Goal: Task Accomplishment & Management: Use online tool/utility

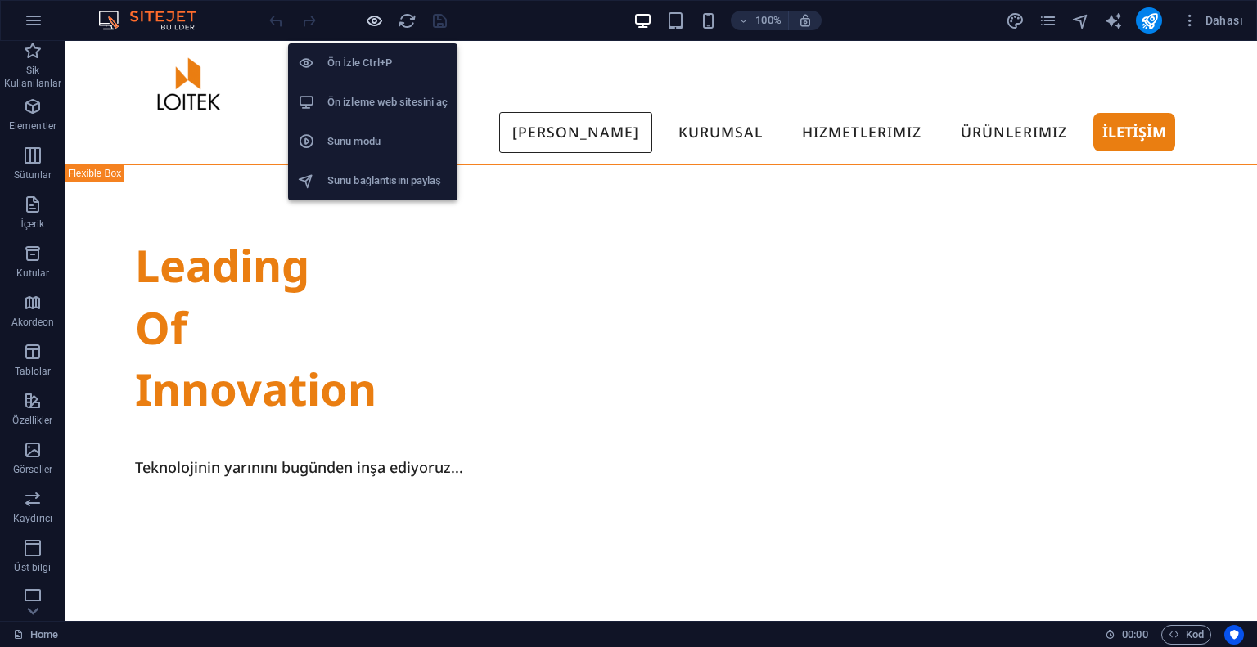
click at [375, 27] on icon "button" at bounding box center [374, 20] width 19 height 19
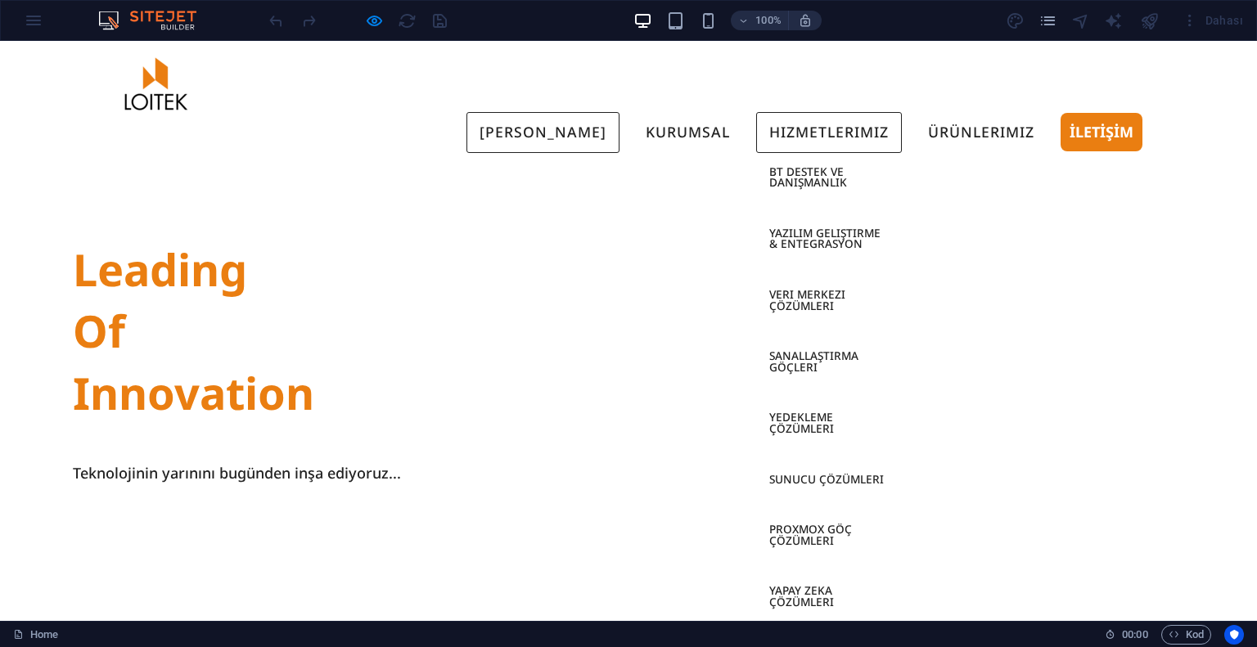
click at [805, 112] on link "Hizmetlerimiz" at bounding box center [829, 132] width 146 height 41
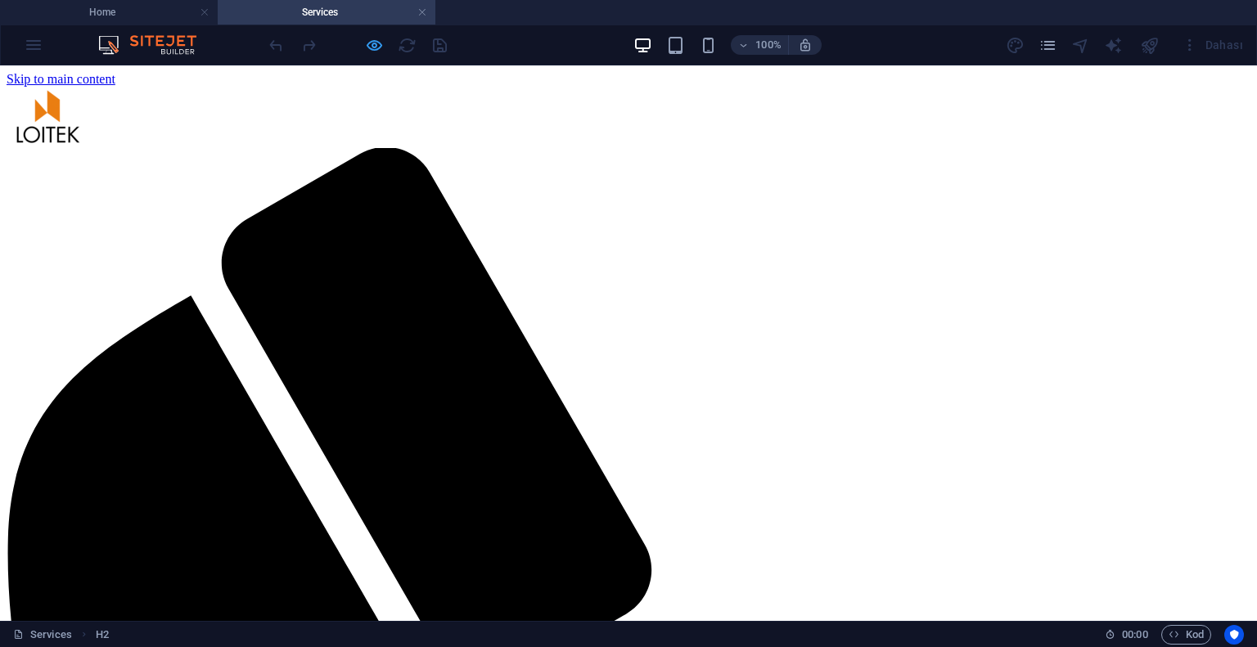
click at [376, 54] on icon "button" at bounding box center [374, 45] width 19 height 19
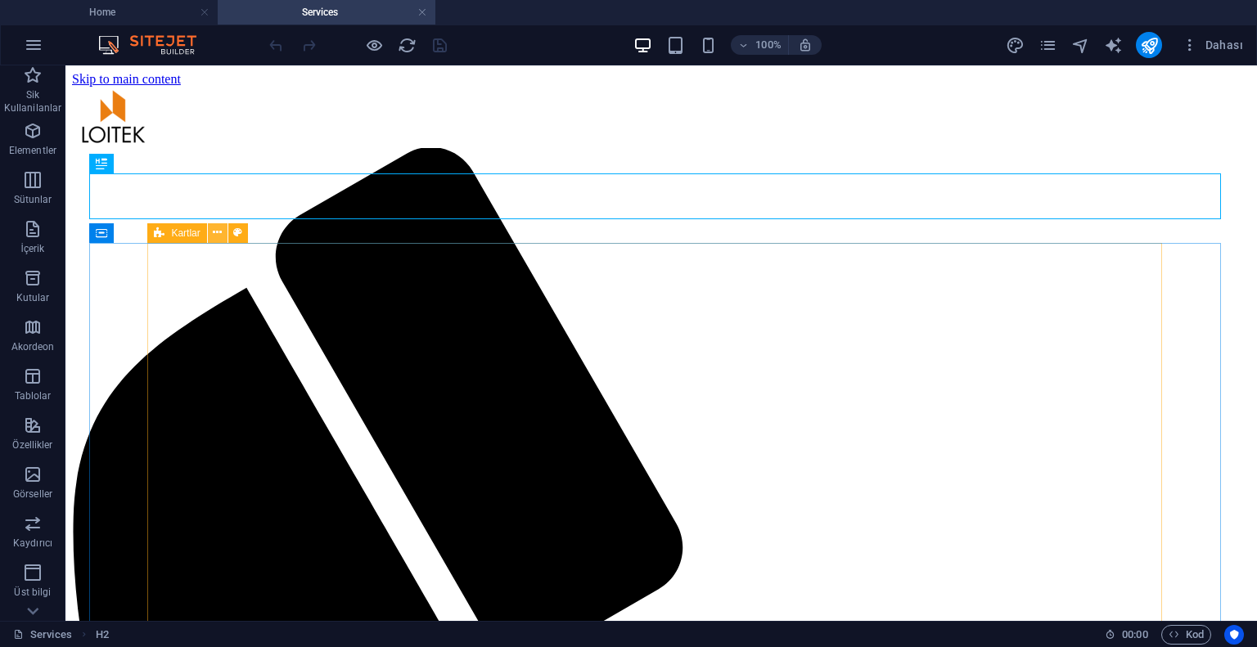
click at [223, 229] on button at bounding box center [218, 233] width 20 height 20
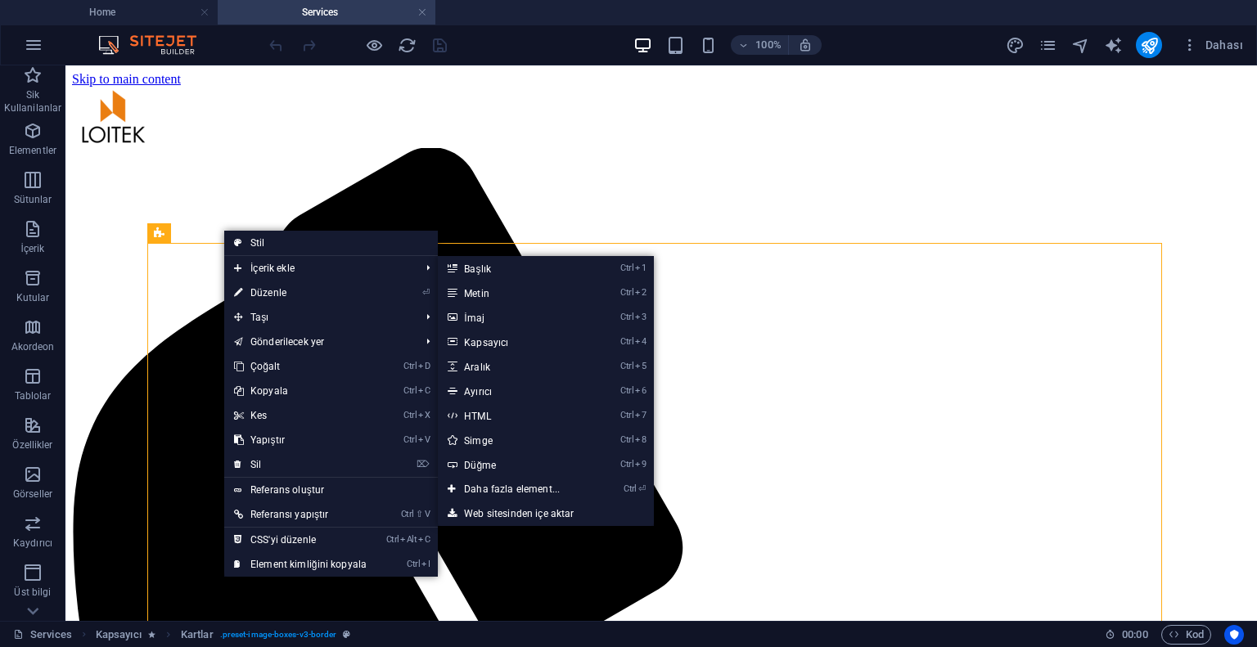
click at [250, 293] on link "⏎ Düzenle" at bounding box center [300, 293] width 152 height 25
select select "rem"
select select "preset-image-boxes-v3-border"
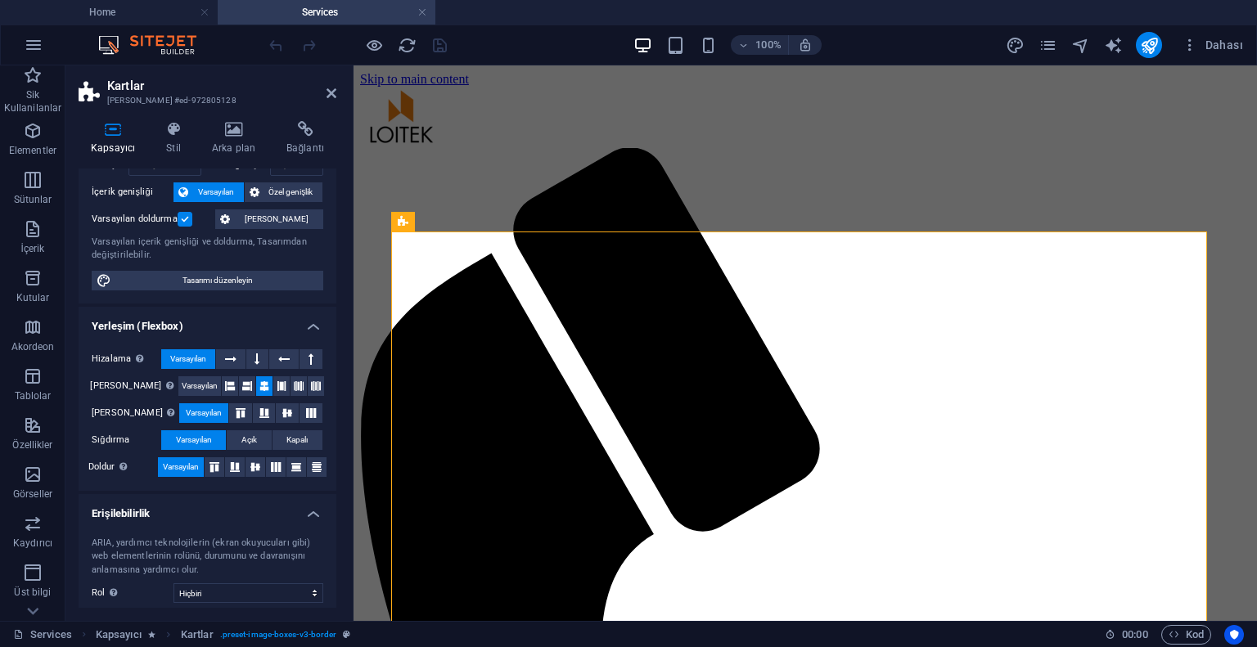
scroll to position [193, 0]
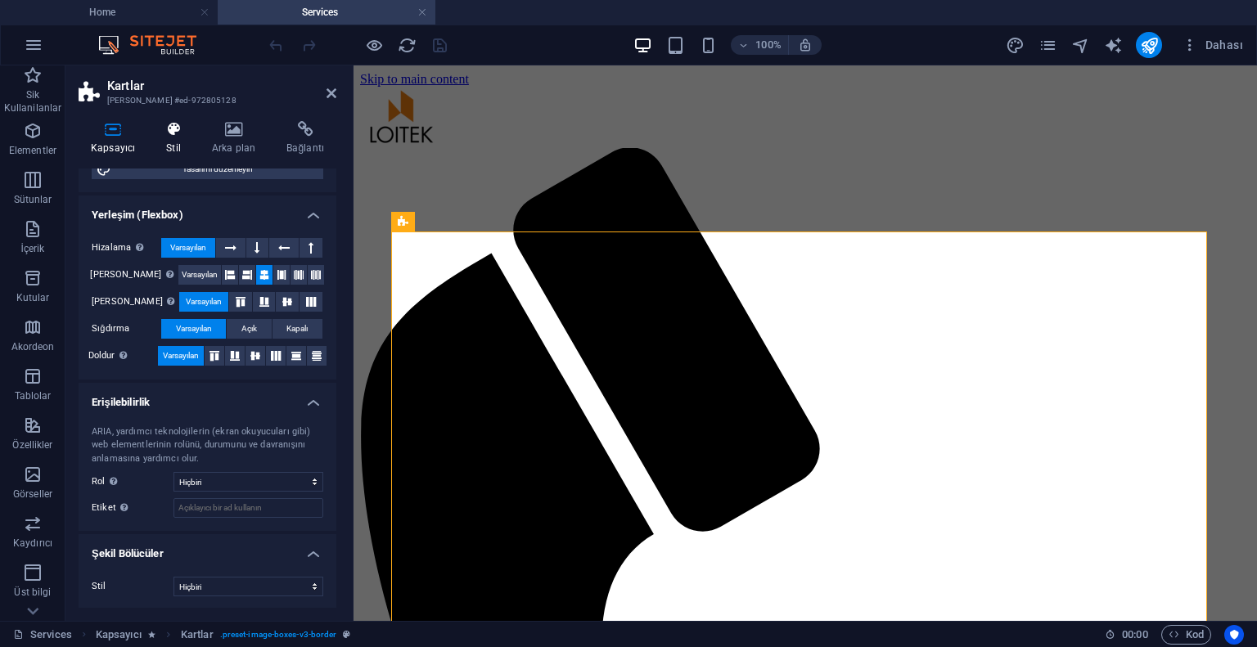
click at [177, 130] on icon at bounding box center [173, 129] width 39 height 16
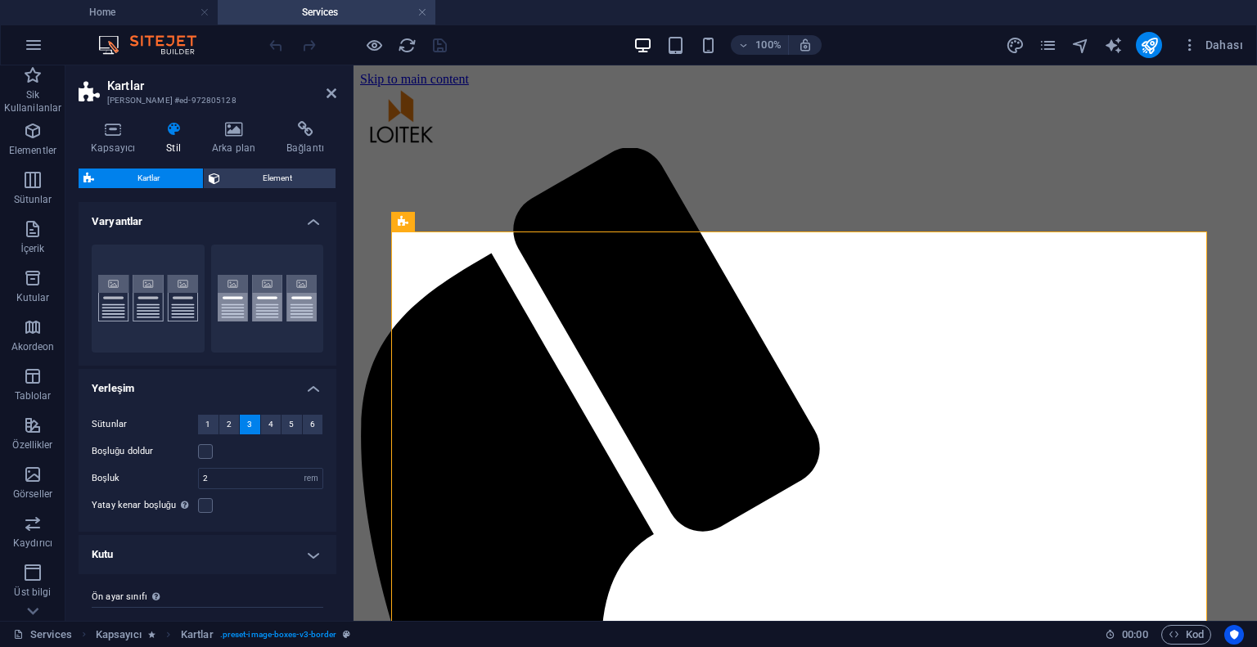
scroll to position [30, 0]
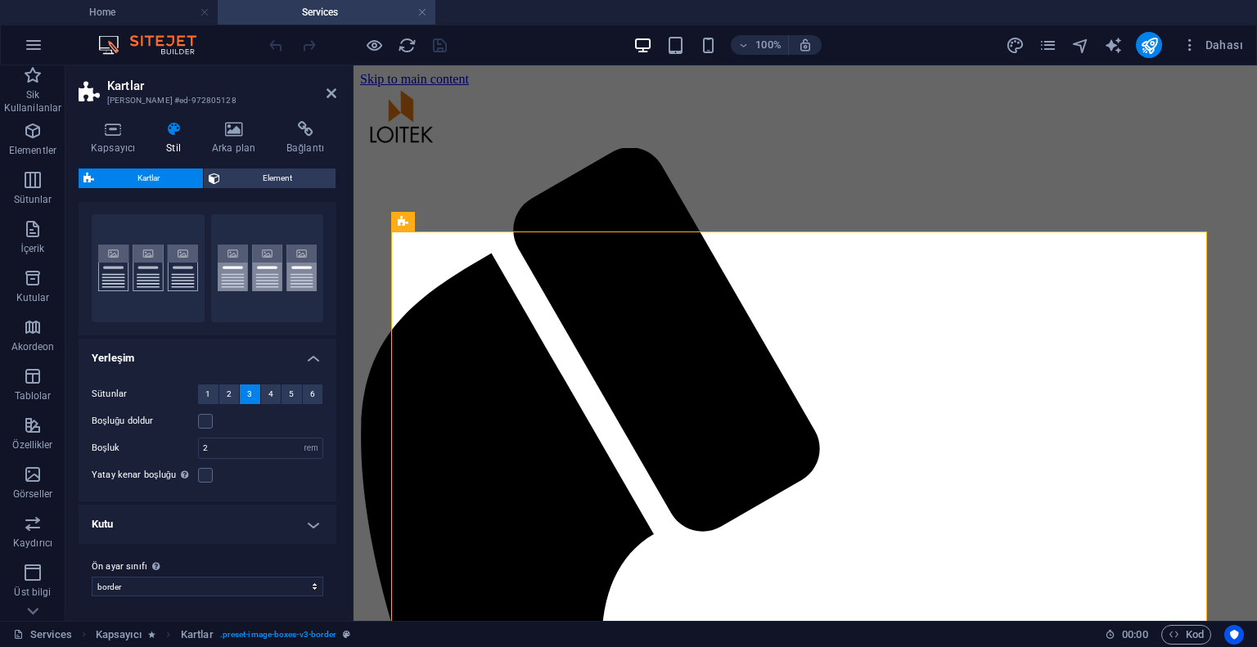
click at [214, 526] on h4 "Kutu" at bounding box center [208, 524] width 258 height 39
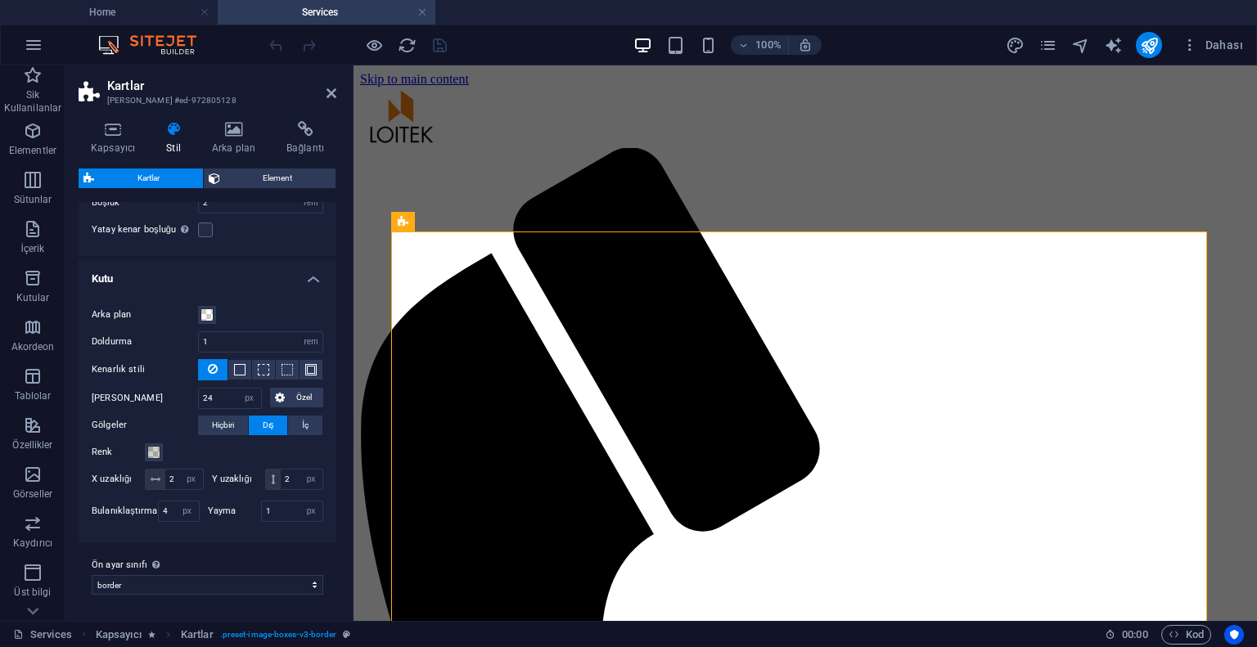
scroll to position [294, 0]
click at [156, 446] on span at bounding box center [153, 452] width 13 height 13
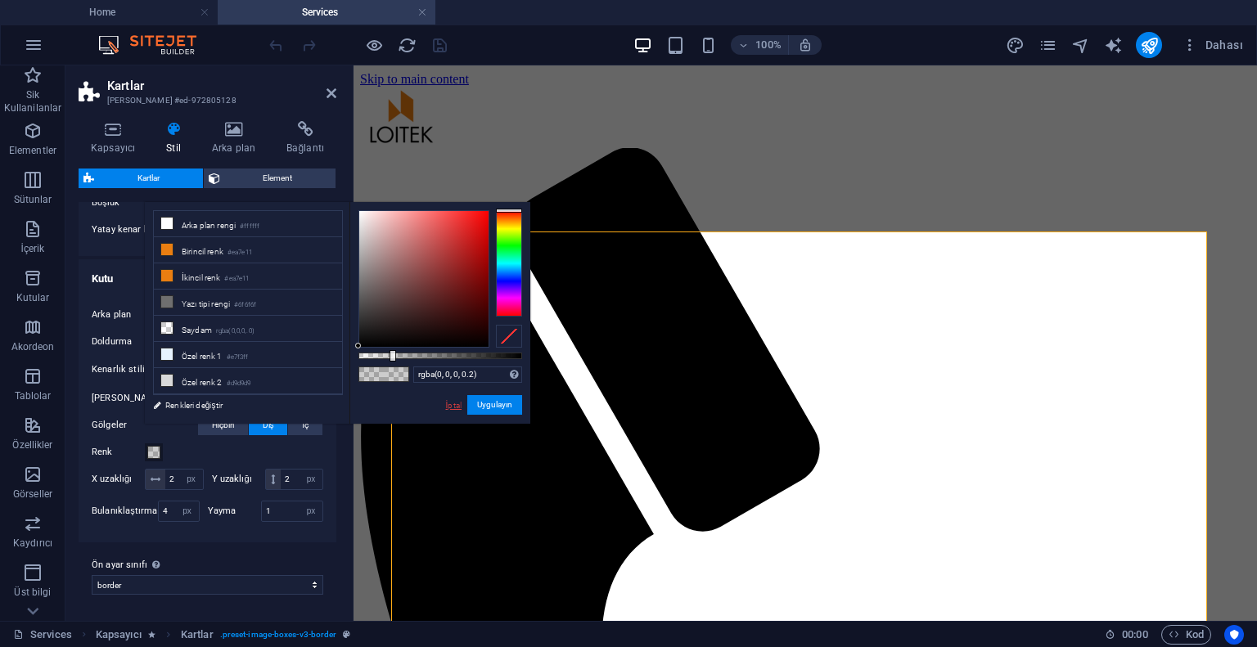
click at [457, 407] on link "İptal" at bounding box center [453, 405] width 19 height 12
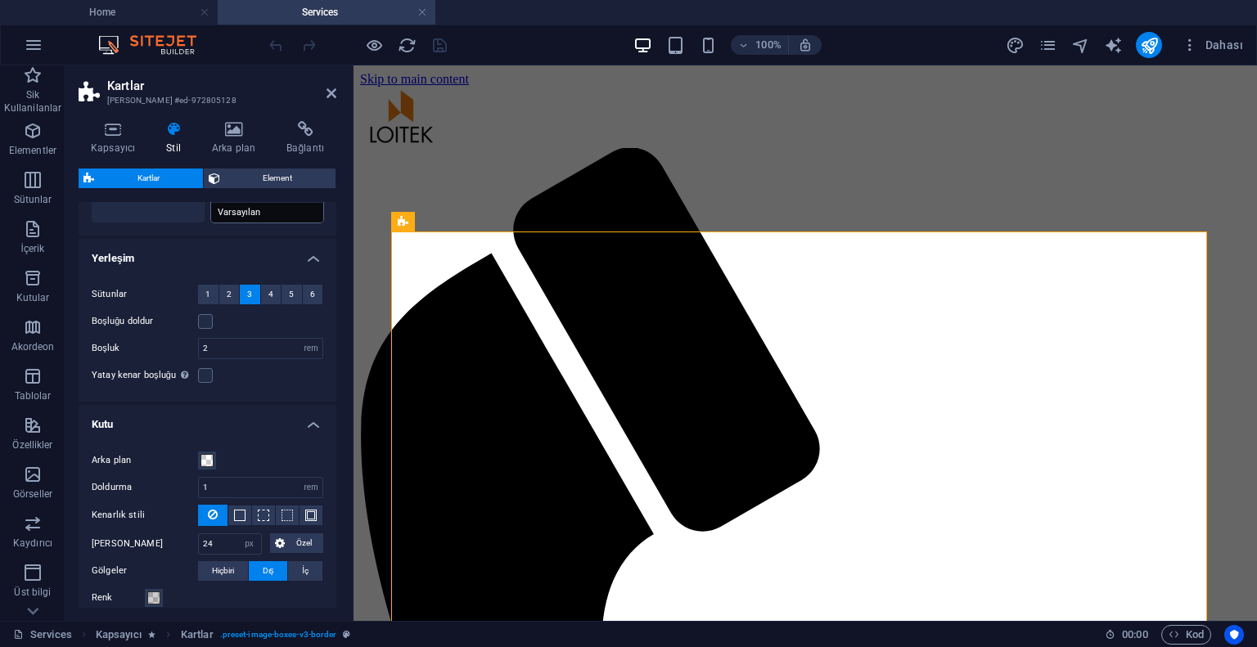
scroll to position [0, 0]
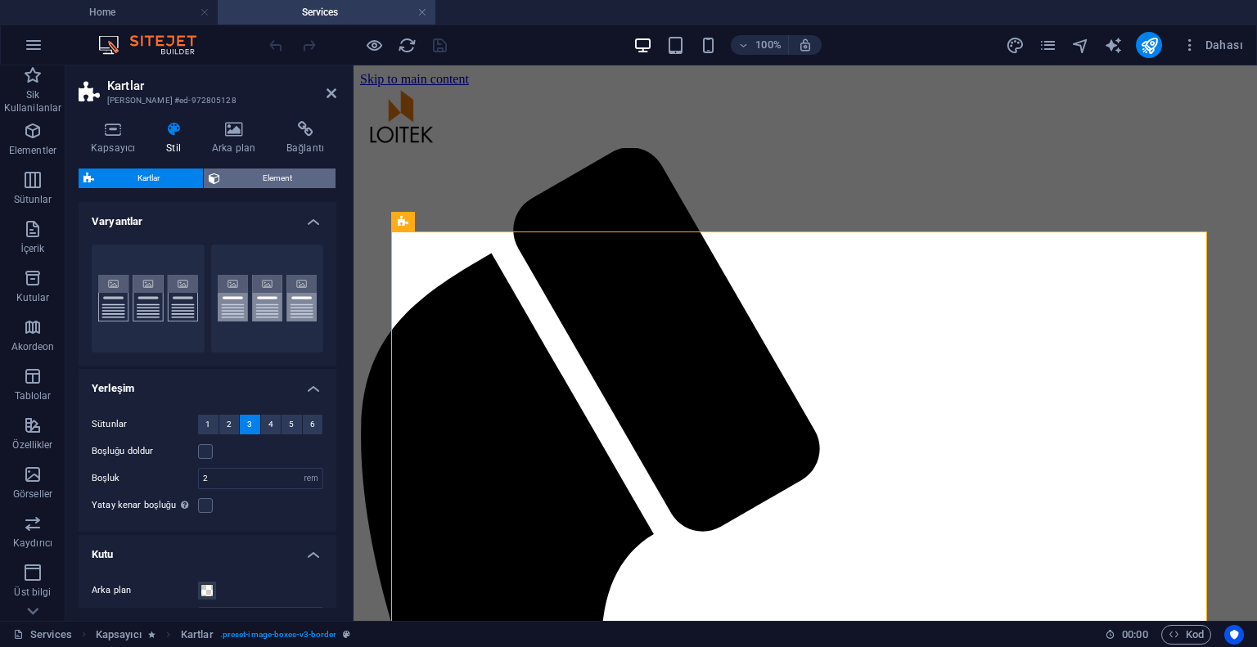
click at [260, 172] on span "Element" at bounding box center [278, 179] width 106 height 20
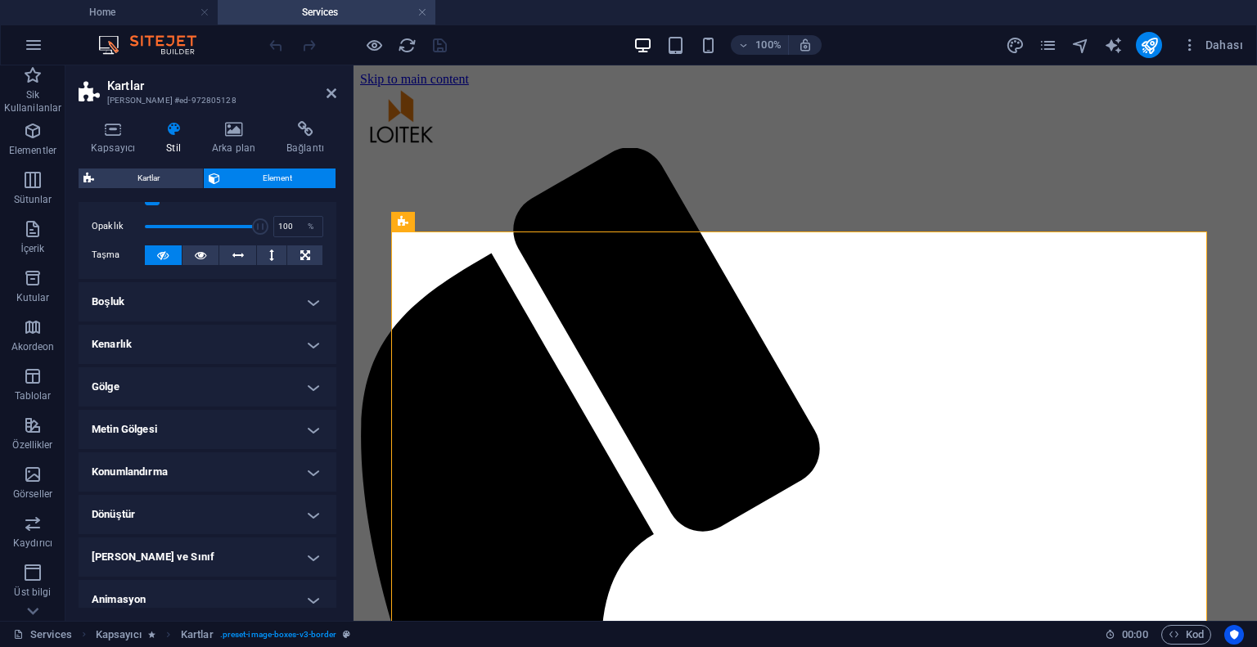
scroll to position [298, 0]
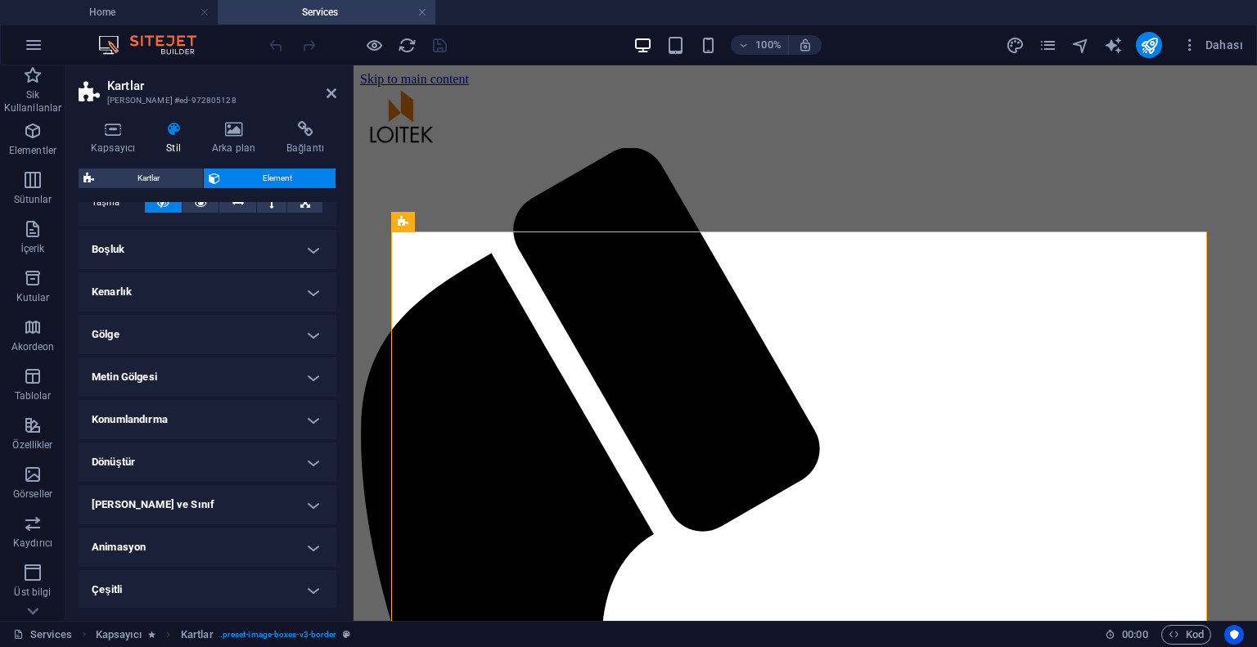
click at [164, 406] on h4 "Konumlandırma" at bounding box center [208, 419] width 258 height 39
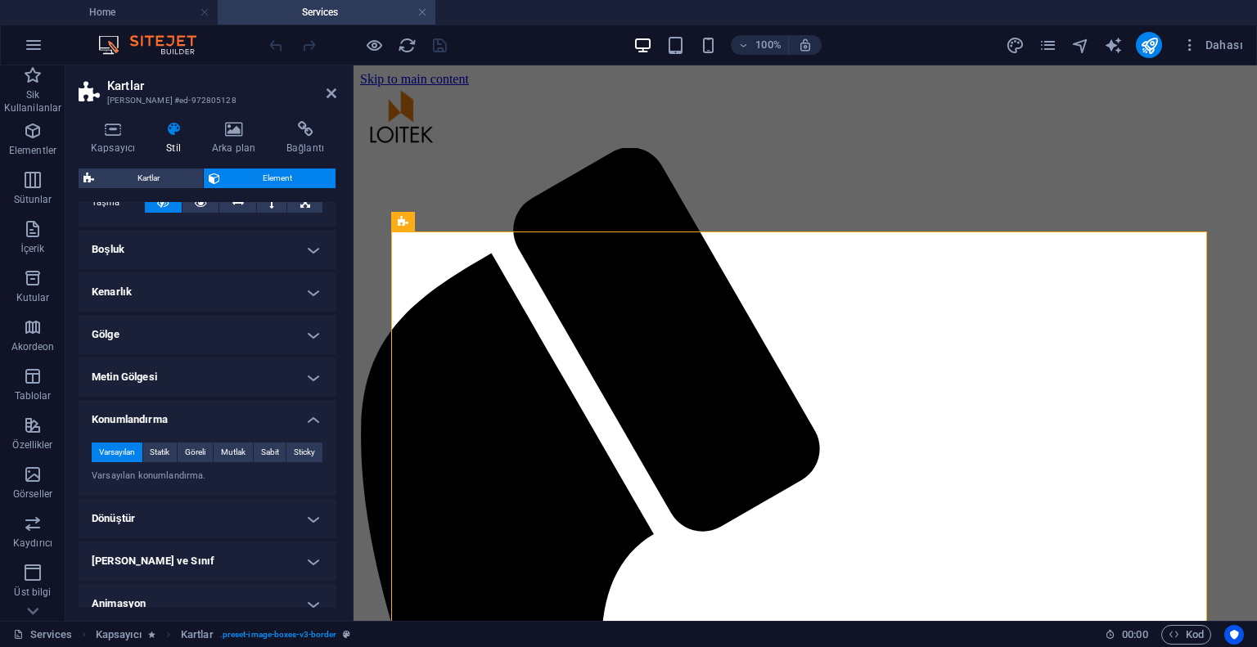
click at [163, 412] on h4 "Konumlandırma" at bounding box center [208, 414] width 258 height 29
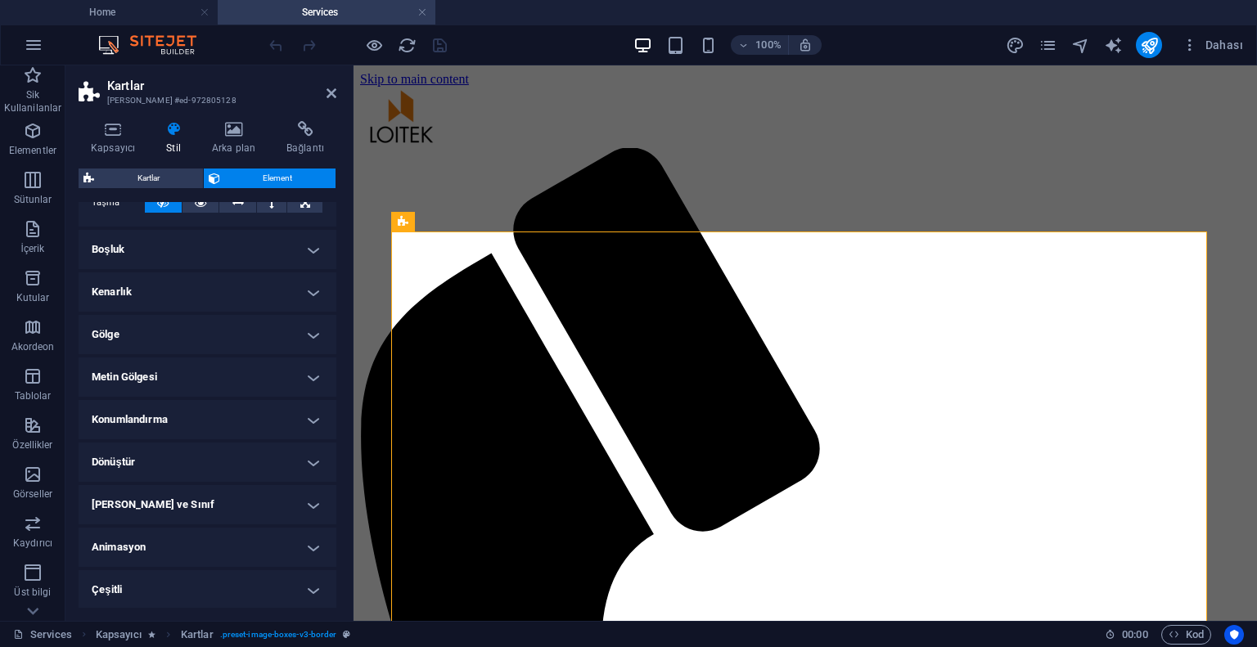
click at [168, 385] on h4 "Metin Gölgesi" at bounding box center [208, 377] width 258 height 39
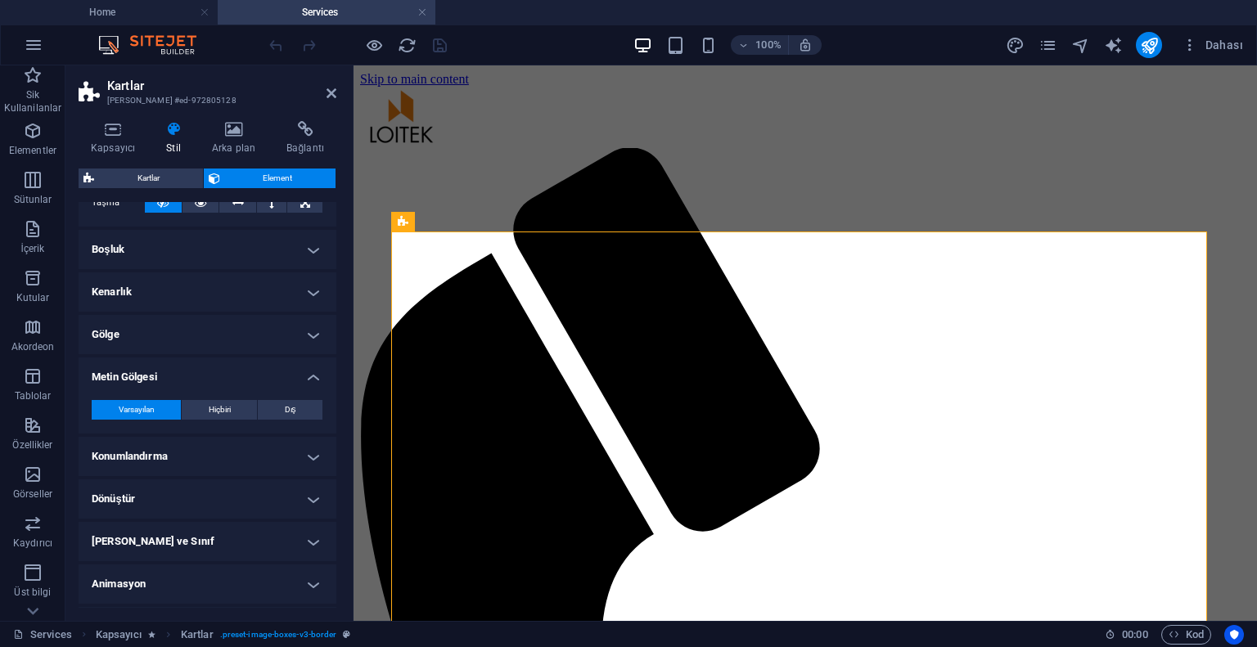
click at [168, 385] on h4 "Metin Gölgesi" at bounding box center [208, 372] width 258 height 29
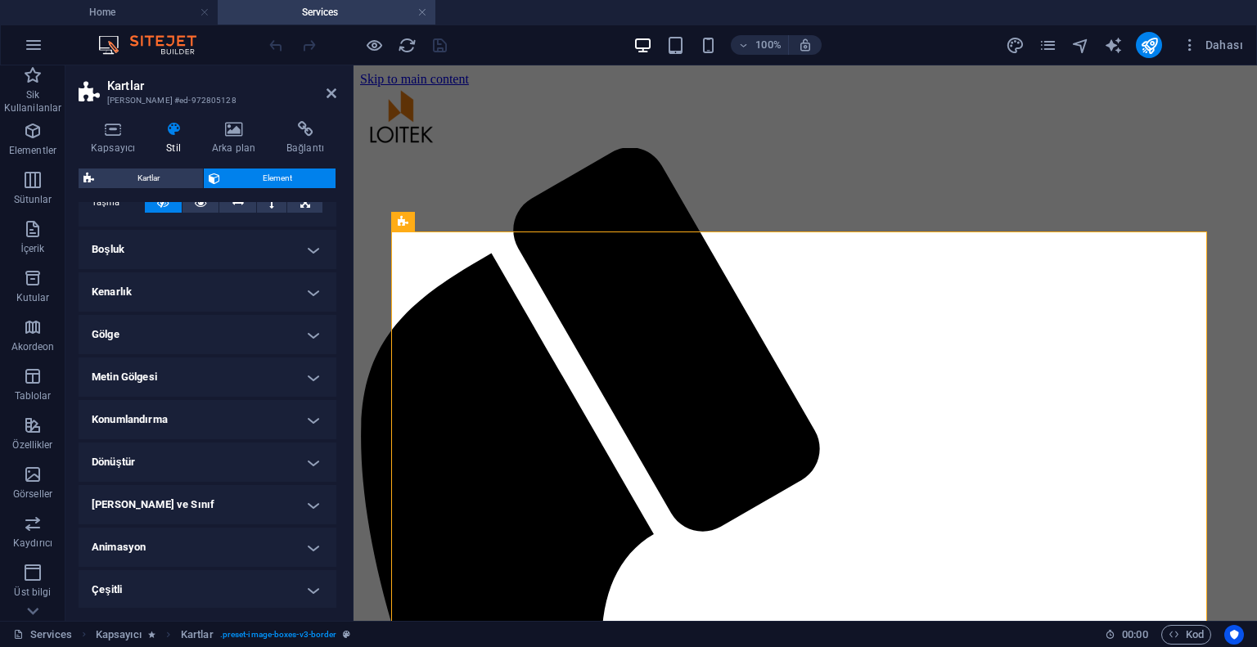
click at [163, 469] on h4 "Dönüştür" at bounding box center [208, 462] width 258 height 39
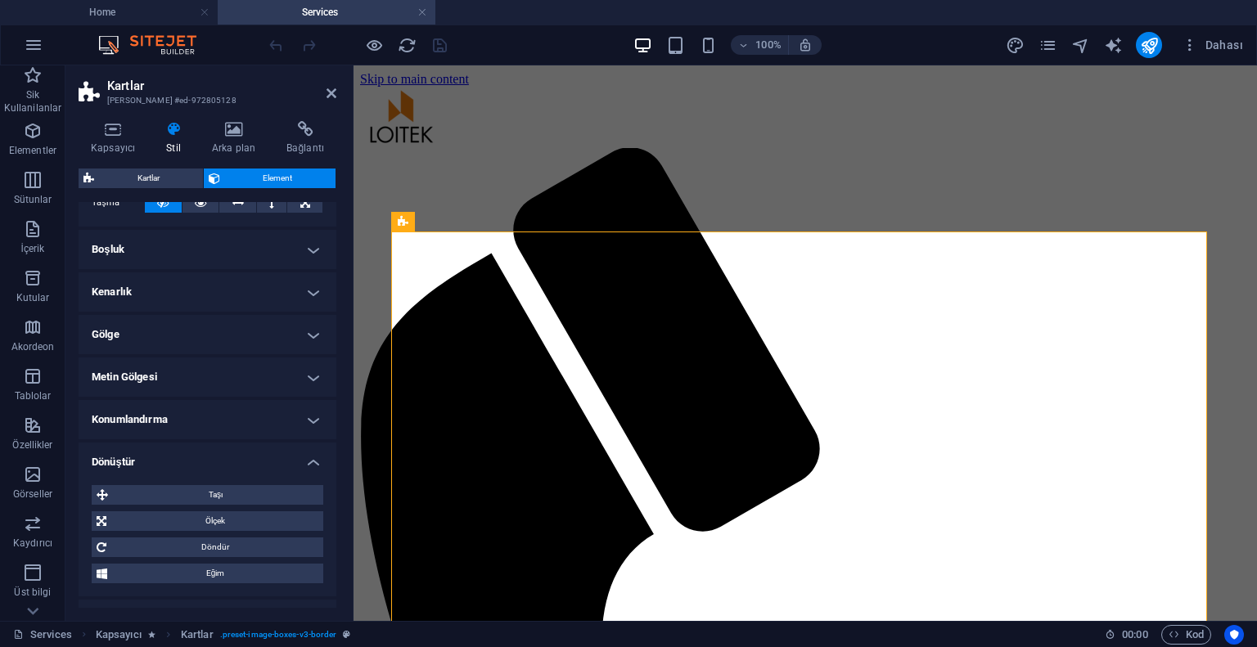
click at [163, 468] on h4 "Dönüştür" at bounding box center [208, 457] width 258 height 29
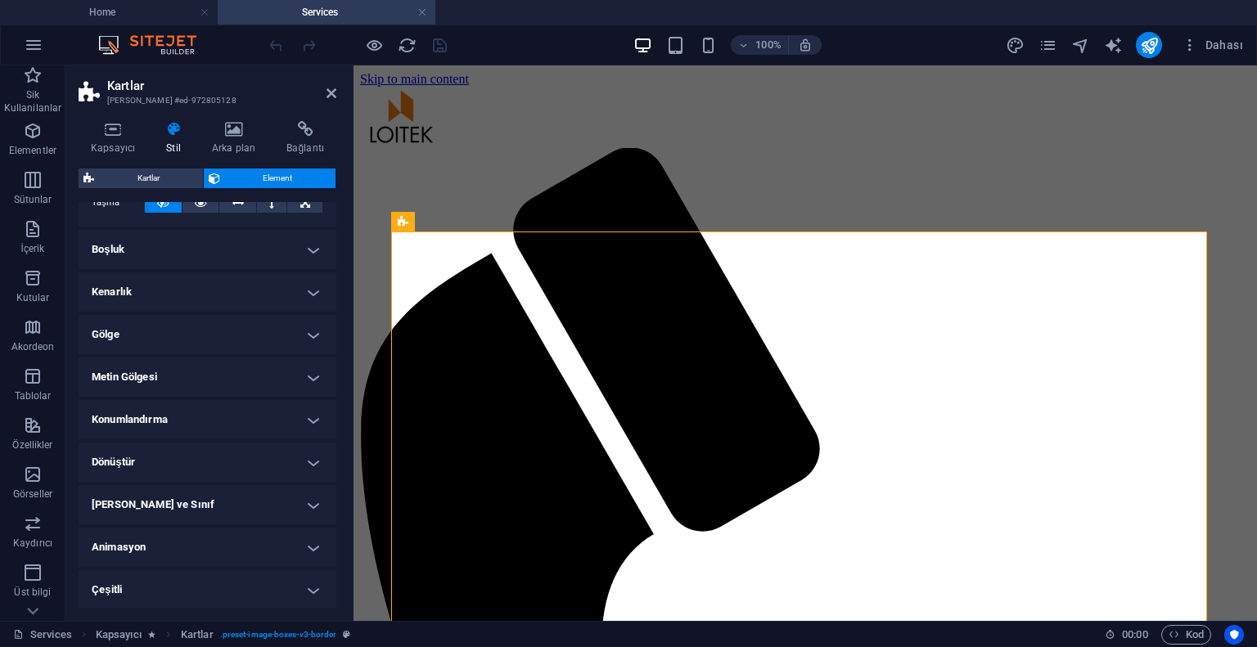
click at [163, 498] on h4 "[PERSON_NAME] ve Sınıf" at bounding box center [208, 504] width 258 height 39
click at [163, 498] on h4 "[PERSON_NAME] ve Sınıf" at bounding box center [208, 499] width 258 height 29
click at [150, 557] on h4 "Animasyon" at bounding box center [208, 547] width 258 height 39
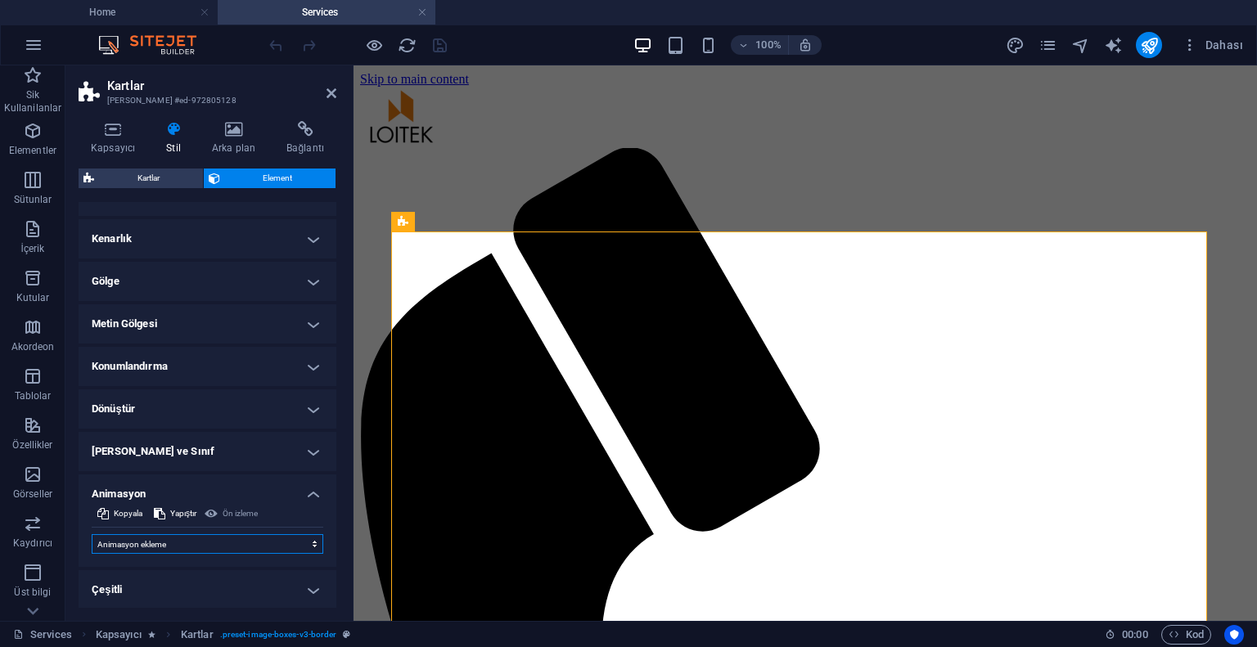
click at [158, 543] on select "Animasyon ekleme Göster / Gizle Yukarı/Aşağı kaydır Yakınlaştır/Uzaklaştır Sold…" at bounding box center [208, 544] width 232 height 20
click at [147, 551] on select "Animasyon ekleme Göster / Gizle Yukarı/Aşağı kaydır Yakınlaştır/Uzaklaştır Sold…" at bounding box center [208, 544] width 232 height 20
click at [132, 584] on h4 "Çeşitli" at bounding box center [208, 589] width 258 height 39
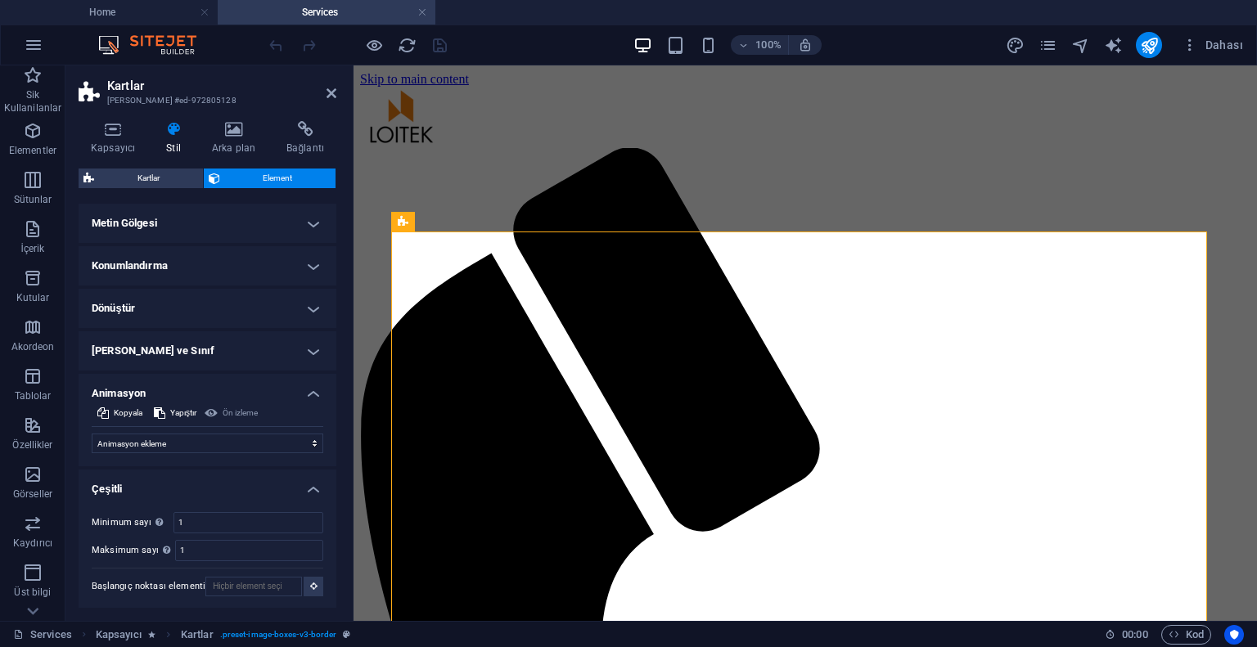
click at [147, 484] on h4 "Çeşitli" at bounding box center [208, 484] width 258 height 29
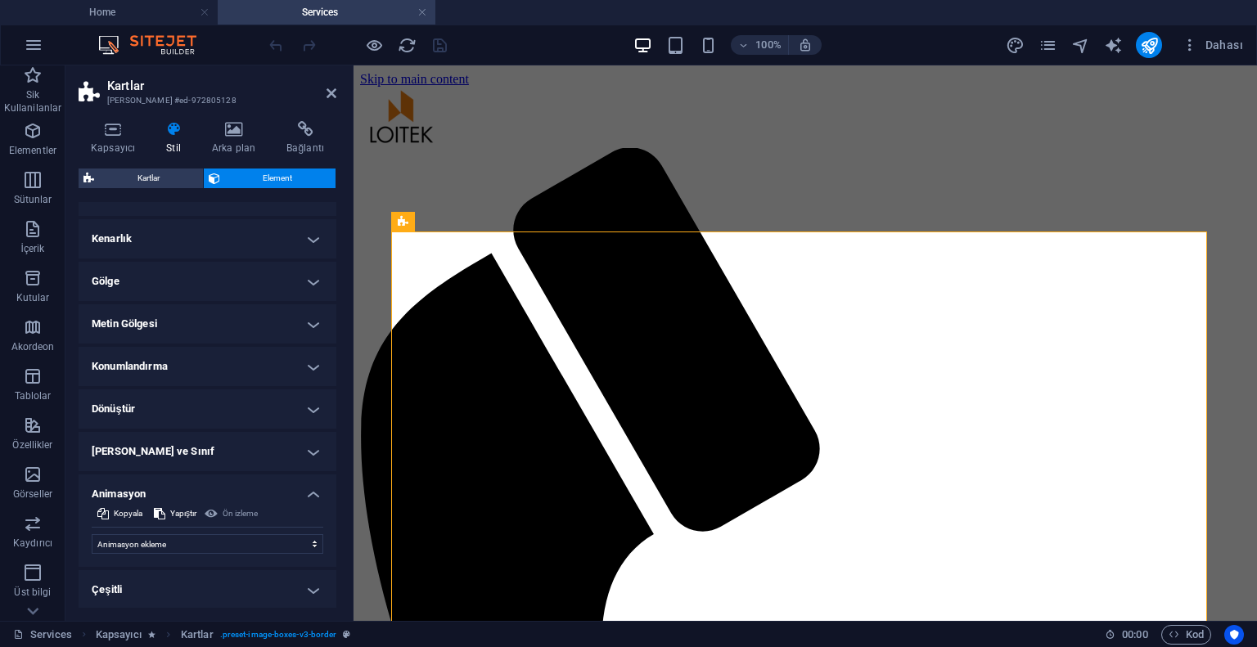
click at [154, 455] on h4 "[PERSON_NAME] ve Sınıf" at bounding box center [208, 451] width 258 height 39
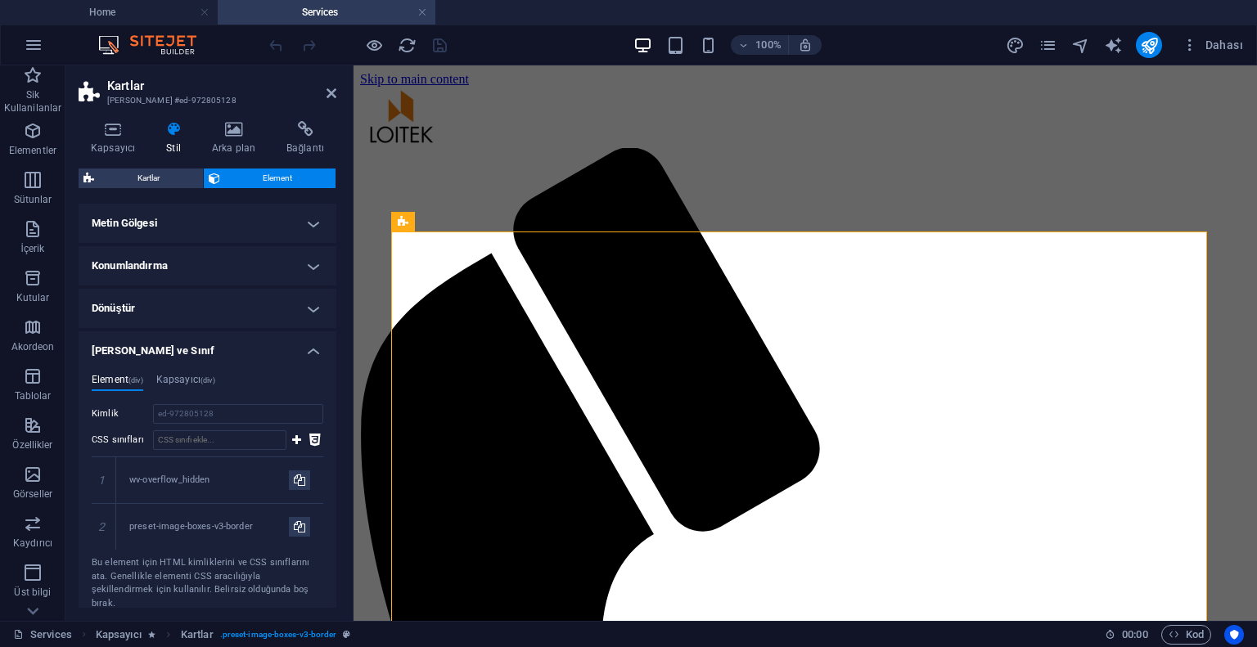
click at [156, 342] on h4 "[PERSON_NAME] ve Sınıf" at bounding box center [208, 345] width 258 height 29
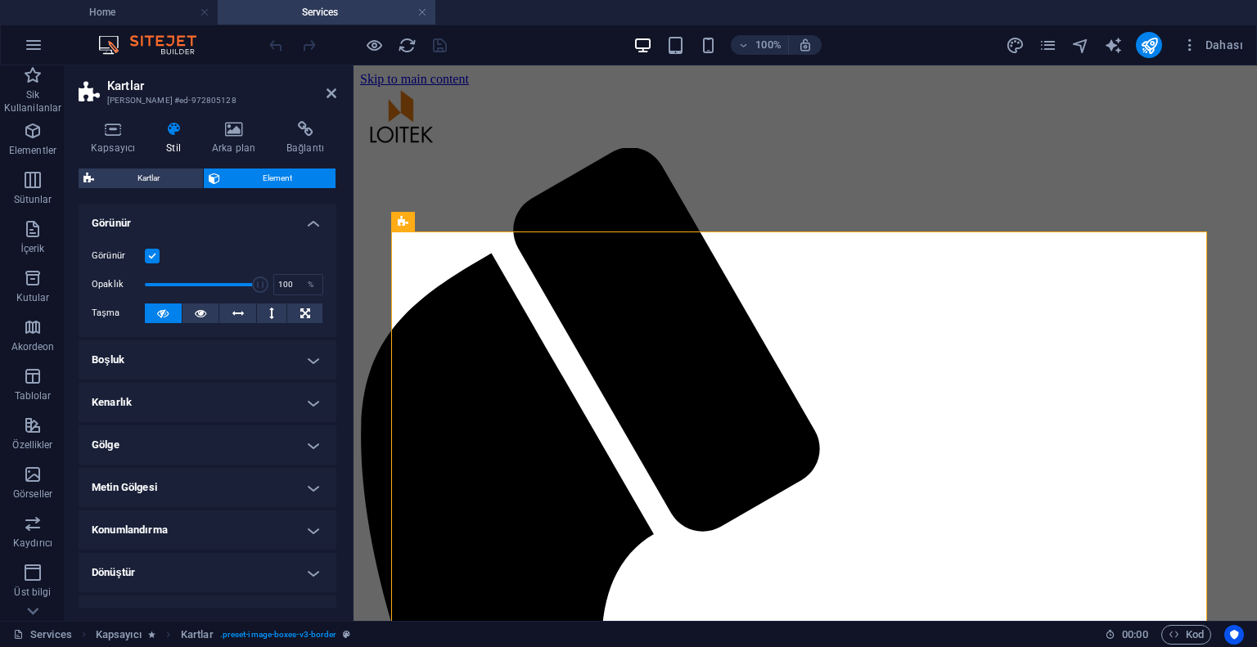
scroll to position [0, 0]
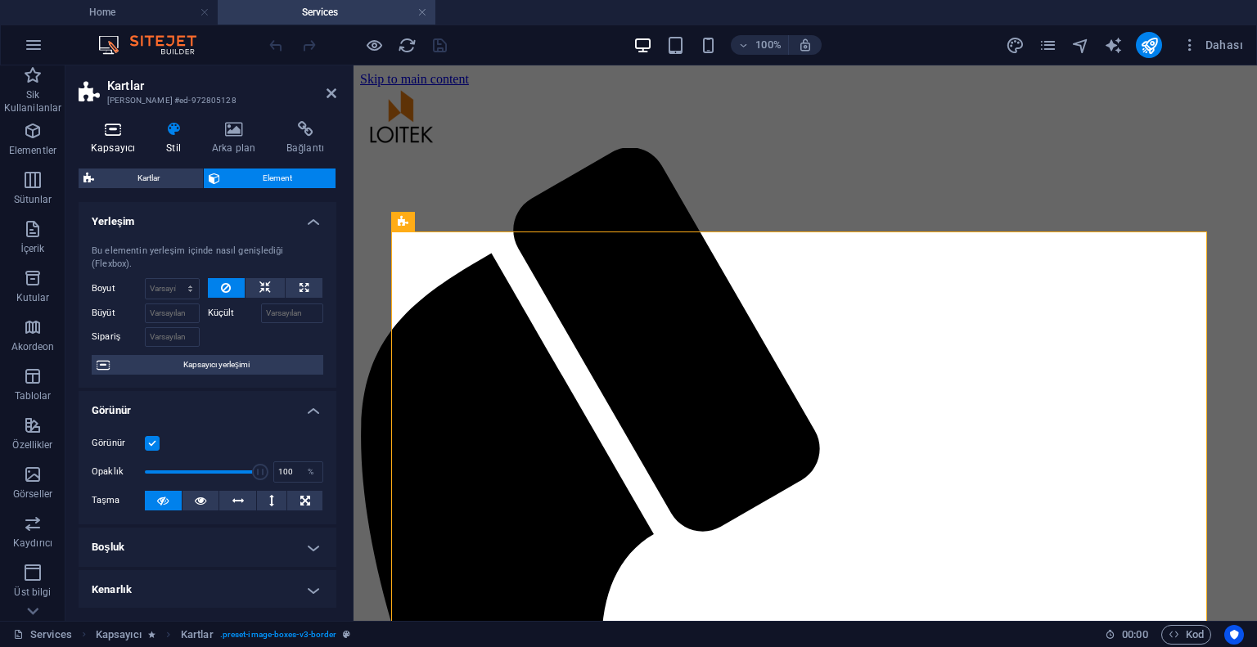
click at [128, 137] on icon at bounding box center [113, 129] width 69 height 16
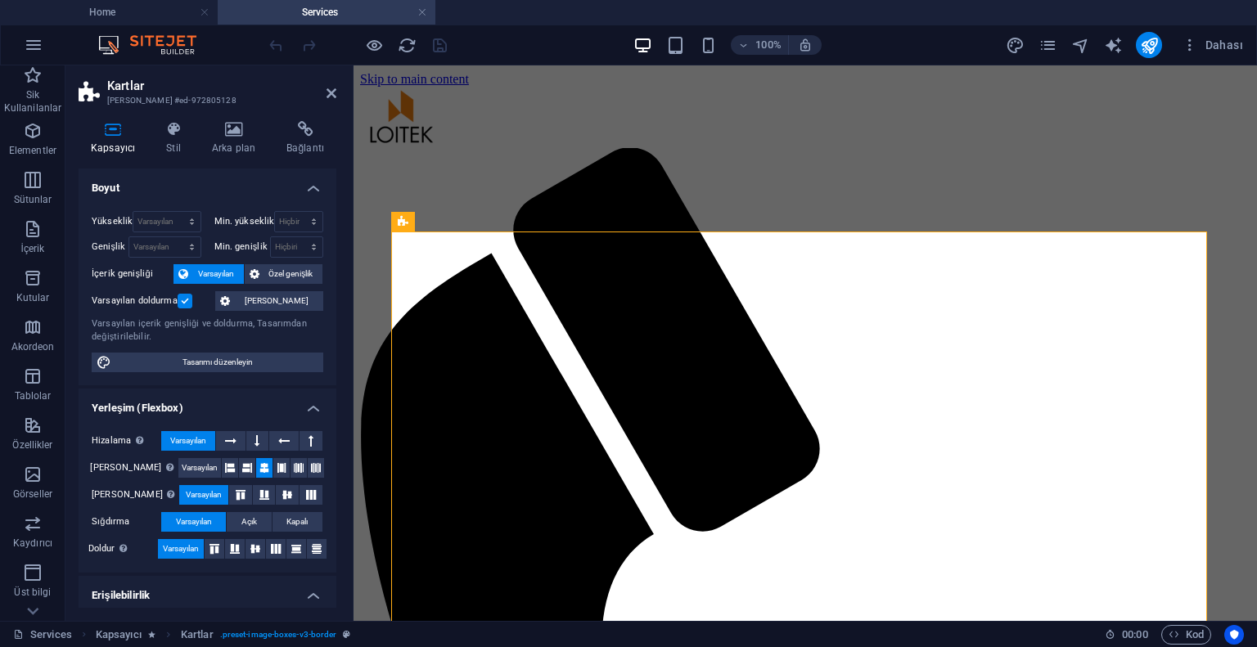
click at [180, 299] on label at bounding box center [185, 301] width 15 height 15
click at [0, 0] on input "Varsayılan doldurma" at bounding box center [0, 0] width 0 height 0
click at [180, 299] on label at bounding box center [185, 301] width 15 height 15
click at [0, 0] on input "Varsayılan doldurma" at bounding box center [0, 0] width 0 height 0
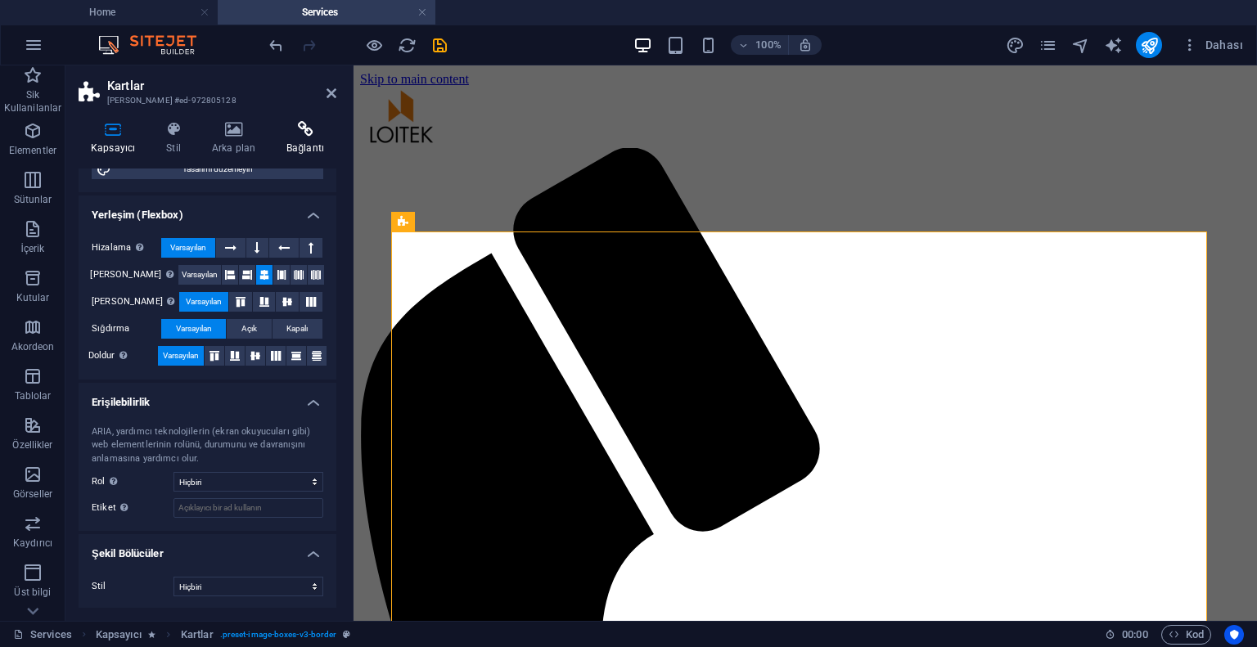
click at [306, 126] on icon at bounding box center [305, 129] width 62 height 16
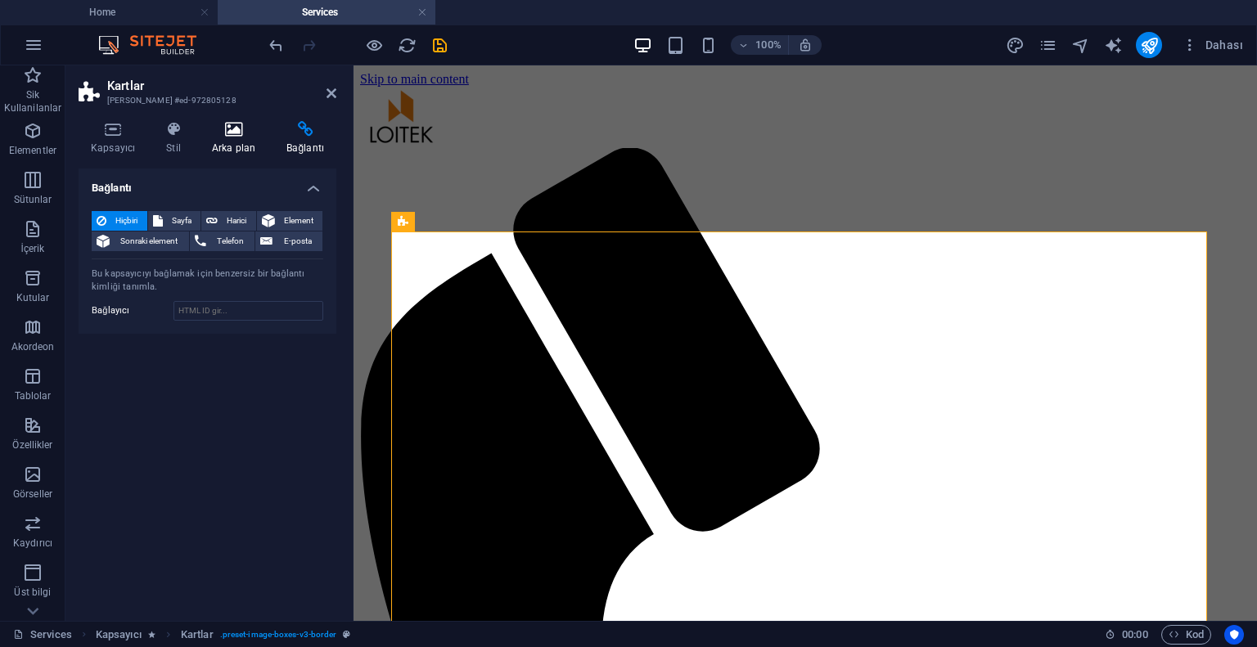
click at [254, 127] on icon at bounding box center [234, 129] width 68 height 16
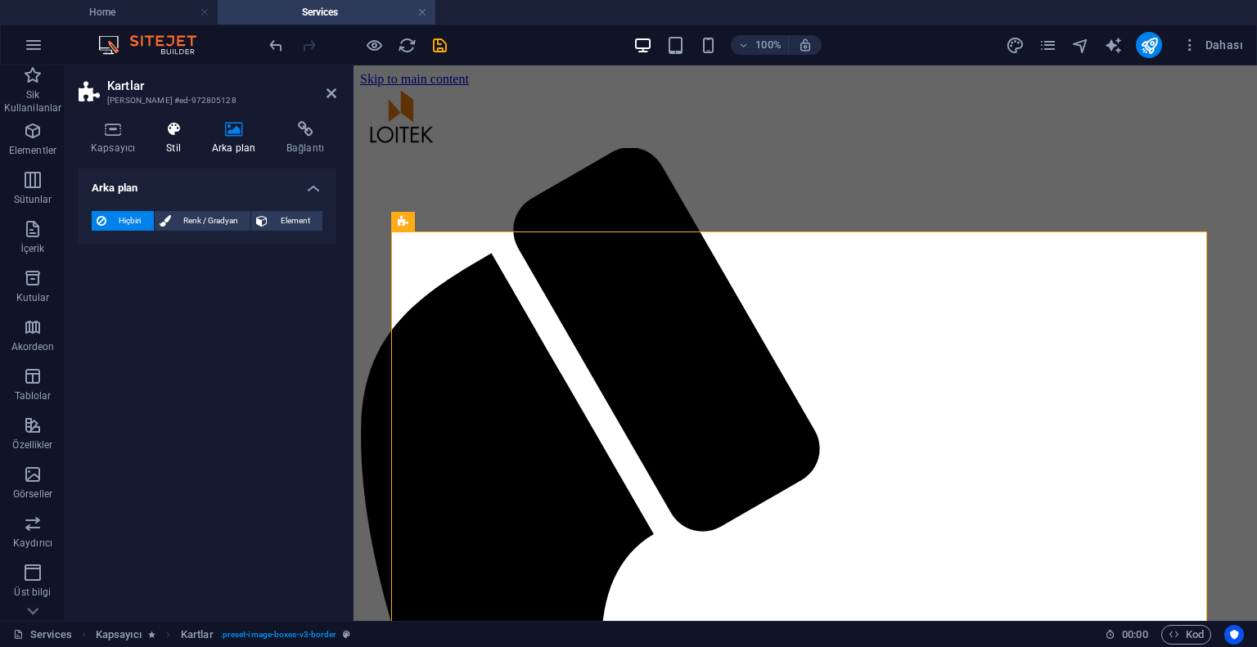
click at [187, 132] on icon at bounding box center [173, 129] width 39 height 16
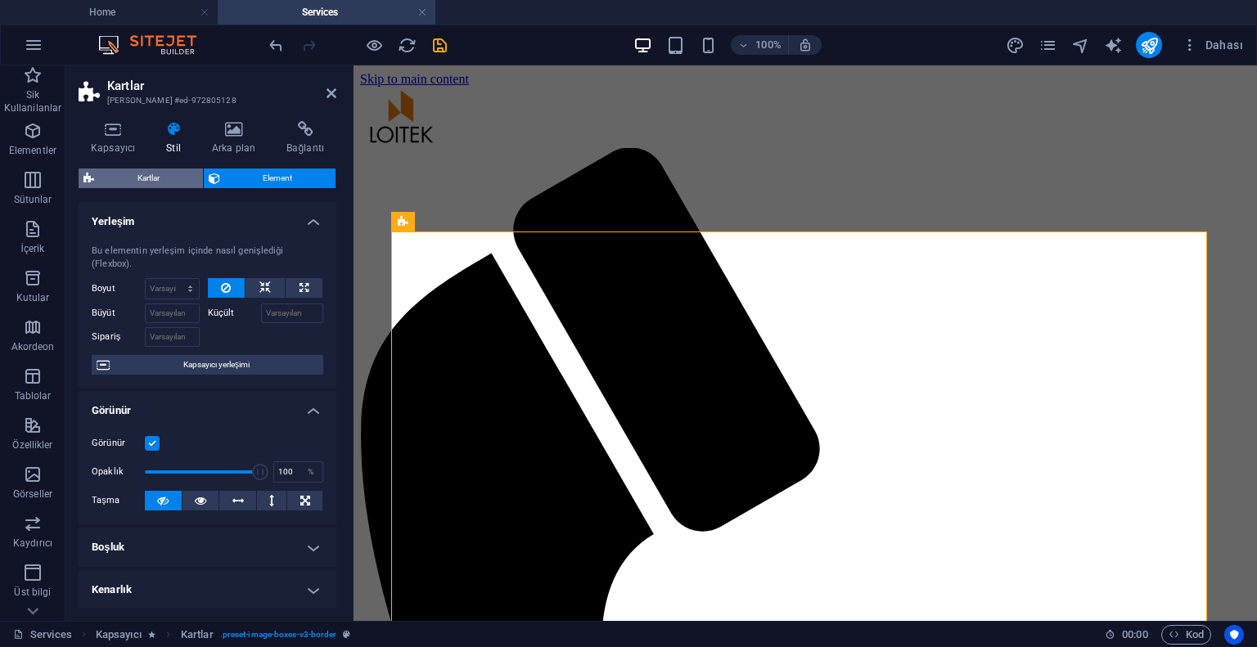
click at [146, 169] on span "Kartlar" at bounding box center [148, 179] width 99 height 20
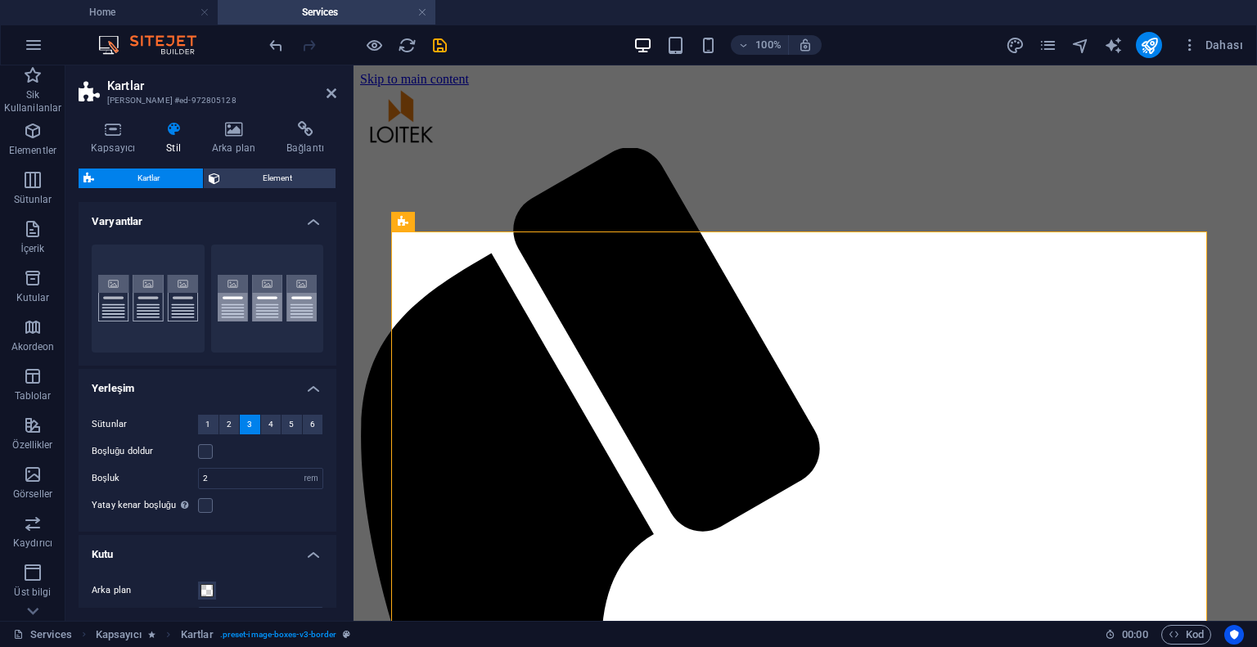
scroll to position [82, 0]
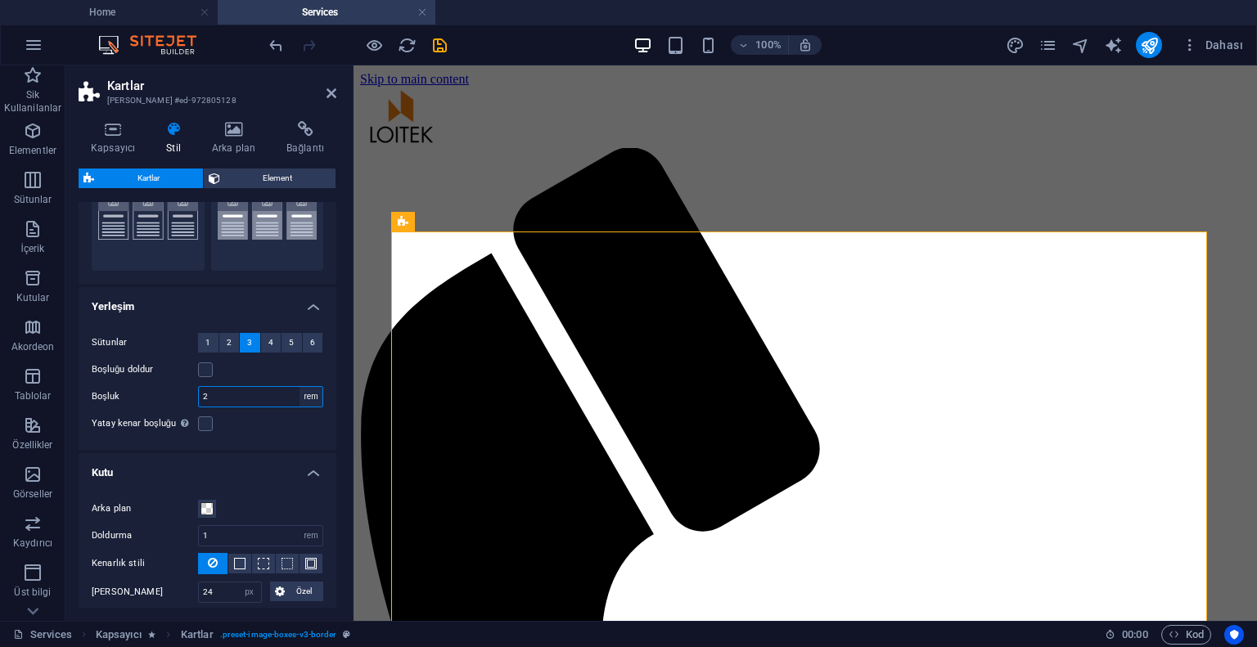
click at [307, 401] on select "px rem % vw vh" at bounding box center [310, 397] width 23 height 20
select select "%"
click at [299, 387] on select "px rem % vw vh" at bounding box center [310, 397] width 23 height 20
type input "2"
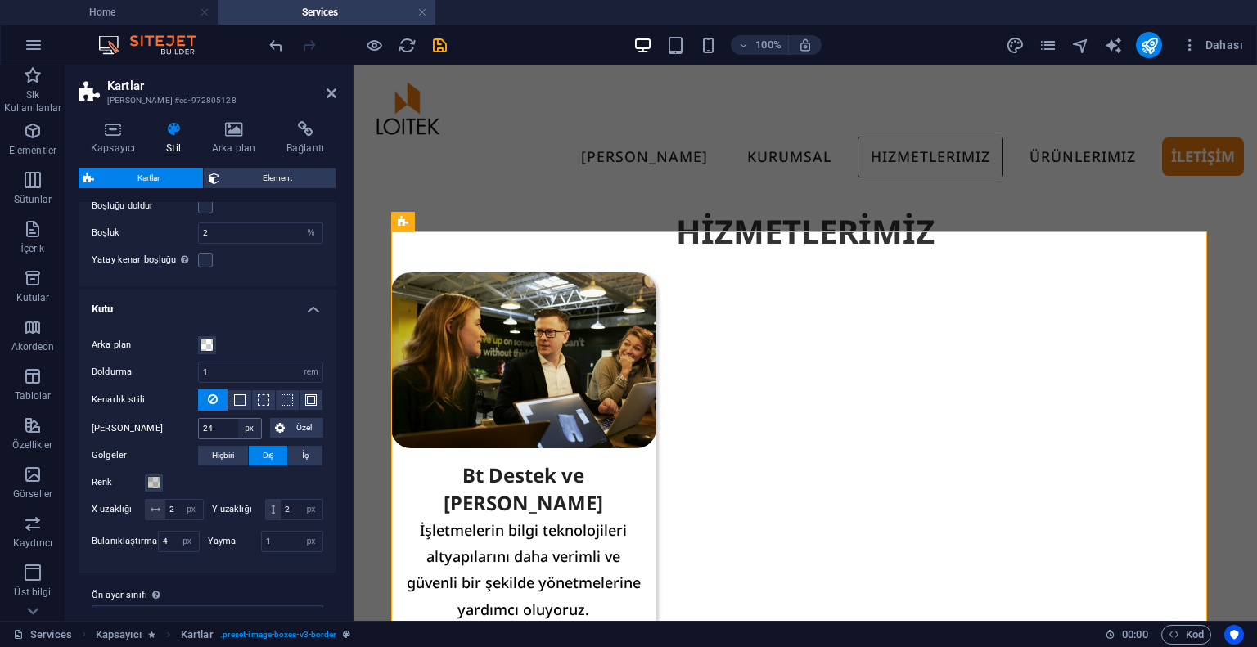
scroll to position [294, 0]
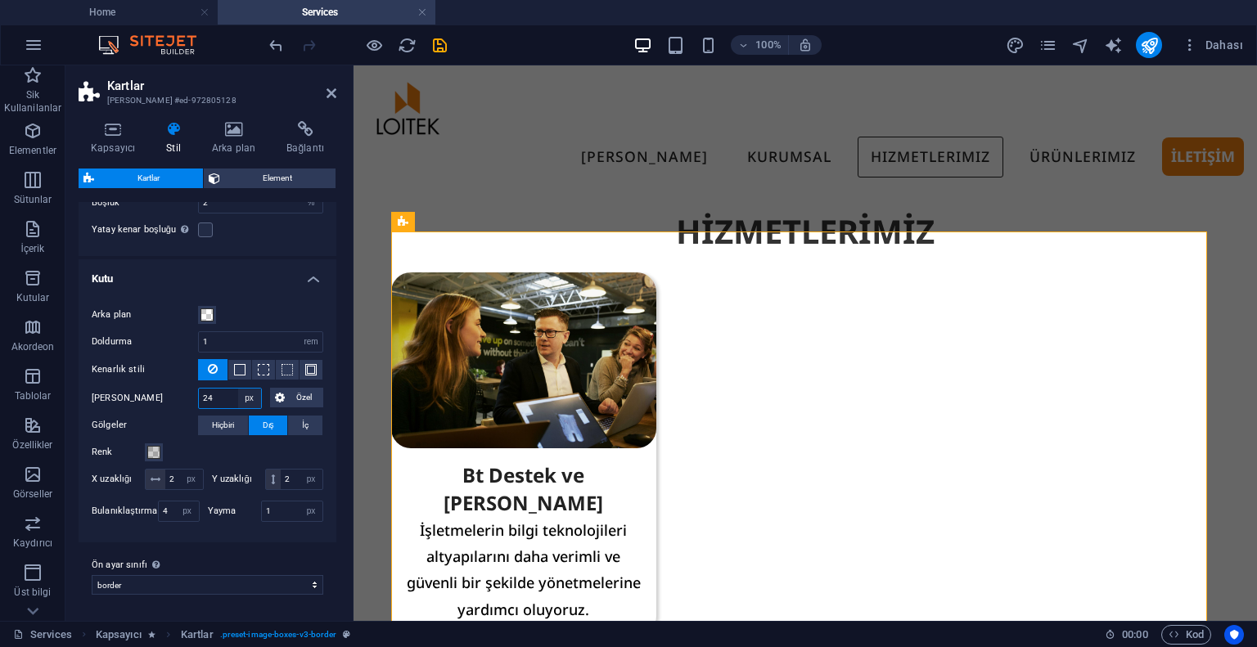
click at [249, 389] on select "px rem % vh vw Özel" at bounding box center [249, 399] width 23 height 20
select select "%"
click at [238, 389] on select "px rem % vh vw Özel" at bounding box center [249, 399] width 23 height 20
click at [222, 389] on input "20" at bounding box center [230, 399] width 62 height 20
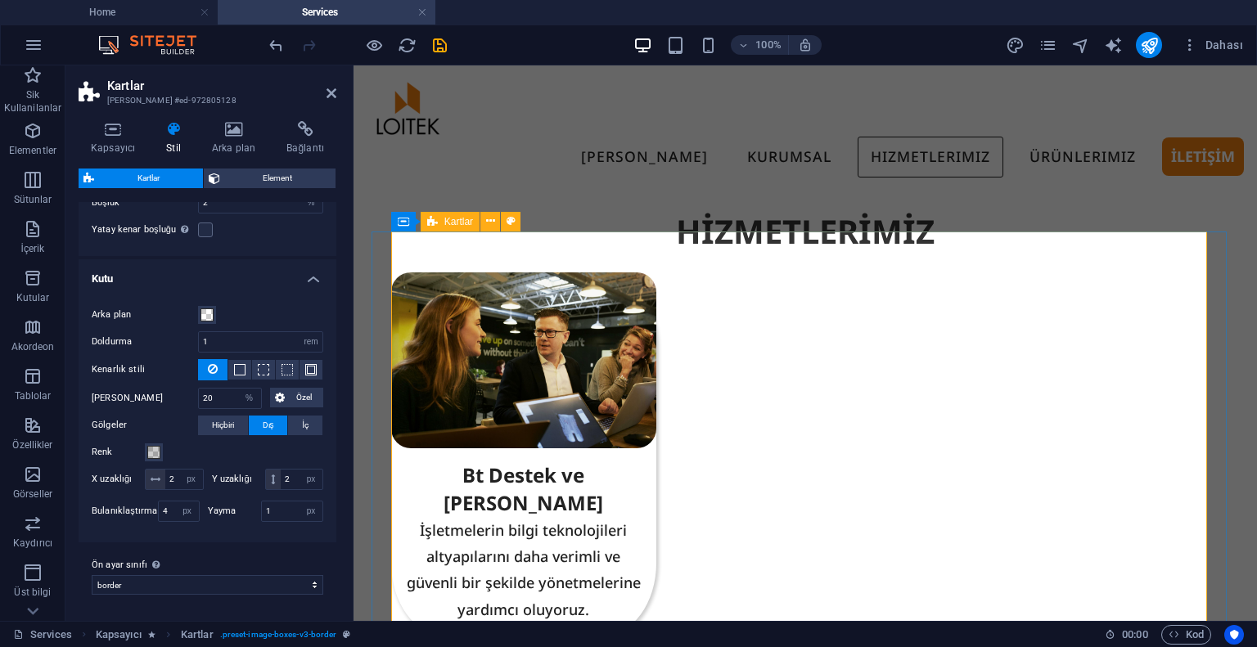
scroll to position [82, 0]
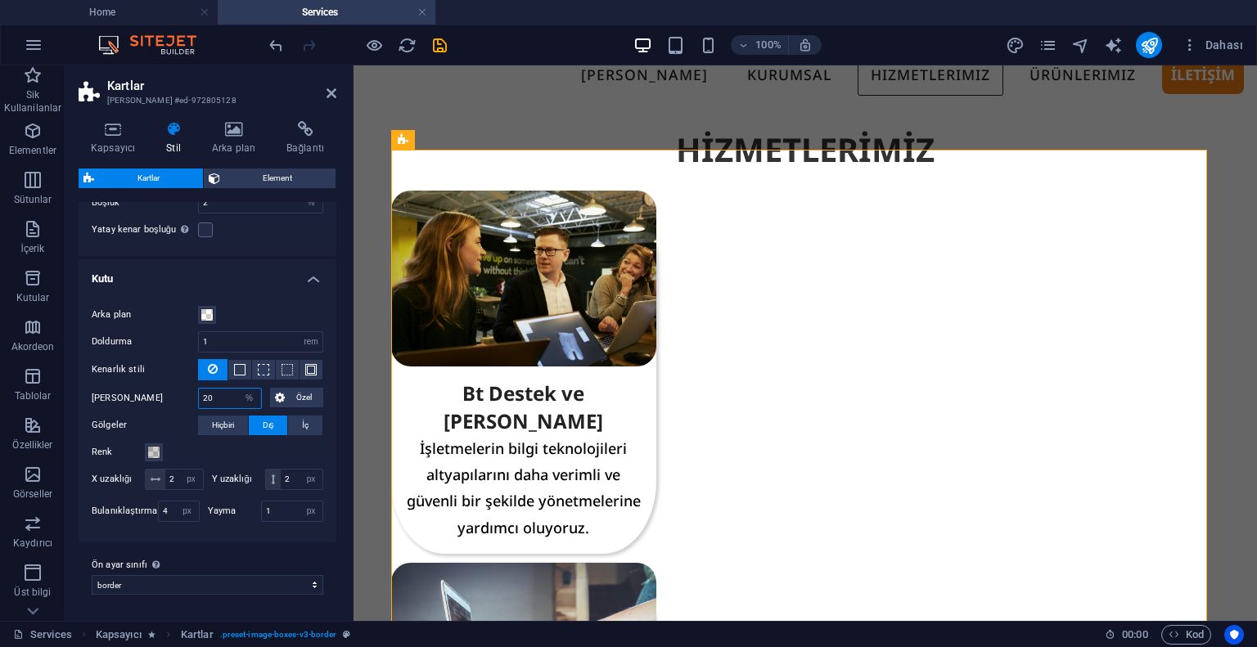
click at [218, 389] on input "20" at bounding box center [230, 399] width 62 height 20
click at [210, 389] on input "15" at bounding box center [230, 399] width 62 height 20
click at [213, 389] on input "10" at bounding box center [230, 399] width 62 height 20
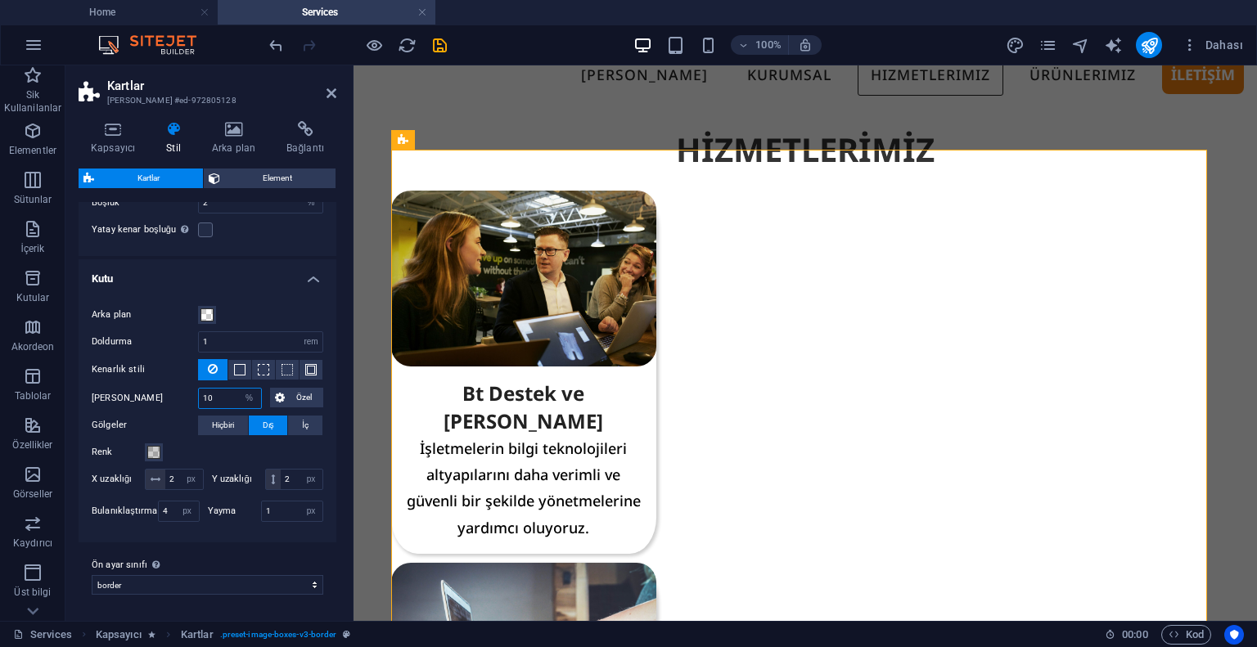
click at [213, 389] on input "10" at bounding box center [230, 399] width 62 height 20
type input "5"
click at [184, 510] on select "px rem % vh vw" at bounding box center [187, 512] width 23 height 20
select select "%"
click at [176, 502] on select "px rem % vh vw" at bounding box center [187, 512] width 23 height 20
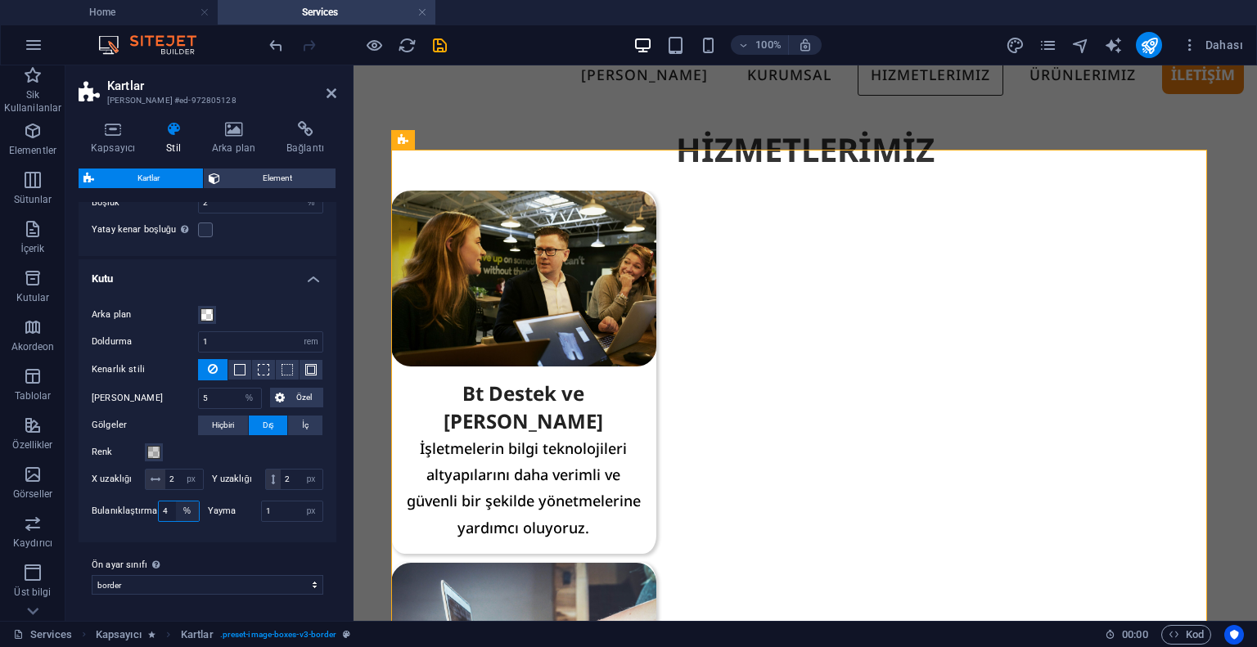
type input "100"
click at [170, 514] on input "100" at bounding box center [179, 512] width 40 height 20
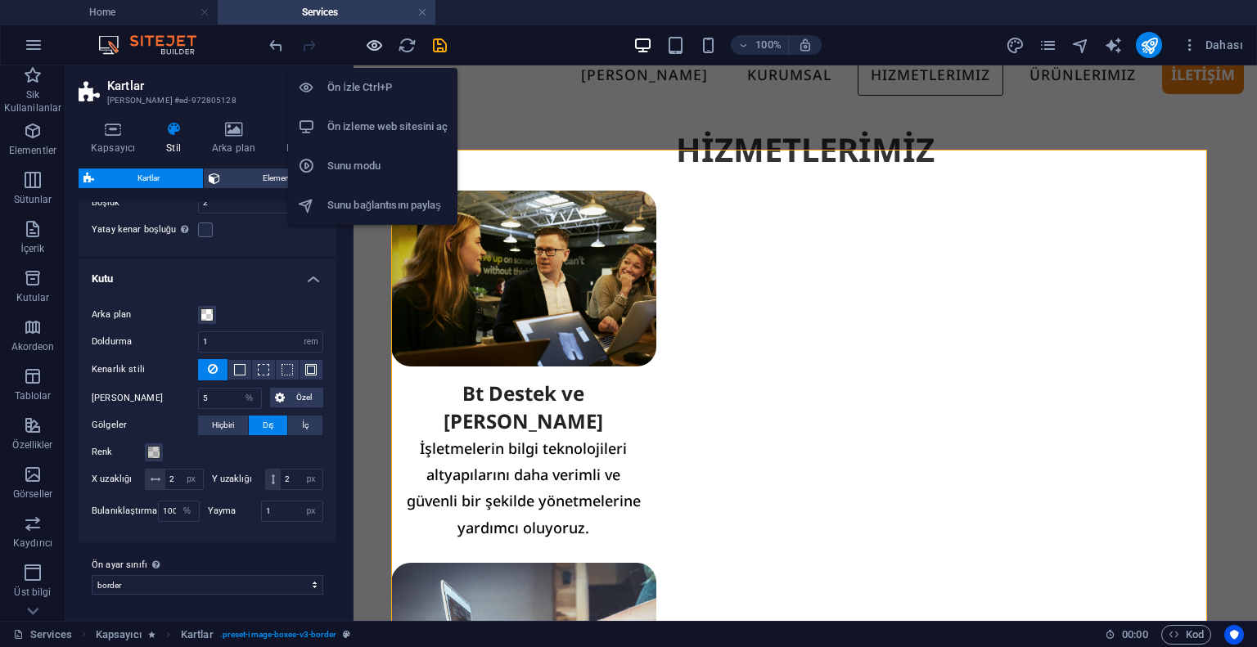
click at [365, 42] on icon "button" at bounding box center [374, 45] width 19 height 19
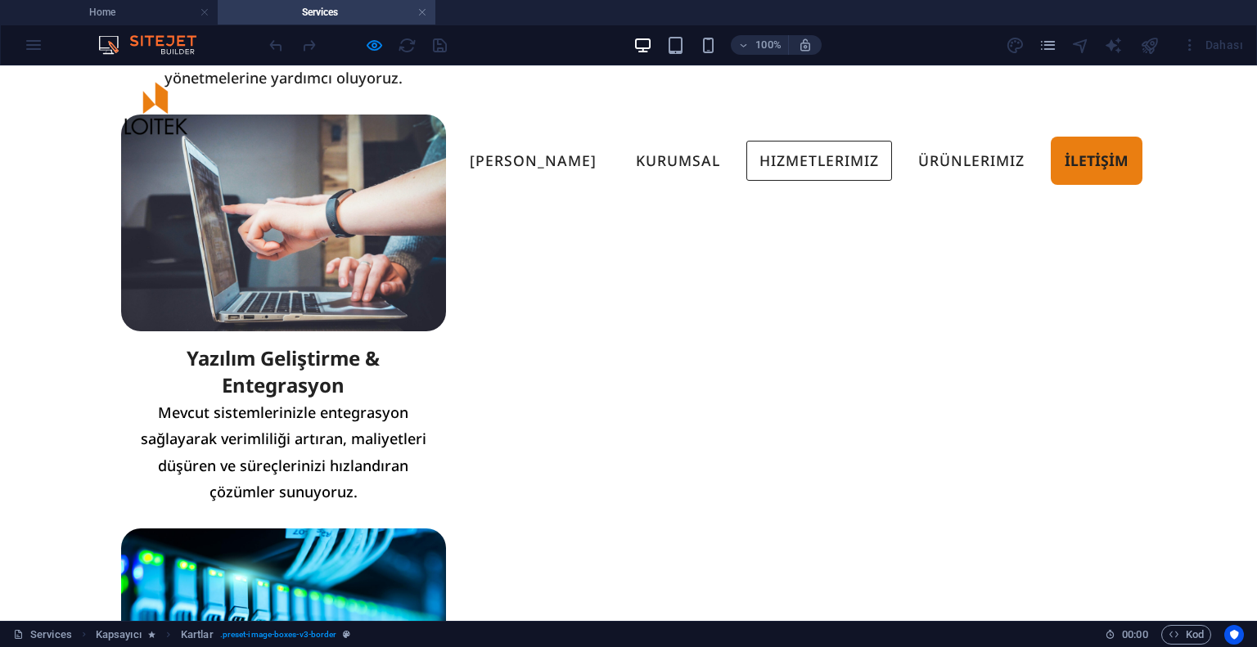
scroll to position [164, 0]
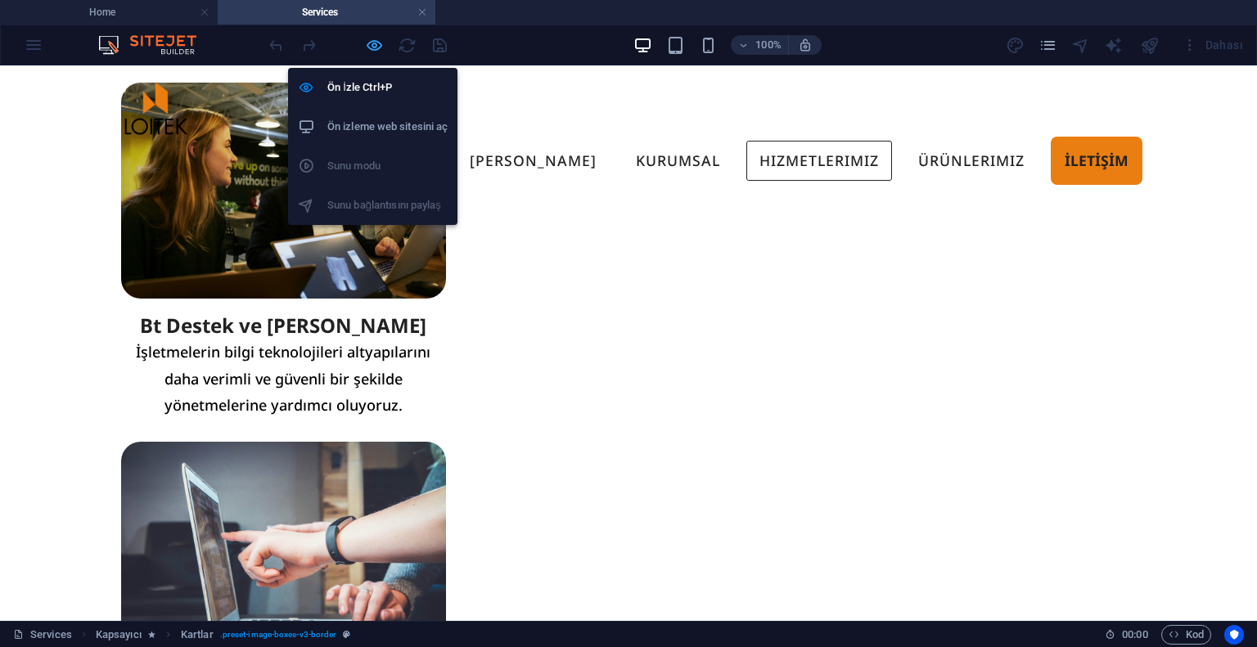
click at [374, 48] on icon "button" at bounding box center [374, 45] width 19 height 19
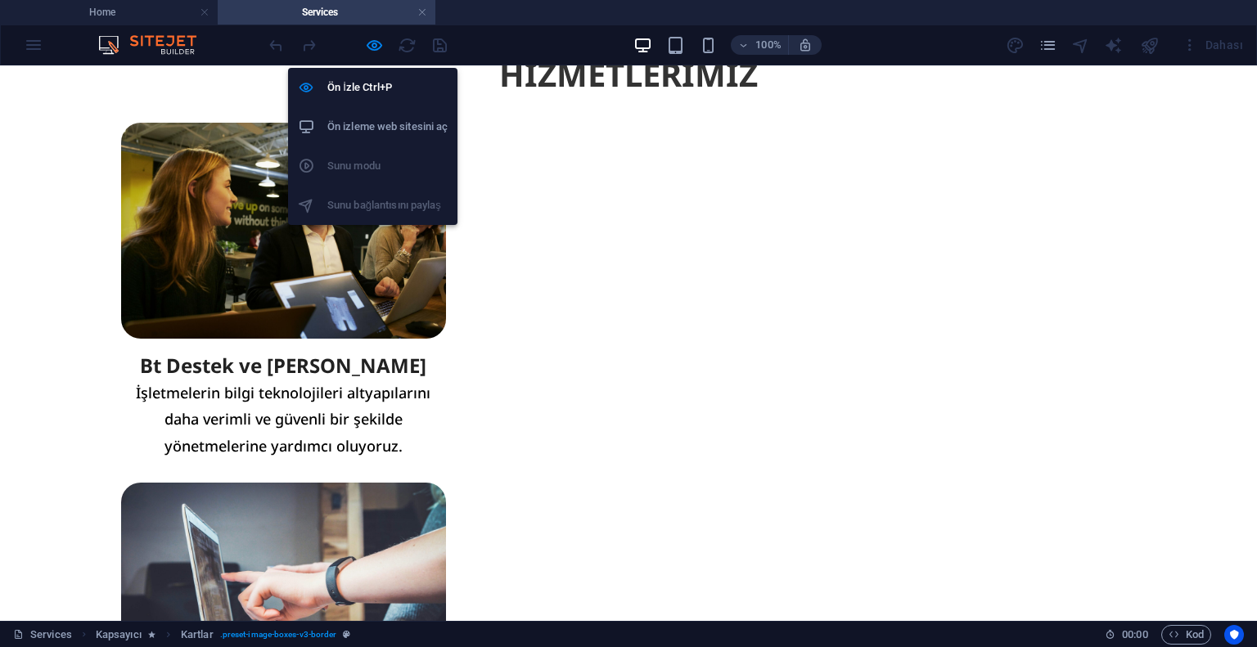
scroll to position [149, 0]
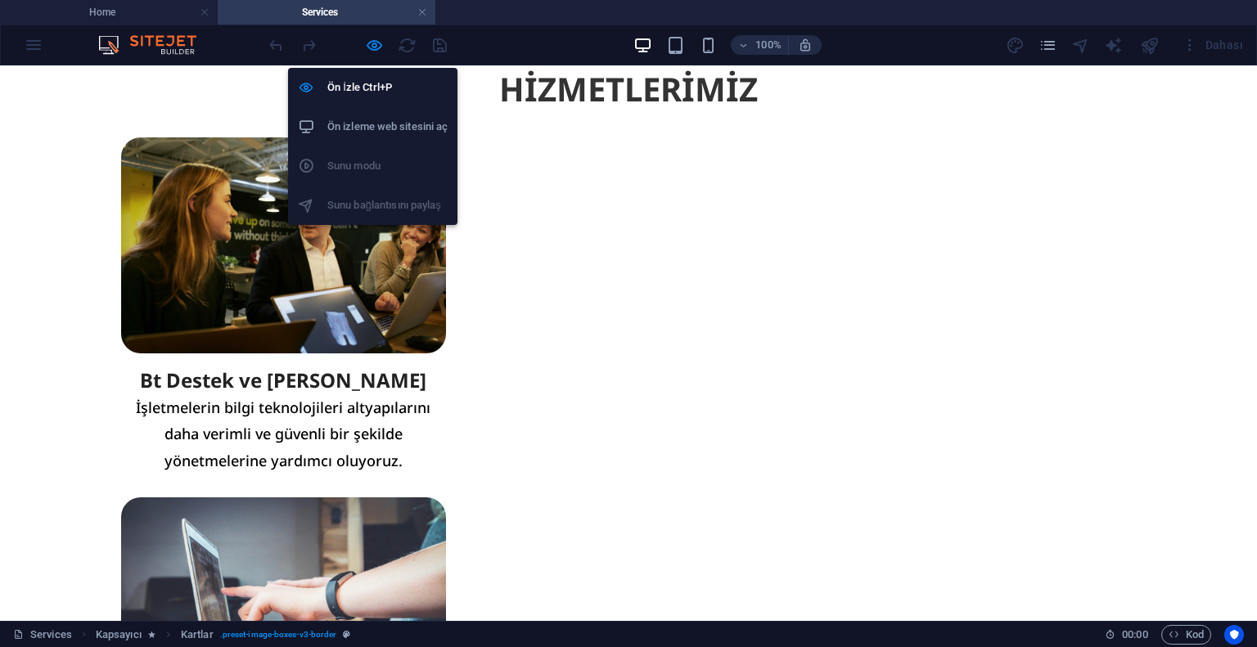
select select "%"
select select "rem"
select select "%"
select select "px"
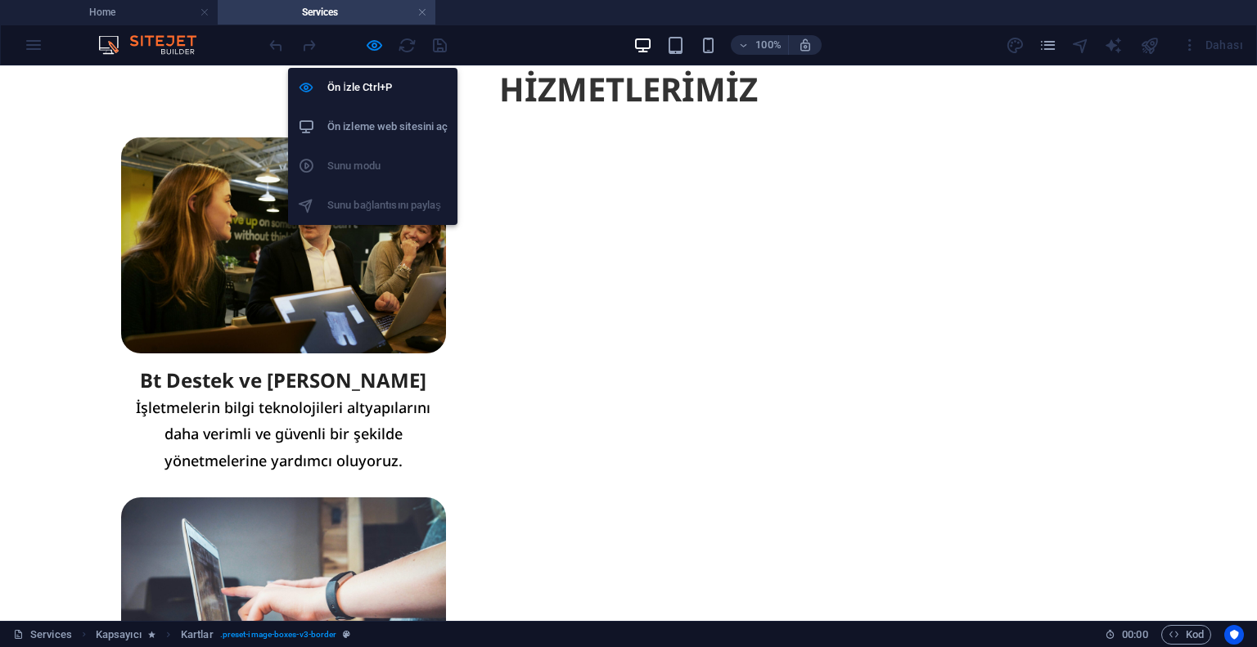
select select "%"
select select "px"
select select "preset-image-boxes-v3-border"
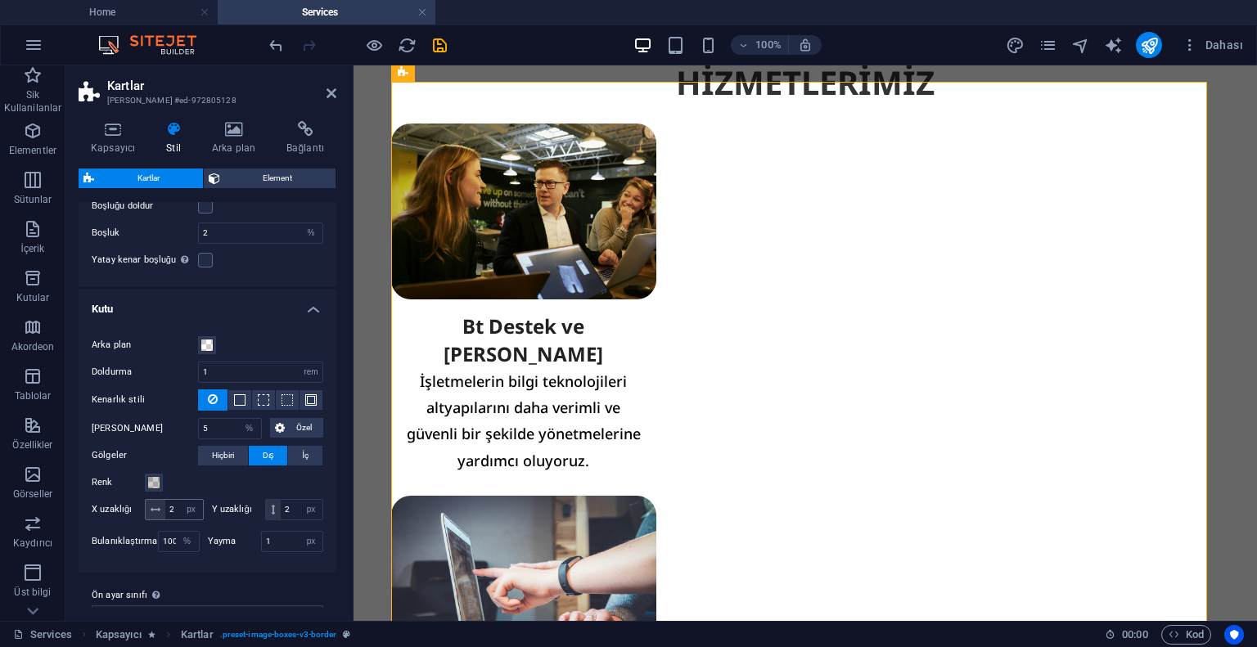
scroll to position [294, 0]
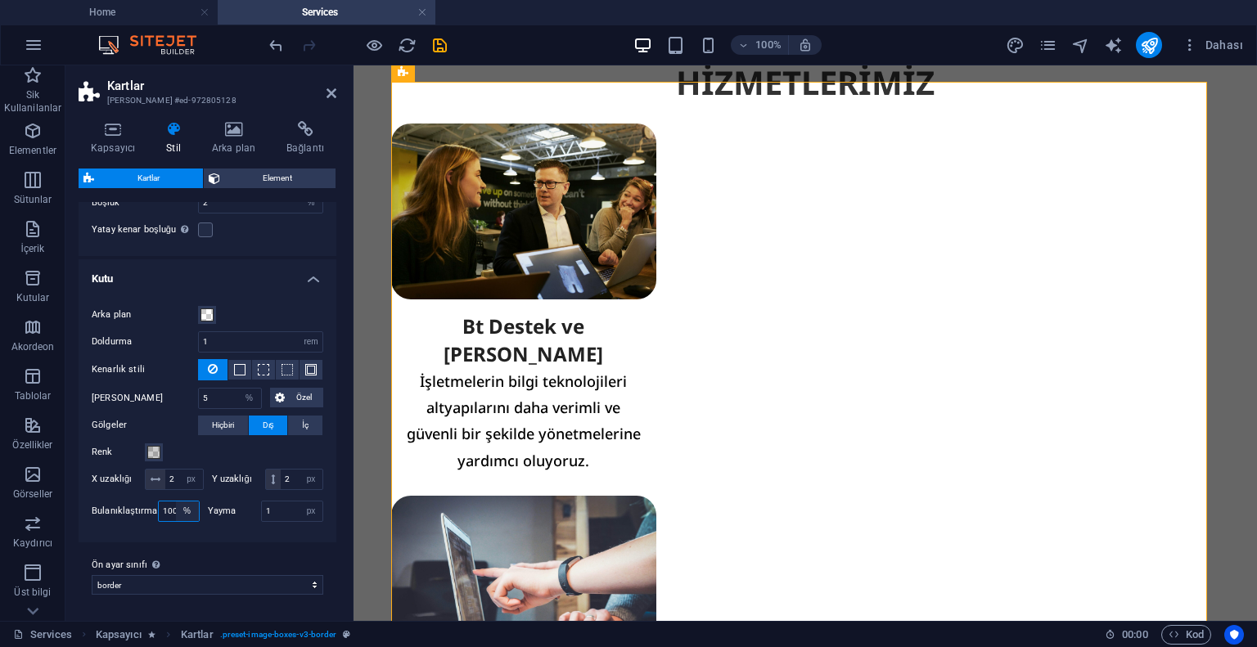
click at [183, 506] on select "px rem % vh vw" at bounding box center [187, 512] width 23 height 20
click at [176, 502] on select "px rem % vh vw" at bounding box center [187, 512] width 23 height 20
click at [187, 508] on select "px rem % vh vw" at bounding box center [187, 512] width 23 height 20
select select "%"
click at [176, 502] on select "px rem % vh vw" at bounding box center [187, 512] width 23 height 20
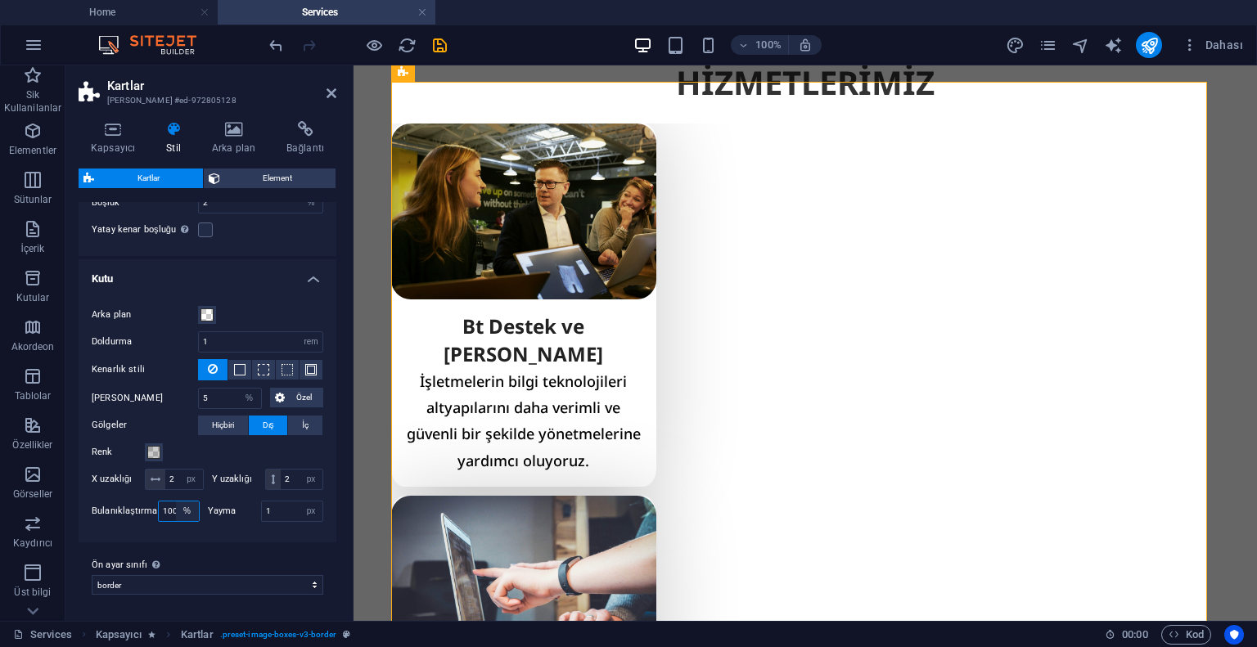
click at [177, 513] on select "px rem % vh vw" at bounding box center [187, 512] width 23 height 20
click at [172, 513] on input "100" at bounding box center [179, 512] width 40 height 20
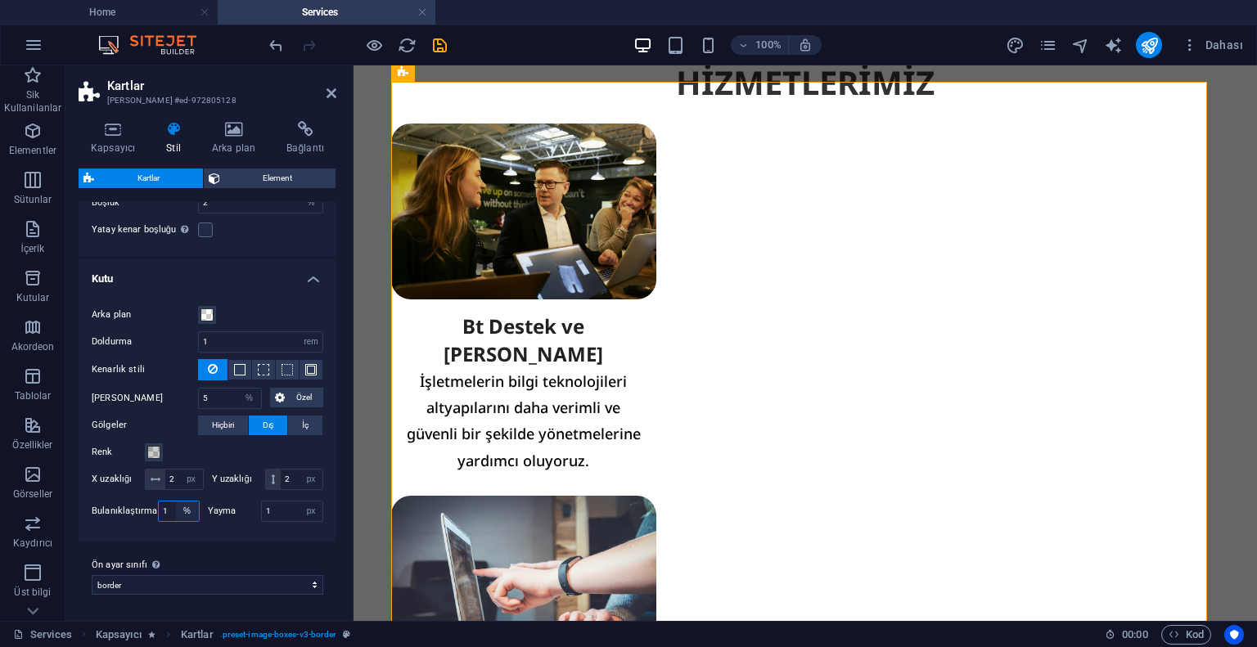
click at [173, 516] on input "1" at bounding box center [179, 512] width 40 height 20
click at [169, 520] on input "50" at bounding box center [179, 512] width 40 height 20
type input "100"
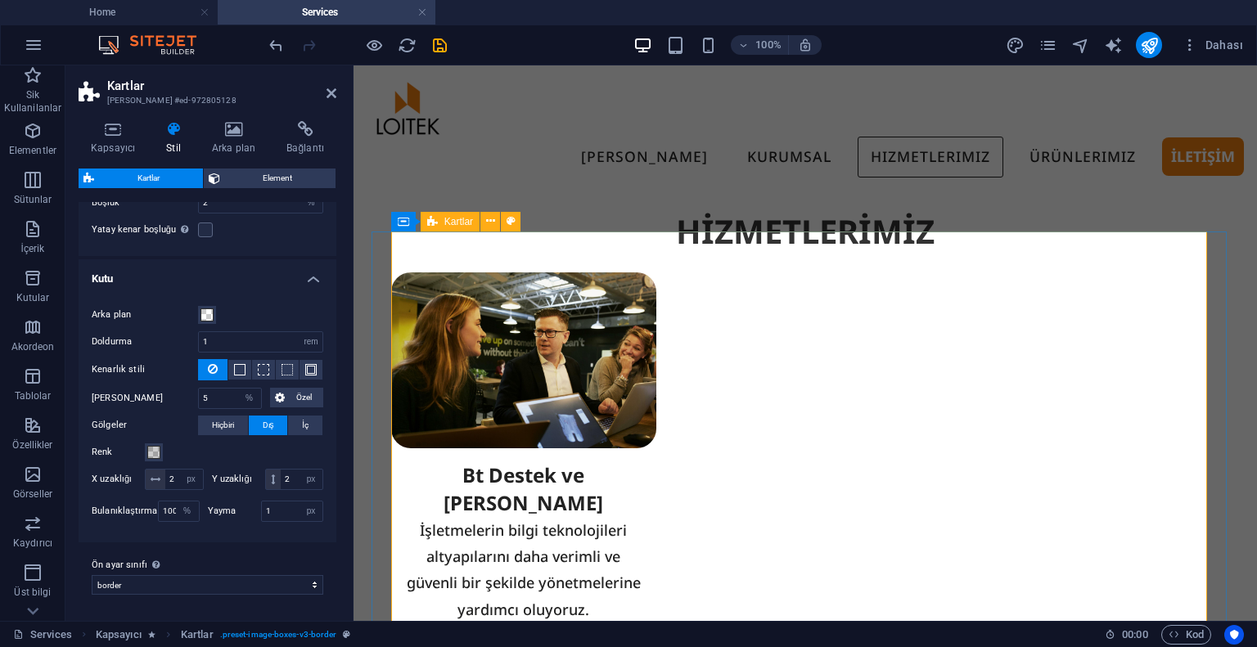
scroll to position [82, 0]
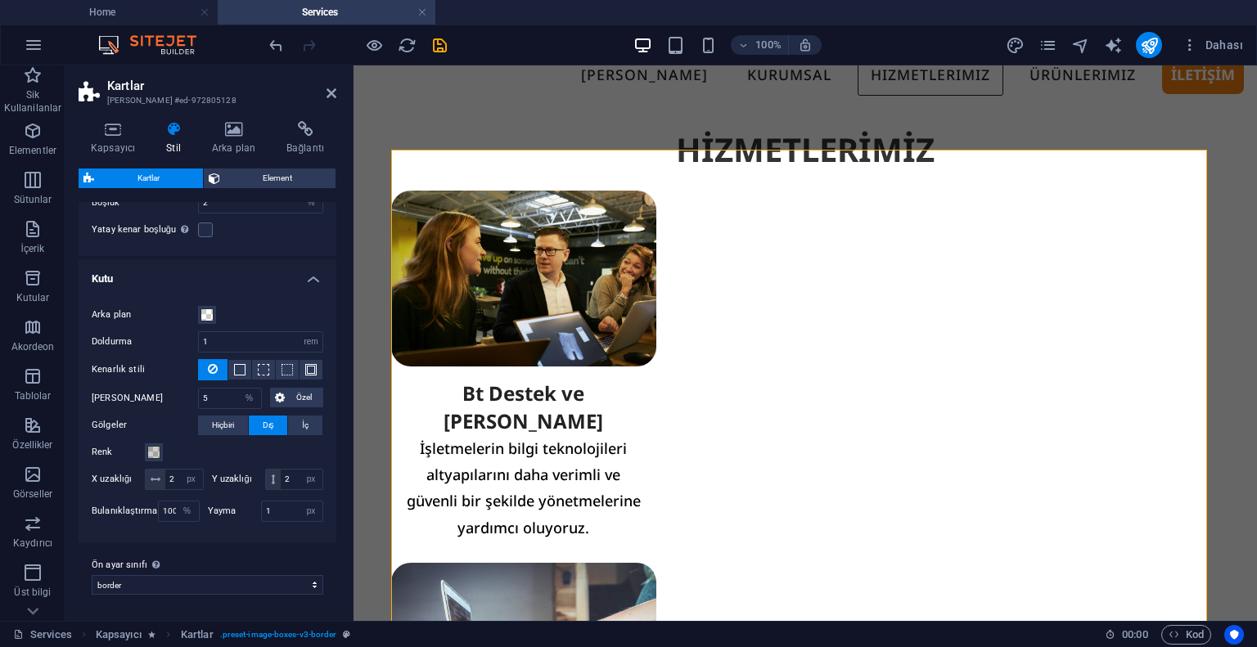
click at [150, 446] on span at bounding box center [153, 452] width 13 height 13
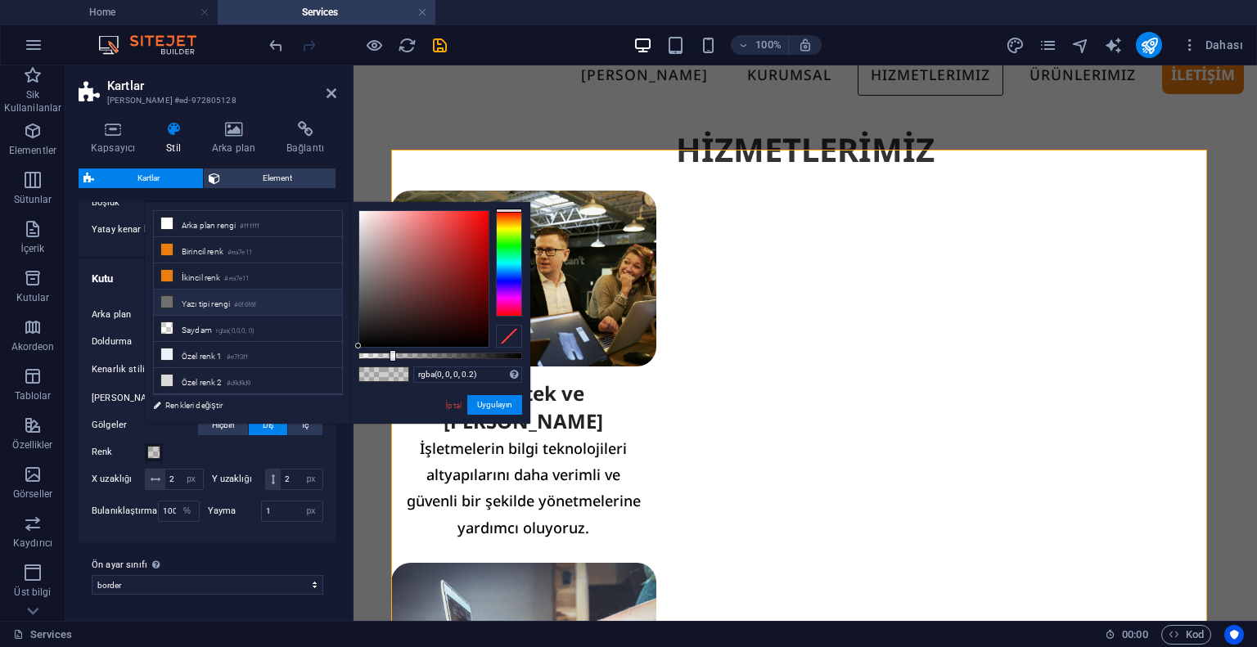
click at [254, 307] on li "Yazı tipi rengi #6f6f6f" at bounding box center [248, 303] width 188 height 26
type input "#6f6f6f"
click at [439, 405] on div "#6f6f6f Desteklenen biçimler #0852ed rgb(8, 82, 237) rgba(8, 82, 237, %90) hsv(…" at bounding box center [439, 431] width 181 height 459
click at [446, 406] on link "İptal" at bounding box center [453, 405] width 19 height 12
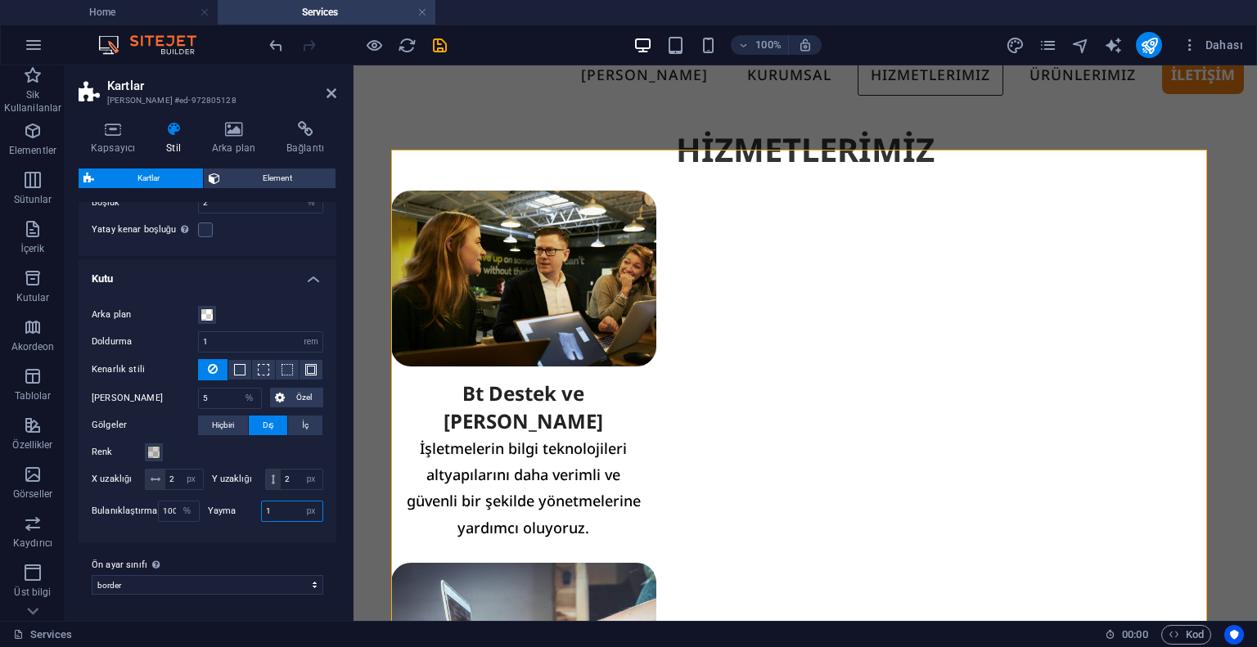
click at [283, 515] on input "1" at bounding box center [292, 512] width 61 height 20
click at [307, 515] on select "px rem vh vw" at bounding box center [310, 512] width 23 height 20
click at [285, 542] on div "Arka plan Doldurma 1 px rem % vw vh Kenarlık stili - Genişlik 2 px rem vh vw Öz…" at bounding box center [207, 416] width 264 height 254
click at [210, 528] on div "Arka plan Doldurma 1 px rem % vw vh Kenarlık stili - Genişlik 2 px rem vh vw Öz…" at bounding box center [207, 416] width 264 height 254
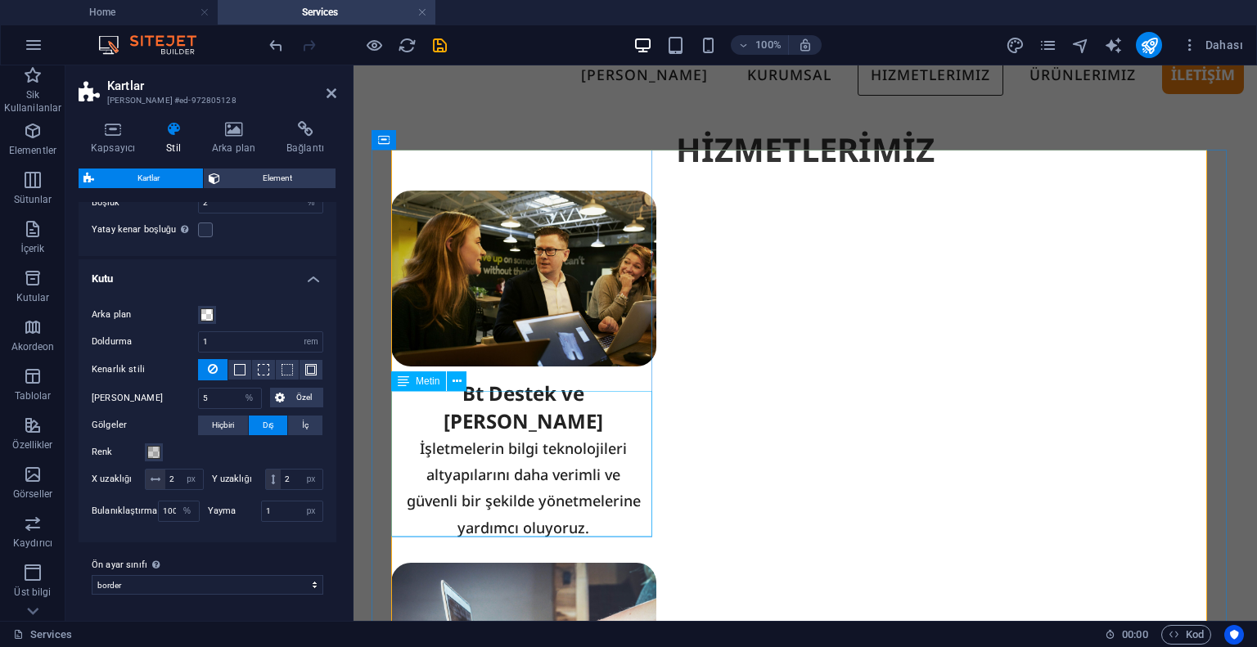
click at [480, 507] on div "İşletmelerin bilgi teknolojileri altyapılarını daha verimli ve güvenli bir şeki…" at bounding box center [523, 494] width 264 height 119
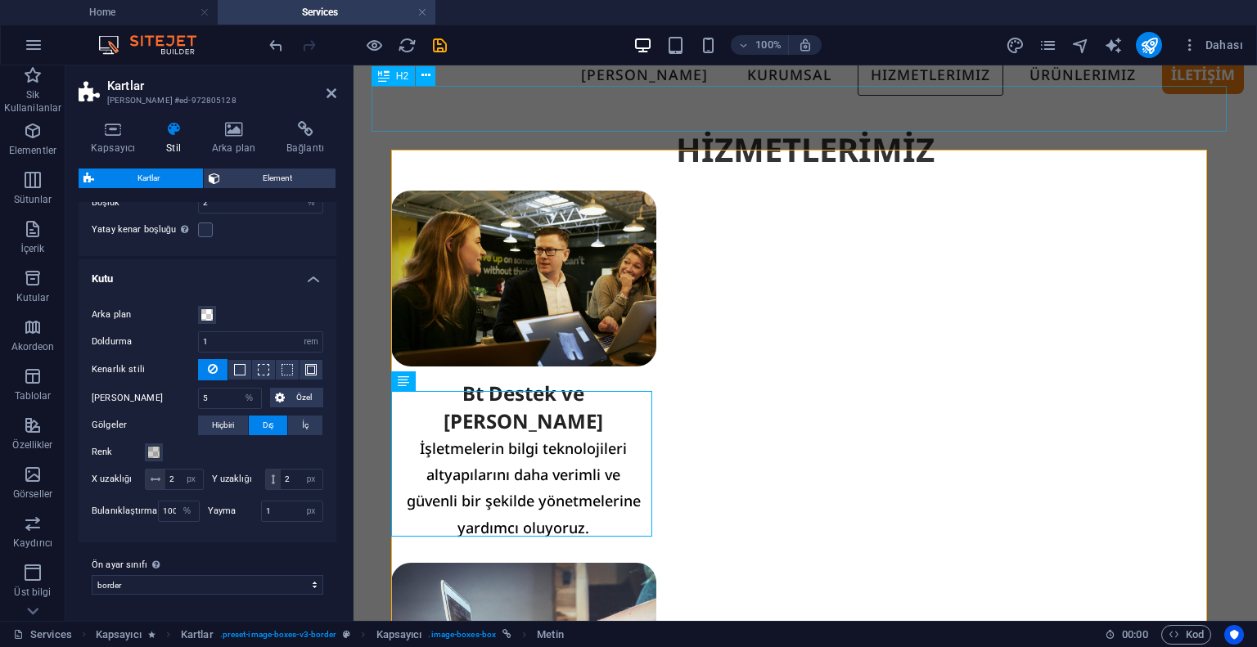
click at [609, 127] on div "HİZMETLERİMİZ" at bounding box center [804, 150] width 867 height 46
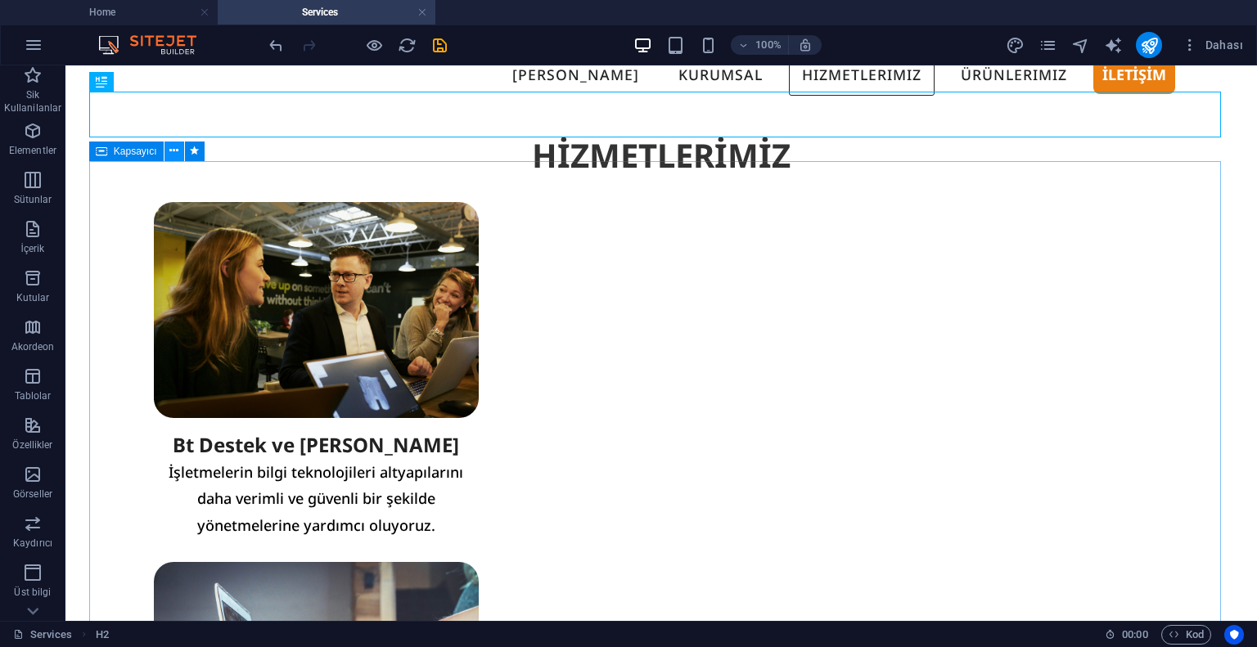
click at [173, 153] on icon at bounding box center [173, 150] width 9 height 17
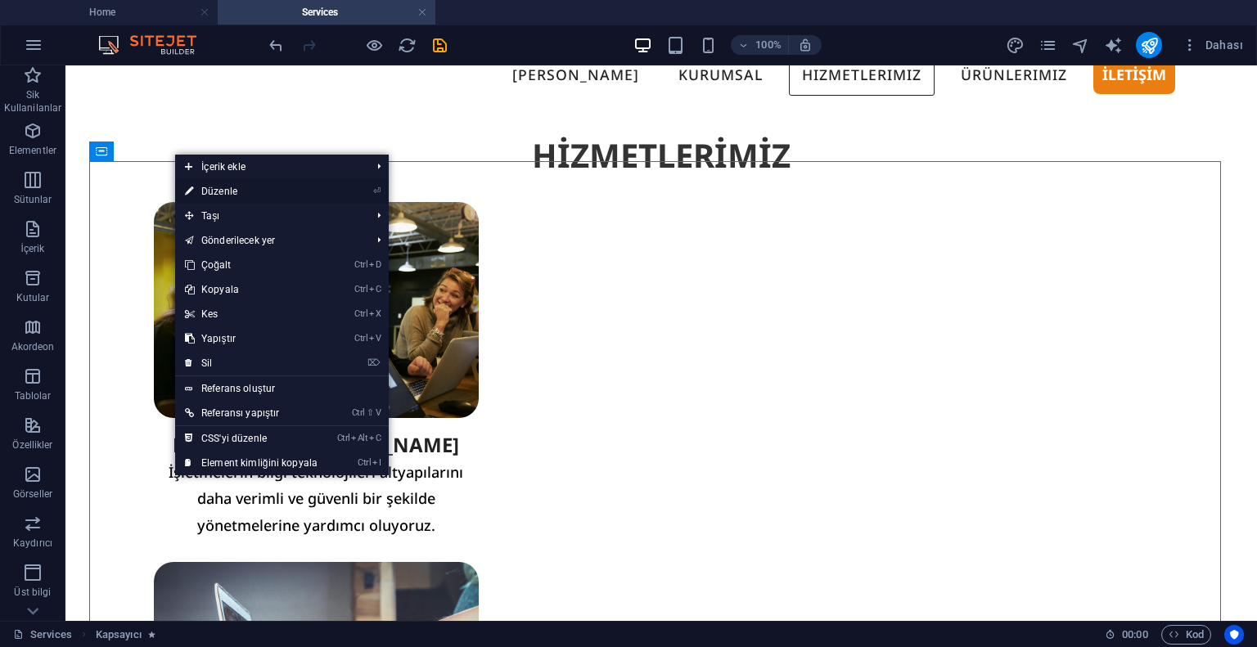
click at [255, 196] on link "⏎ Düzenle" at bounding box center [251, 191] width 152 height 25
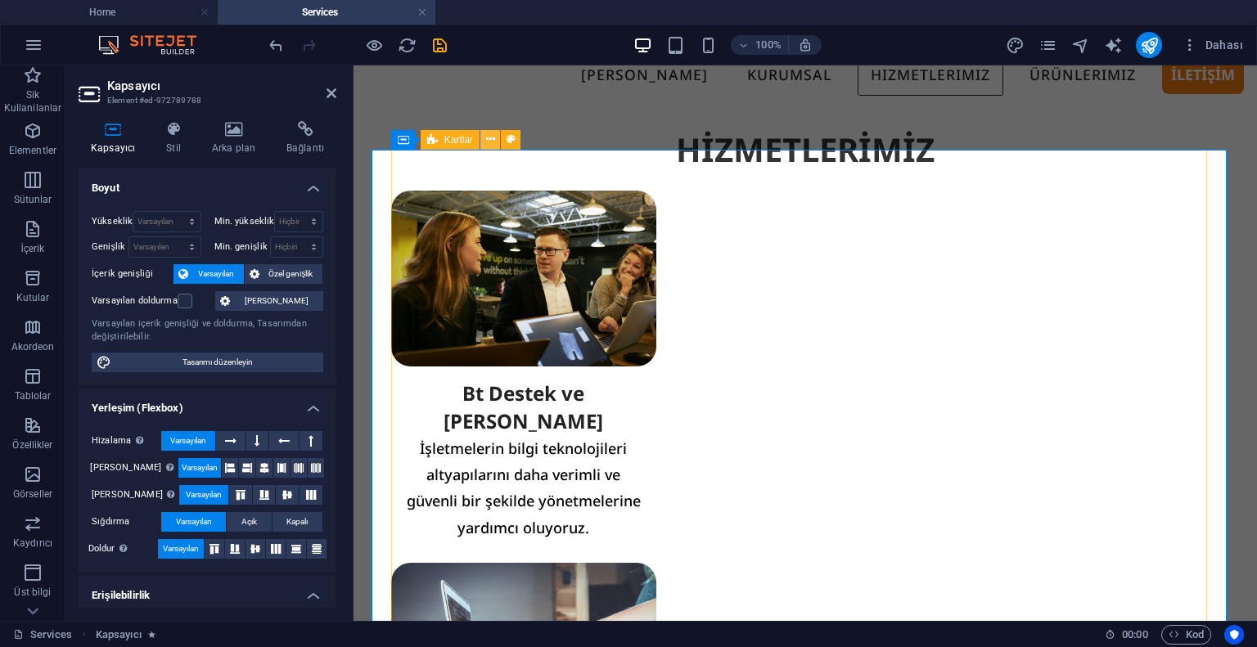
click at [487, 137] on icon at bounding box center [490, 139] width 9 height 17
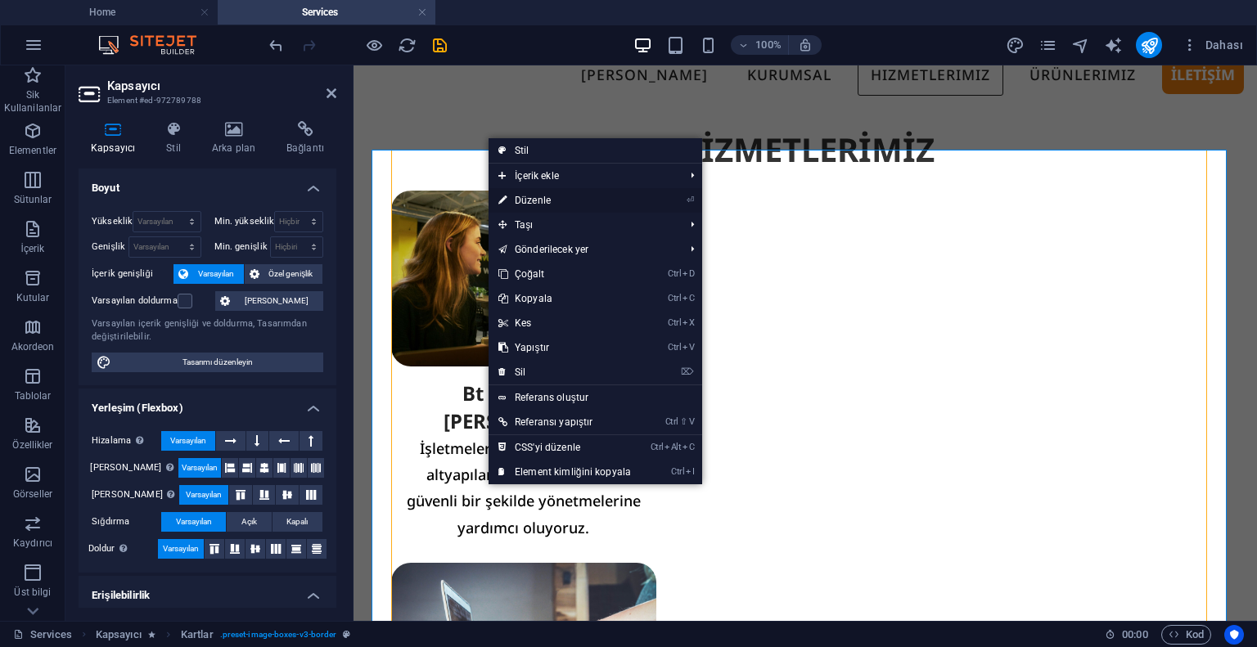
click at [518, 196] on link "⏎ Düzenle" at bounding box center [564, 200] width 152 height 25
select select "%"
select select "rem"
select select "%"
select select "px"
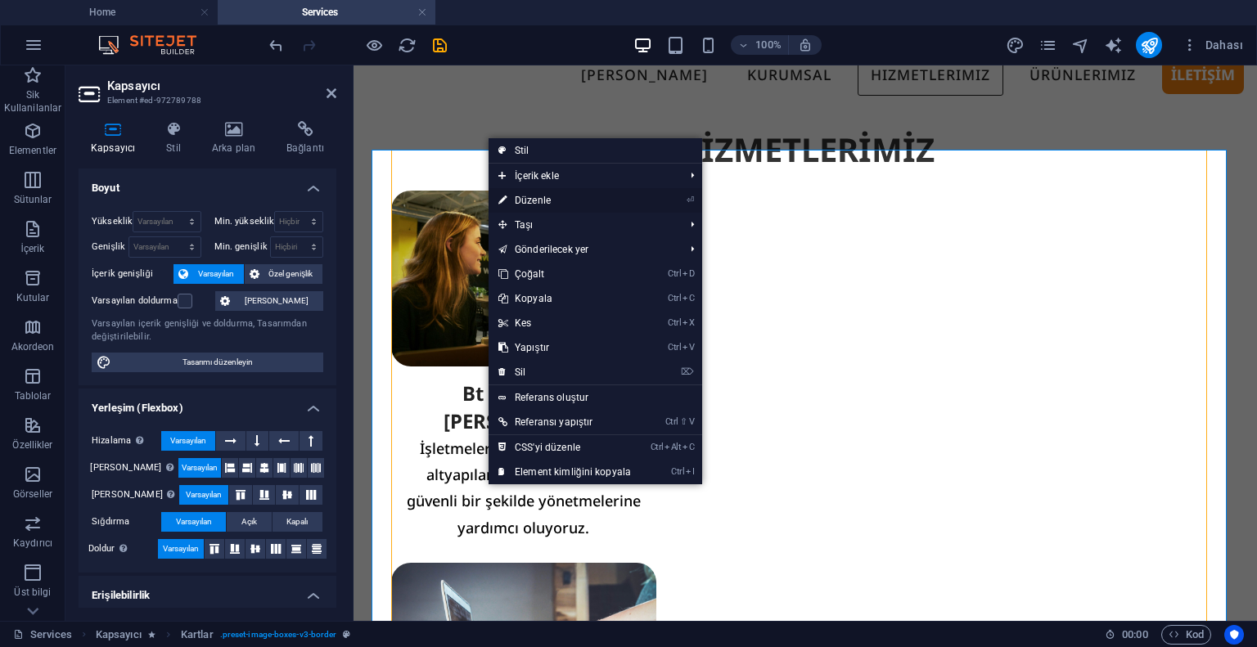
select select "px"
select select "%"
select select "px"
select select "preset-image-boxes-v3-border"
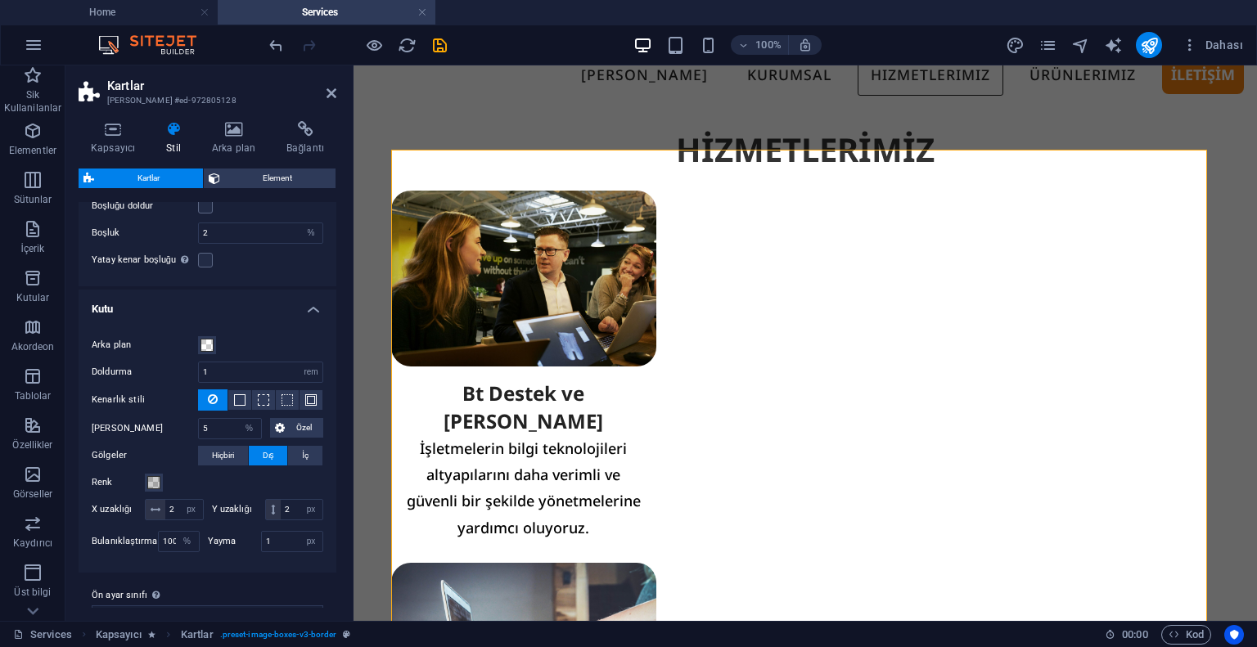
scroll to position [294, 0]
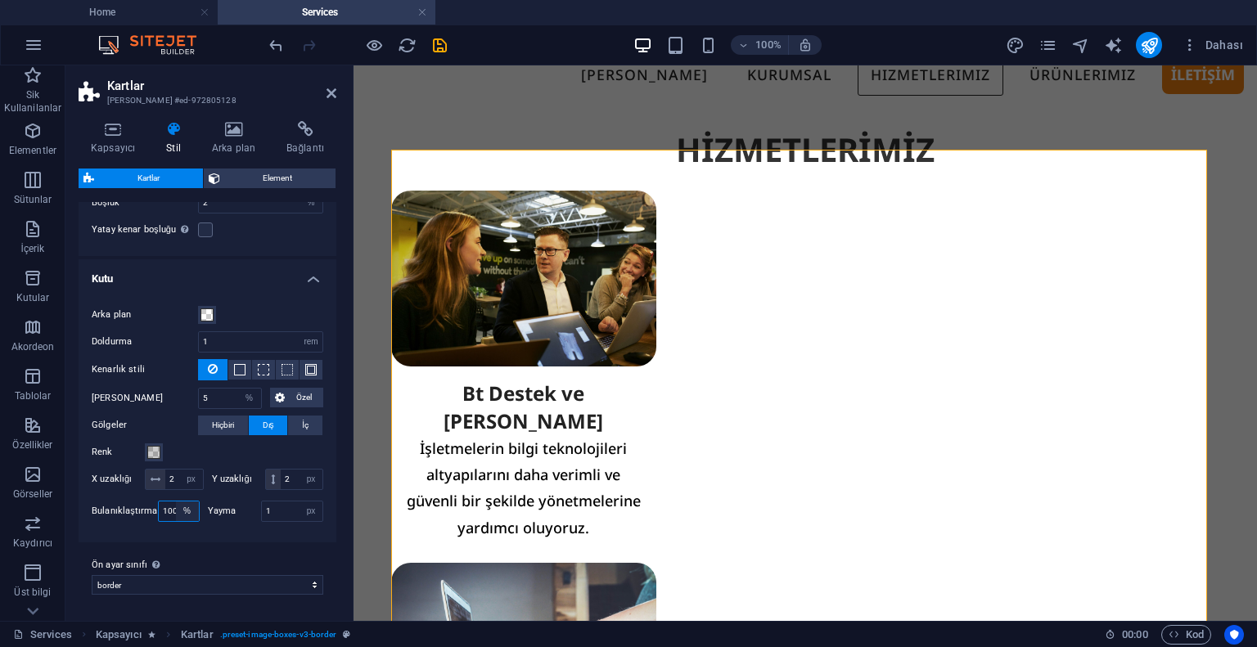
click at [192, 509] on select "px rem % vh vw" at bounding box center [187, 512] width 23 height 20
click at [176, 502] on select "px rem % vh vw" at bounding box center [187, 512] width 23 height 20
click at [186, 517] on select "px rem % vh vw" at bounding box center [187, 512] width 23 height 20
select select "rem"
click at [176, 502] on select "px rem % vh vw" at bounding box center [187, 512] width 23 height 20
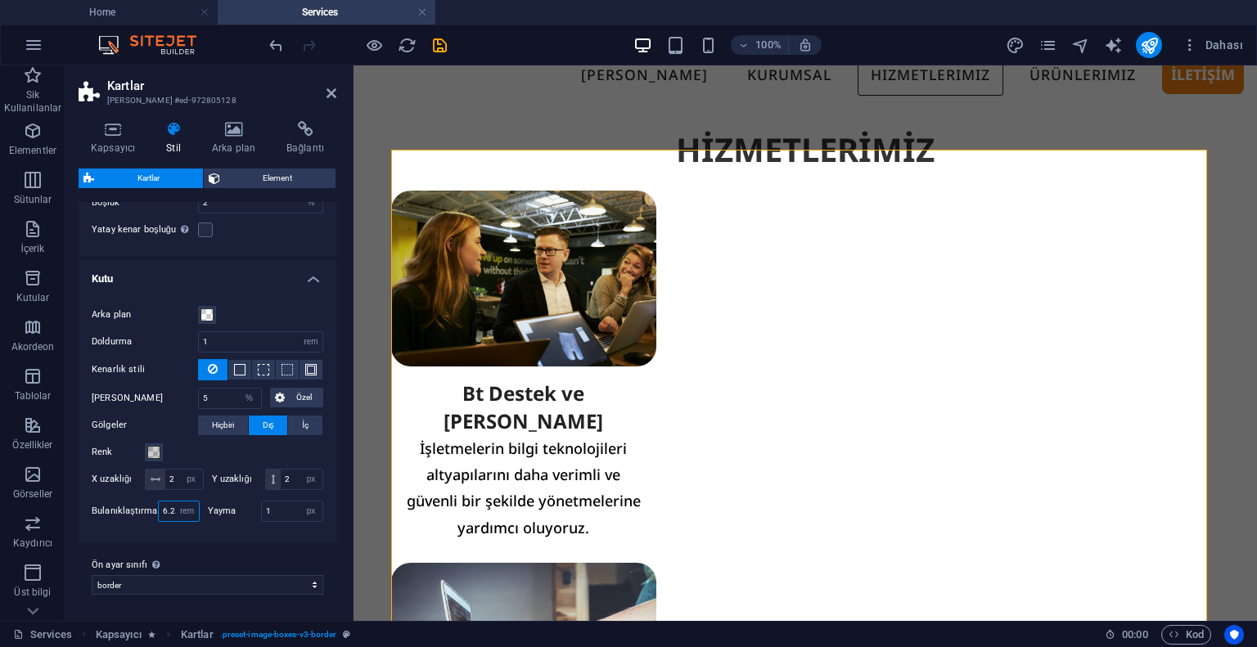
scroll to position [0, 2]
click at [164, 512] on input "6.25" at bounding box center [179, 512] width 40 height 20
click at [164, 513] on input "5" at bounding box center [179, 512] width 40 height 20
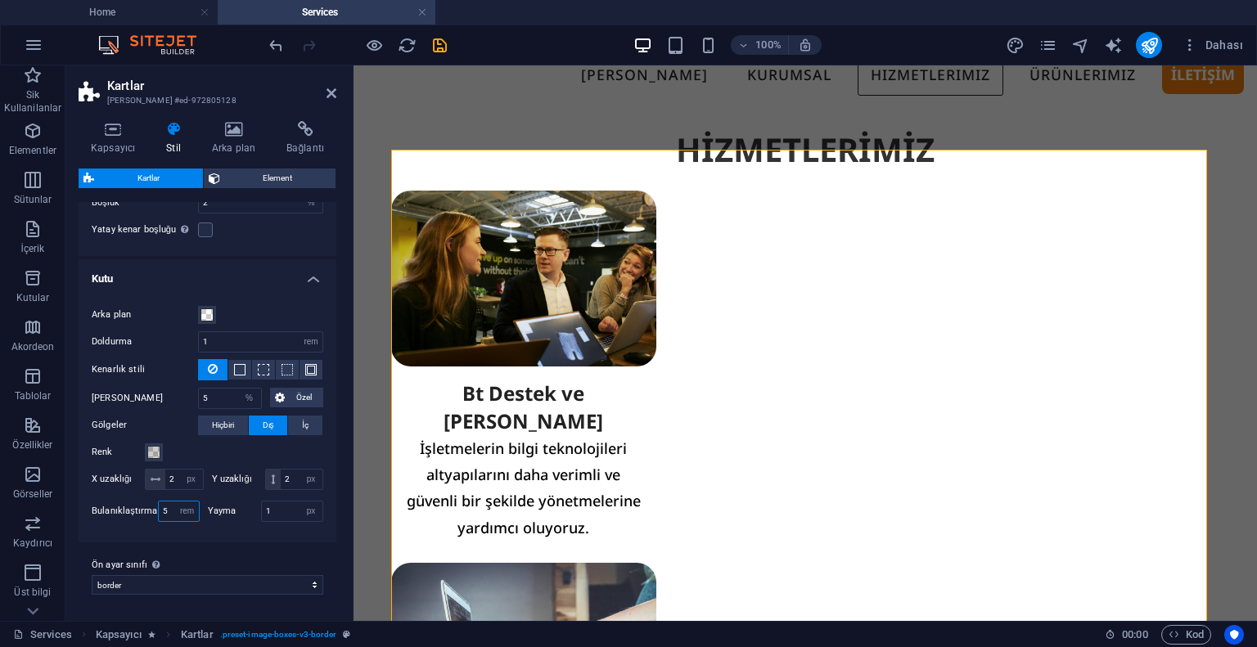
click at [164, 513] on input "5" at bounding box center [179, 512] width 40 height 20
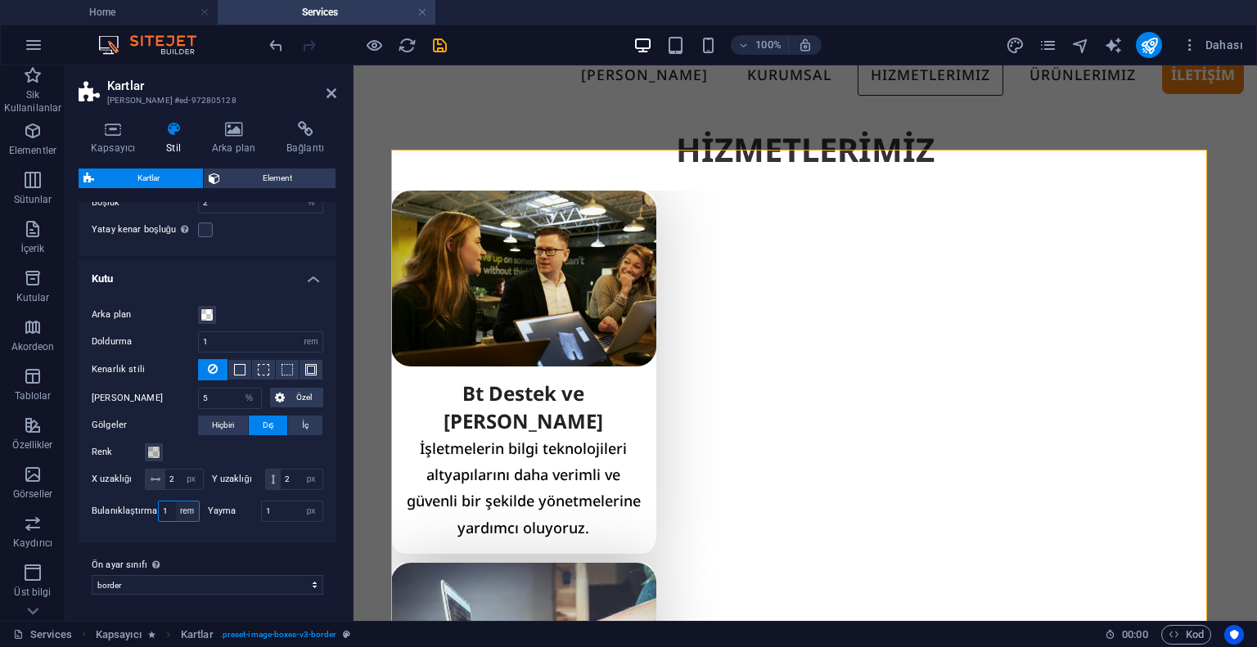
type input "1"
click at [190, 516] on select "px rem % vh vw" at bounding box center [187, 512] width 23 height 20
select select "%"
click at [176, 502] on select "px rem % vh vw" at bounding box center [187, 512] width 23 height 20
type input "100"
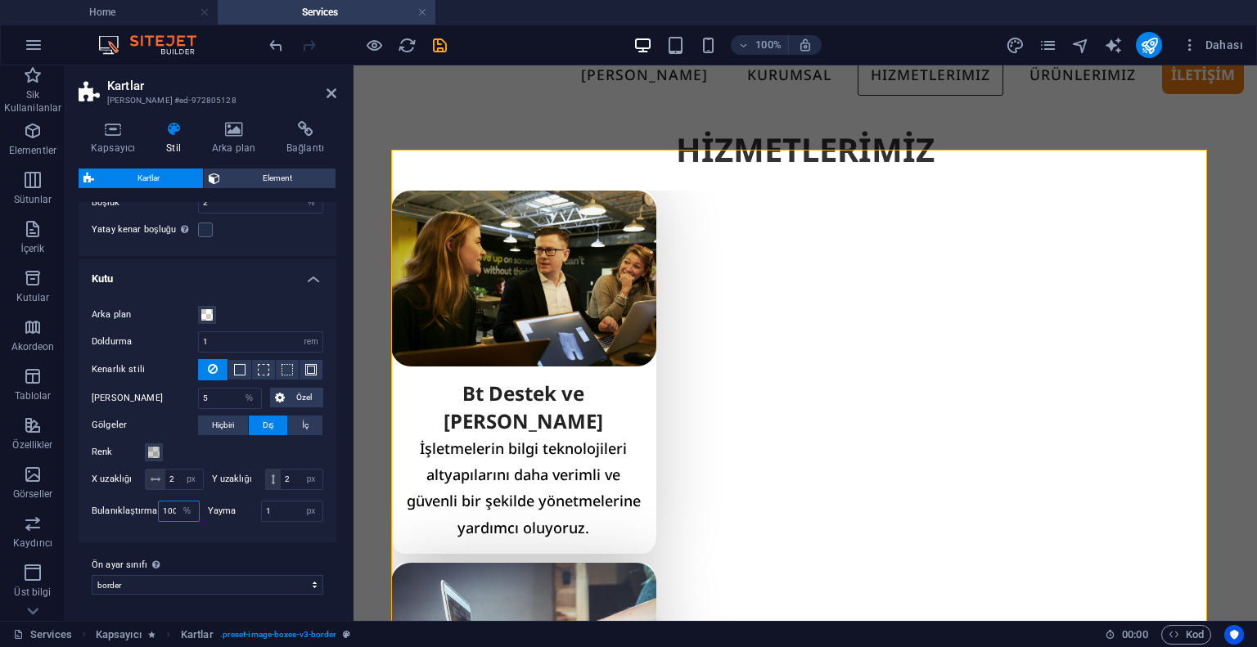
click at [170, 517] on input "100" at bounding box center [179, 512] width 40 height 20
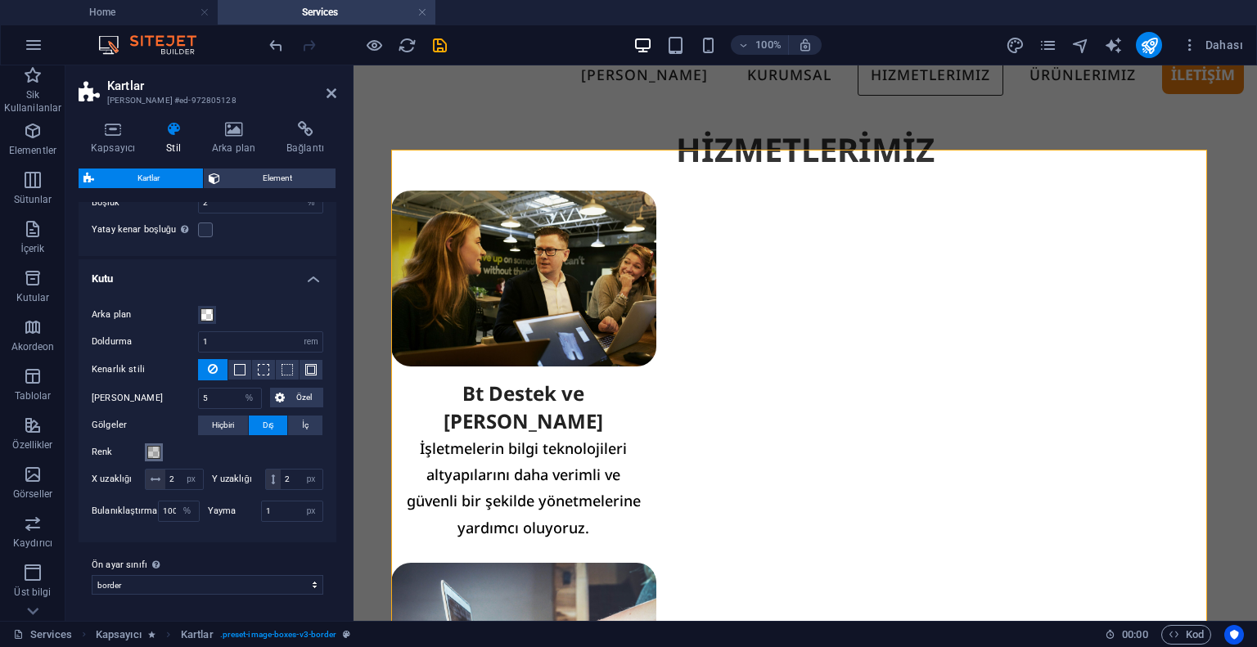
click at [150, 446] on span at bounding box center [153, 452] width 13 height 13
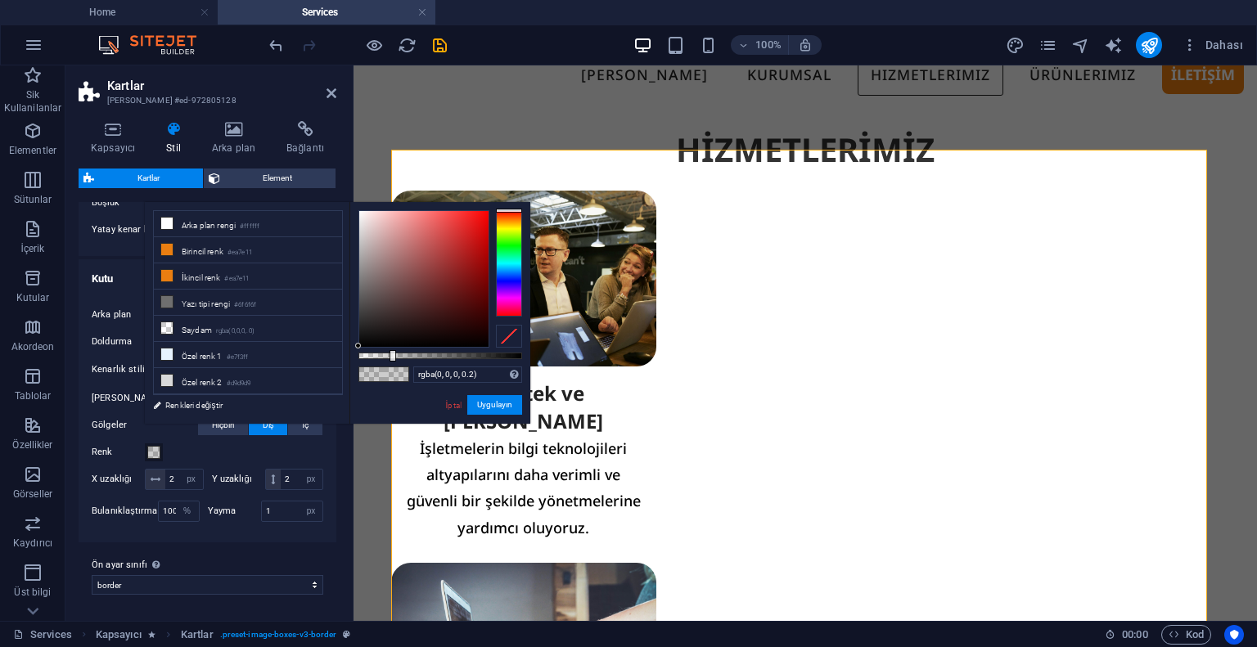
drag, startPoint x: 414, startPoint y: 347, endPoint x: 445, endPoint y: 354, distance: 32.0
click at [437, 353] on div "rgba(0, 0, 0, 0.2) Desteklenen biçimler #0852ed rgb(8, 82, 237) rgba(8, 82, 237…" at bounding box center [439, 431] width 181 height 459
drag, startPoint x: 458, startPoint y: 358, endPoint x: 466, endPoint y: 356, distance: 8.3
click at [466, 356] on div at bounding box center [440, 356] width 164 height 7
click at [475, 353] on div at bounding box center [440, 356] width 164 height 7
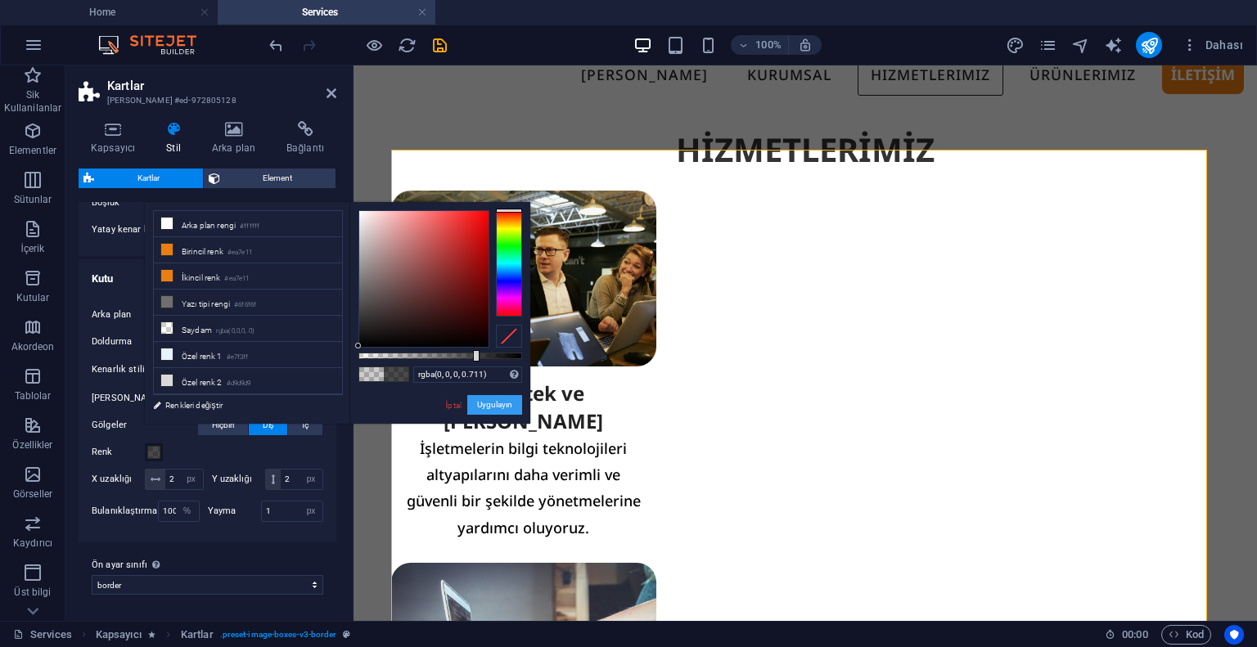
drag, startPoint x: 131, startPoint y: 336, endPoint x: 484, endPoint y: 402, distance: 359.5
click at [484, 402] on button "Uygulayın" at bounding box center [494, 405] width 55 height 20
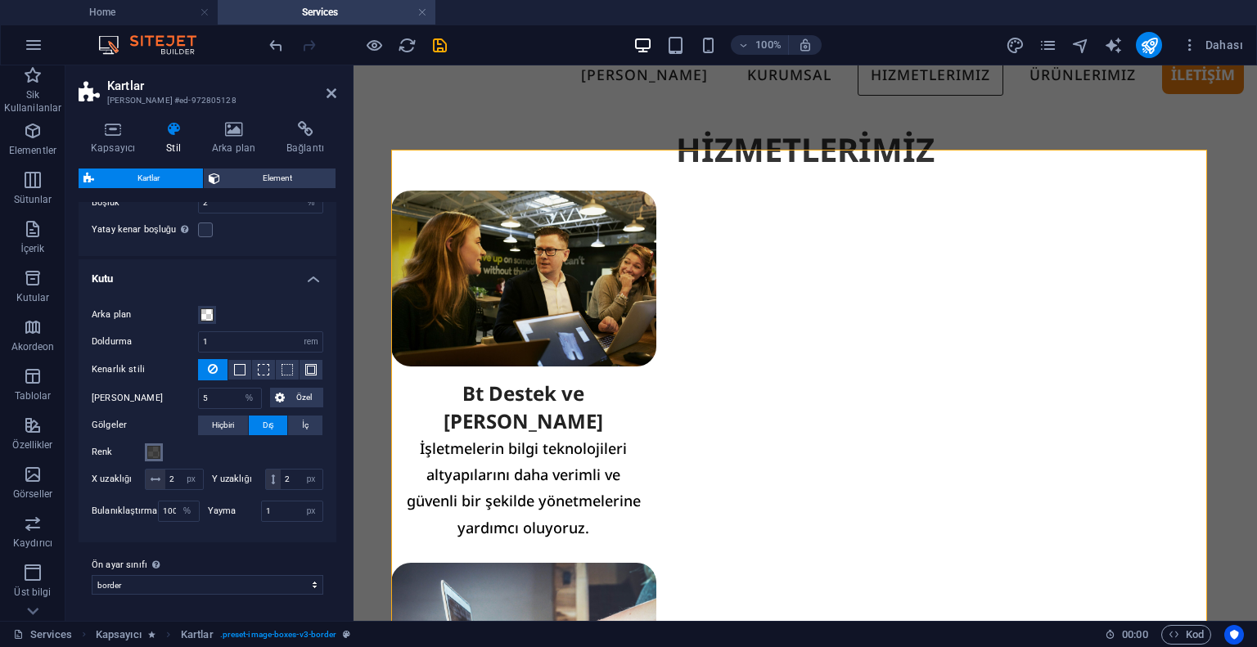
click at [152, 446] on span at bounding box center [153, 452] width 13 height 13
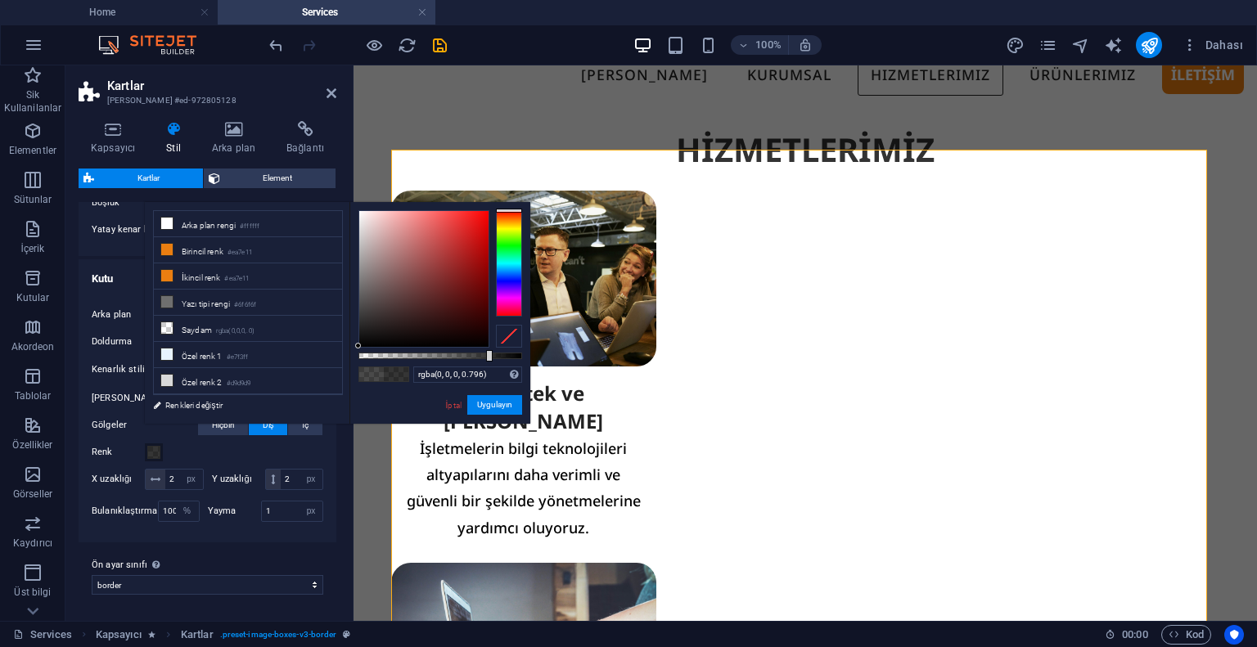
type input "rgba(0, 0, 0, 0.801)"
drag, startPoint x: 467, startPoint y: 355, endPoint x: 491, endPoint y: 355, distance: 23.7
click at [489, 355] on div at bounding box center [440, 356] width 164 height 7
click at [493, 402] on button "Uygulayın" at bounding box center [494, 405] width 55 height 20
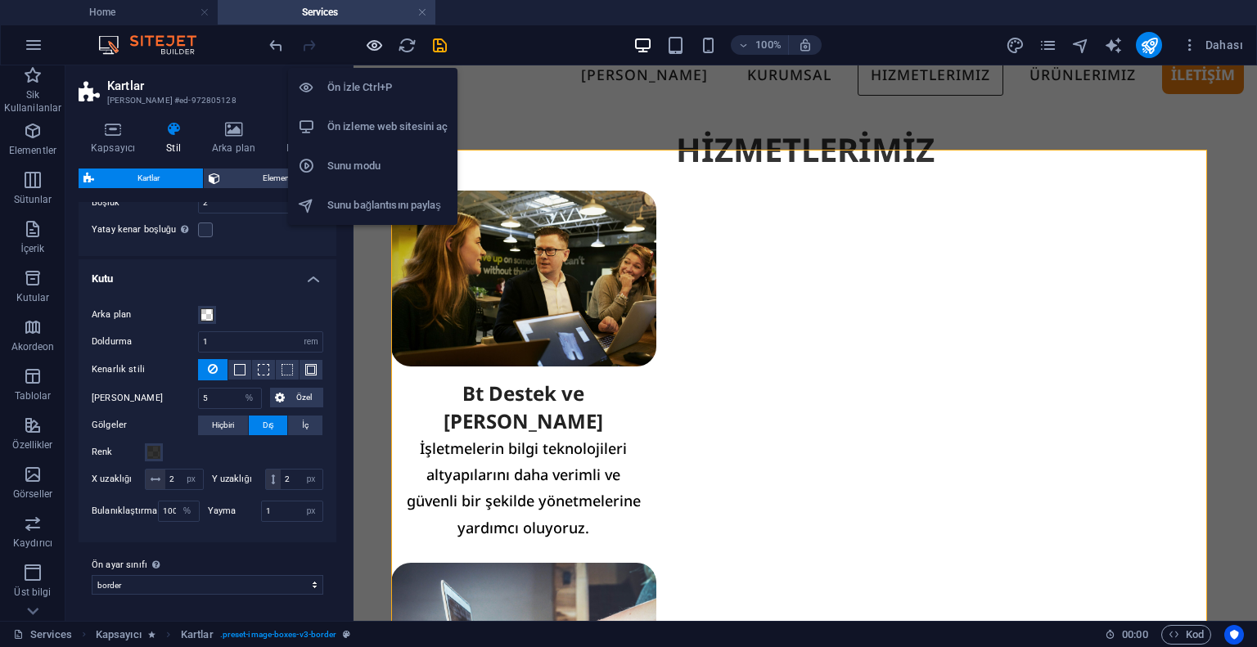
click at [375, 53] on icon "button" at bounding box center [374, 45] width 19 height 19
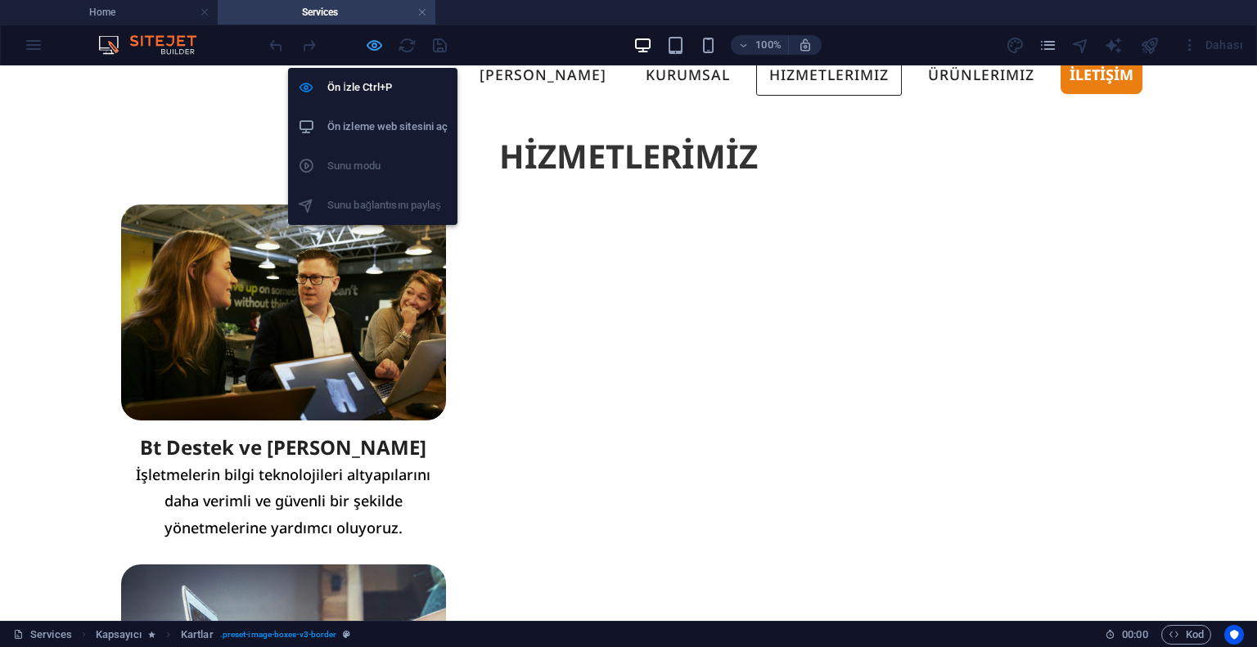
click at [375, 53] on icon "button" at bounding box center [374, 45] width 19 height 19
select select "%"
select select "rem"
select select "%"
select select "px"
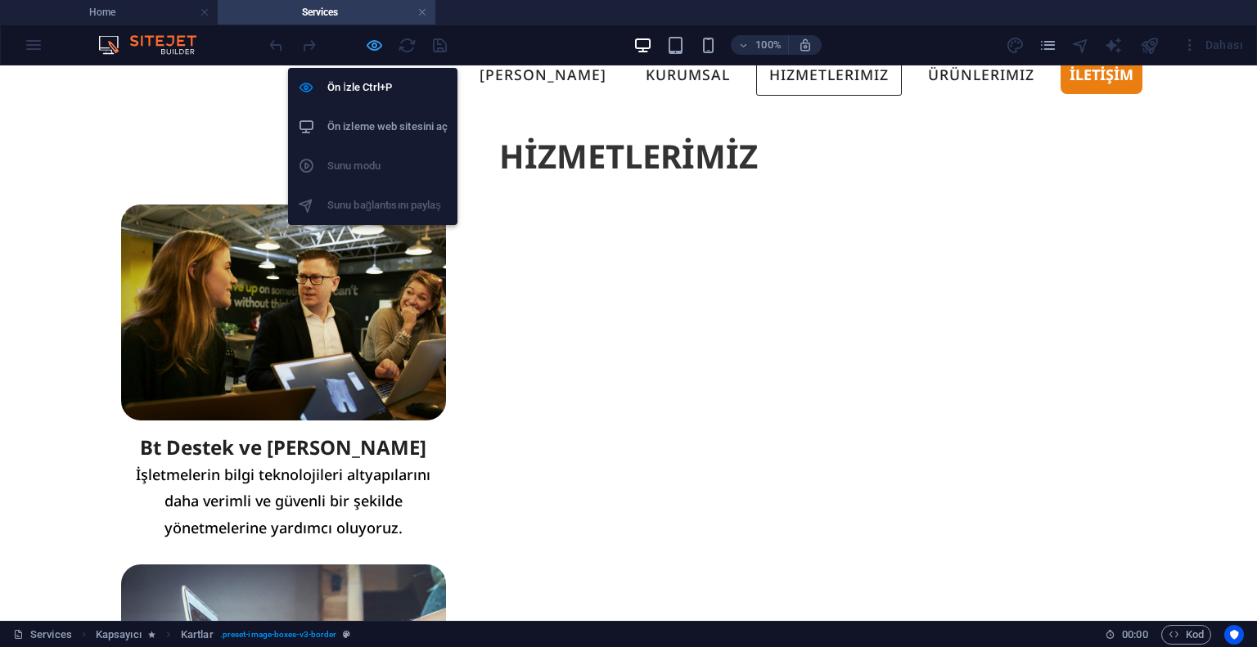
select select "px"
select select "%"
select select "px"
select select "preset-image-boxes-v3-border"
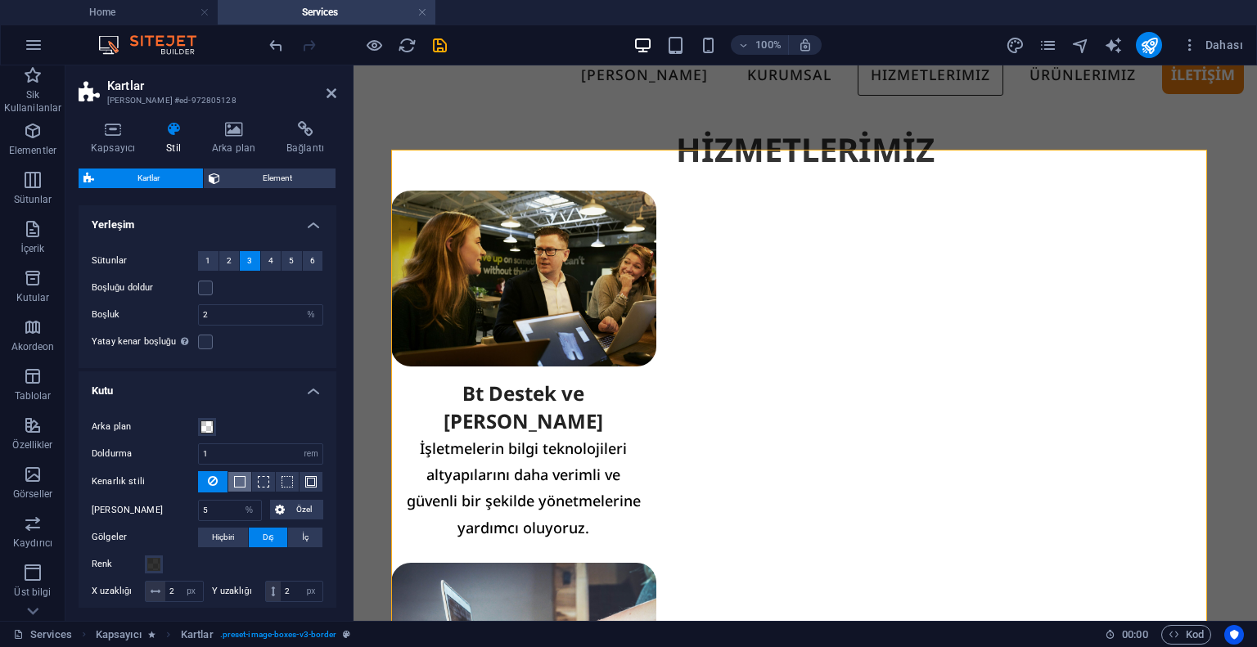
scroll to position [245, 0]
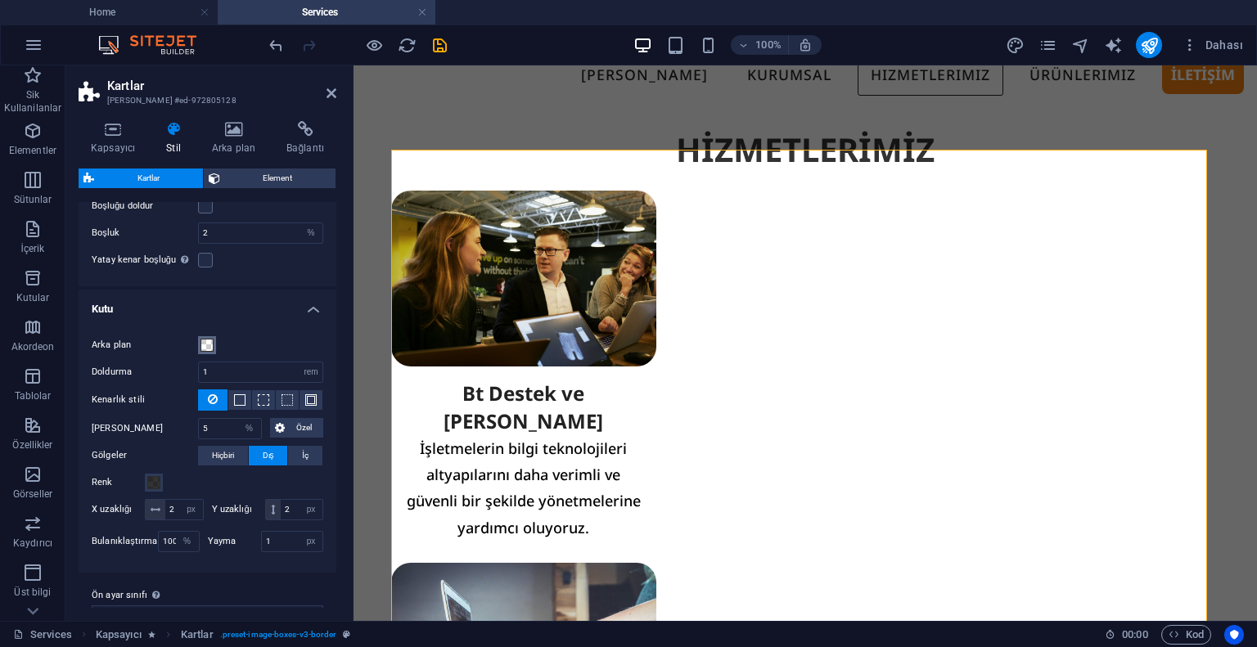
click at [209, 339] on span at bounding box center [206, 345] width 13 height 13
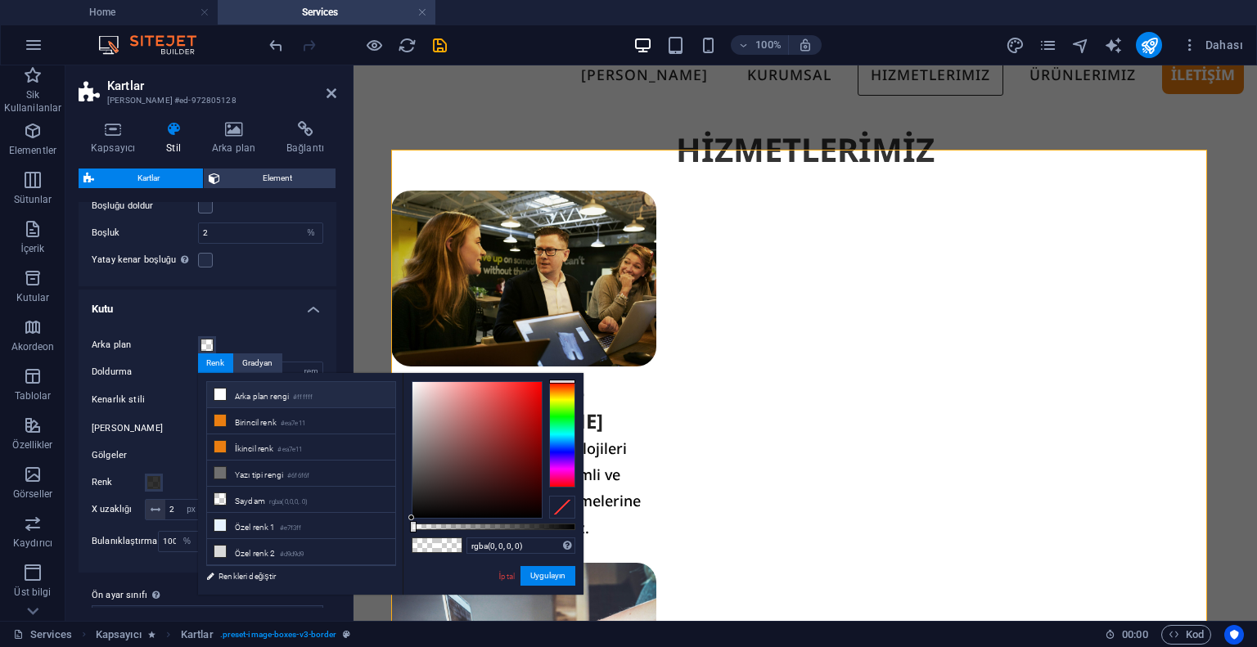
click at [231, 400] on li "Arka plan rengi #ffffff" at bounding box center [301, 395] width 188 height 26
click at [261, 450] on li "İkincil renk #ea7e11" at bounding box center [301, 447] width 188 height 26
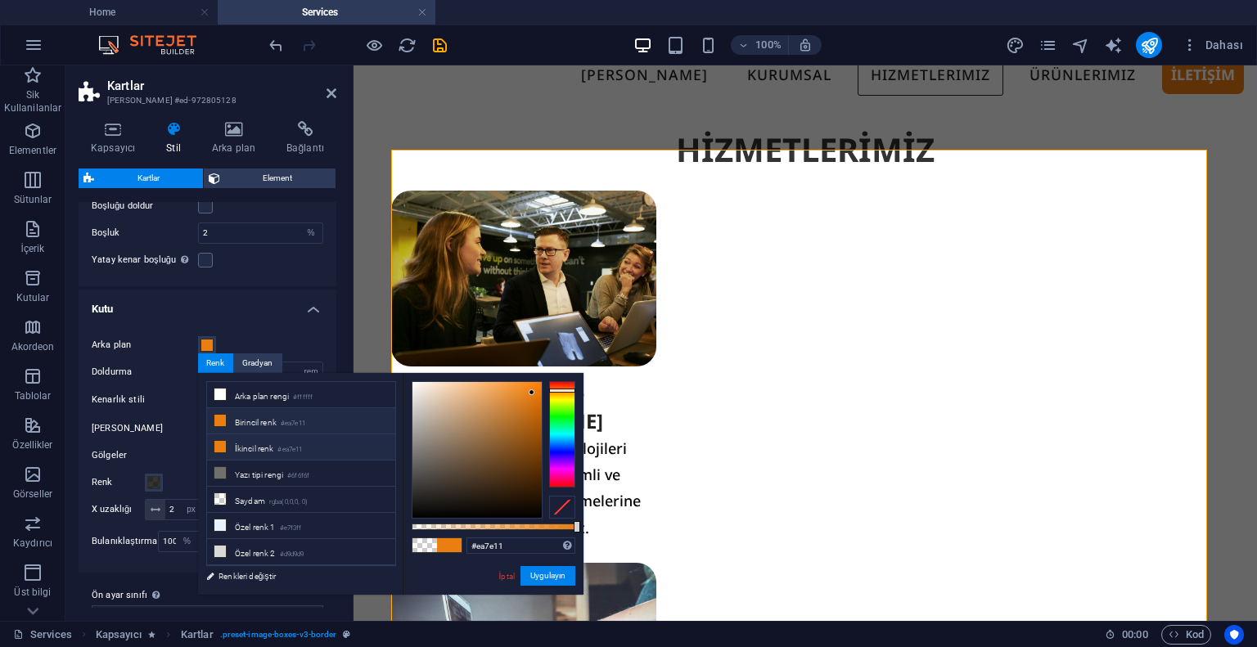
click at [261, 450] on li "İkincil renk #ea7e11" at bounding box center [301, 447] width 188 height 26
click at [534, 575] on button "Uygulayın" at bounding box center [547, 576] width 55 height 20
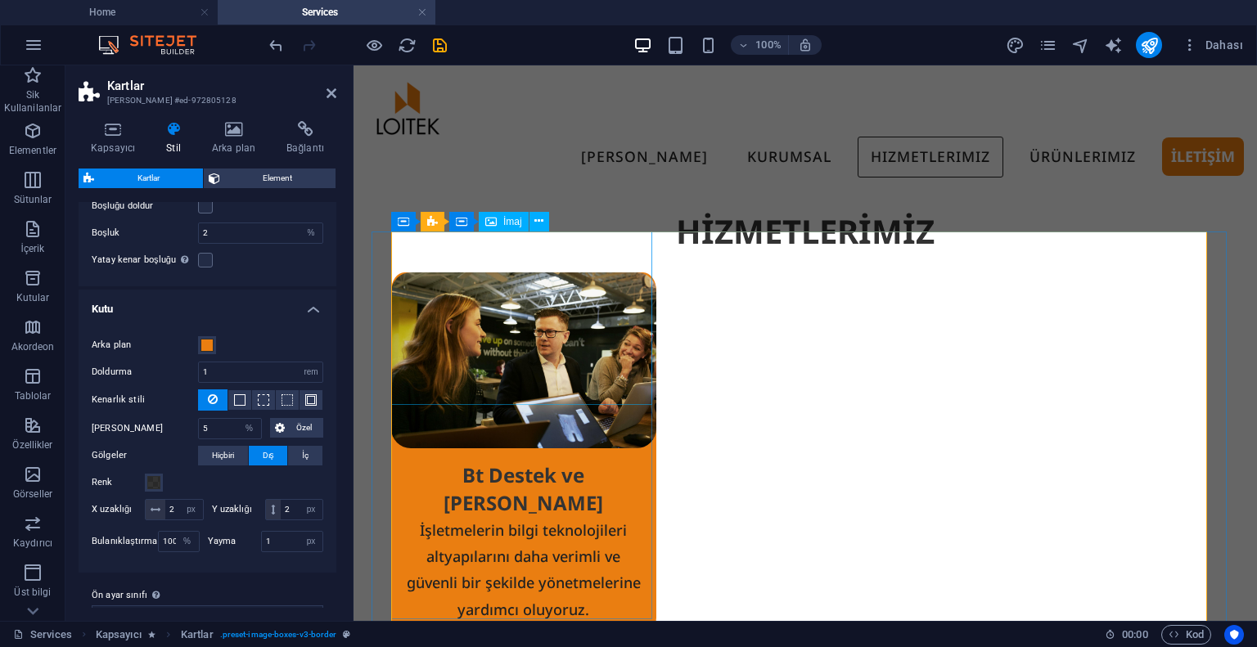
scroll to position [82, 0]
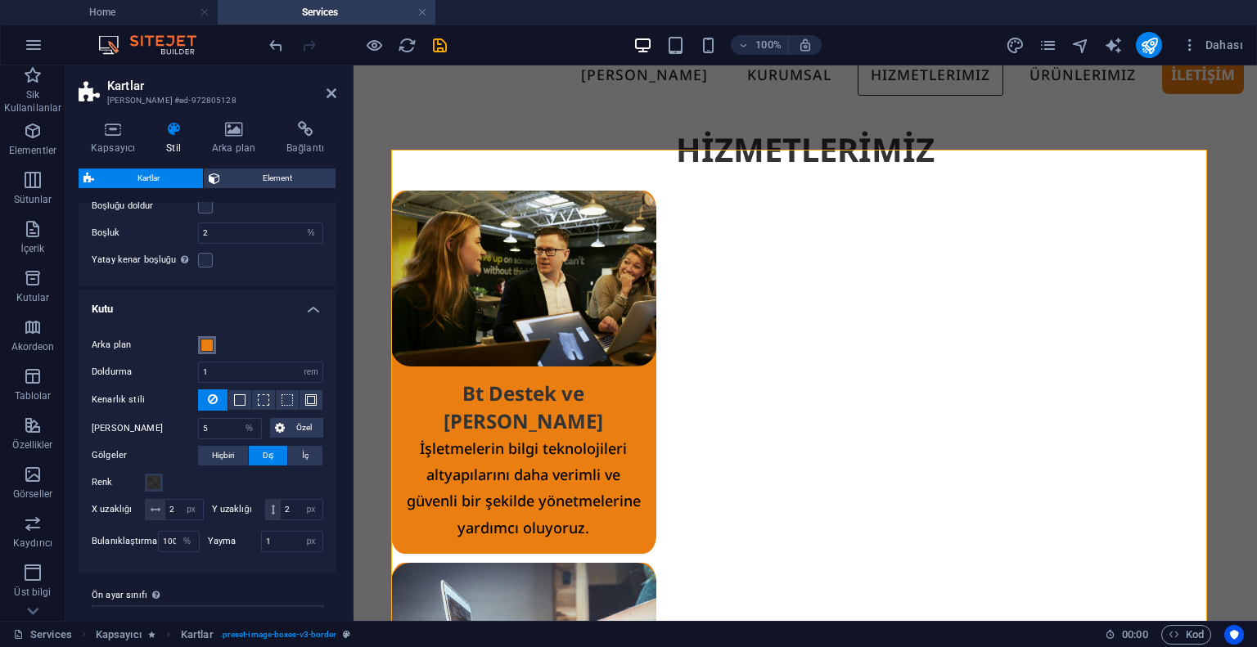
click at [203, 344] on span at bounding box center [206, 345] width 13 height 13
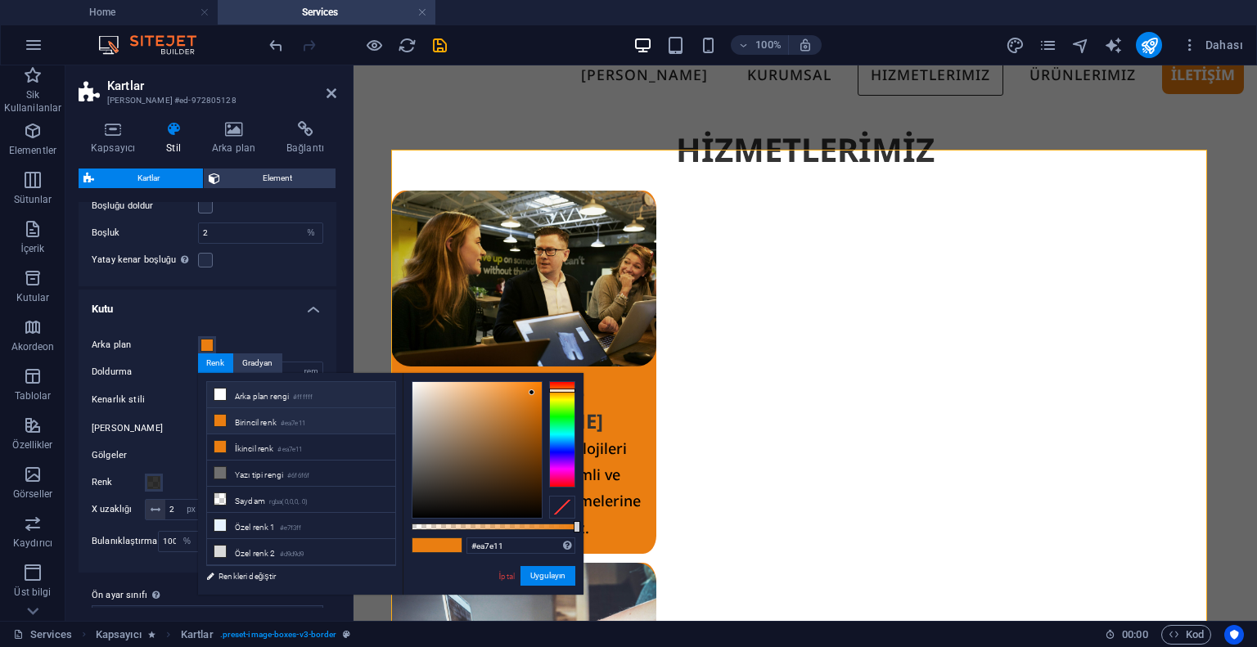
click at [219, 397] on icon at bounding box center [219, 394] width 11 height 11
type input "#ffffff"
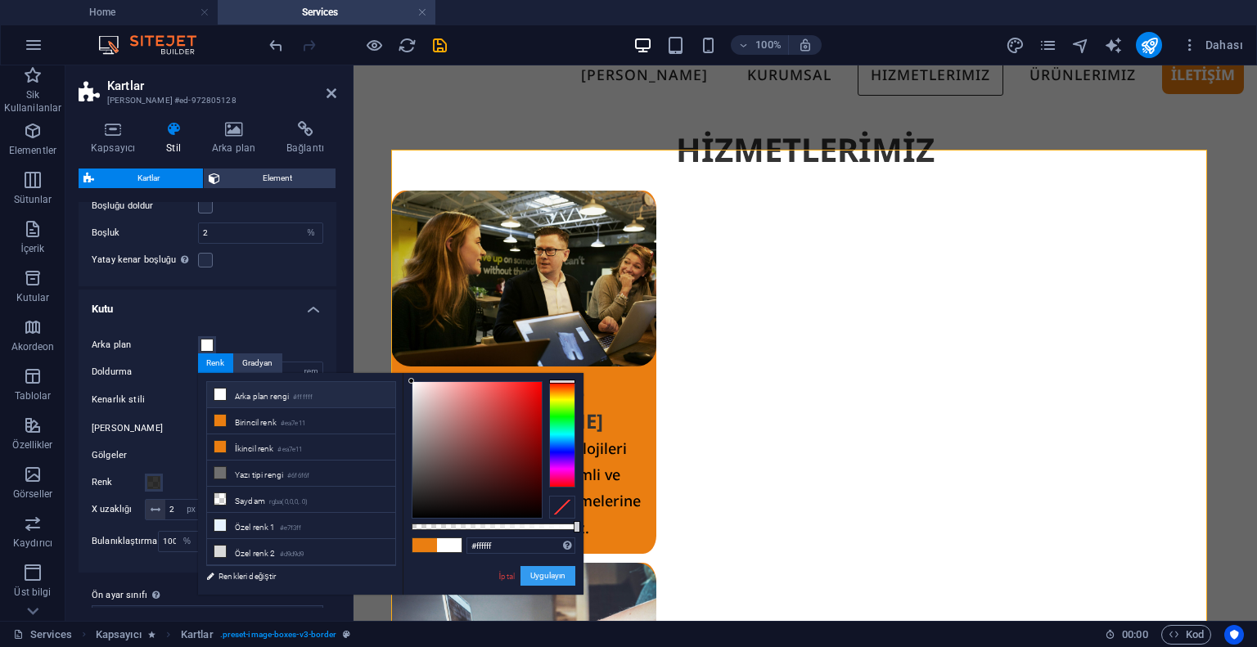
drag, startPoint x: 554, startPoint y: 584, endPoint x: 200, endPoint y: 519, distance: 359.5
click at [554, 584] on button "Uygulayın" at bounding box center [547, 576] width 55 height 20
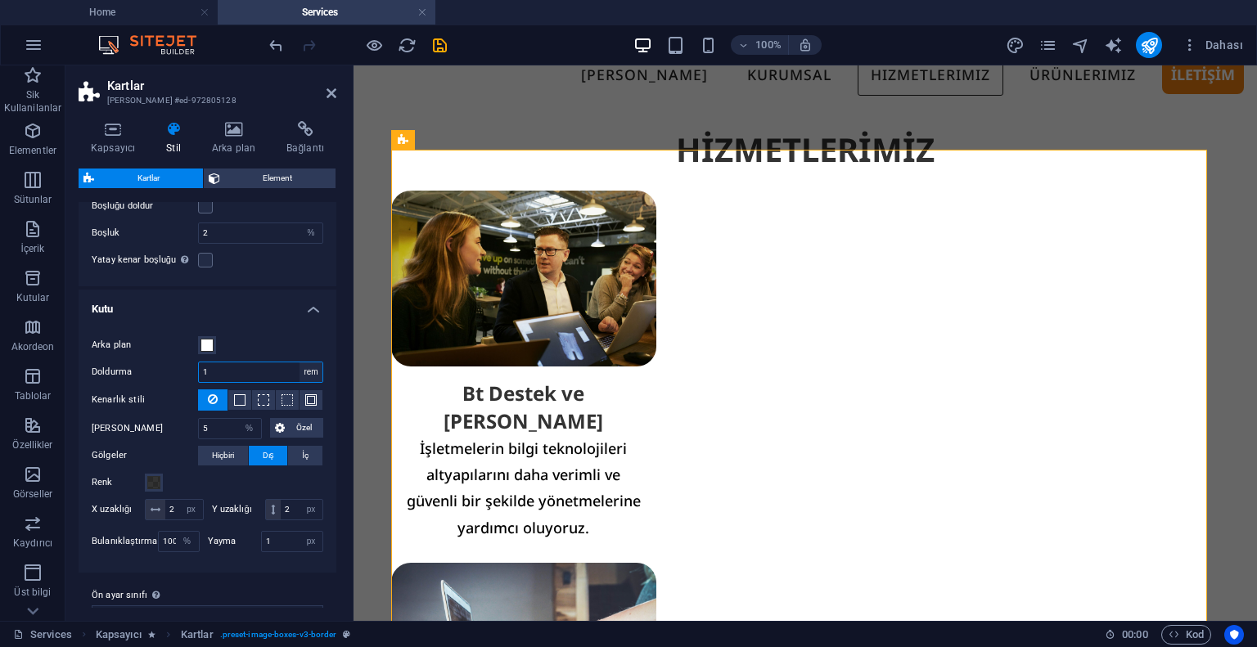
click at [317, 373] on select "px rem % vw vh" at bounding box center [310, 372] width 23 height 20
select select "%"
click at [299, 362] on select "px rem % vw vh" at bounding box center [310, 372] width 23 height 20
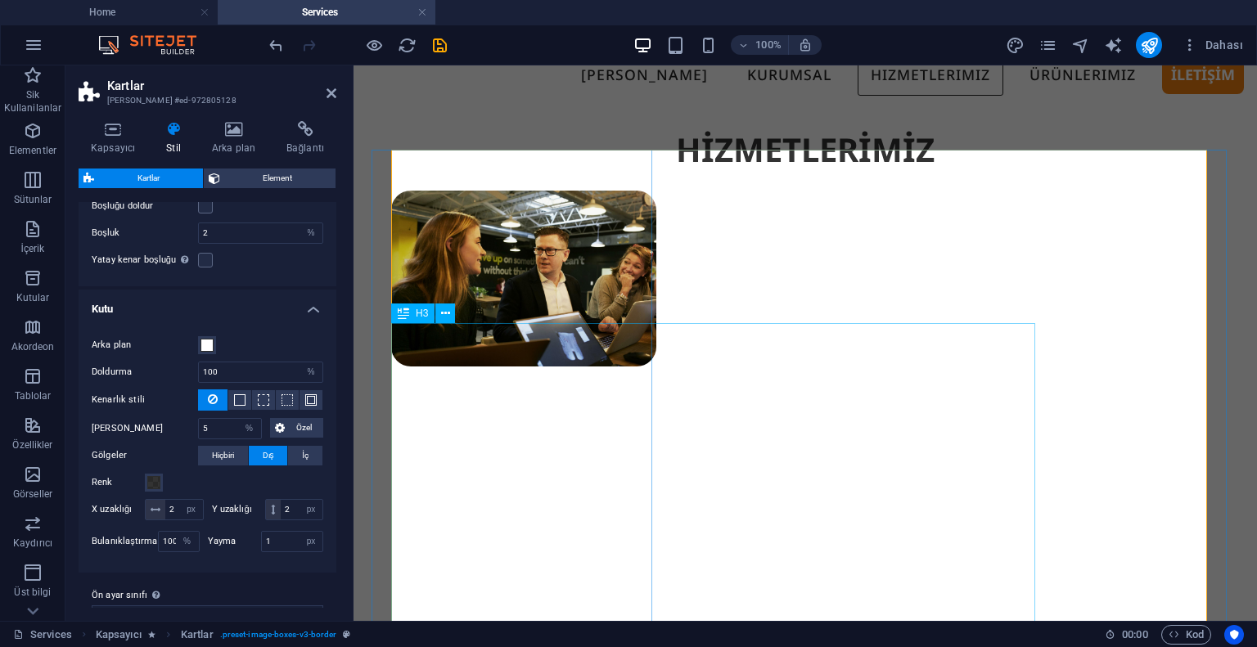
type input "1"
select select "rem"
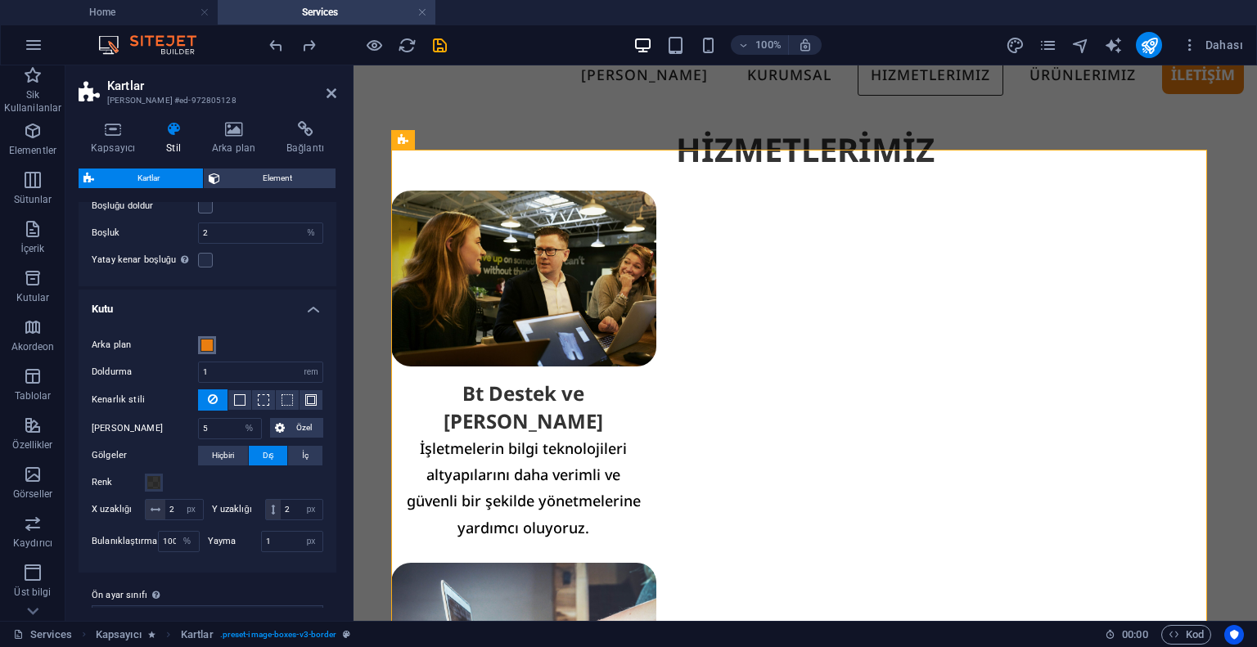
click at [206, 347] on span at bounding box center [206, 345] width 13 height 13
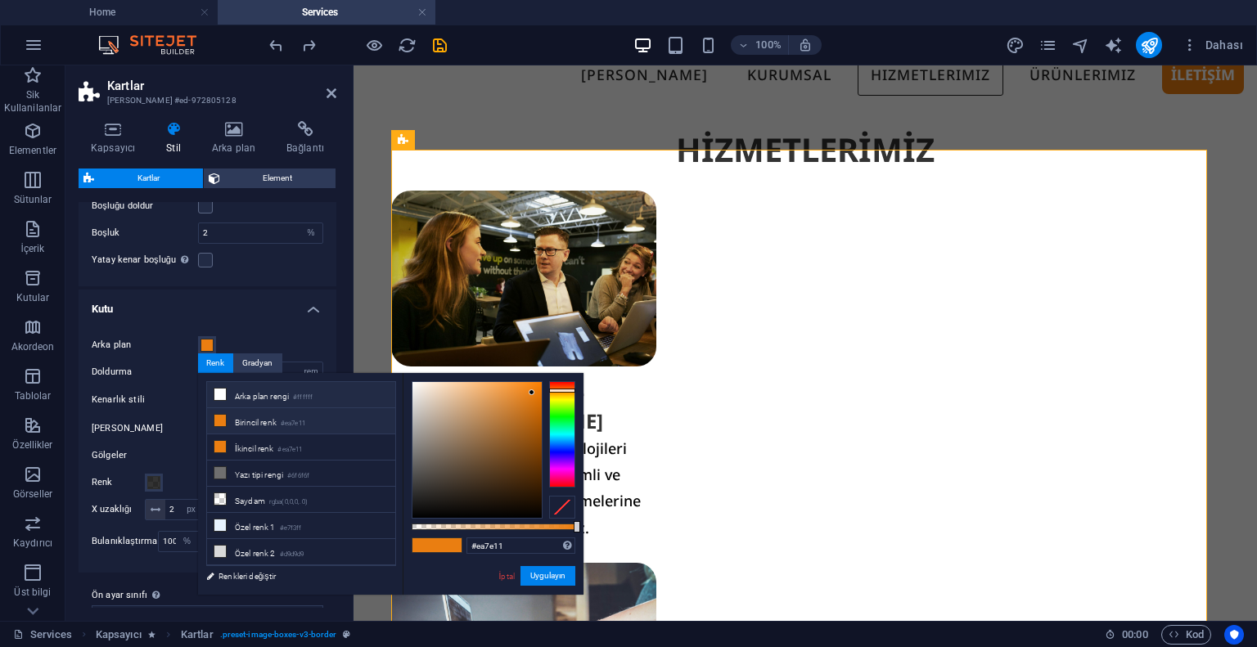
click at [225, 394] on icon at bounding box center [219, 394] width 11 height 11
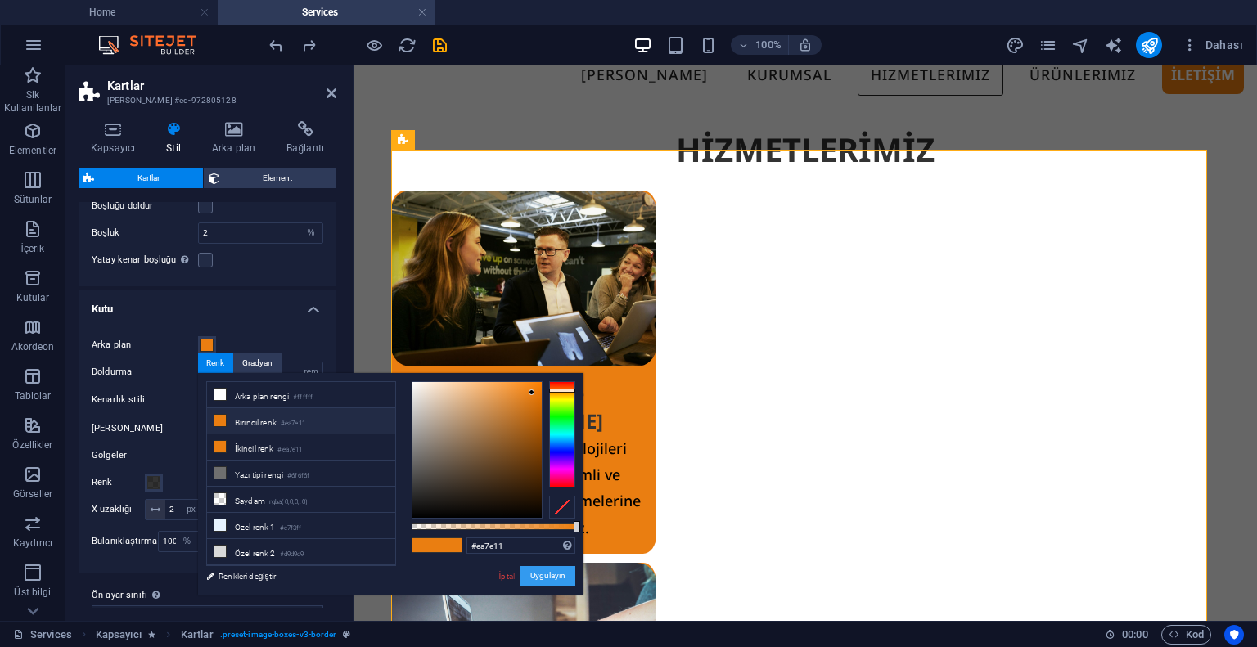
click at [537, 578] on button "Uygulayın" at bounding box center [547, 576] width 55 height 20
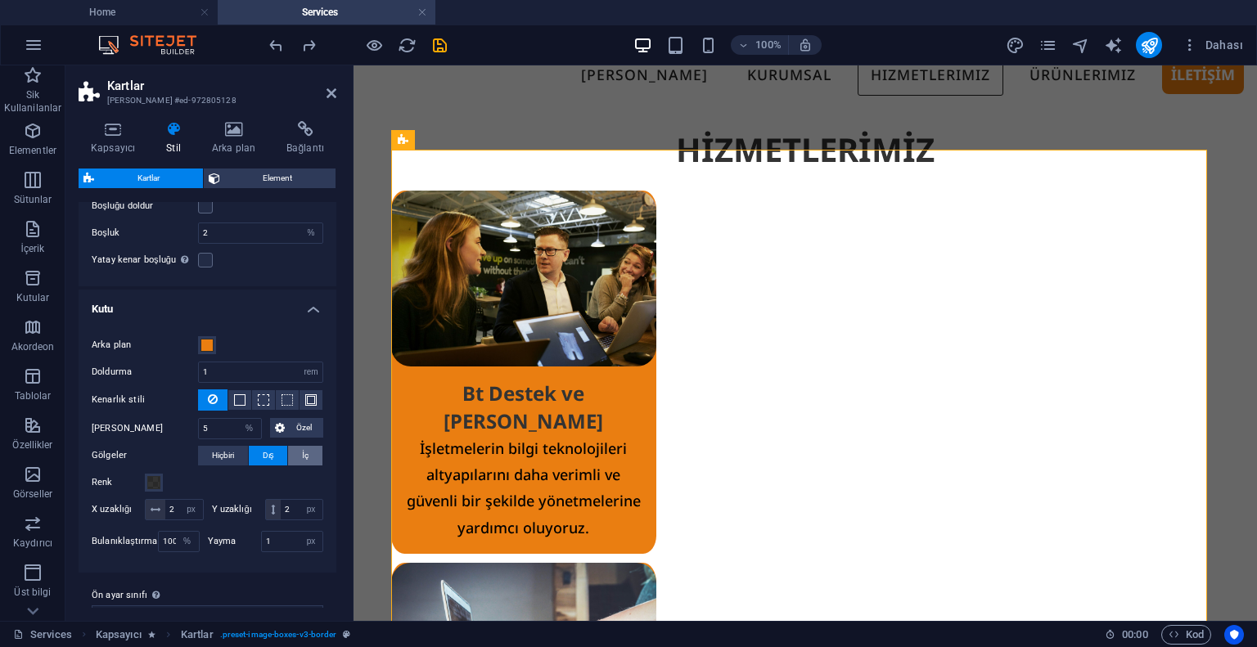
click at [302, 452] on span "İç" at bounding box center [305, 456] width 7 height 20
click at [272, 455] on span "Dış" at bounding box center [268, 456] width 11 height 20
click at [209, 343] on span at bounding box center [206, 345] width 13 height 13
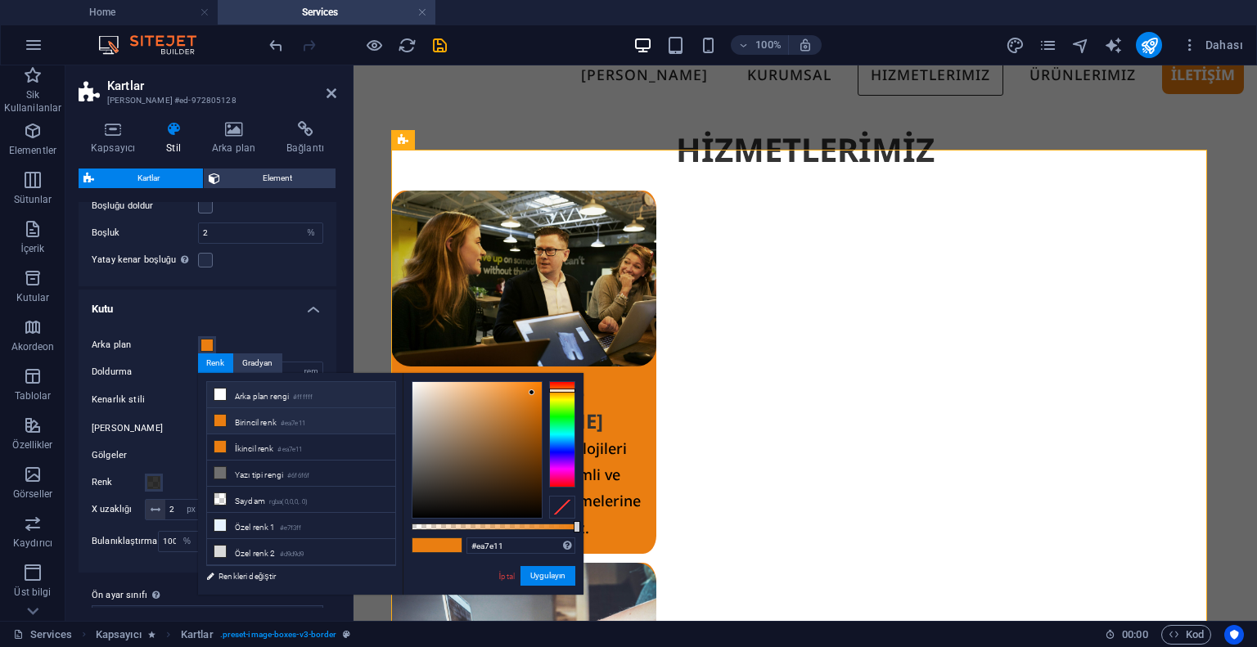
click at [245, 399] on li "Arka plan rengi #ffffff" at bounding box center [301, 395] width 188 height 26
type input "#ffffff"
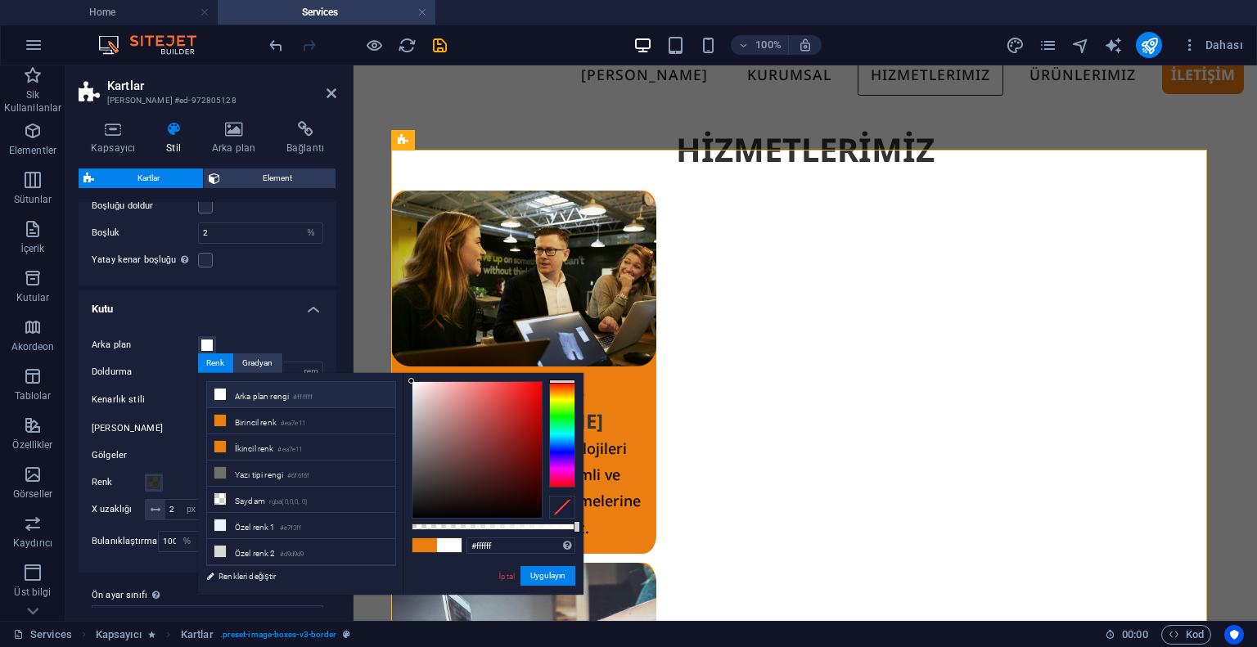
click at [245, 399] on li "Arka plan rengi #ffffff" at bounding box center [301, 395] width 188 height 26
click at [555, 576] on button "Uygulayın" at bounding box center [547, 576] width 55 height 20
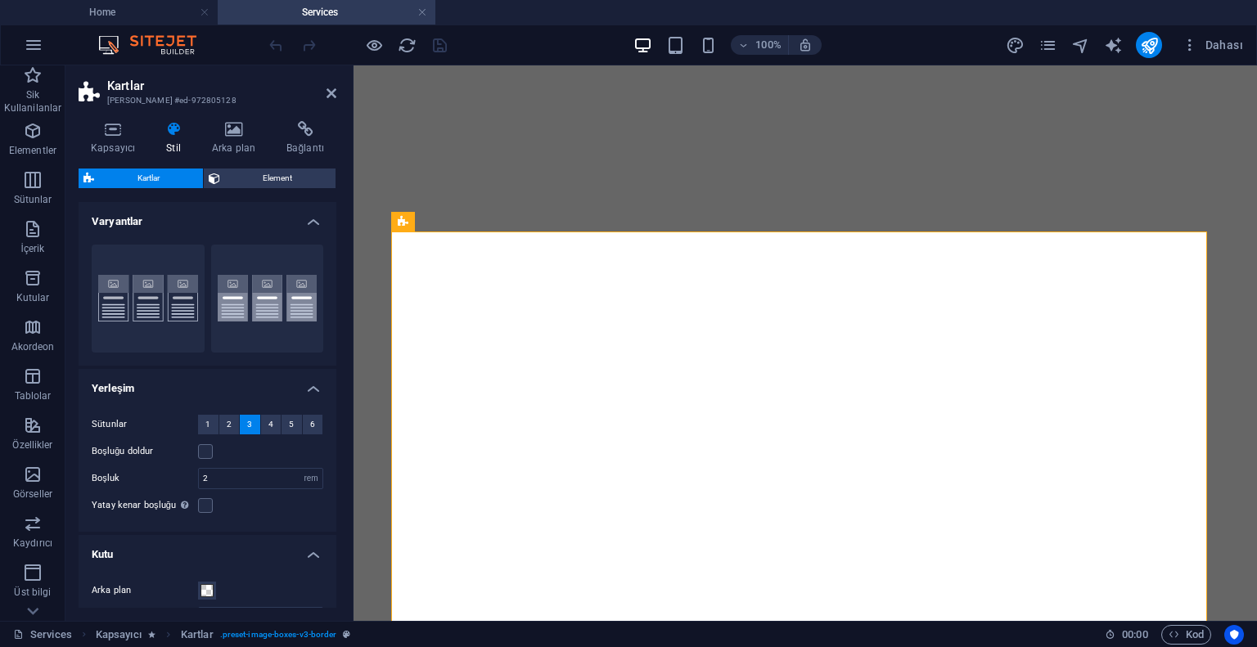
select select "rem"
select select "px"
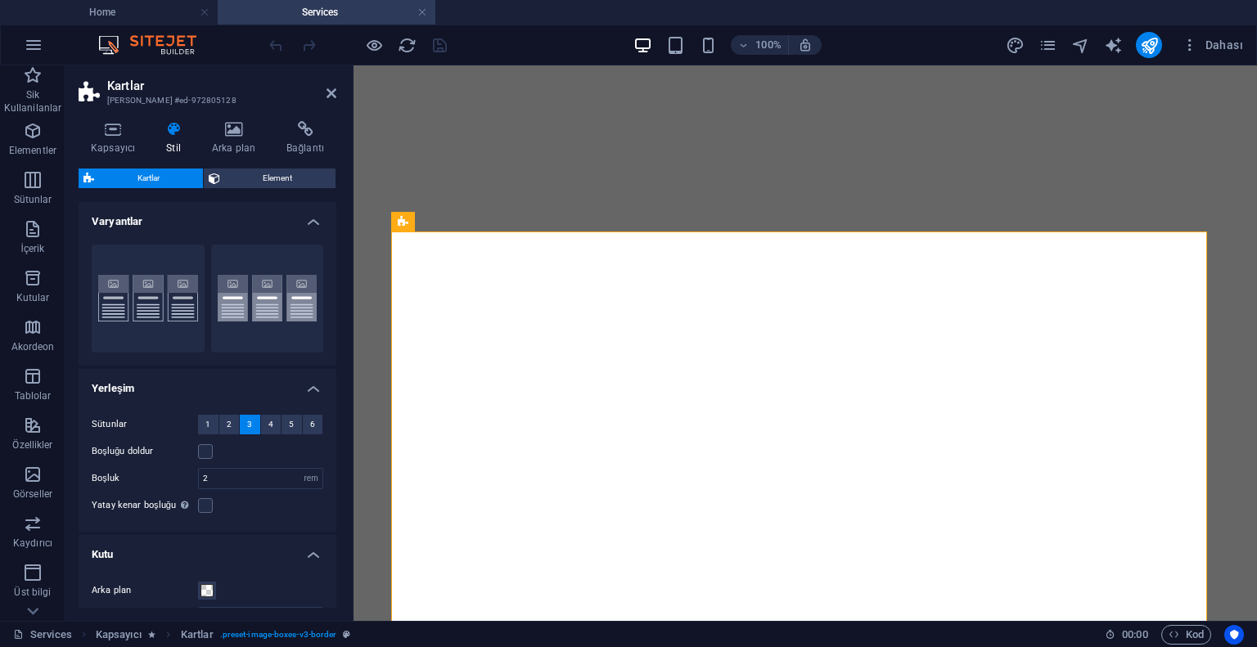
select select "px"
select select "preset-image-boxes-v3-border"
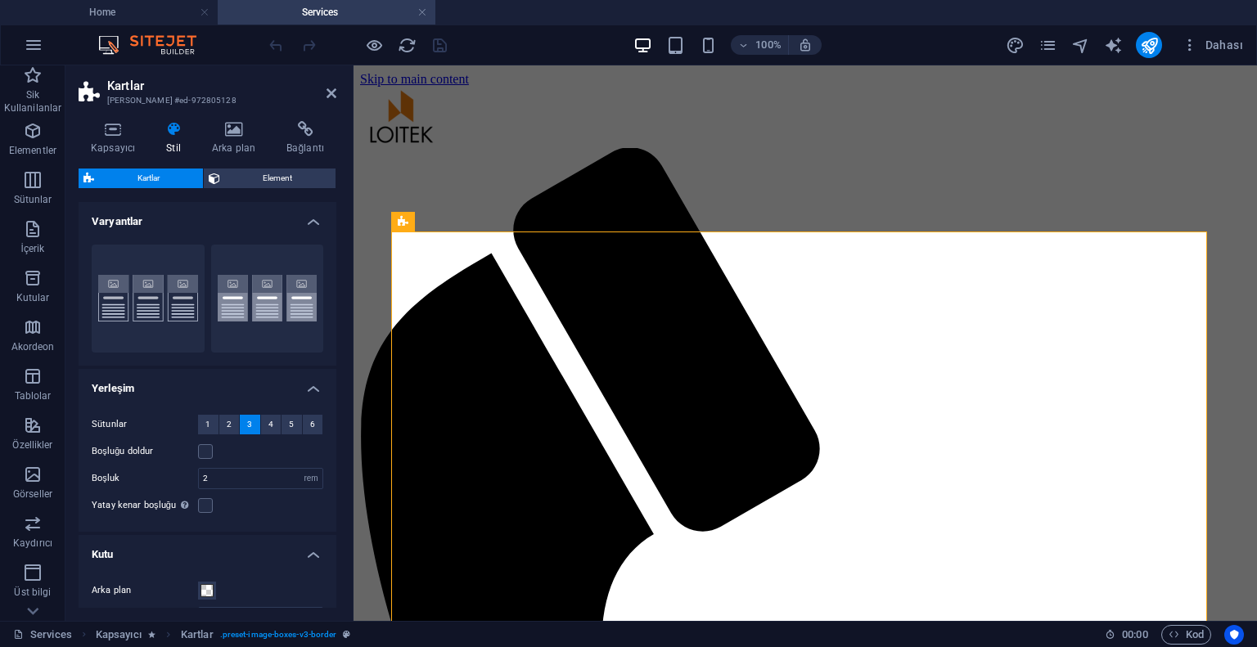
scroll to position [294, 0]
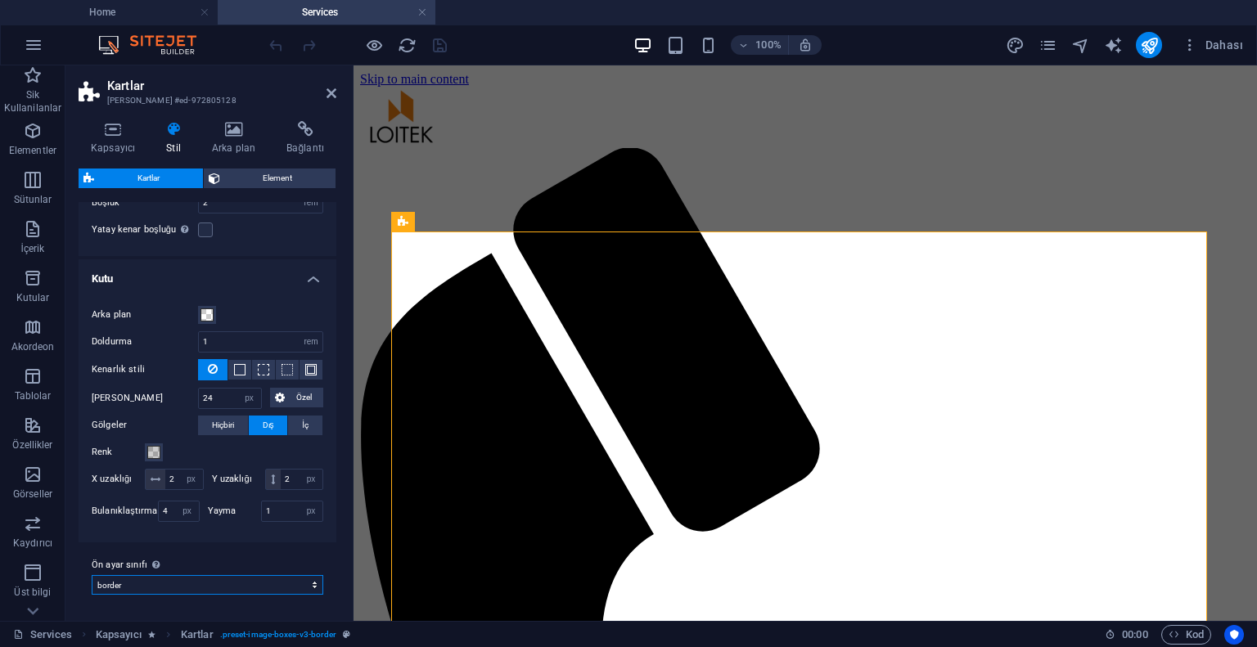
click at [183, 592] on select "paint border default Ön ayar sınıfı ekle" at bounding box center [208, 585] width 232 height 20
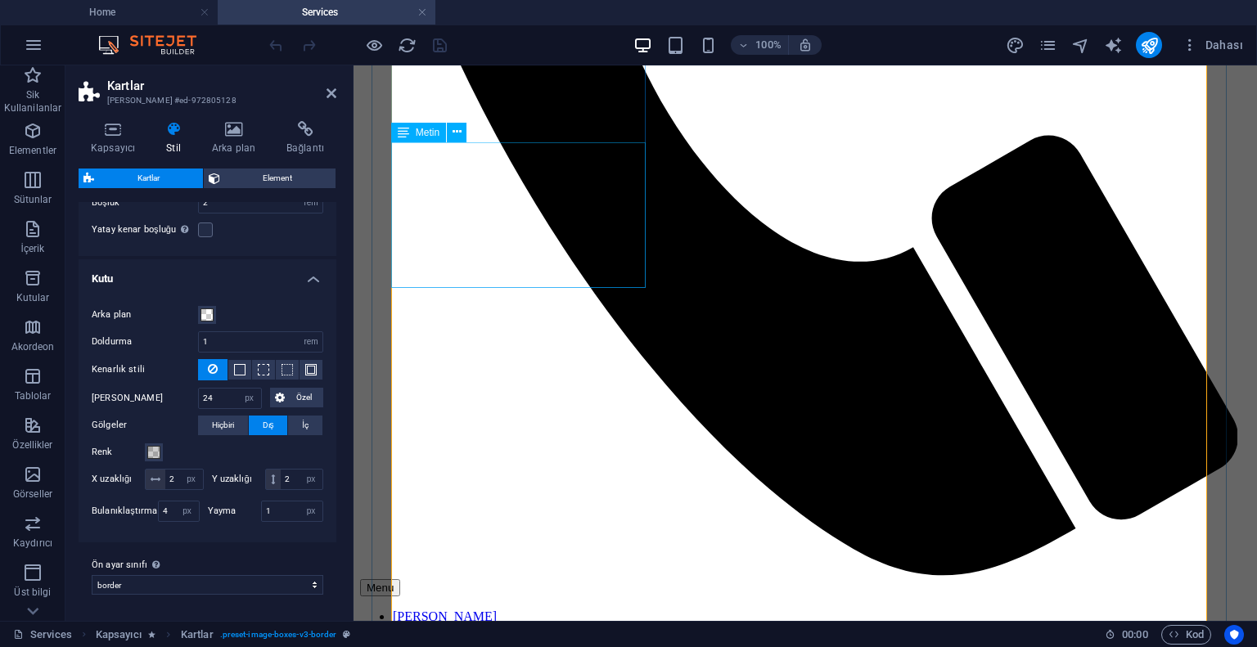
scroll to position [982, 0]
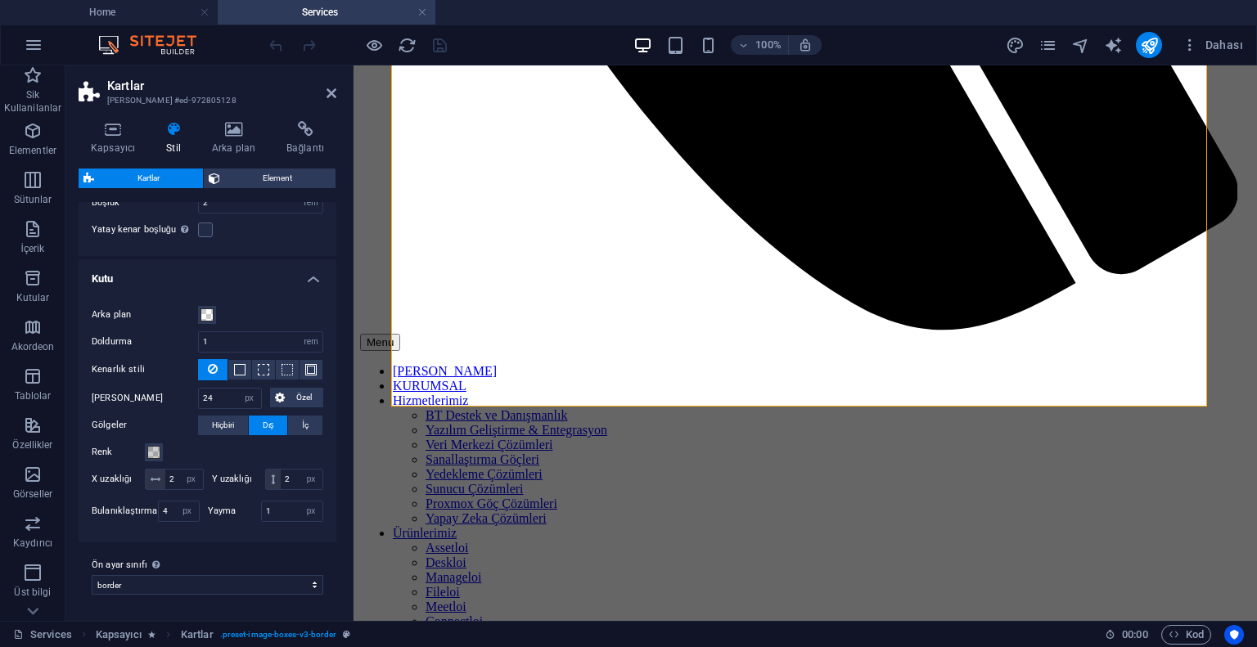
click at [254, 138] on h4 "Arka plan" at bounding box center [237, 138] width 74 height 34
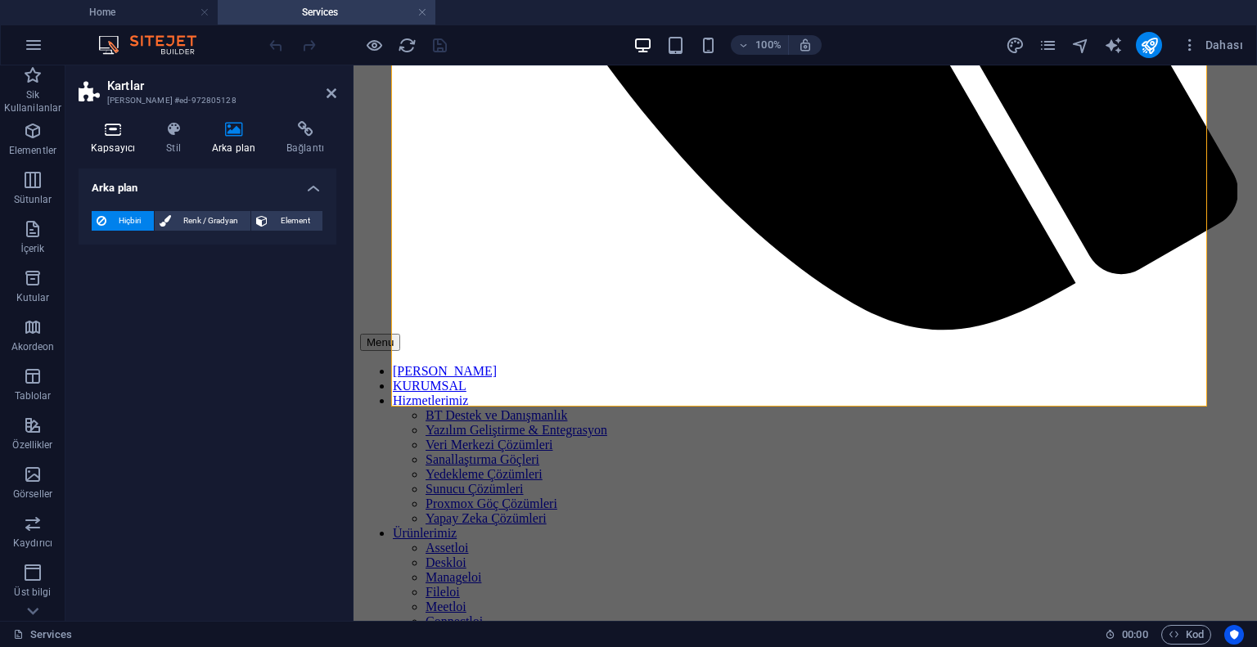
click at [121, 122] on icon at bounding box center [113, 129] width 69 height 16
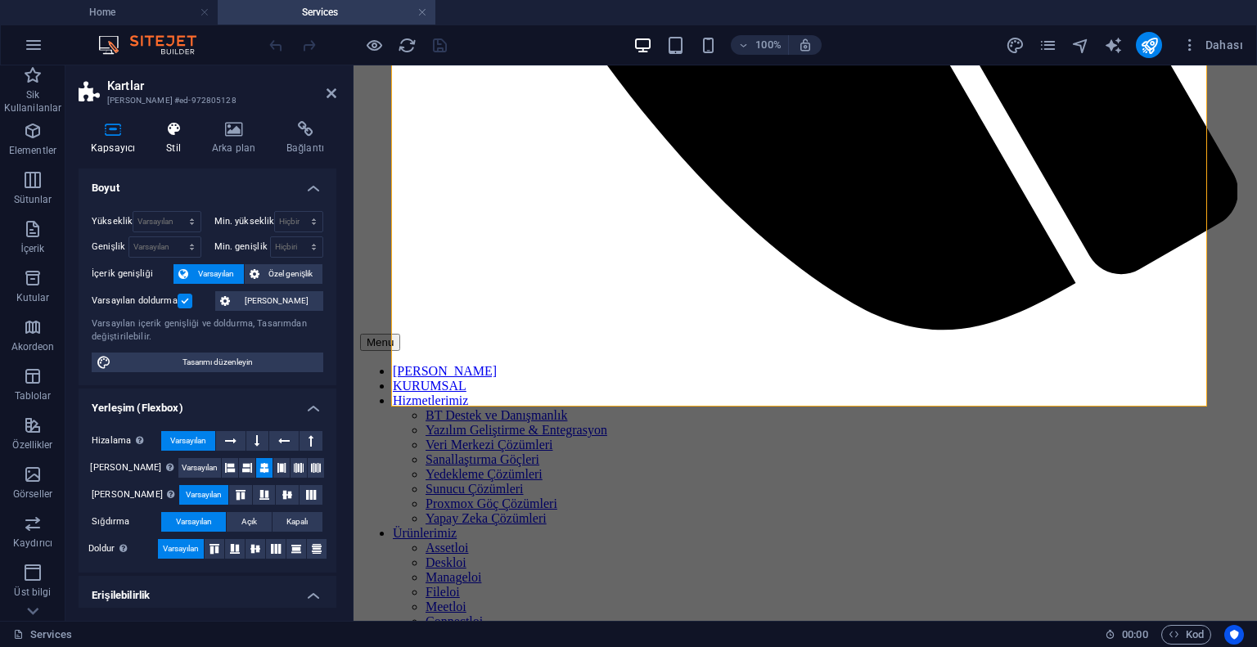
click at [184, 146] on h4 "Stil" at bounding box center [177, 138] width 46 height 34
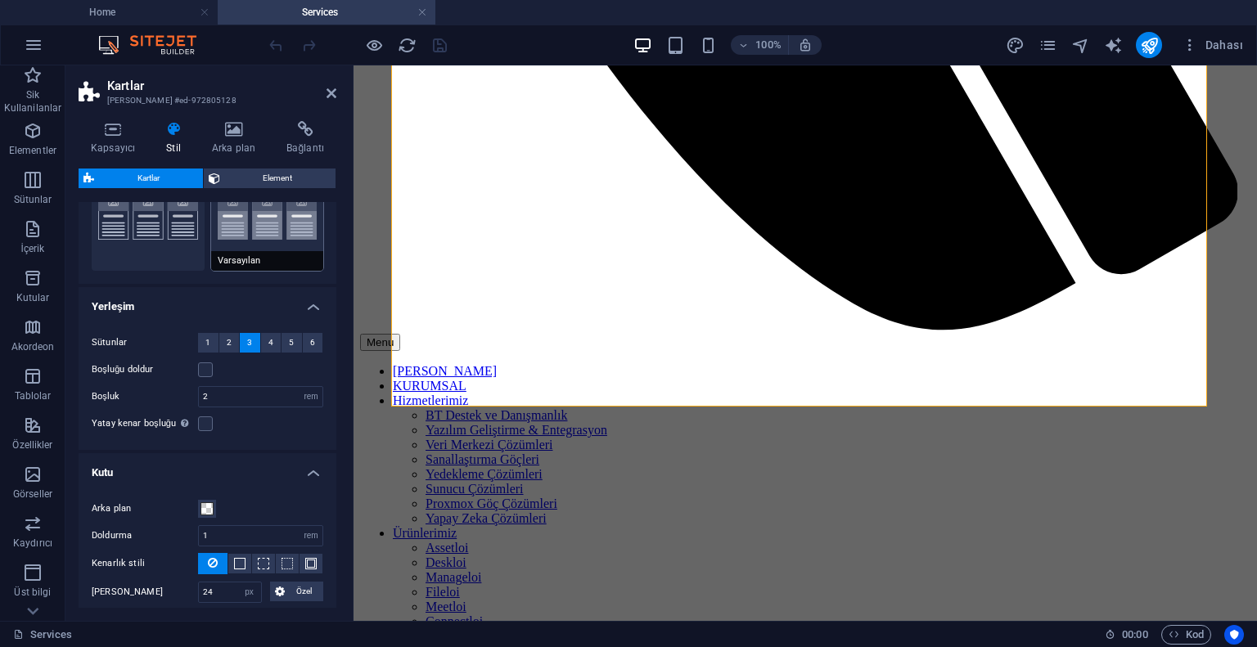
scroll to position [0, 0]
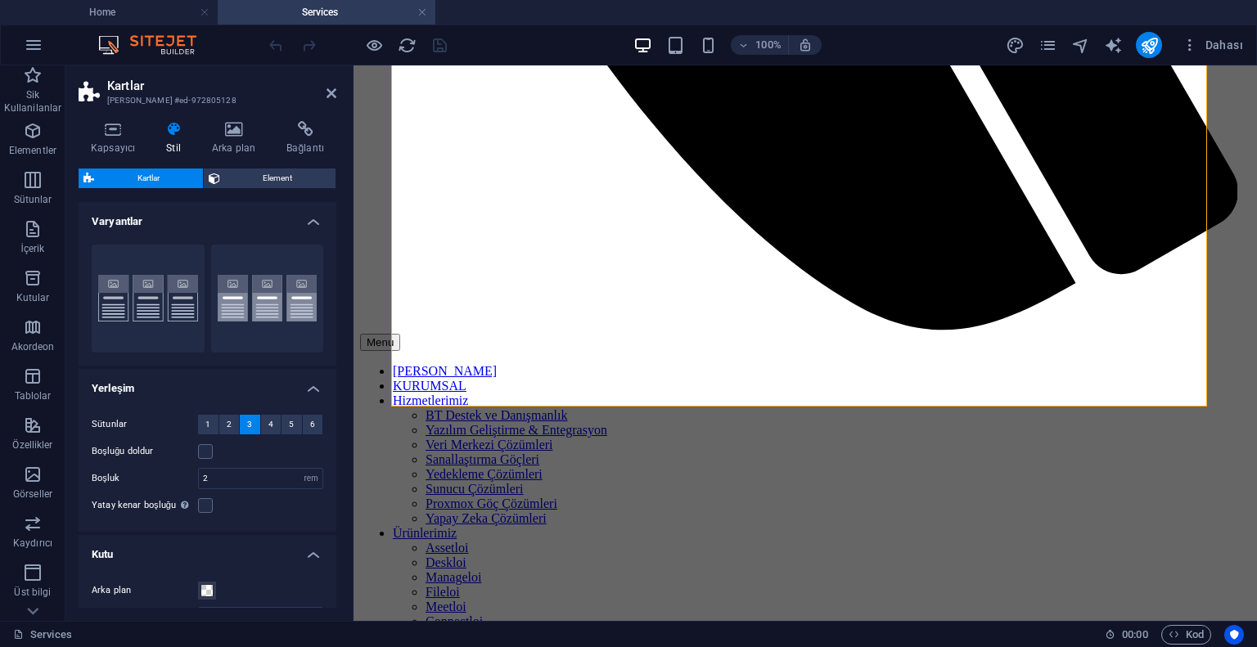
click at [314, 220] on h4 "Varyantlar" at bounding box center [208, 216] width 258 height 29
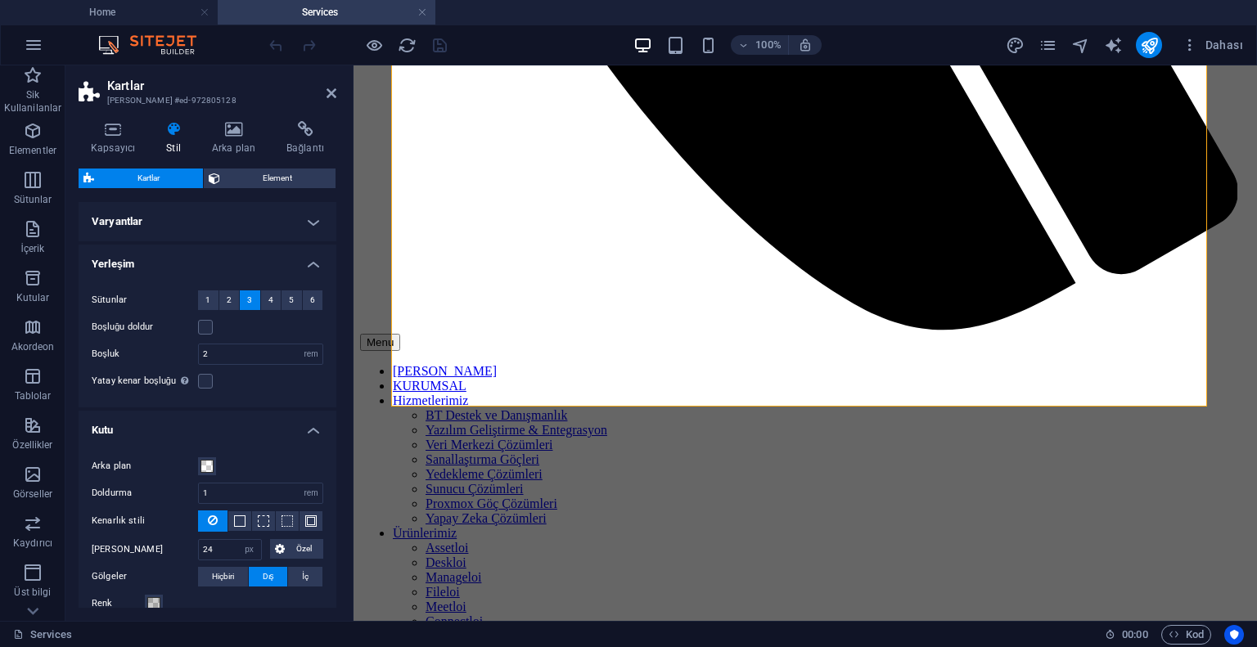
click at [314, 220] on h4 "Varyantlar" at bounding box center [208, 221] width 258 height 39
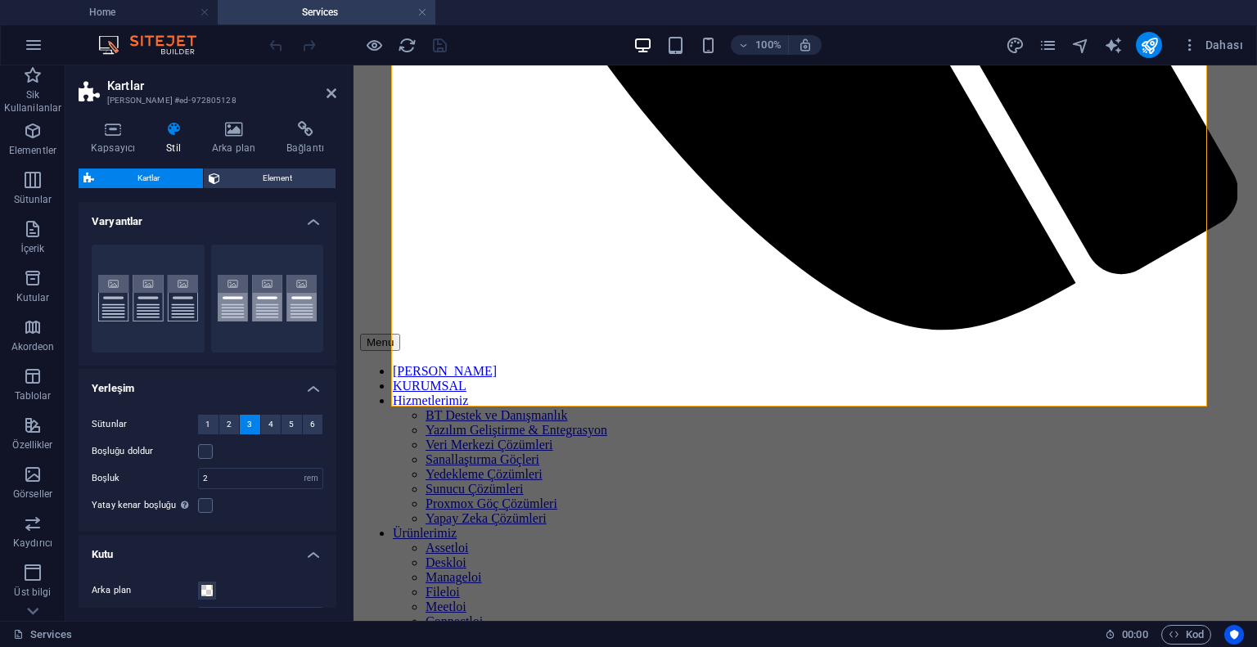
click at [314, 220] on h4 "Varyantlar" at bounding box center [208, 216] width 258 height 29
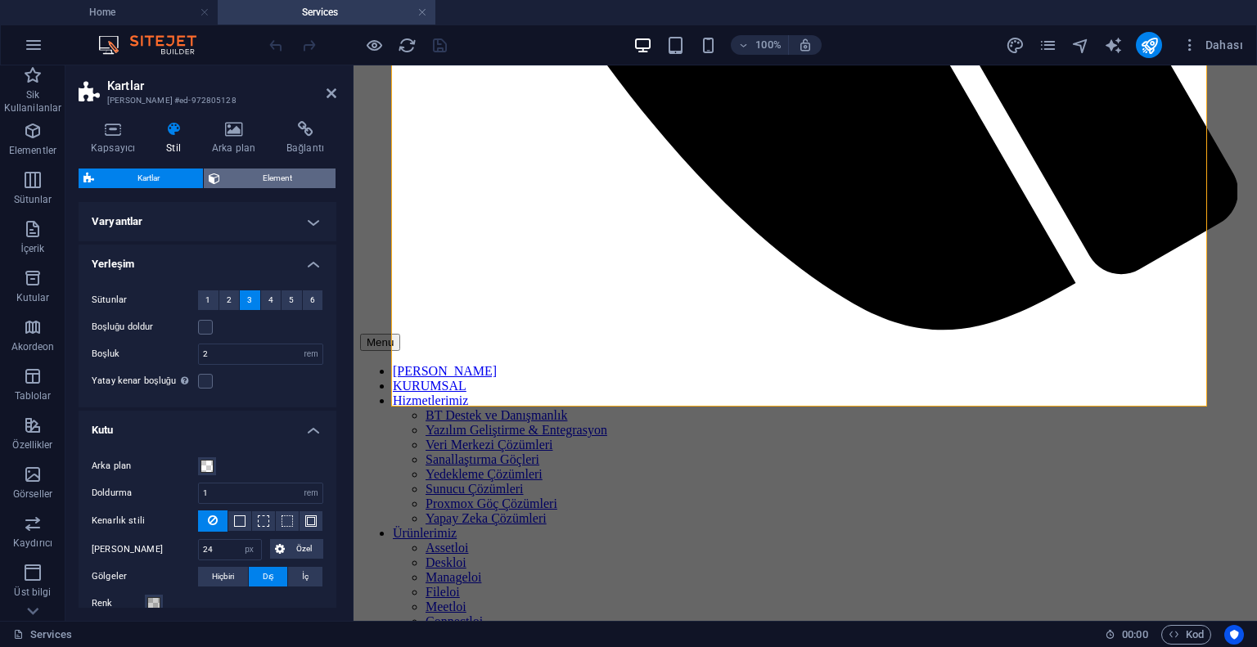
click at [236, 170] on span "Element" at bounding box center [278, 179] width 106 height 20
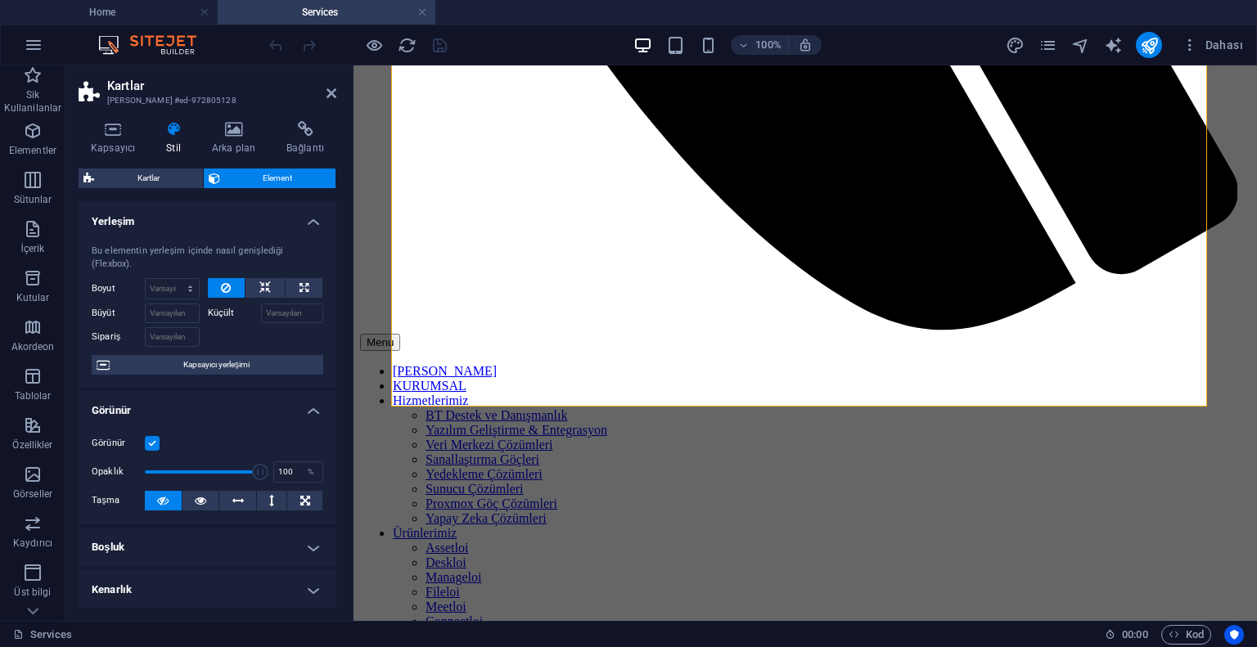
scroll to position [164, 0]
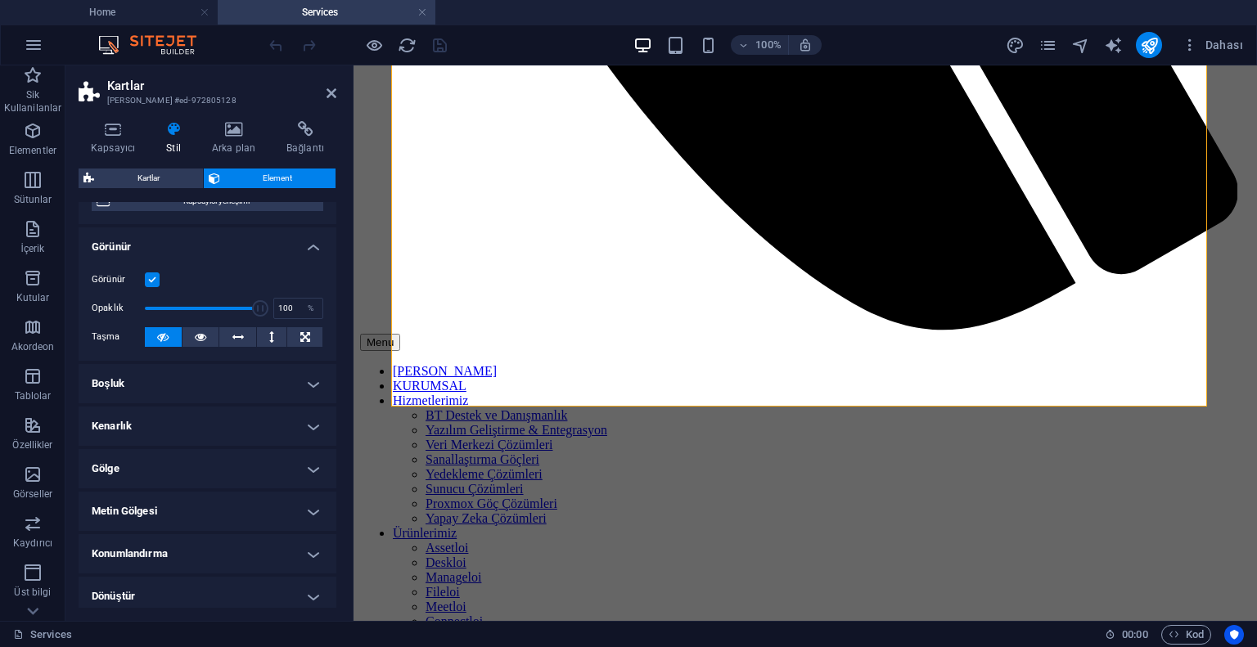
click at [193, 386] on h4 "Boşluk" at bounding box center [208, 383] width 258 height 39
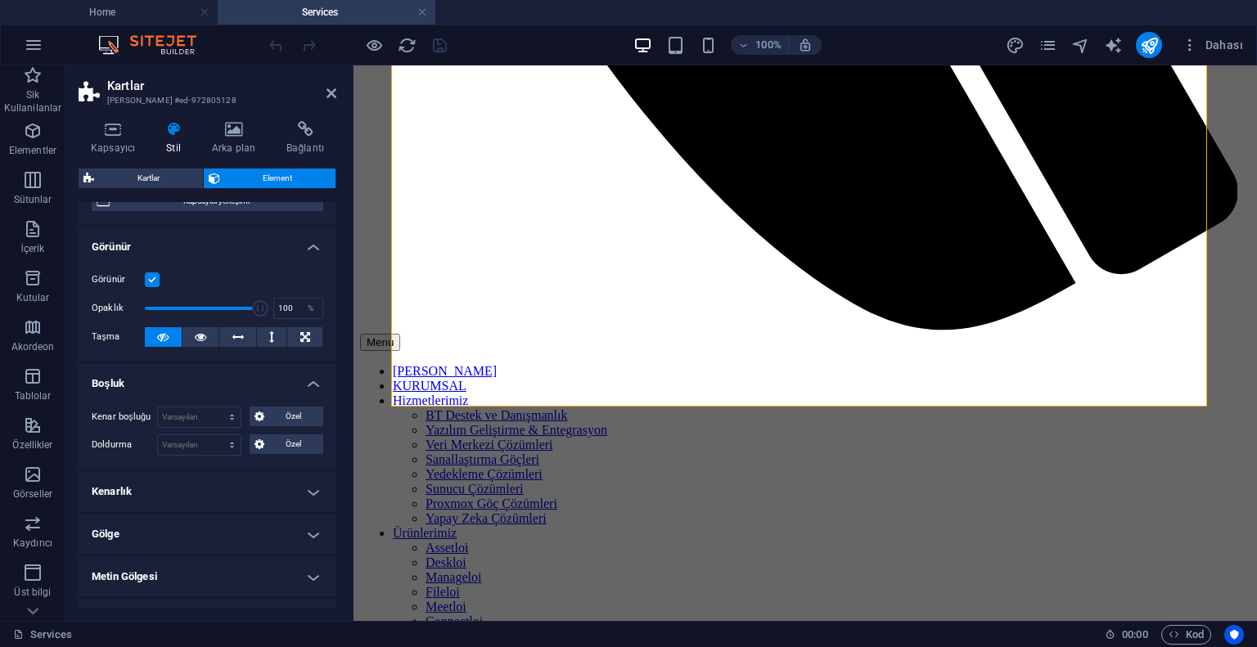
click at [193, 386] on h4 "Boşluk" at bounding box center [208, 378] width 258 height 29
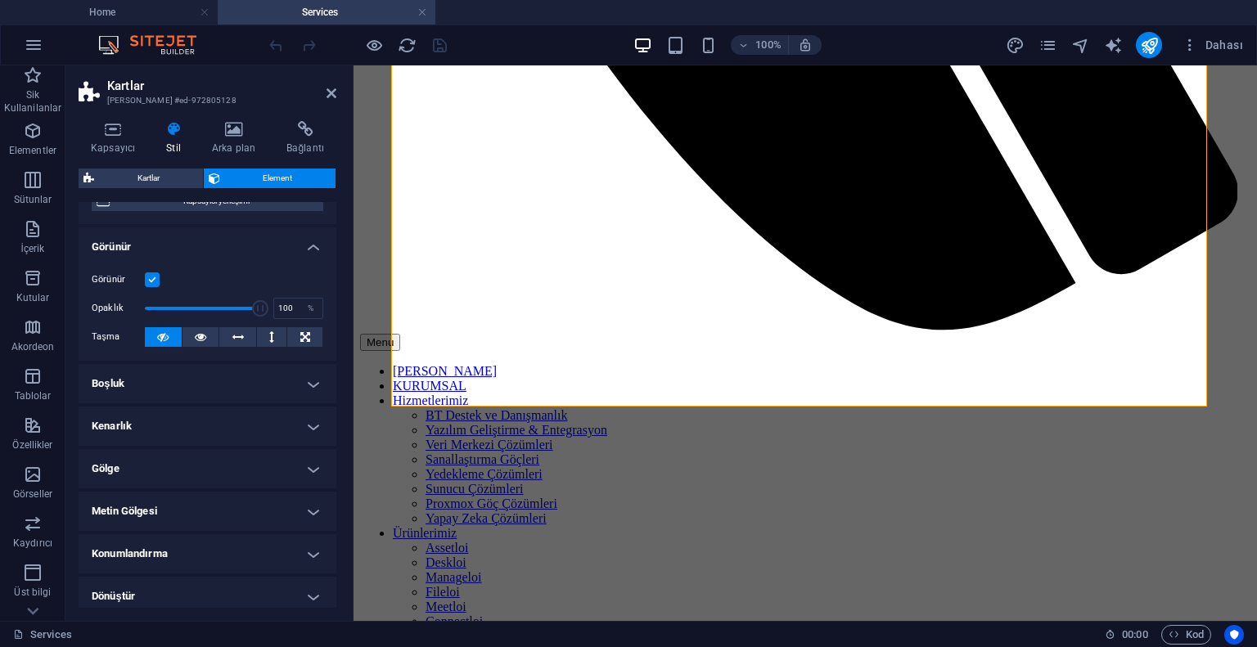
click at [189, 429] on h4 "Kenarlık" at bounding box center [208, 426] width 258 height 39
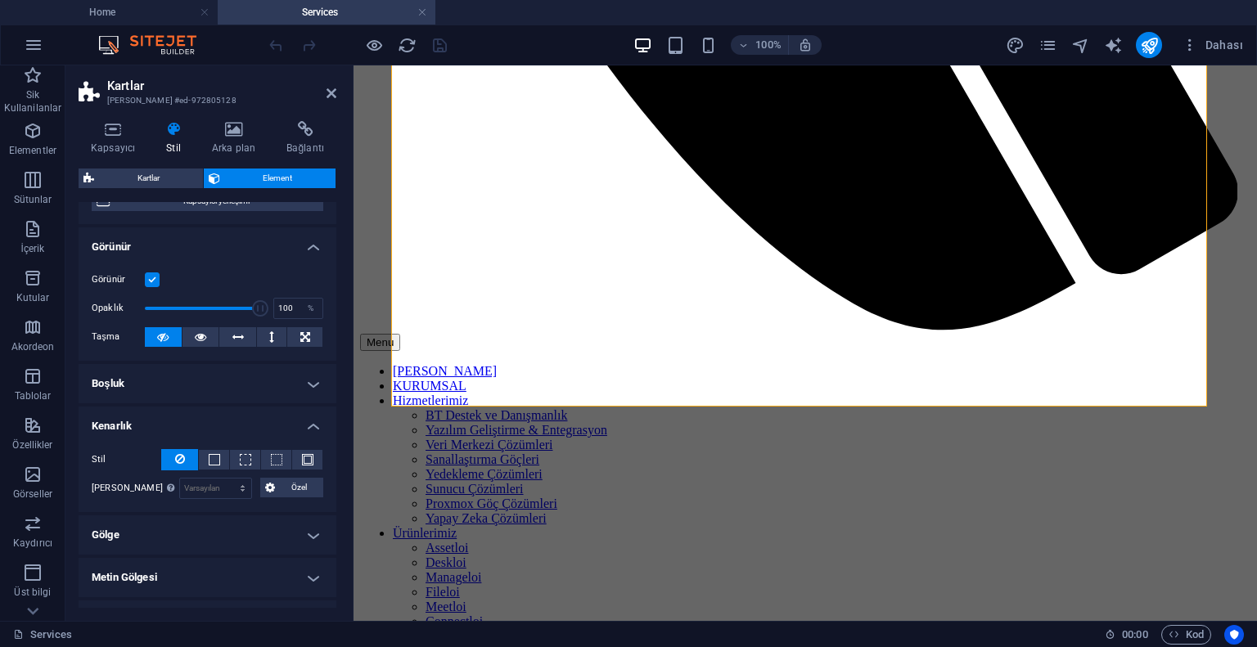
click at [189, 429] on h4 "Kenarlık" at bounding box center [208, 421] width 258 height 29
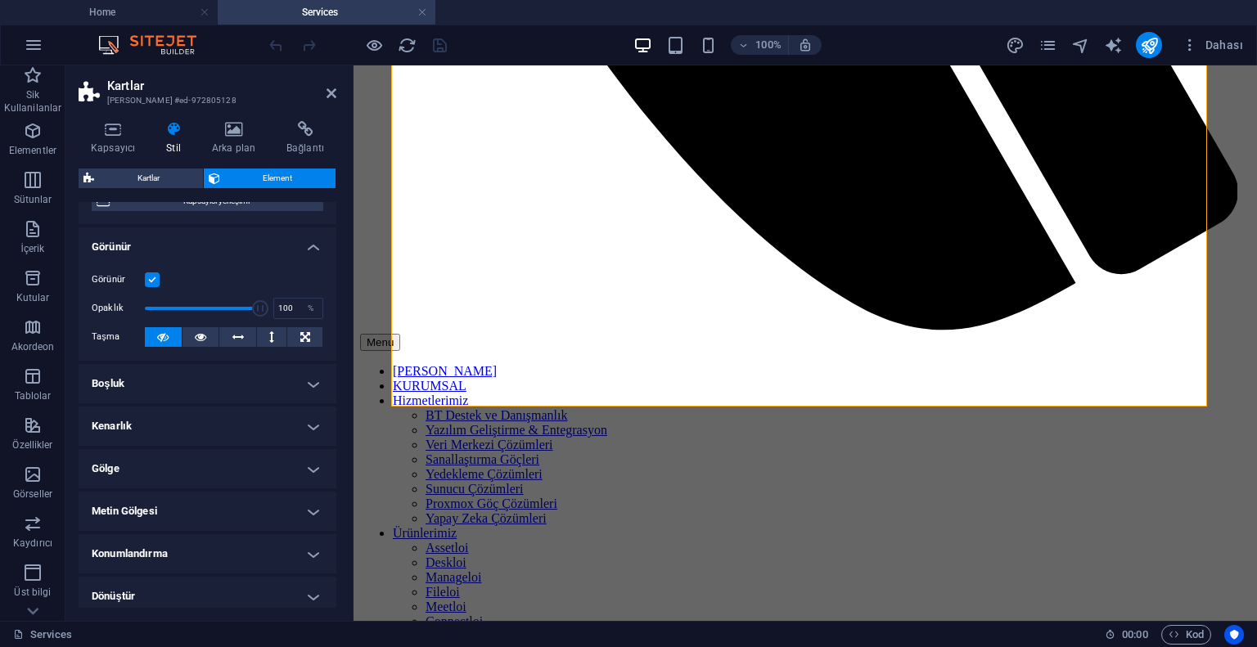
click at [189, 462] on h4 "Gölge" at bounding box center [208, 468] width 258 height 39
click at [188, 465] on h4 "Gölge" at bounding box center [208, 463] width 258 height 29
click at [168, 435] on h4 "Kenarlık" at bounding box center [208, 426] width 258 height 39
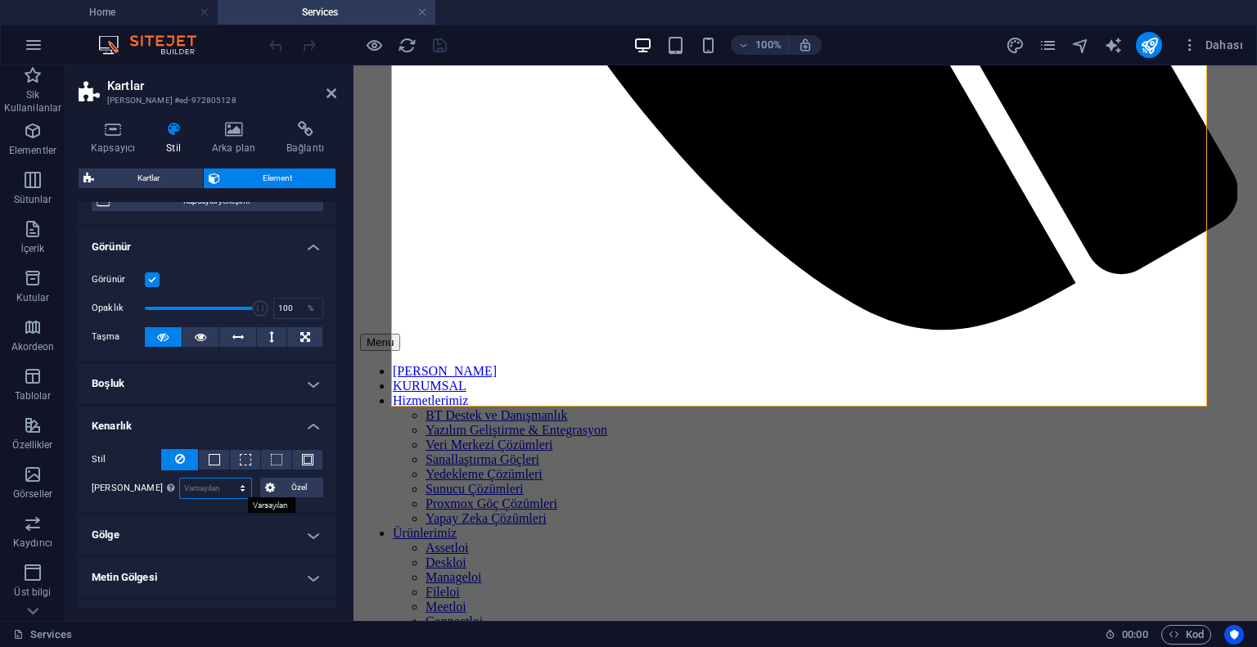
click at [245, 490] on select "Varsayılan px rem % vh vw Özel" at bounding box center [215, 489] width 71 height 20
select select "%"
click at [225, 479] on select "Varsayılan px rem % vh vw Özel" at bounding box center [215, 489] width 71 height 20
type input "100"
click at [234, 488] on select "Varsayılan px rem % vh vw Özel" at bounding box center [239, 489] width 23 height 20
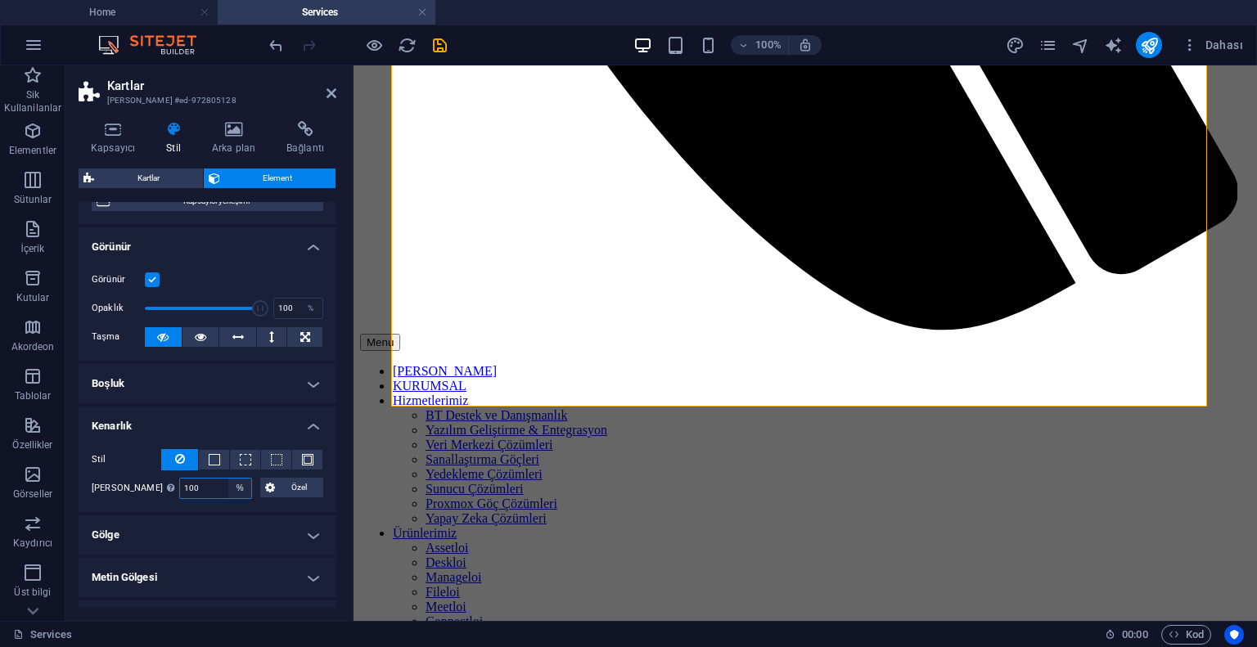
select select "default"
click at [228, 479] on select "Varsayılan px rem % vh vw Özel" at bounding box center [239, 489] width 23 height 20
select select "DISABLED_OPTION_VALUE"
click at [148, 173] on span "Kartlar" at bounding box center [148, 179] width 99 height 20
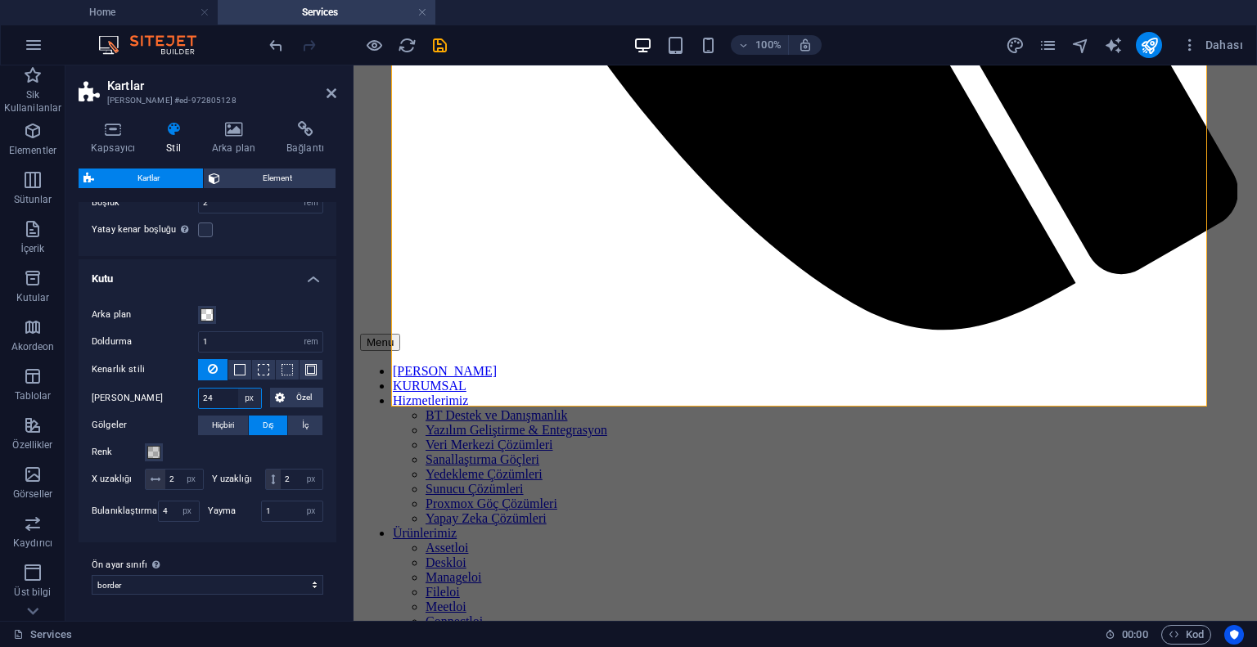
click at [251, 389] on select "px rem % vh vw Özel" at bounding box center [249, 399] width 23 height 20
select select "%"
click at [238, 389] on select "px rem % vh vw Özel" at bounding box center [249, 399] width 23 height 20
click at [231, 389] on input "100" at bounding box center [230, 399] width 62 height 20
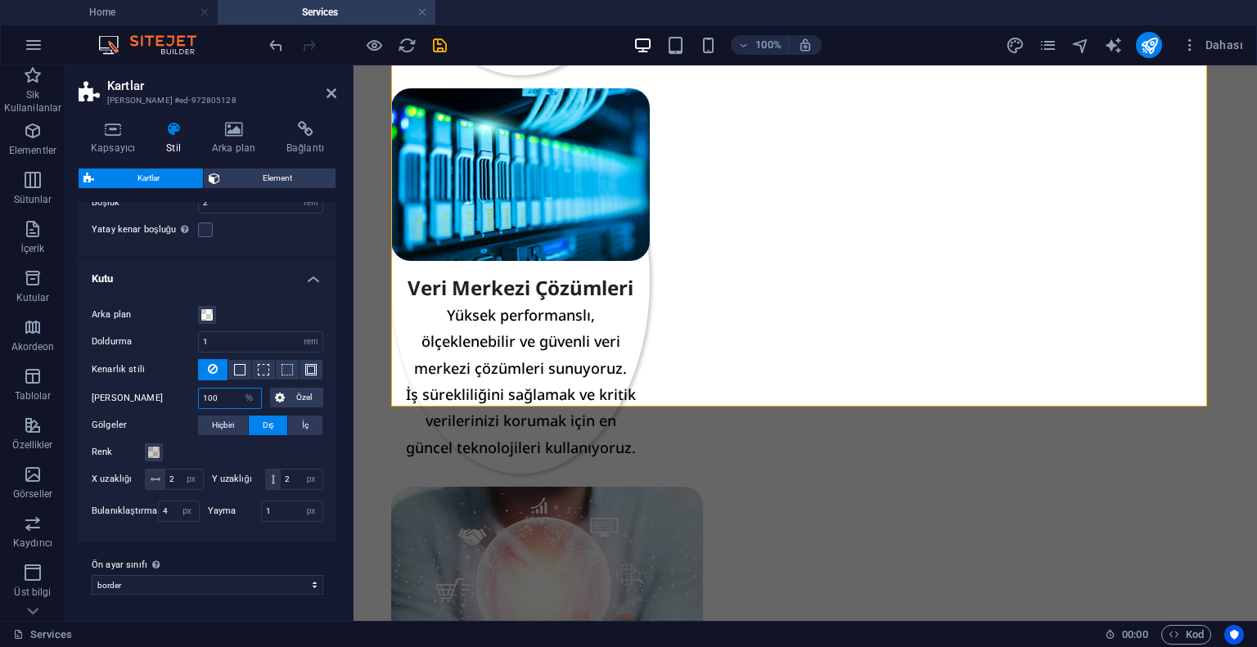
click at [227, 389] on input "100" at bounding box center [230, 399] width 62 height 20
click at [226, 389] on input "100" at bounding box center [230, 399] width 62 height 20
type input "5"
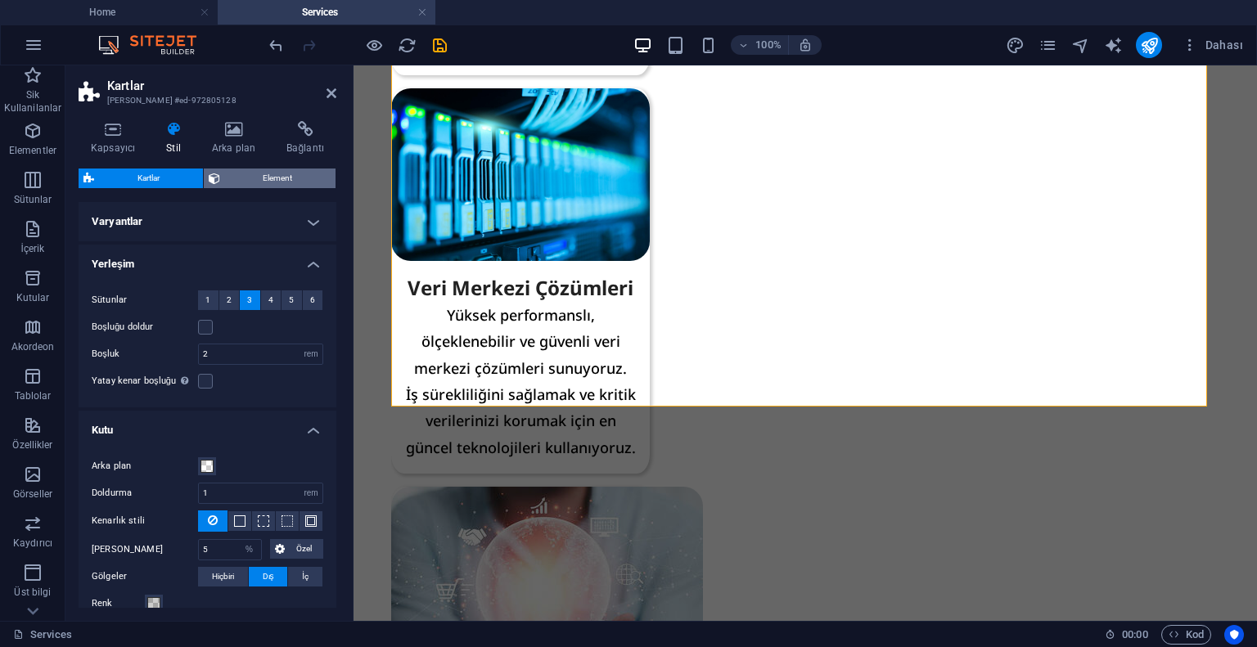
click at [274, 182] on span "Element" at bounding box center [278, 179] width 106 height 20
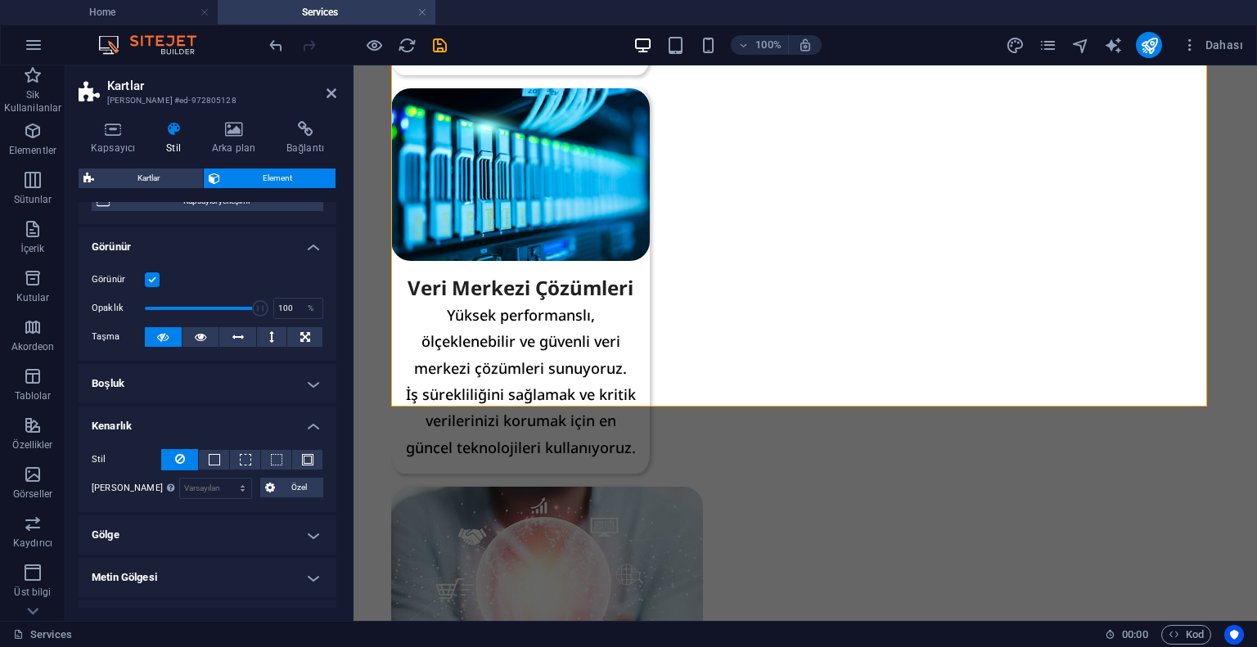
click at [193, 385] on h4 "Boşluk" at bounding box center [208, 383] width 258 height 39
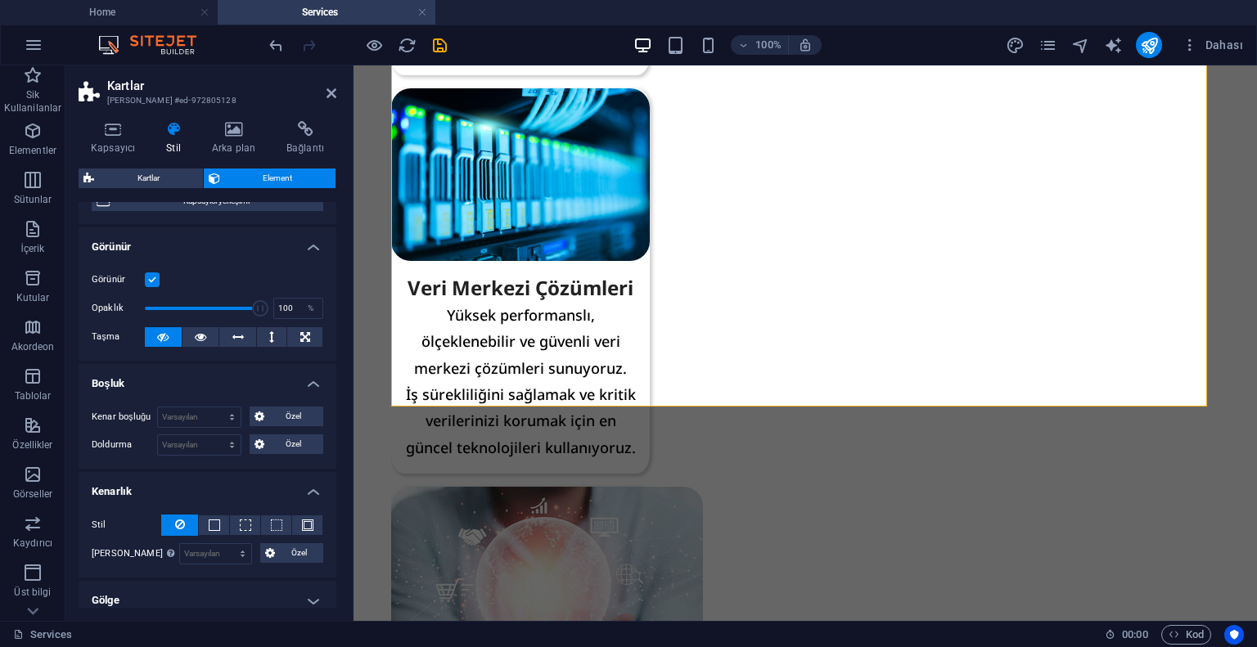
click at [193, 385] on h4 "Boşluk" at bounding box center [208, 378] width 258 height 29
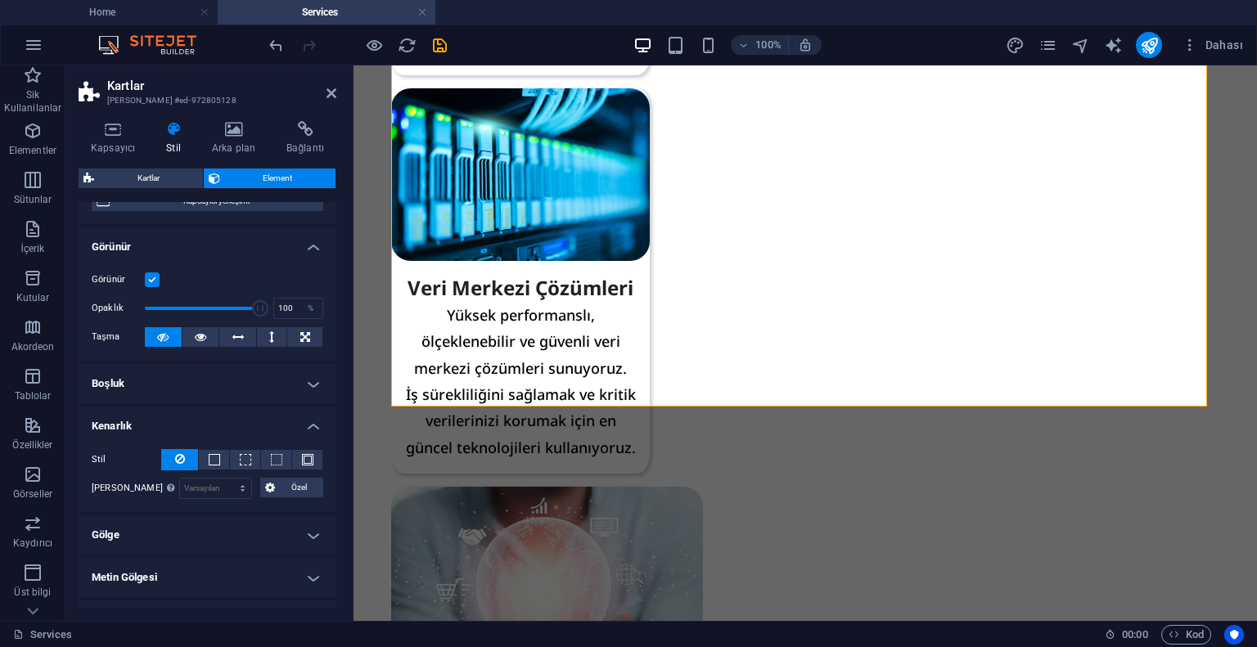
scroll to position [327, 0]
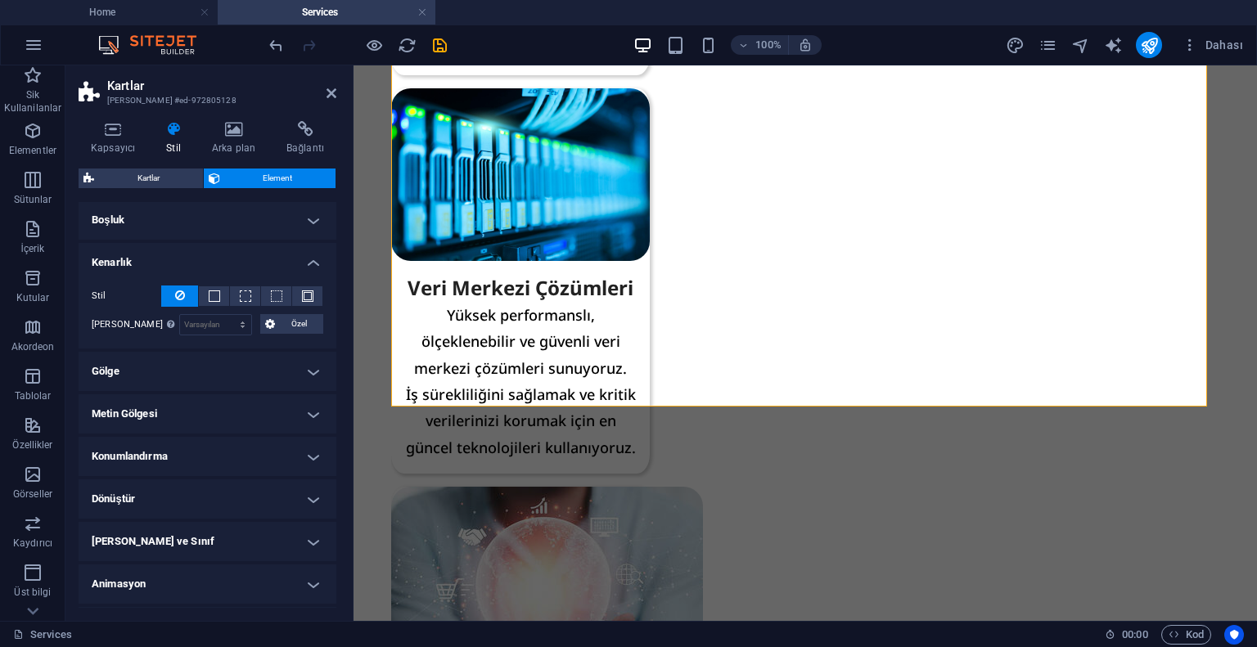
click at [190, 362] on h4 "Gölge" at bounding box center [208, 371] width 258 height 39
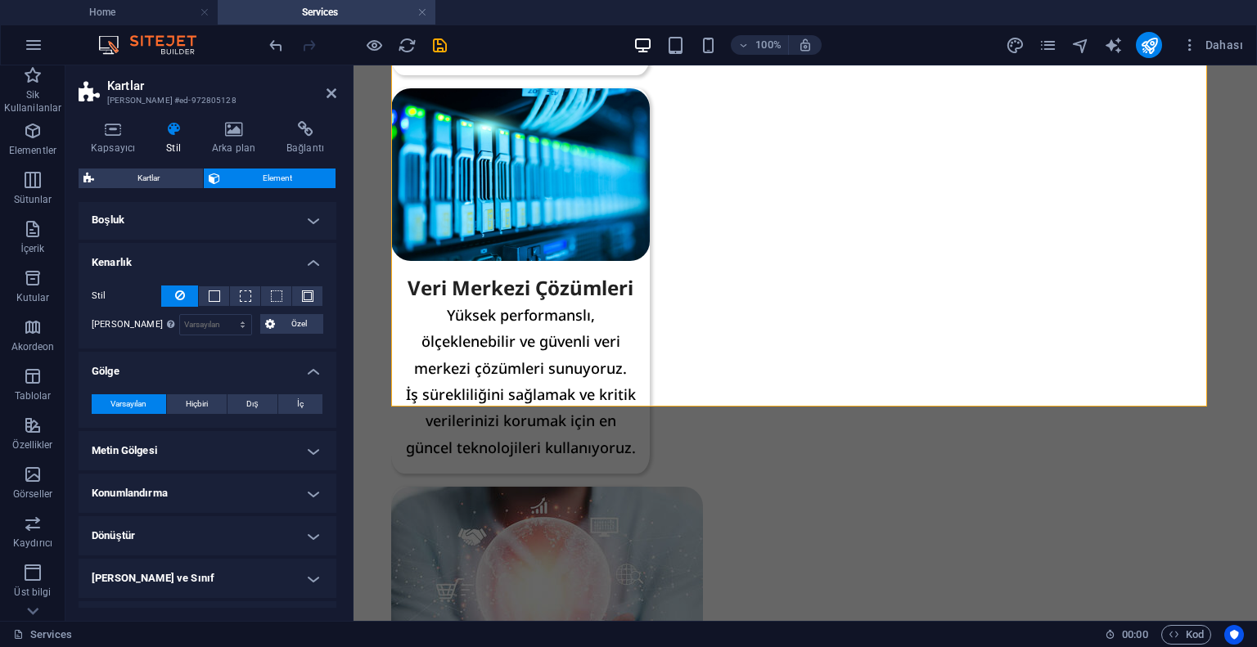
scroll to position [401, 0]
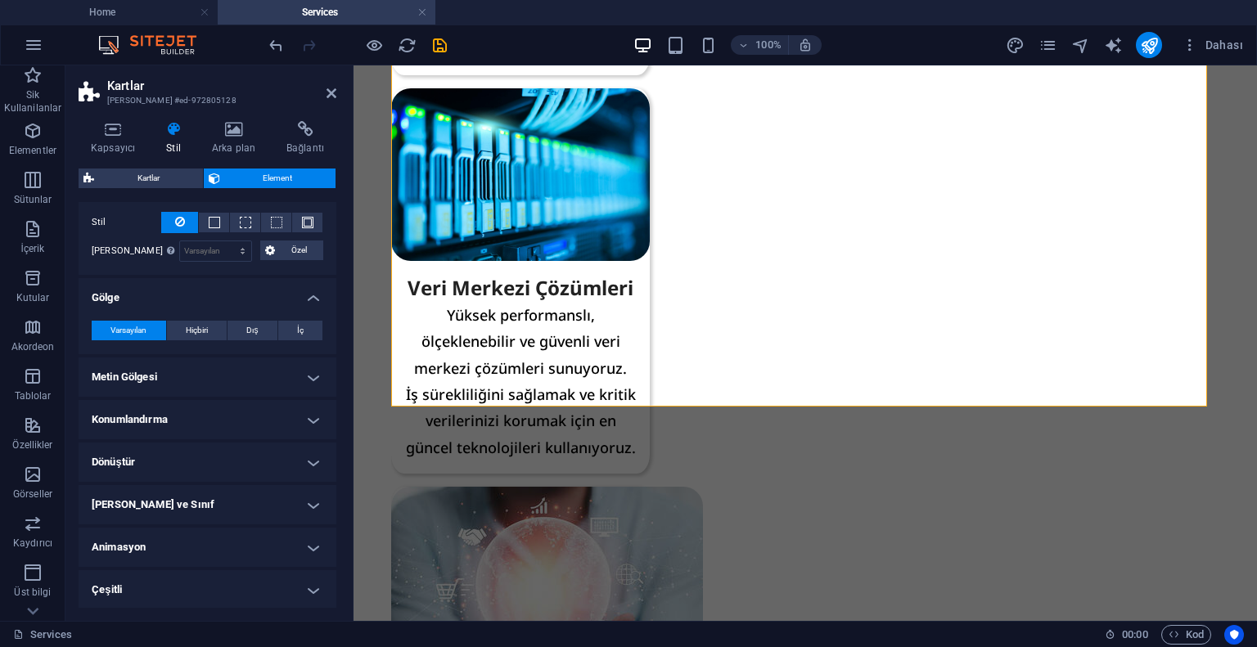
click at [164, 459] on h4 "Dönüştür" at bounding box center [208, 462] width 258 height 39
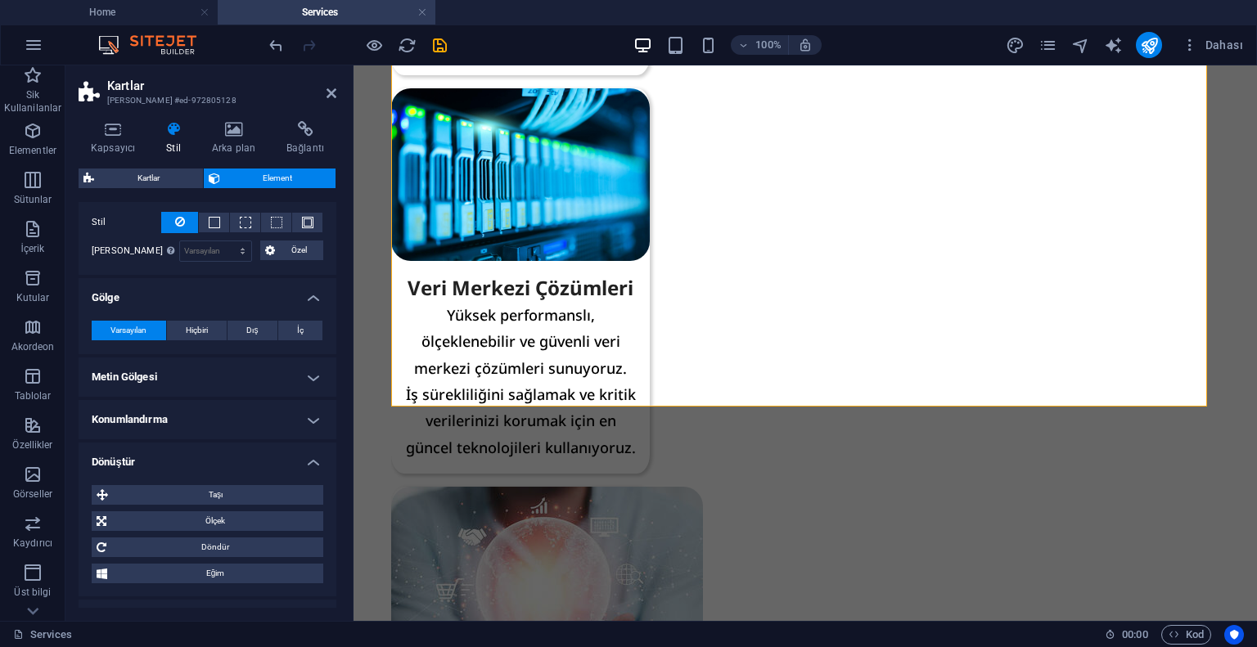
scroll to position [515, 0]
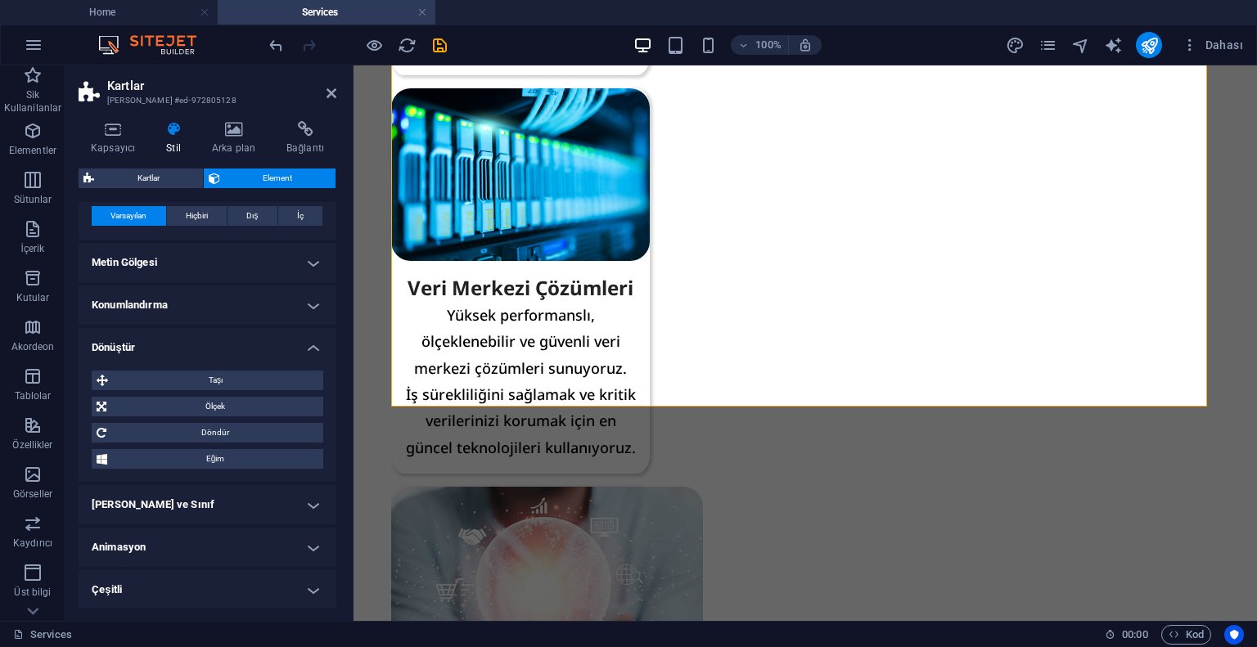
click at [164, 507] on h4 "[PERSON_NAME] ve Sınıf" at bounding box center [208, 504] width 258 height 39
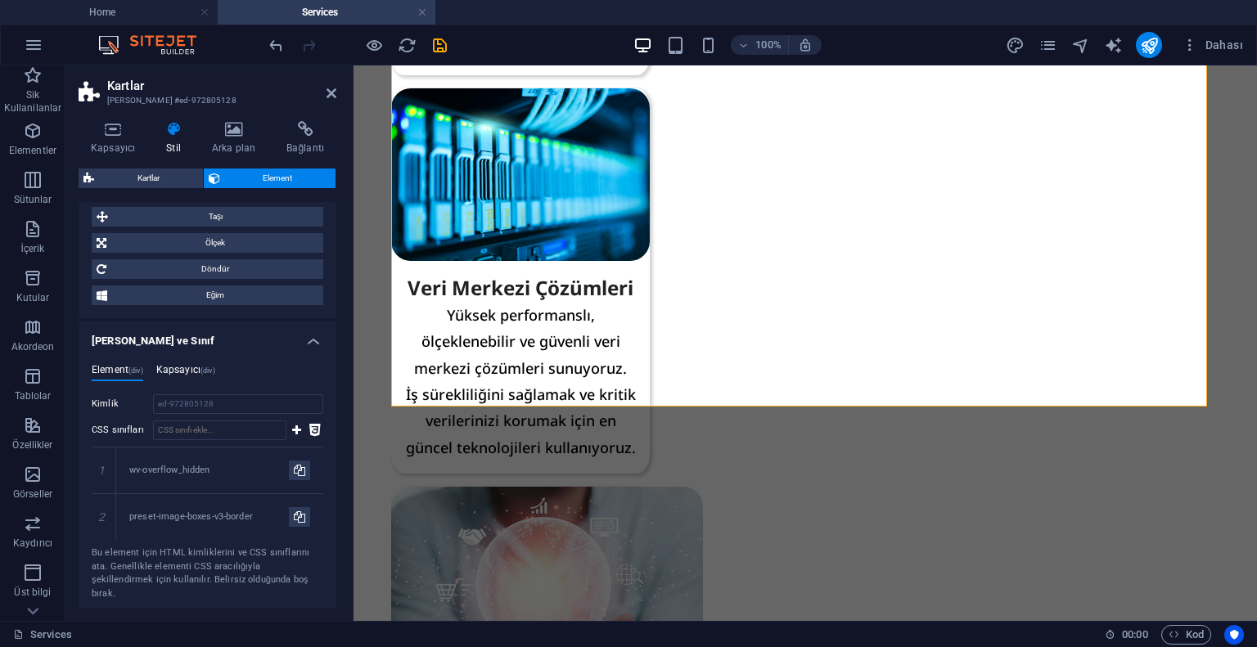
click at [172, 365] on h4 "Kapsayıcı (div)" at bounding box center [185, 373] width 59 height 18
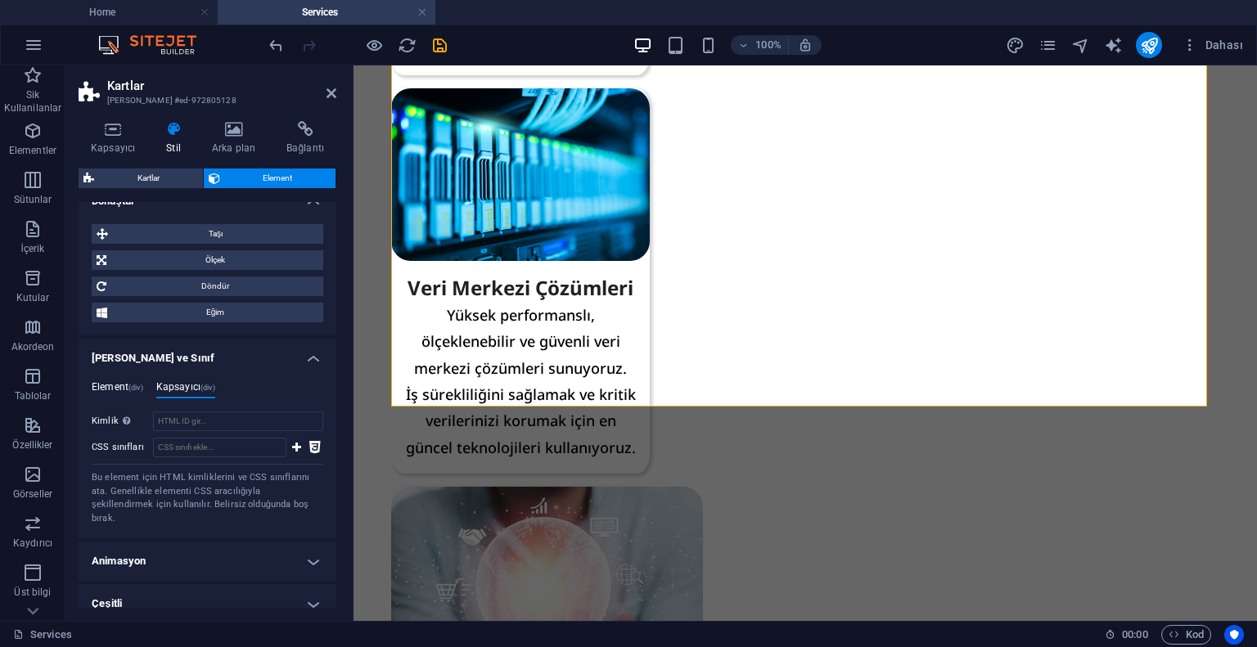
click at [138, 381] on h4 "Element (div)" at bounding box center [118, 390] width 52 height 18
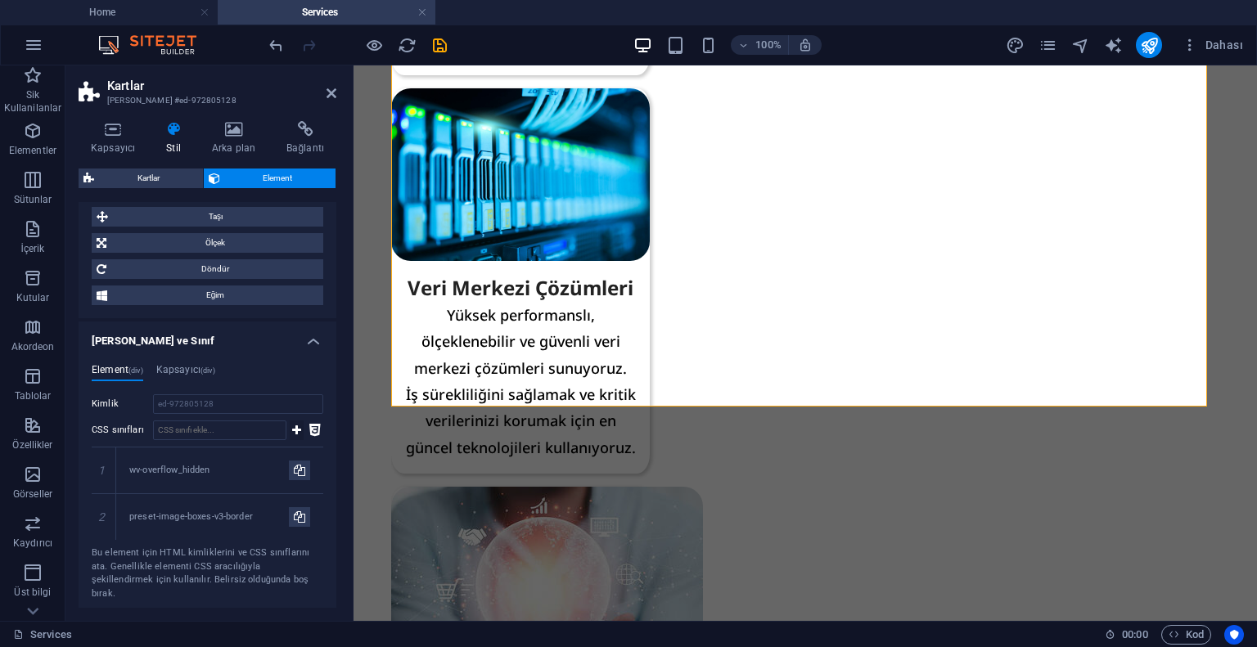
click at [292, 427] on icon at bounding box center [296, 431] width 9 height 20
click at [288, 339] on h4 "[PERSON_NAME] ve Sınıf" at bounding box center [208, 336] width 258 height 29
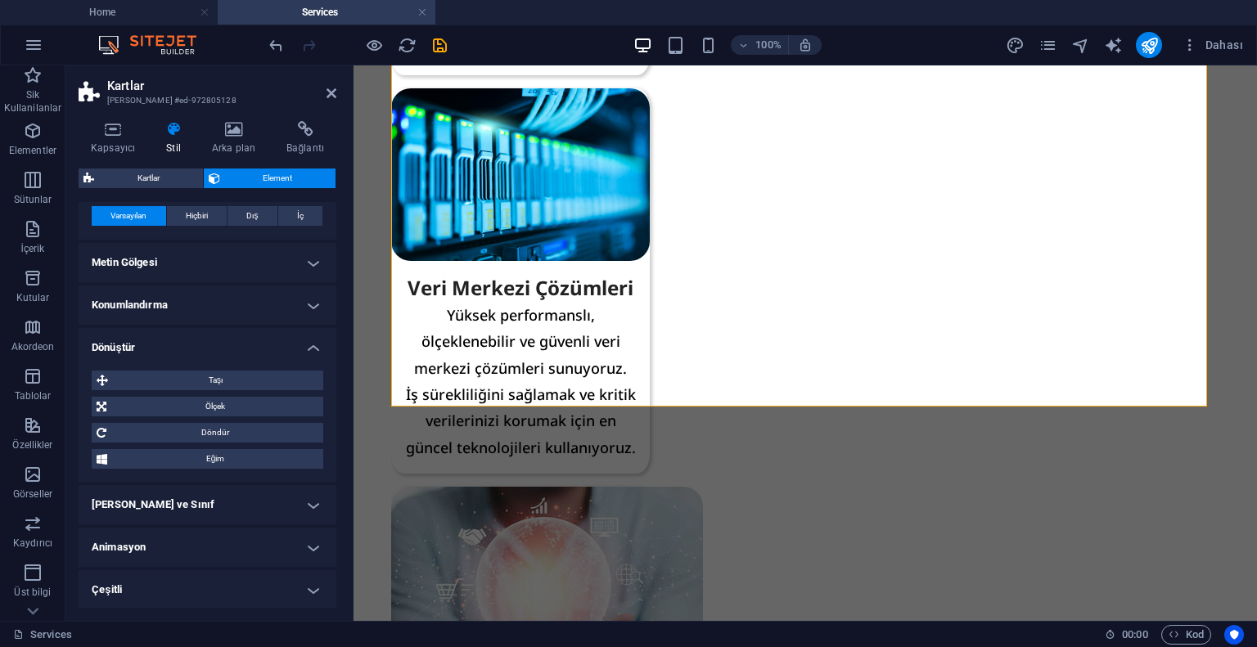
click at [169, 577] on h4 "Çeşitli" at bounding box center [208, 589] width 258 height 39
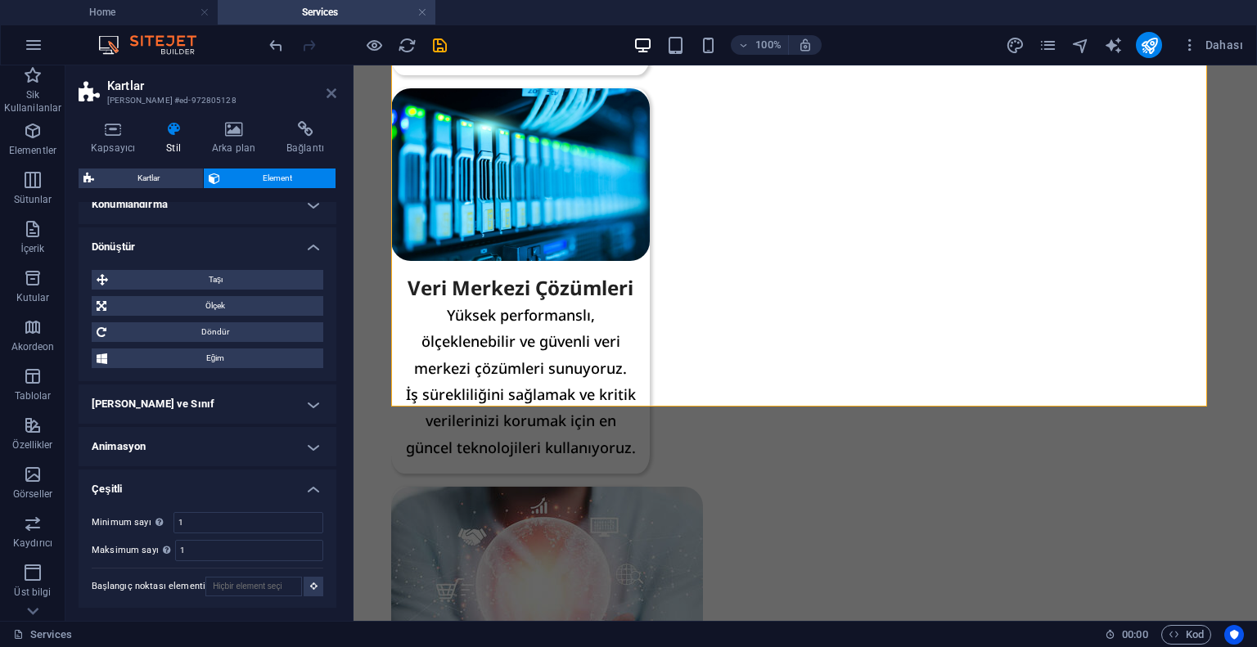
click at [334, 97] on icon at bounding box center [331, 93] width 10 height 13
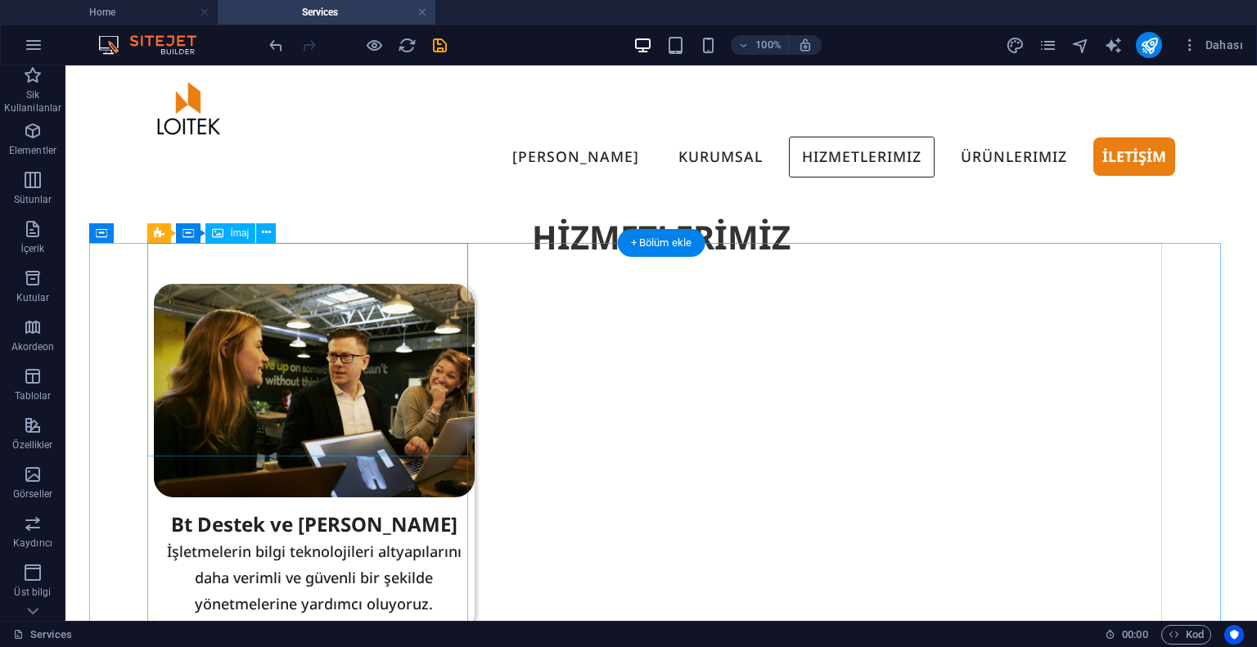
scroll to position [82, 0]
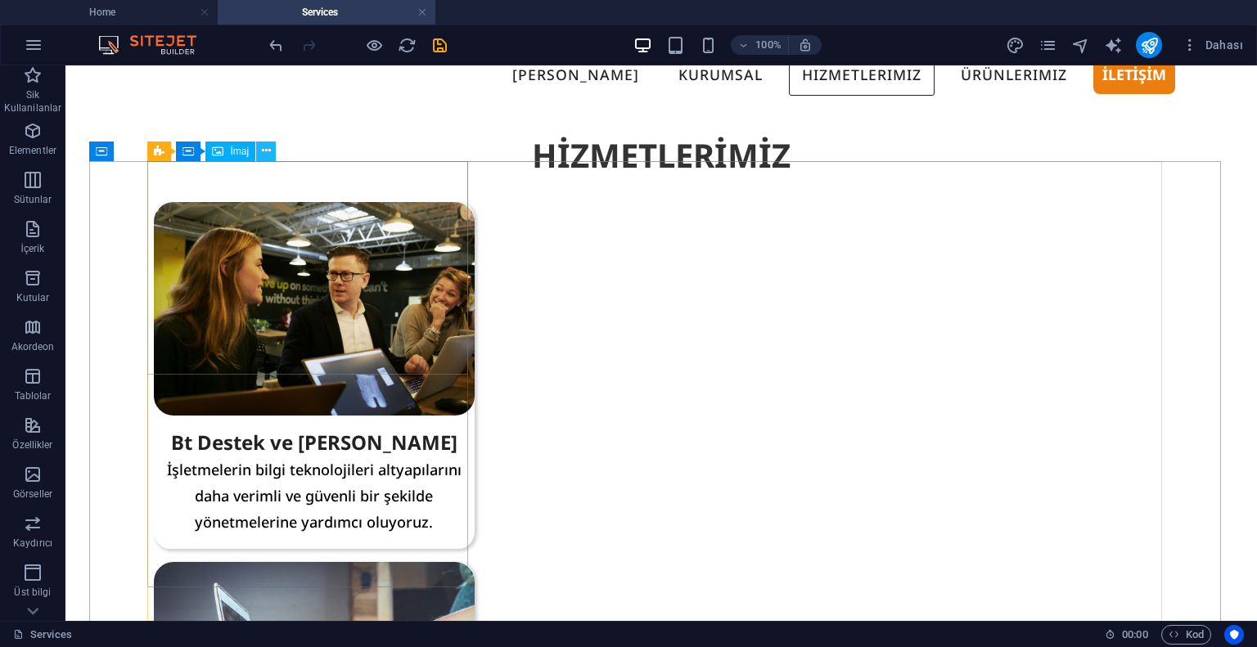
click at [270, 151] on icon at bounding box center [266, 150] width 9 height 17
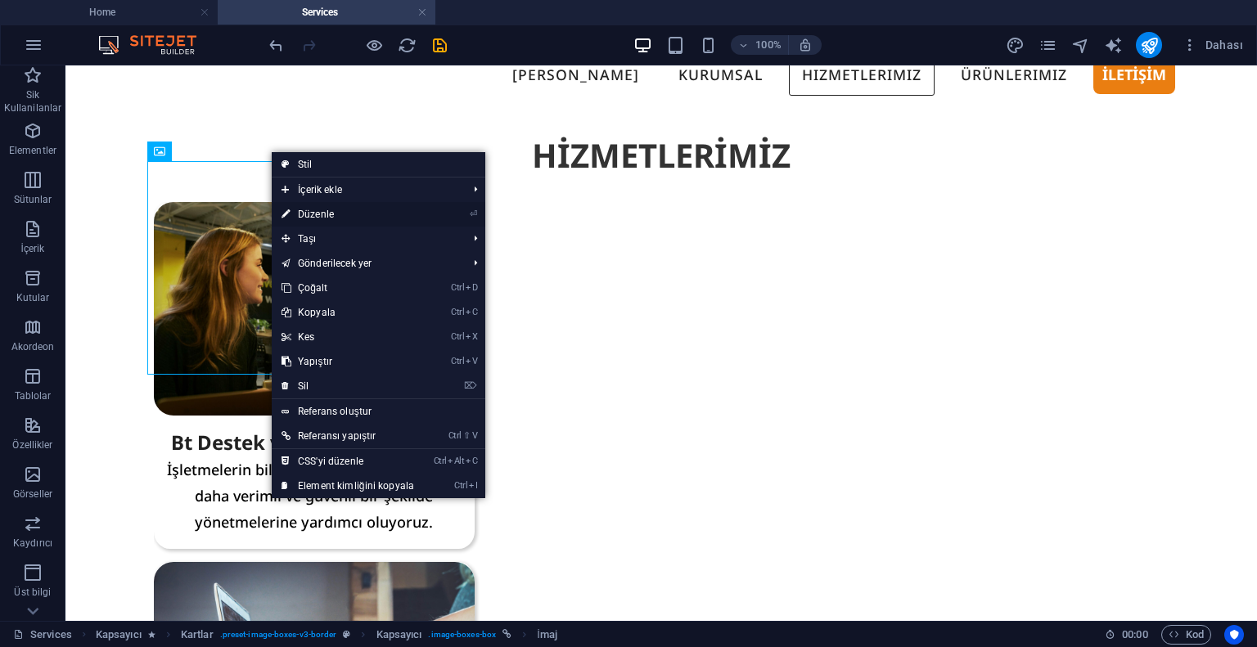
click at [327, 211] on link "⏎ Düzenle" at bounding box center [348, 214] width 152 height 25
select select "%"
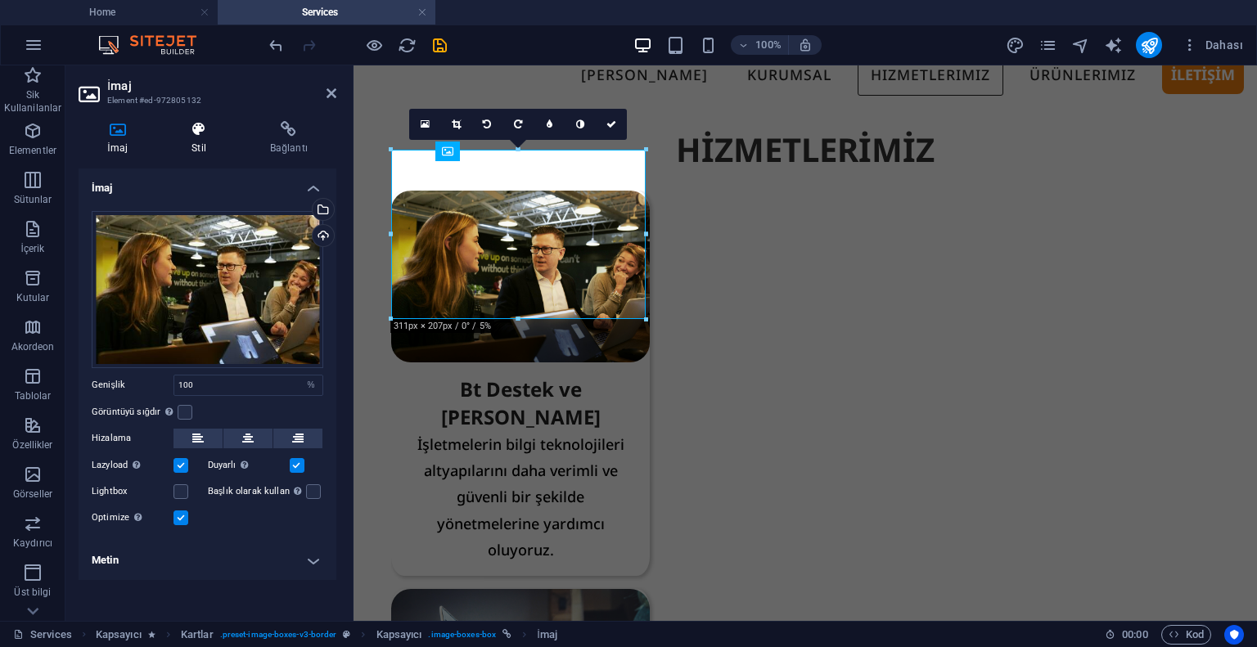
click at [200, 137] on icon at bounding box center [199, 129] width 72 height 16
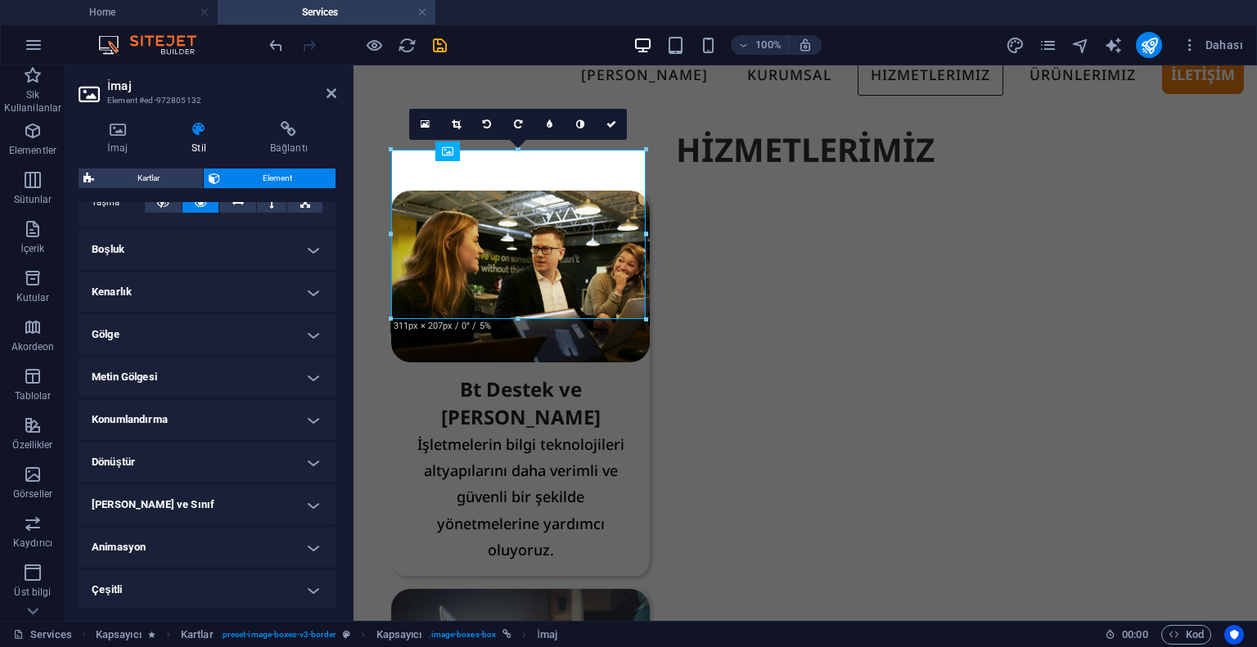
scroll to position [0, 0]
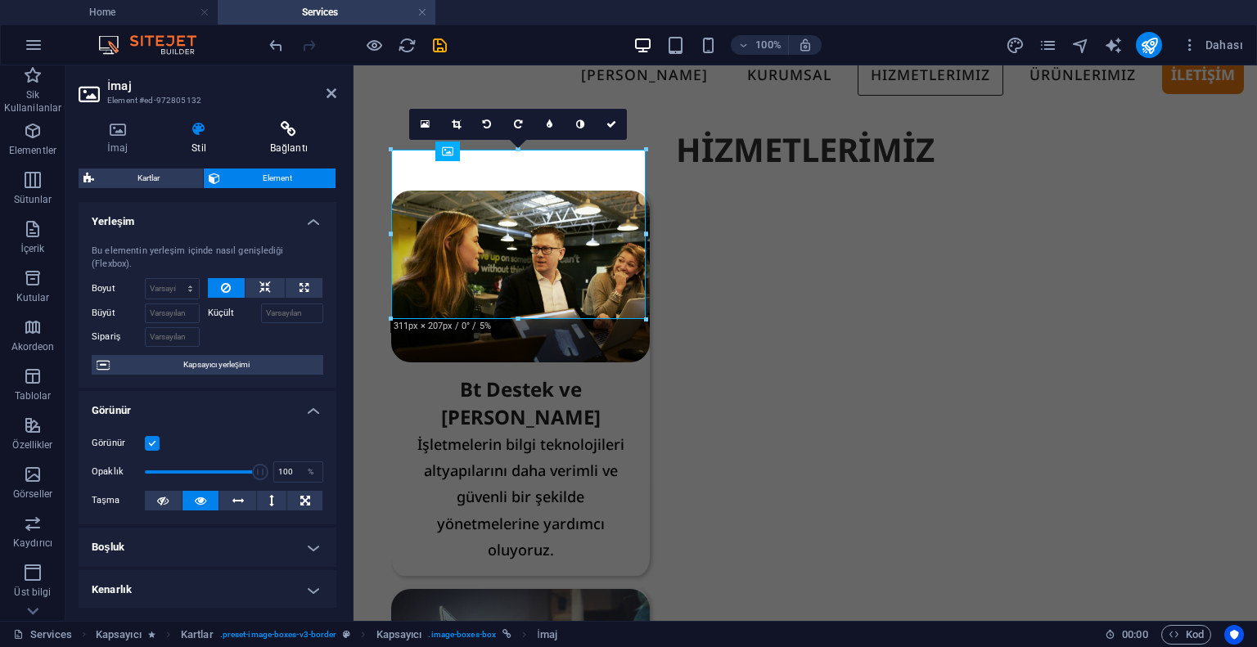
click at [282, 140] on h4 "Bağlantı" at bounding box center [288, 138] width 95 height 34
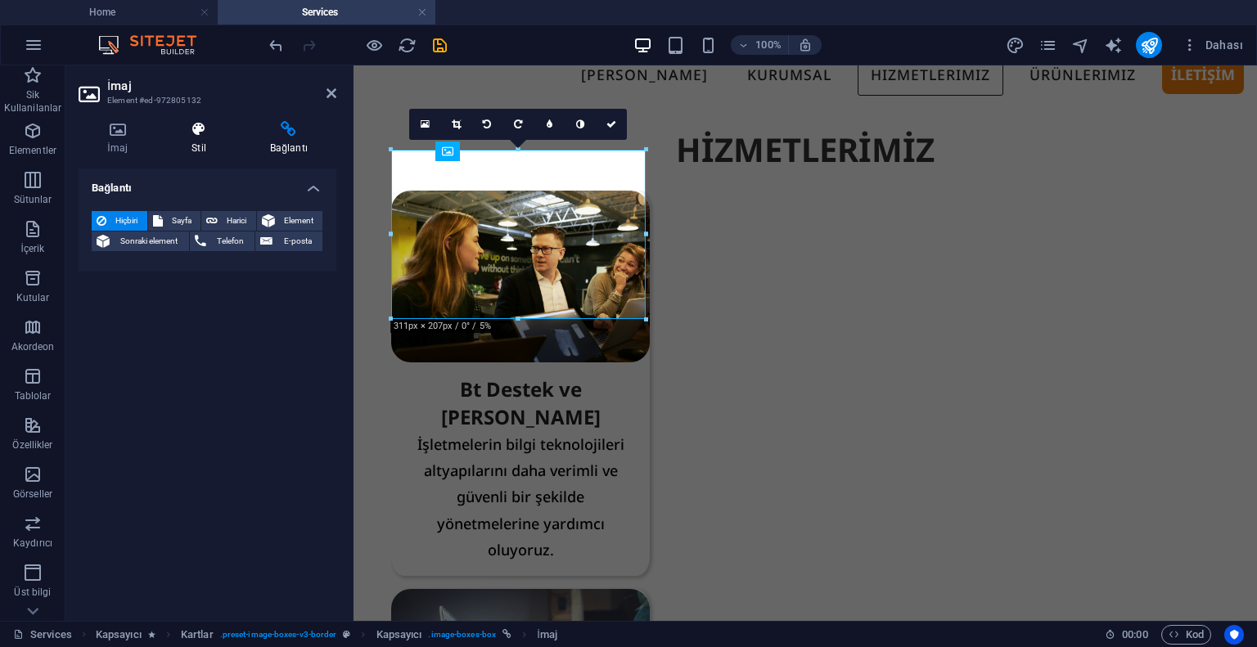
click at [216, 132] on icon at bounding box center [199, 129] width 72 height 16
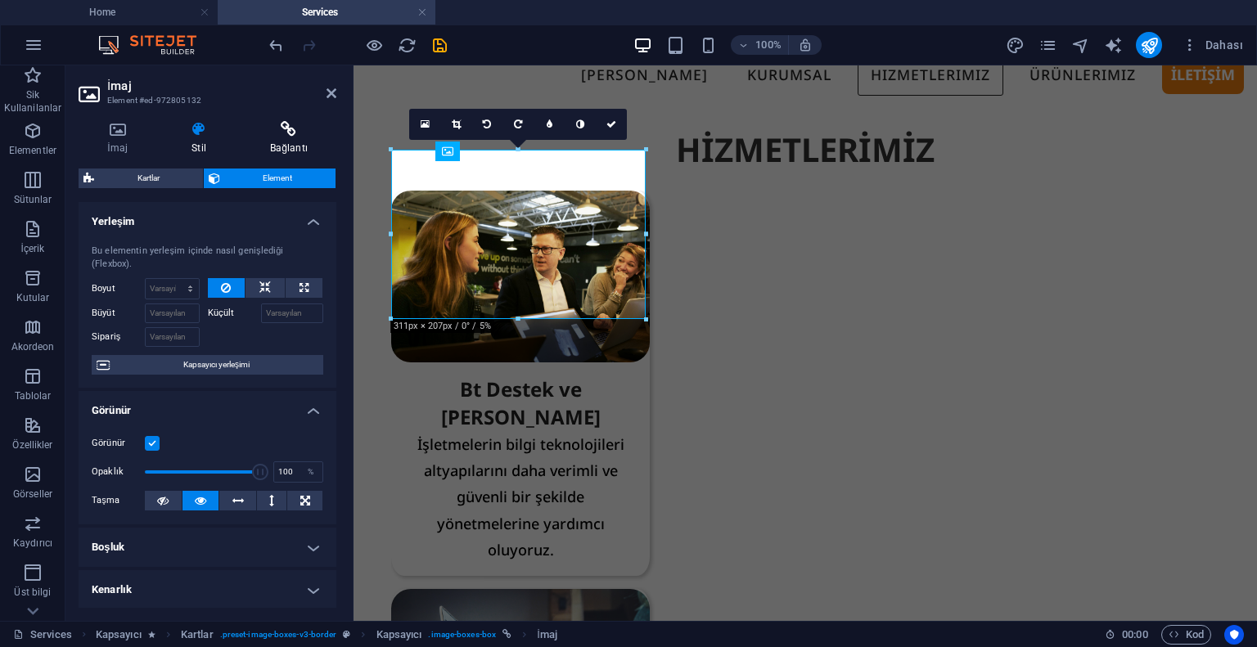
click at [286, 146] on h4 "Bağlantı" at bounding box center [288, 138] width 95 height 34
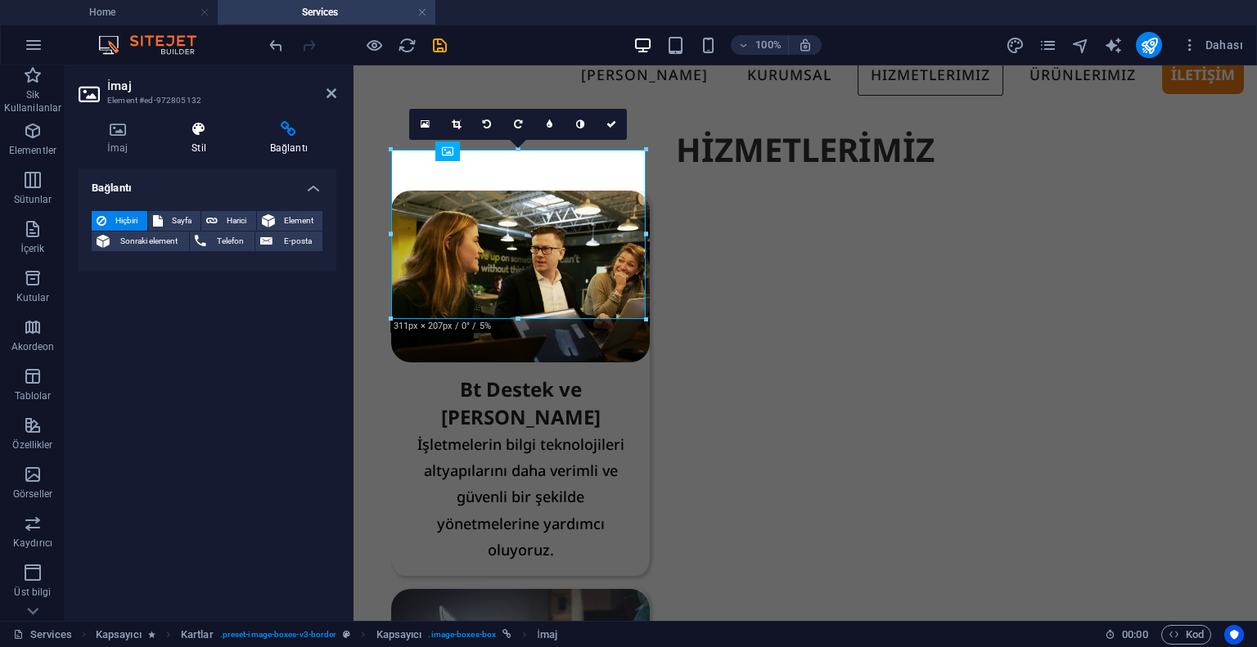
click at [216, 142] on h4 "Stil" at bounding box center [202, 138] width 79 height 34
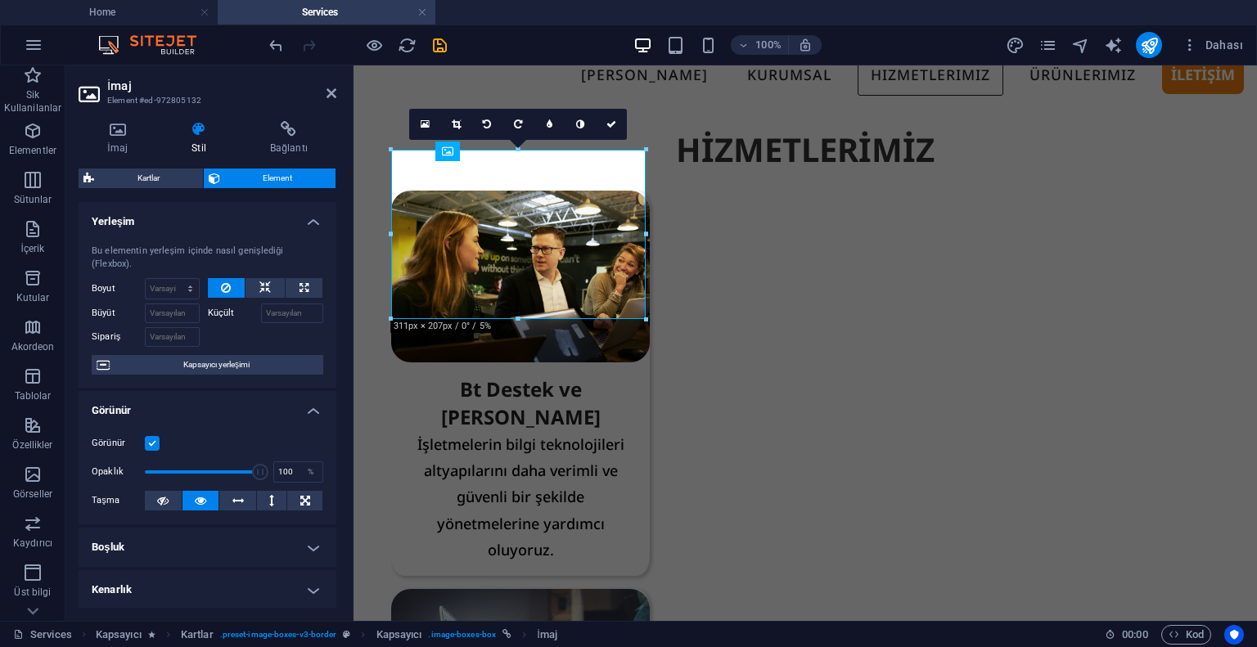
click at [167, 191] on div "Kartlar Element Yerleşim Bu elementin yerleşim içinde nasıl genişlediği (Flexbo…" at bounding box center [208, 388] width 258 height 439
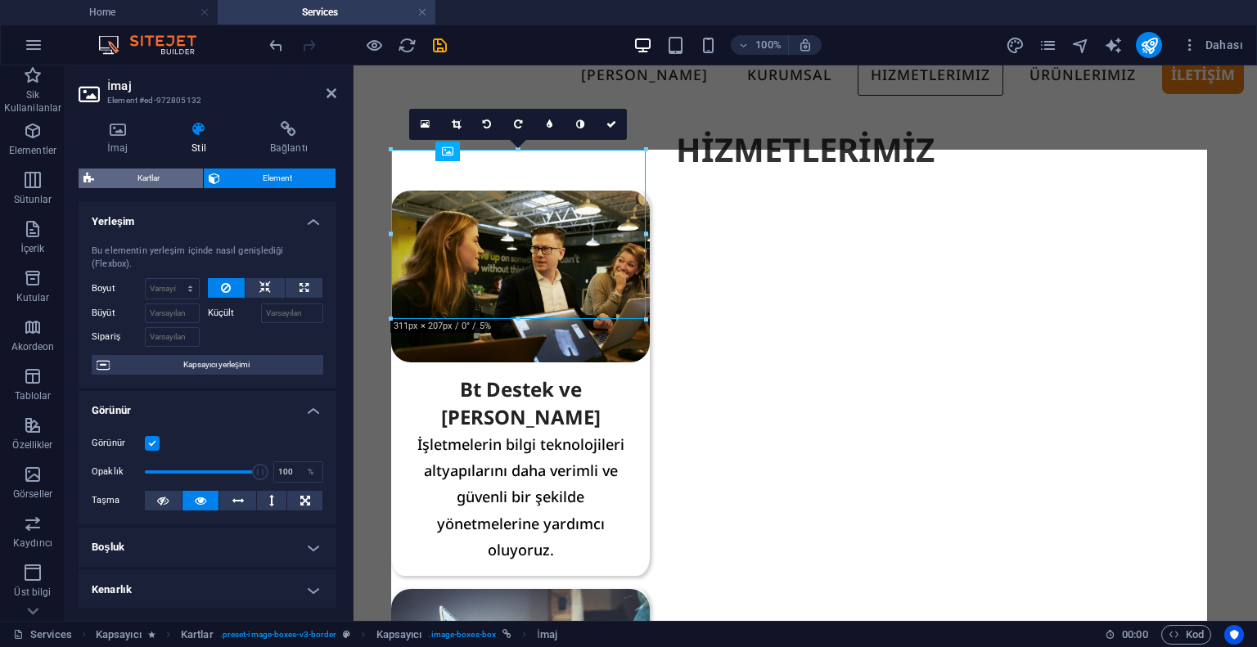
click at [167, 182] on span "Kartlar" at bounding box center [148, 179] width 99 height 20
select select "rem"
select select "%"
select select "px"
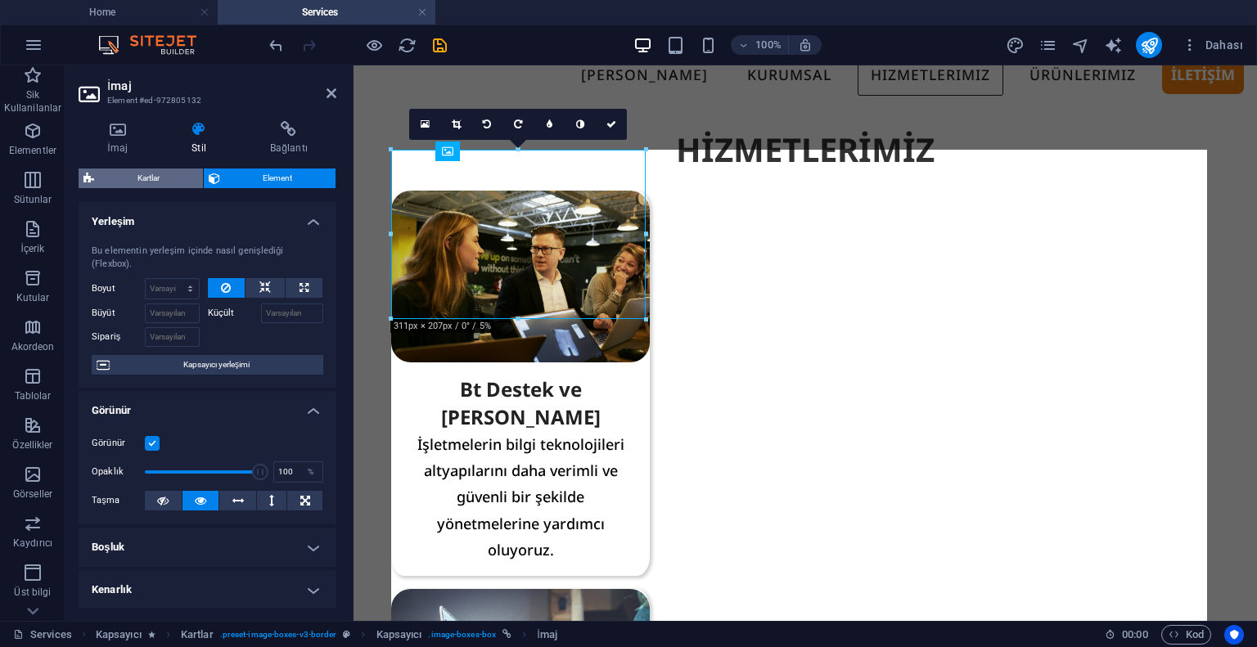
select select "px"
select select "preset-image-boxes-v3-border"
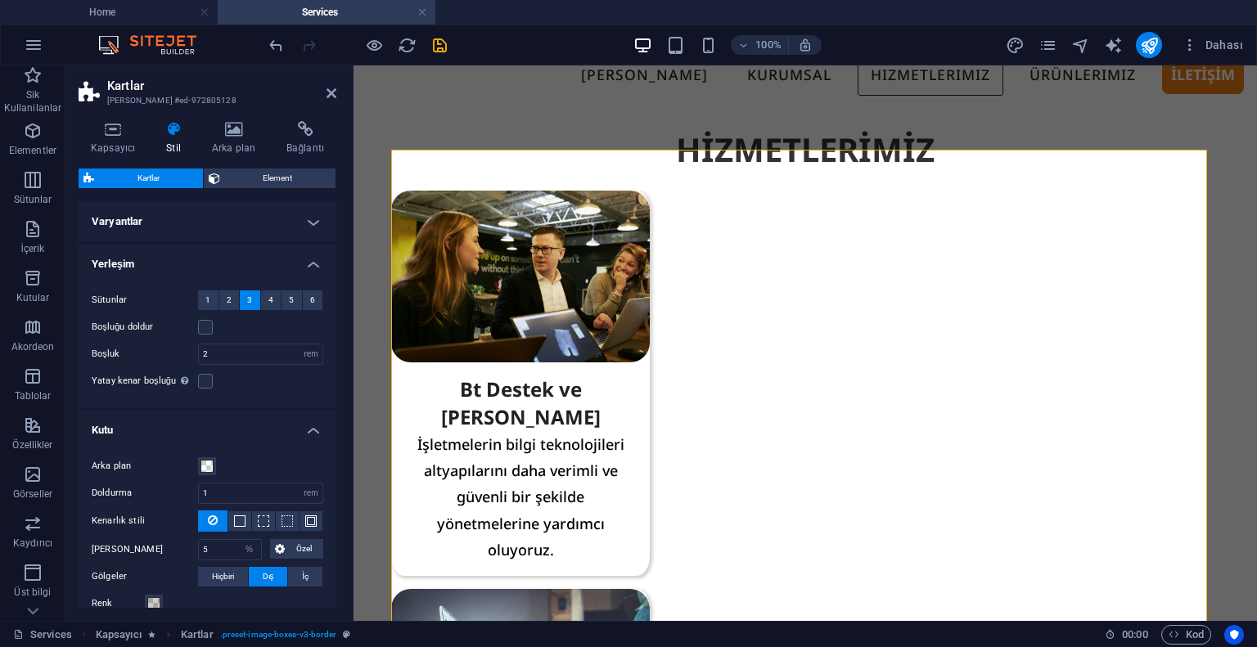
click at [210, 230] on h4 "Varyantlar" at bounding box center [208, 221] width 258 height 39
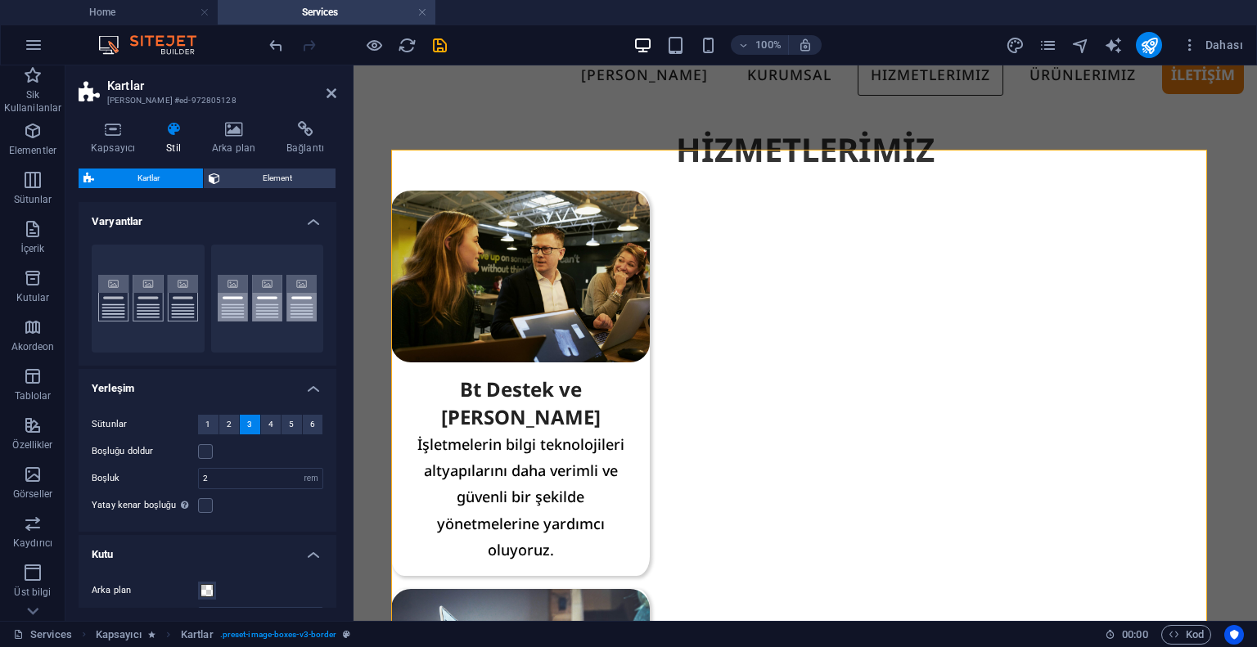
click at [214, 227] on h4 "Varyantlar" at bounding box center [208, 216] width 258 height 29
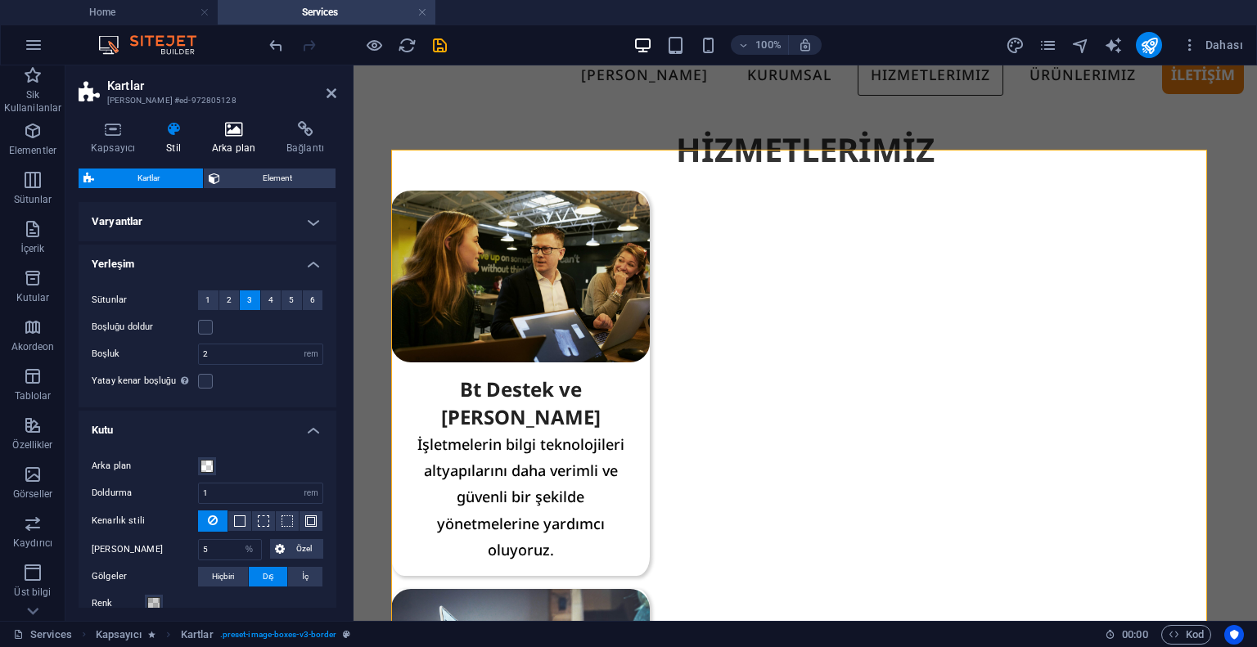
click at [226, 135] on icon at bounding box center [234, 129] width 68 height 16
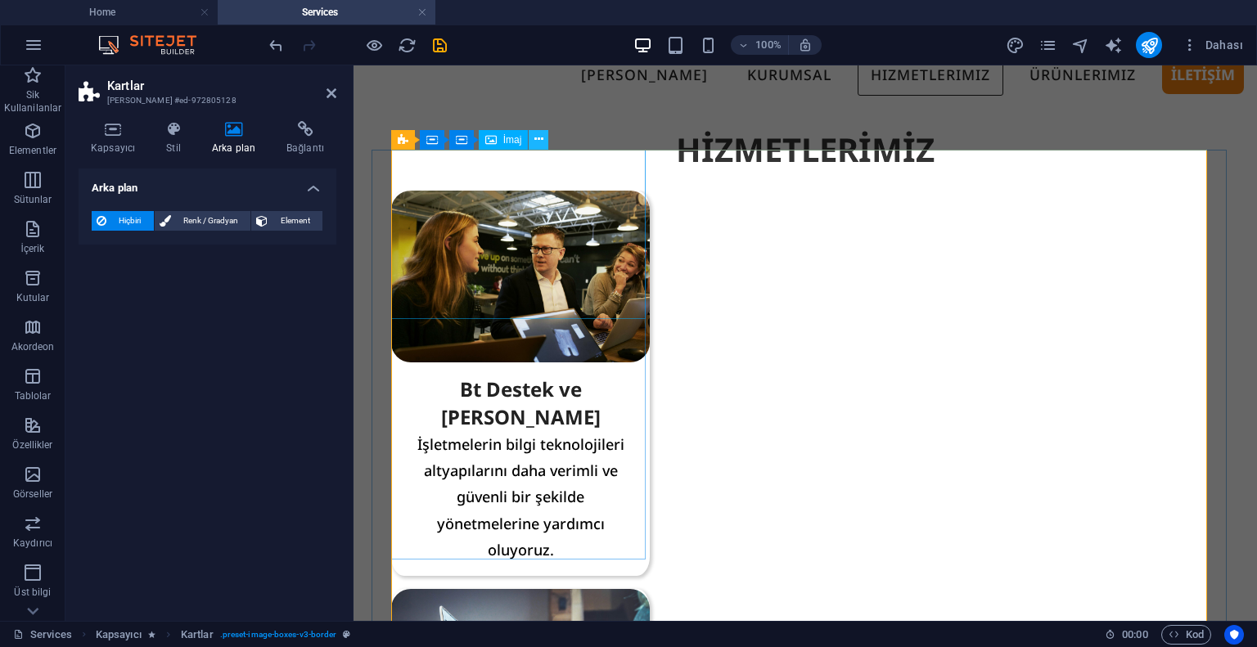
click at [532, 142] on button at bounding box center [539, 140] width 20 height 20
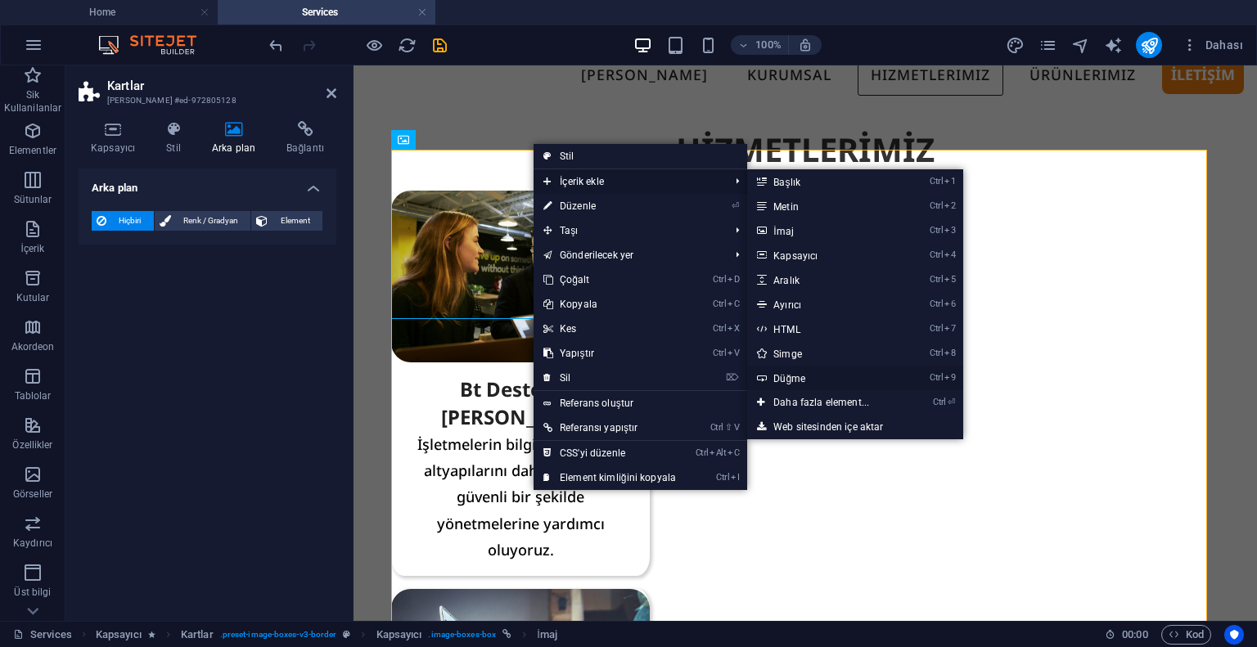
click at [778, 375] on link "Ctrl 9 Düğme" at bounding box center [824, 378] width 155 height 25
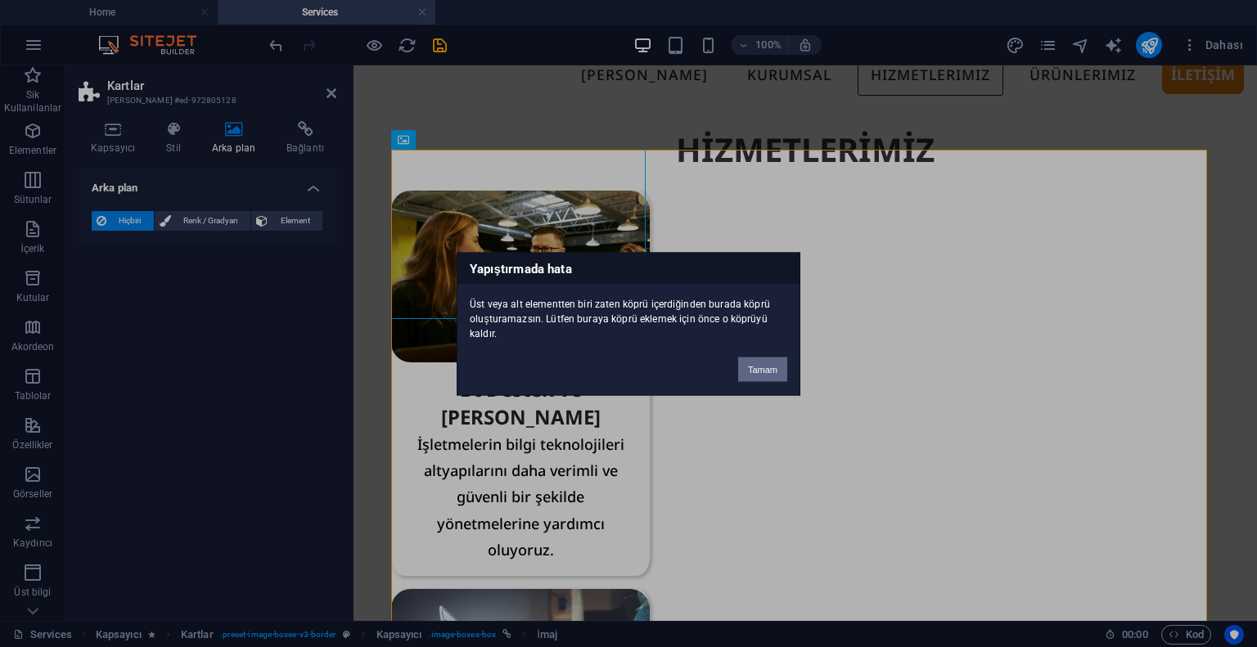
click at [752, 372] on button "Tamam" at bounding box center [762, 369] width 49 height 25
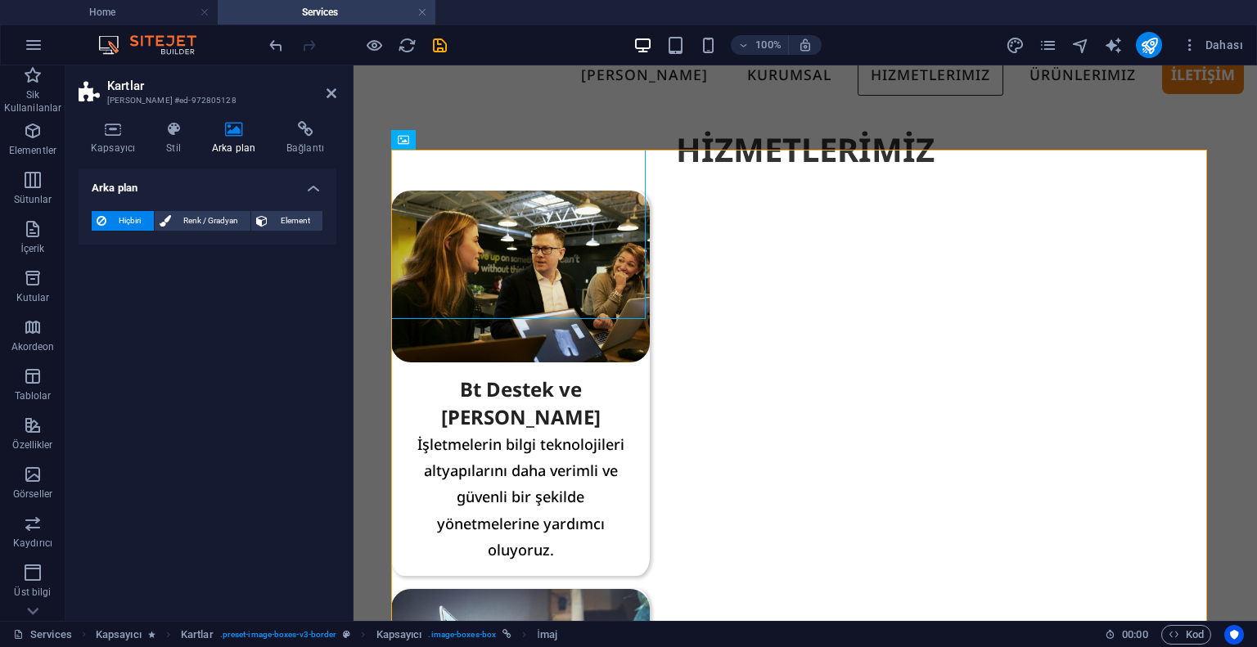
click at [330, 101] on header "[PERSON_NAME] #ed-972805128" at bounding box center [208, 86] width 258 height 43
click at [334, 90] on icon at bounding box center [331, 93] width 10 height 13
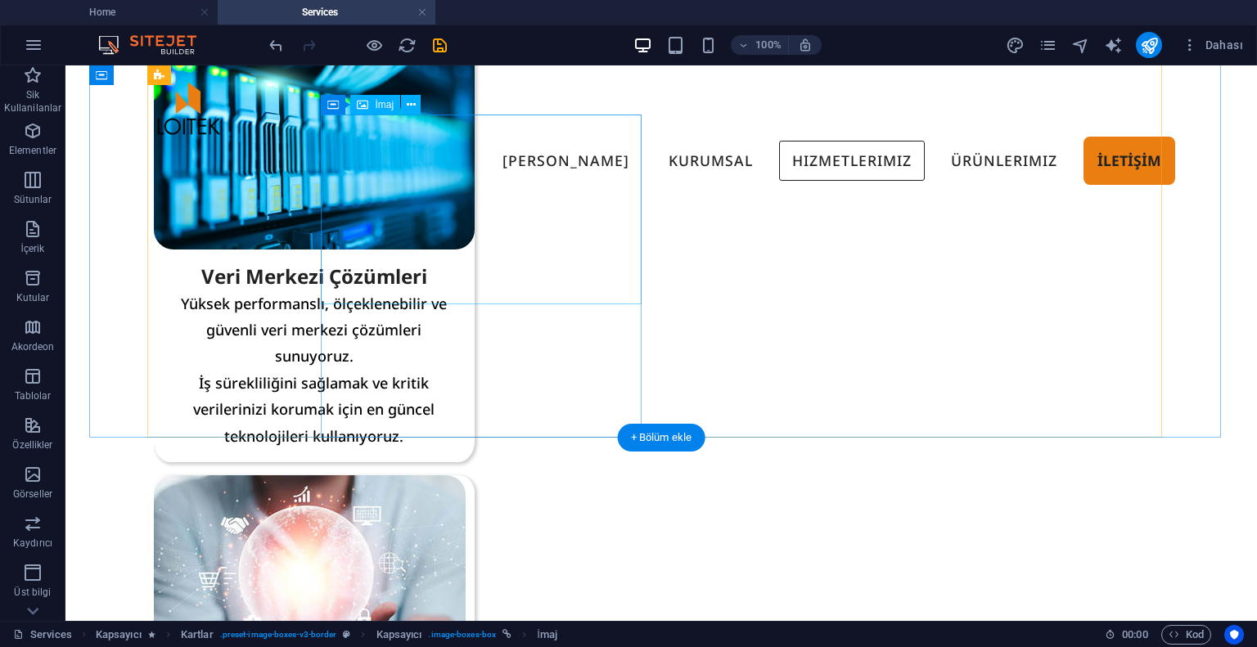
scroll to position [818, 0]
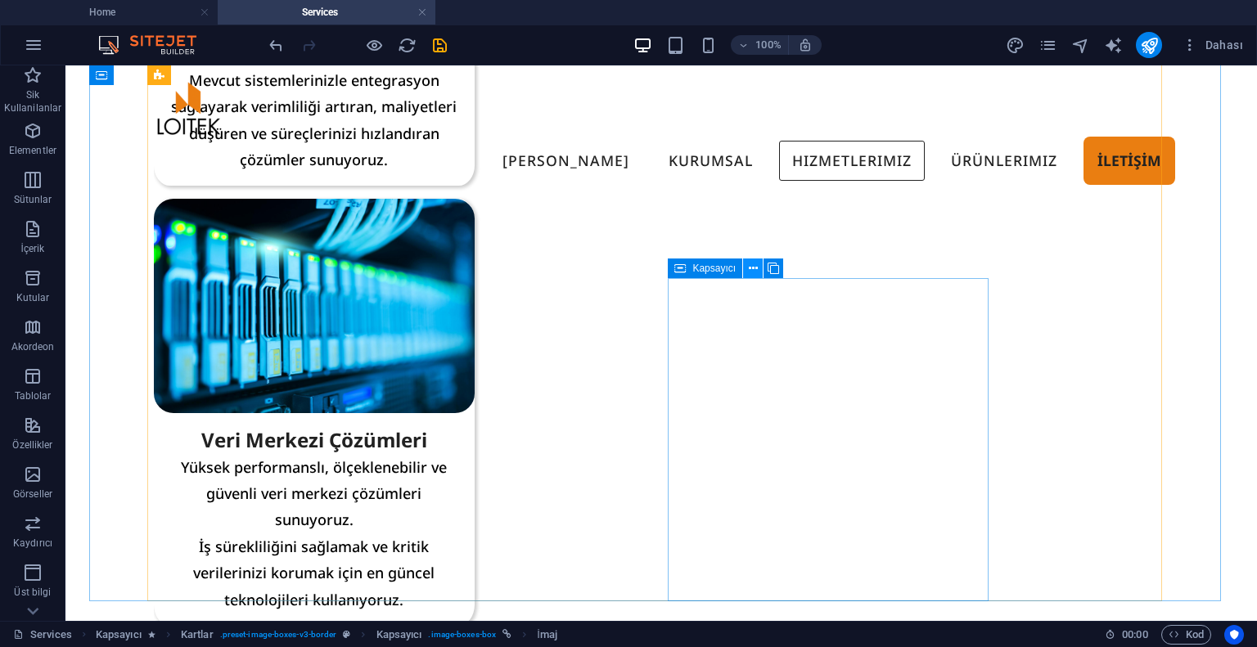
click at [749, 269] on icon at bounding box center [753, 268] width 9 height 17
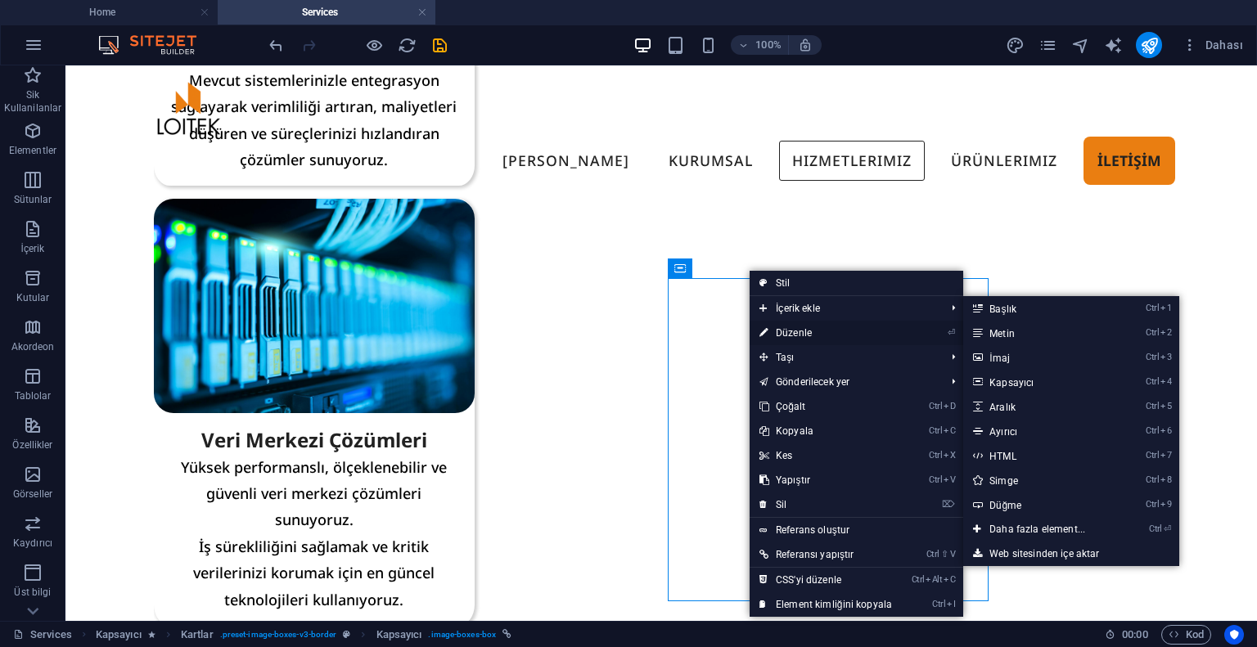
click at [790, 336] on link "⏎ Düzenle" at bounding box center [825, 333] width 152 height 25
select select "12"
select select
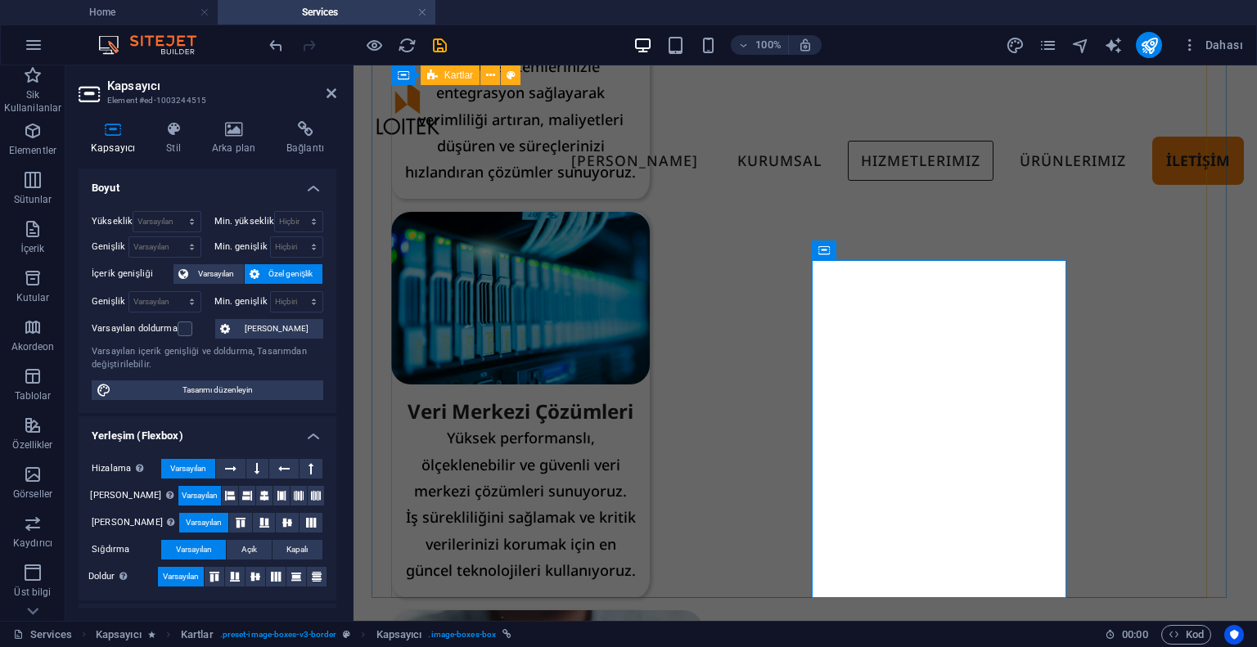
scroll to position [790, 0]
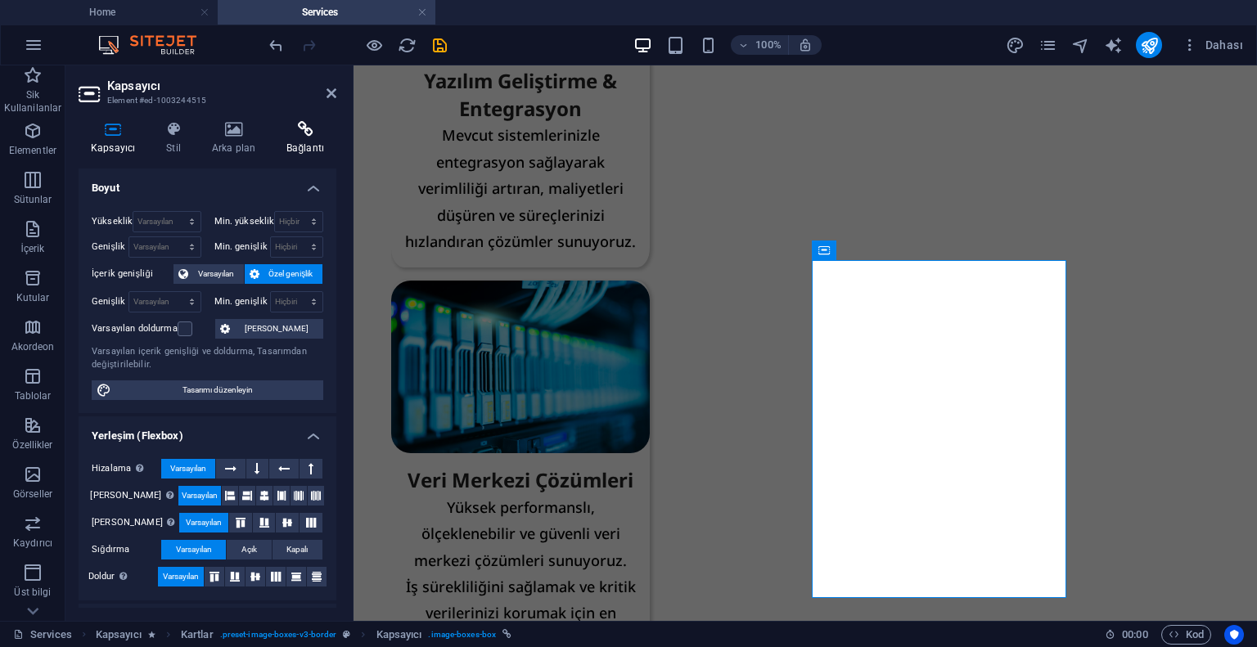
click at [322, 143] on h4 "Bağlantı" at bounding box center [305, 138] width 62 height 34
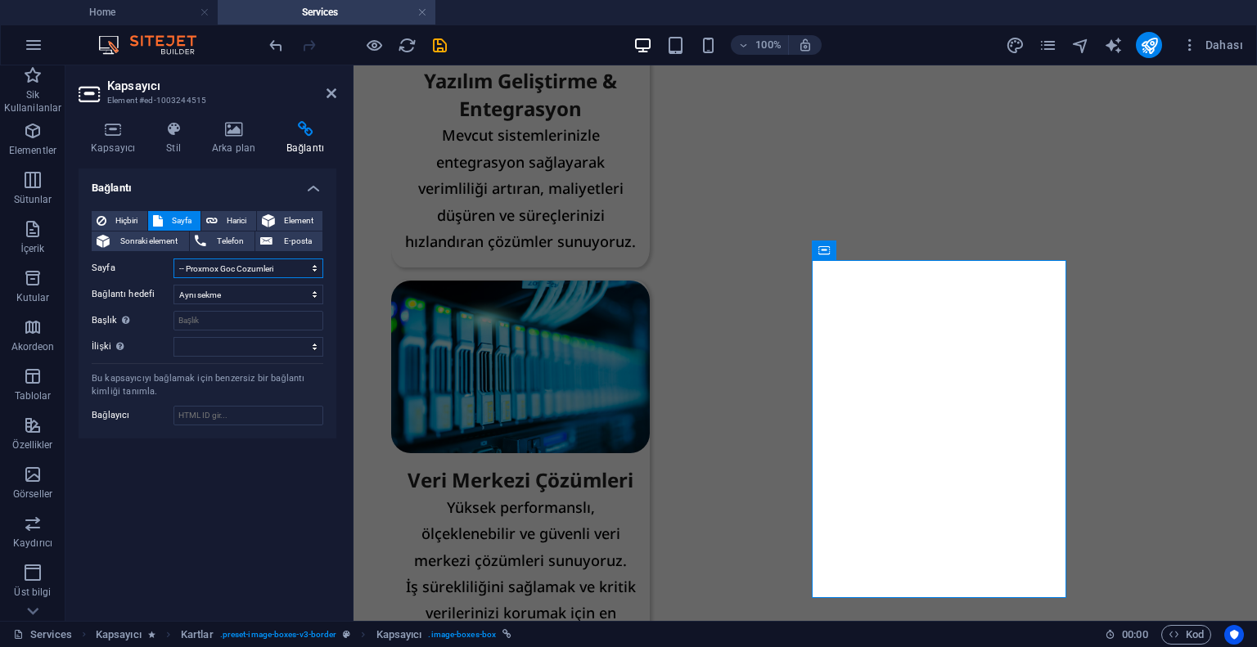
click at [285, 264] on select "Home Corporate Legal Notice Privacy Subpage Services -- Bt Destek ve Danismanli…" at bounding box center [248, 269] width 150 height 20
select select "13"
click at [173, 259] on select "Home Corporate Legal Notice Privacy Subpage Services -- Bt Destek ve Danismanli…" at bounding box center [248, 269] width 150 height 20
click at [332, 91] on icon at bounding box center [331, 93] width 10 height 13
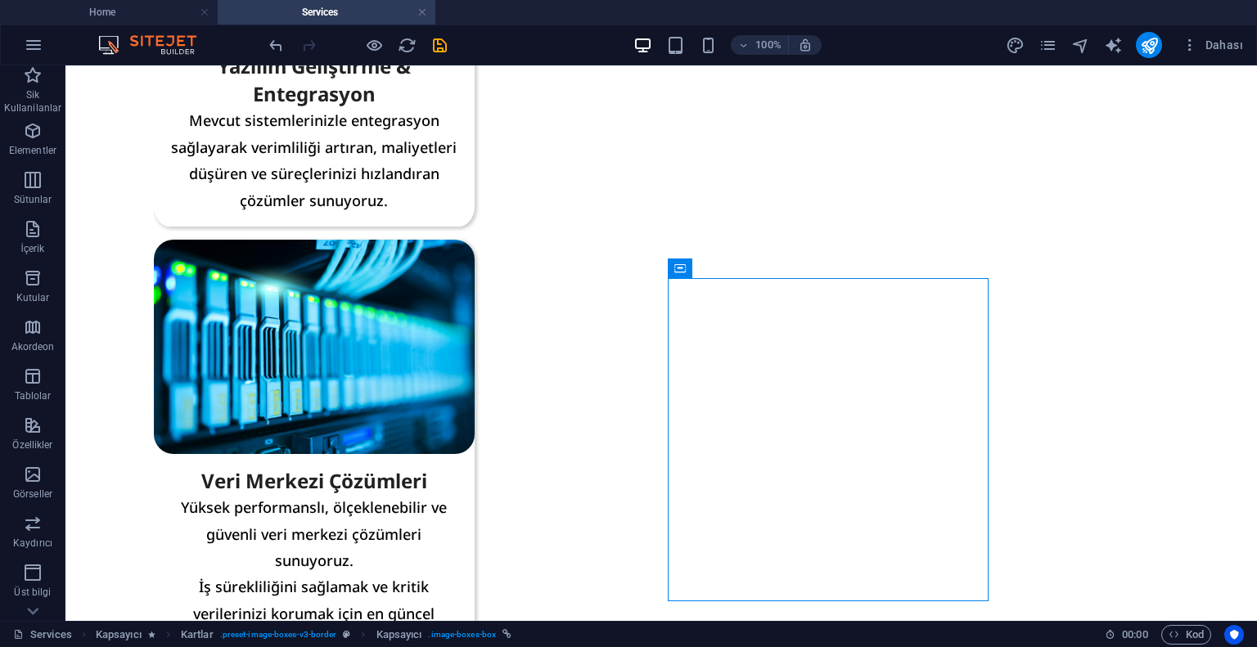
click at [455, 34] on div "100% Dahası" at bounding box center [758, 45] width 984 height 26
click at [442, 43] on icon "save" at bounding box center [439, 45] width 19 height 19
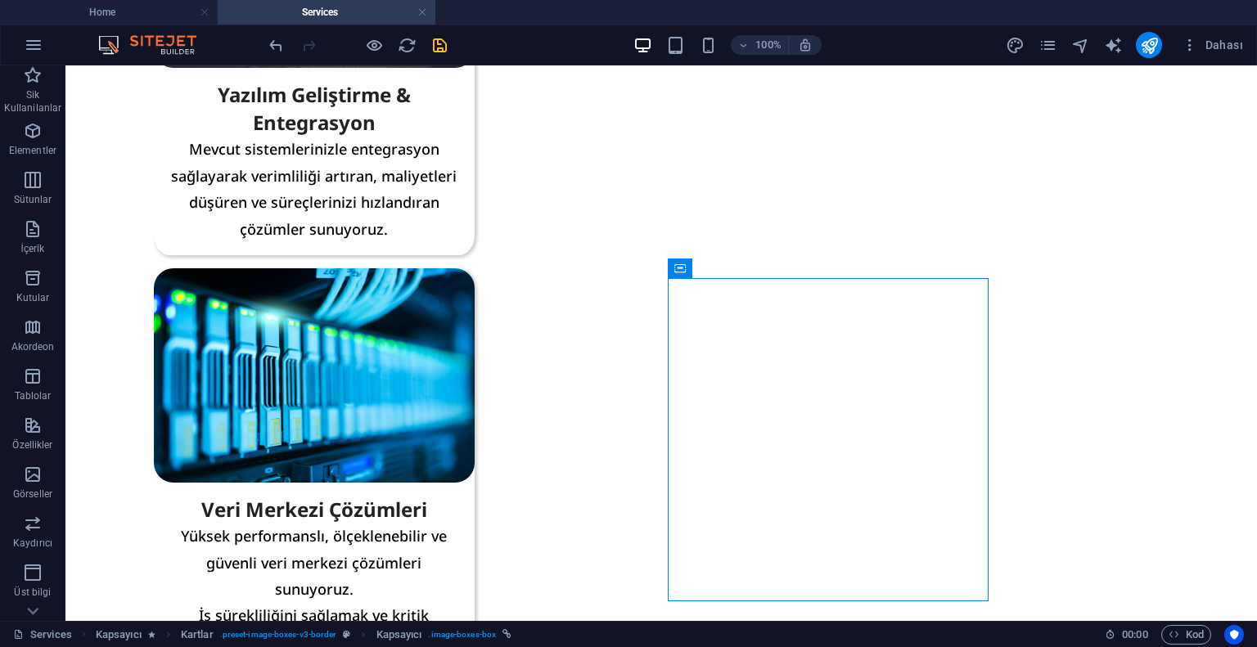
select select "rem"
select select "px"
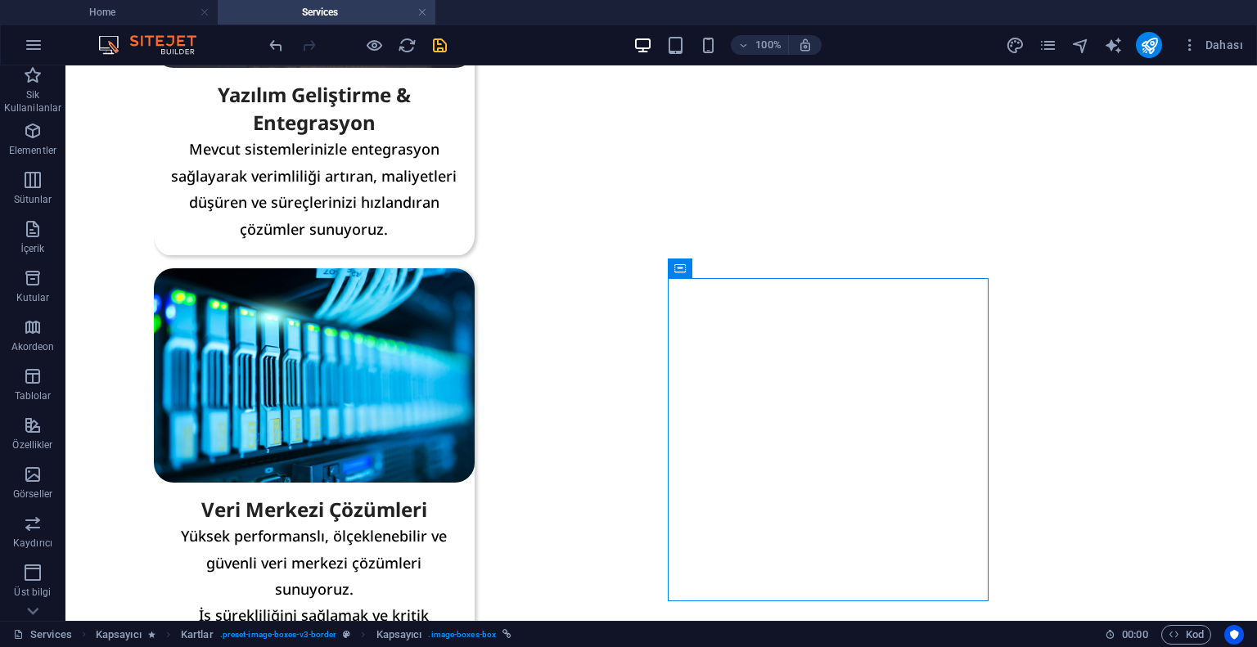
select select "px"
select select "preset-image-boxes-v3-border"
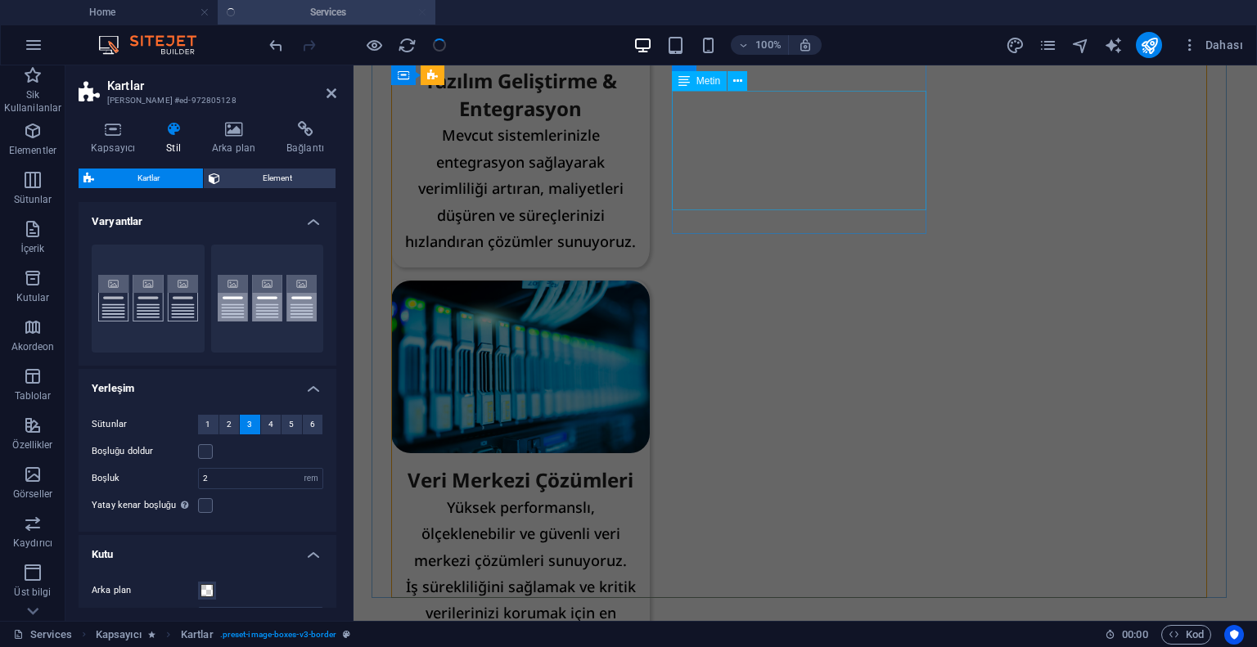
type input "5"
select select "%"
click at [340, 95] on aside "Kartlar Ön ayar #ed-972805128 Kapsayıcı Stil Arka plan Bağlantı Boyut Yükseklik…" at bounding box center [209, 343] width 288 height 556
click at [335, 94] on aside "Kartlar Ön ayar #ed-972805128 Kapsayıcı Stil Arka plan Bağlantı Boyut Yükseklik…" at bounding box center [209, 343] width 288 height 556
click at [334, 93] on icon at bounding box center [331, 93] width 10 height 13
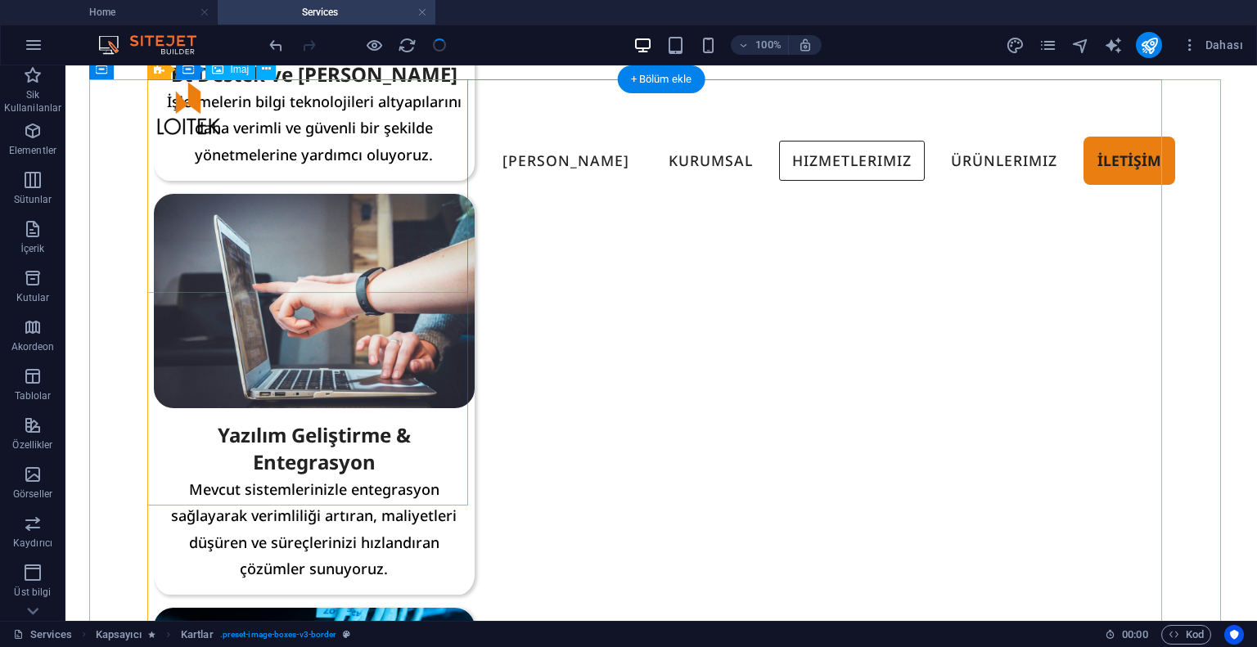
scroll to position [0, 0]
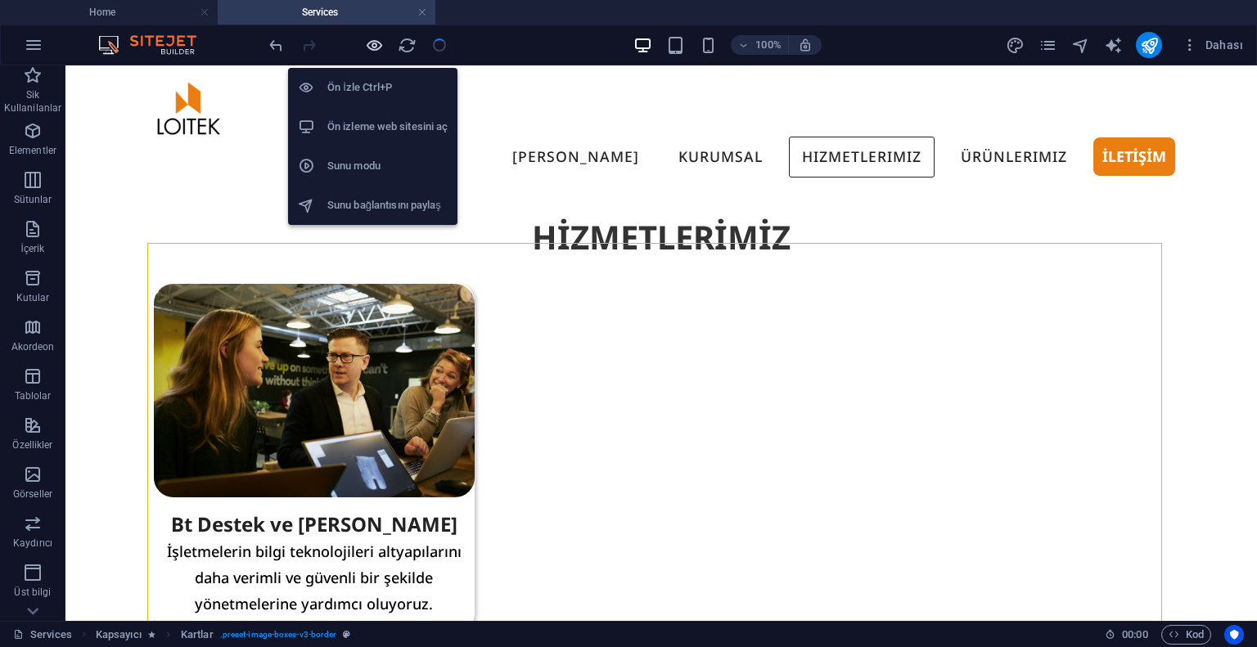
click at [376, 42] on icon "button" at bounding box center [374, 45] width 19 height 19
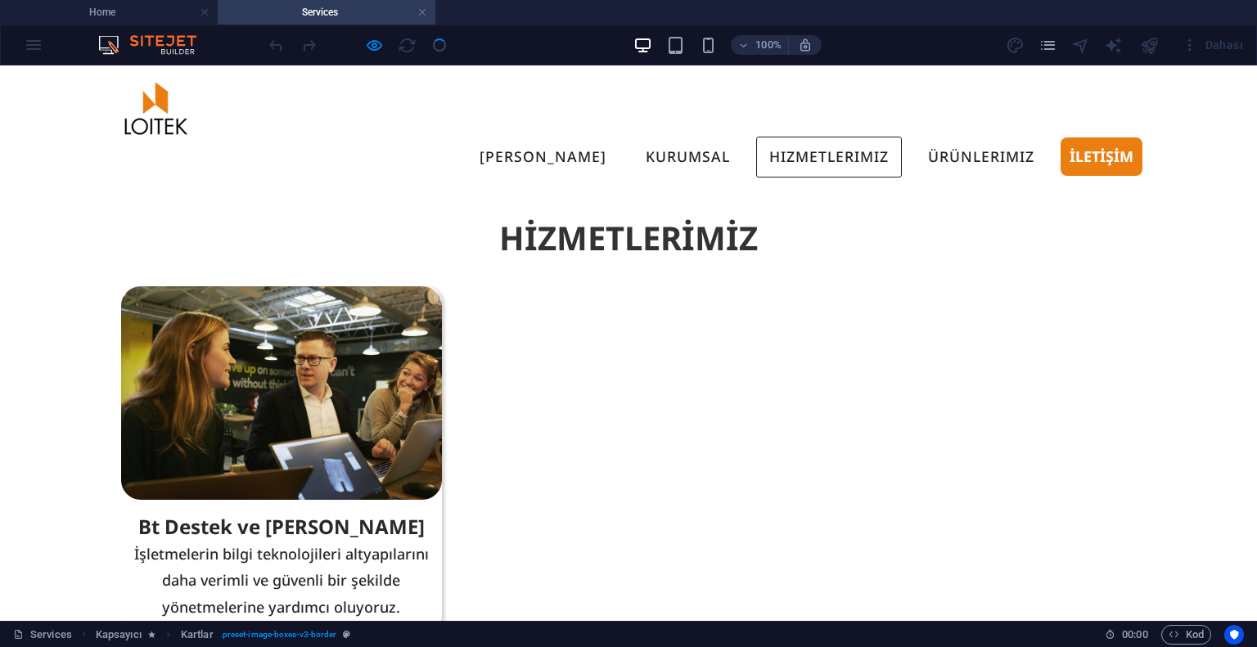
click at [331, 299] on img at bounding box center [281, 393] width 321 height 214
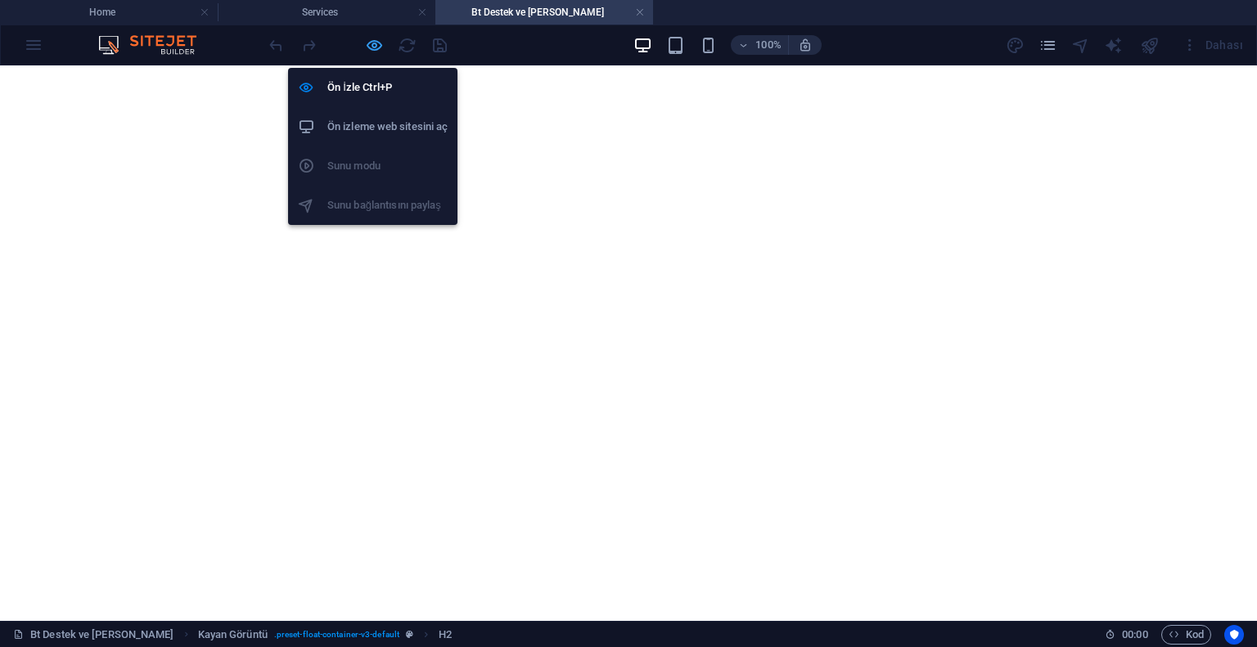
click at [376, 43] on icon "button" at bounding box center [374, 45] width 19 height 19
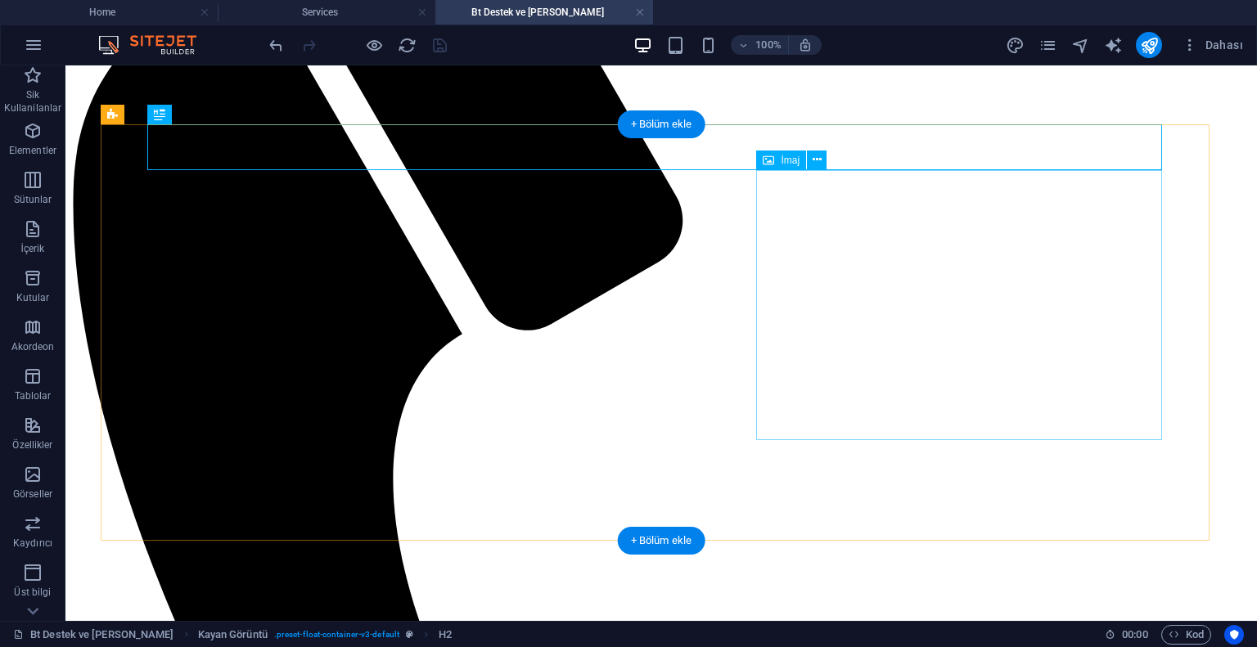
scroll to position [409, 0]
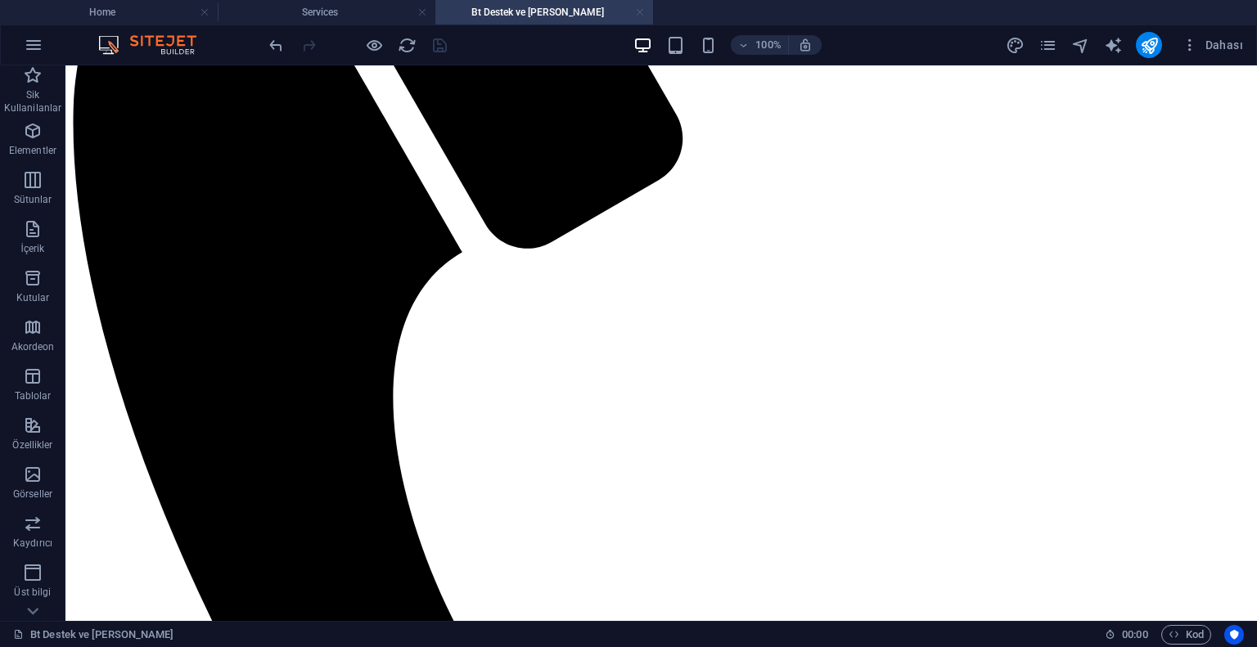
click at [638, 13] on link at bounding box center [640, 13] width 10 height 16
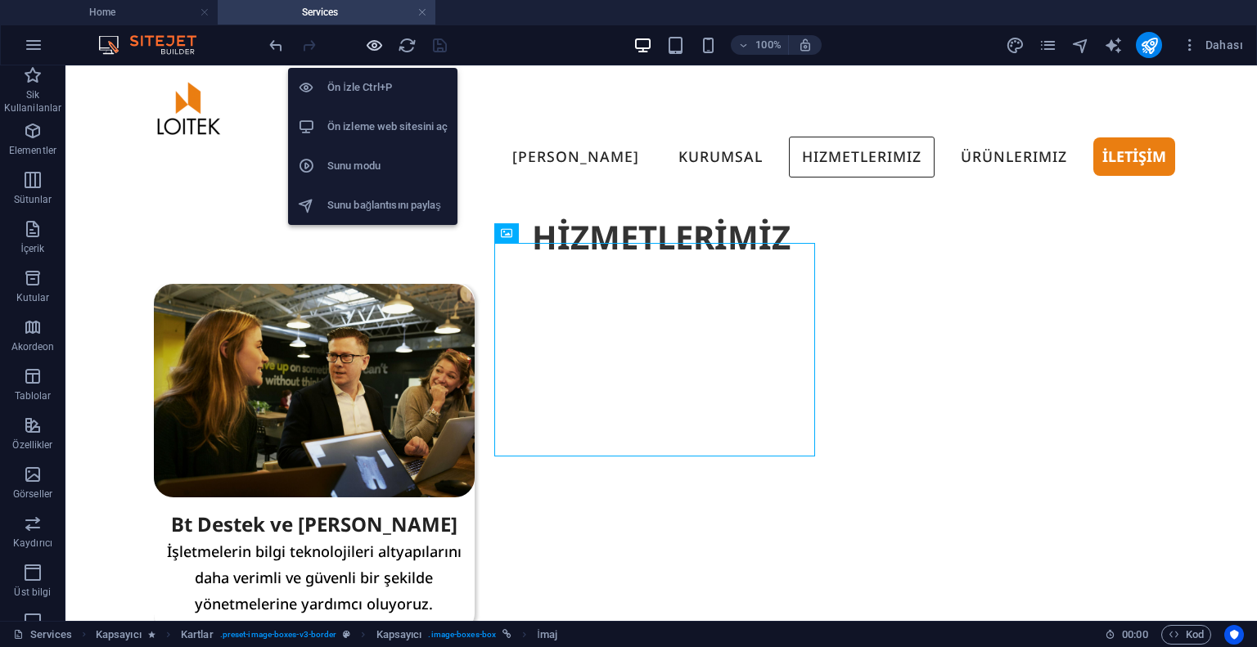
click at [370, 47] on icon "button" at bounding box center [374, 45] width 19 height 19
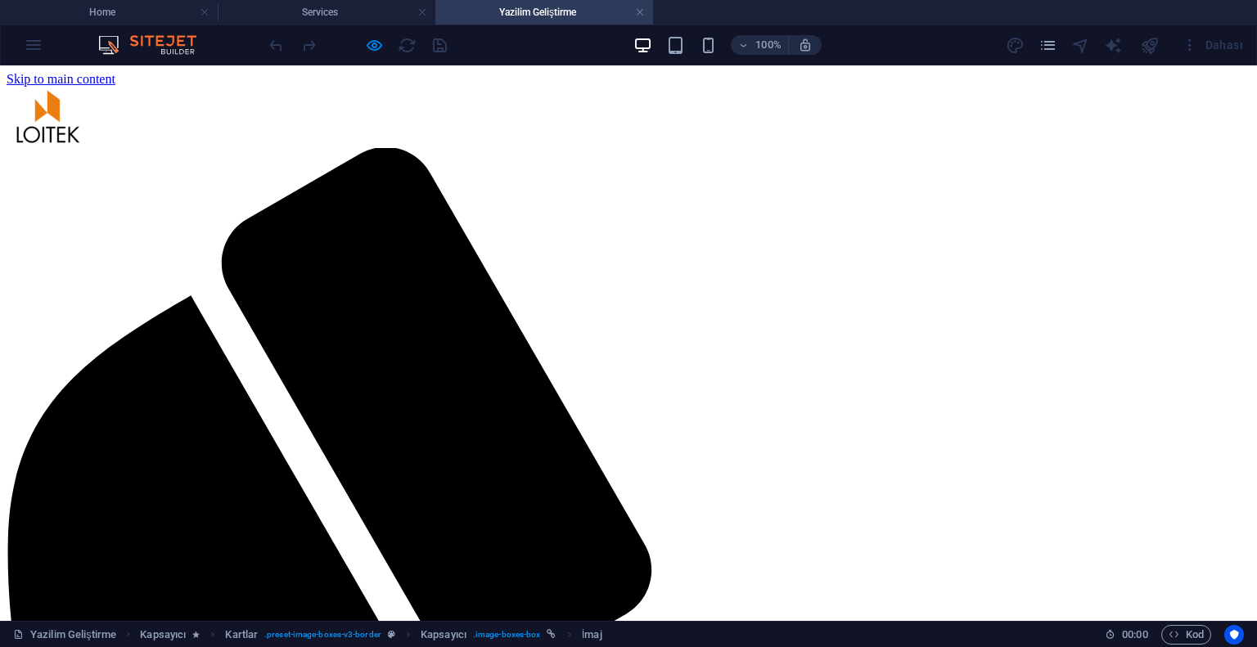
scroll to position [0, 0]
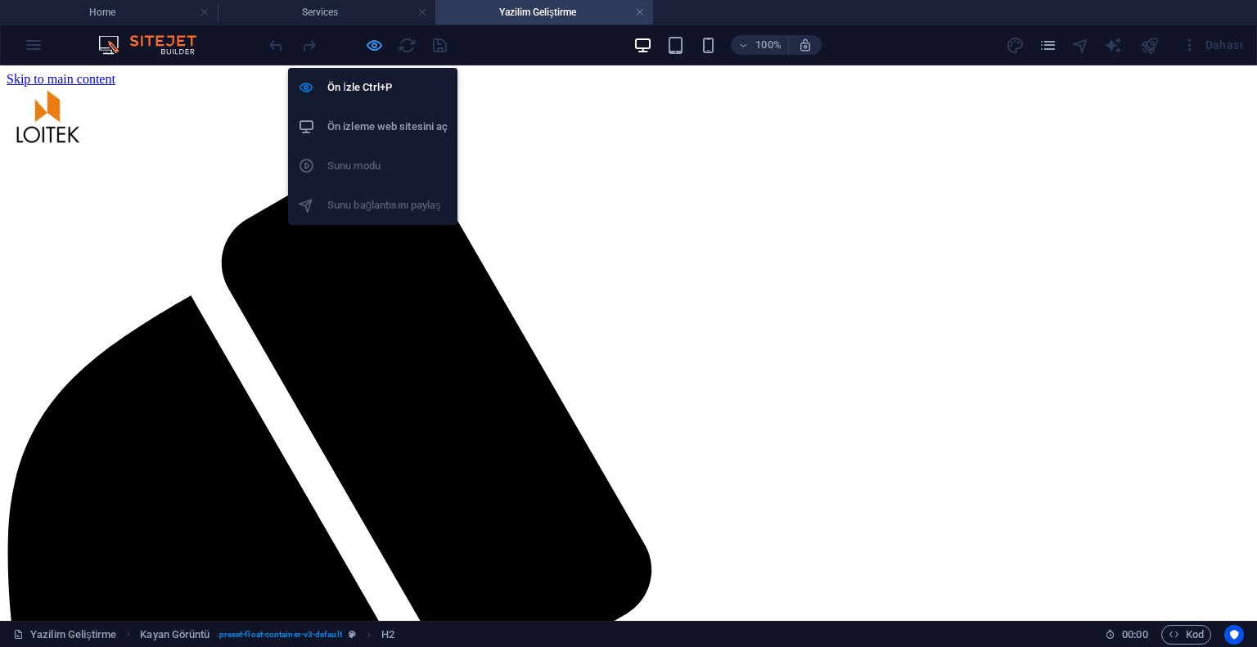
click at [377, 36] on icon "button" at bounding box center [374, 45] width 19 height 19
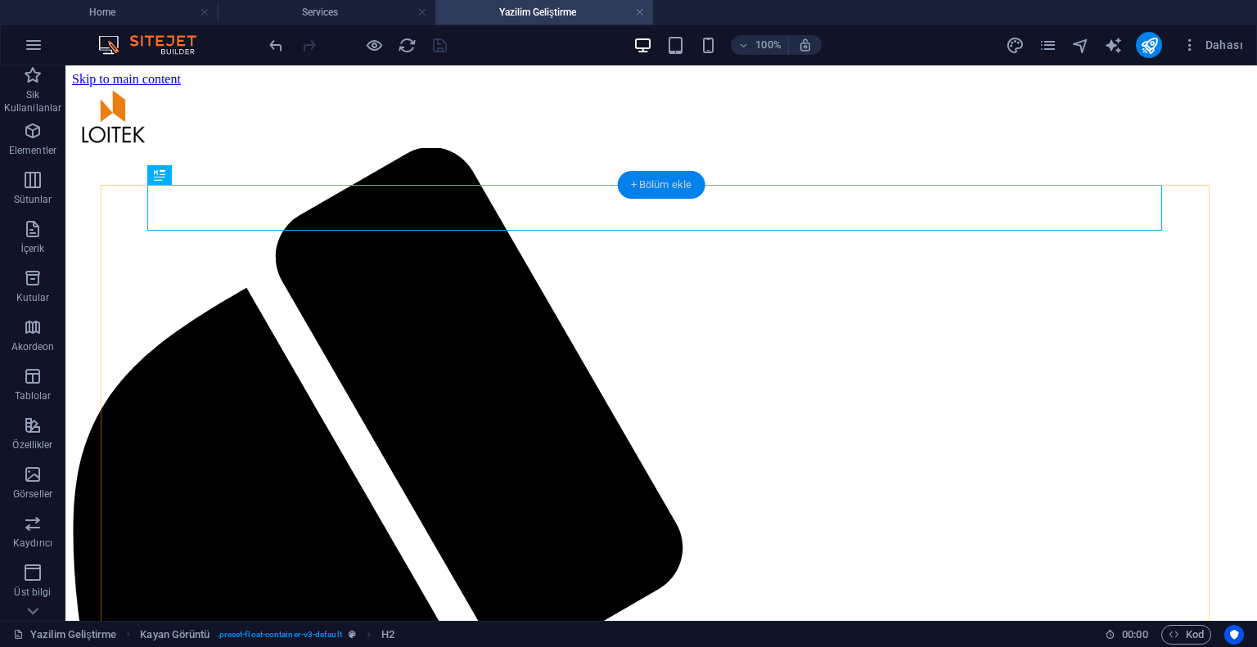
click at [662, 178] on div "+ Bölüm ekle" at bounding box center [662, 185] width 88 height 28
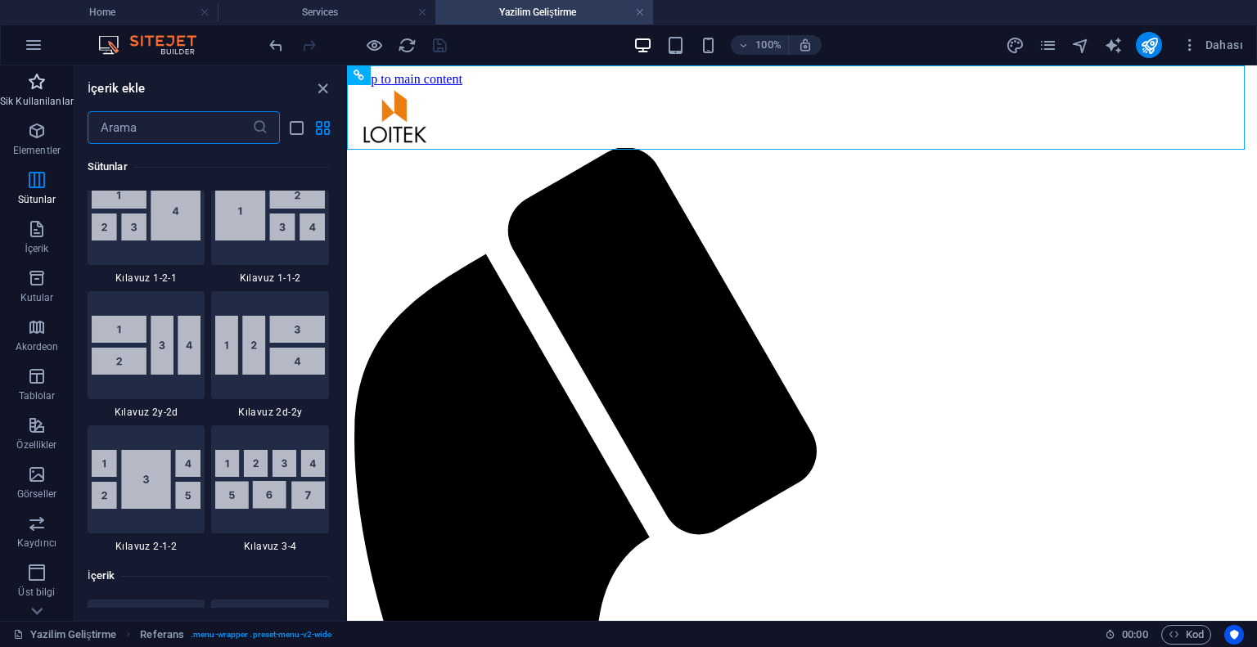
click at [29, 79] on icon "button" at bounding box center [37, 82] width 20 height 20
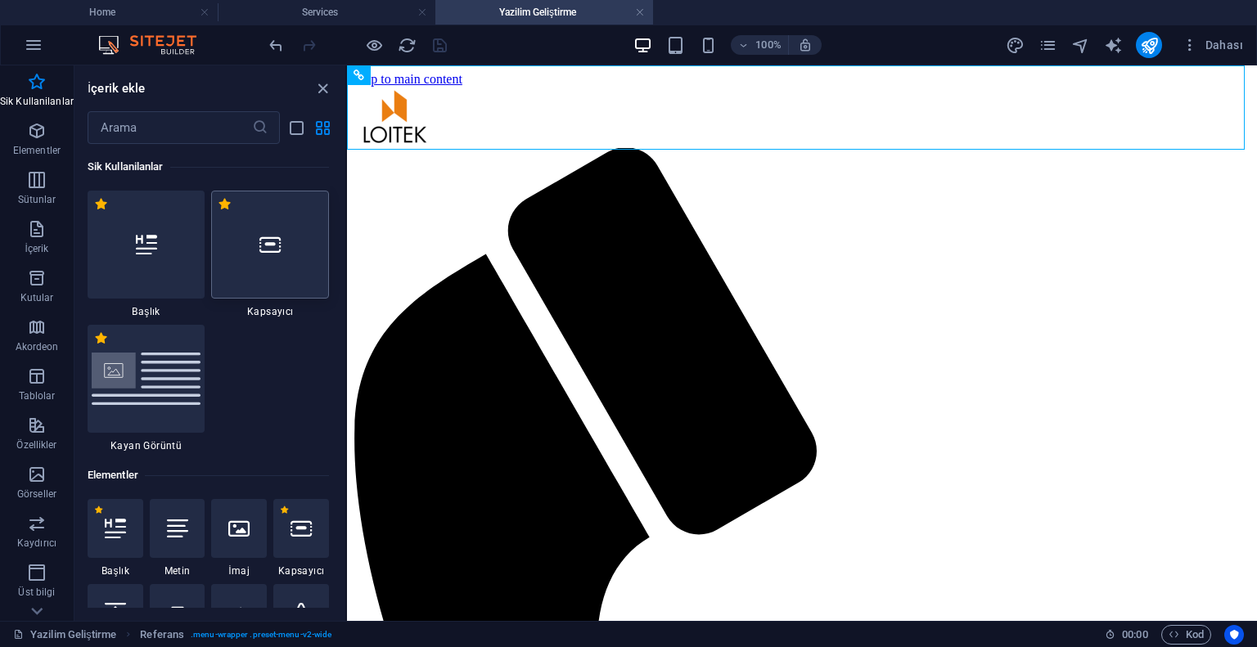
click at [259, 263] on div at bounding box center [270, 245] width 118 height 108
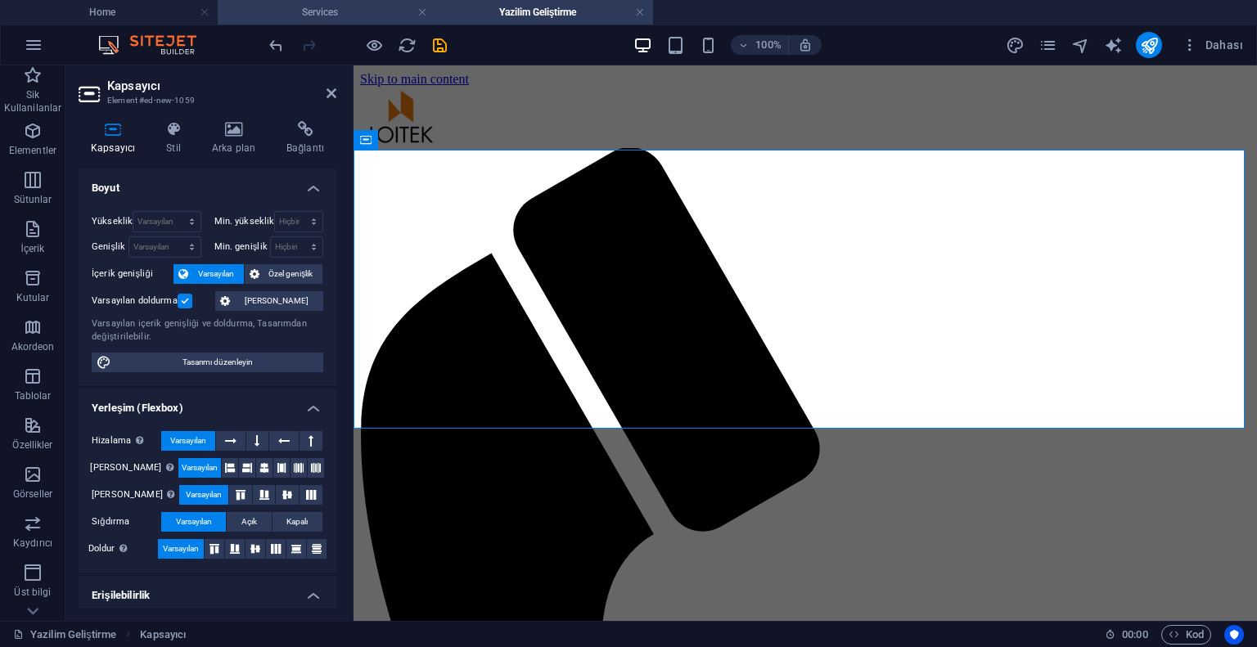
drag, startPoint x: 324, startPoint y: 10, endPoint x: 333, endPoint y: 21, distance: 14.6
click at [324, 15] on h4 "Services" at bounding box center [327, 12] width 218 height 18
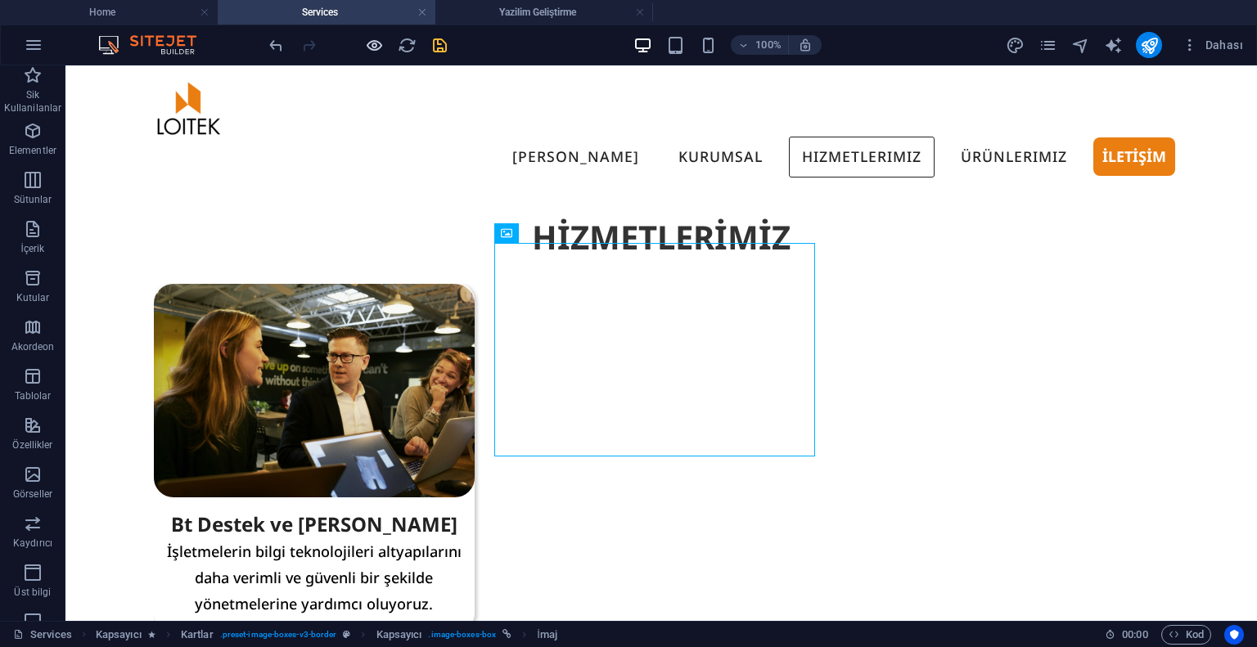
click at [368, 46] on icon "button" at bounding box center [374, 45] width 19 height 19
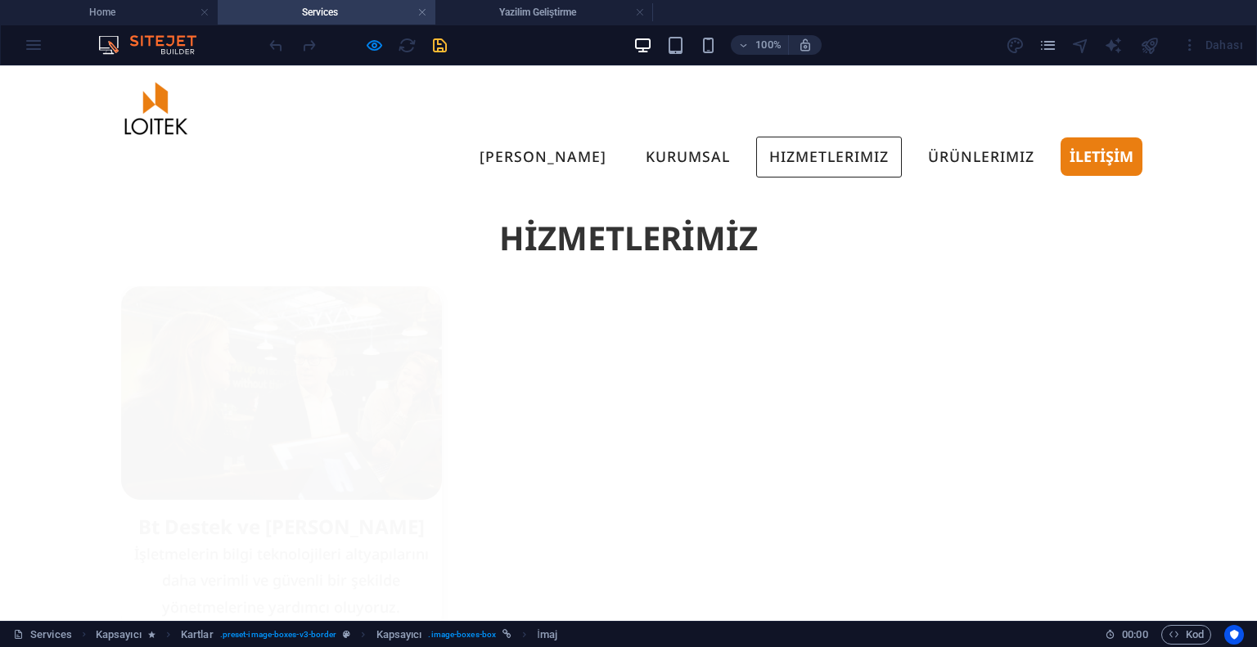
click at [290, 291] on img at bounding box center [281, 393] width 321 height 214
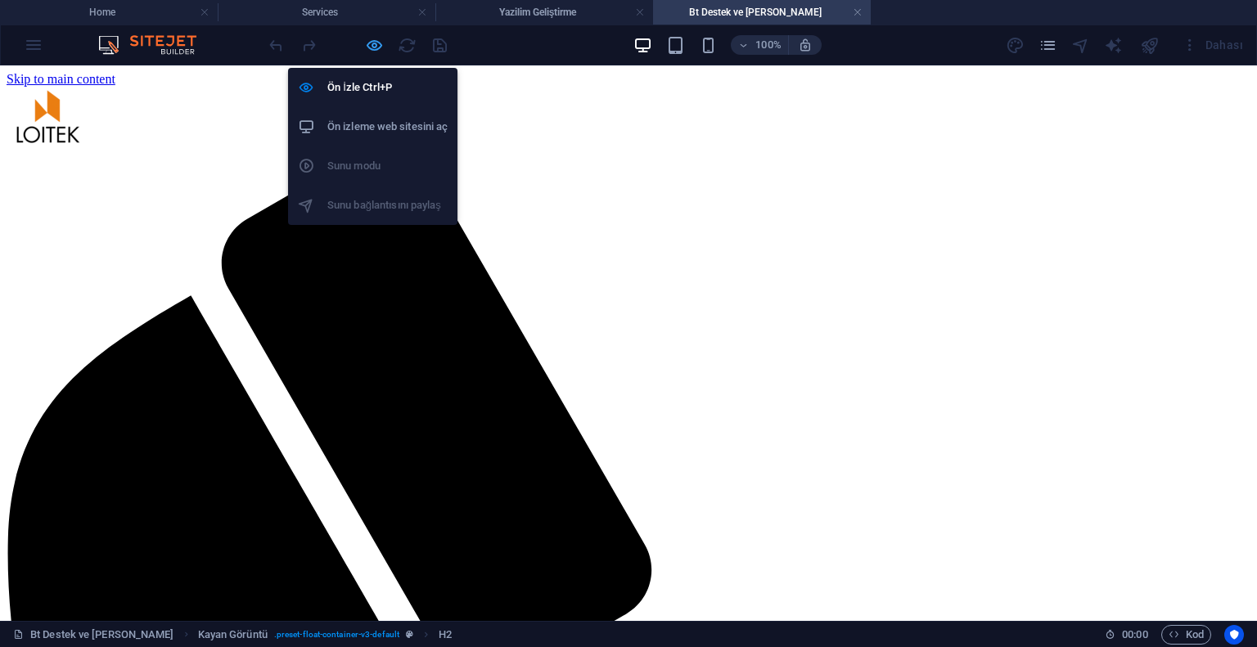
click at [379, 48] on icon "button" at bounding box center [374, 45] width 19 height 19
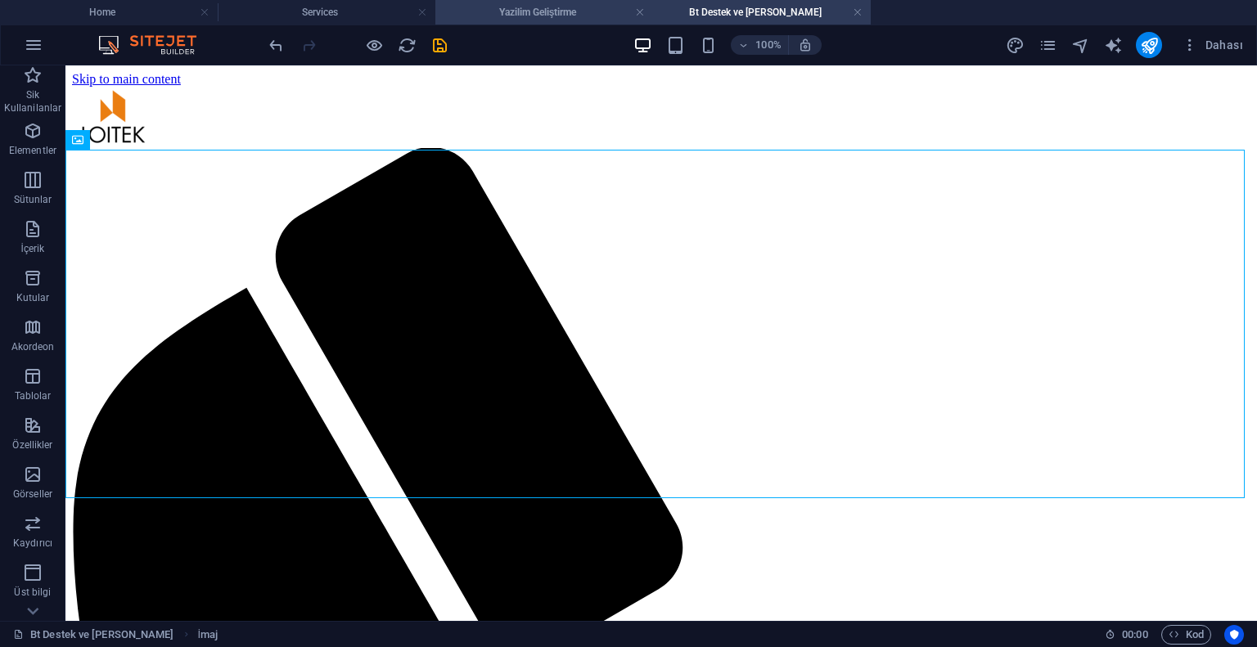
click at [549, 9] on h4 "Yazilim Geliştirme" at bounding box center [544, 12] width 218 height 18
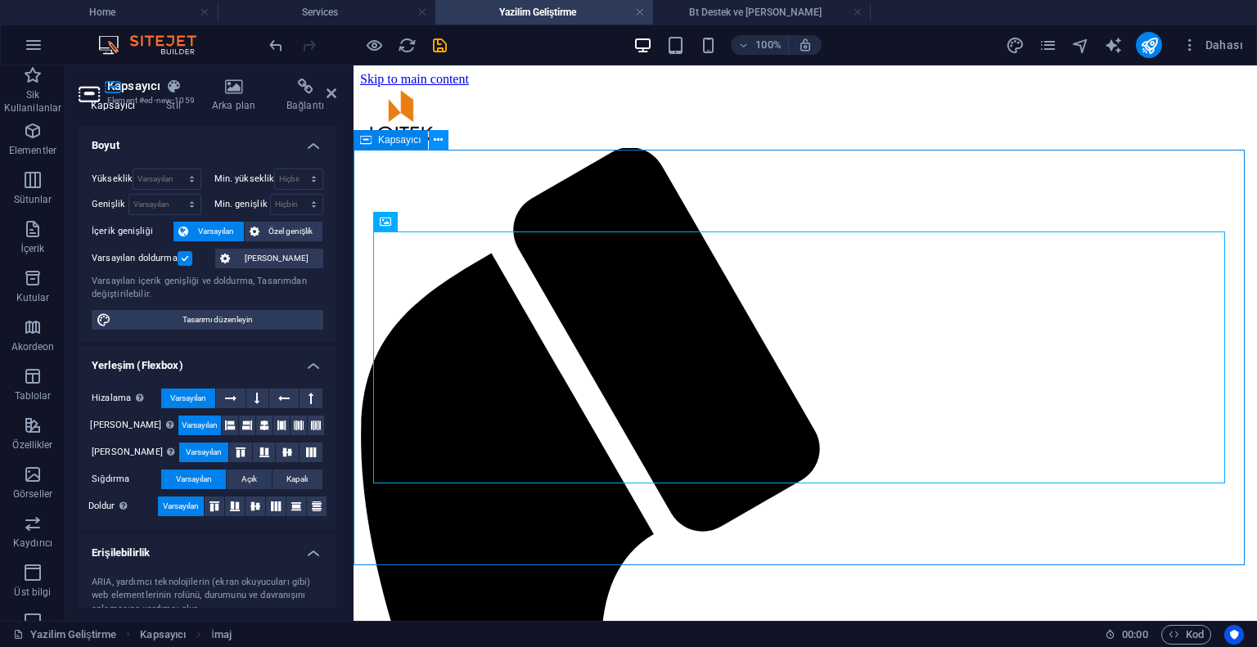
click at [442, 140] on icon at bounding box center [438, 140] width 9 height 17
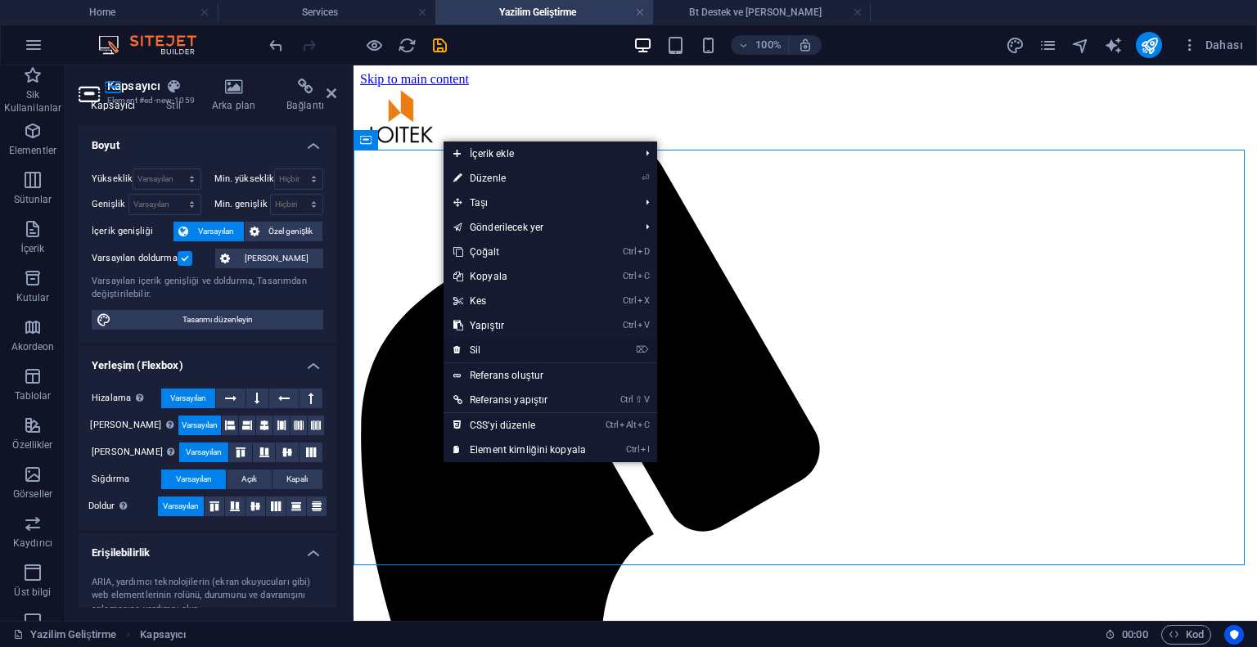
click at [486, 349] on link "⌦ Sil" at bounding box center [519, 350] width 152 height 25
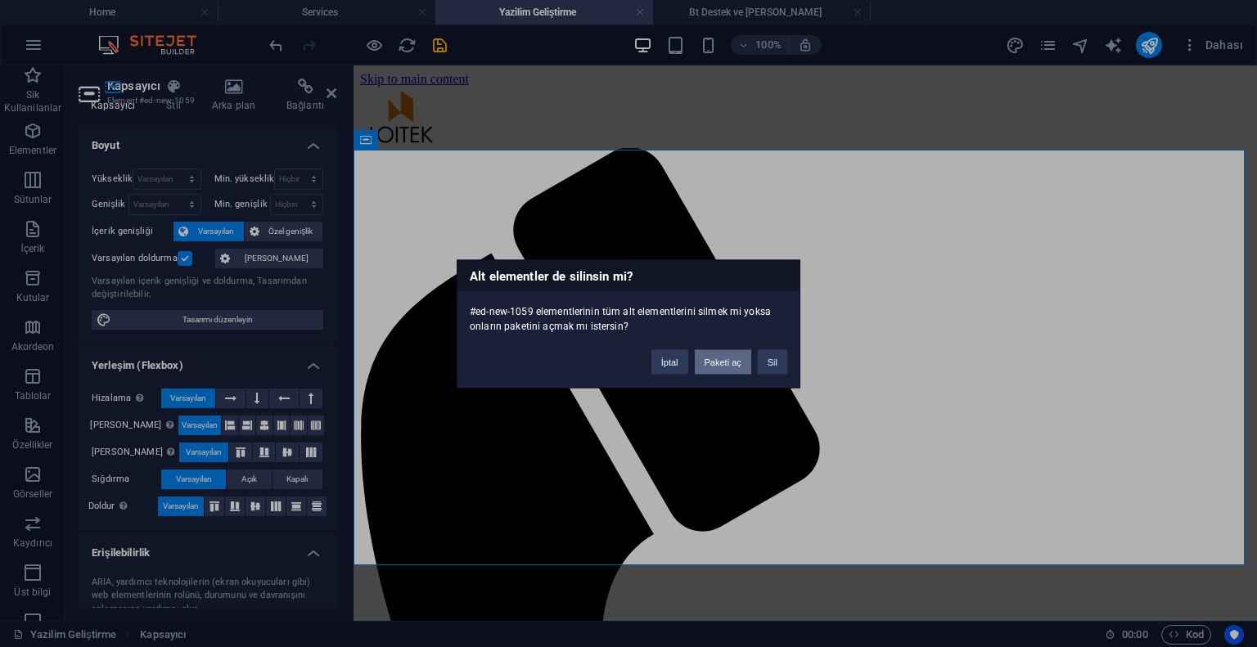
click at [734, 362] on button "Paketi aç" at bounding box center [723, 361] width 56 height 25
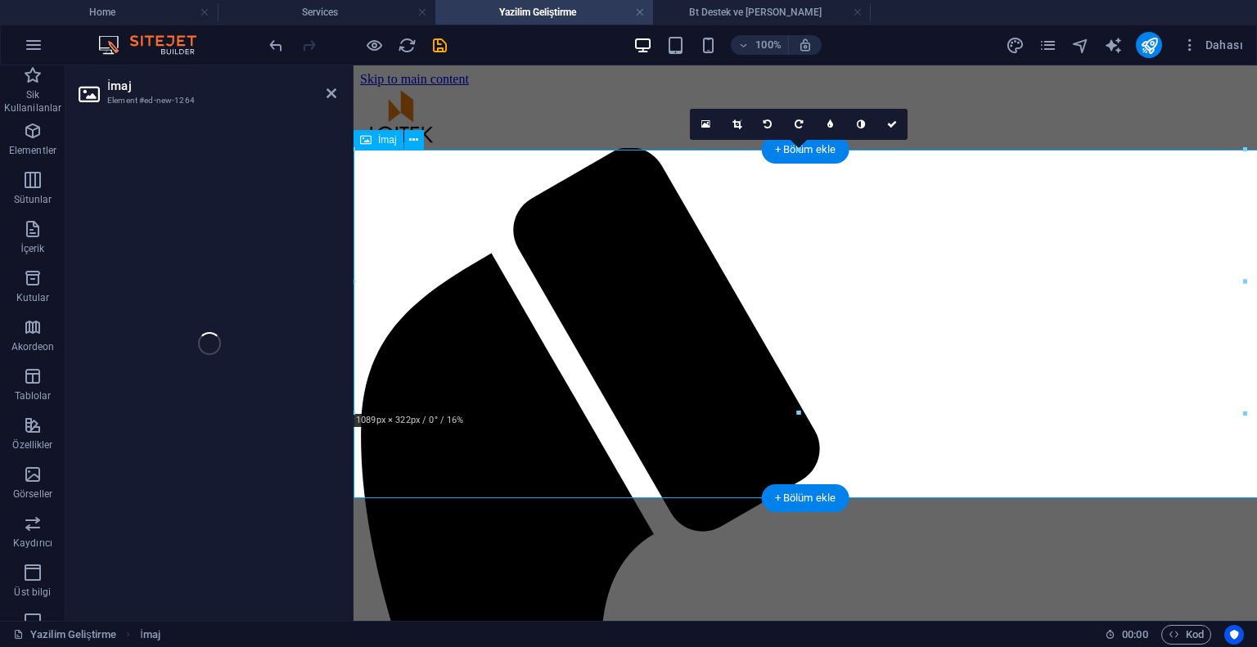
select select "%"
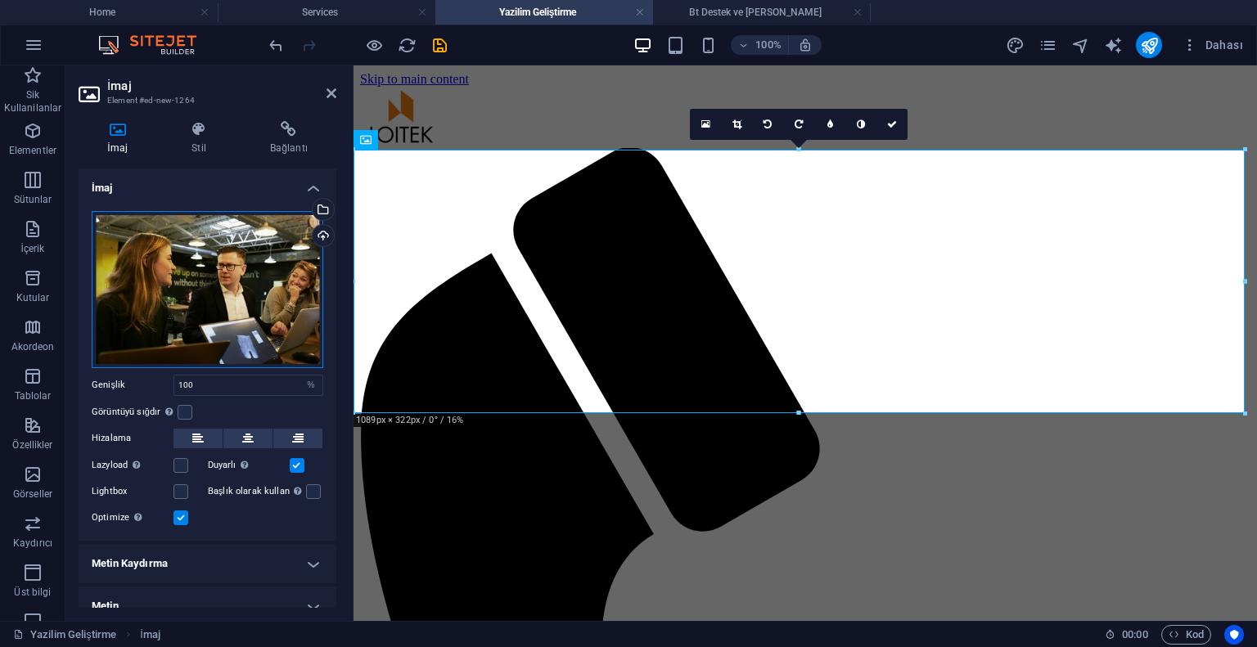
click at [99, 257] on div "Dosyaları buraya sürükleyin, dosyaları seçmek için tıklayın veya Dosyalardan ya…" at bounding box center [208, 289] width 232 height 157
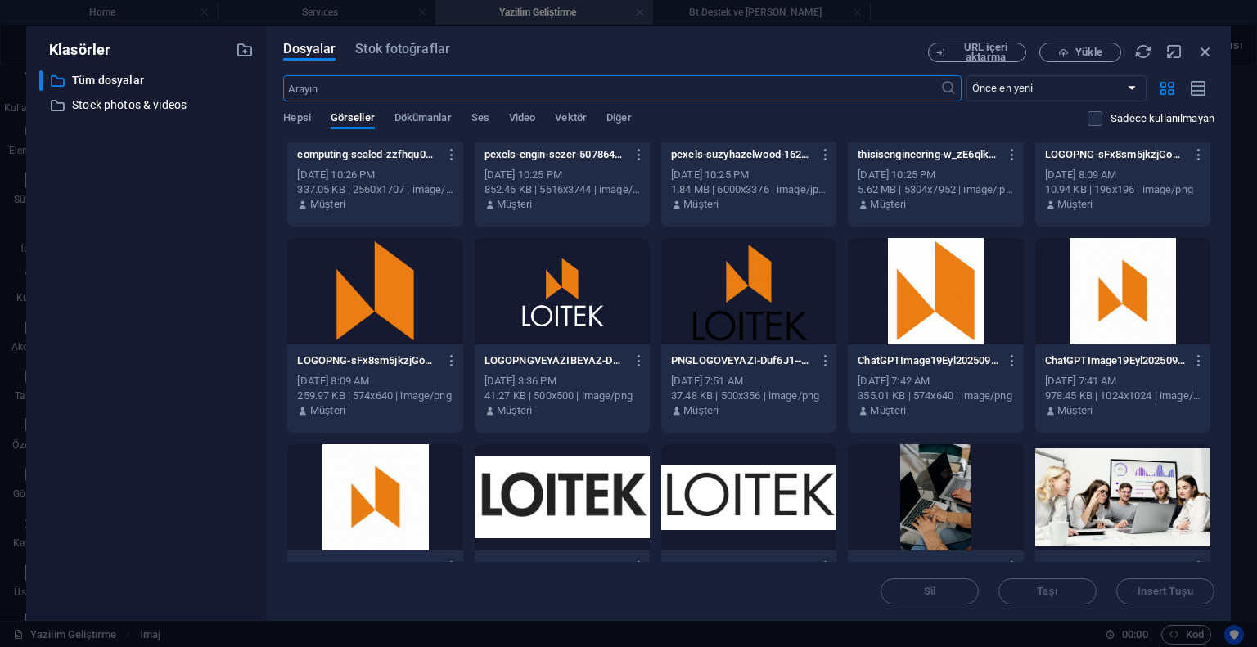
scroll to position [1309, 0]
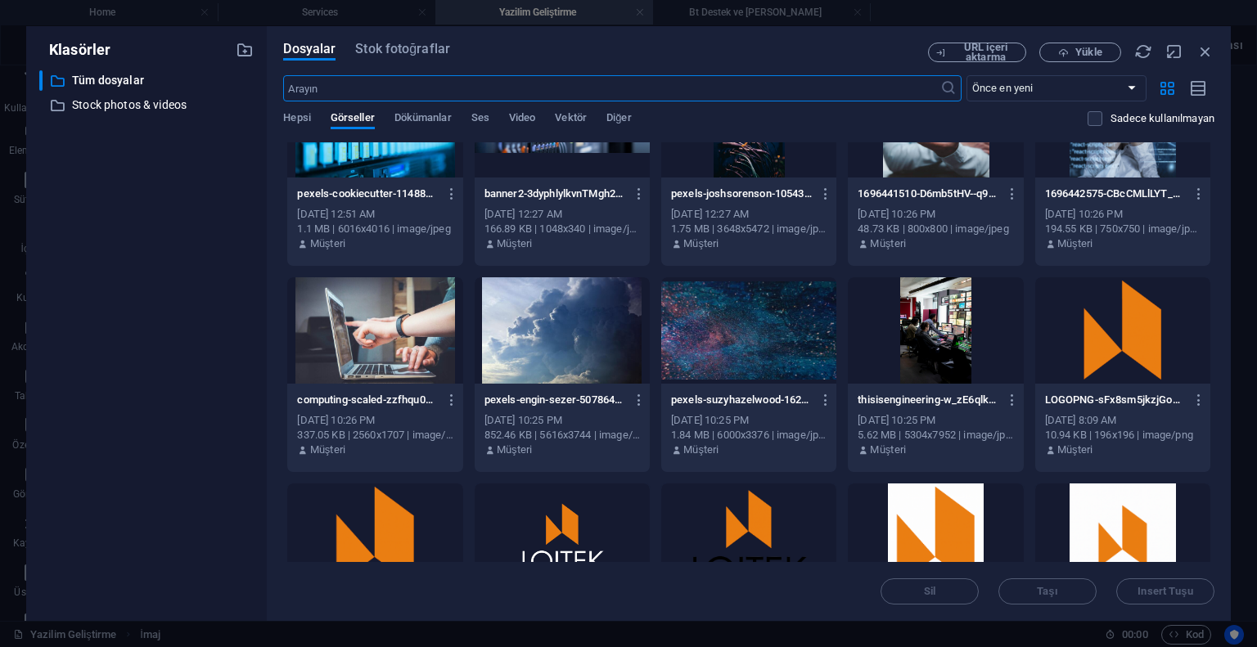
click at [360, 308] on div at bounding box center [374, 330] width 175 height 106
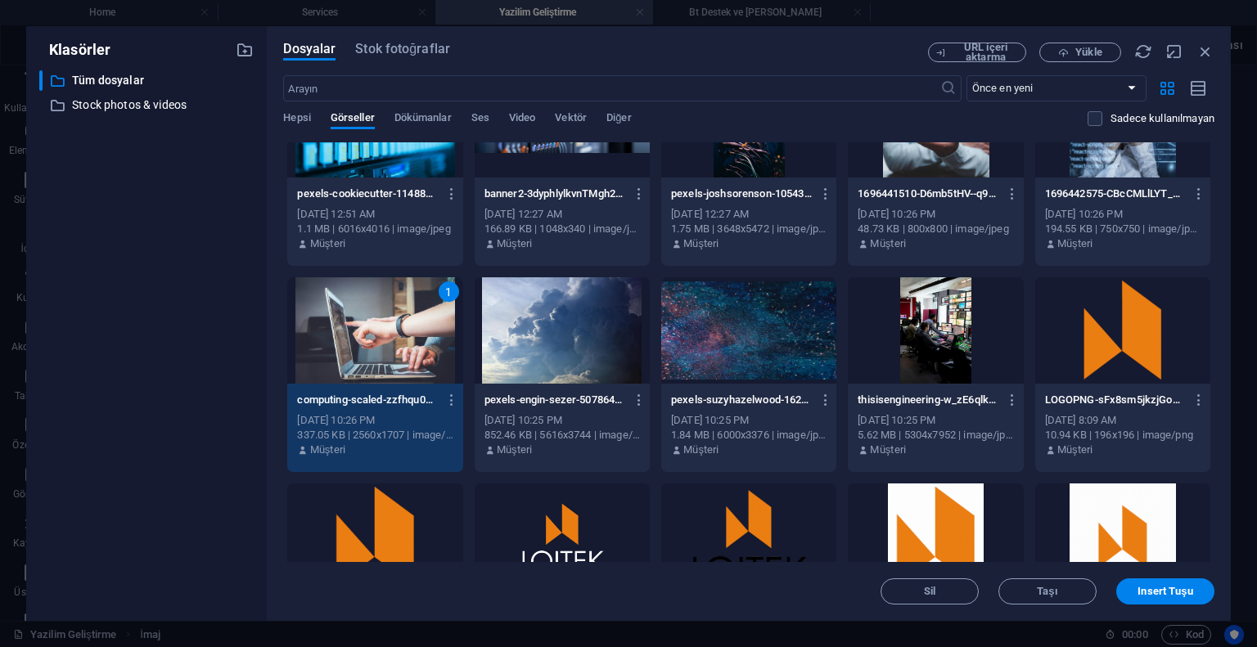
click at [360, 308] on div "1" at bounding box center [374, 330] width 175 height 106
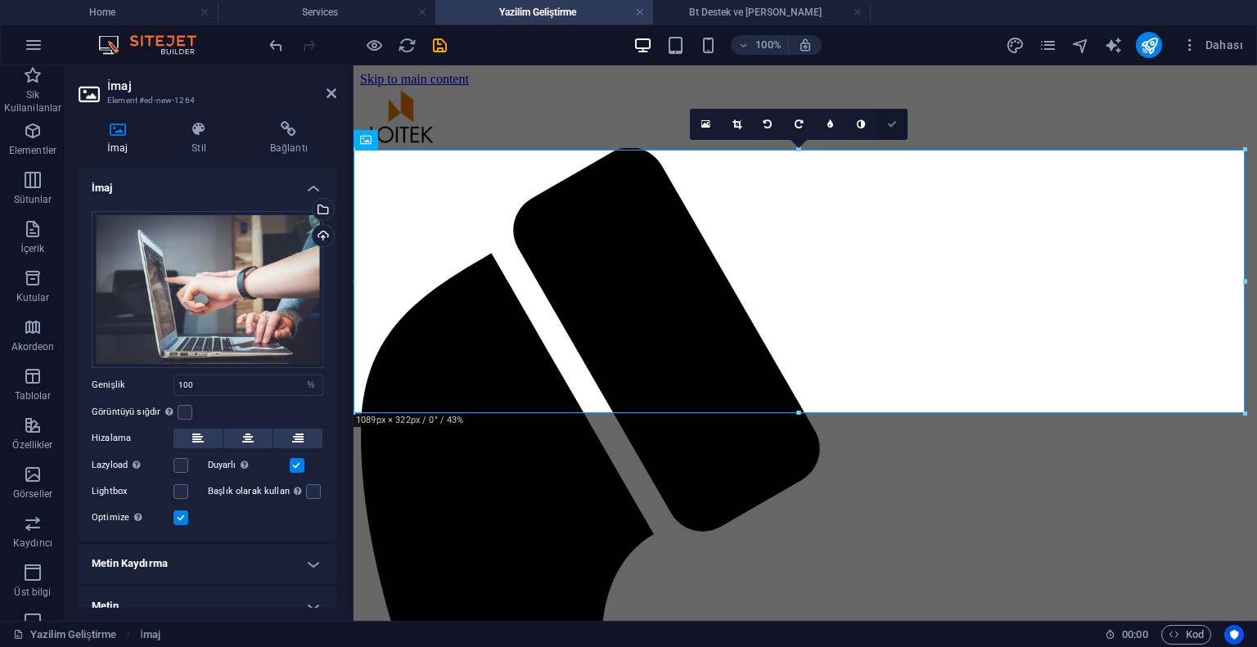
click at [898, 126] on link at bounding box center [891, 124] width 31 height 31
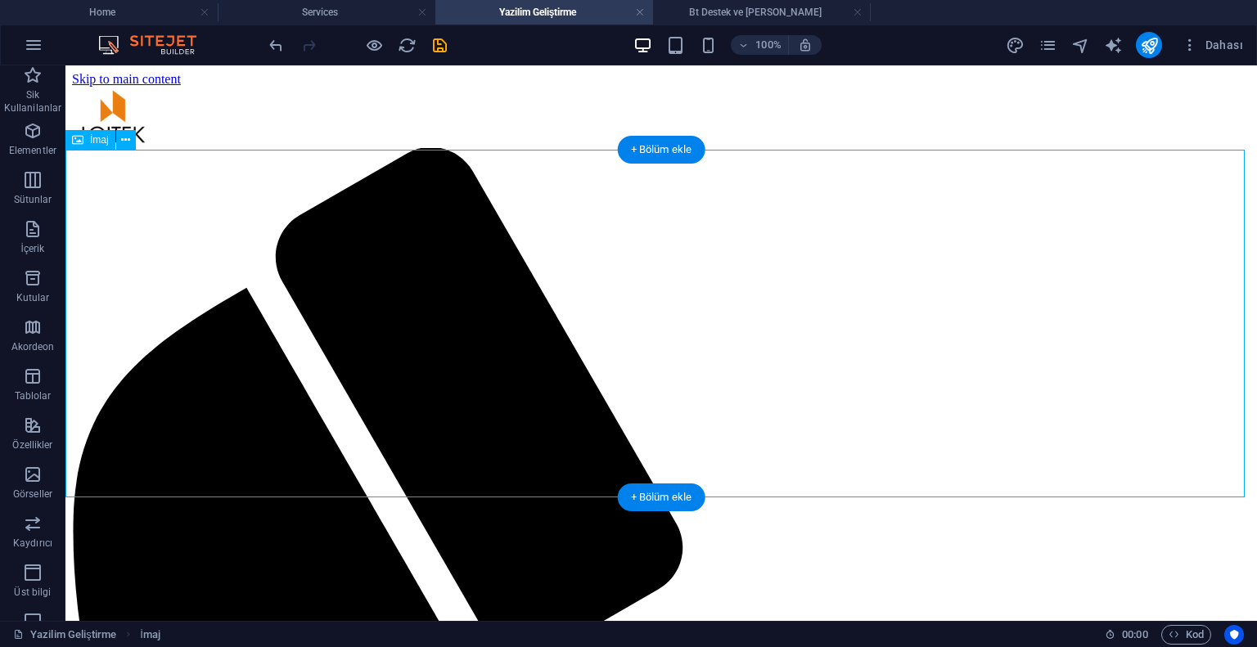
select select "%"
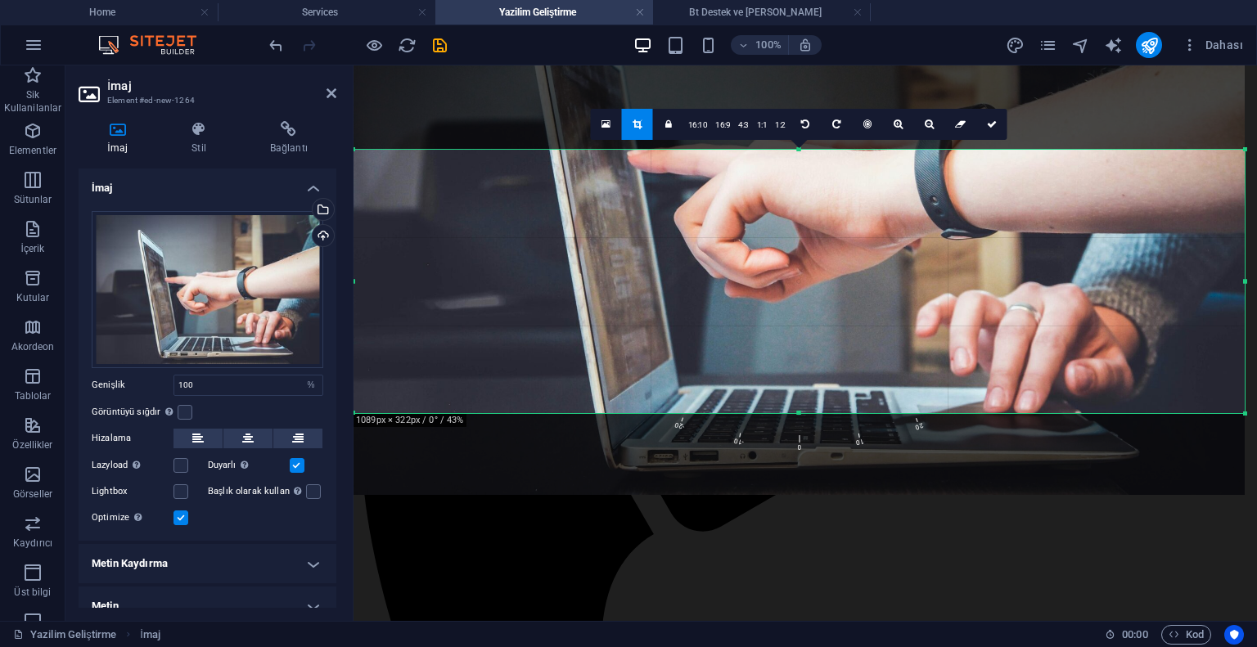
drag, startPoint x: 776, startPoint y: 286, endPoint x: 763, endPoint y: 196, distance: 90.1
click at [763, 198] on div at bounding box center [798, 198] width 891 height 594
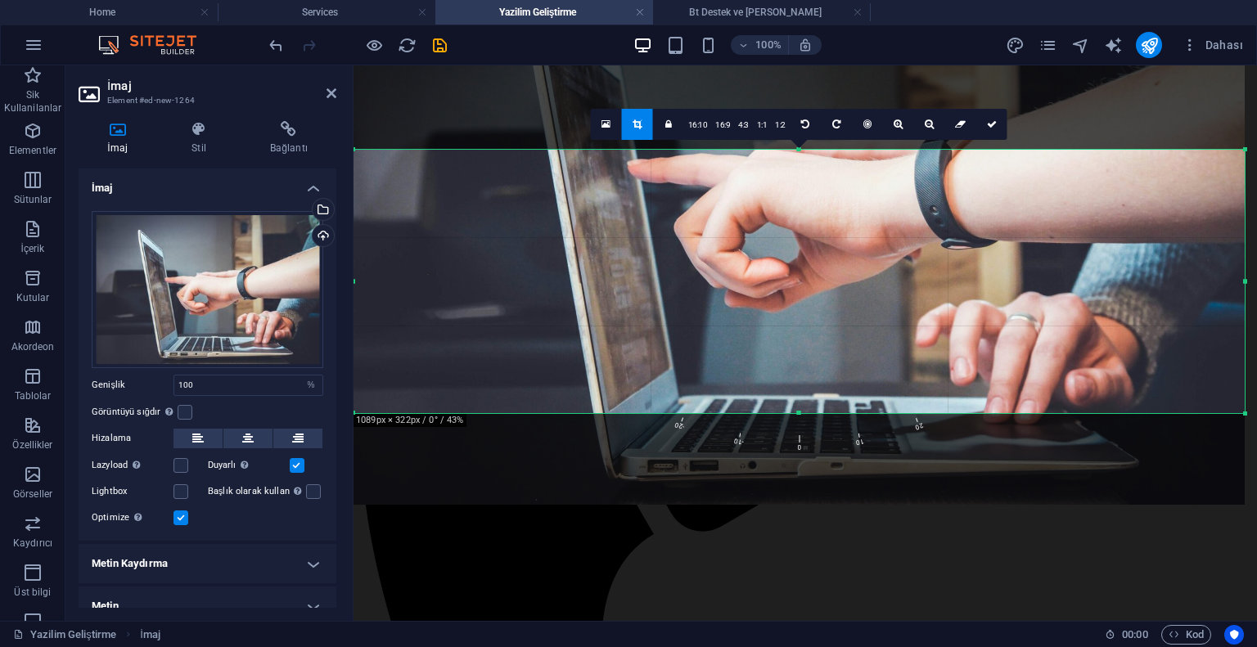
click at [758, 245] on div at bounding box center [798, 208] width 891 height 594
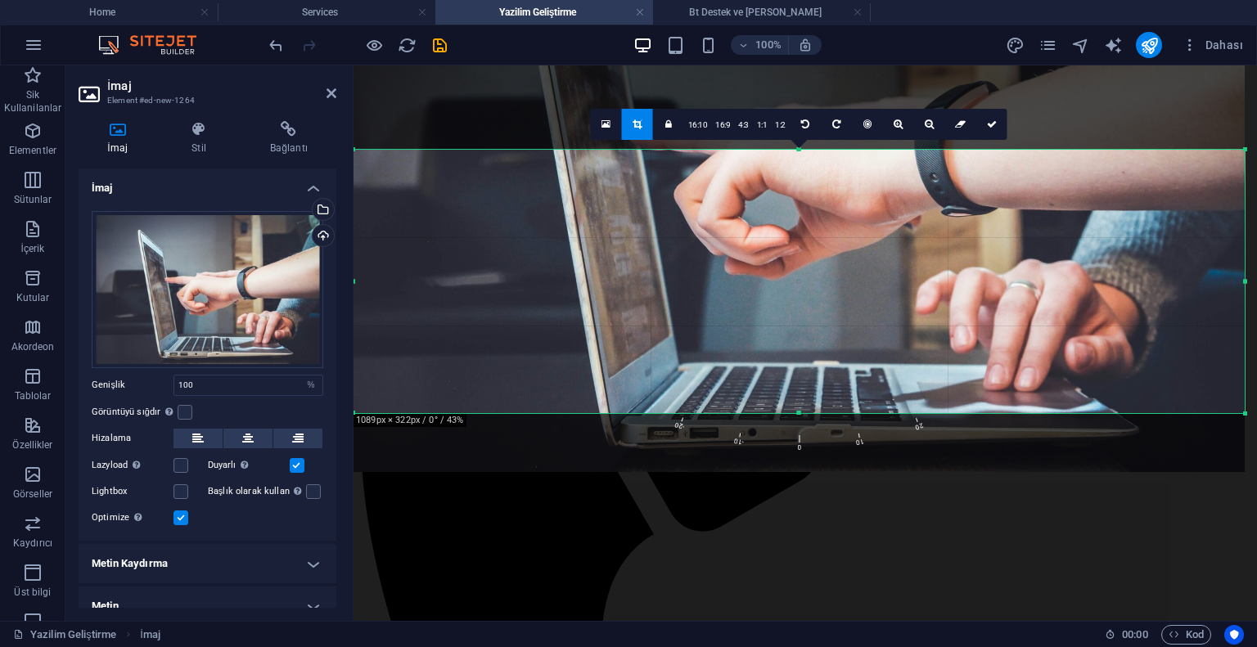
drag, startPoint x: 898, startPoint y: 343, endPoint x: 897, endPoint y: 309, distance: 33.6
click at [897, 309] on div at bounding box center [798, 175] width 891 height 594
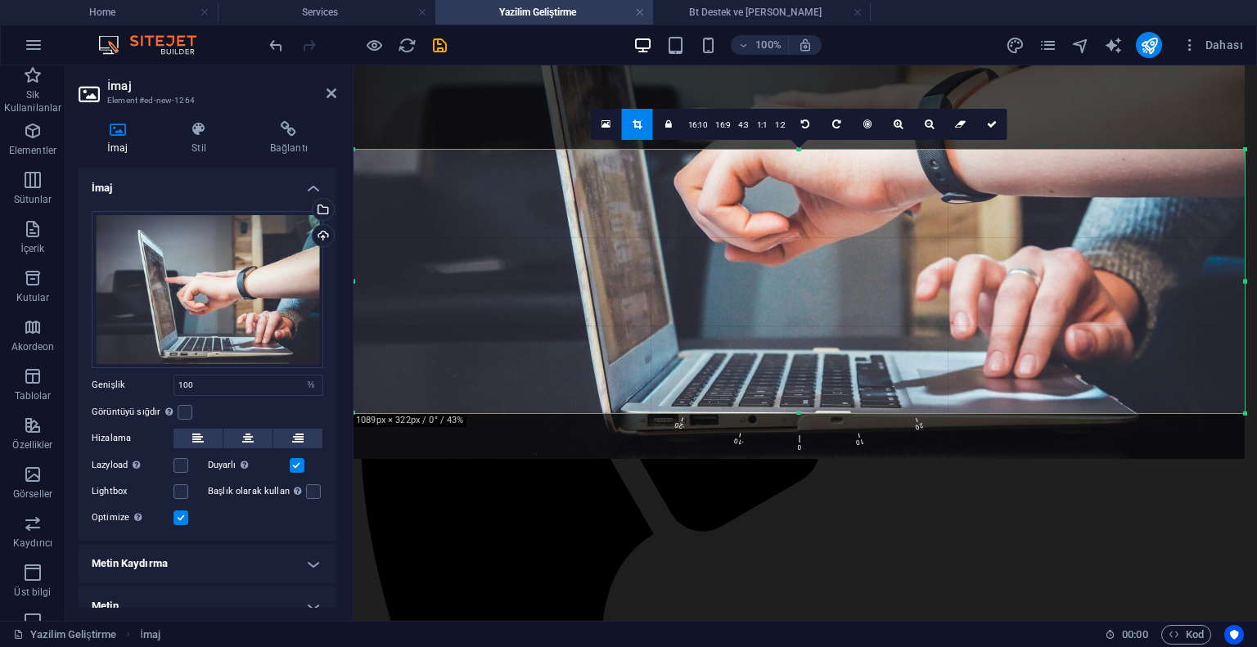
drag, startPoint x: 897, startPoint y: 309, endPoint x: 896, endPoint y: 296, distance: 13.1
click at [896, 296] on div at bounding box center [798, 162] width 891 height 594
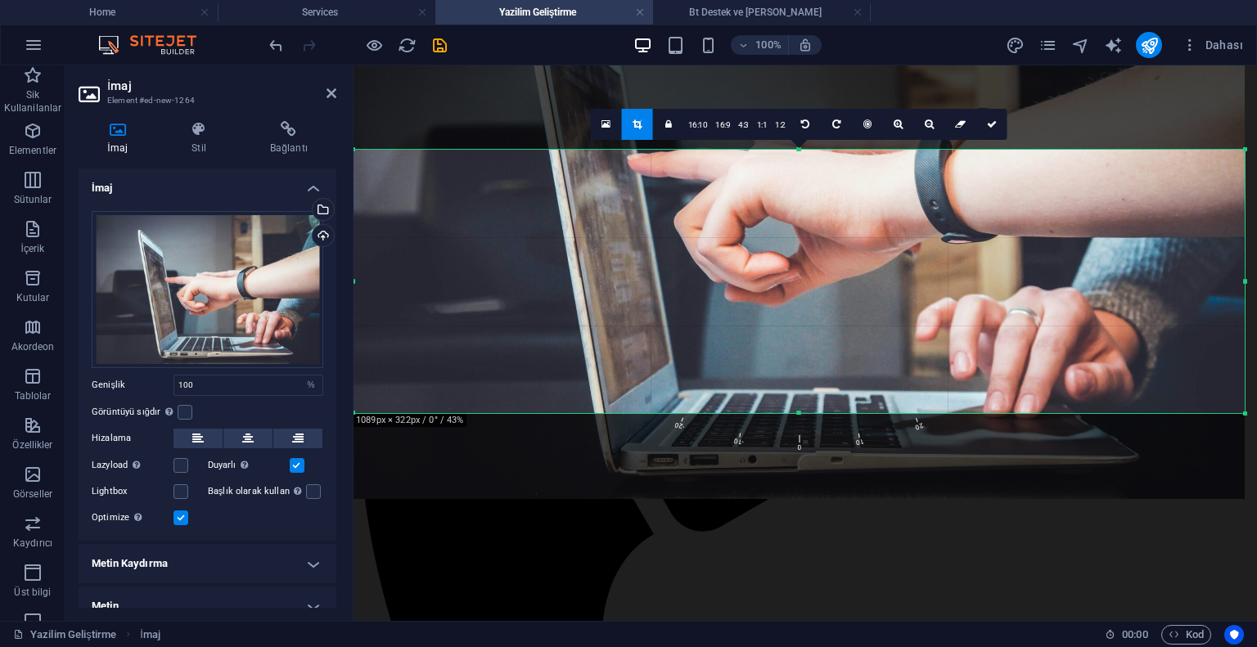
drag, startPoint x: 532, startPoint y: 230, endPoint x: 890, endPoint y: 335, distance: 373.6
click at [890, 335] on div at bounding box center [798, 202] width 891 height 594
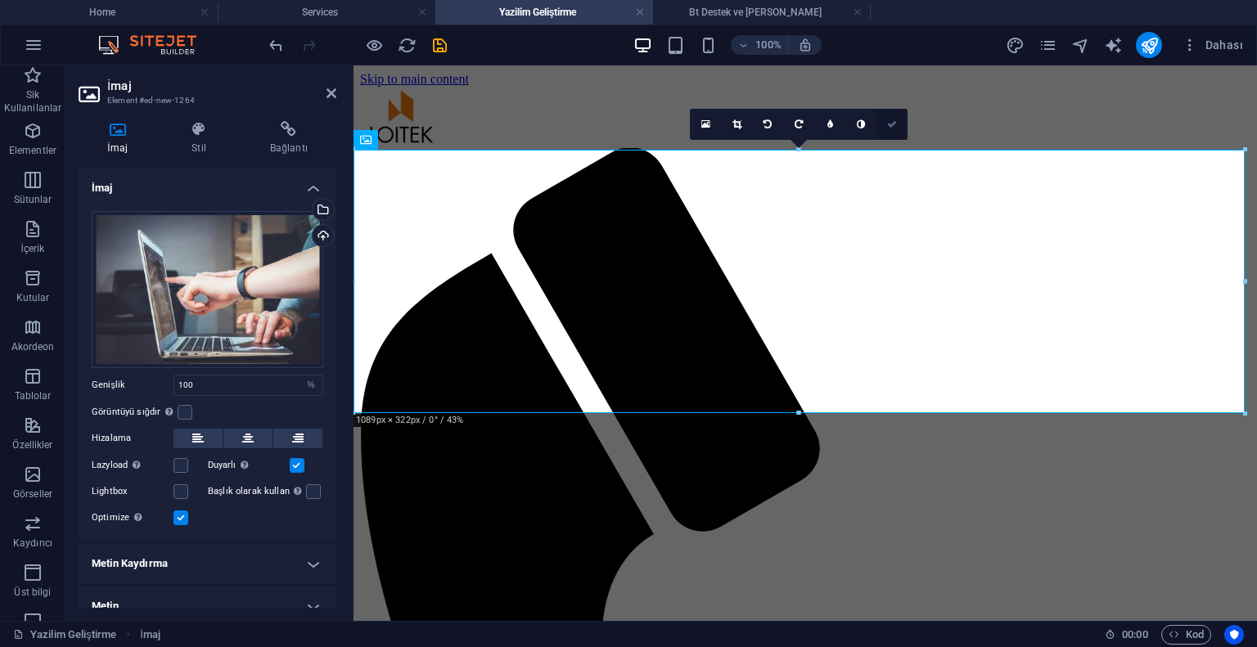
click at [890, 124] on icon at bounding box center [892, 124] width 10 height 10
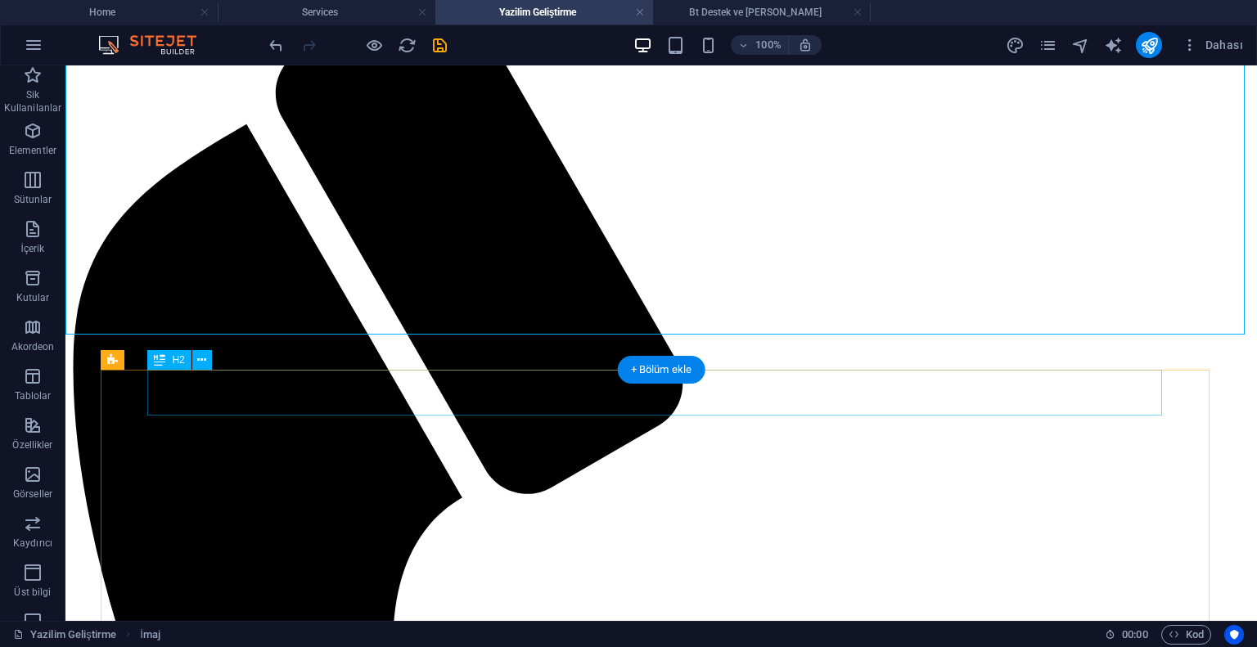
scroll to position [0, 0]
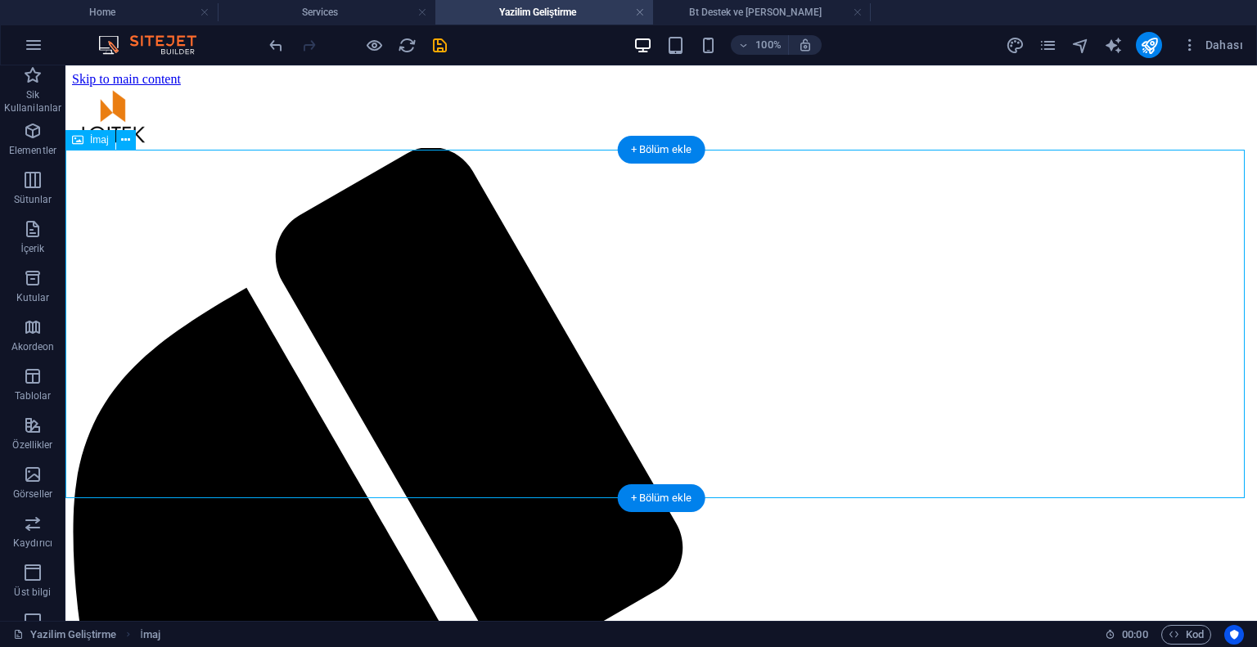
select select "%"
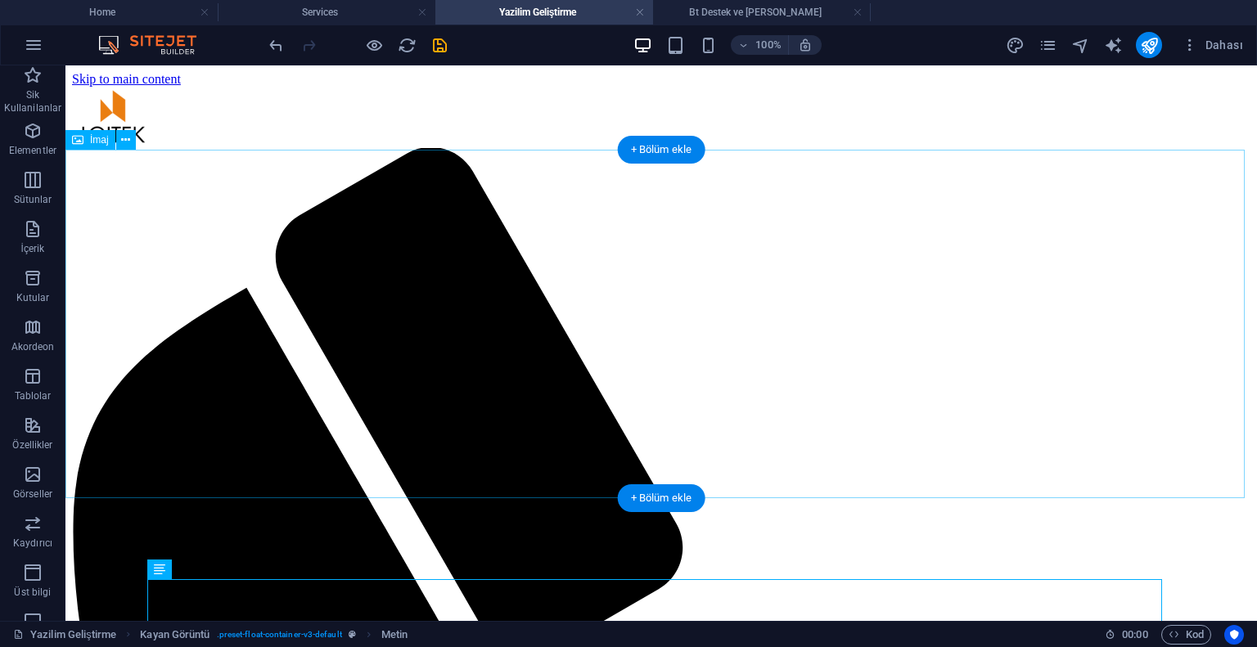
scroll to position [164, 0]
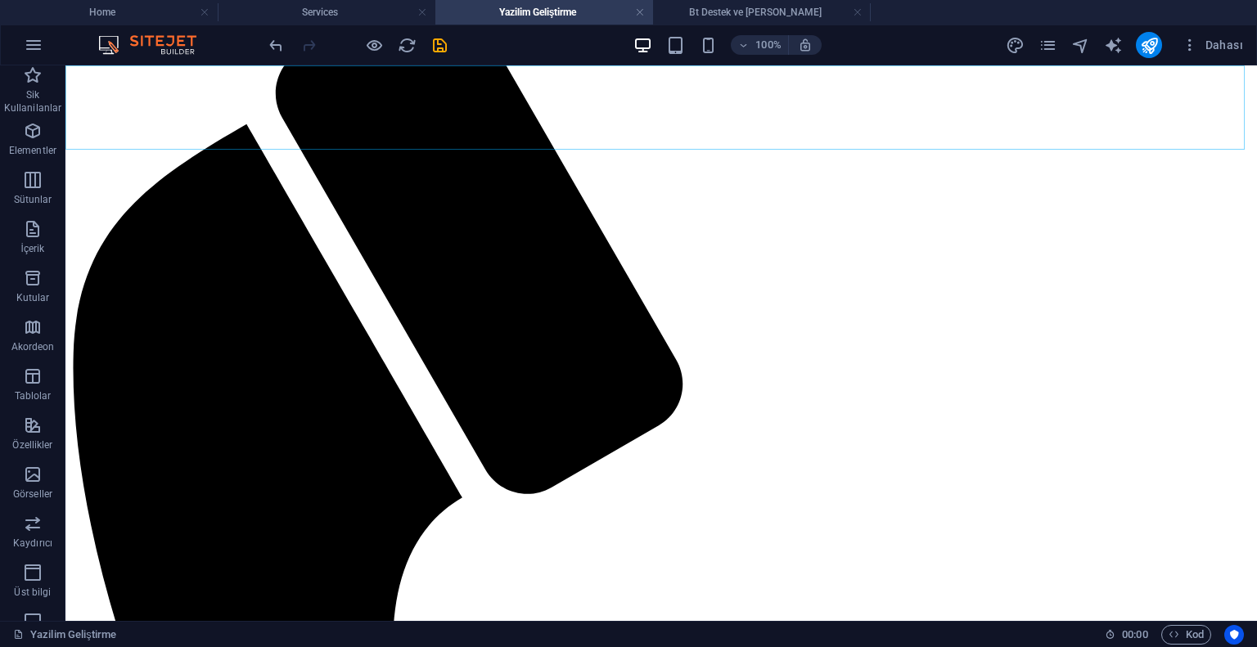
scroll to position [0, 0]
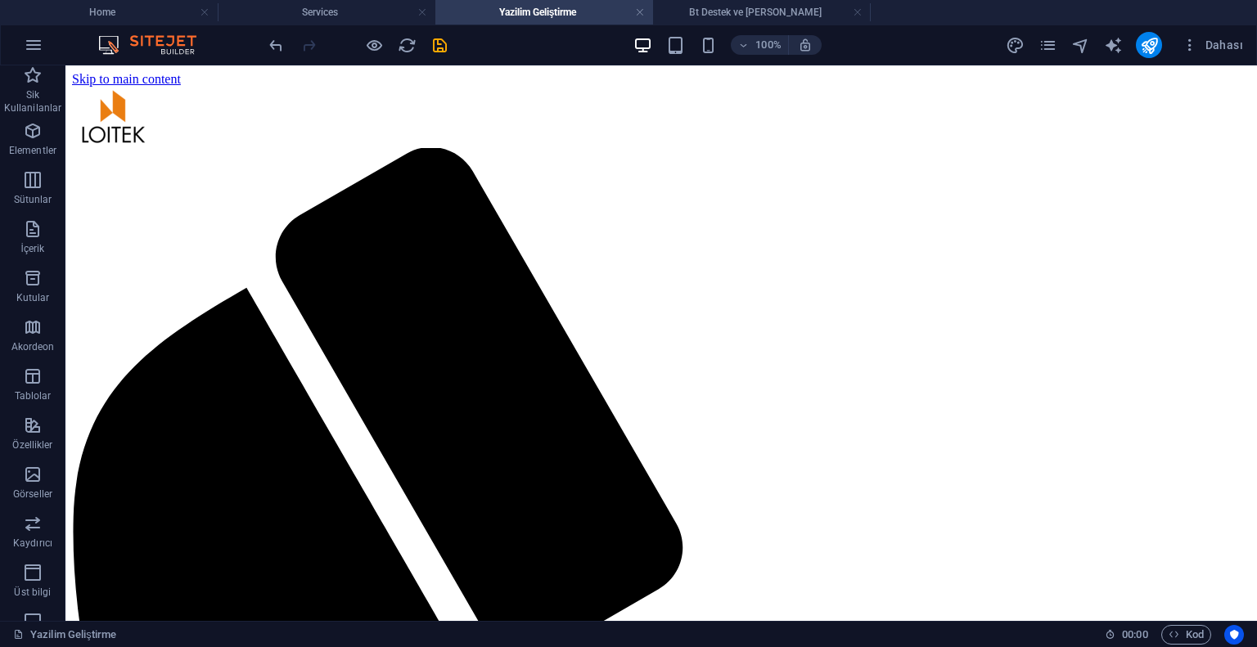
click at [448, 50] on div "100% Dahası" at bounding box center [758, 45] width 984 height 26
click at [443, 49] on icon "save" at bounding box center [439, 45] width 19 height 19
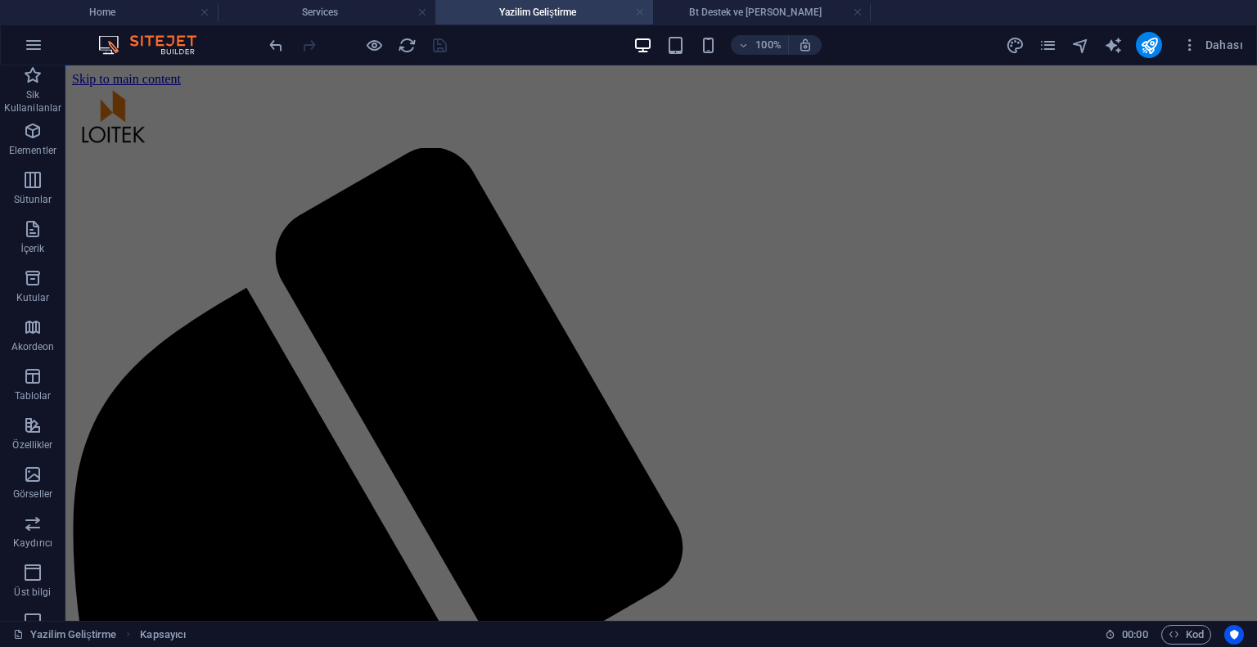
click at [642, 13] on link at bounding box center [640, 13] width 10 height 16
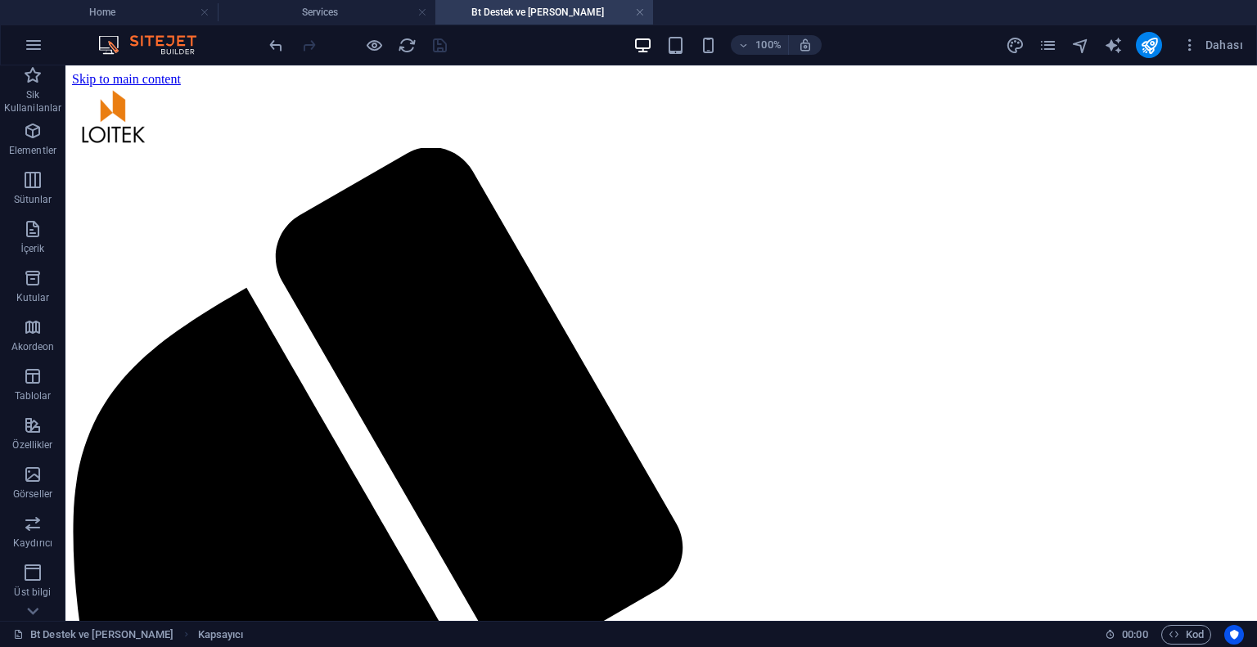
click at [642, 13] on link at bounding box center [640, 13] width 10 height 16
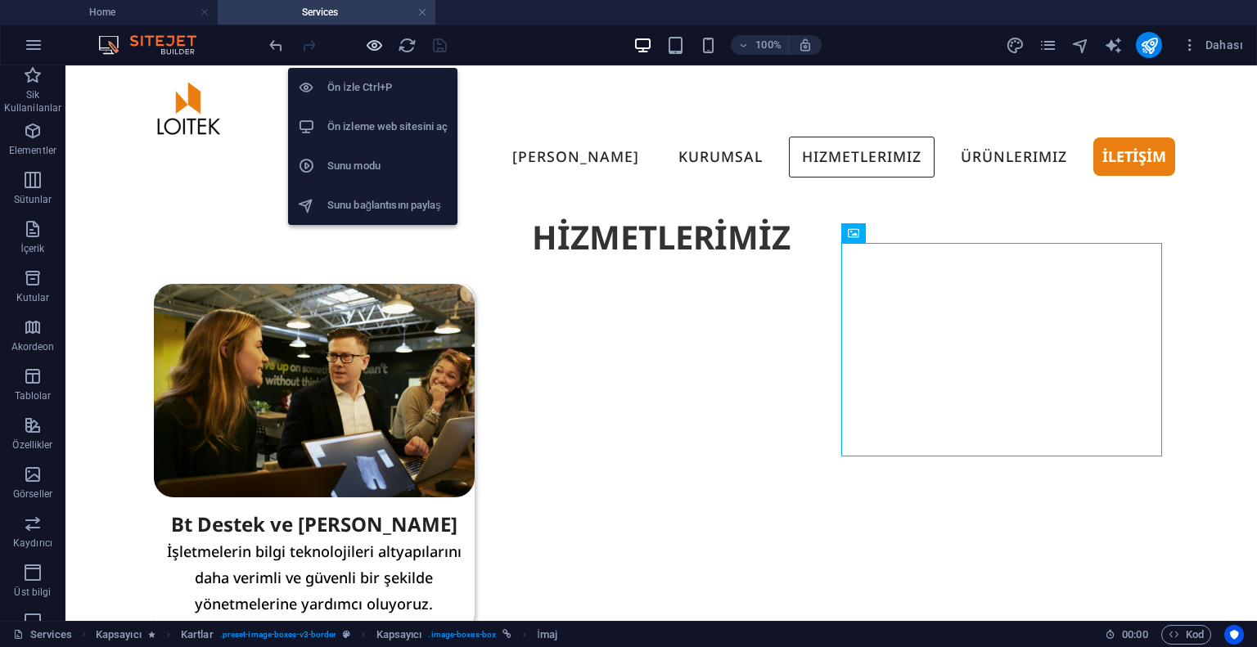
click at [373, 42] on icon "button" at bounding box center [374, 45] width 19 height 19
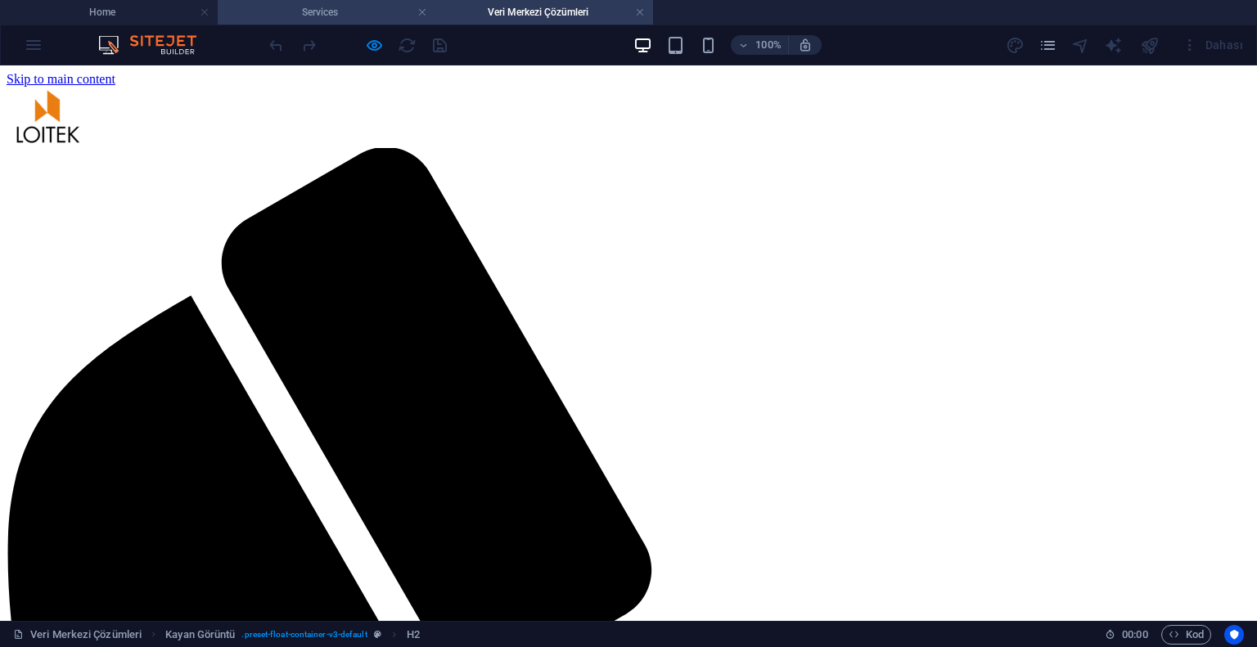
click at [327, 9] on h4 "Services" at bounding box center [327, 12] width 218 height 18
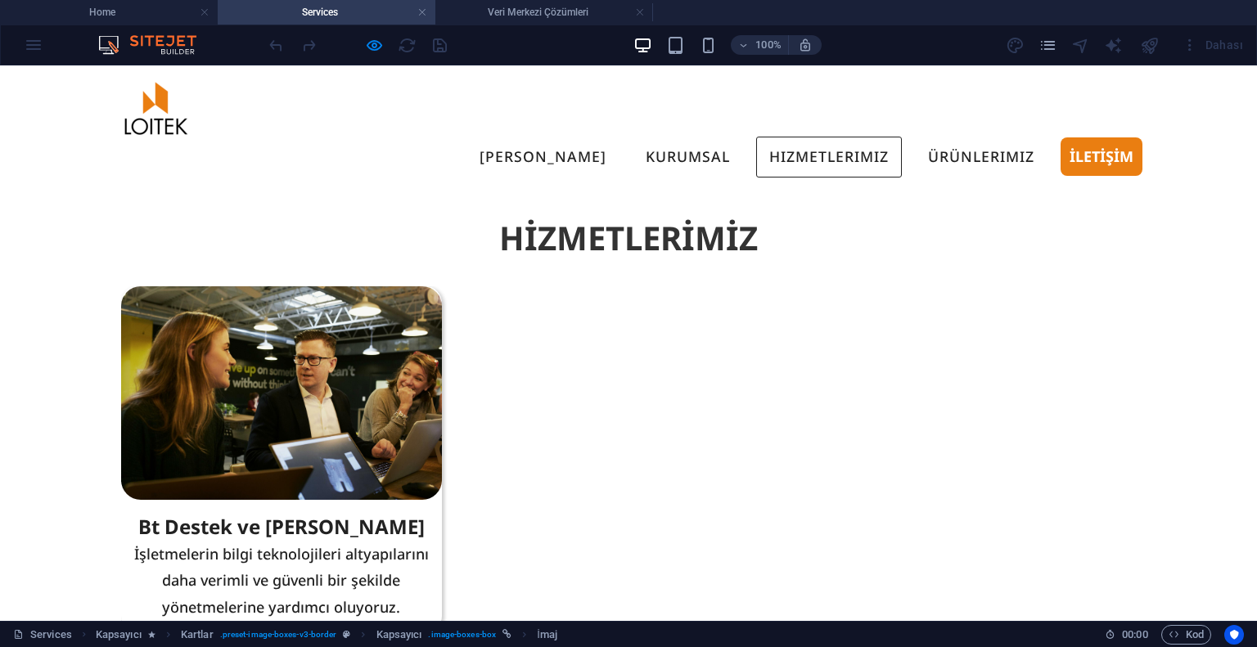
scroll to position [327, 0]
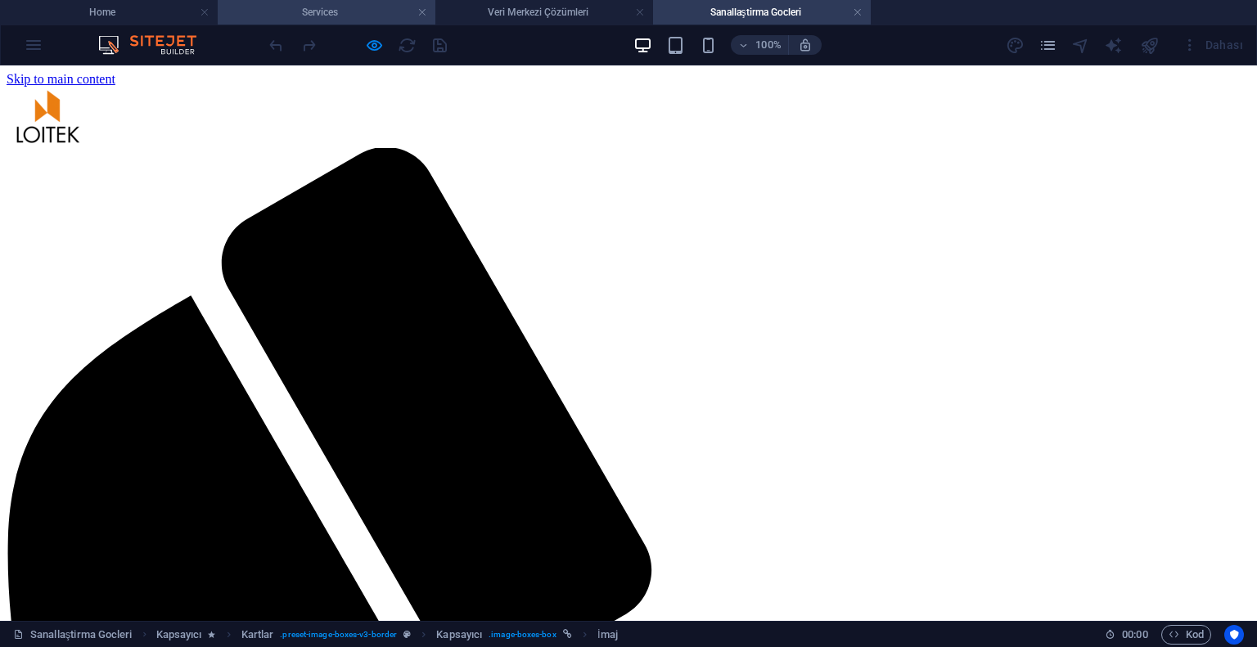
scroll to position [0, 0]
click at [362, 12] on h4 "Services" at bounding box center [327, 12] width 218 height 18
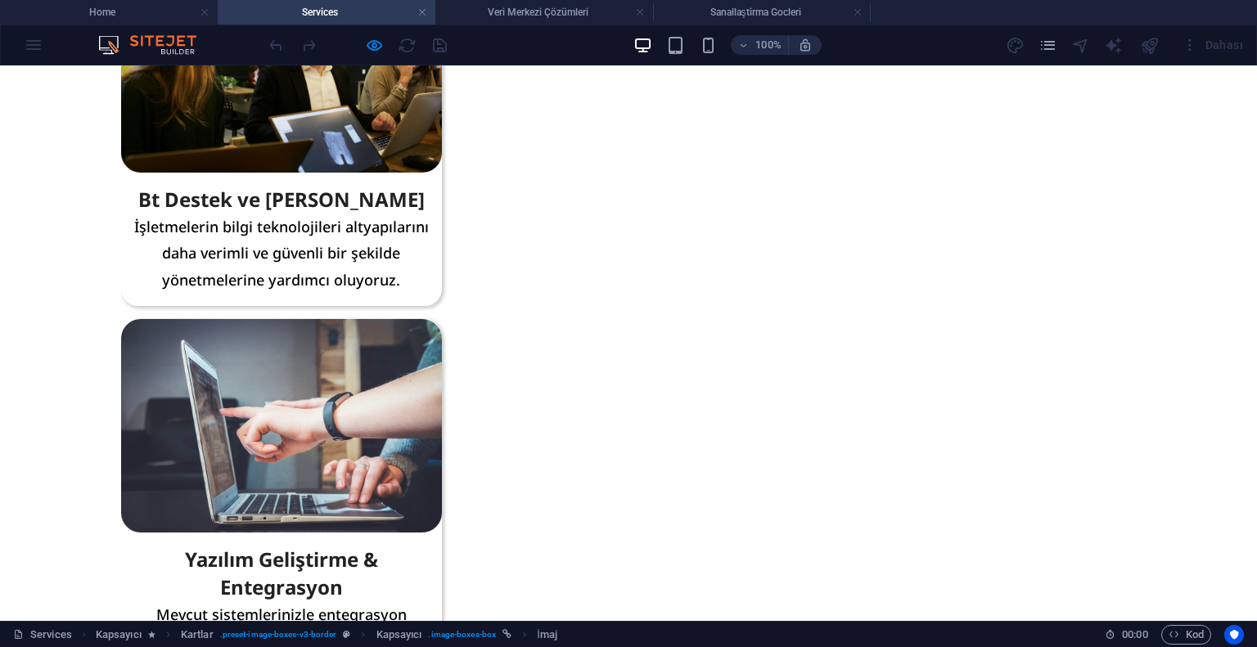
scroll to position [491, 0]
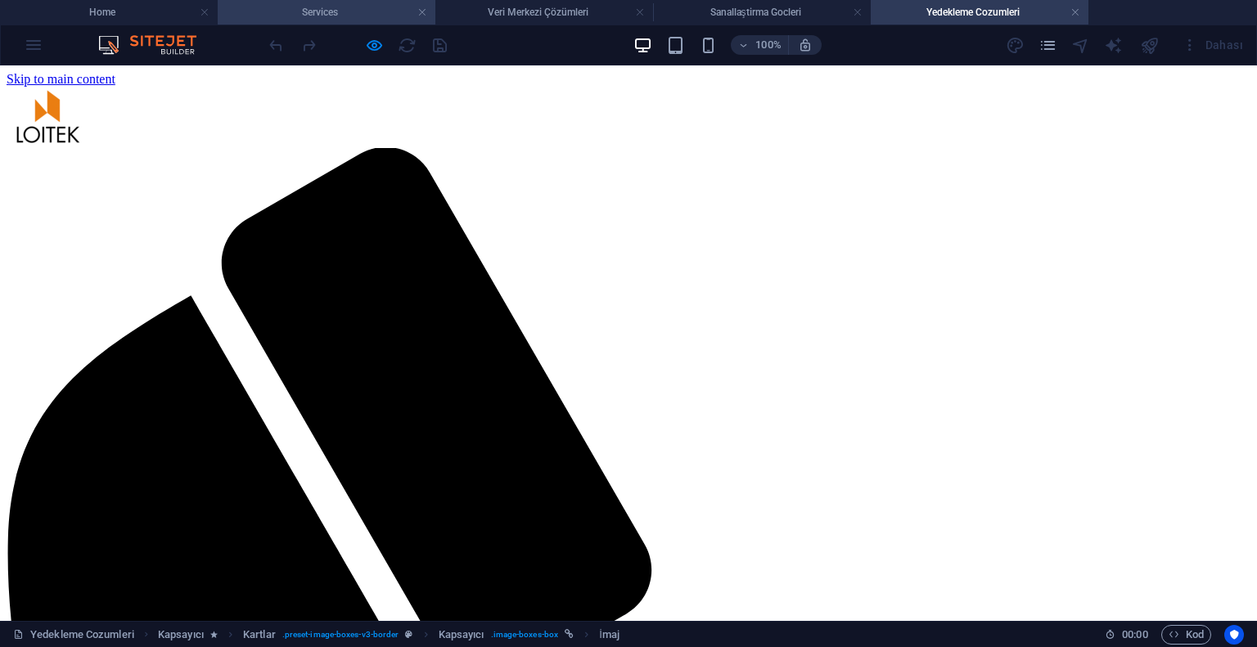
scroll to position [0, 0]
click at [299, 10] on h4 "Services" at bounding box center [327, 12] width 218 height 18
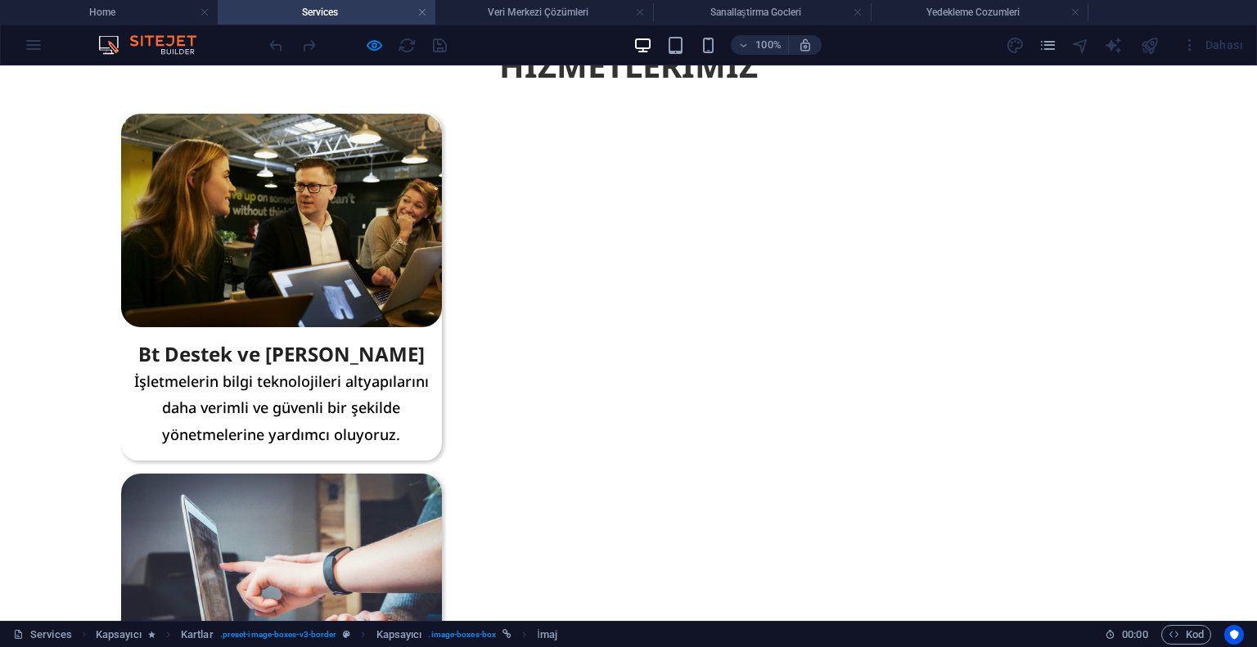
scroll to position [418, 0]
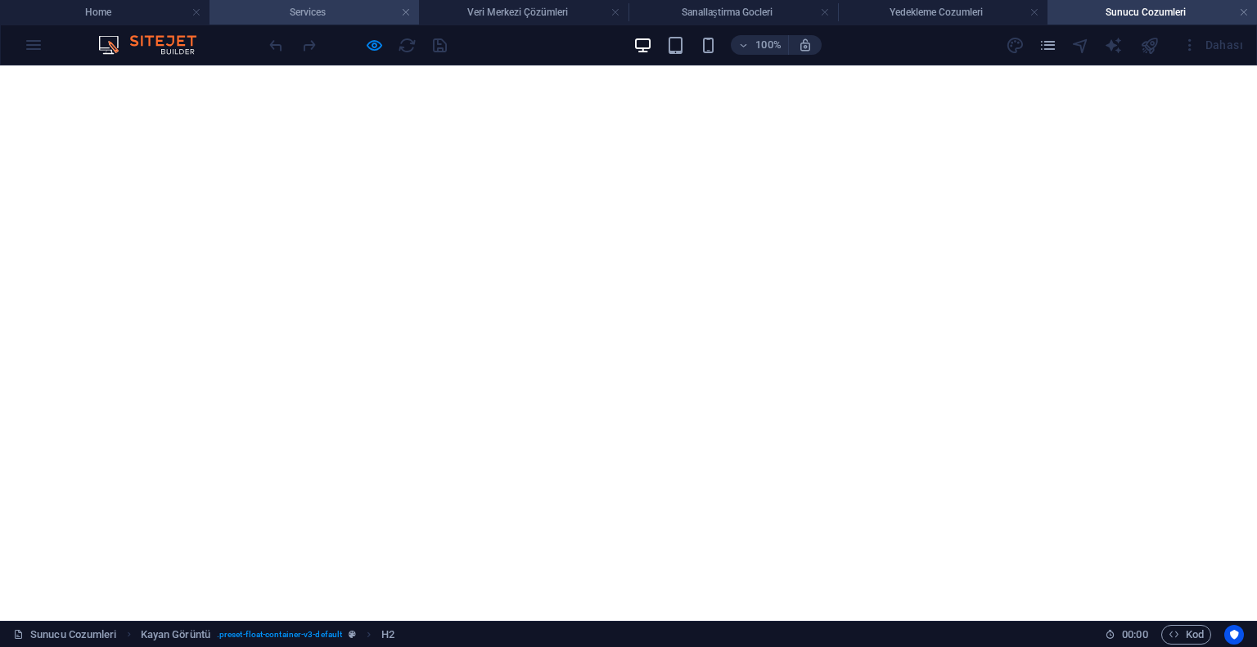
click at [348, 12] on h4 "Services" at bounding box center [313, 12] width 209 height 18
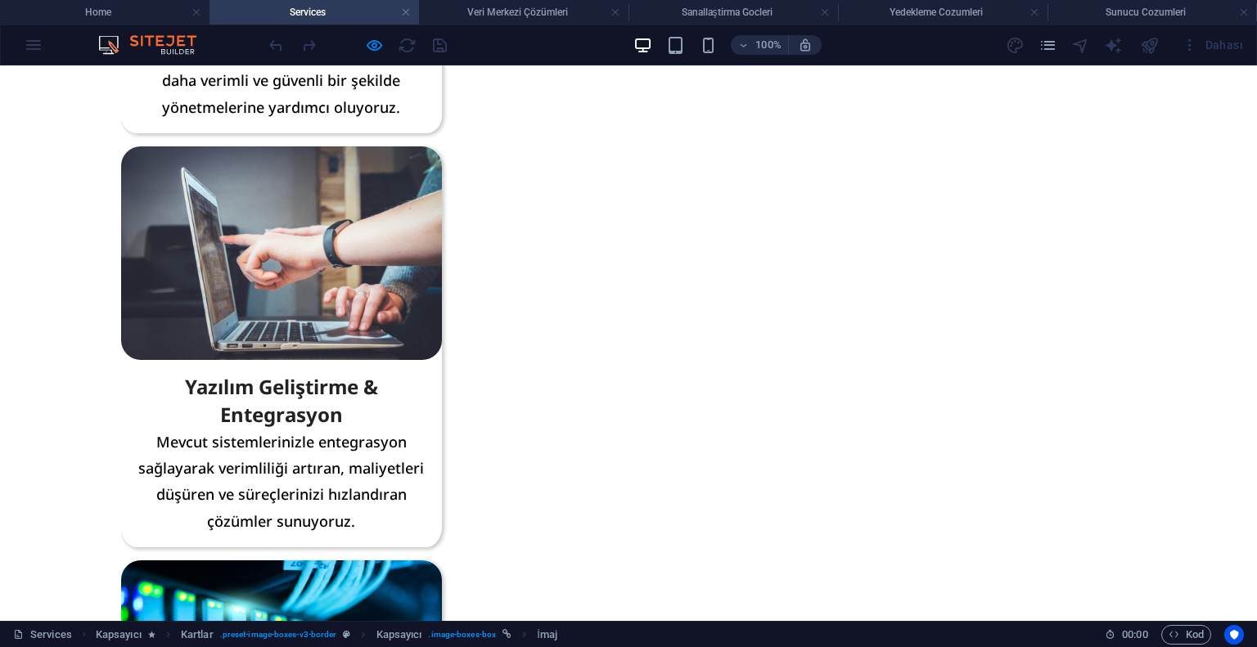
scroll to position [745, 0]
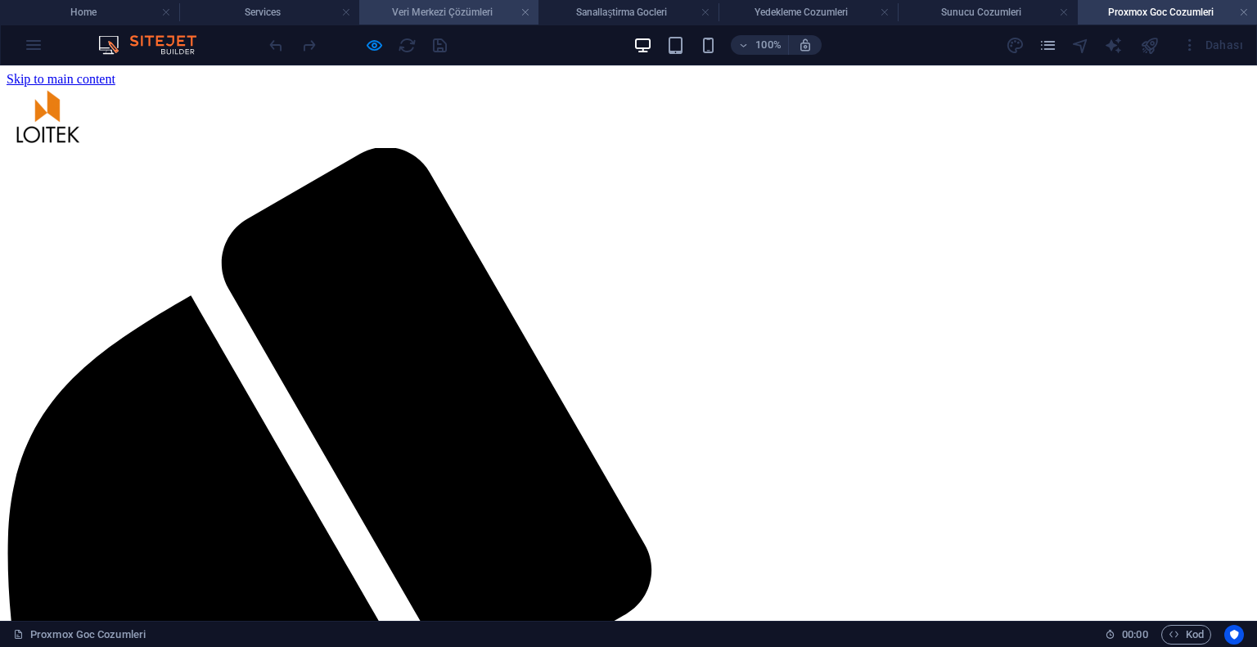
scroll to position [0, 0]
click at [443, 16] on h4 "Veri Merkezi Çözümleri" at bounding box center [448, 12] width 179 height 18
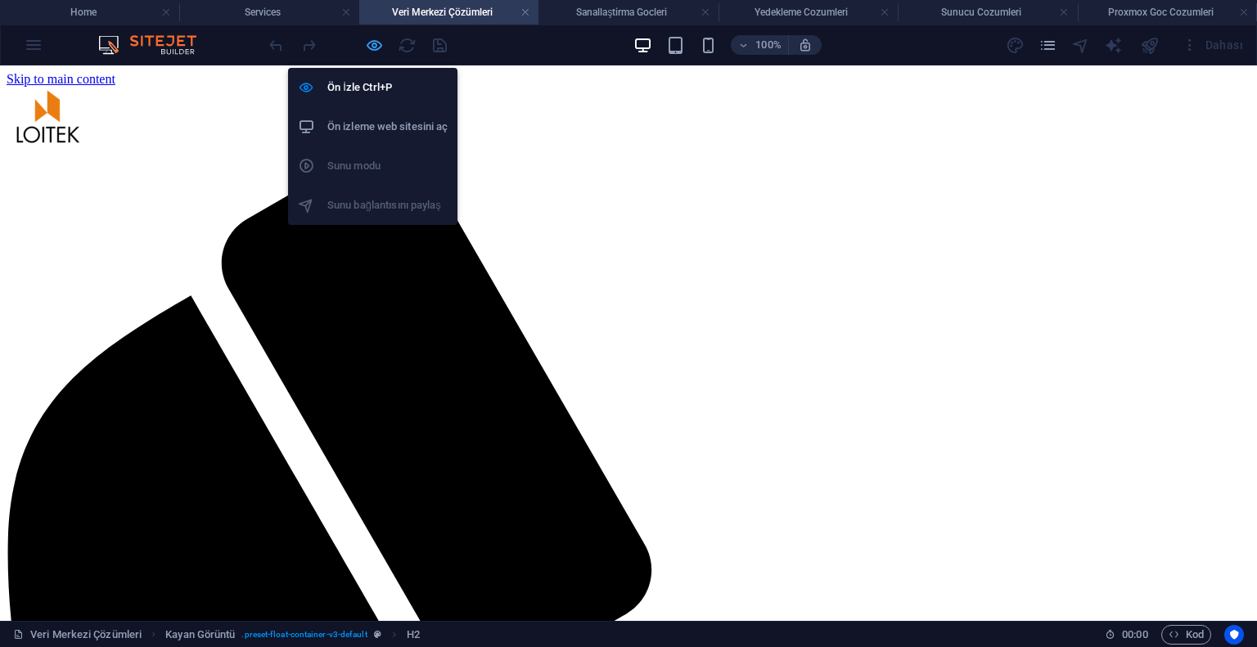
click at [363, 35] on div at bounding box center [357, 45] width 183 height 26
click at [366, 40] on icon "button" at bounding box center [374, 45] width 19 height 19
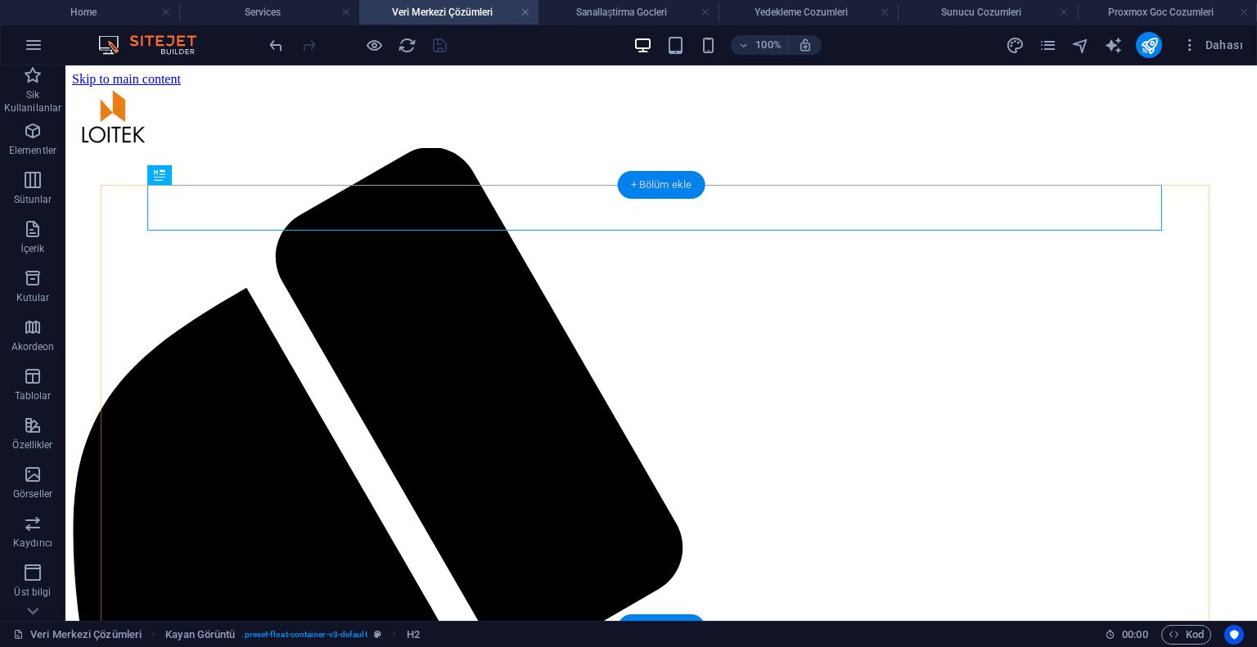
click at [651, 186] on div "+ Bölüm ekle" at bounding box center [662, 185] width 88 height 28
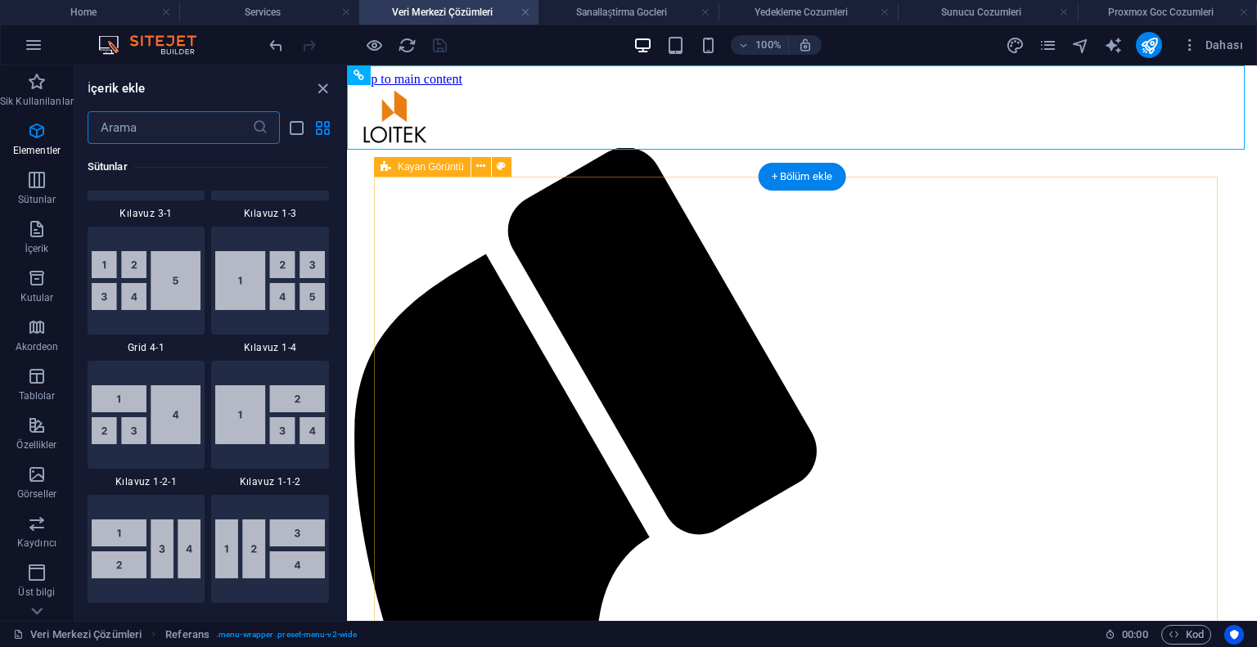
scroll to position [2997, 0]
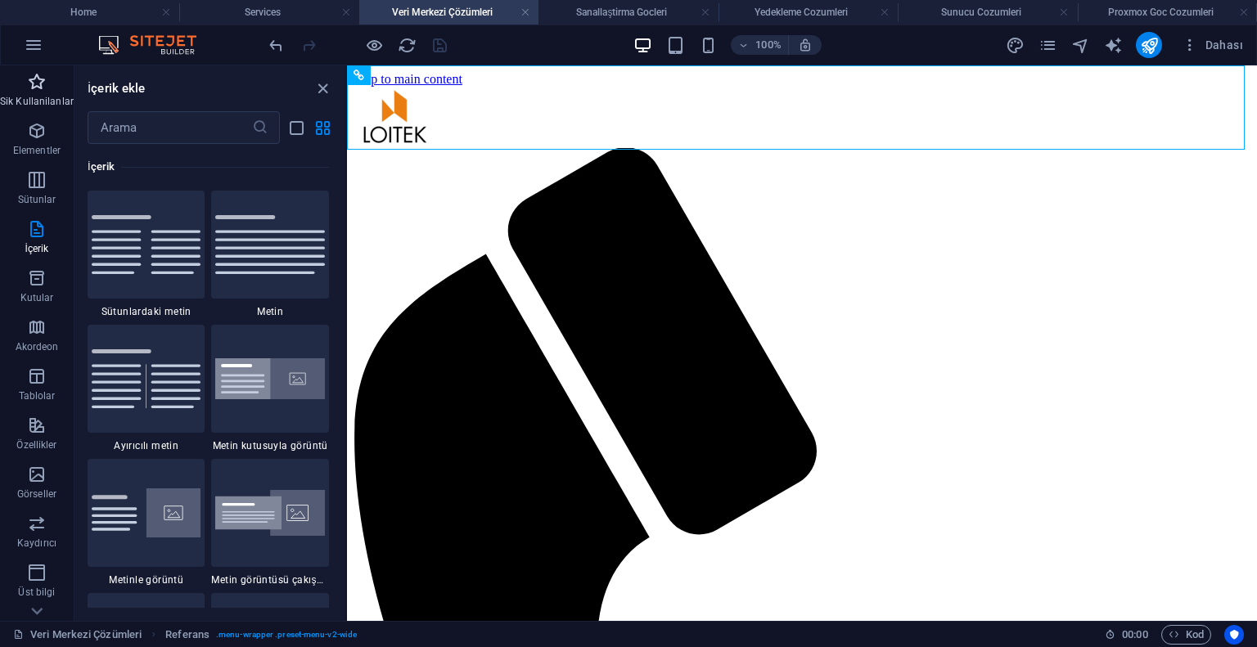
click at [40, 75] on icon "button" at bounding box center [37, 82] width 20 height 20
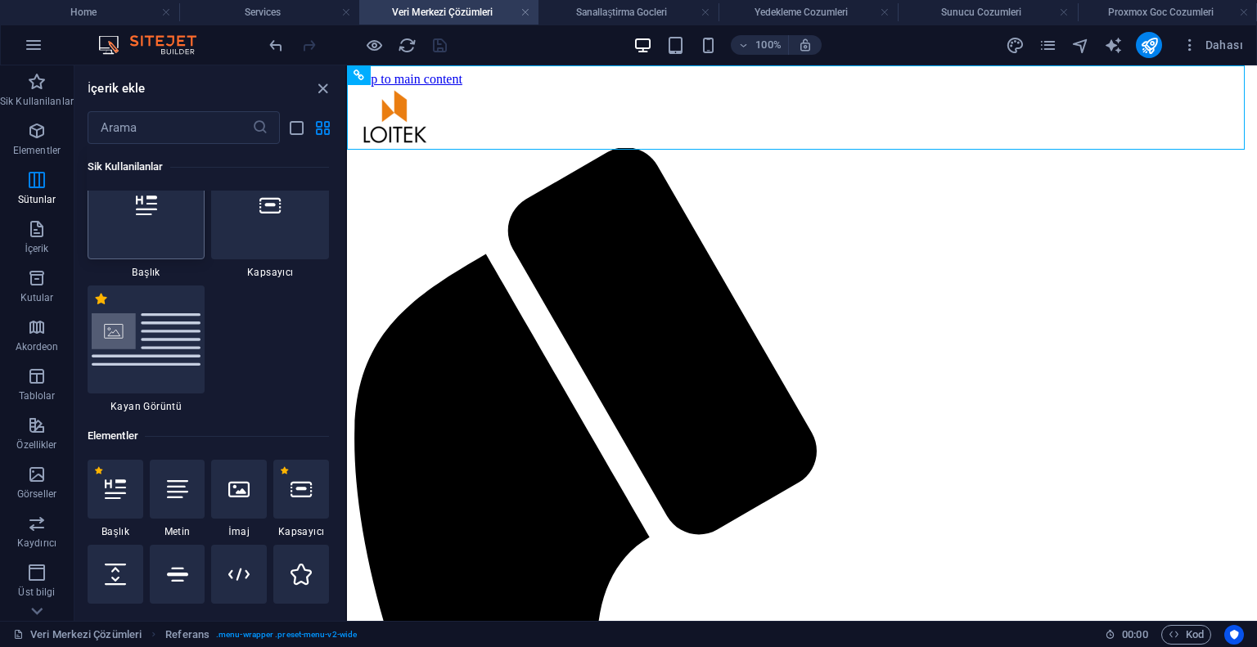
scroll to position [0, 0]
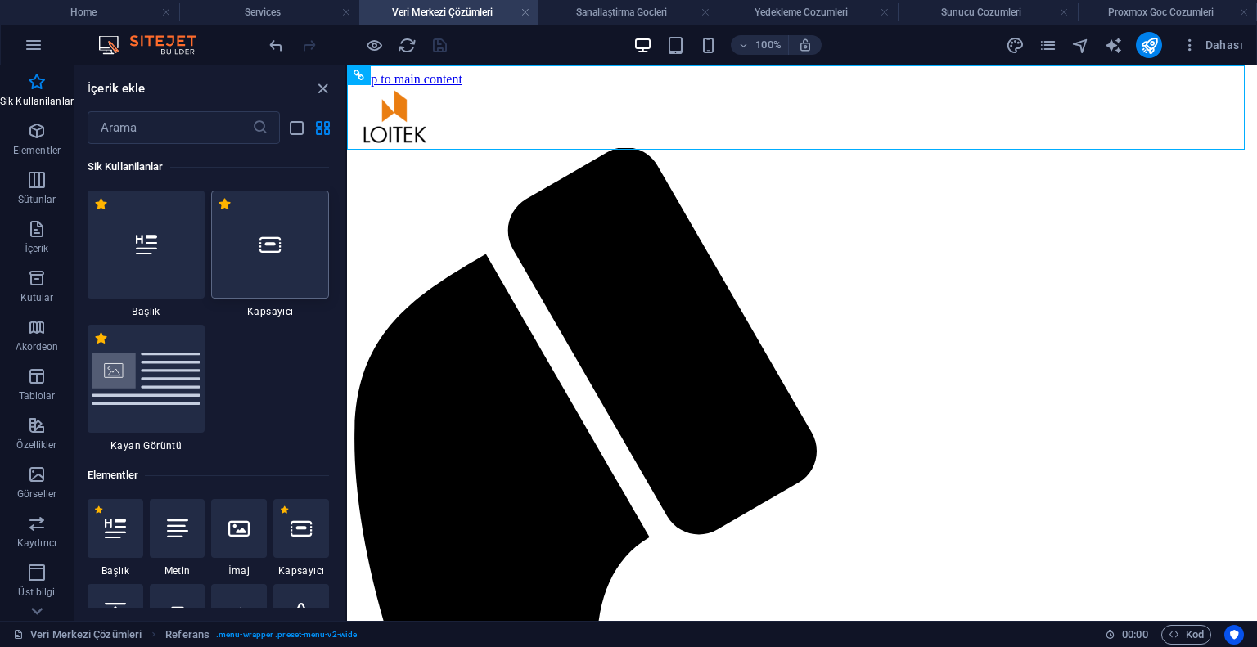
click at [281, 243] on div at bounding box center [270, 245] width 118 height 108
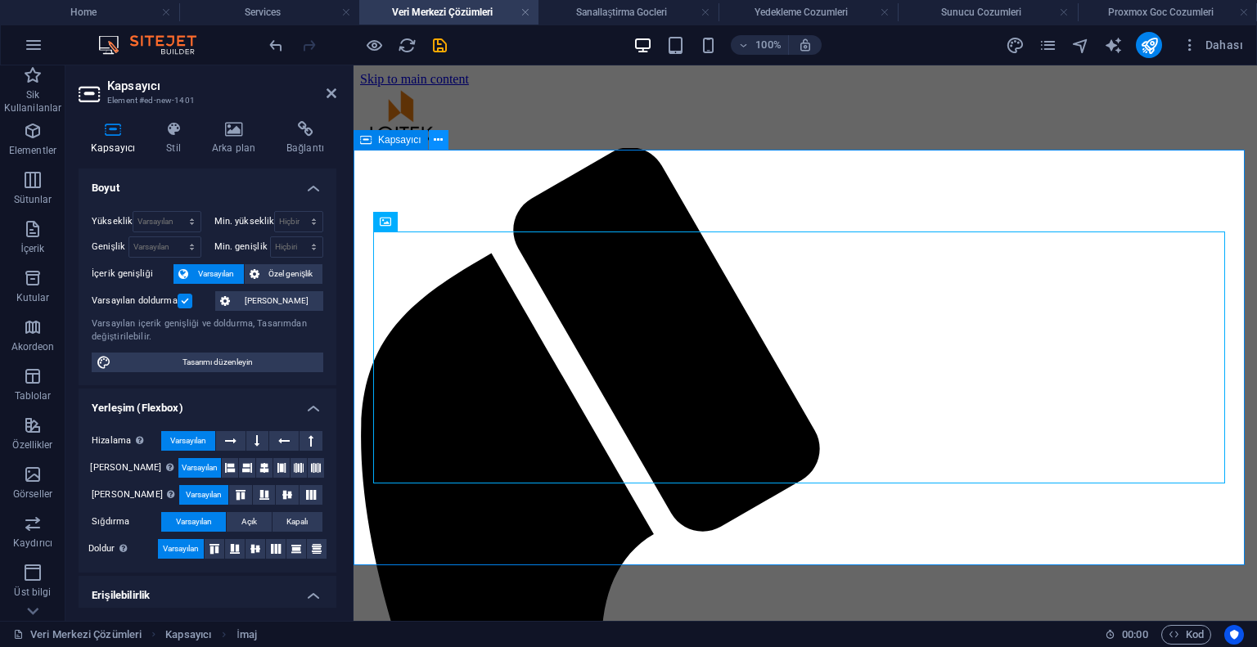
click at [441, 140] on icon at bounding box center [438, 140] width 9 height 17
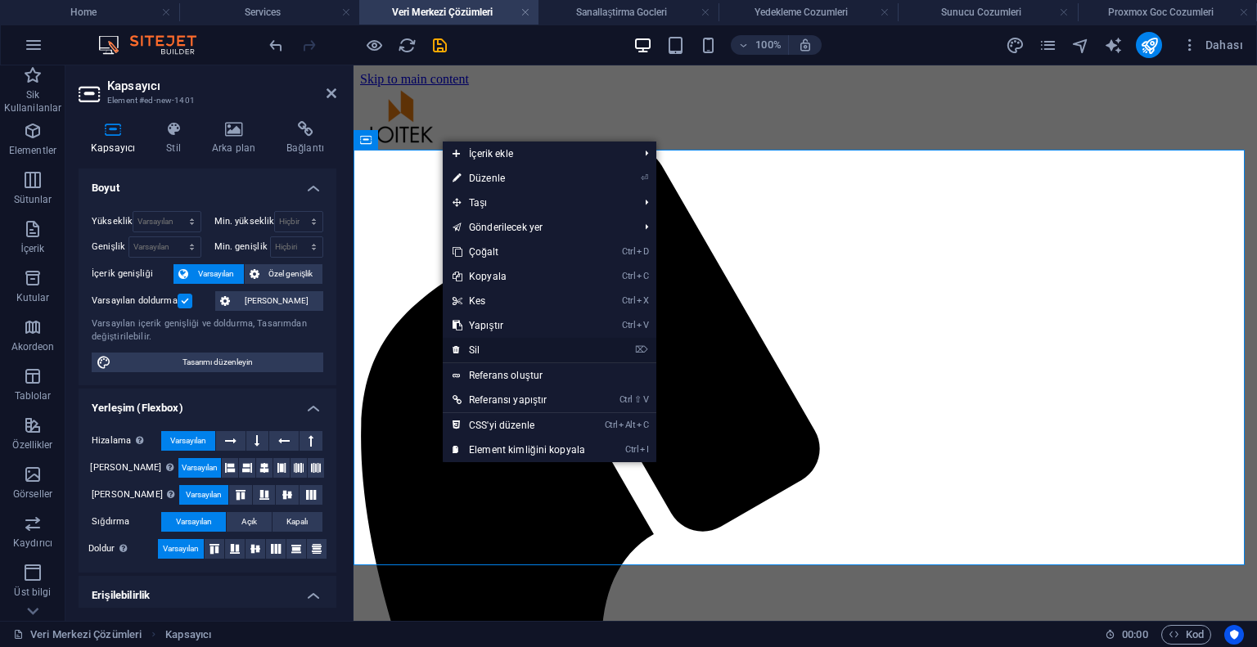
click at [476, 347] on link "⌦ Sil" at bounding box center [519, 350] width 152 height 25
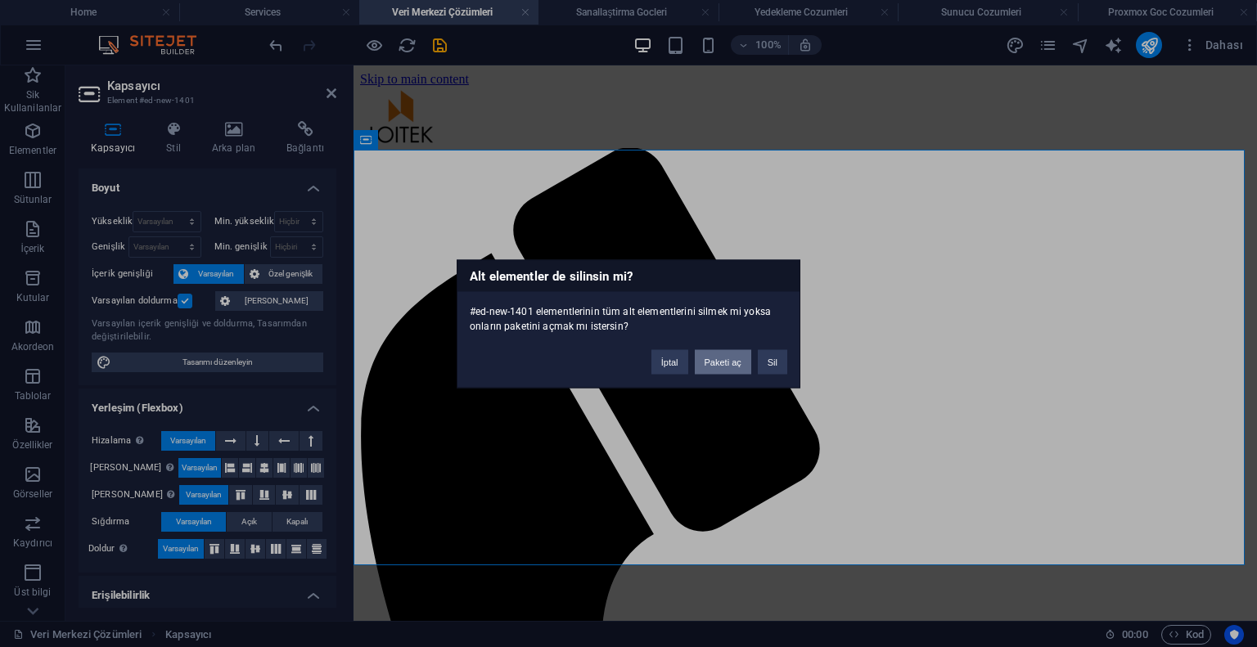
drag, startPoint x: 727, startPoint y: 370, endPoint x: 661, endPoint y: 302, distance: 94.3
click at [727, 370] on button "Paketi aç" at bounding box center [723, 361] width 56 height 25
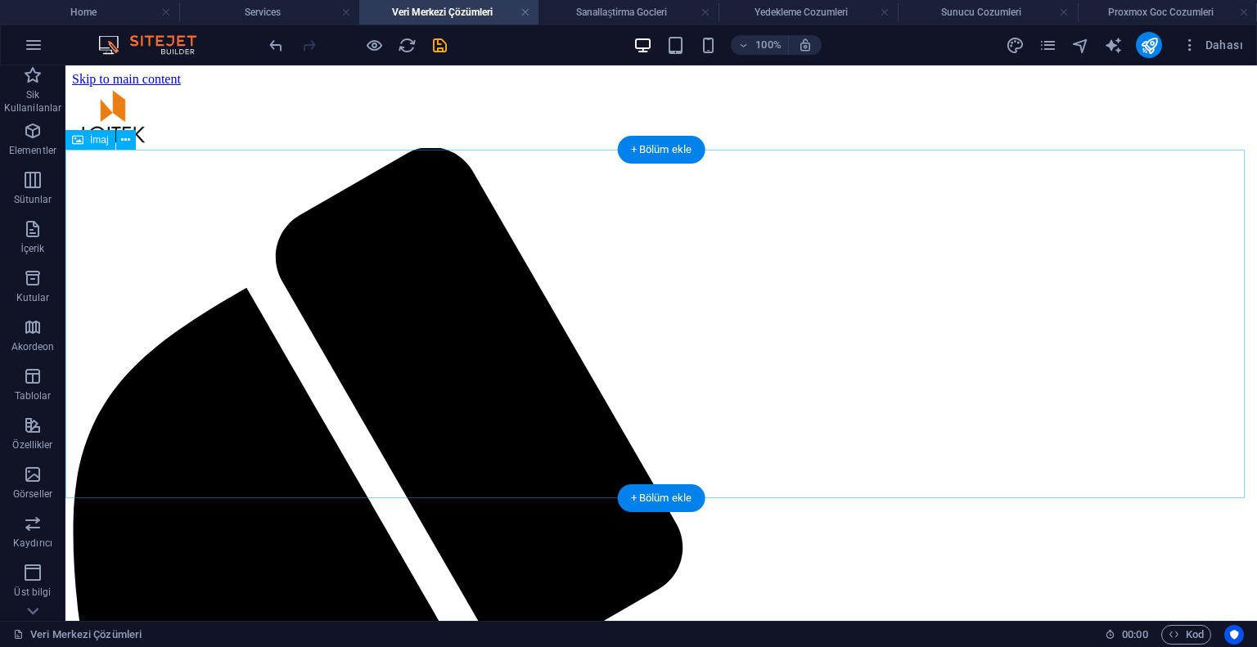
select select "%"
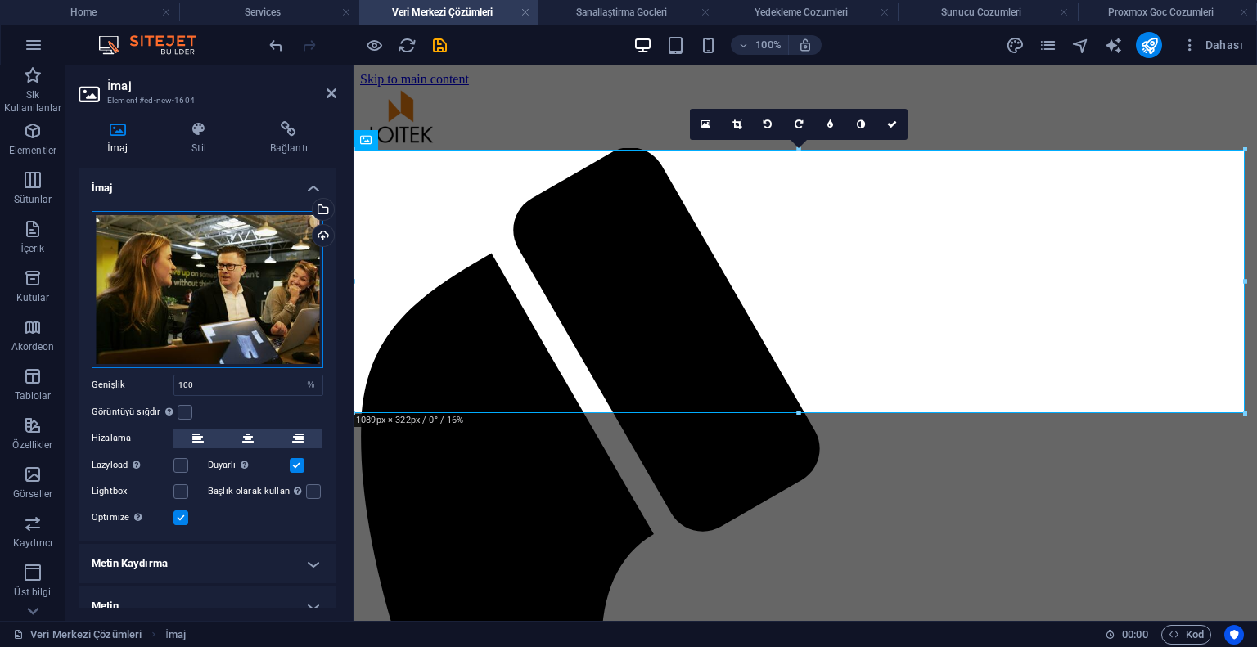
click at [132, 261] on div "Dosyaları buraya sürükleyin, dosyaları seçmek için tıklayın veya Dosyalardan ya…" at bounding box center [208, 289] width 232 height 157
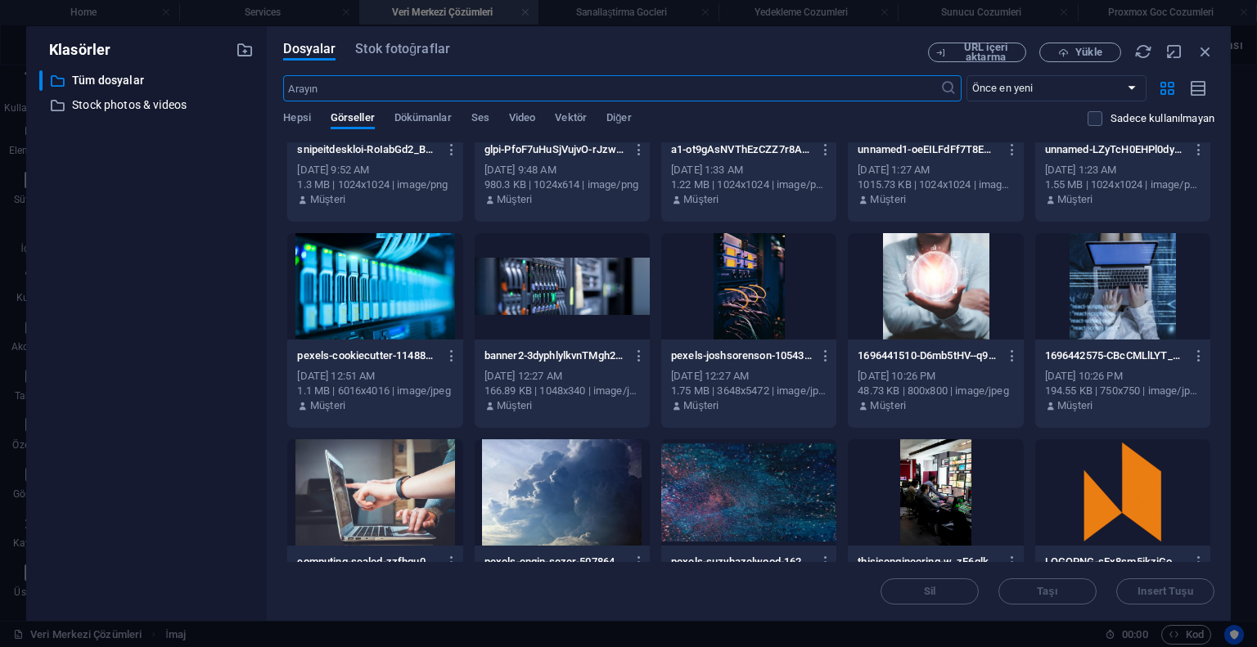
scroll to position [1065, 0]
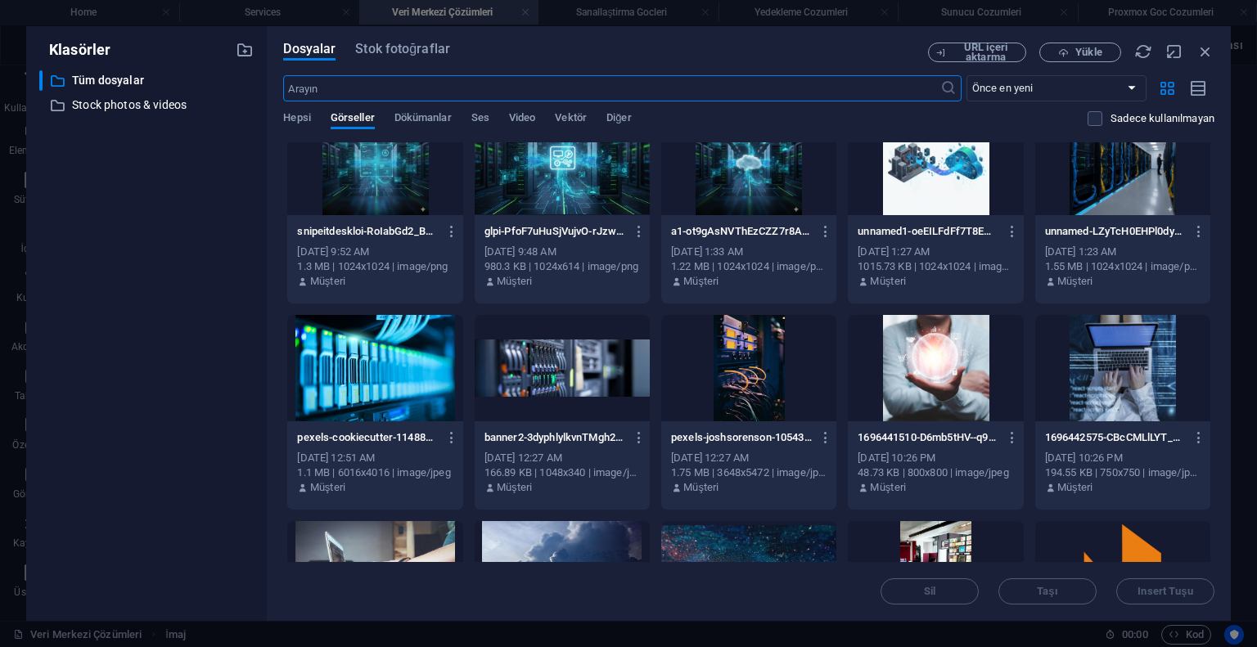
click at [337, 355] on div at bounding box center [374, 368] width 175 height 106
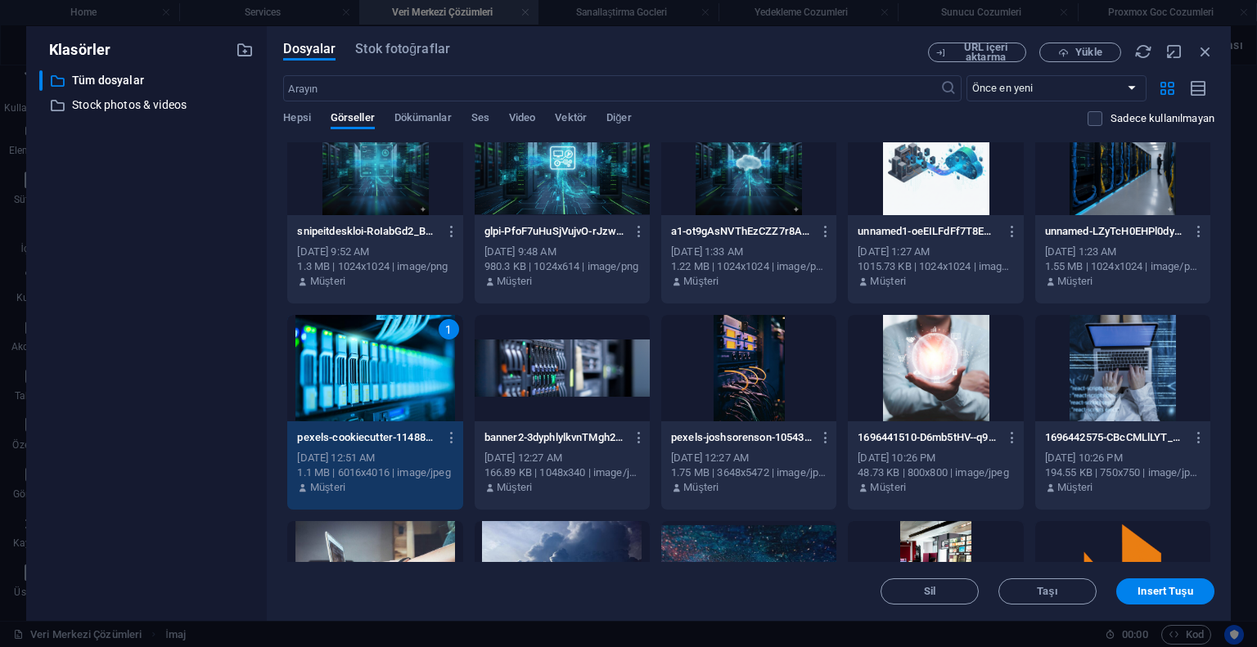
click at [337, 355] on div "1" at bounding box center [374, 368] width 175 height 106
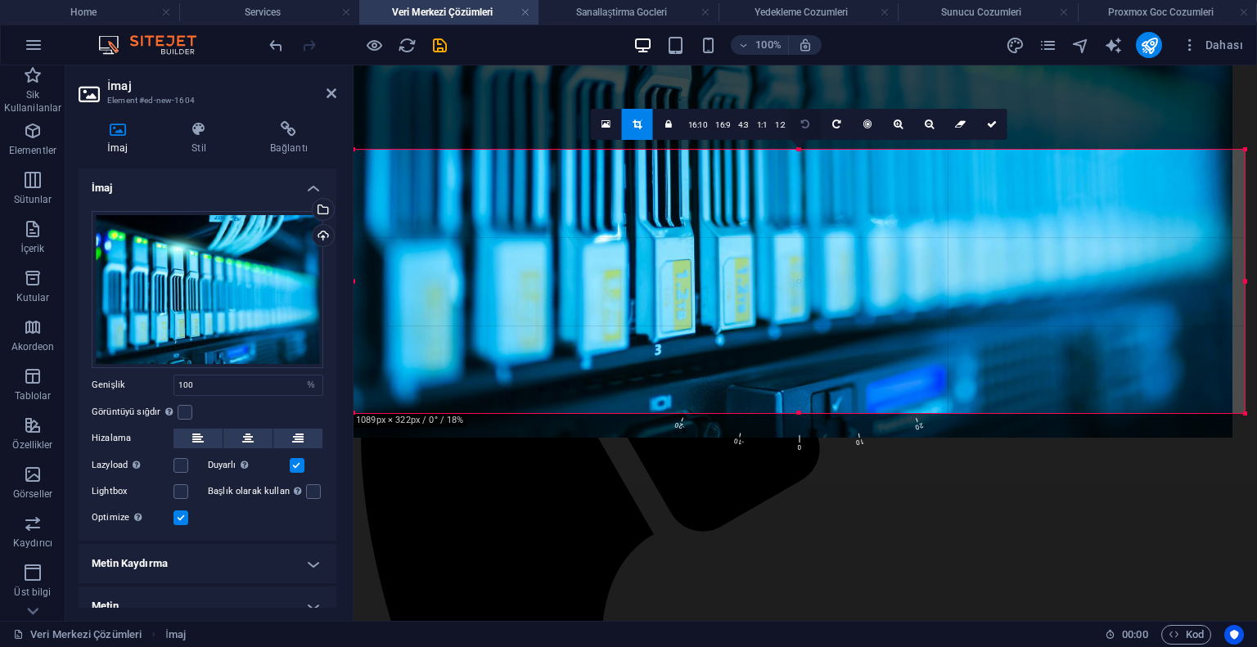
drag, startPoint x: 465, startPoint y: 209, endPoint x: 797, endPoint y: 124, distance: 342.9
click at [798, 150] on div "180 170 160 150 140 130 120 110 100 90 80 70 60 50 40 30 20 10 0 -10 -20 -30 -4…" at bounding box center [798, 281] width 891 height 263
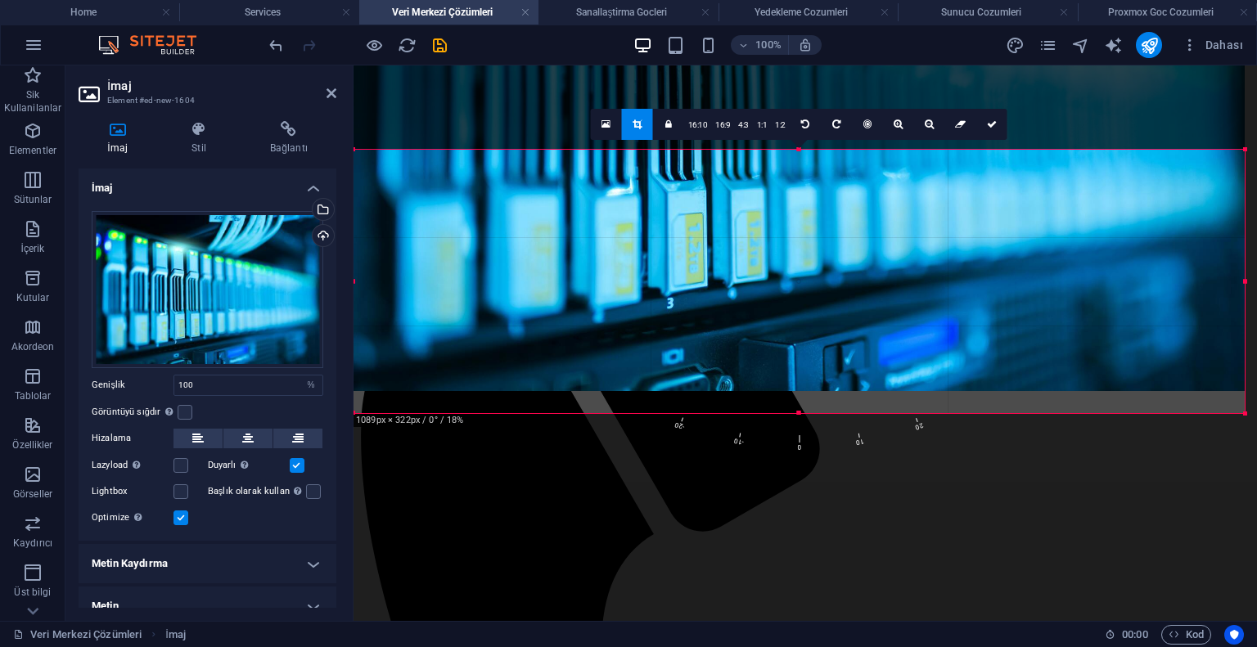
drag, startPoint x: 787, startPoint y: 215, endPoint x: 783, endPoint y: 176, distance: 39.5
click at [783, 176] on div at bounding box center [798, 93] width 891 height 595
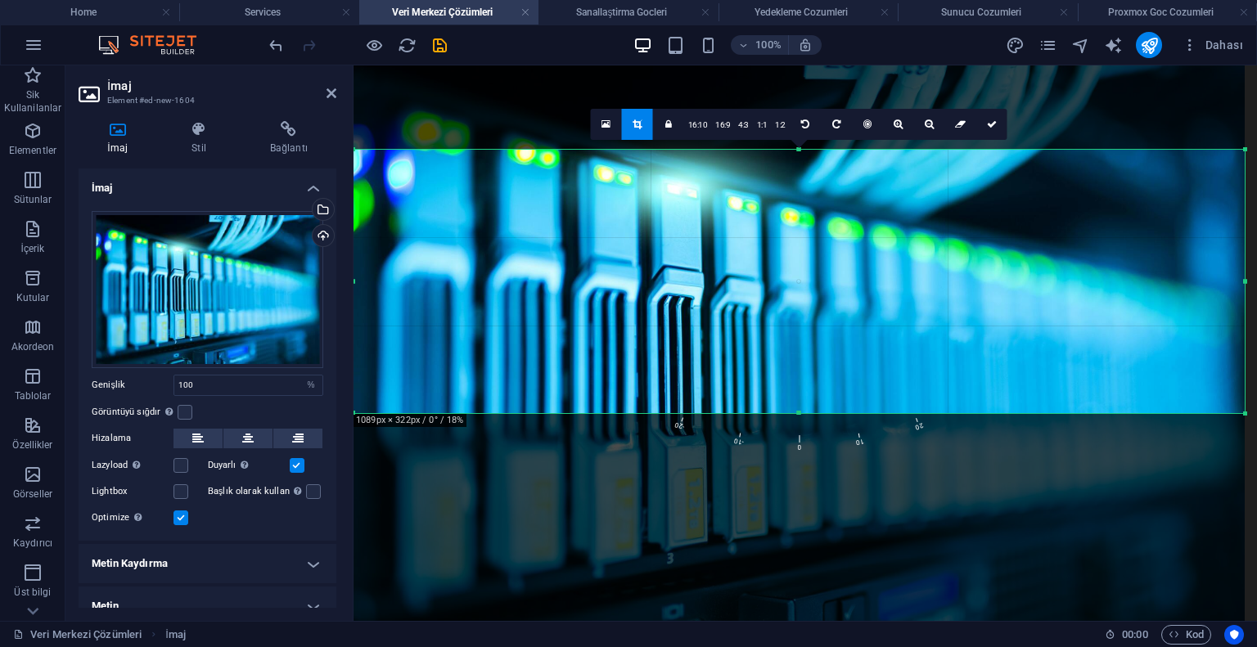
drag, startPoint x: 425, startPoint y: 126, endPoint x: 784, endPoint y: 425, distance: 467.1
click at [784, 413] on div "180 170 160 150 140 130 120 110 100 90 80 70 60 50 40 30 20 10 0 -10 -20 -30 -4…" at bounding box center [798, 281] width 891 height 263
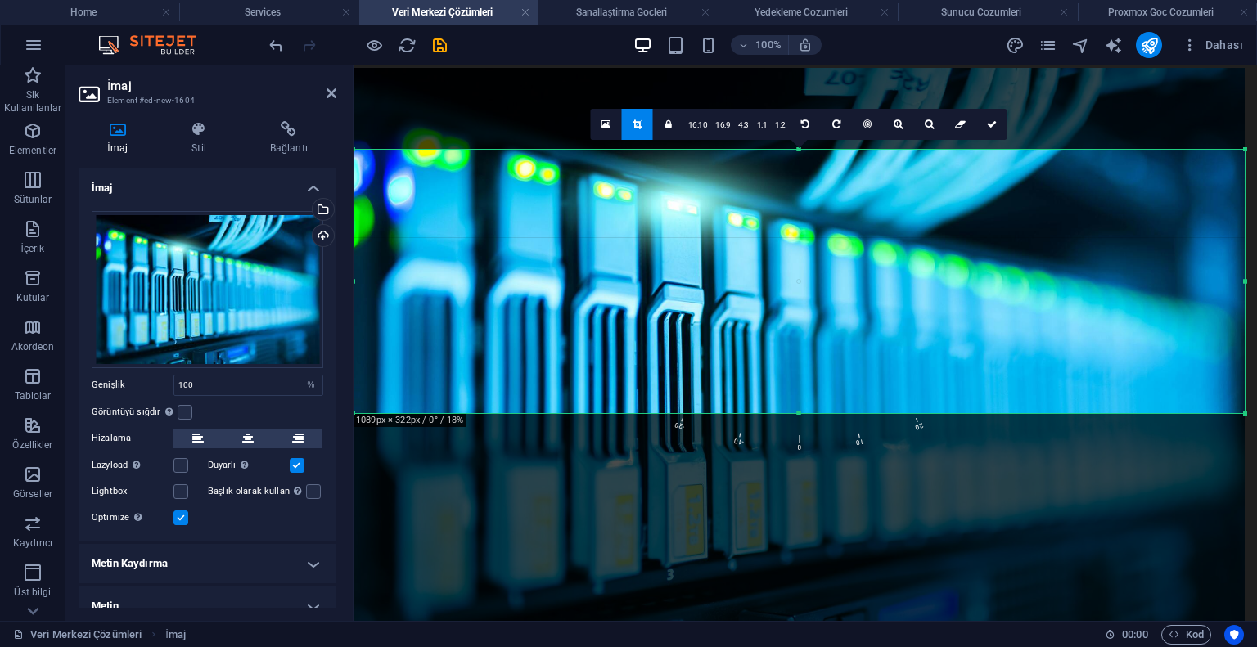
drag, startPoint x: 827, startPoint y: 335, endPoint x: 830, endPoint y: 349, distance: 15.1
click at [830, 349] on div at bounding box center [798, 365] width 891 height 595
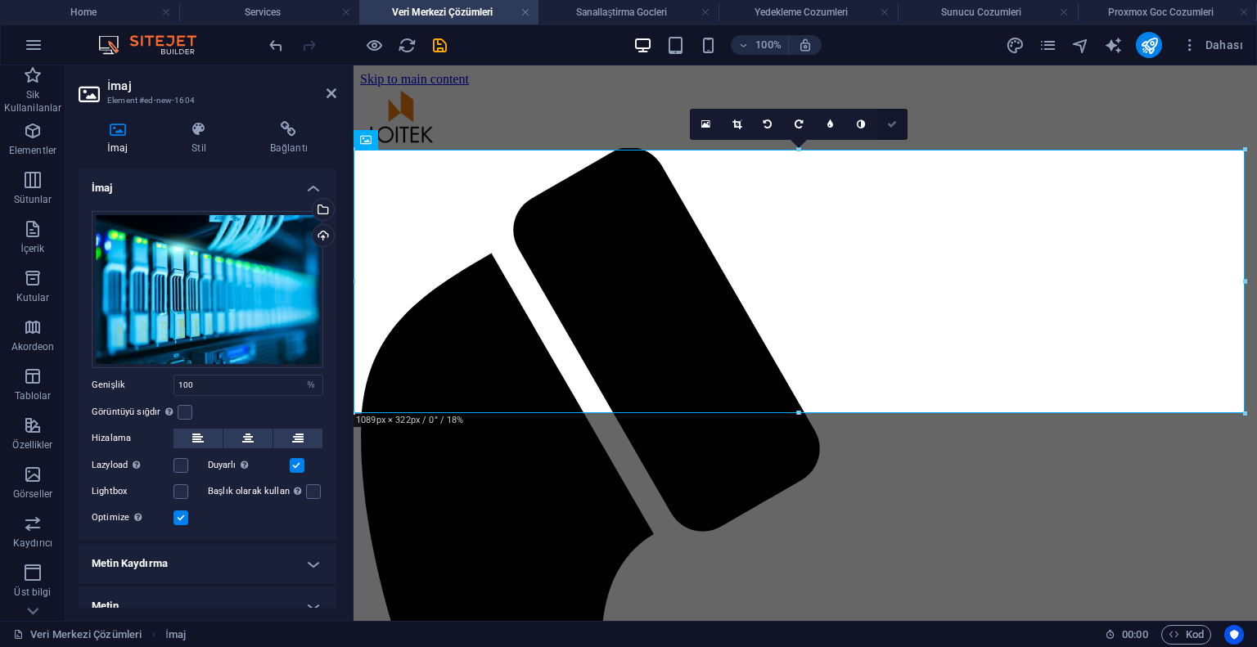
click at [897, 124] on icon at bounding box center [892, 124] width 10 height 10
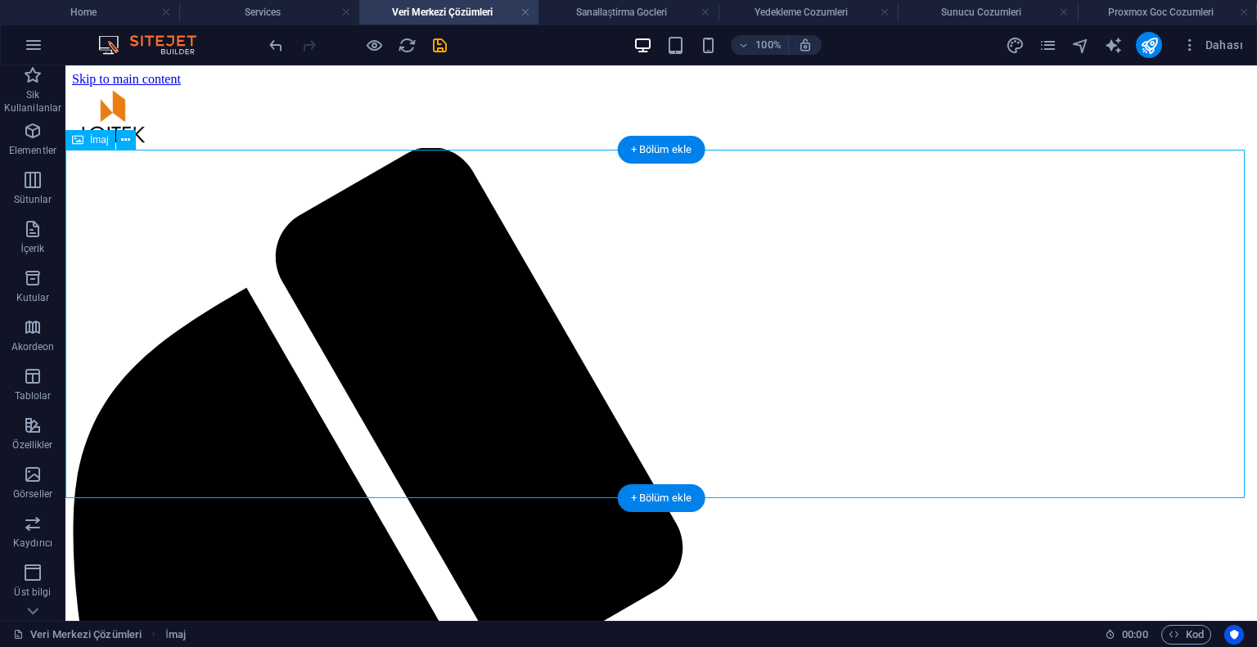
scroll to position [327, 0]
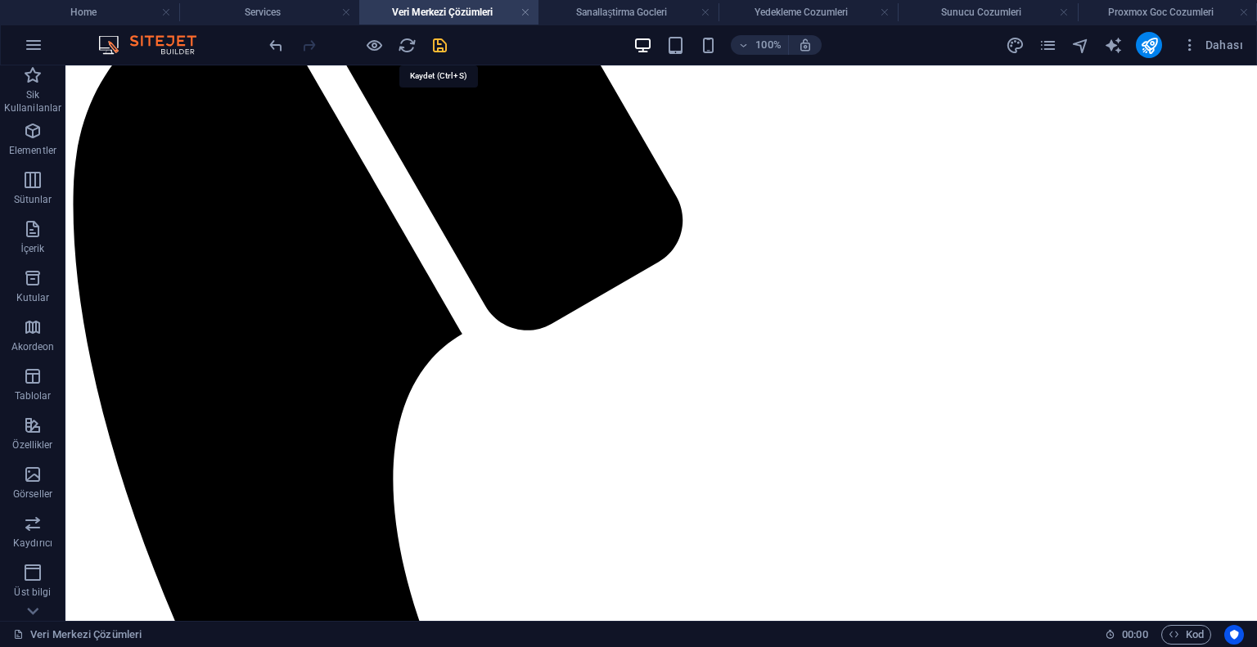
click at [437, 45] on icon "save" at bounding box center [439, 45] width 19 height 19
click at [527, 12] on link at bounding box center [525, 13] width 10 height 16
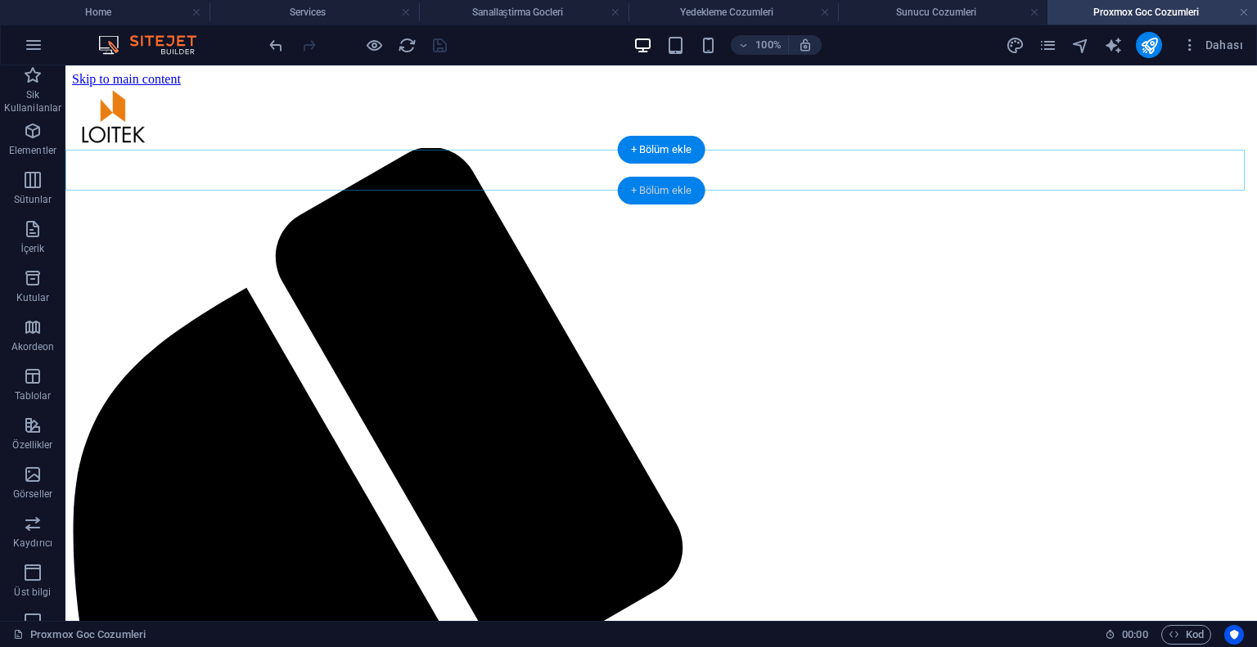
click at [662, 192] on div "+ Bölüm ekle" at bounding box center [662, 191] width 88 height 28
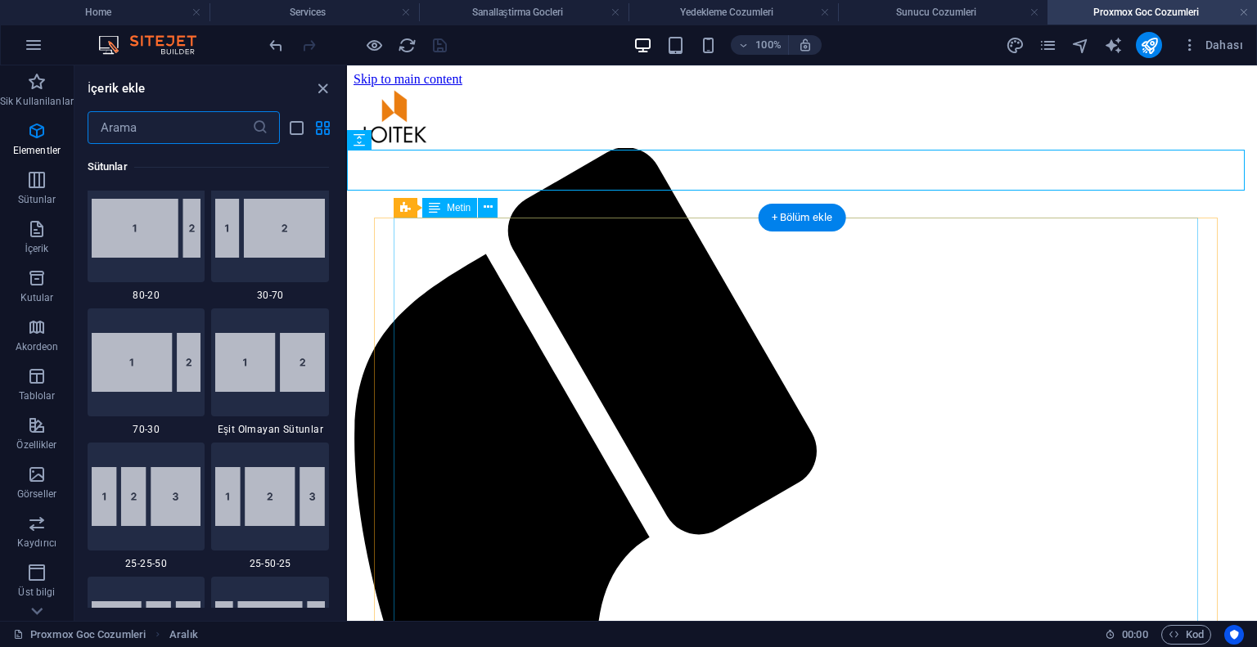
scroll to position [2997, 0]
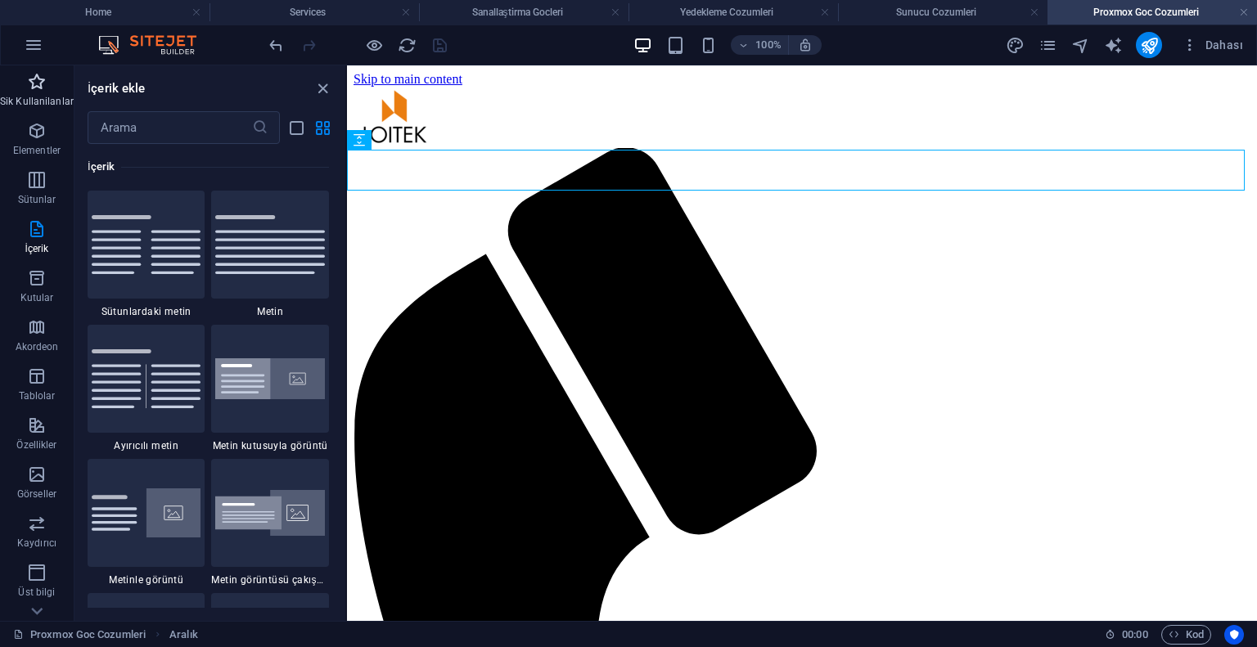
click at [27, 91] on icon "button" at bounding box center [37, 82] width 20 height 20
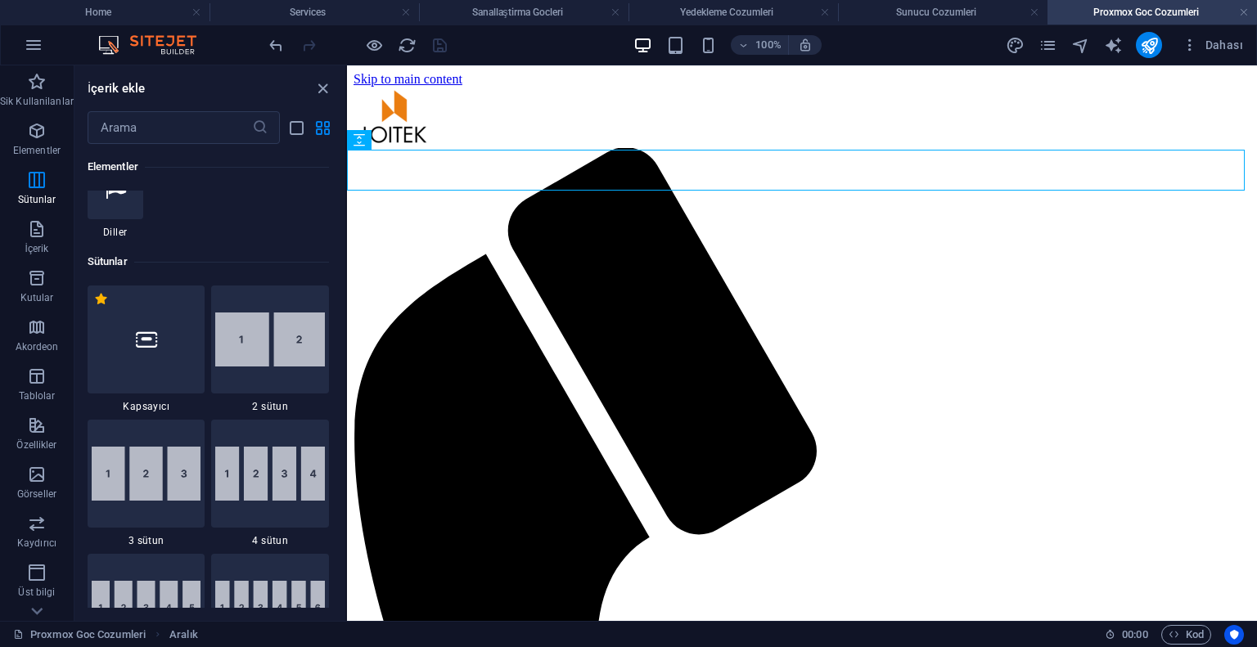
scroll to position [0, 0]
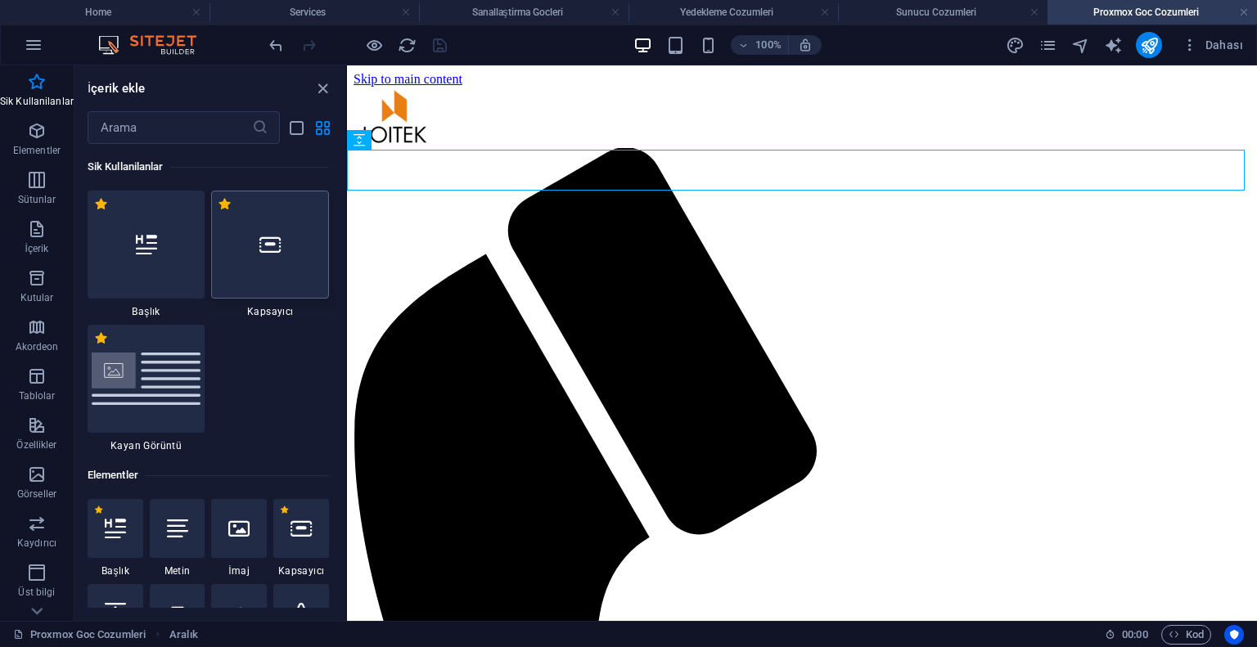
click at [259, 267] on div at bounding box center [270, 245] width 118 height 108
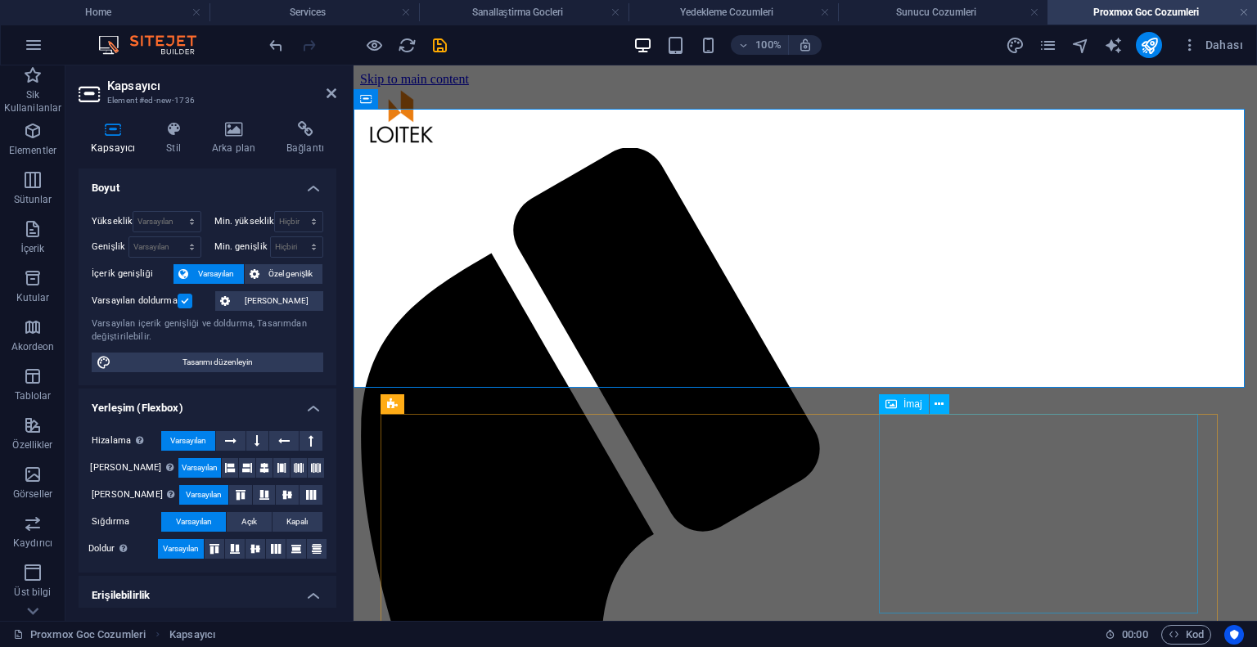
scroll to position [82, 0]
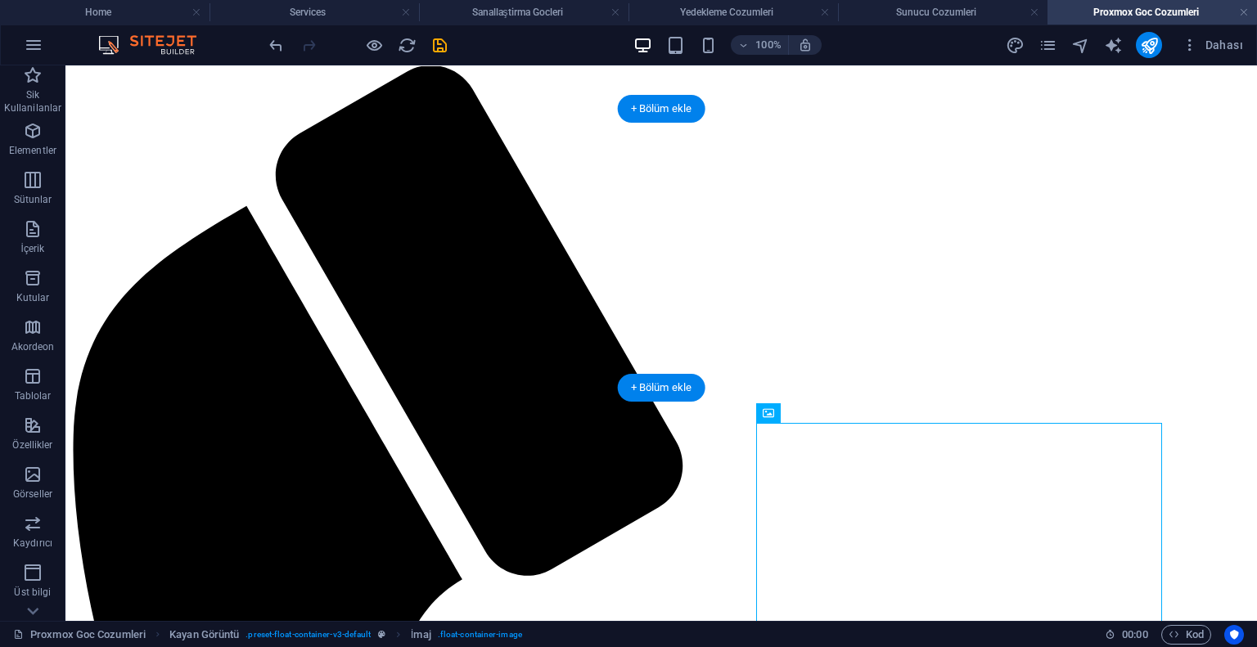
drag, startPoint x: 689, startPoint y: 488, endPoint x: 704, endPoint y: 271, distance: 218.2
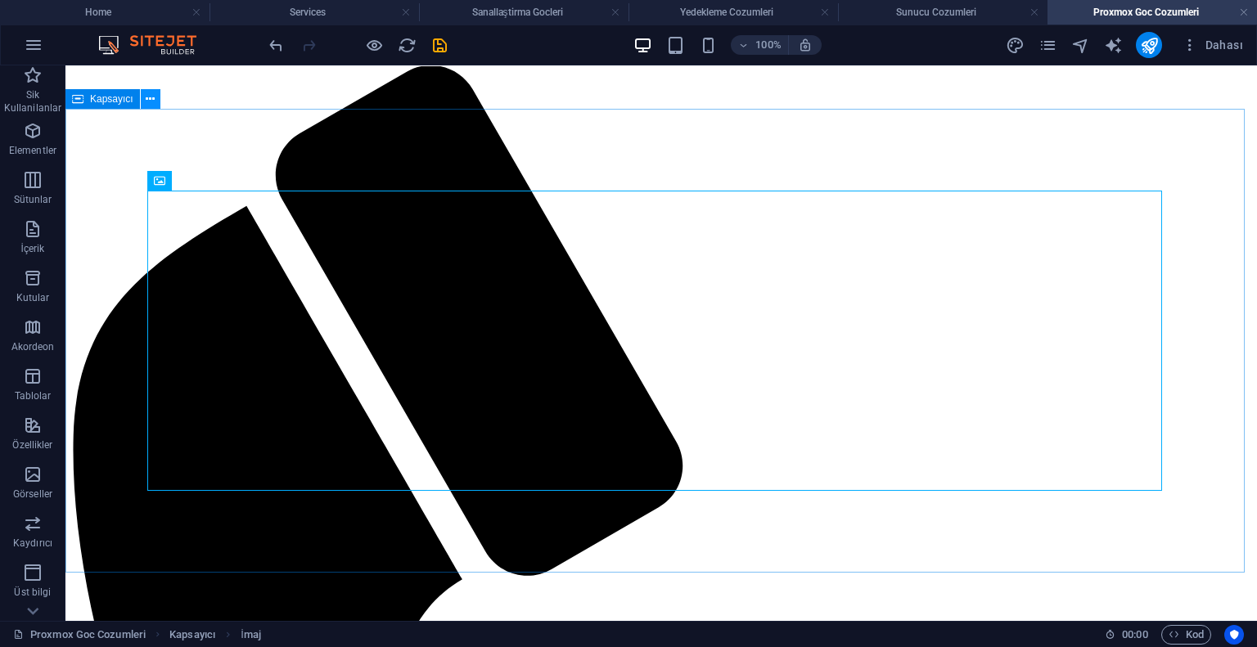
click at [150, 101] on icon at bounding box center [150, 99] width 9 height 17
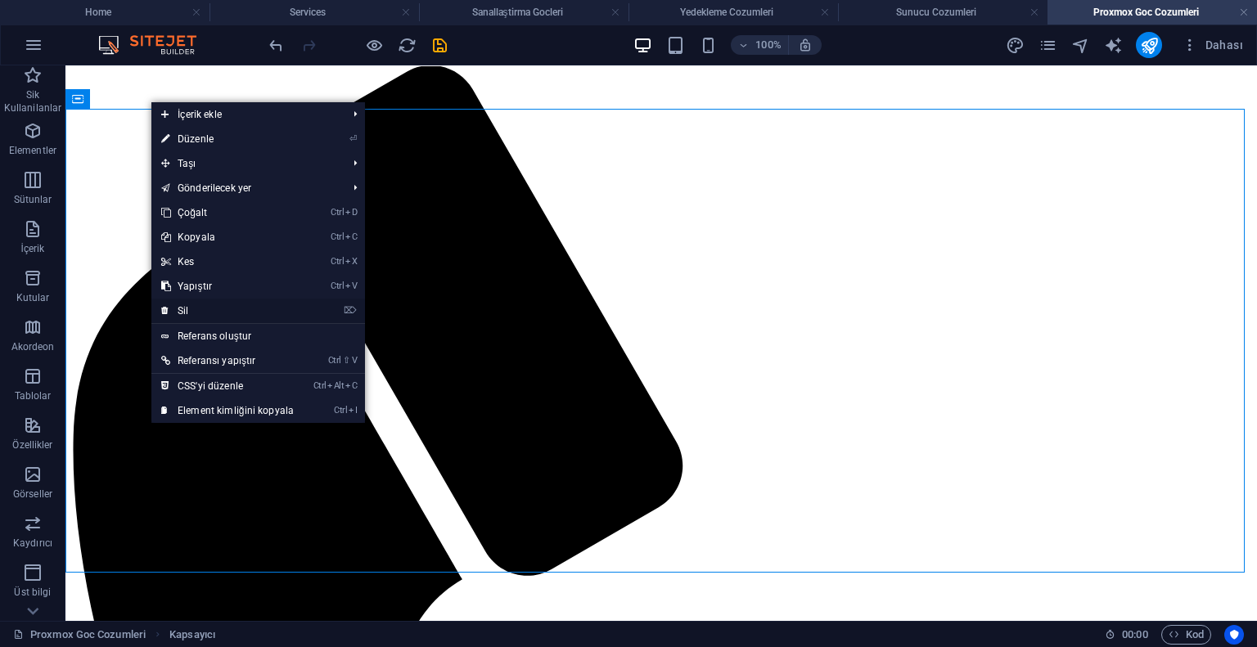
click at [191, 304] on link "⌦ Sil" at bounding box center [227, 311] width 152 height 25
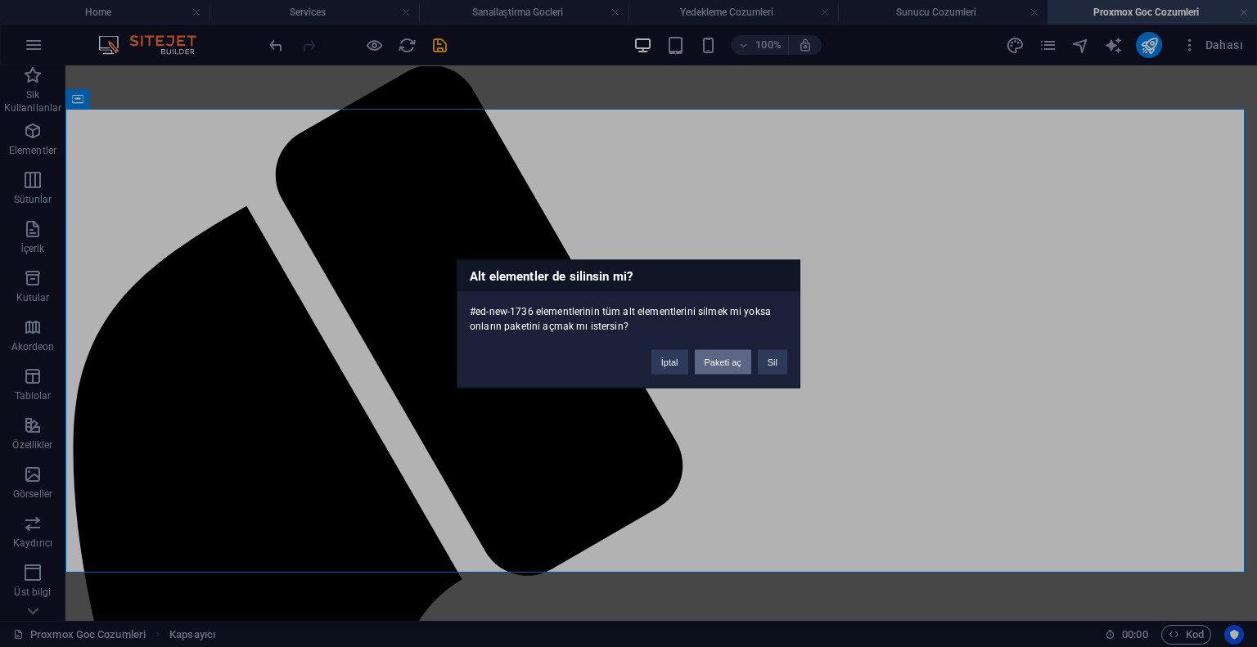
click at [718, 367] on button "Paketi aç" at bounding box center [723, 361] width 56 height 25
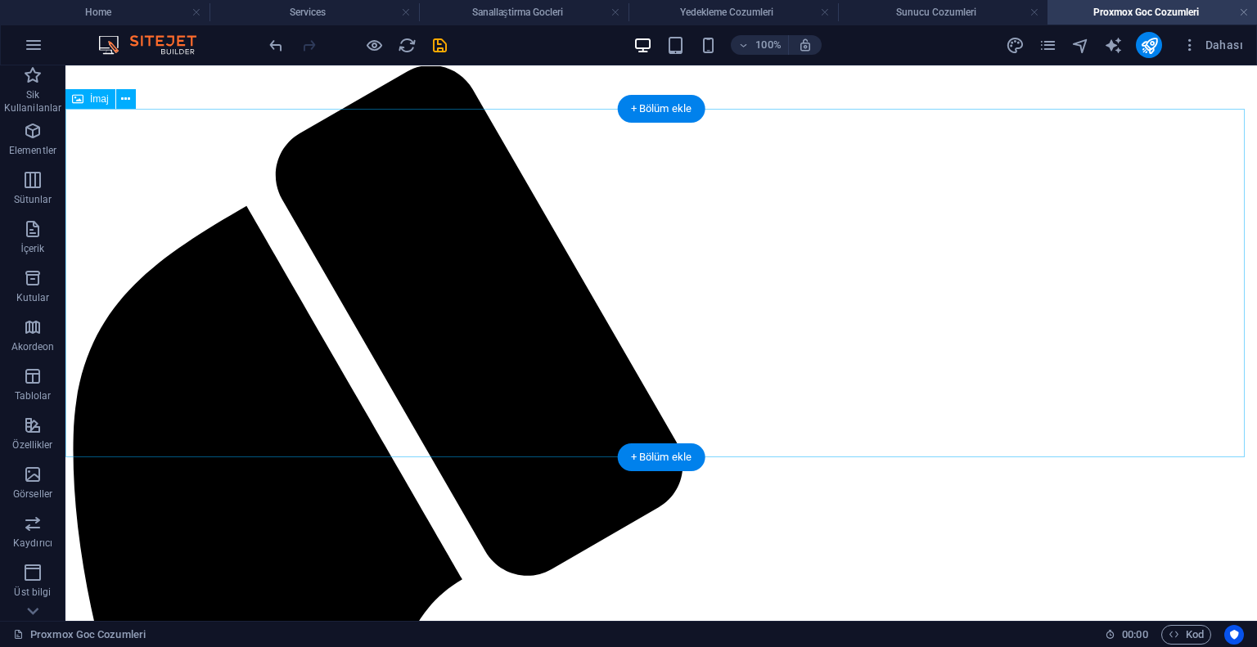
select select "%"
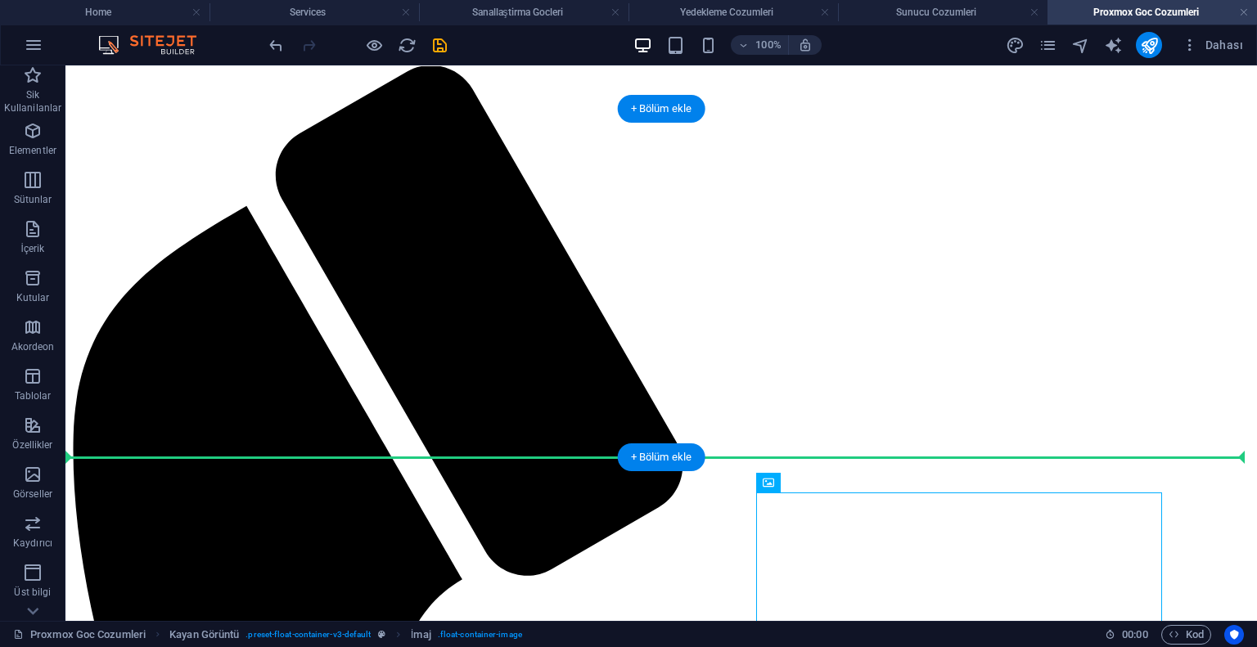
drag, startPoint x: 888, startPoint y: 503, endPoint x: 769, endPoint y: 317, distance: 221.1
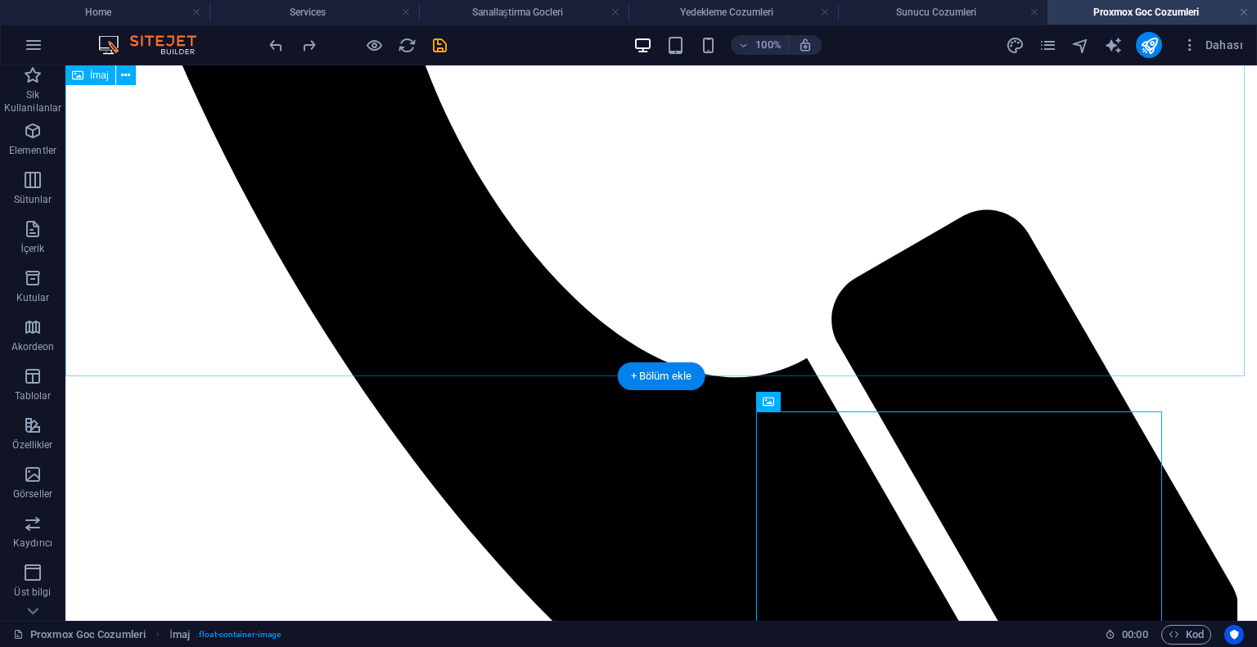
scroll to position [163, 0]
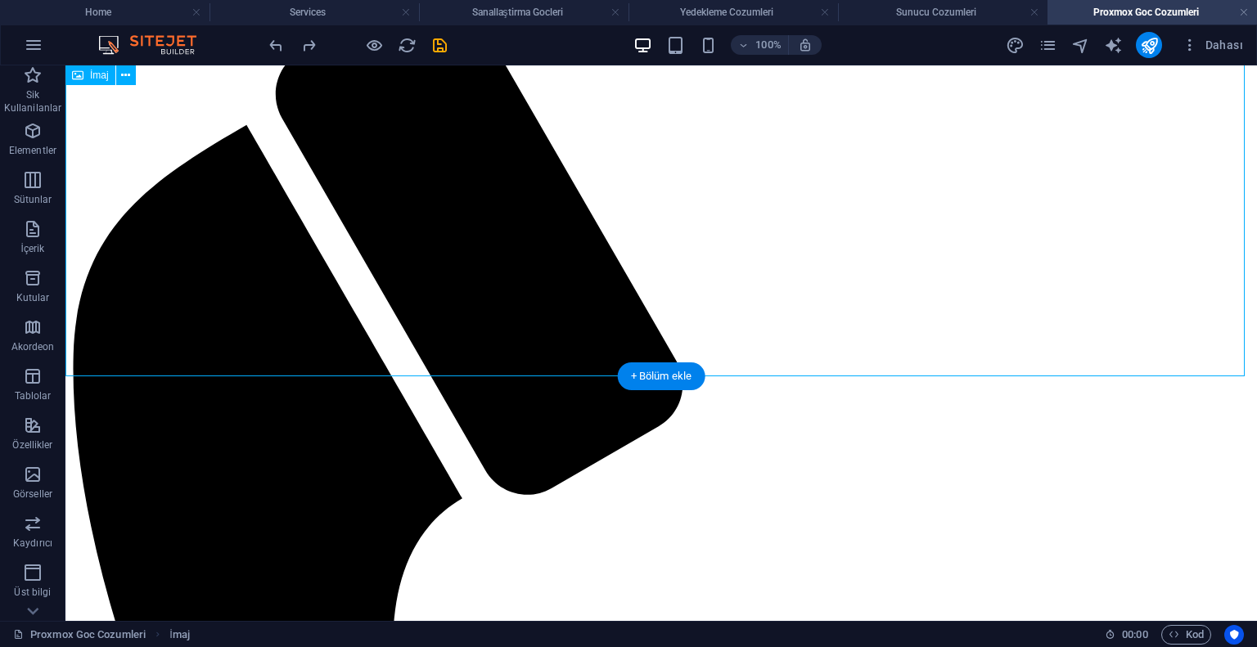
select select "%"
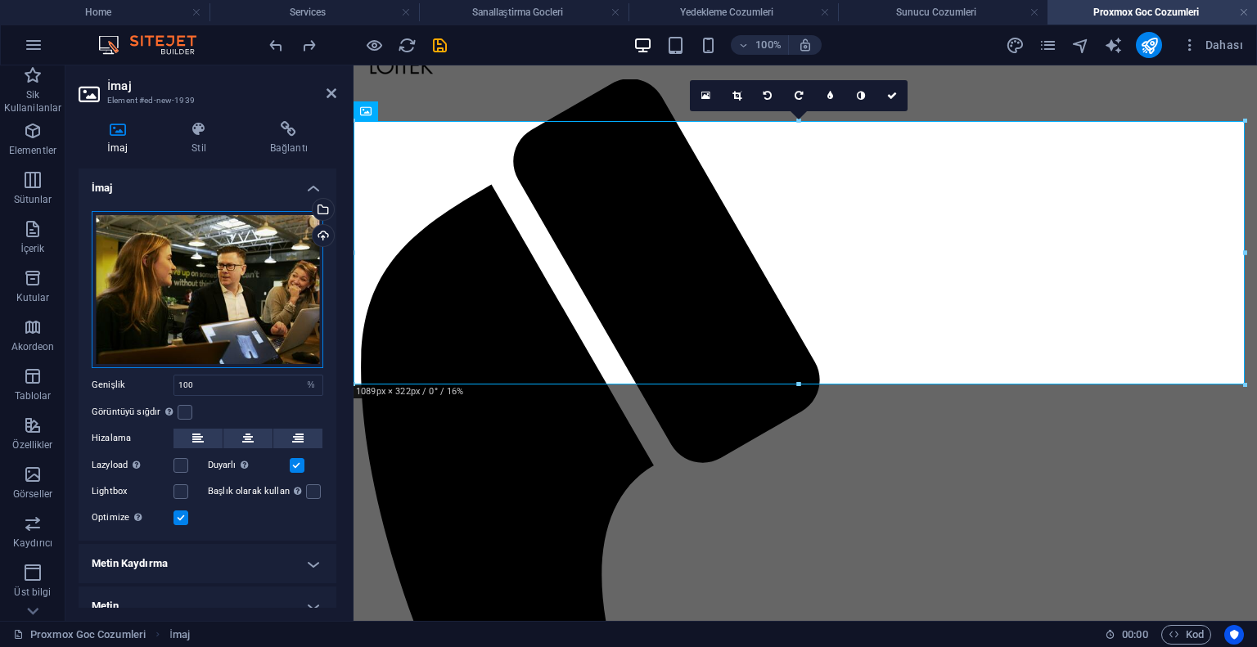
click at [259, 263] on div "Dosyaları buraya sürükleyin, dosyaları seçmek için tıklayın veya Dosyalardan ya…" at bounding box center [208, 289] width 232 height 157
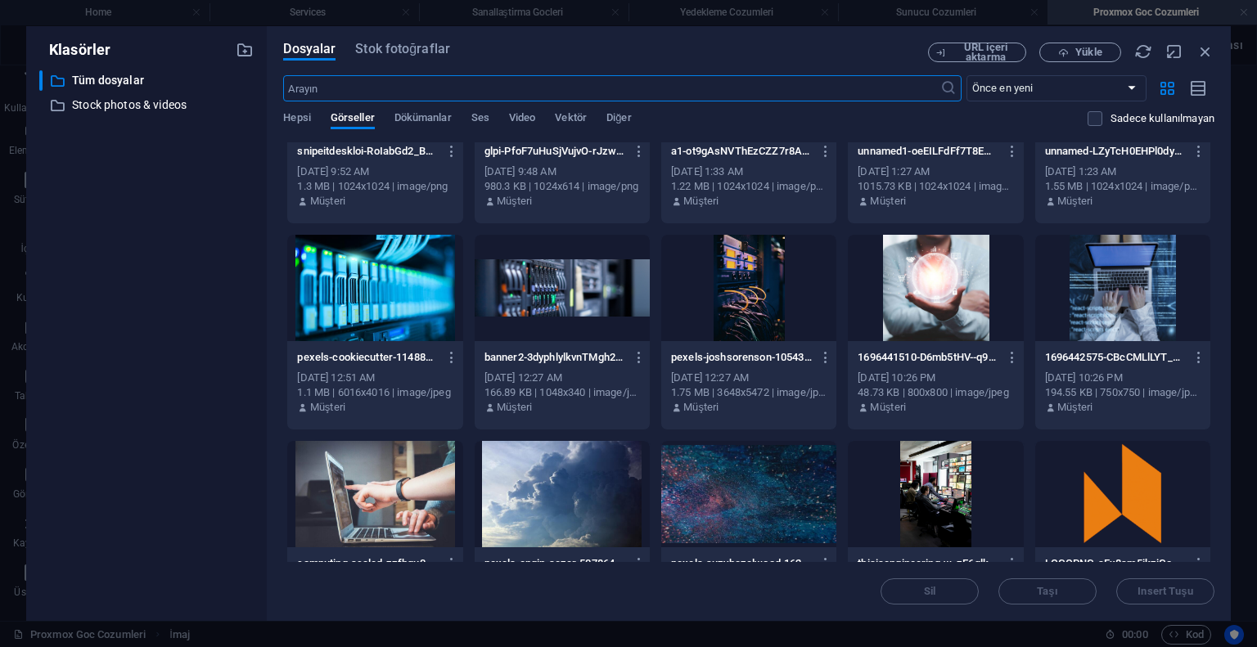
scroll to position [982, 0]
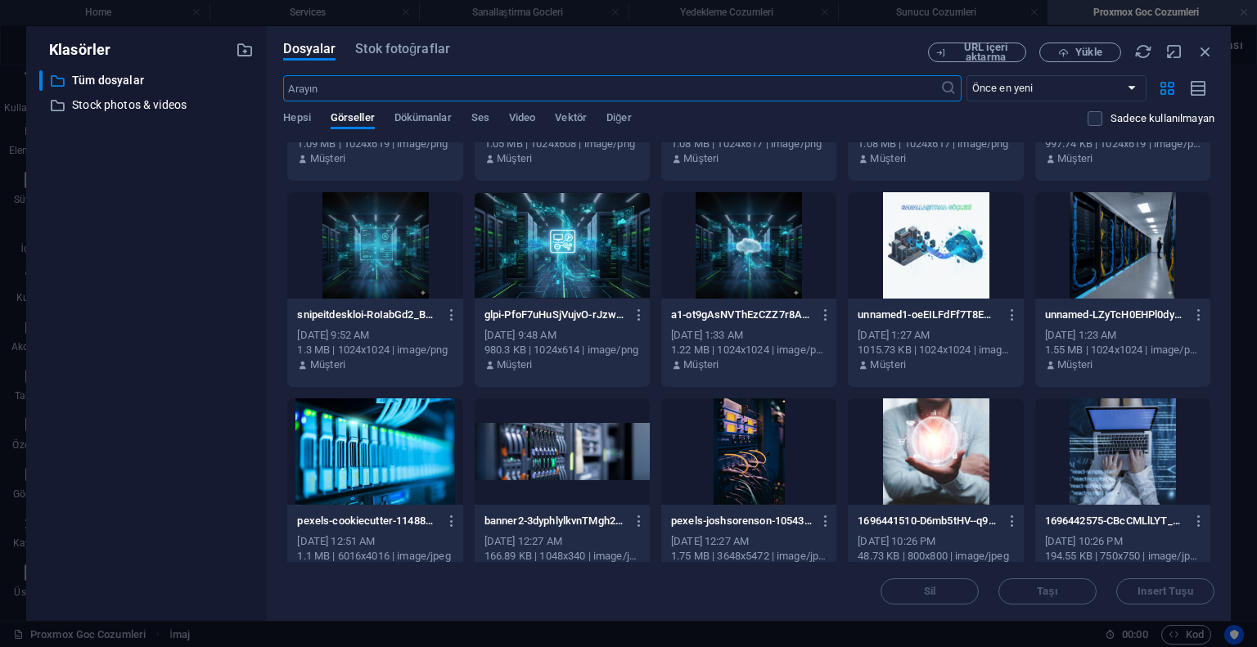
click at [734, 274] on div at bounding box center [748, 245] width 175 height 106
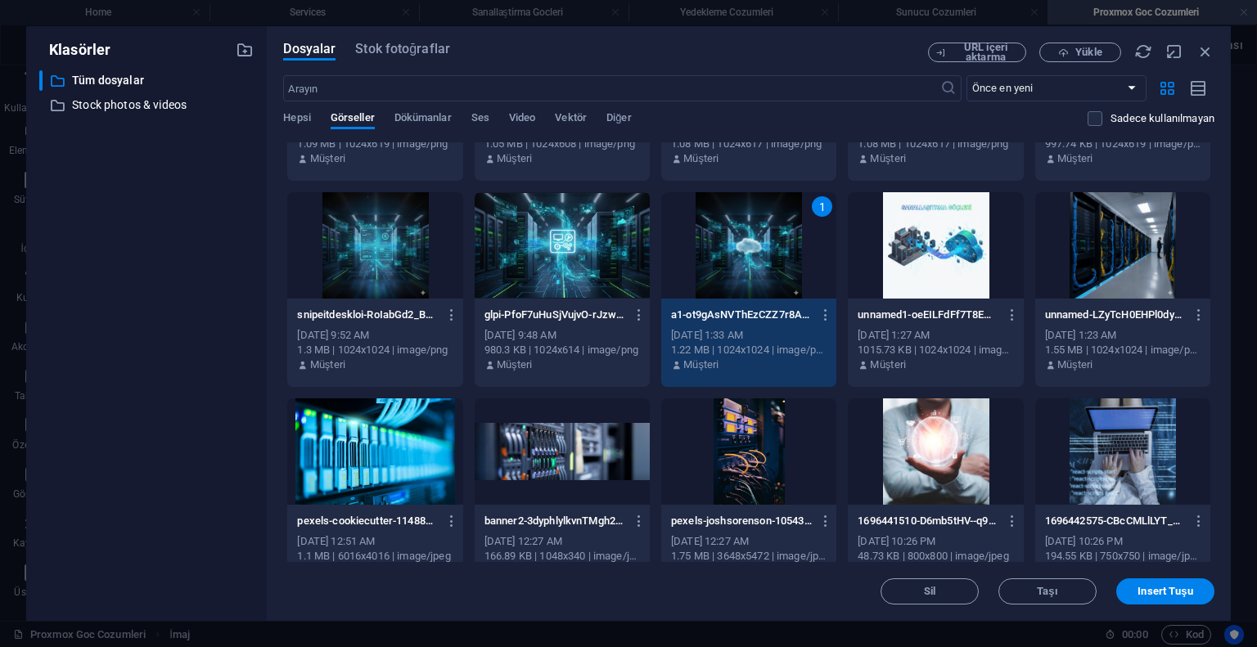
click at [734, 274] on div "1" at bounding box center [748, 245] width 175 height 106
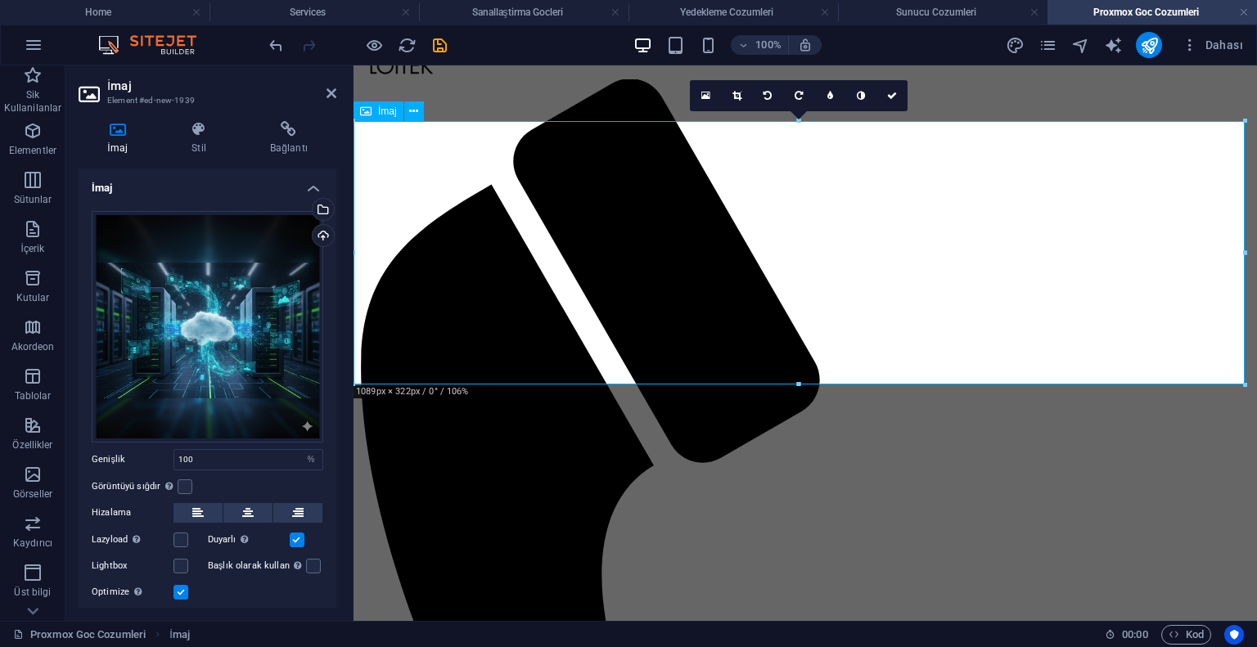
scroll to position [69, 0]
click at [890, 92] on icon at bounding box center [892, 97] width 10 height 10
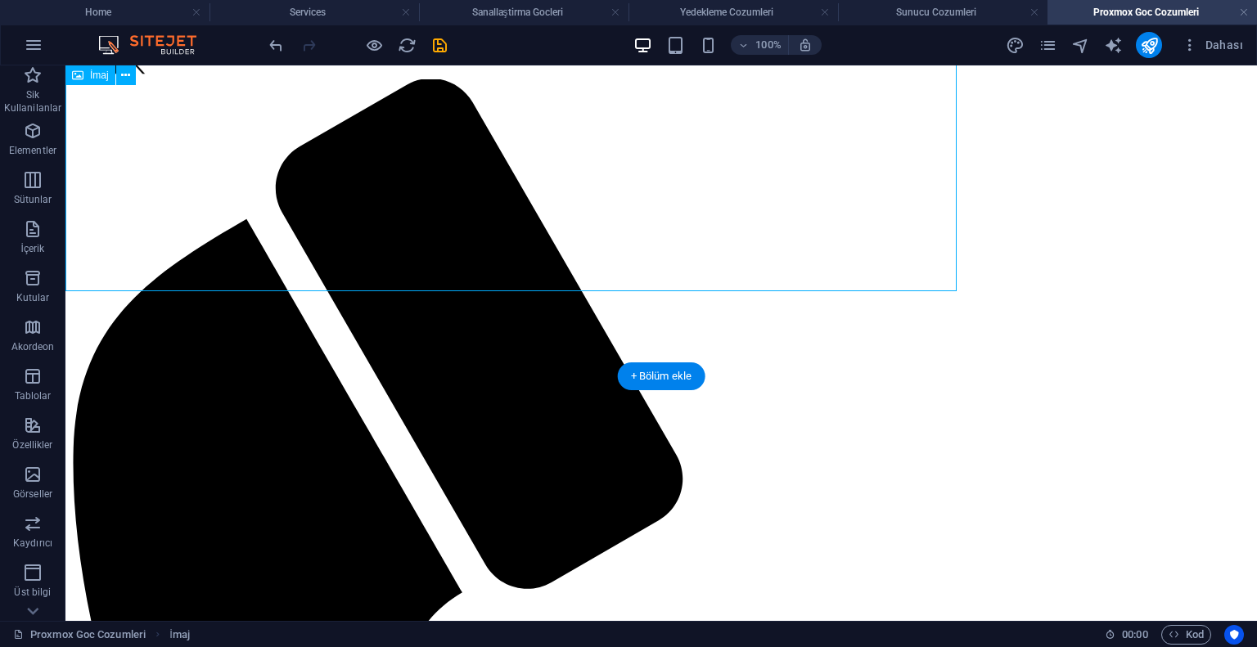
scroll to position [162, 0]
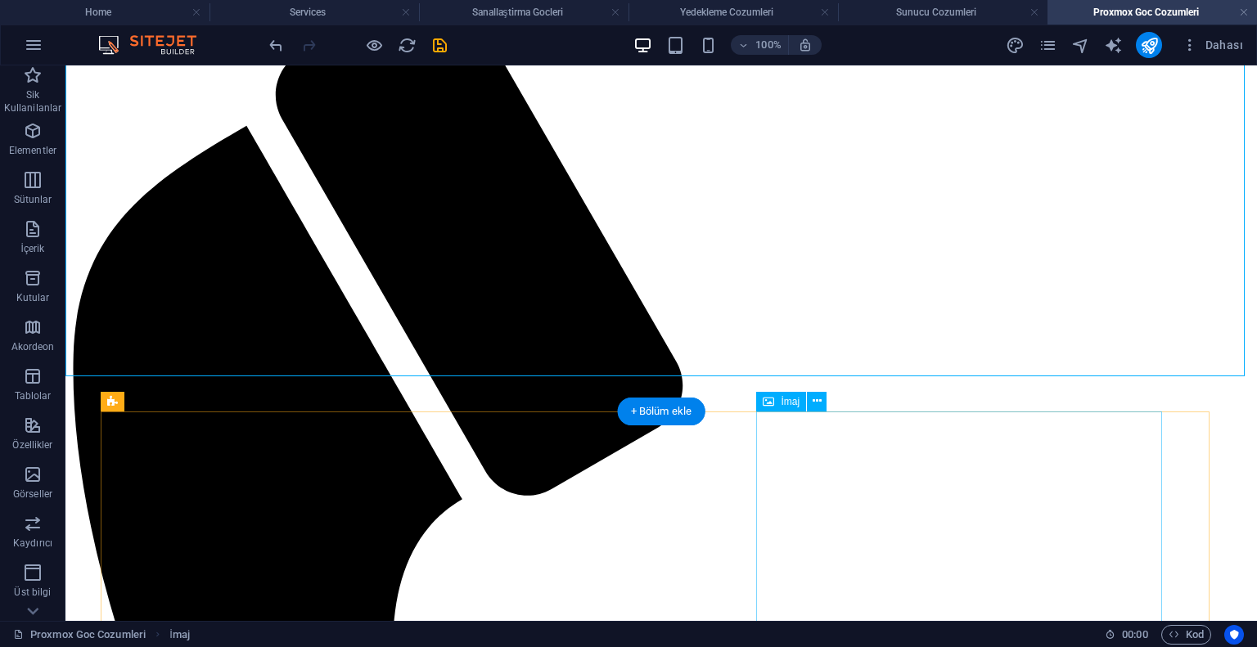
select select "%"
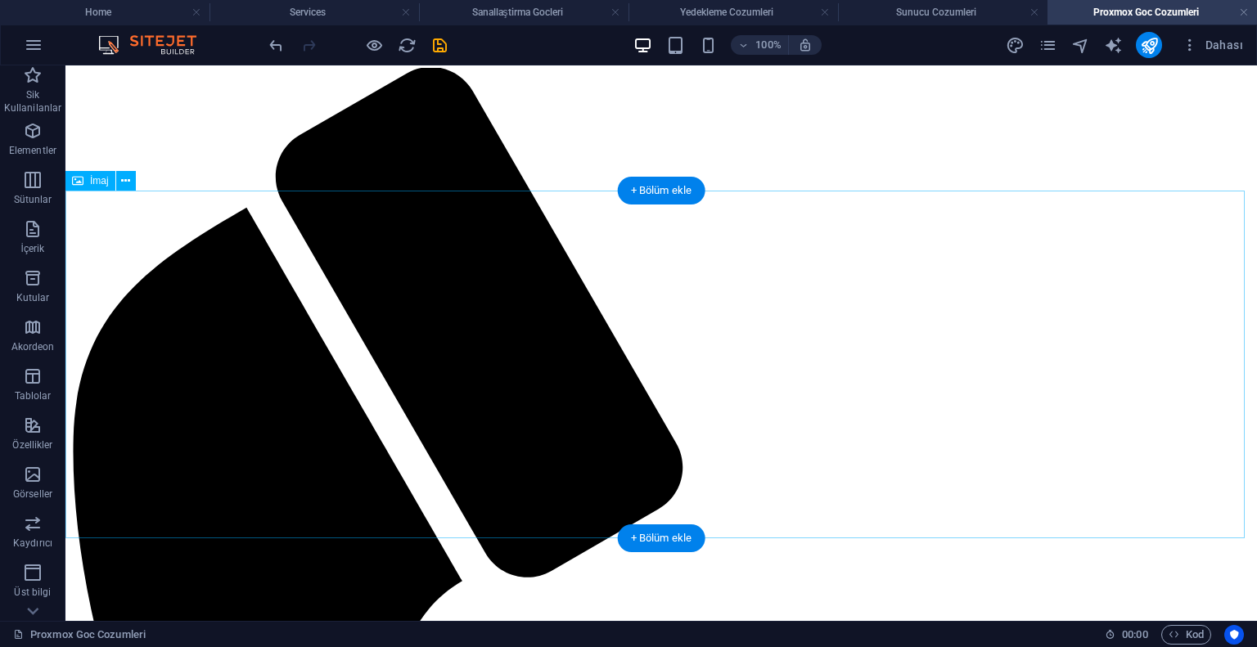
scroll to position [0, 0]
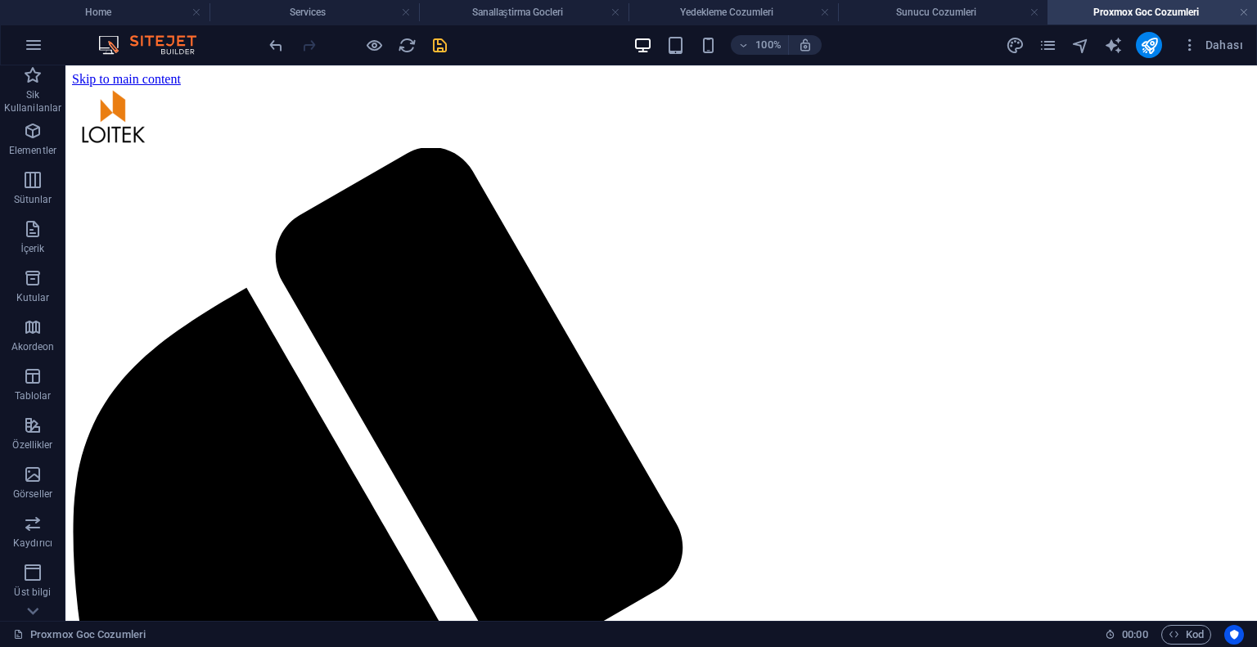
click at [442, 41] on icon "save" at bounding box center [439, 45] width 19 height 19
click at [1243, 12] on link at bounding box center [1244, 13] width 10 height 16
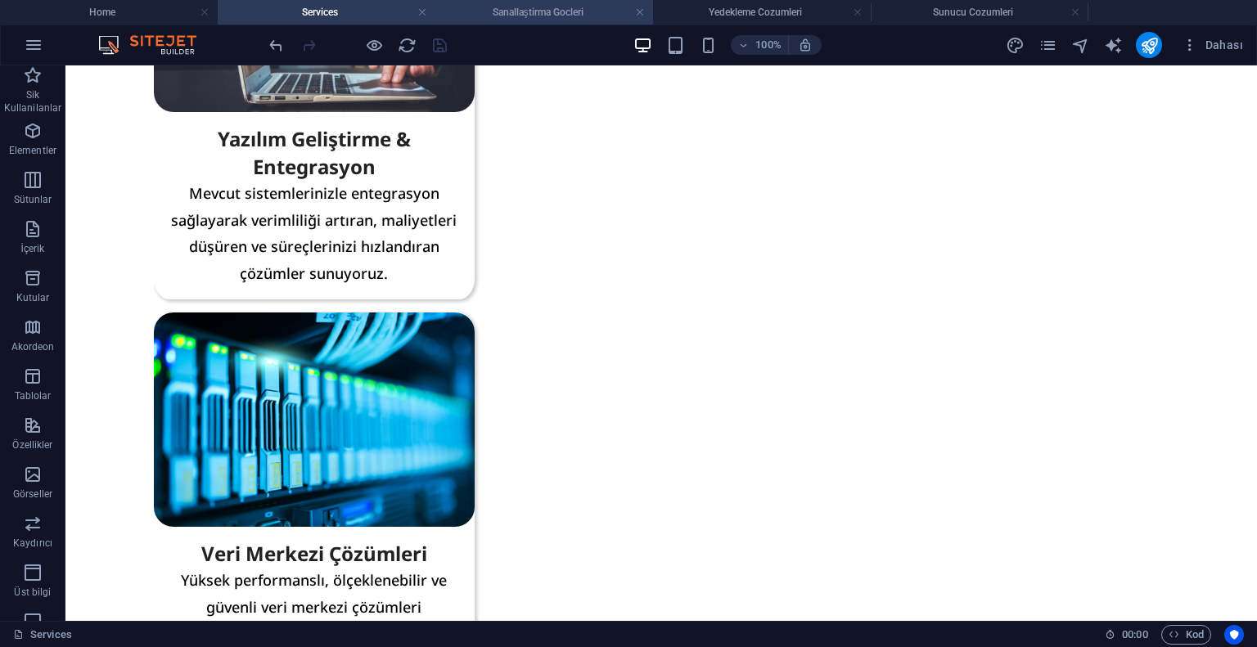
click at [563, 7] on h4 "Sanallaştirma Gocleri" at bounding box center [544, 12] width 218 height 18
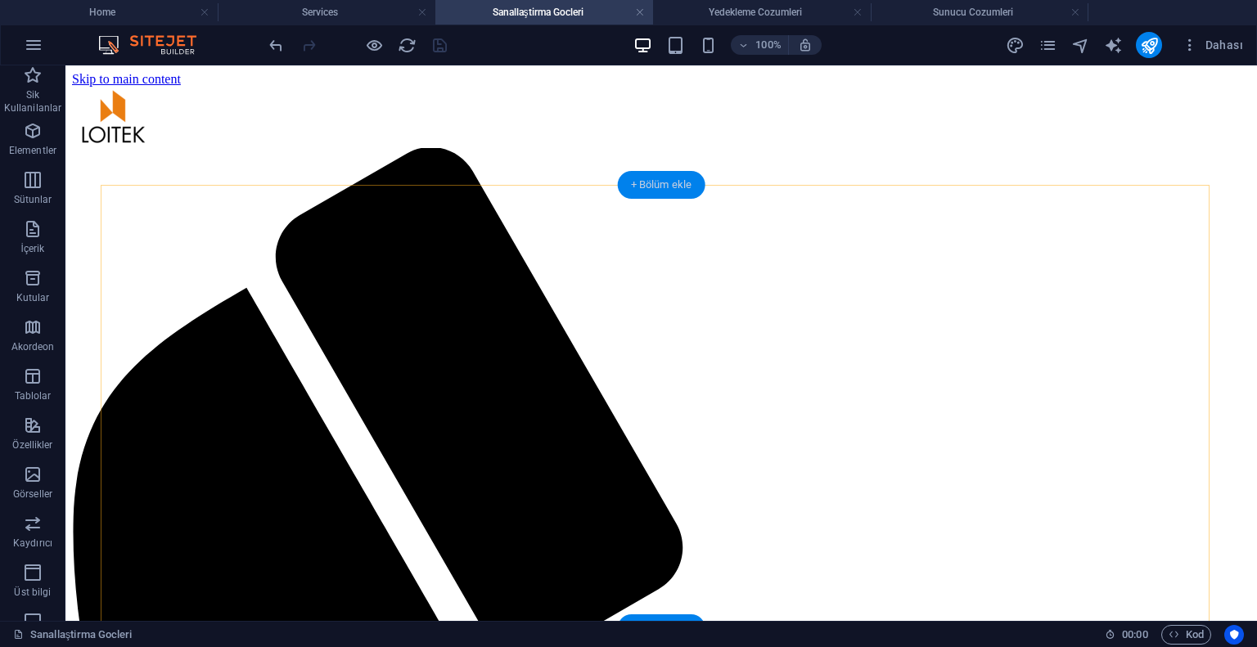
click at [659, 180] on div "+ Bölüm ekle" at bounding box center [662, 185] width 88 height 28
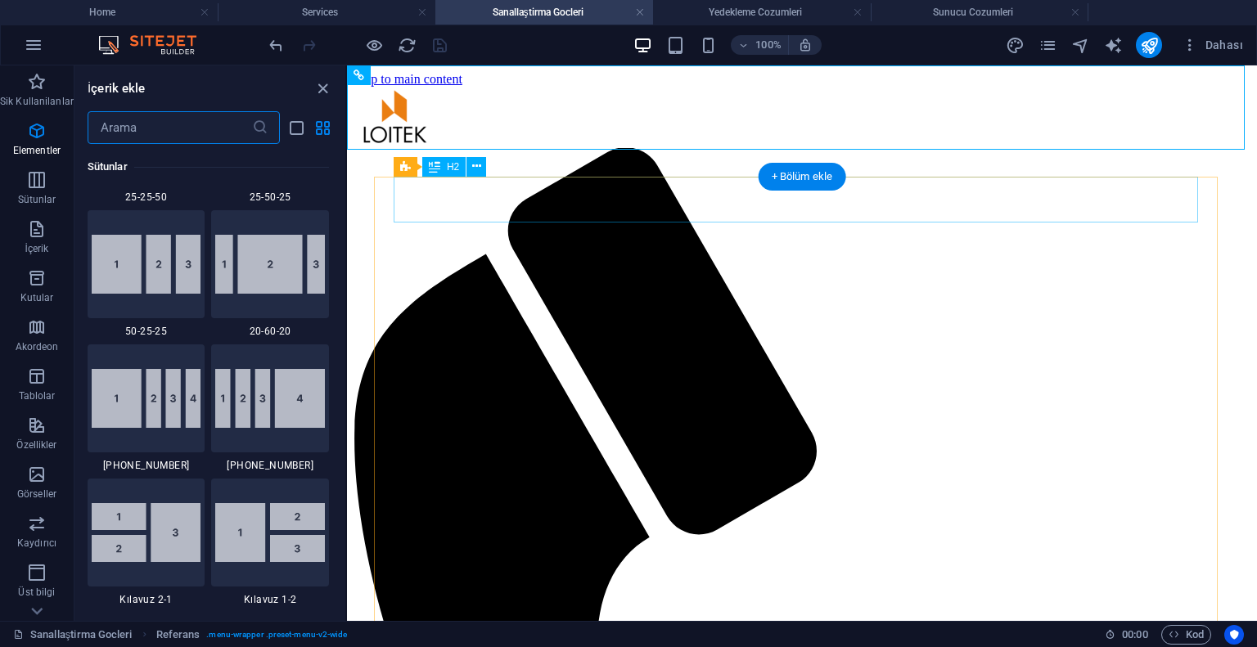
scroll to position [2997, 0]
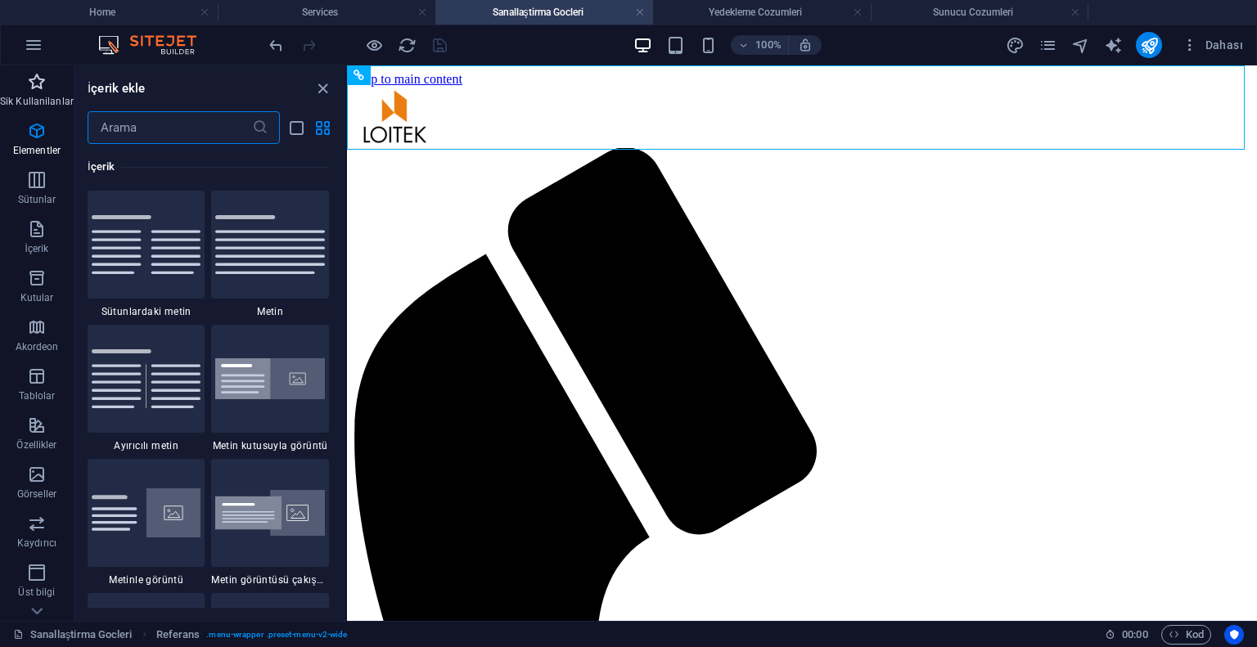
click at [33, 85] on icon "button" at bounding box center [37, 82] width 20 height 20
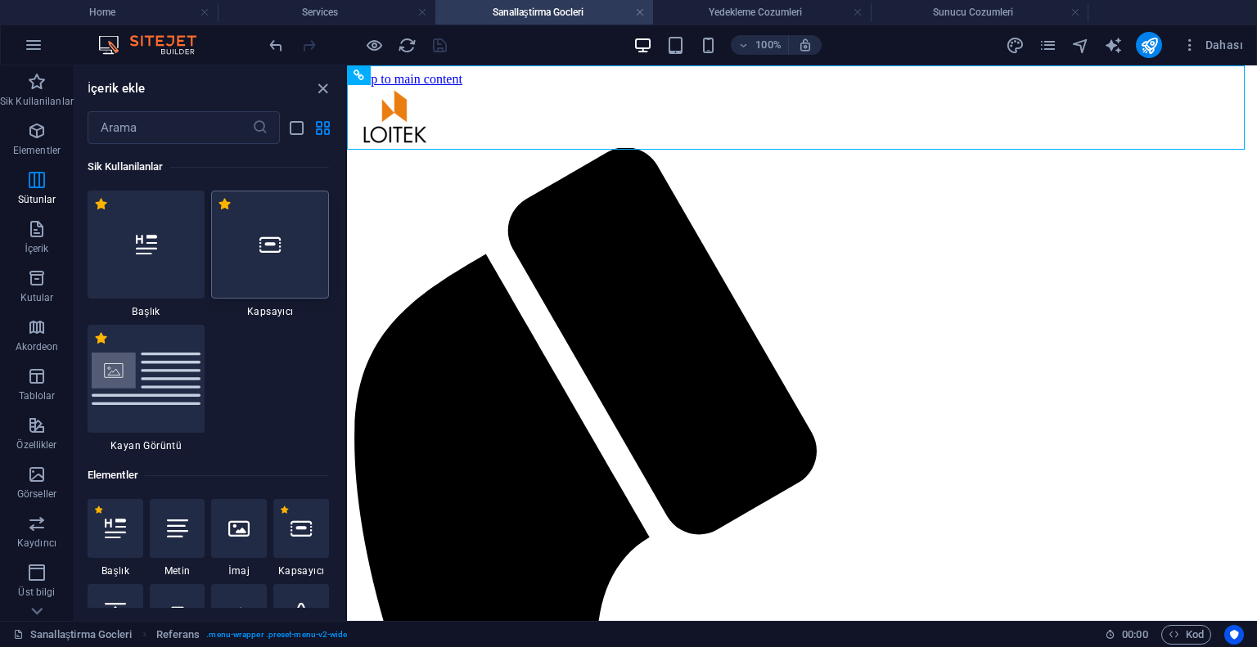
scroll to position [0, 0]
click at [267, 238] on icon at bounding box center [269, 244] width 21 height 21
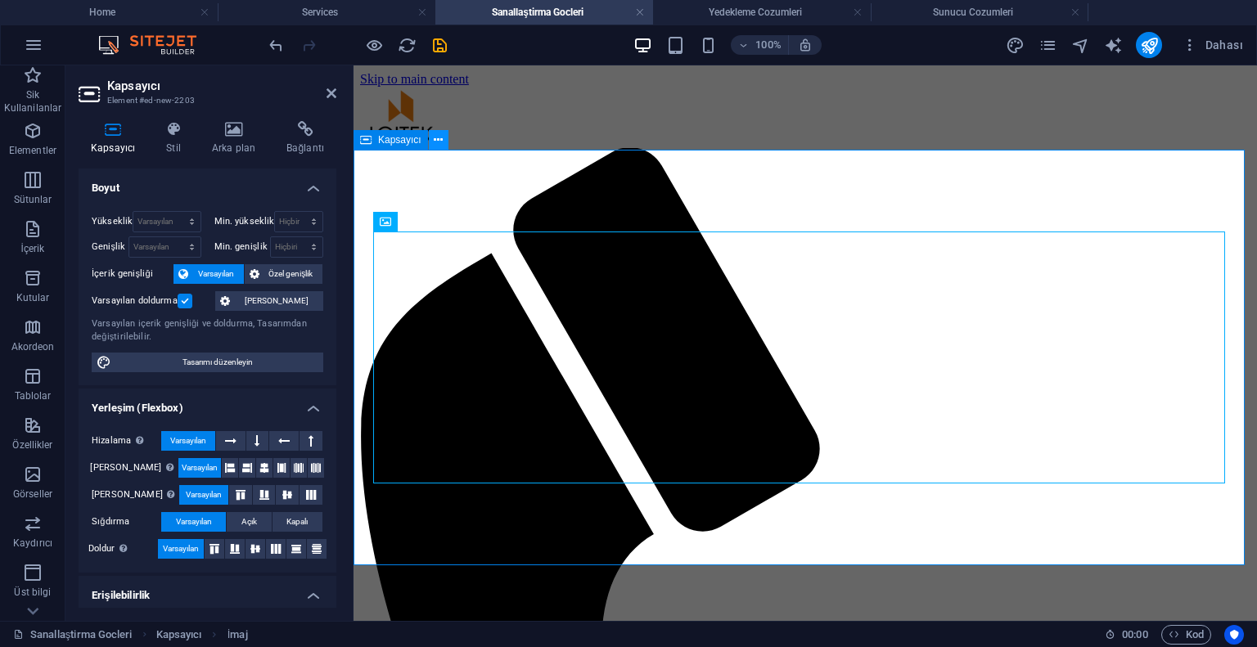
click at [434, 142] on icon at bounding box center [438, 140] width 9 height 17
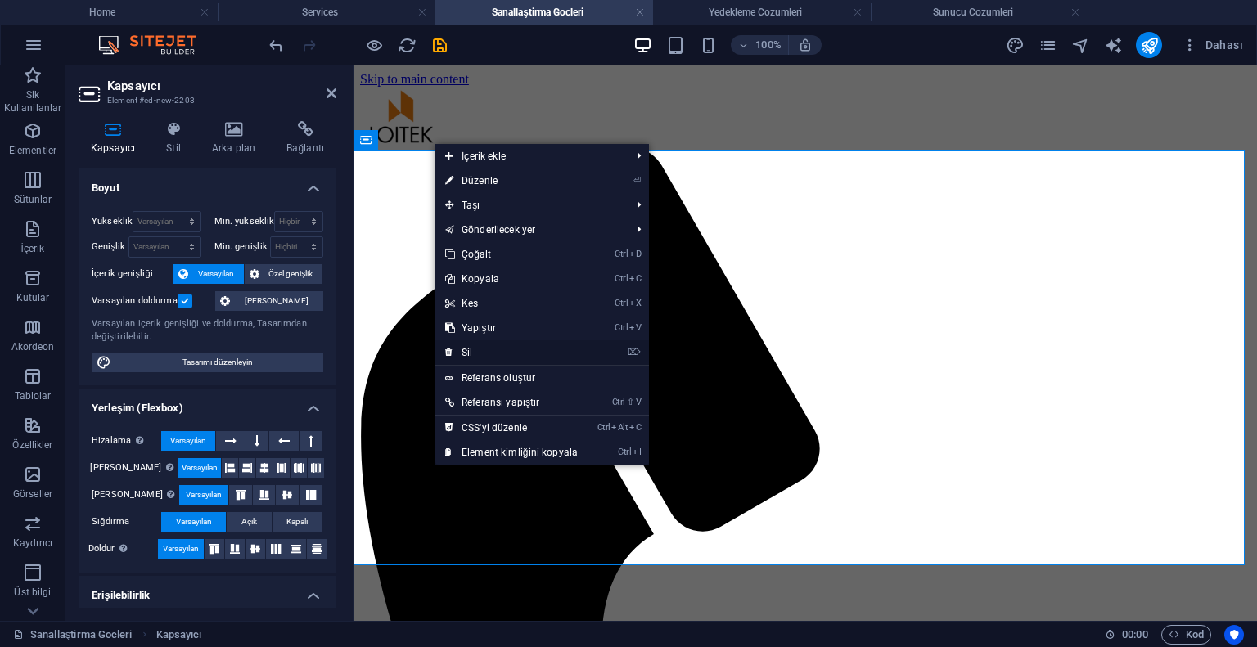
click at [503, 344] on link "⌦ Sil" at bounding box center [511, 352] width 152 height 25
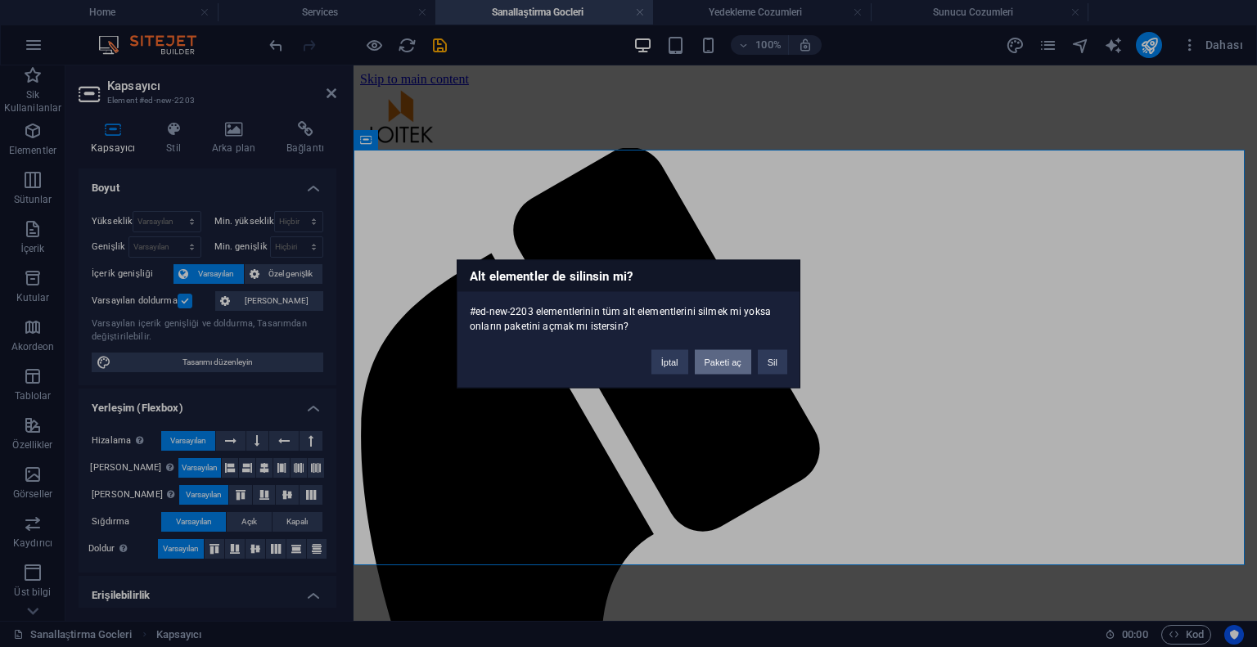
click at [726, 361] on button "Paketi aç" at bounding box center [723, 361] width 56 height 25
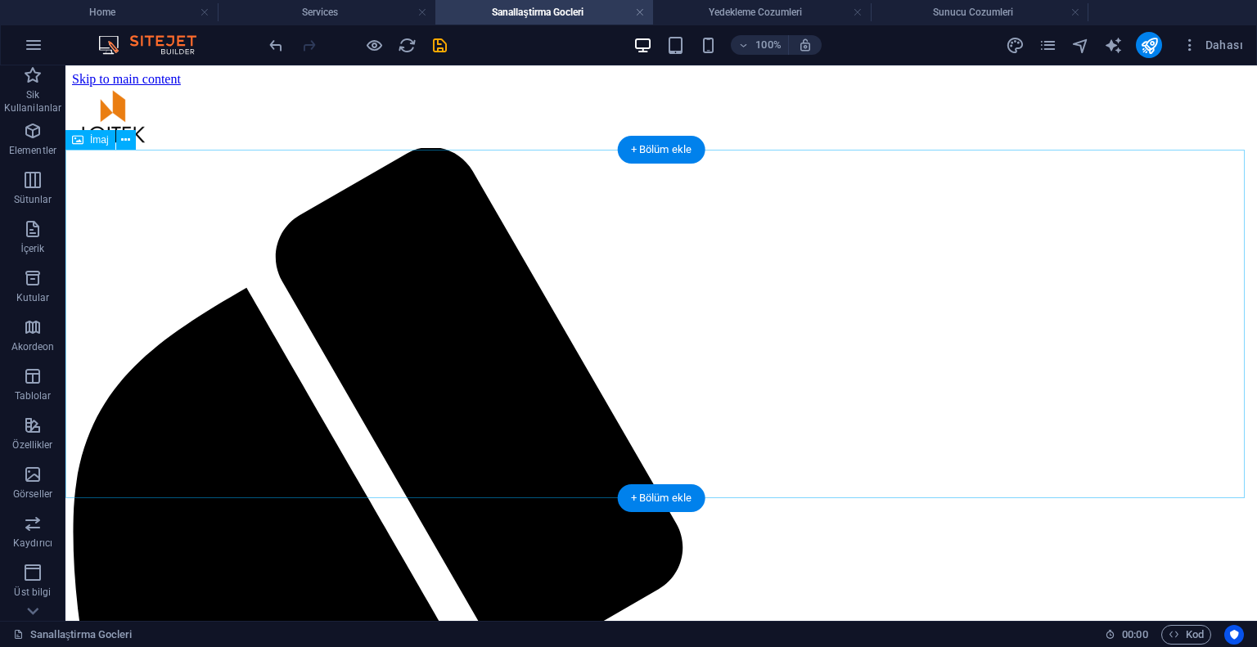
select select "%"
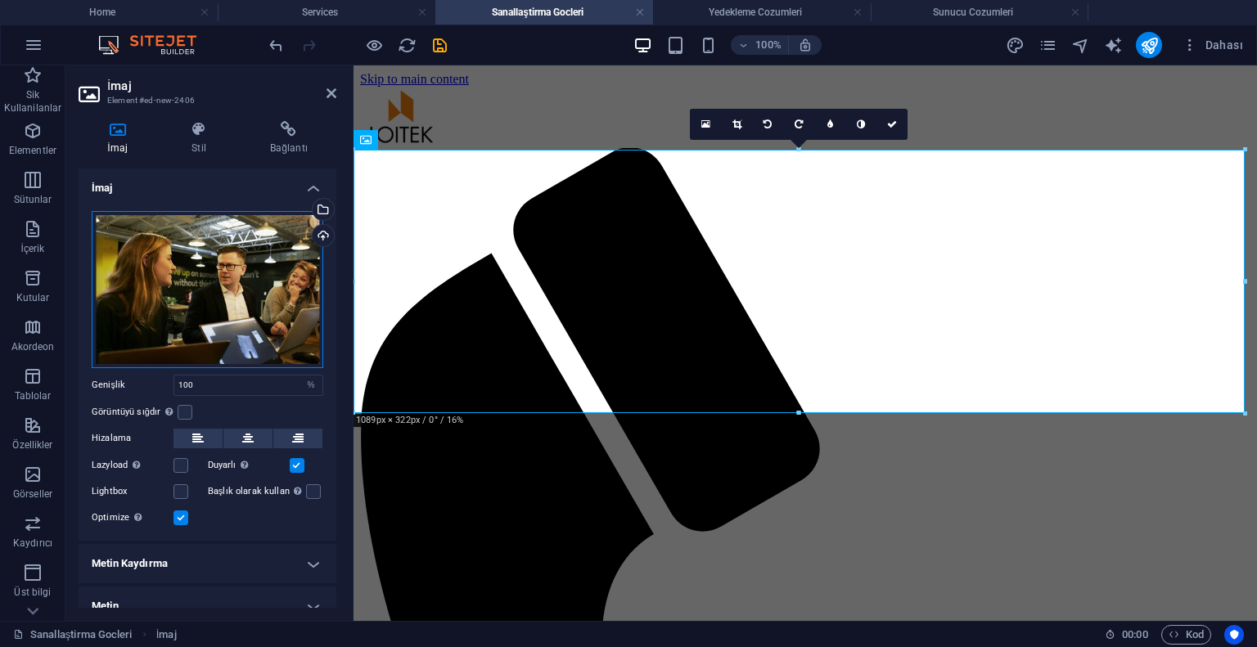
click at [280, 264] on div "Dosyaları buraya sürükleyin, dosyaları seçmek için tıklayın veya Dosyalardan ya…" at bounding box center [208, 289] width 232 height 157
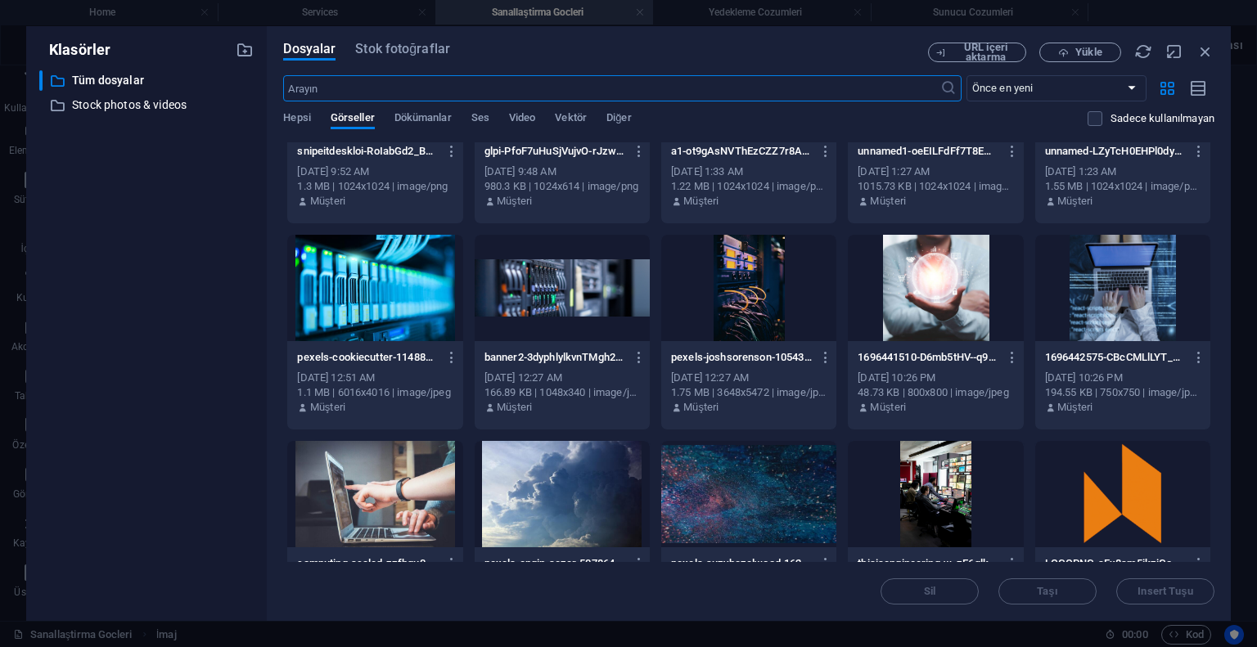
scroll to position [1309, 0]
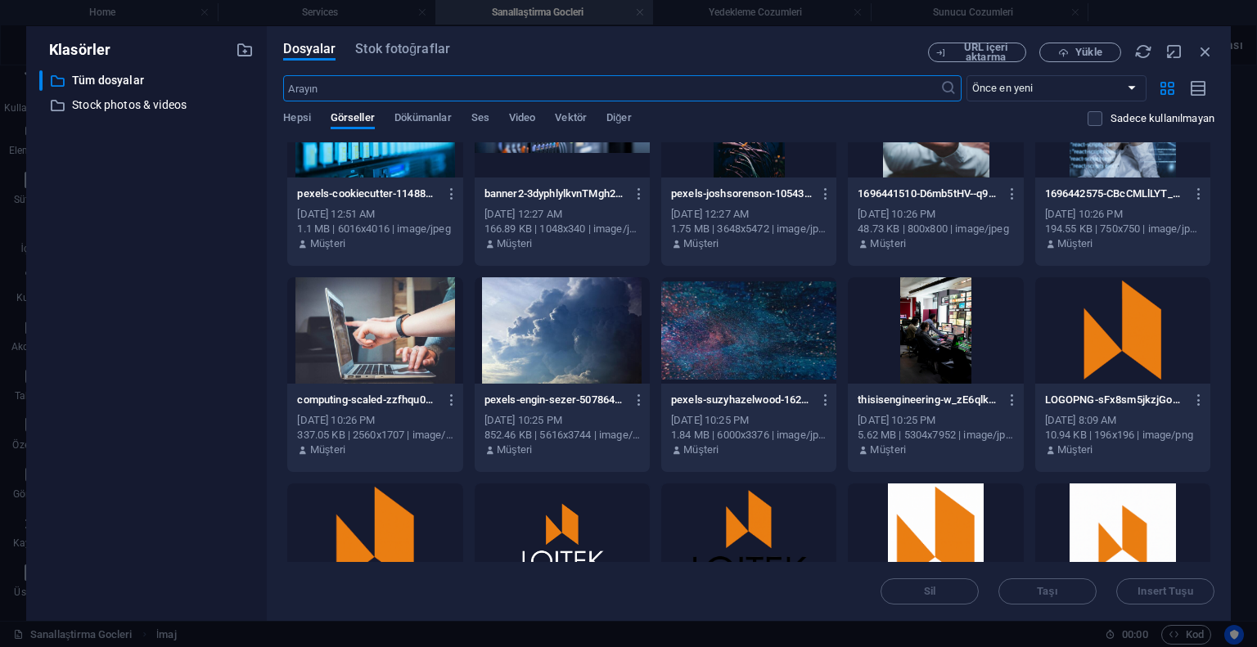
click at [916, 166] on div at bounding box center [935, 124] width 175 height 106
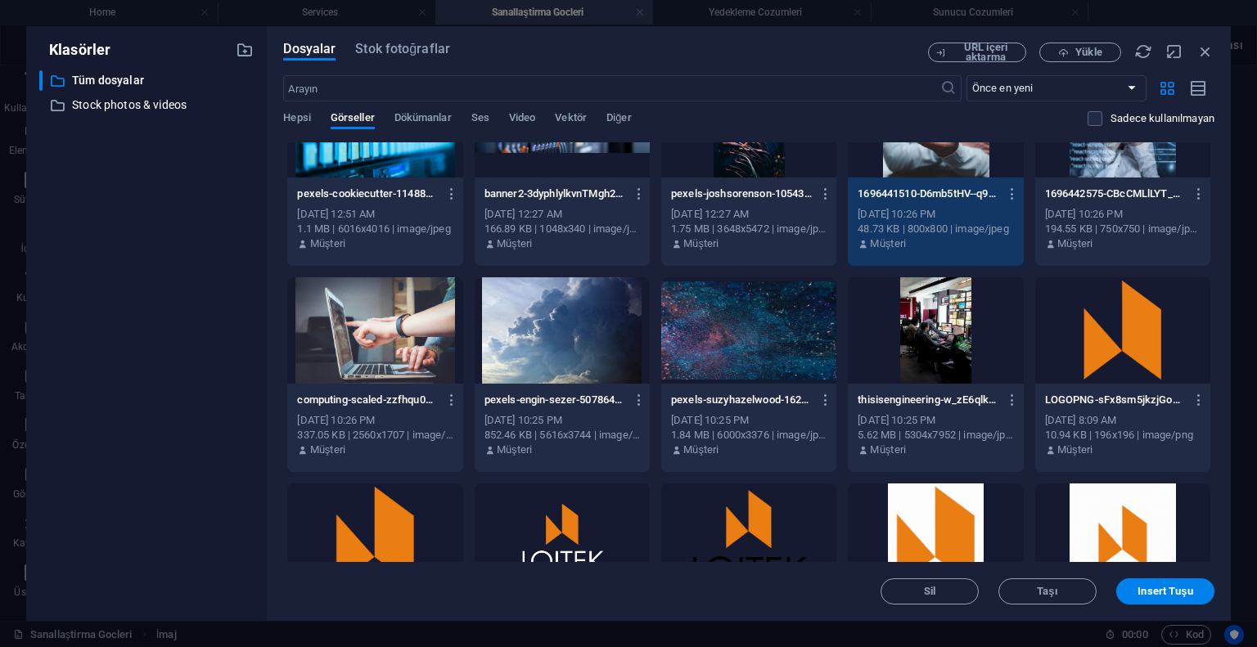
click at [916, 166] on div "1" at bounding box center [935, 124] width 175 height 106
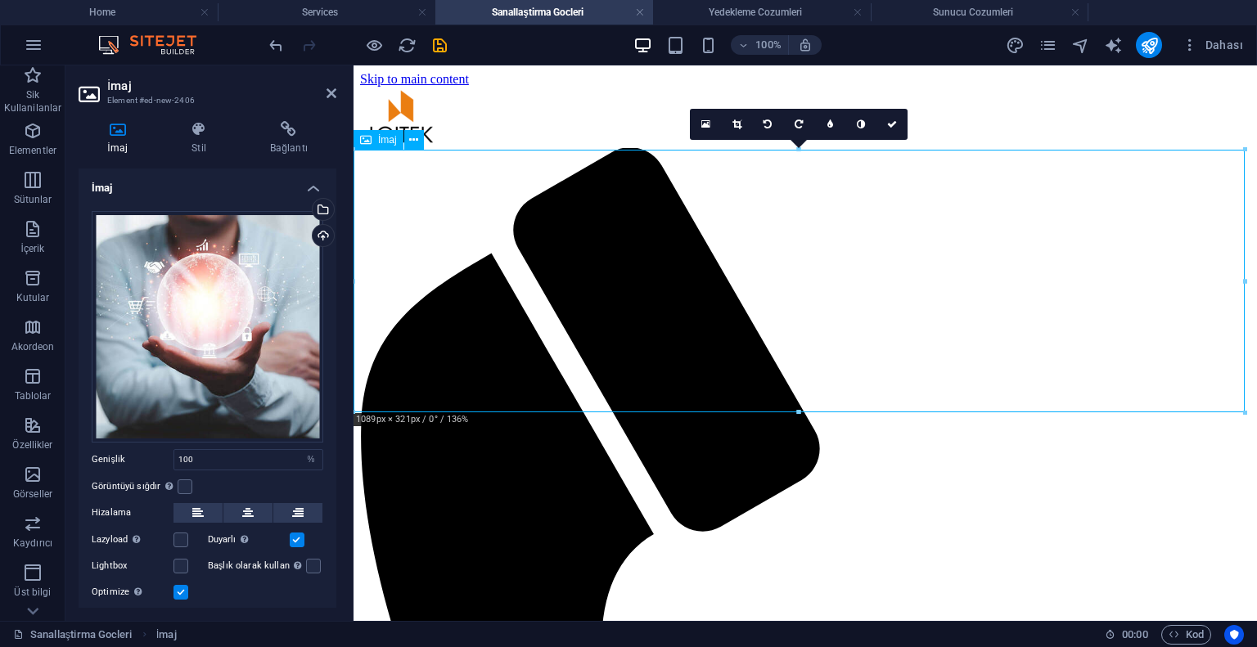
drag, startPoint x: 807, startPoint y: 229, endPoint x: 807, endPoint y: 254, distance: 25.4
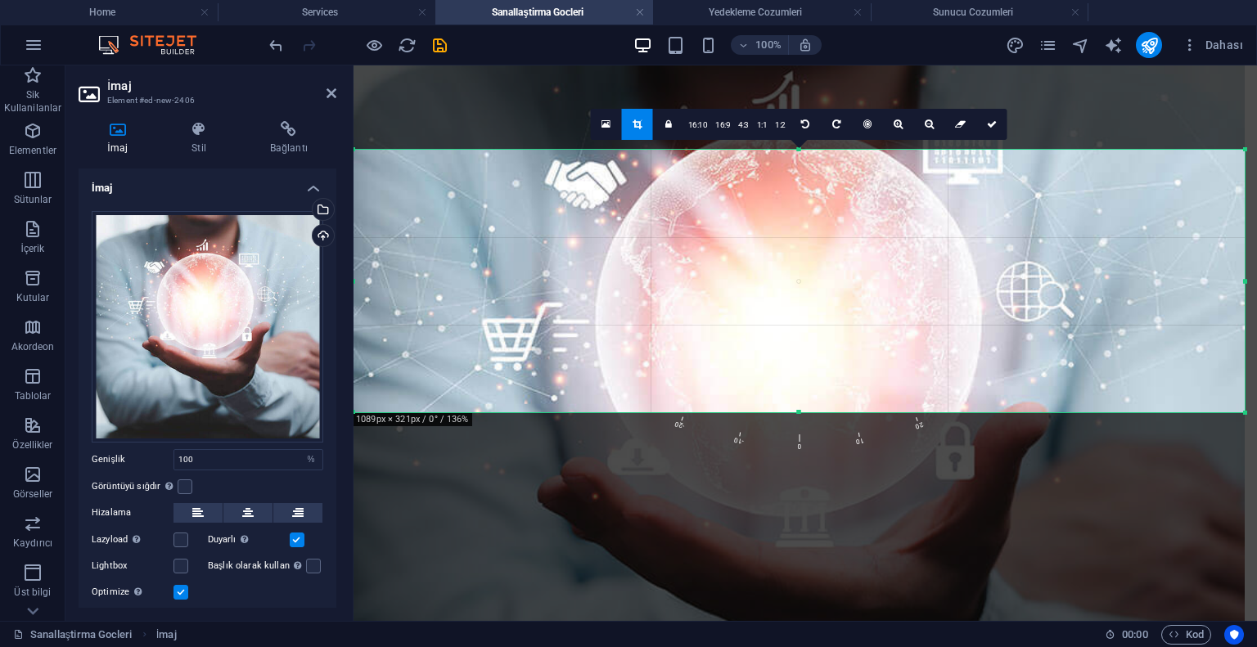
drag, startPoint x: 824, startPoint y: 245, endPoint x: 823, endPoint y: 389, distance: 143.2
click at [823, 389] on div at bounding box center [798, 421] width 891 height 891
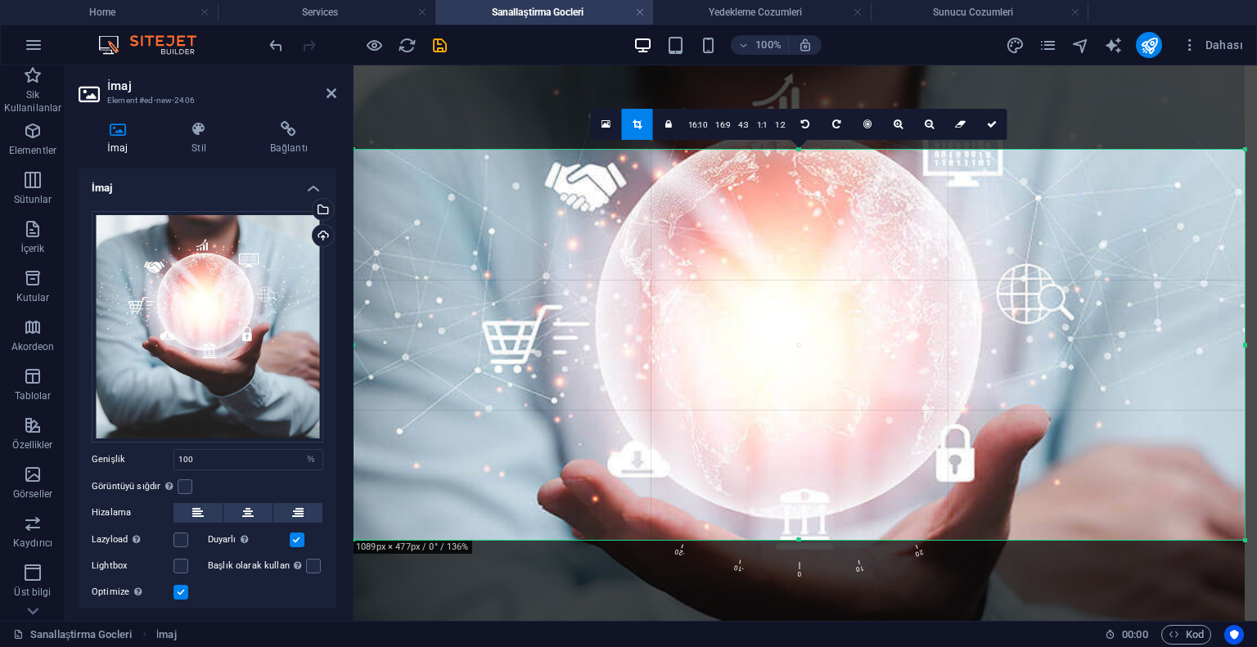
drag, startPoint x: 801, startPoint y: 412, endPoint x: 812, endPoint y: 559, distance: 146.8
click at [812, 543] on div at bounding box center [798, 541] width 891 height 6
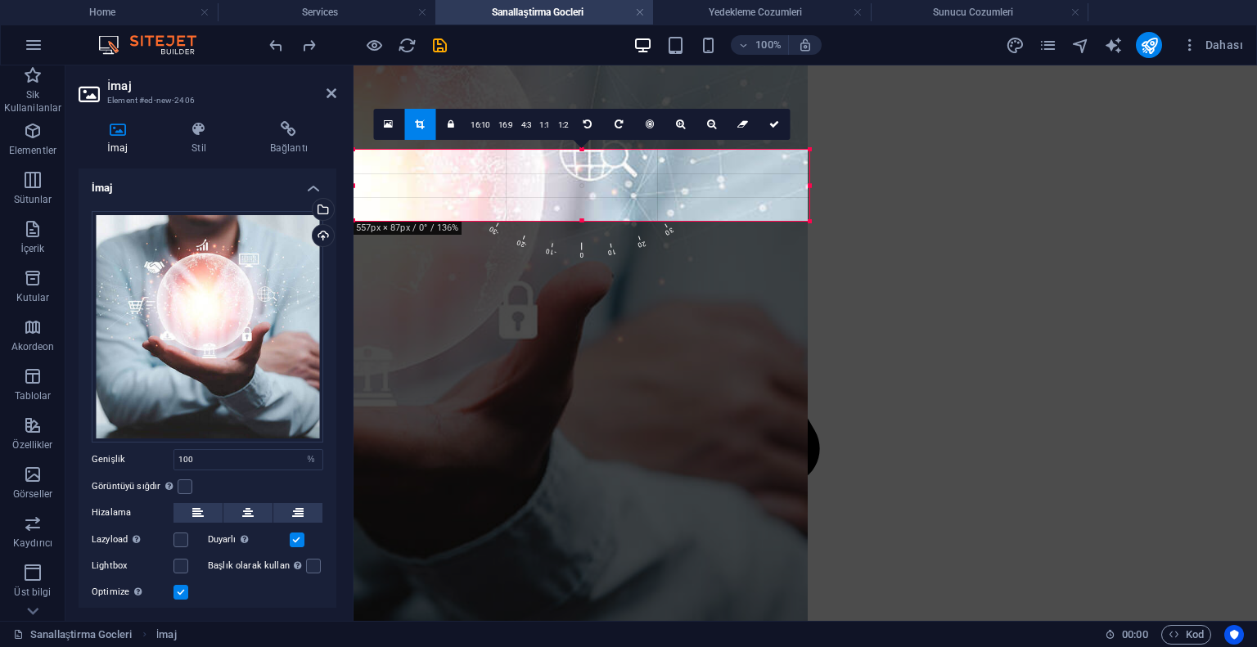
drag, startPoint x: 355, startPoint y: 413, endPoint x: 793, endPoint y: 221, distance: 478.1
click at [793, 221] on div "180 170 160 150 140 130 120 110 100 90 80 70 60 50 40 30 20 10 0 -10 -20 -30 -4…" at bounding box center [581, 185] width 456 height 71
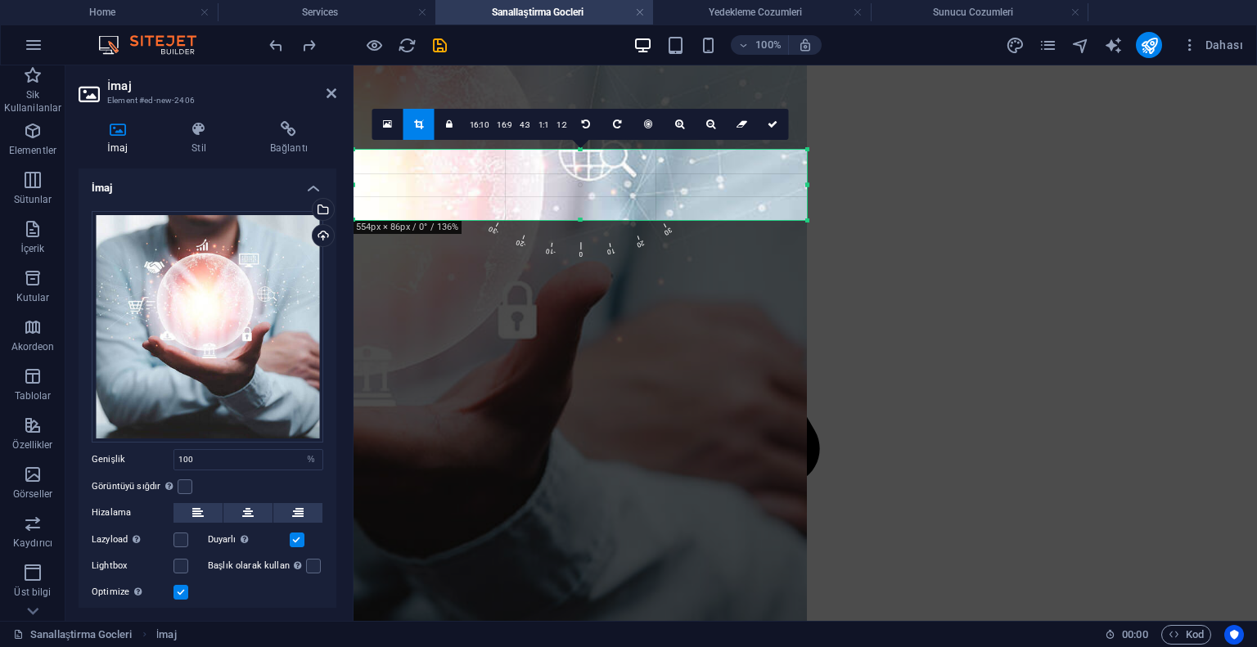
type input "554"
select select "px"
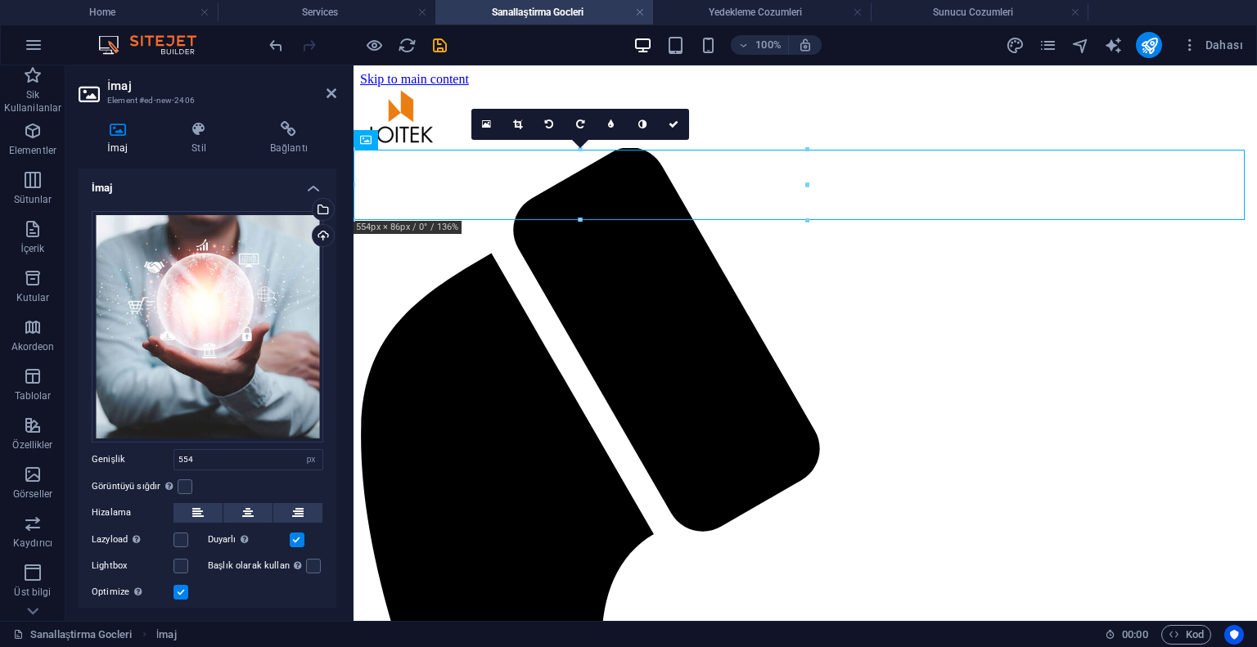
type input "100"
select select "%"
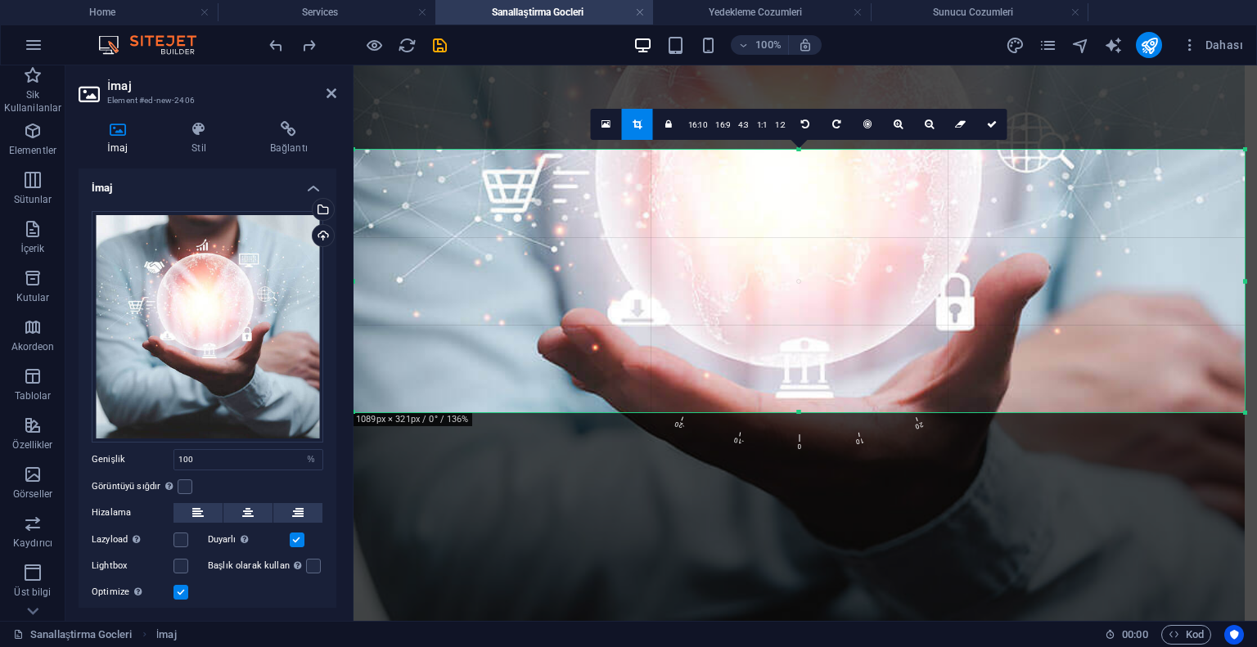
drag, startPoint x: 348, startPoint y: 215, endPoint x: 700, endPoint y: 272, distance: 357.3
click at [700, 272] on div at bounding box center [798, 272] width 891 height 891
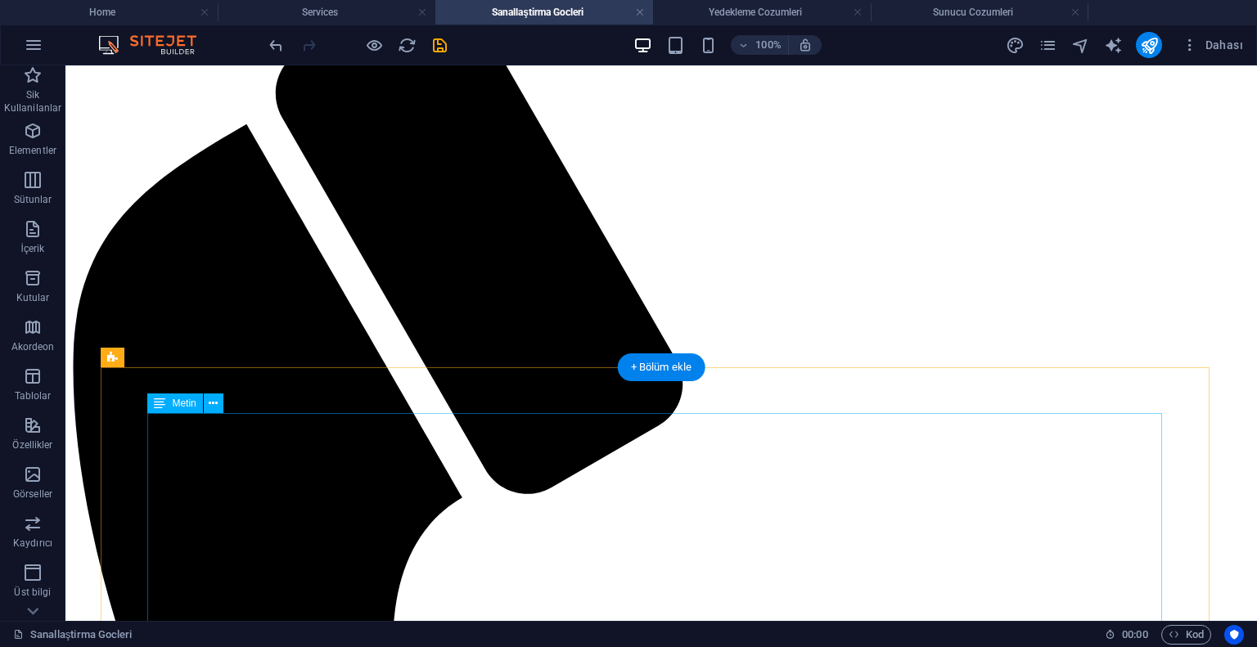
scroll to position [0, 0]
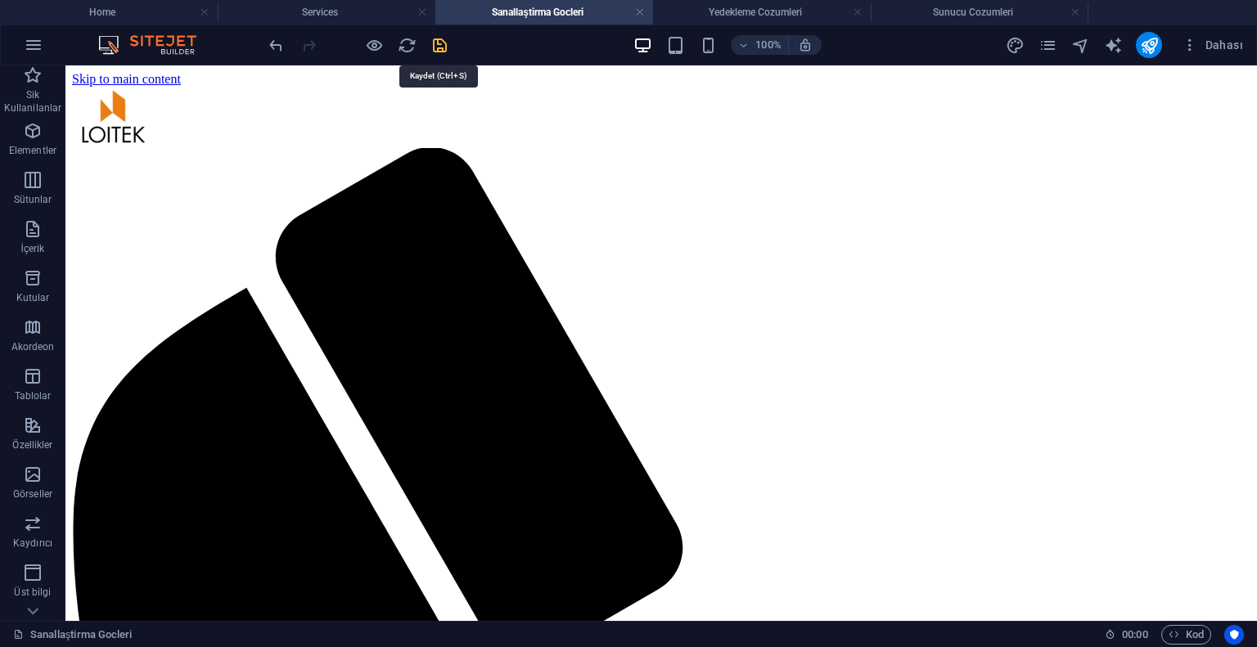
click at [432, 41] on icon "save" at bounding box center [439, 45] width 19 height 19
click at [642, 13] on link at bounding box center [640, 13] width 10 height 16
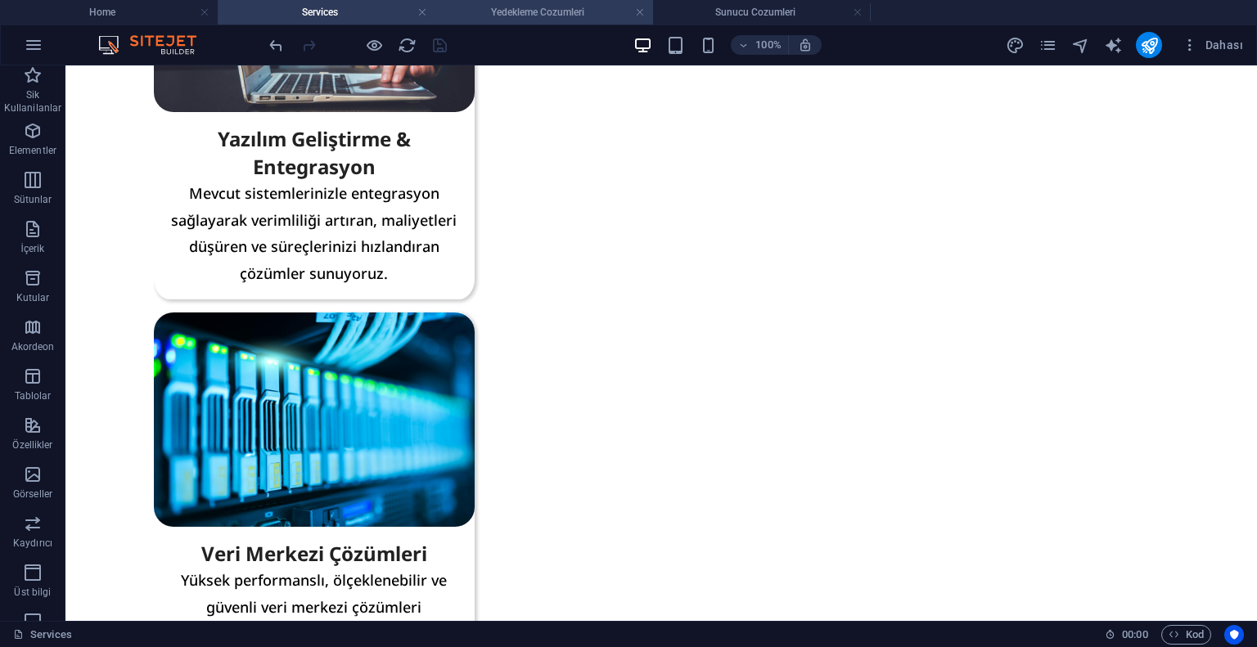
click at [551, 5] on h4 "Yedekleme Cozumleri" at bounding box center [544, 12] width 218 height 18
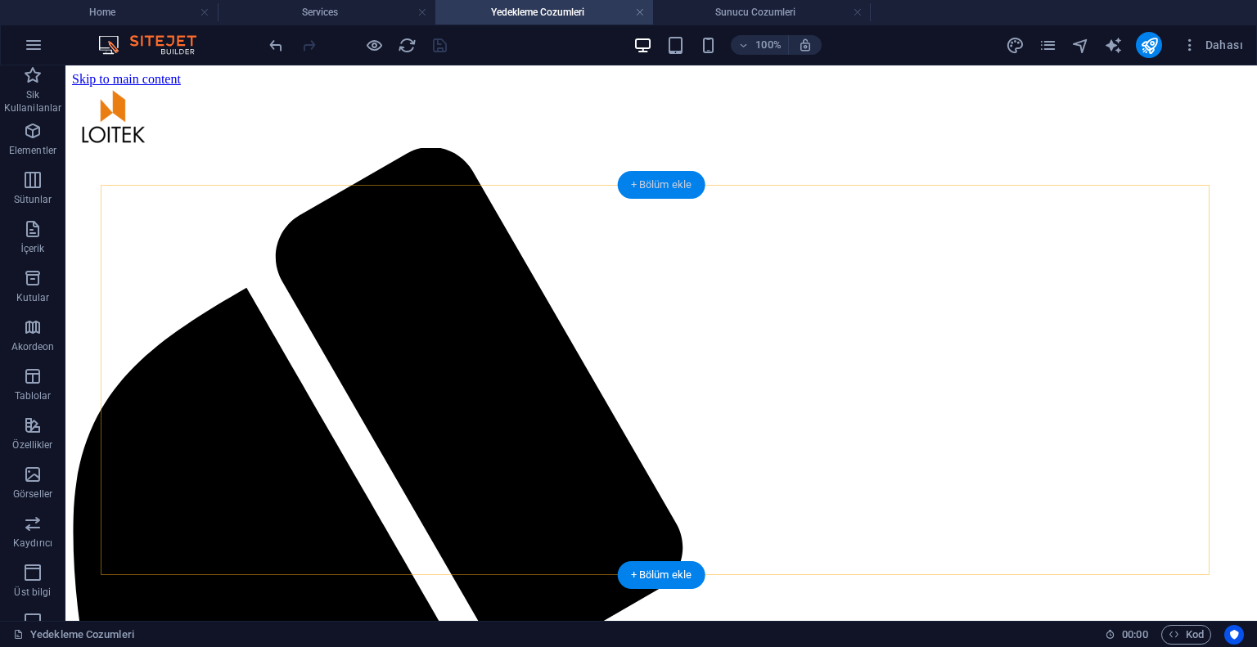
click at [648, 176] on div "+ Bölüm ekle" at bounding box center [662, 185] width 88 height 28
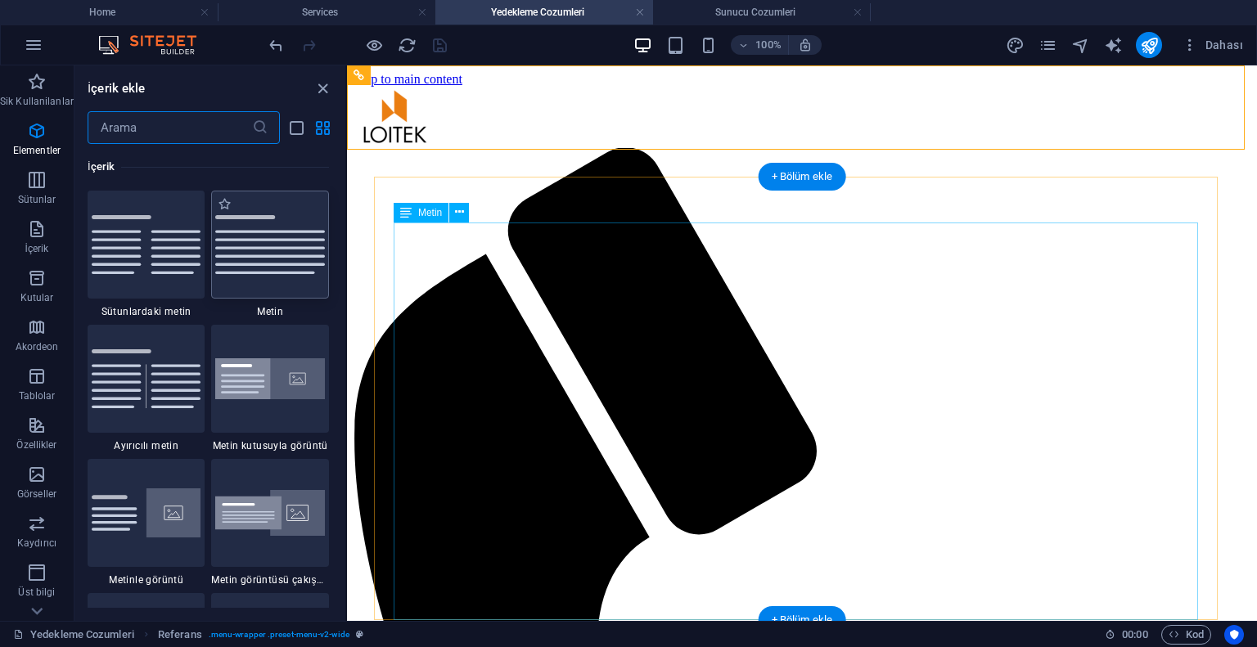
scroll to position [2997, 0]
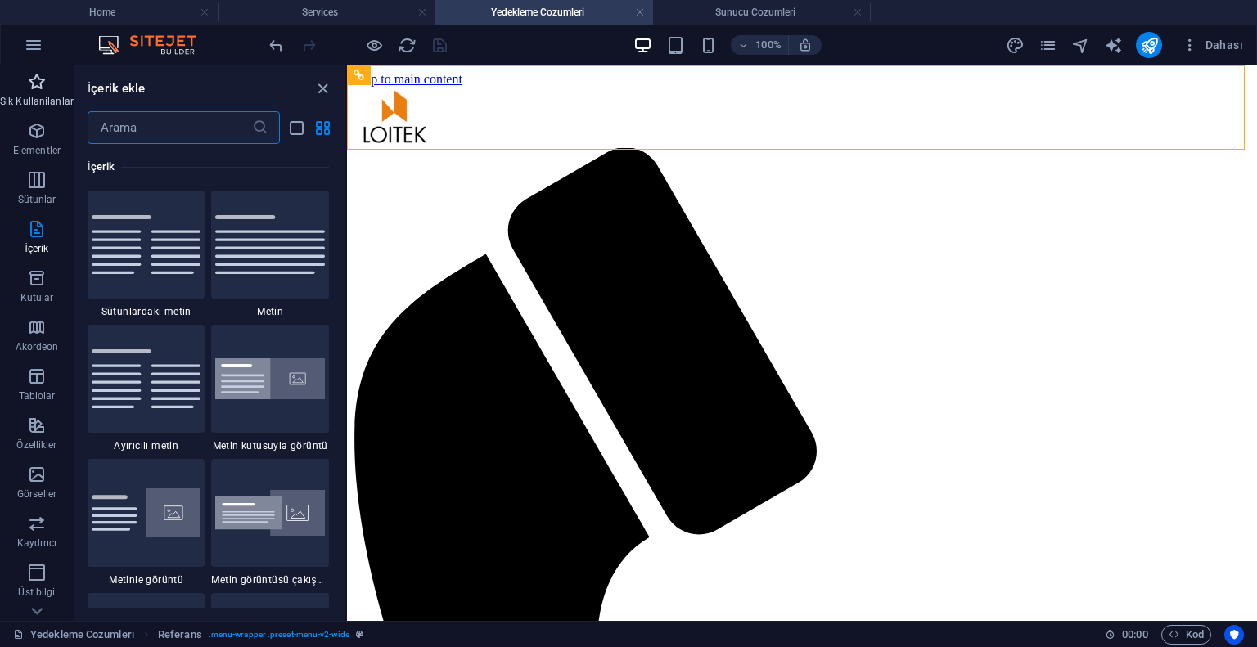
click at [18, 87] on span "Sik Kullanilanlar" at bounding box center [37, 91] width 74 height 39
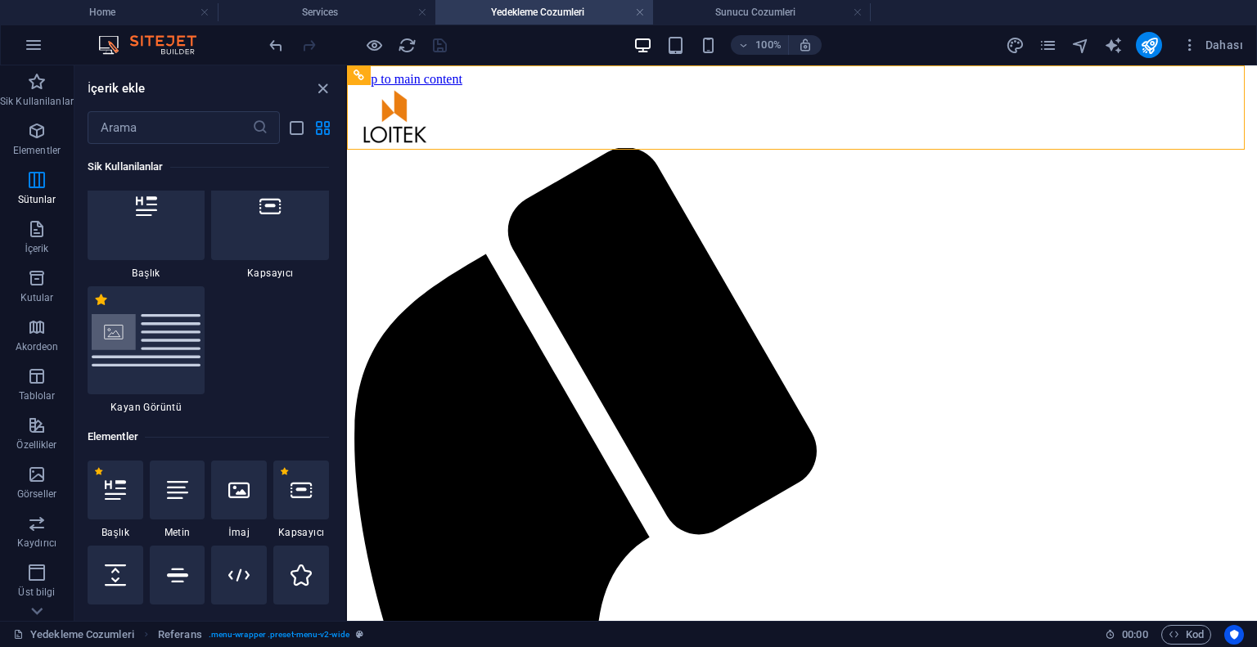
scroll to position [0, 0]
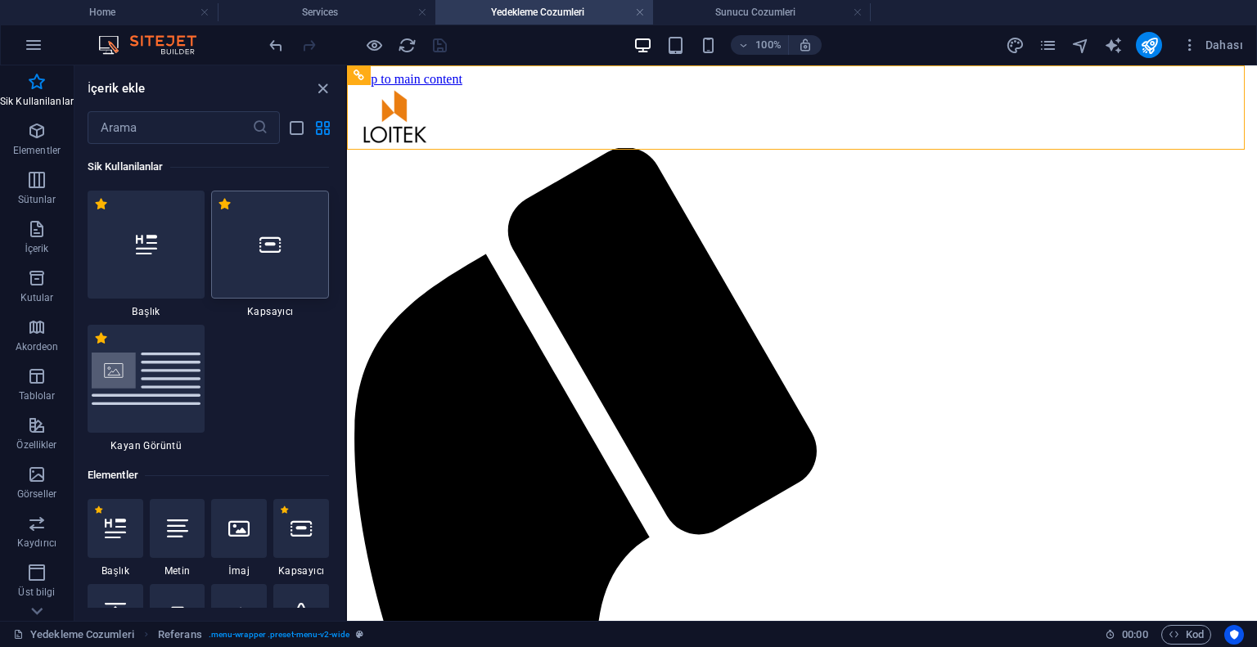
click at [304, 261] on div at bounding box center [270, 245] width 118 height 108
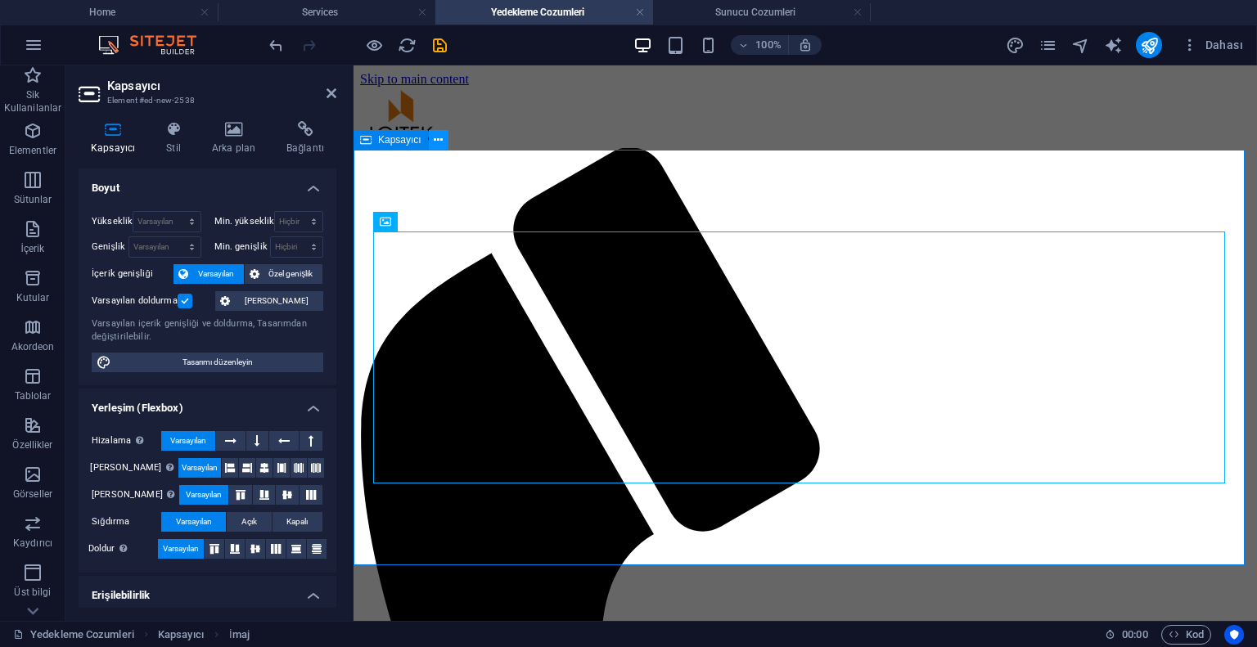
click at [434, 142] on icon at bounding box center [438, 140] width 9 height 17
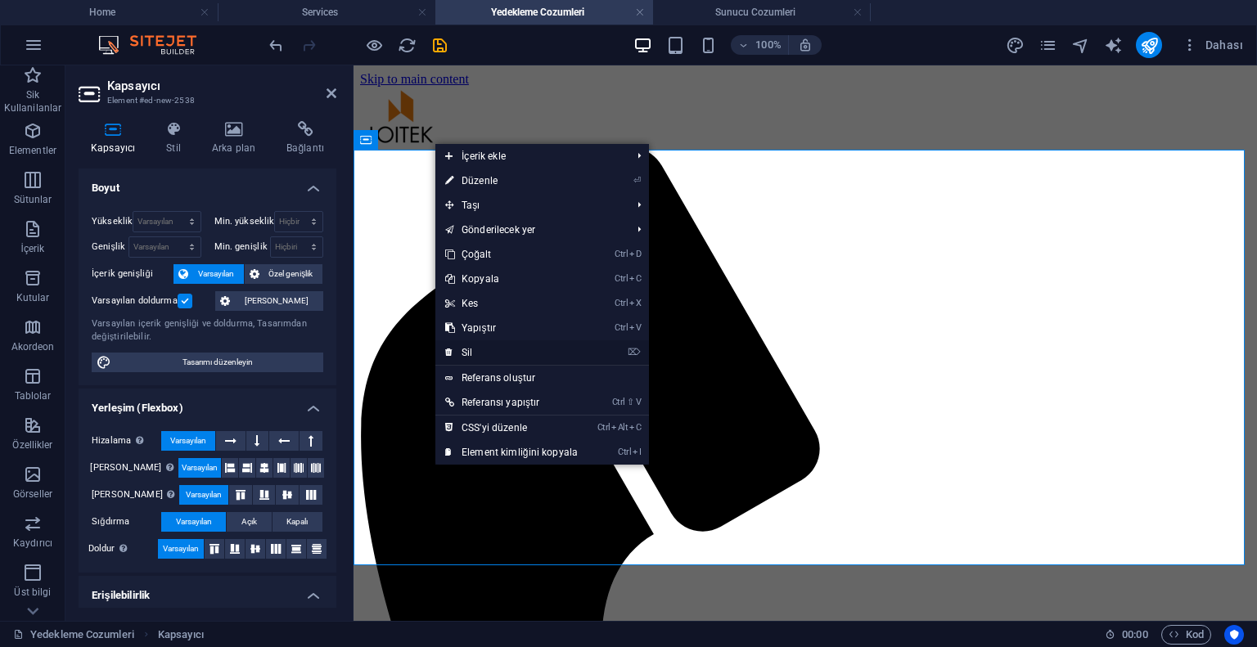
click at [478, 344] on link "⌦ Sil" at bounding box center [511, 352] width 152 height 25
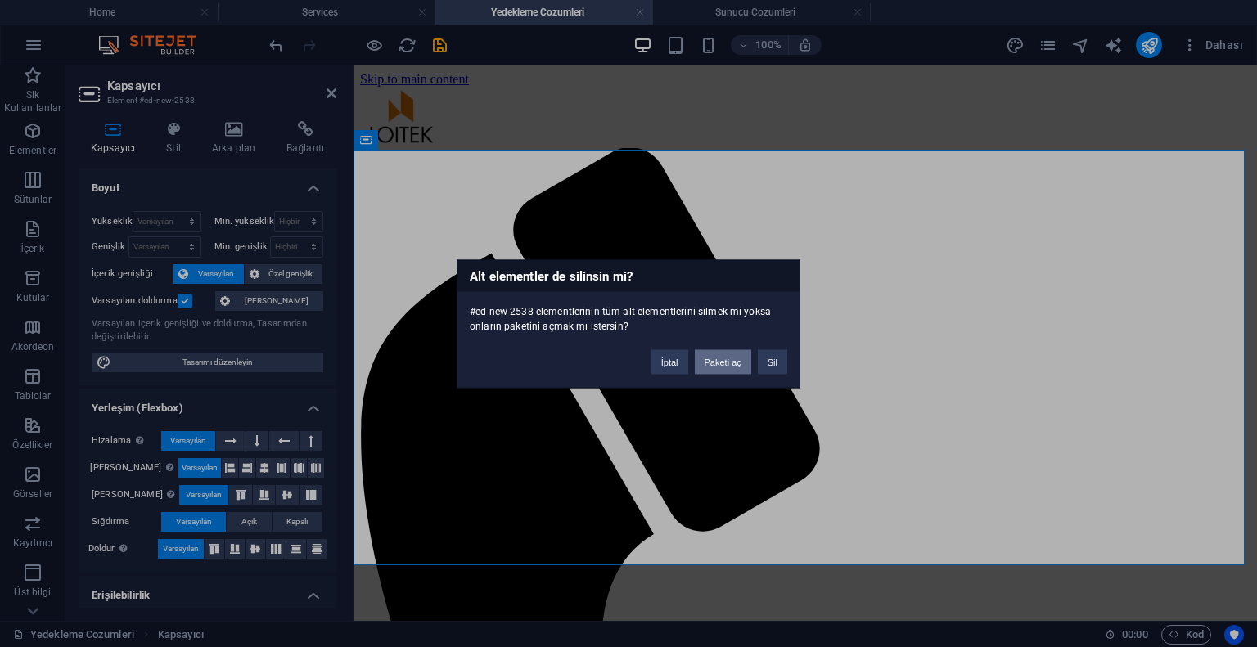
click at [720, 366] on button "Paketi aç" at bounding box center [723, 361] width 56 height 25
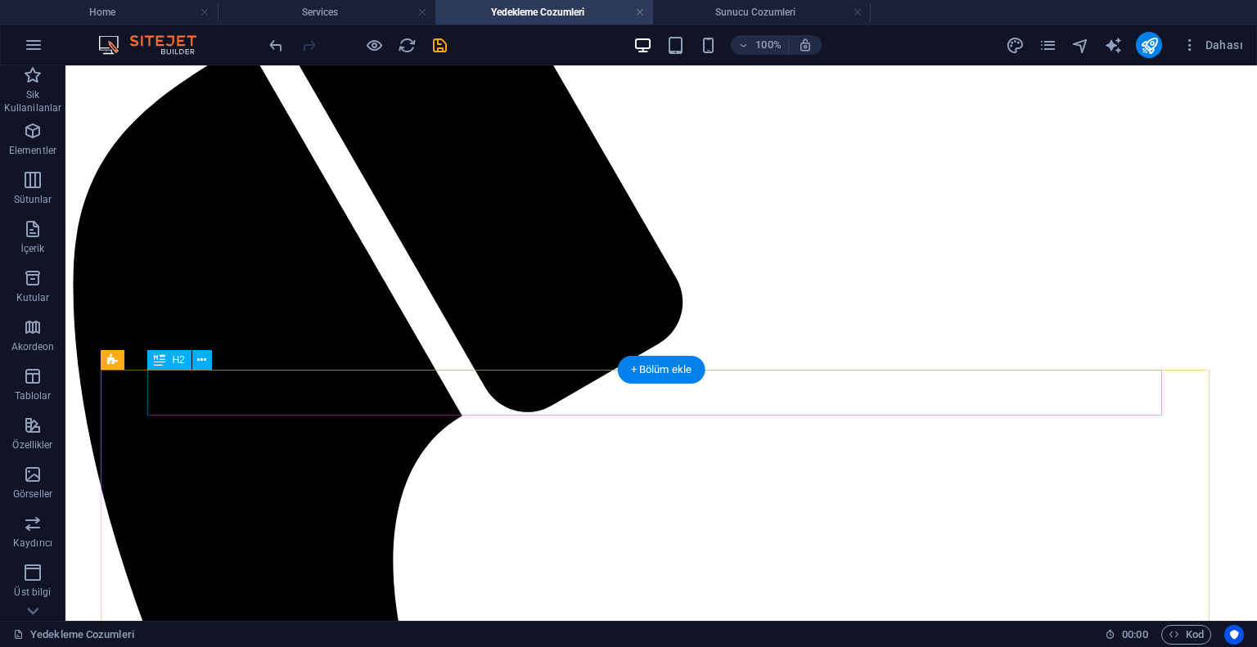
scroll to position [327, 0]
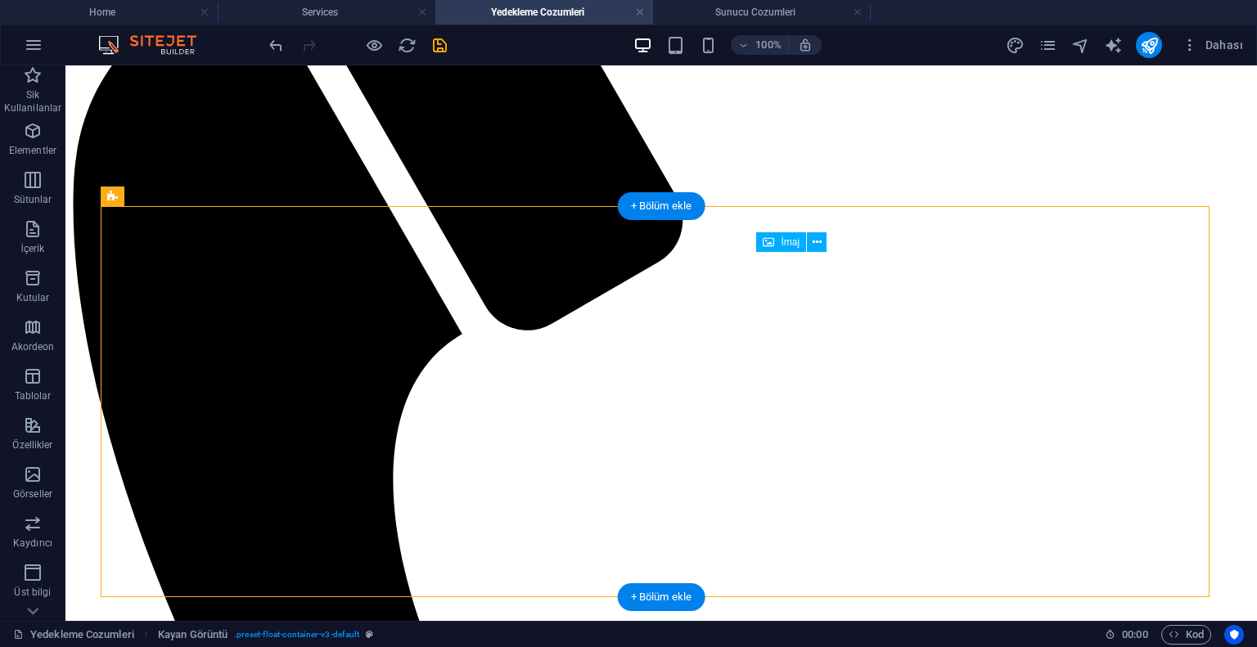
drag, startPoint x: 896, startPoint y: 373, endPoint x: 880, endPoint y: 353, distance: 25.0
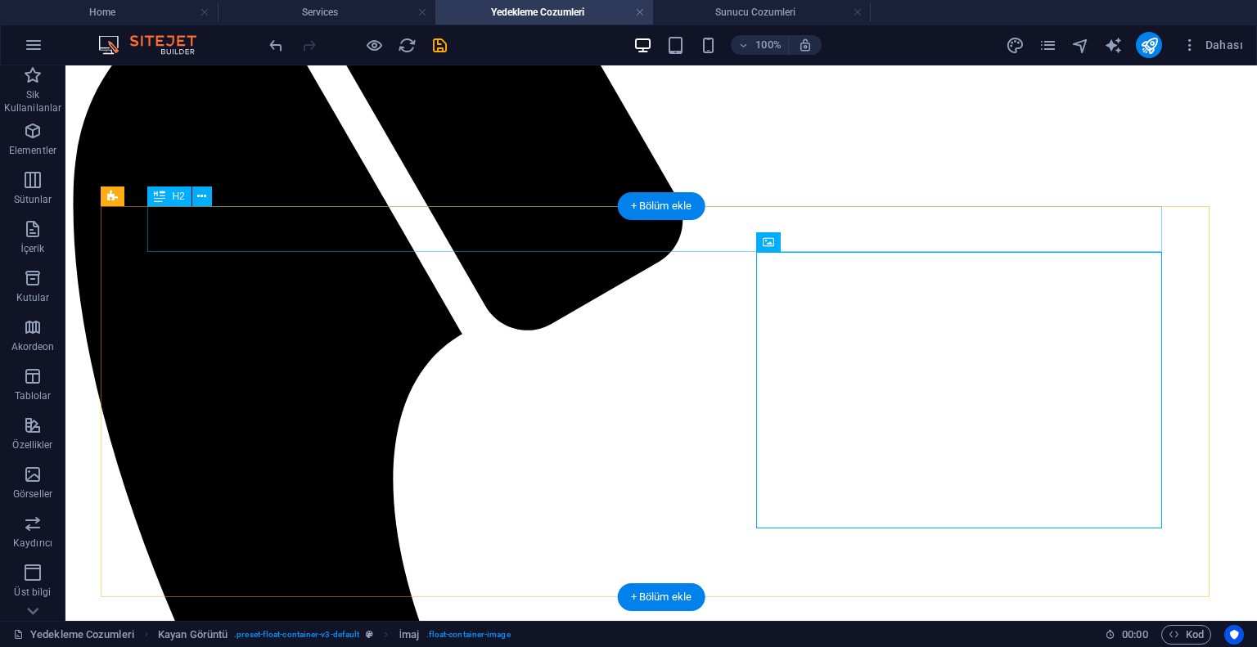
scroll to position [82, 0]
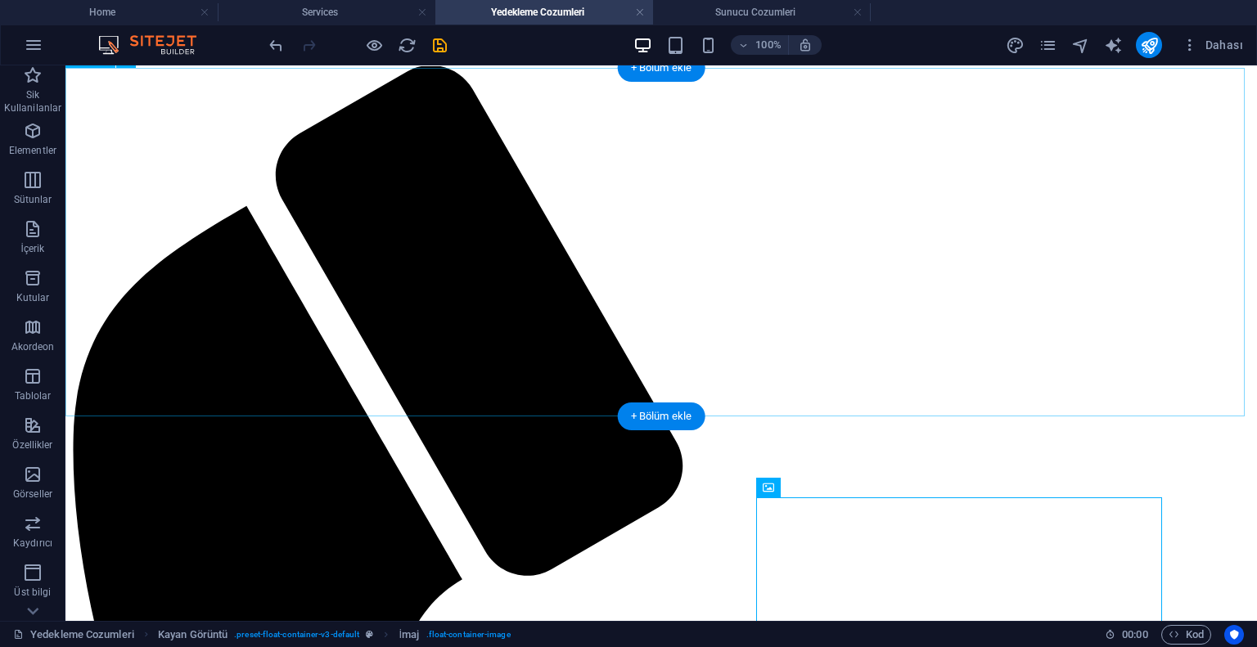
select select "%"
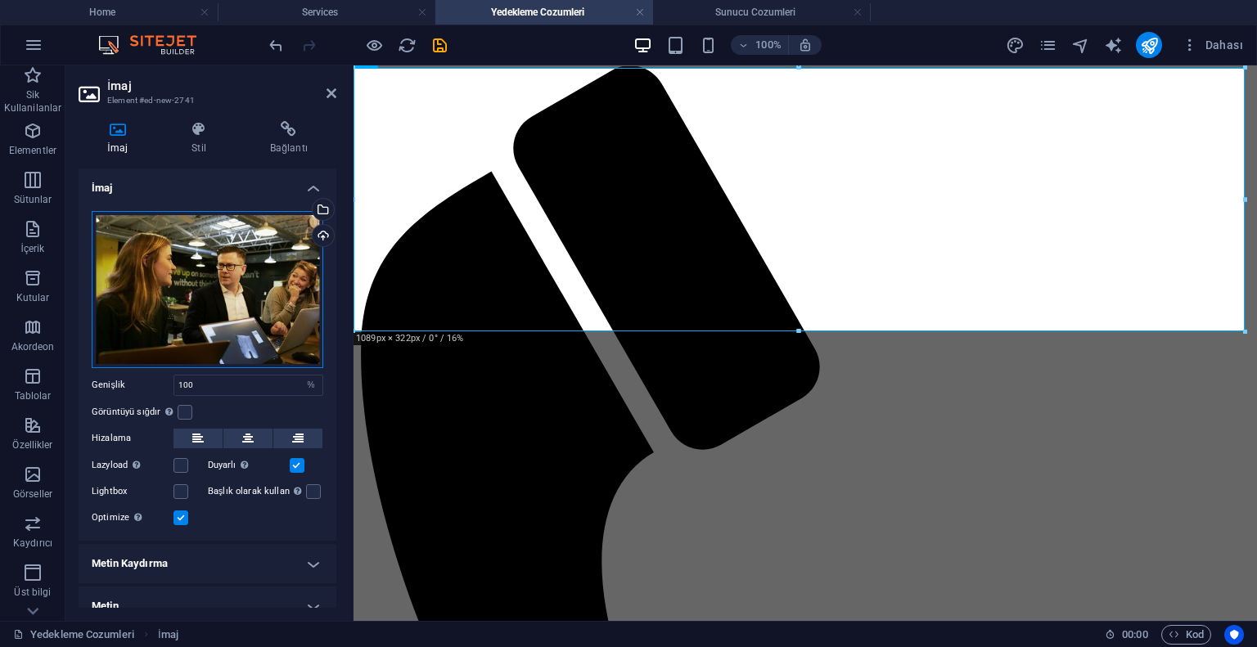
click at [187, 259] on div "Dosyaları buraya sürükleyin, dosyaları seçmek için tıklayın veya Dosyalardan ya…" at bounding box center [208, 289] width 232 height 157
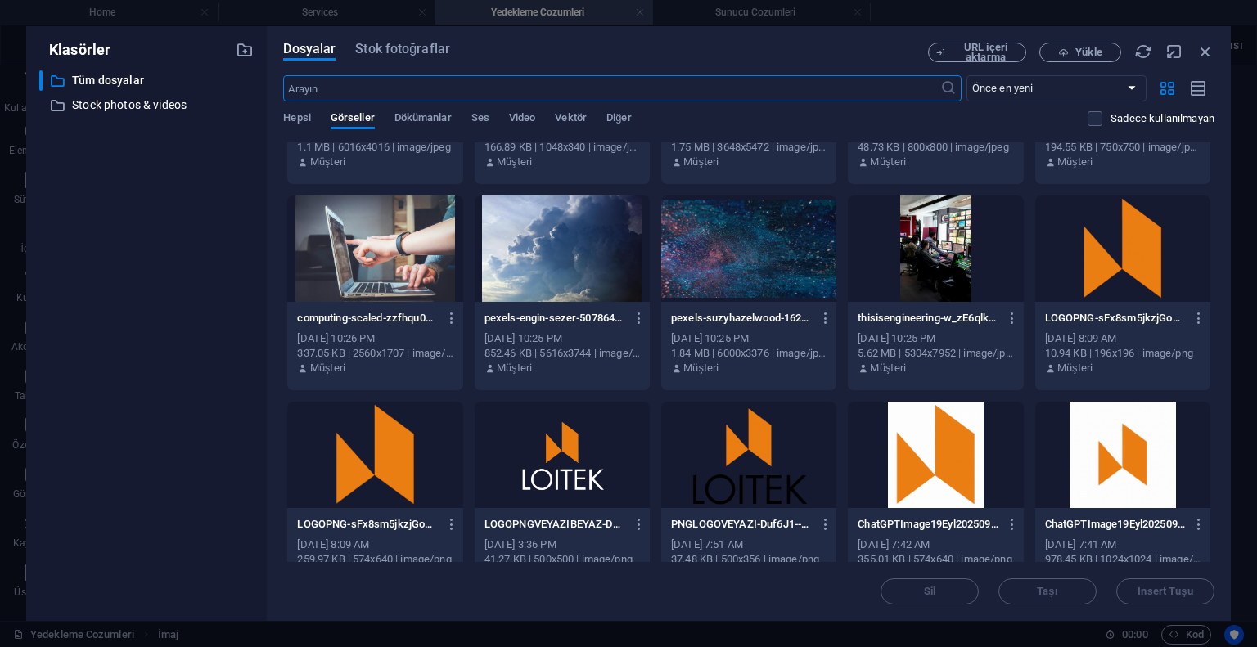
scroll to position [1064, 0]
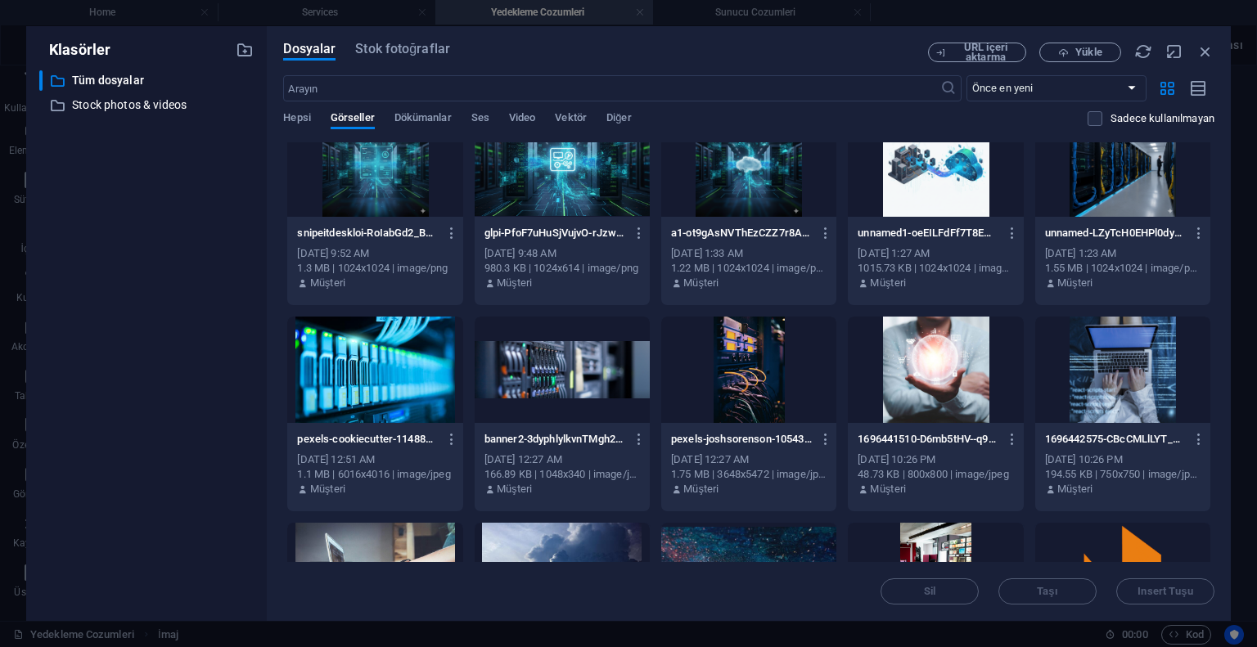
click at [758, 344] on div at bounding box center [748, 370] width 175 height 106
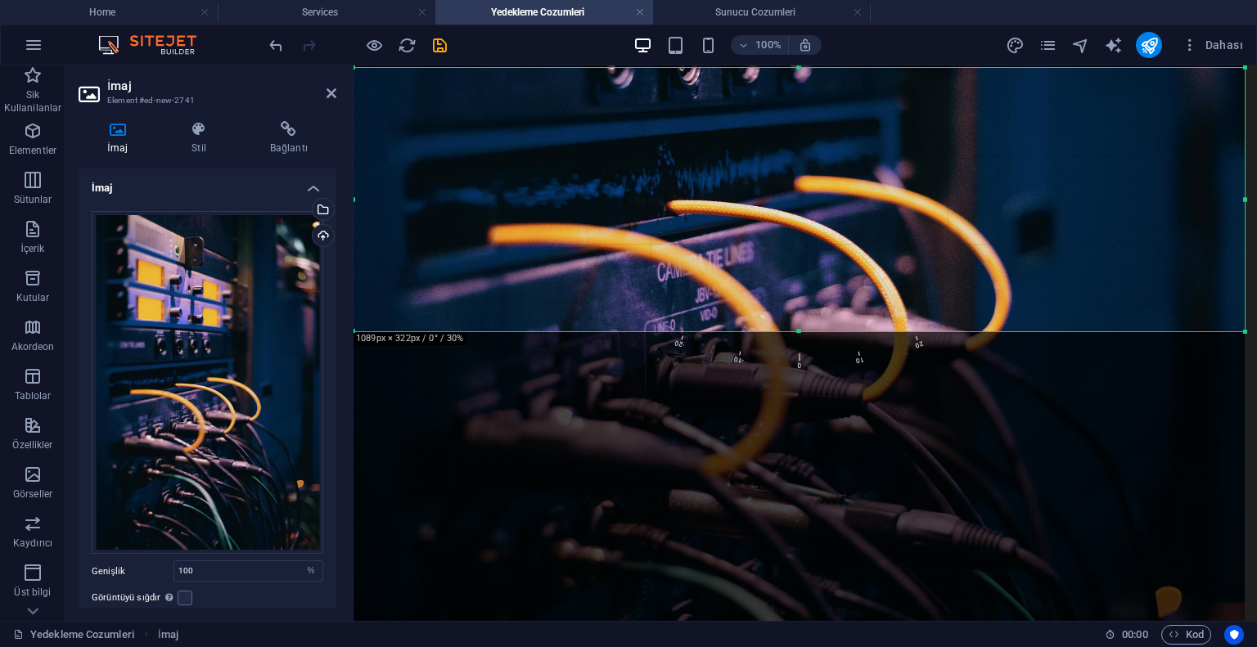
drag, startPoint x: 745, startPoint y: 177, endPoint x: 745, endPoint y: 380, distance: 202.9
click at [745, 380] on div at bounding box center [798, 196] width 891 height 1337
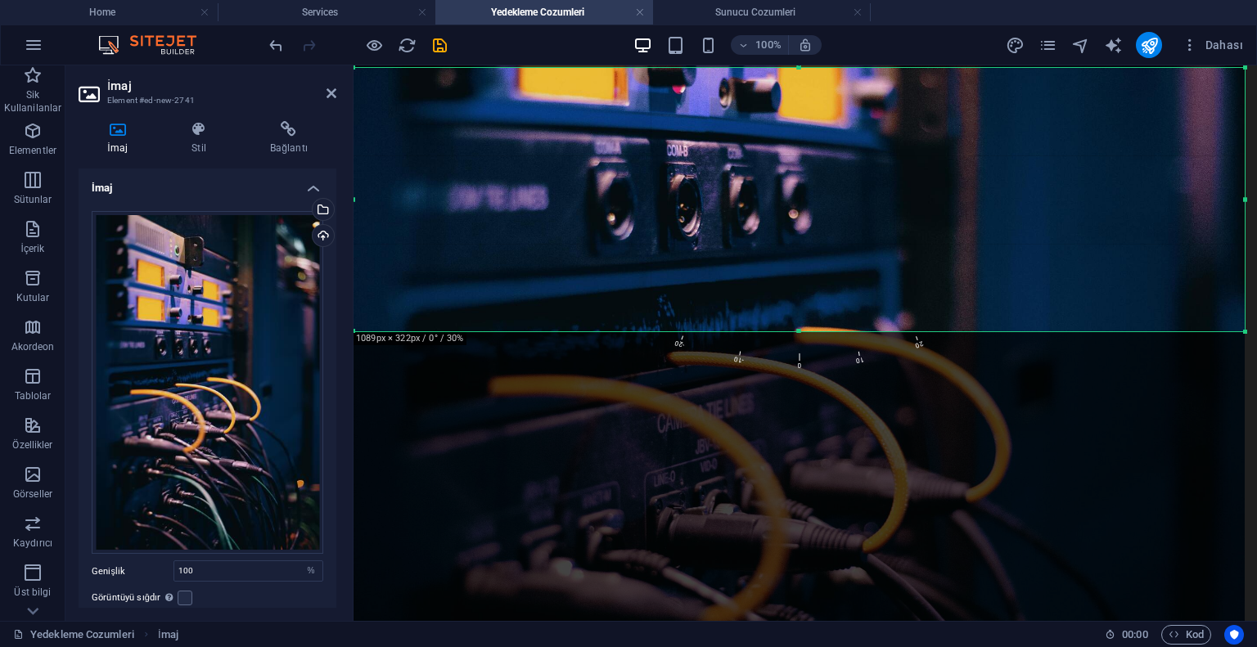
drag, startPoint x: 749, startPoint y: 245, endPoint x: 753, endPoint y: 363, distance: 117.9
click at [753, 376] on div at bounding box center [798, 347] width 891 height 1337
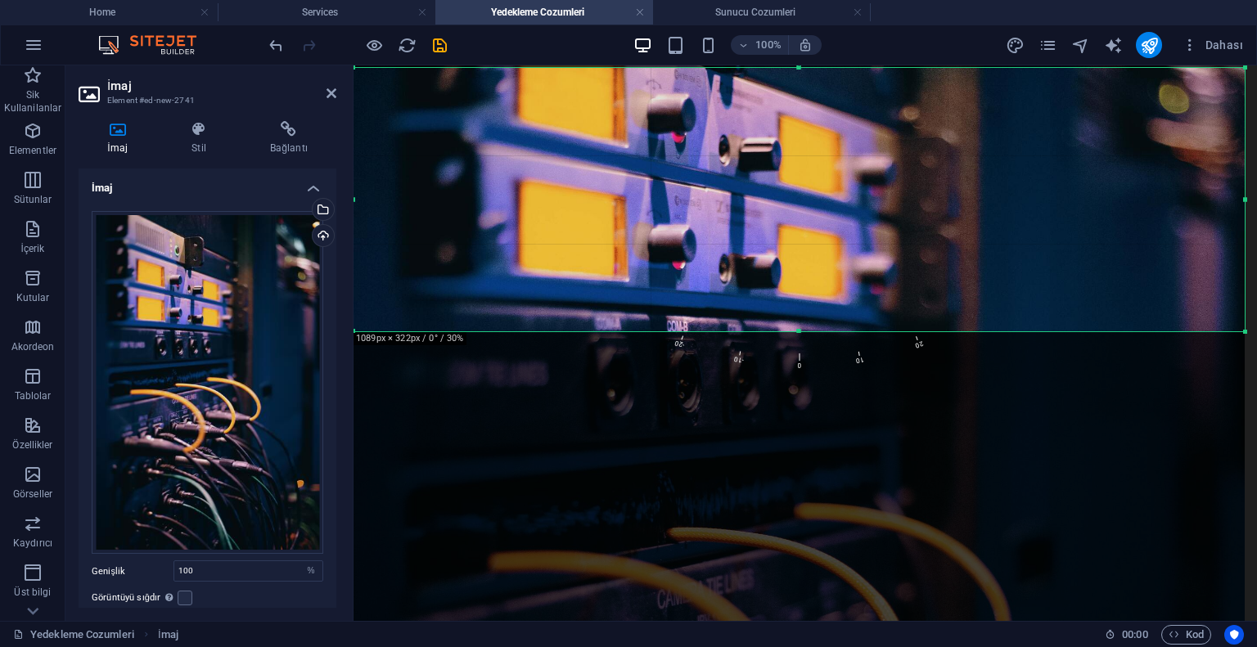
drag, startPoint x: 757, startPoint y: 274, endPoint x: 758, endPoint y: 323, distance: 49.1
click at [758, 323] on div at bounding box center [798, 523] width 891 height 1337
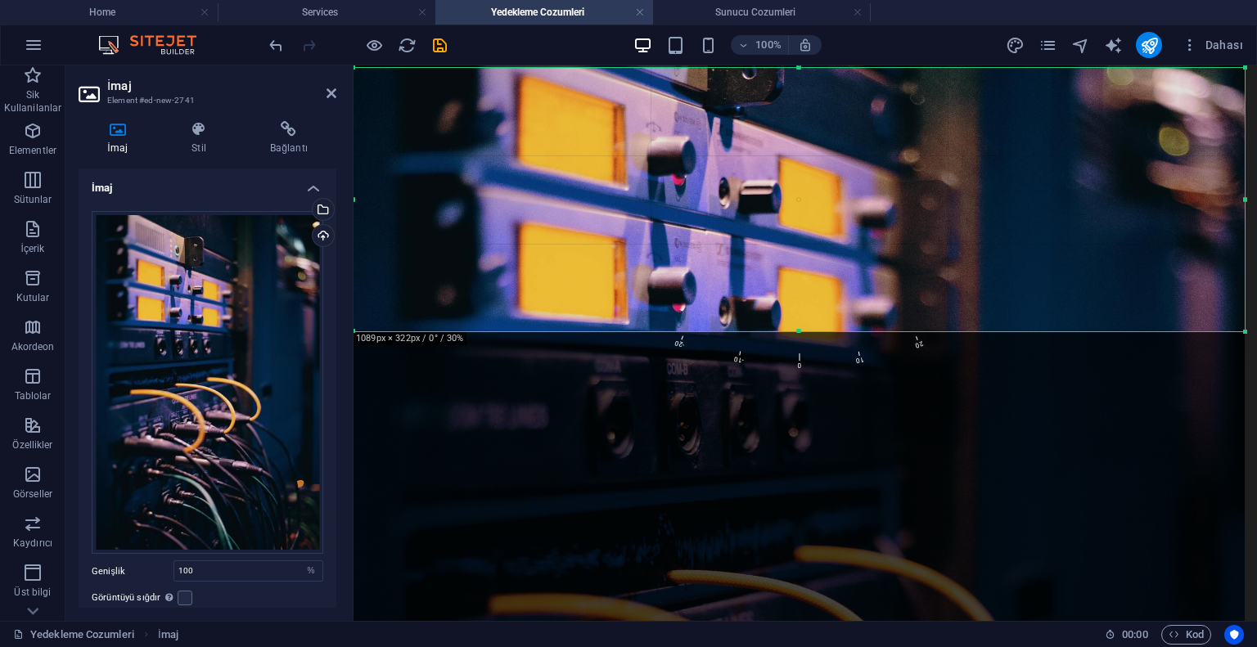
drag, startPoint x: 769, startPoint y: 238, endPoint x: 766, endPoint y: 312, distance: 73.7
click at [766, 312] on div at bounding box center [798, 566] width 891 height 1337
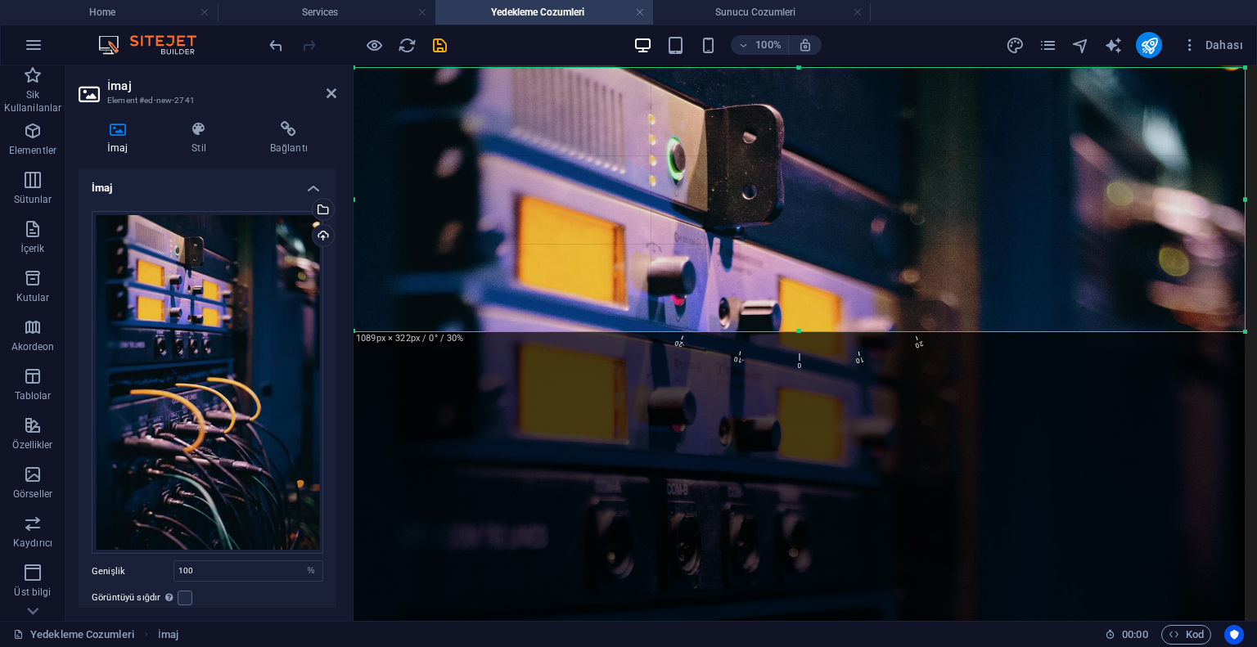
drag, startPoint x: 789, startPoint y: 251, endPoint x: 789, endPoint y: 264, distance: 13.1
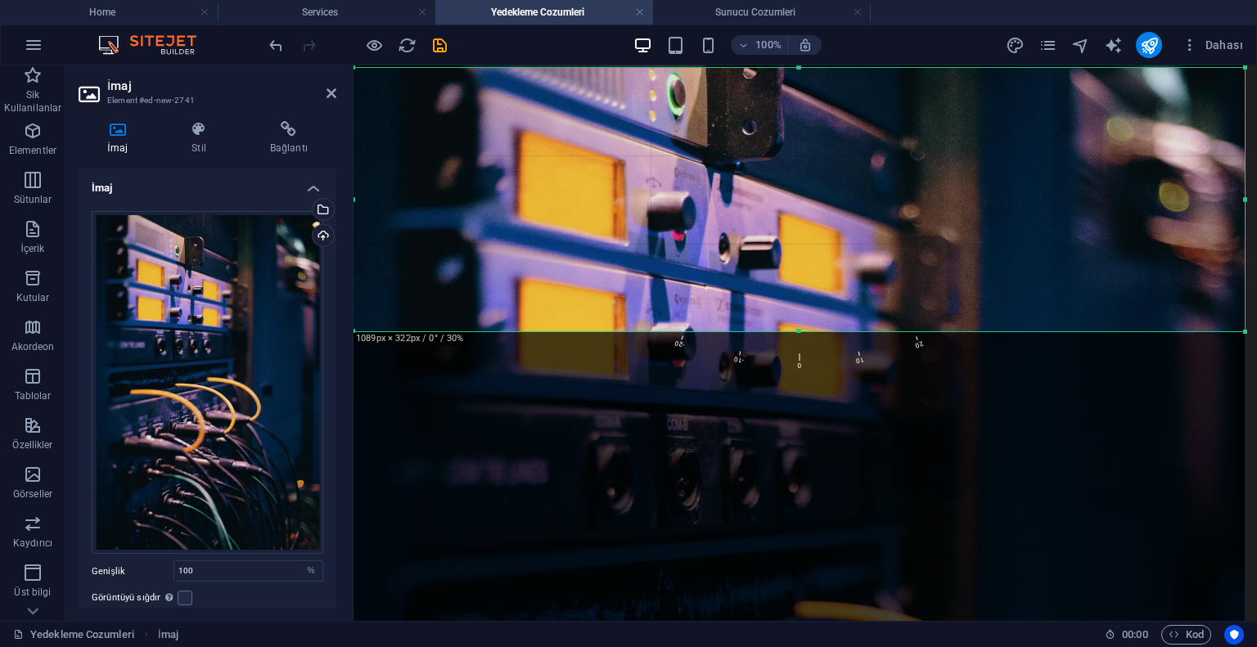
drag, startPoint x: 789, startPoint y: 264, endPoint x: 790, endPoint y: 205, distance: 58.9
click at [790, 205] on div at bounding box center [798, 621] width 891 height 1337
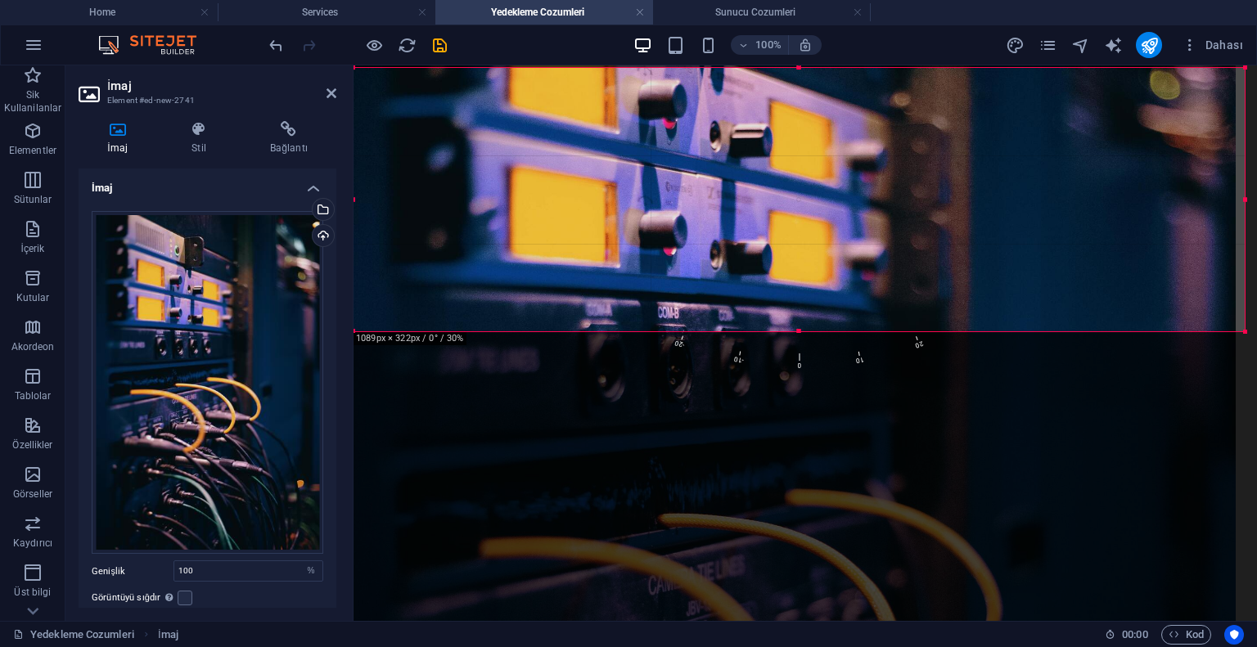
drag, startPoint x: 787, startPoint y: 268, endPoint x: 777, endPoint y: 164, distance: 105.2
click at [777, 164] on div at bounding box center [789, 509] width 891 height 1337
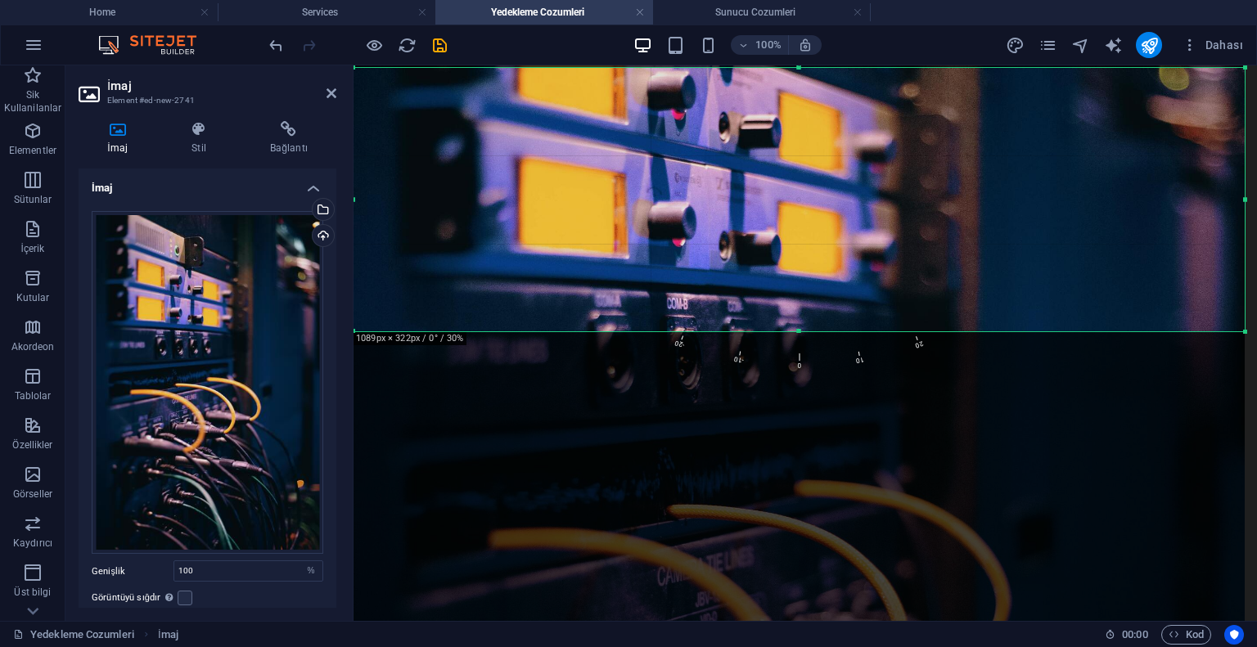
drag, startPoint x: 779, startPoint y: 171, endPoint x: 779, endPoint y: 160, distance: 10.6
click at [779, 160] on div at bounding box center [798, 500] width 891 height 1337
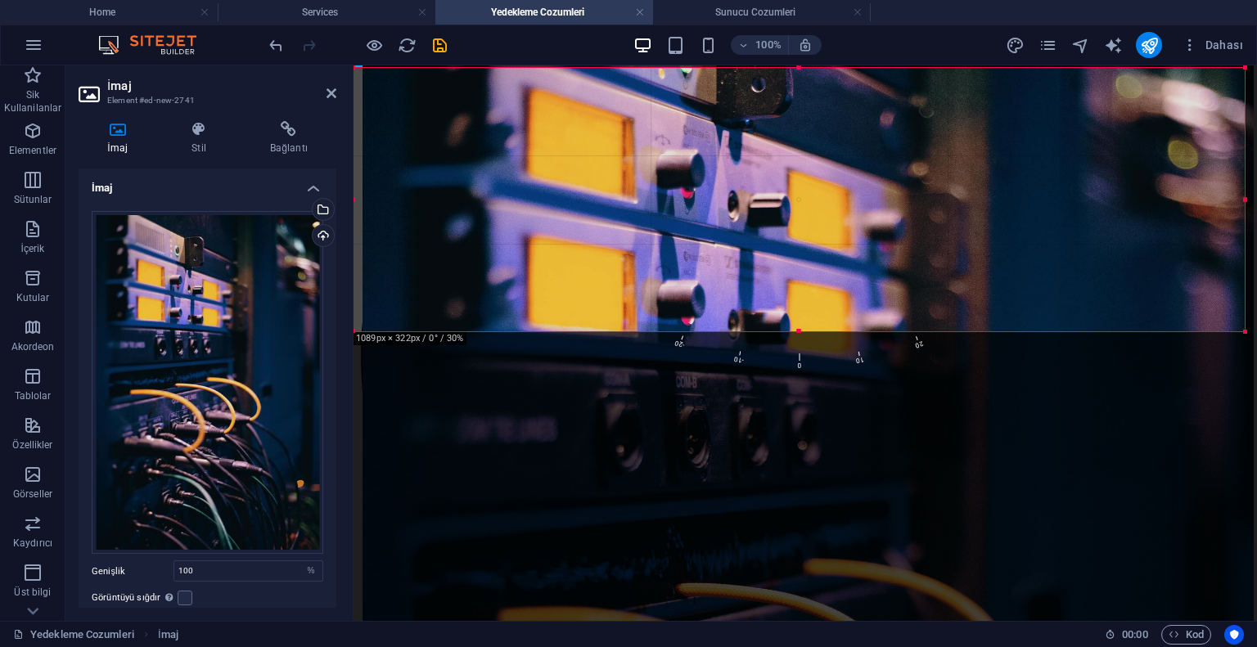
drag, startPoint x: 781, startPoint y: 192, endPoint x: 792, endPoint y: 281, distance: 89.1
click at [792, 281] on div at bounding box center [807, 579] width 891 height 1337
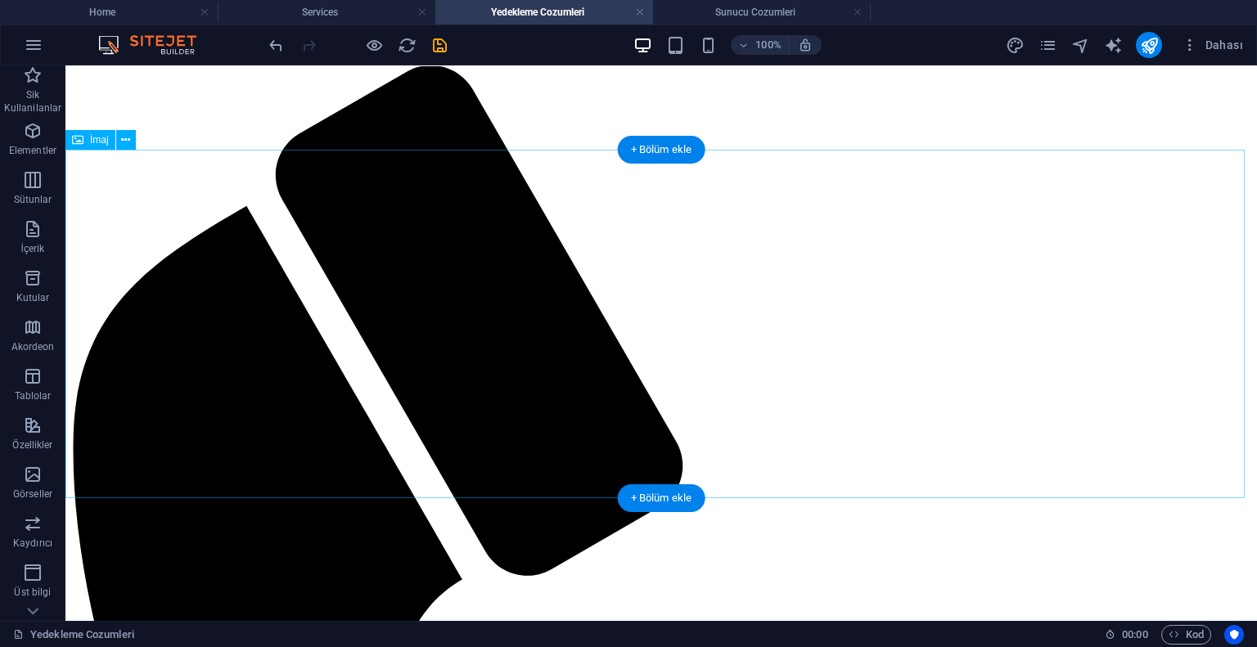
scroll to position [0, 0]
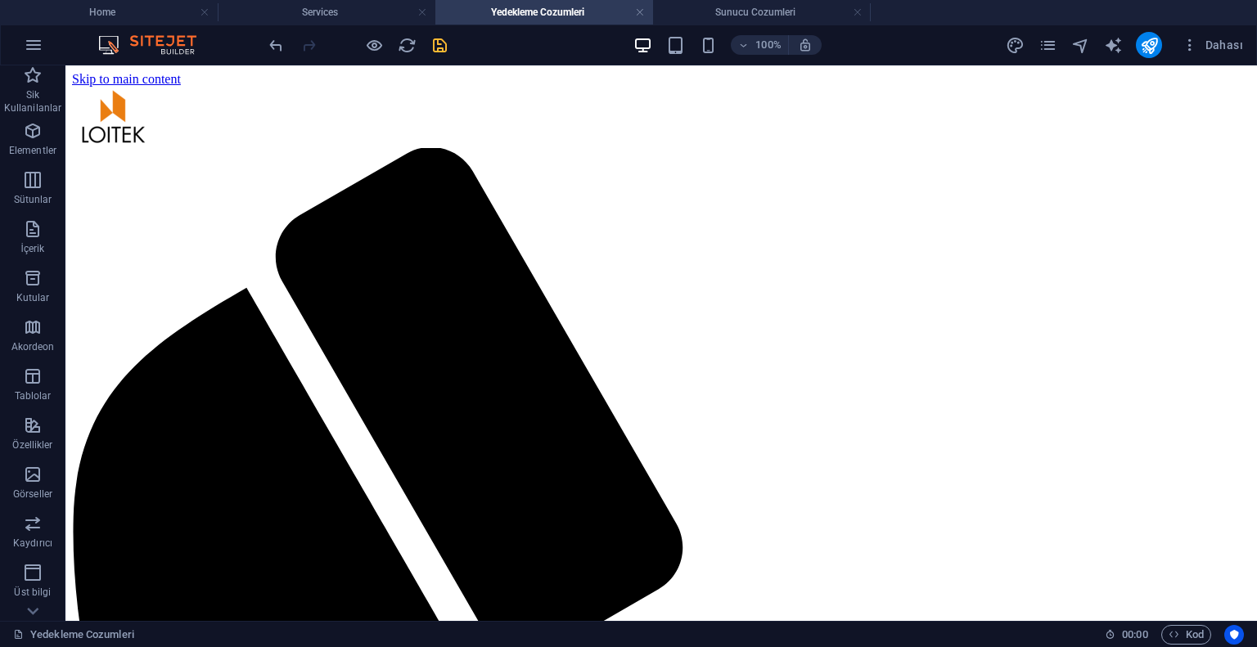
click at [442, 46] on icon "save" at bounding box center [439, 45] width 19 height 19
click at [639, 15] on link at bounding box center [640, 13] width 10 height 16
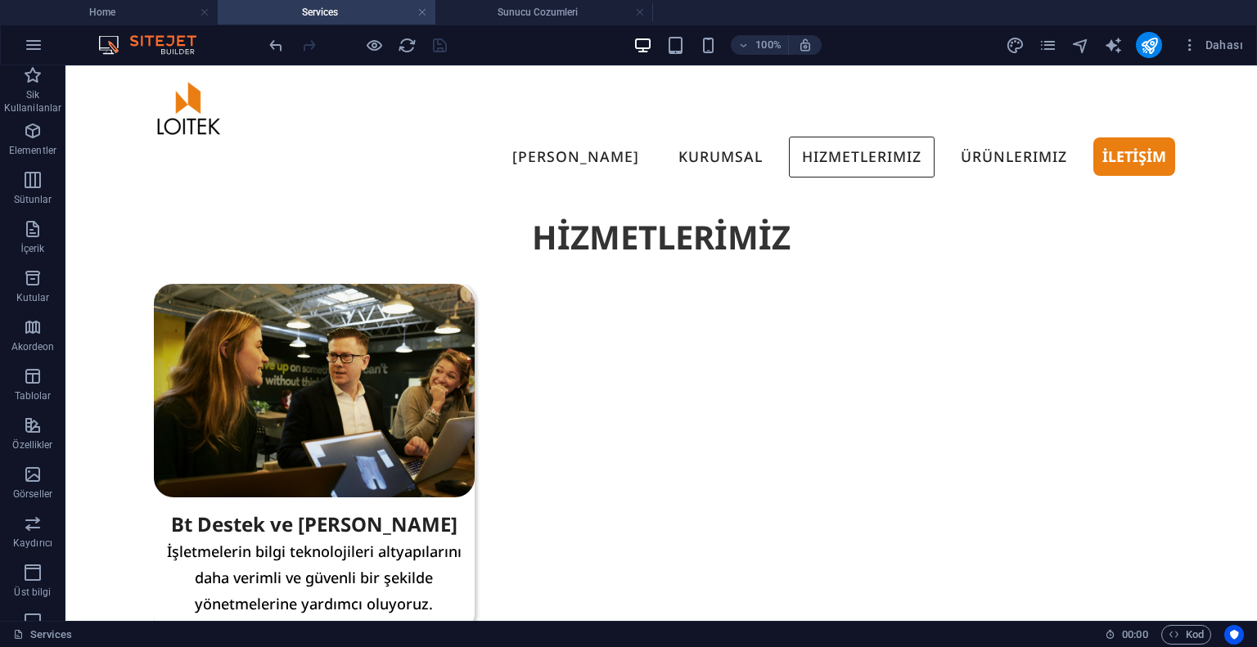
scroll to position [745, 0]
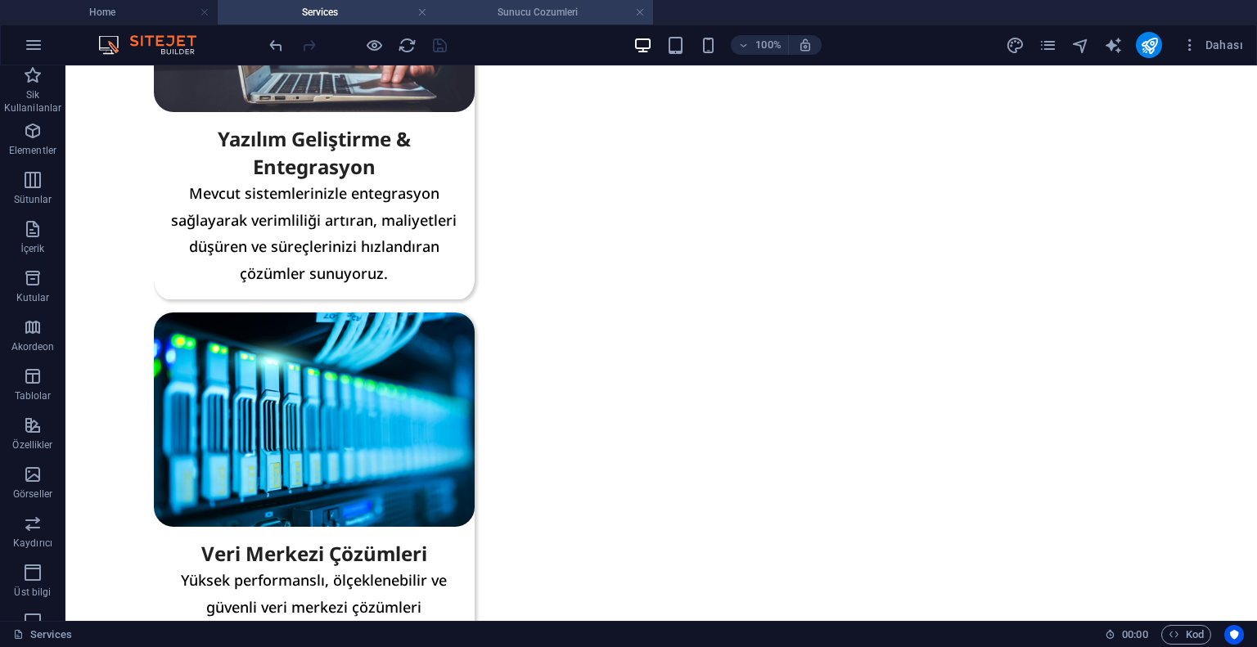
click at [574, 9] on h4 "Sunucu Cozumleri" at bounding box center [544, 12] width 218 height 18
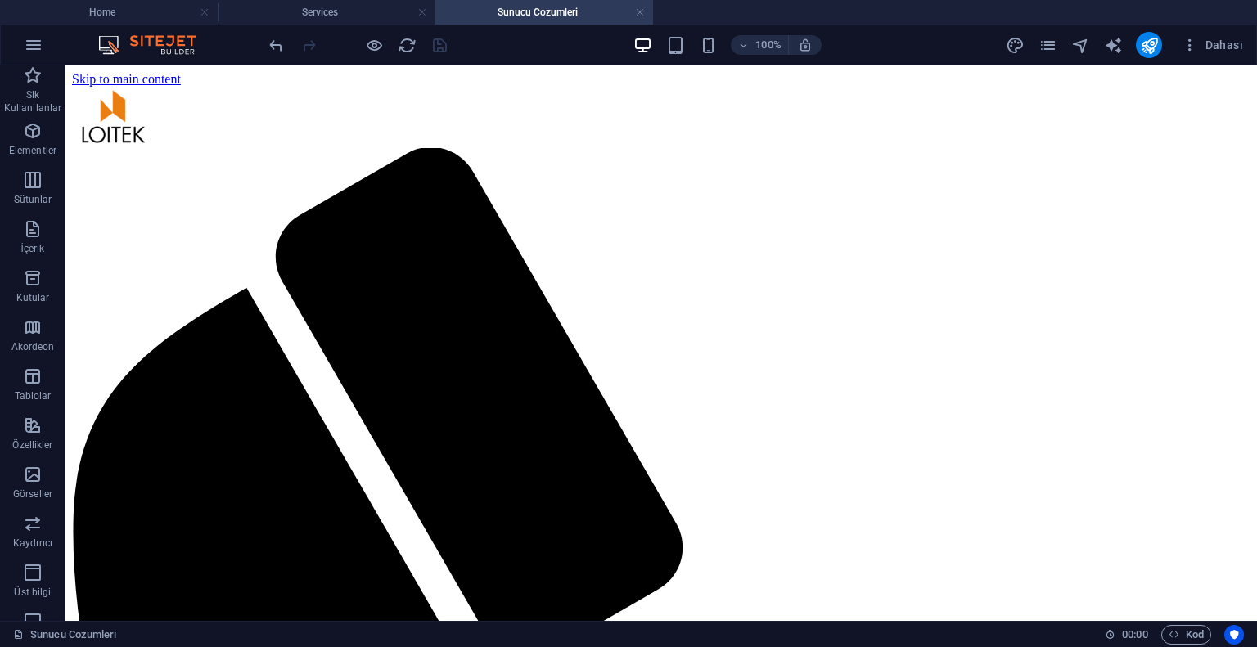
scroll to position [0, 0]
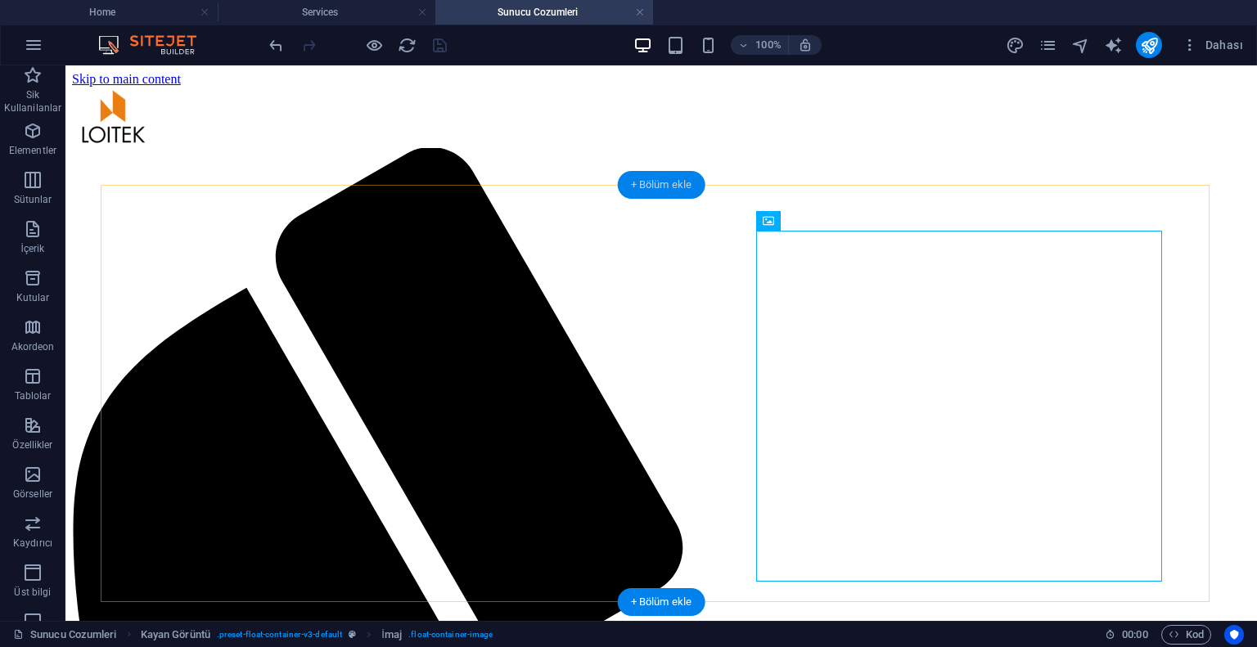
drag, startPoint x: 664, startPoint y: 188, endPoint x: 307, endPoint y: 141, distance: 360.7
click at [664, 188] on div "+ Bölüm ekle" at bounding box center [662, 185] width 88 height 28
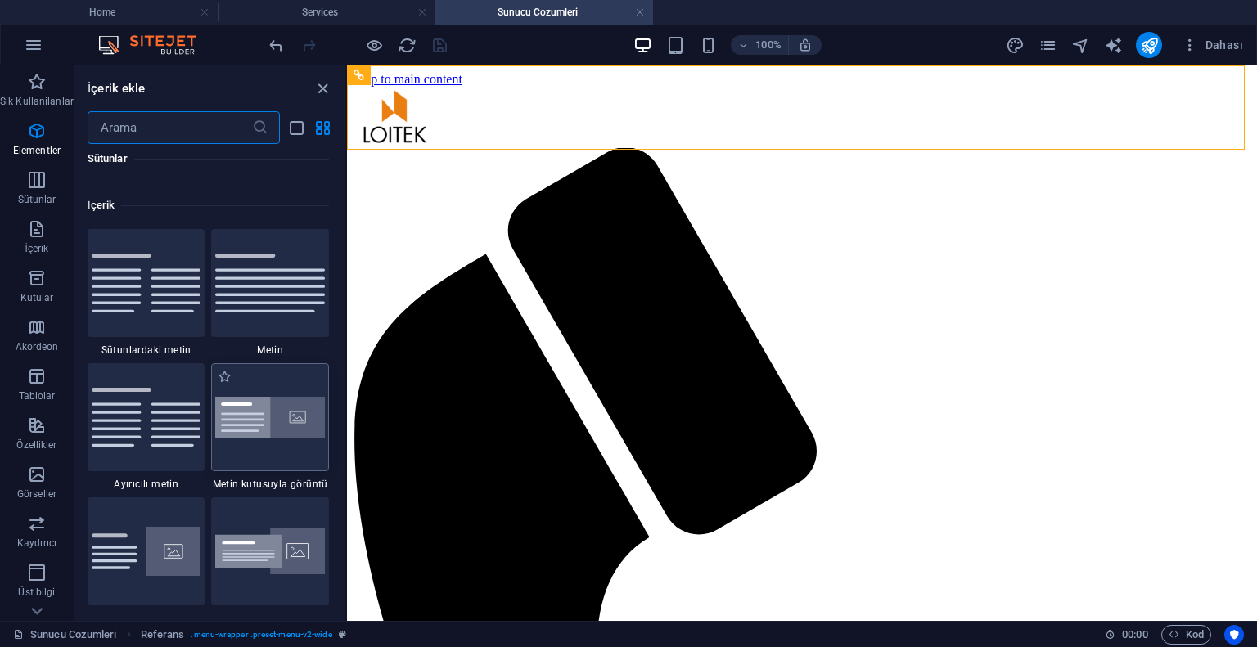
scroll to position [2997, 0]
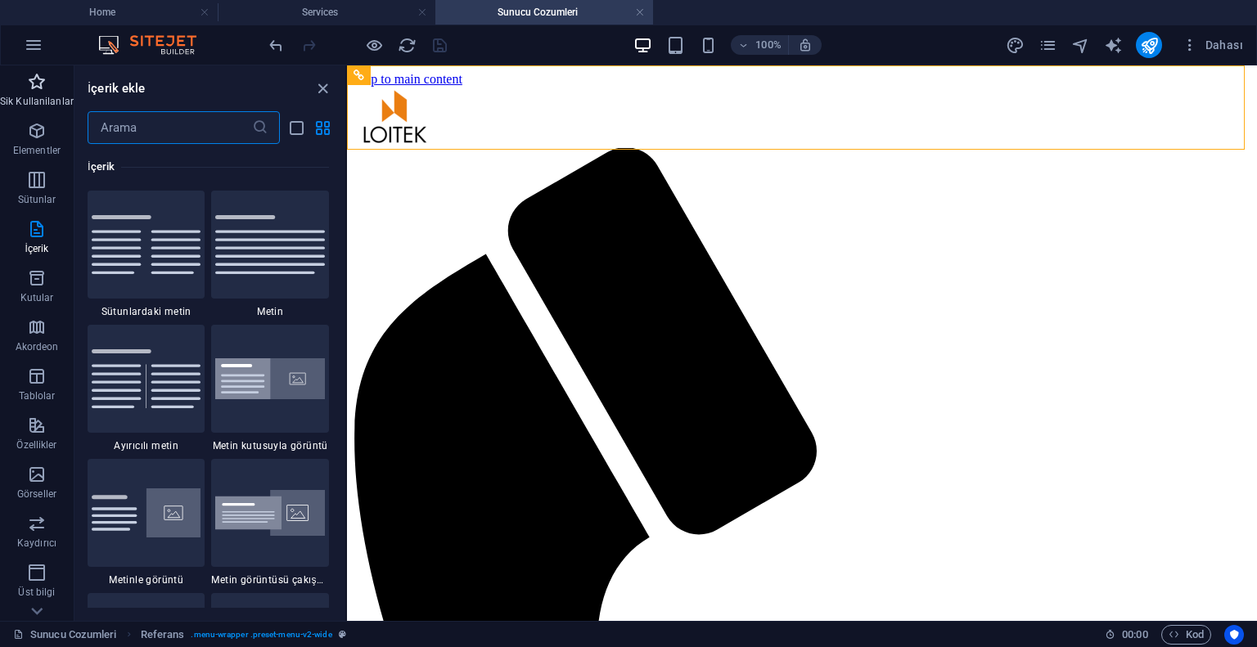
click at [40, 90] on icon "button" at bounding box center [37, 82] width 20 height 20
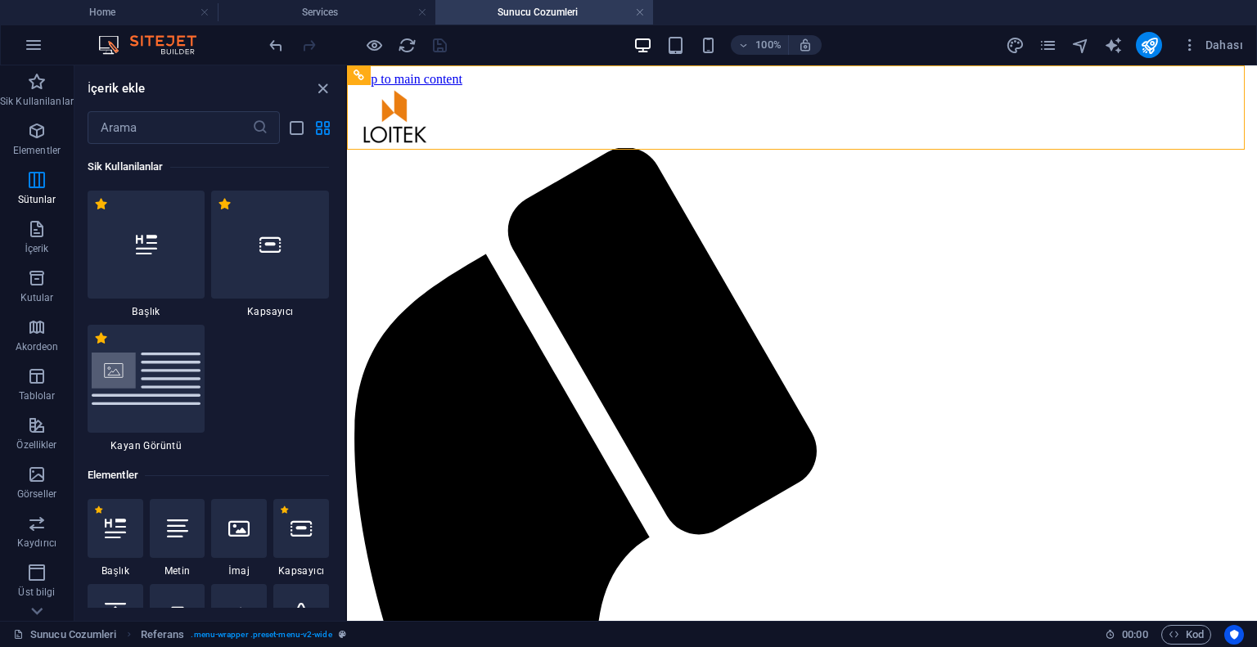
scroll to position [0, 0]
click at [277, 268] on div at bounding box center [270, 245] width 118 height 108
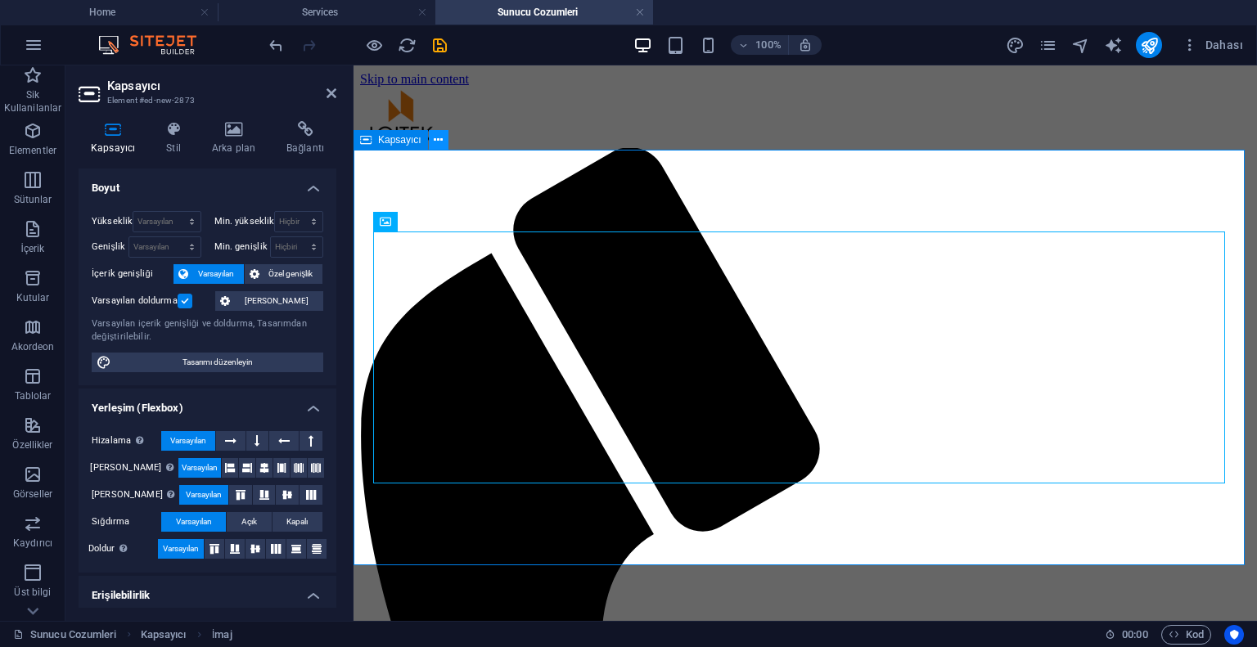
click at [443, 142] on button at bounding box center [439, 140] width 20 height 20
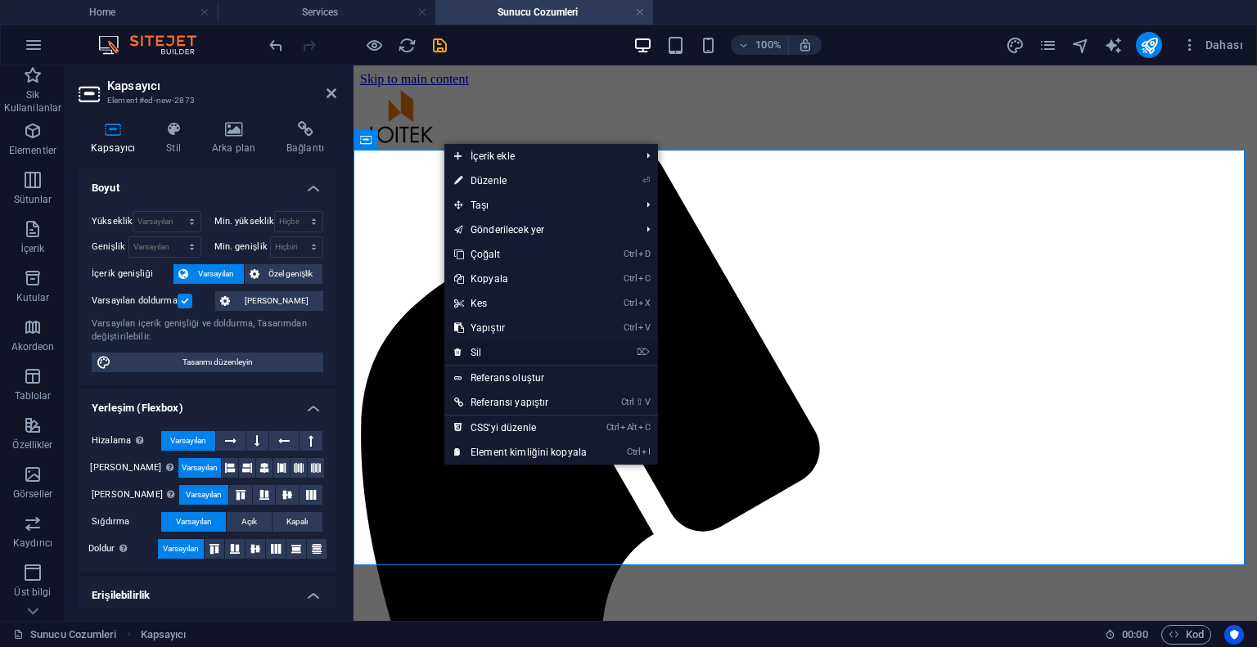
click at [514, 345] on link "⌦ Sil" at bounding box center [520, 352] width 152 height 25
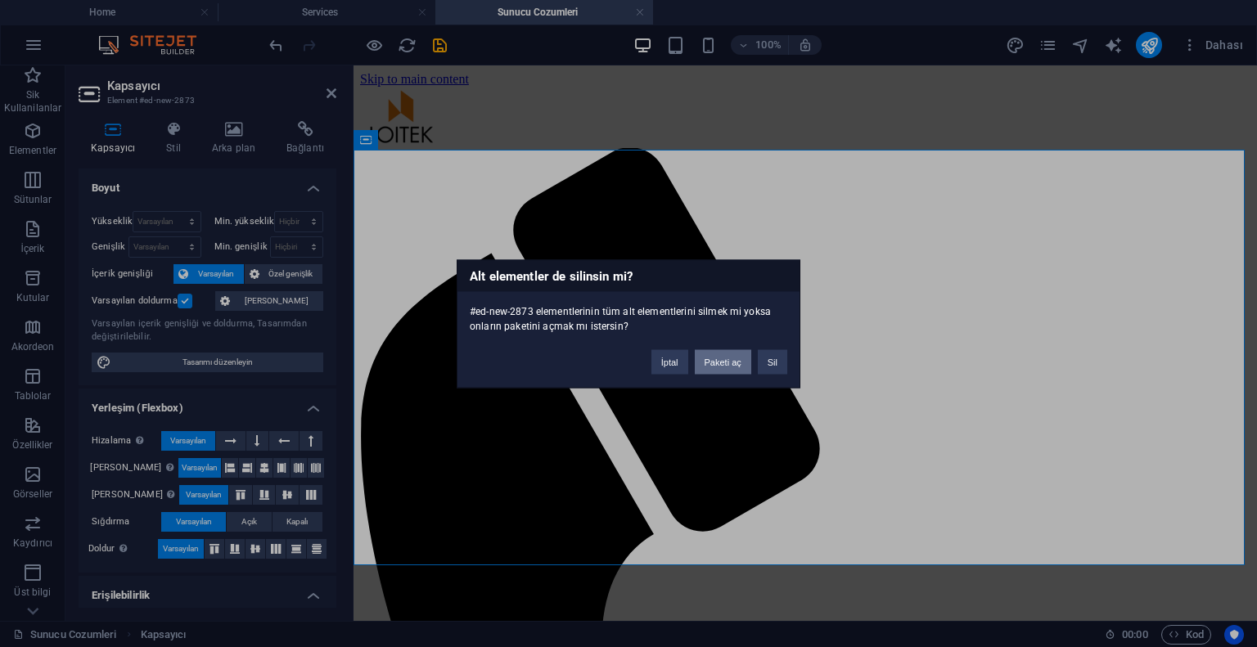
click at [705, 353] on button "Paketi aç" at bounding box center [723, 361] width 56 height 25
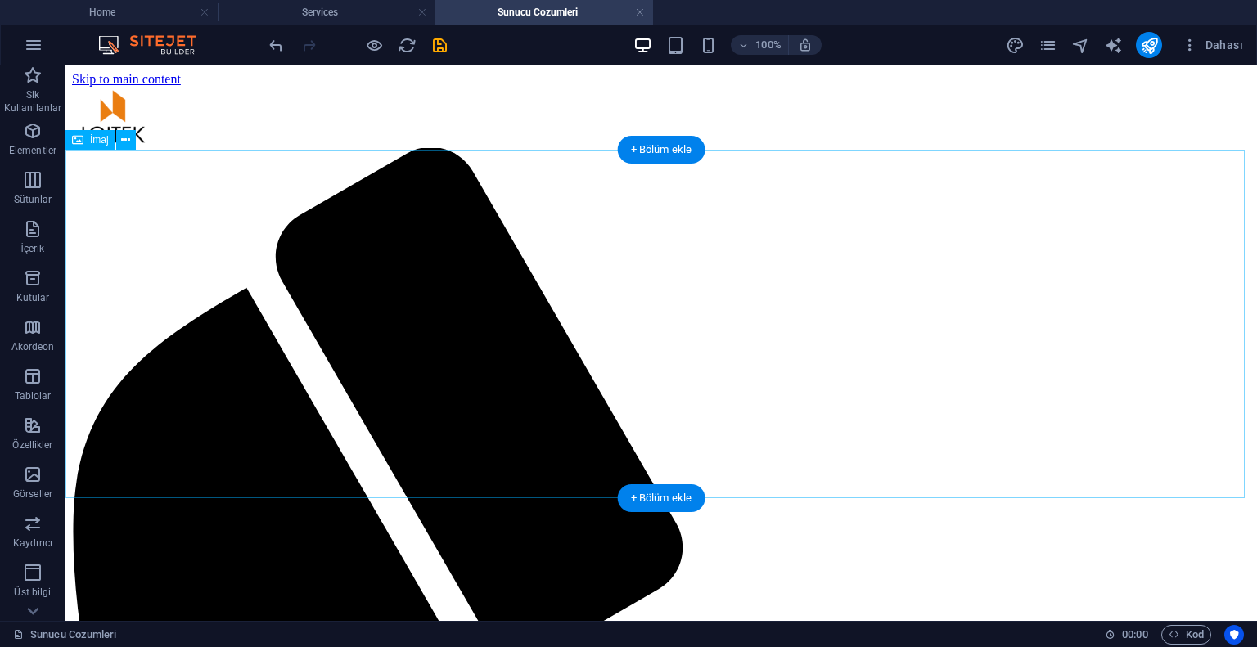
select select "%"
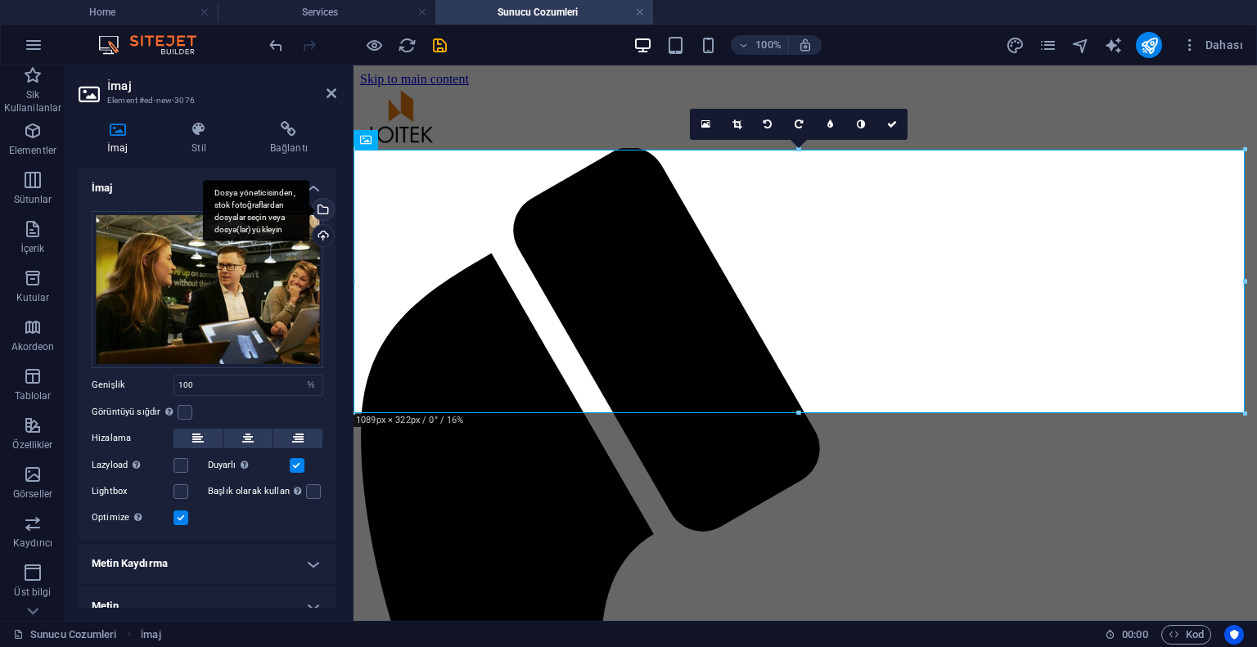
click at [227, 228] on div "Dosya yöneticisinden, stok fotoğraflardan dosyalar seçin veya dosya(lar) yükley…" at bounding box center [256, 210] width 106 height 61
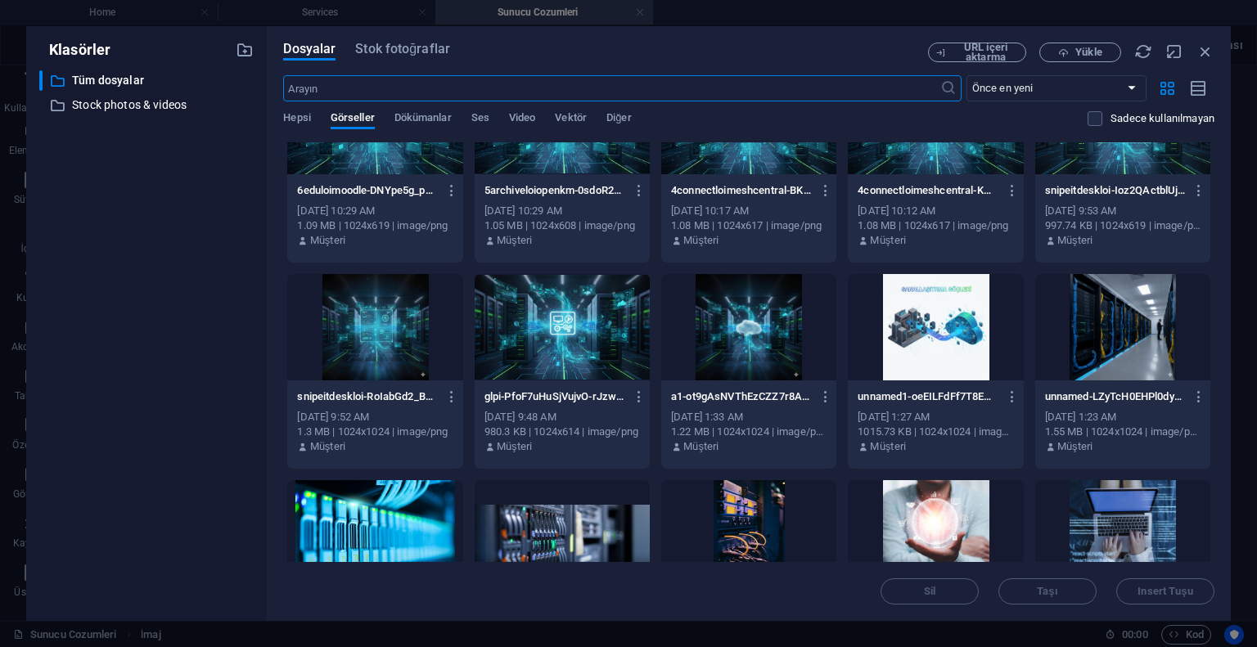
scroll to position [982, 0]
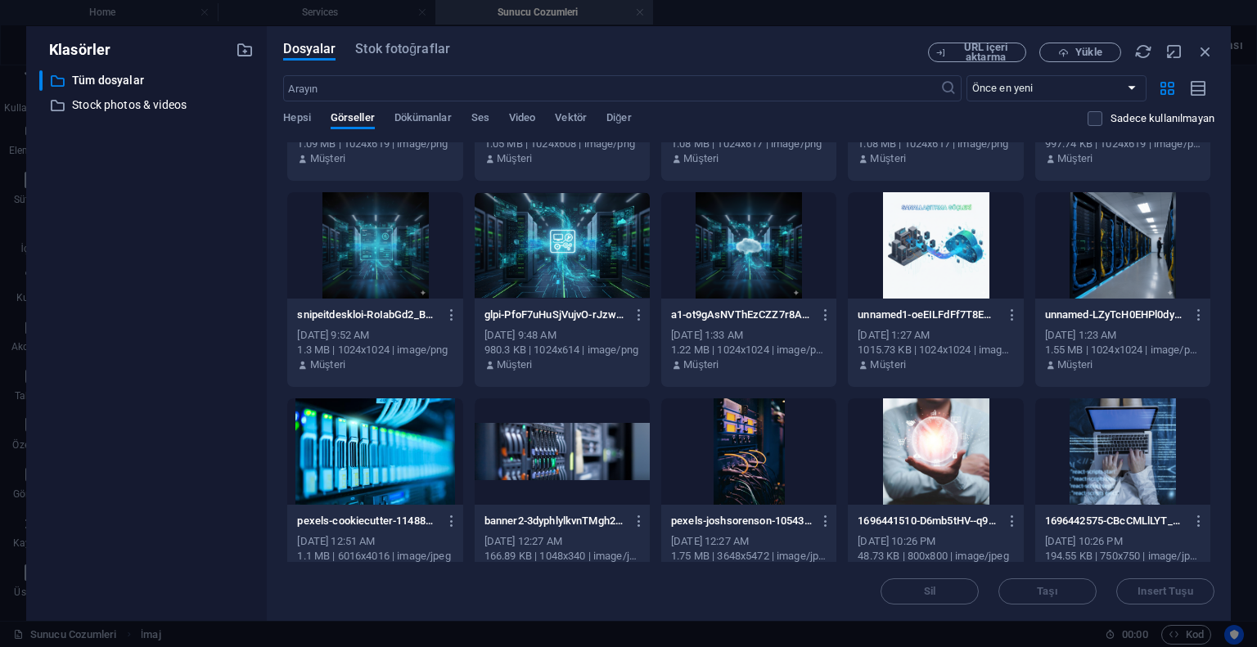
click at [1123, 271] on div at bounding box center [1122, 245] width 175 height 106
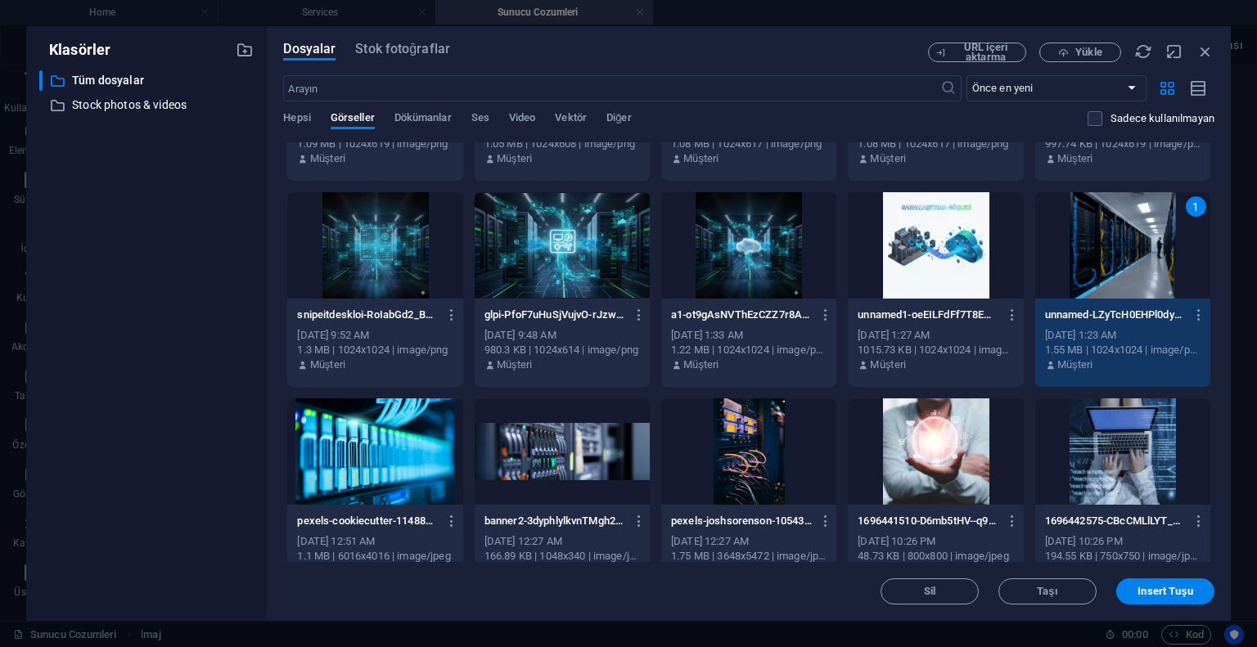
click at [1123, 271] on div "1" at bounding box center [1122, 245] width 175 height 106
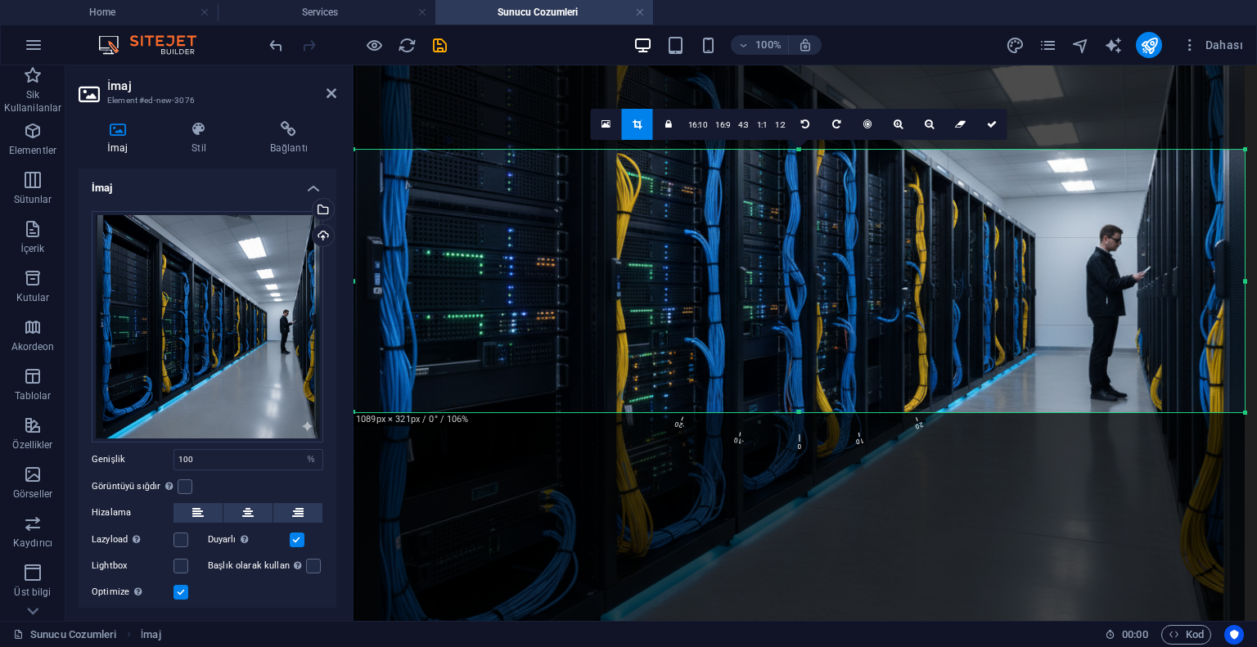
drag, startPoint x: 575, startPoint y: 222, endPoint x: 932, endPoint y: 299, distance: 365.1
click at [932, 299] on div at bounding box center [798, 293] width 891 height 891
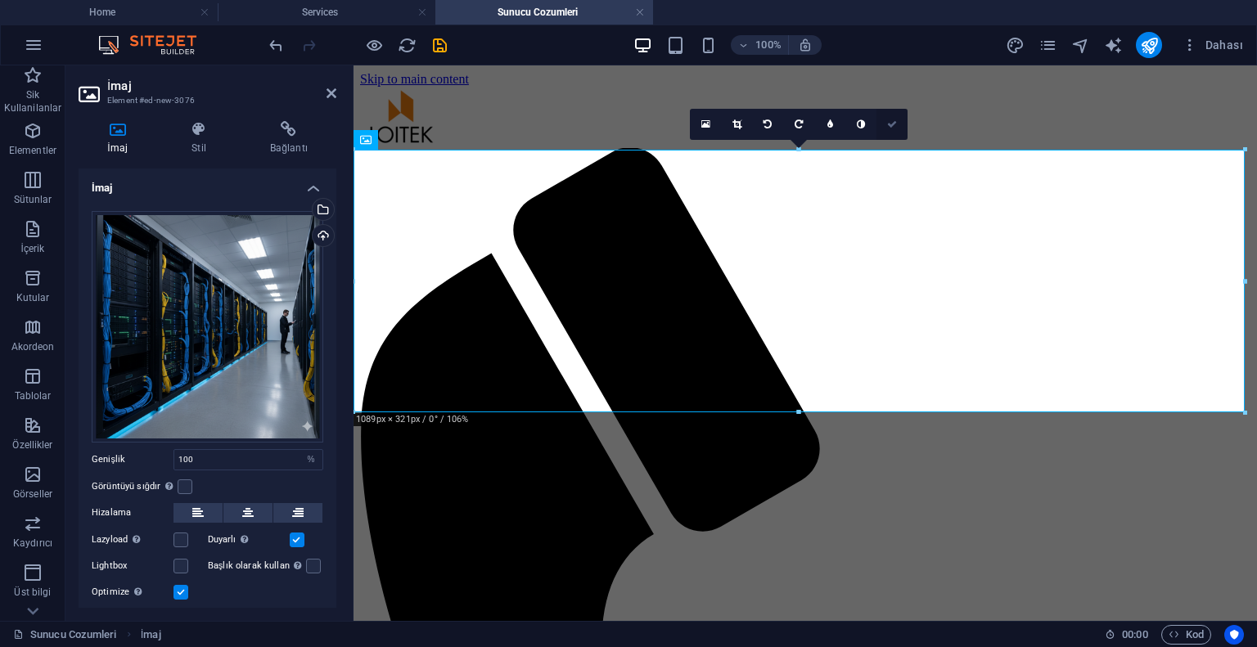
click at [897, 123] on icon at bounding box center [892, 124] width 10 height 10
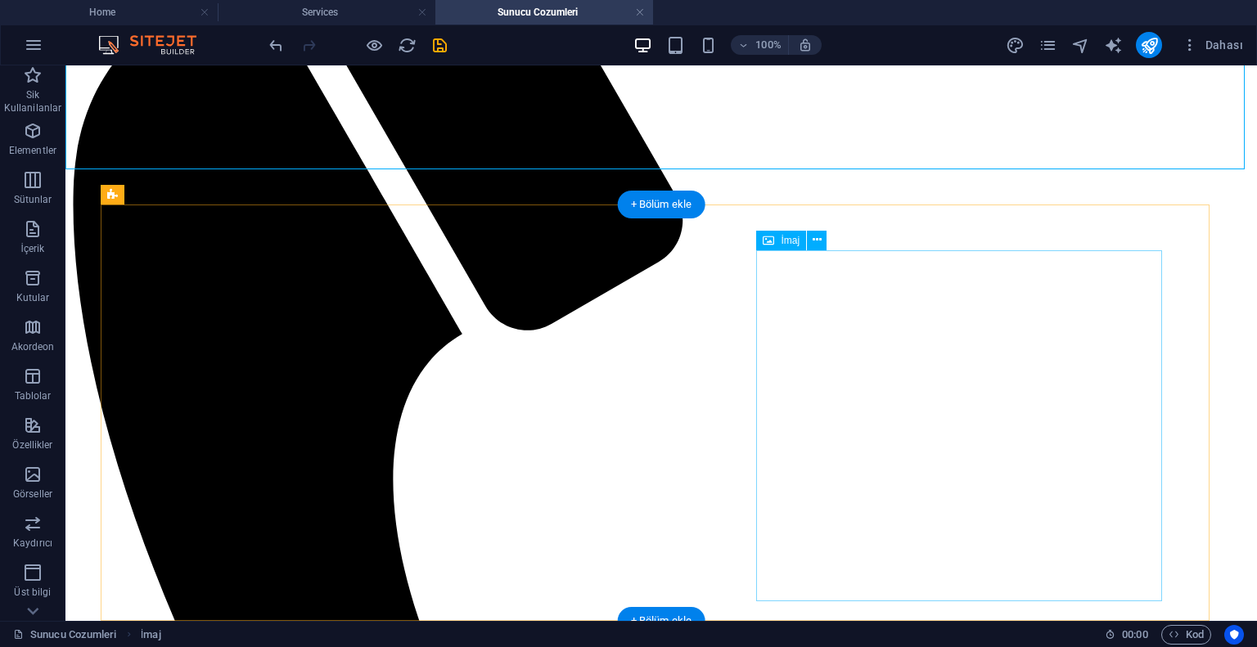
scroll to position [409, 0]
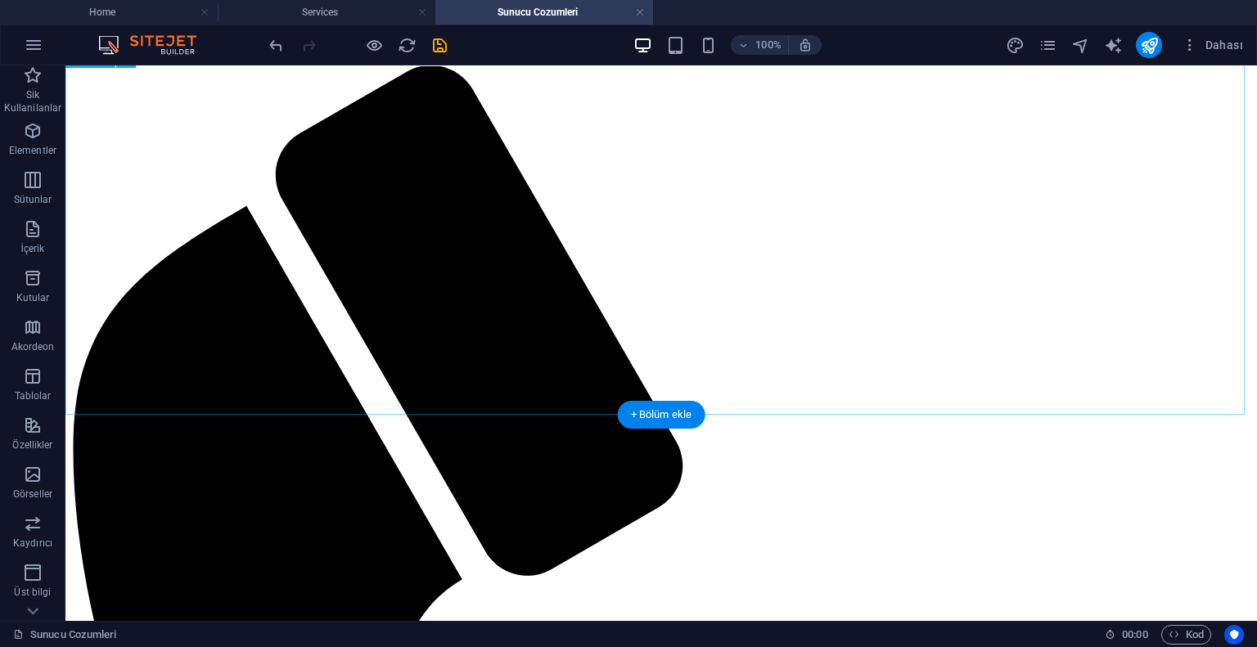
scroll to position [0, 0]
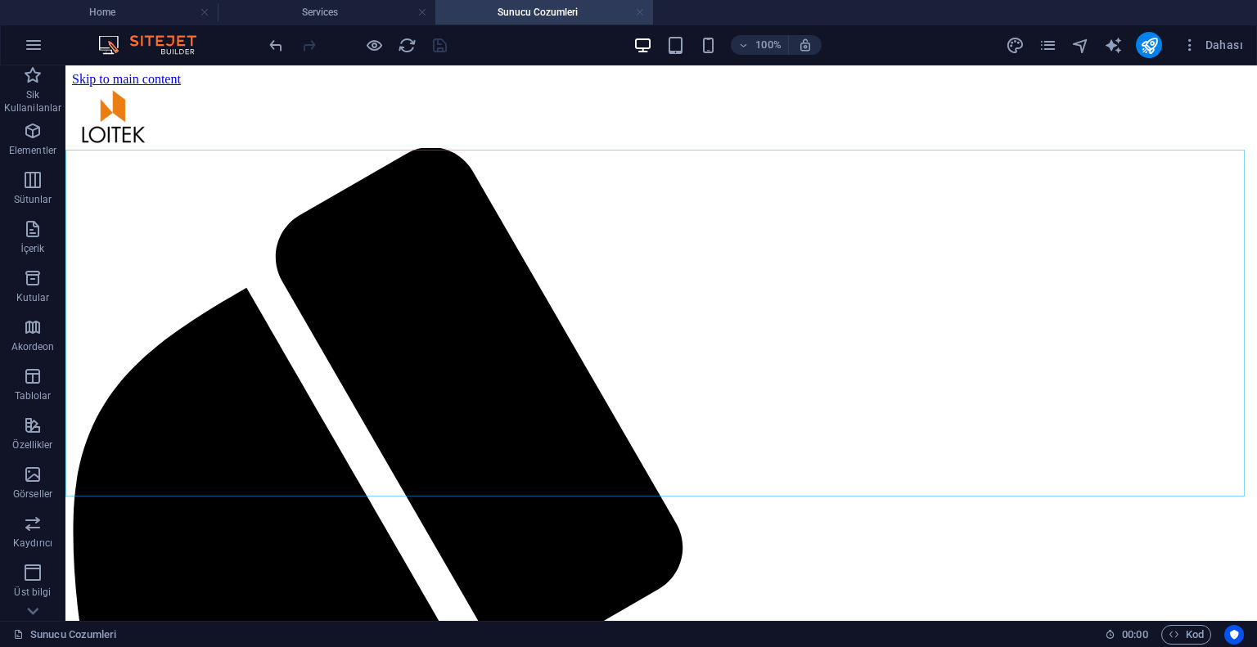
click at [636, 10] on link at bounding box center [640, 13] width 10 height 16
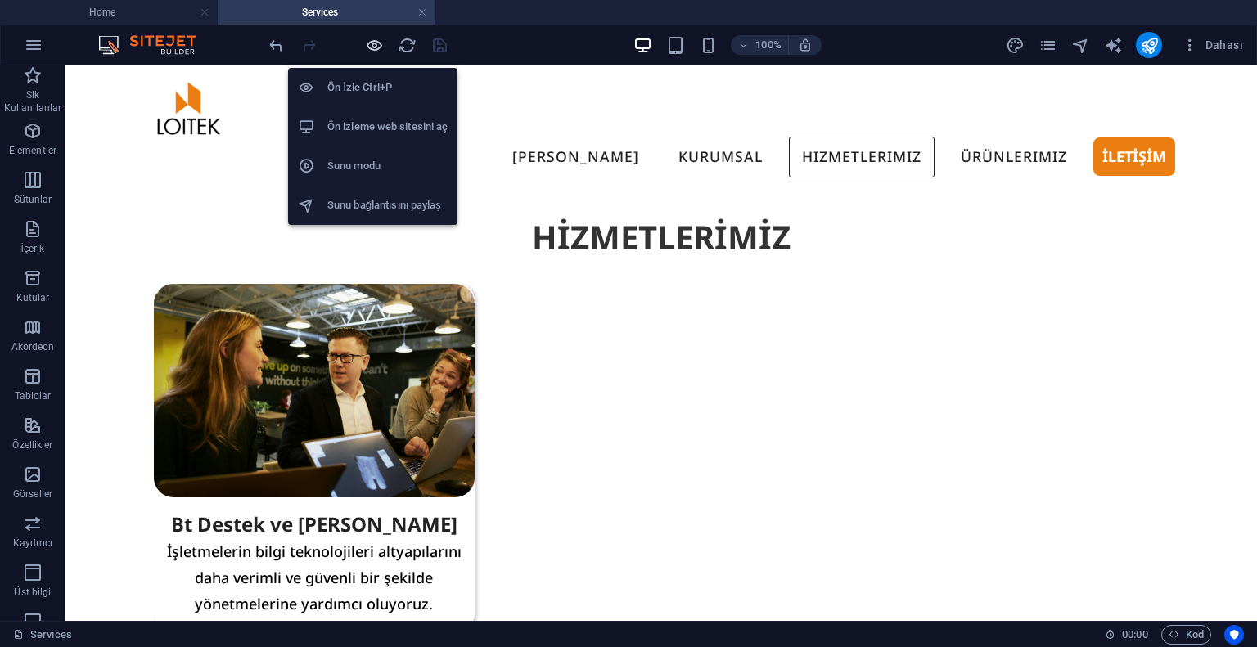
click at [373, 40] on icon "button" at bounding box center [374, 45] width 19 height 19
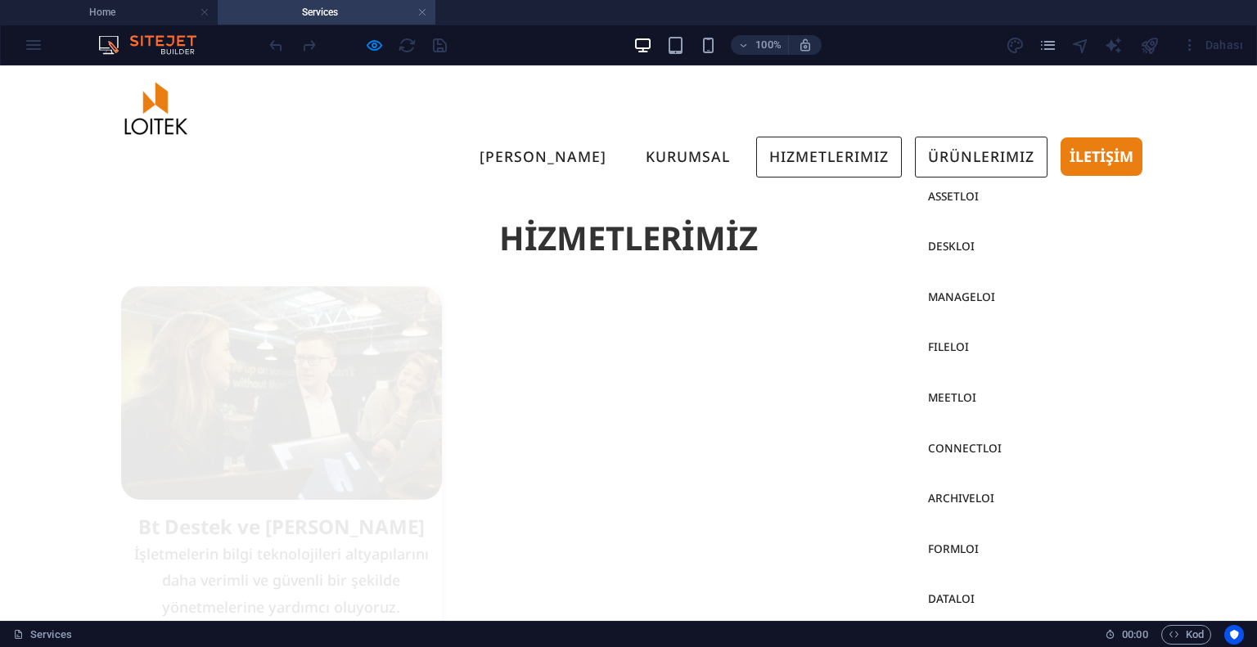
click at [961, 137] on link "Ürünlerimiz" at bounding box center [981, 157] width 133 height 41
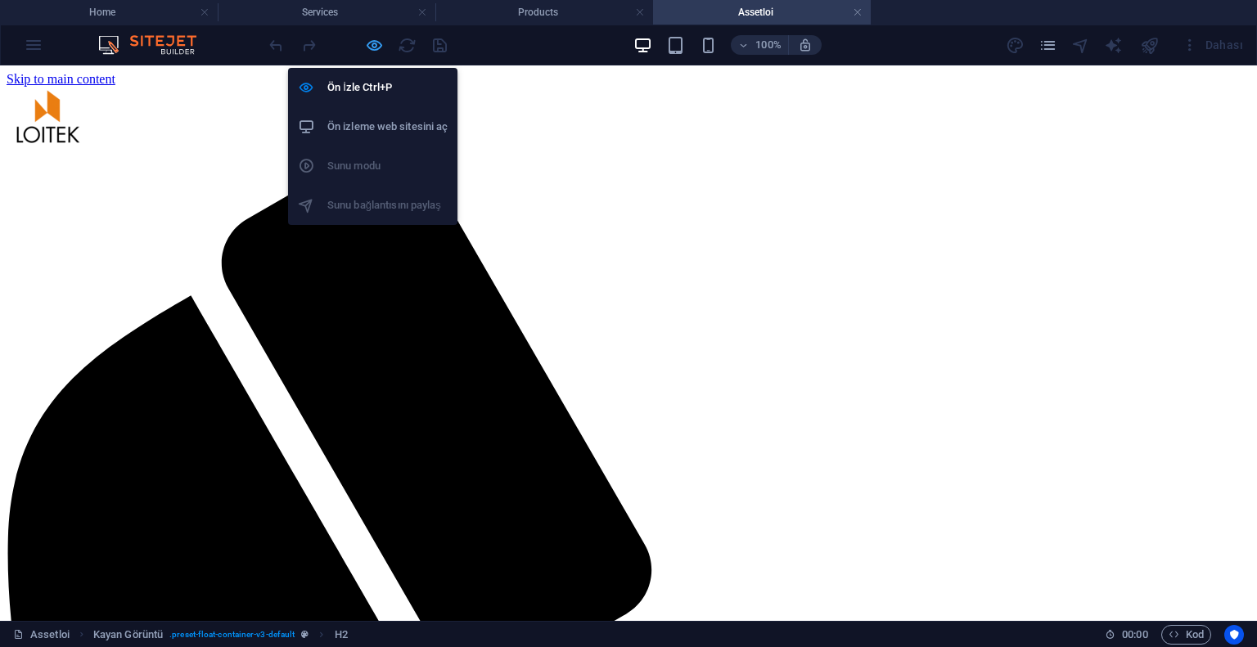
click at [367, 45] on icon "button" at bounding box center [374, 45] width 19 height 19
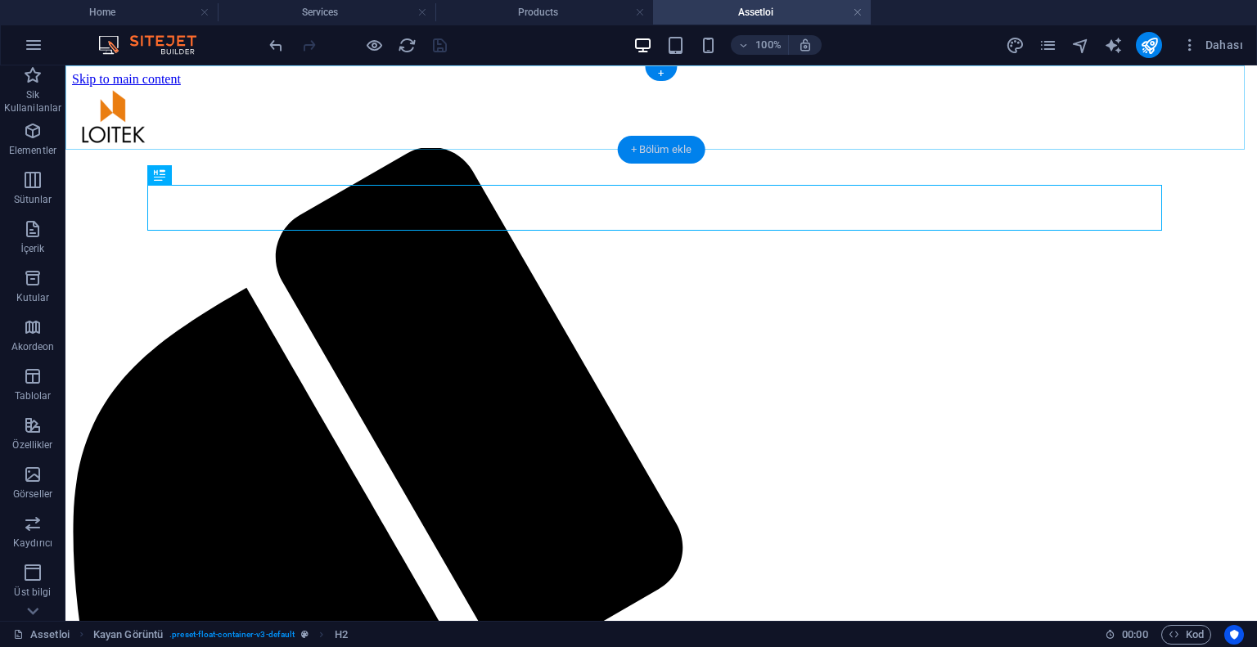
click at [658, 146] on div "+ Bölüm ekle" at bounding box center [662, 150] width 88 height 28
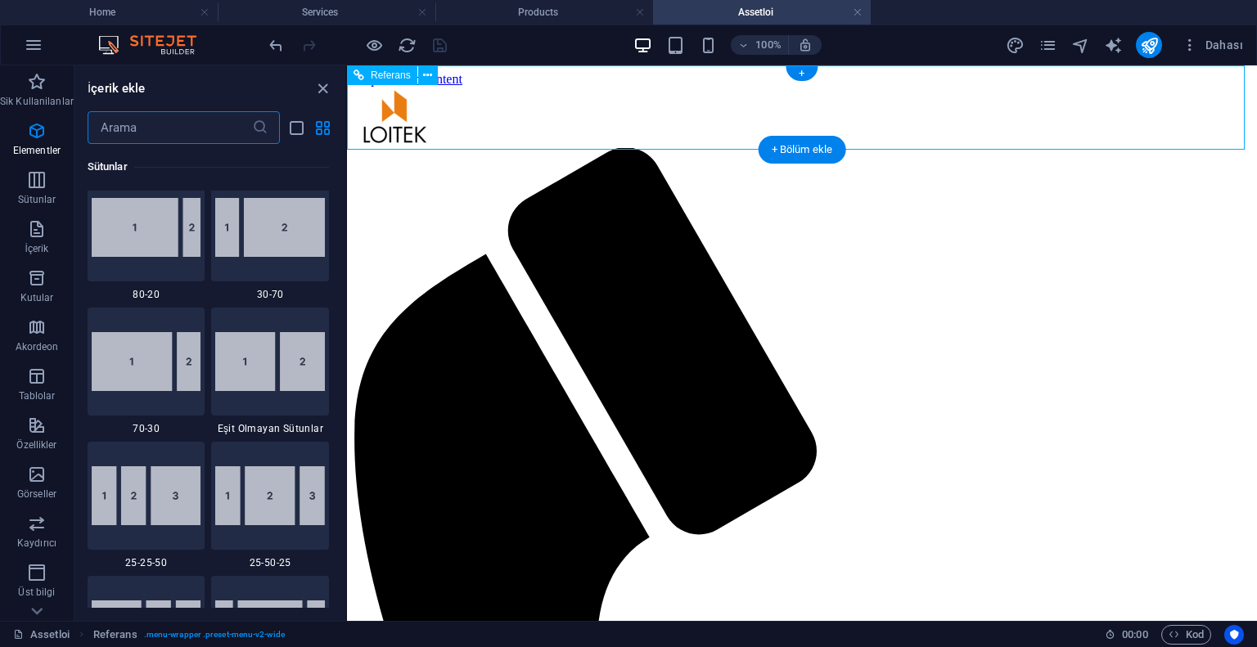
scroll to position [2997, 0]
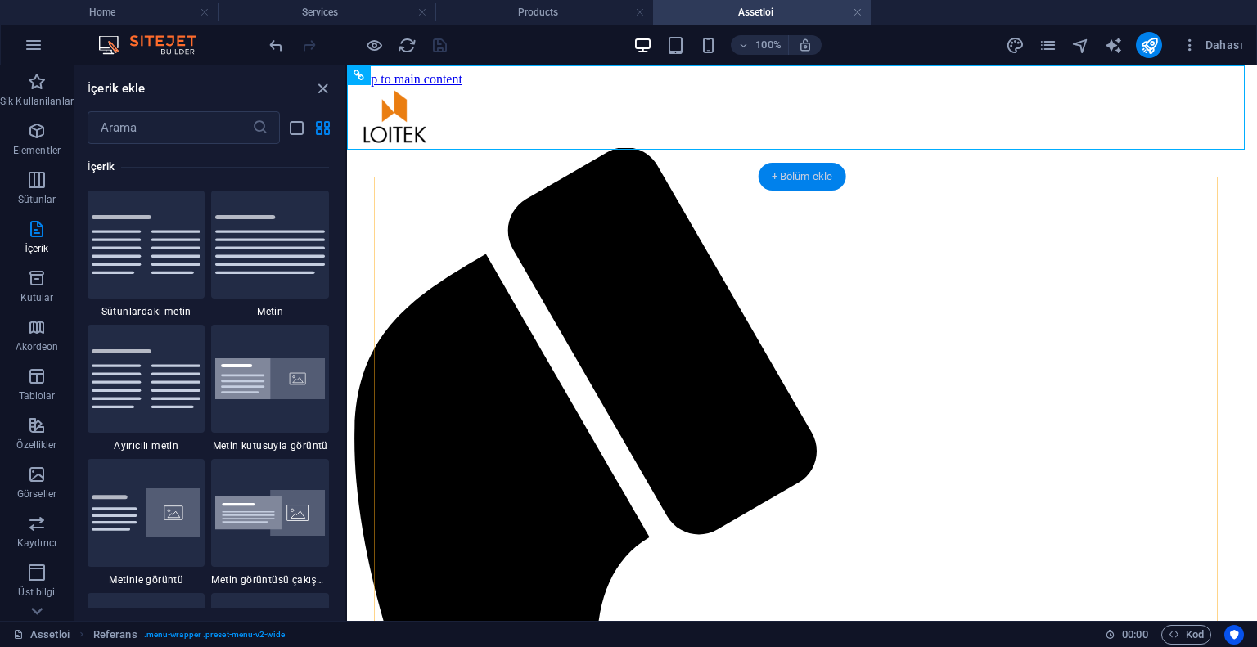
click at [795, 176] on div "+ Bölüm ekle" at bounding box center [802, 177] width 88 height 28
click at [36, 74] on icon "button" at bounding box center [37, 82] width 20 height 20
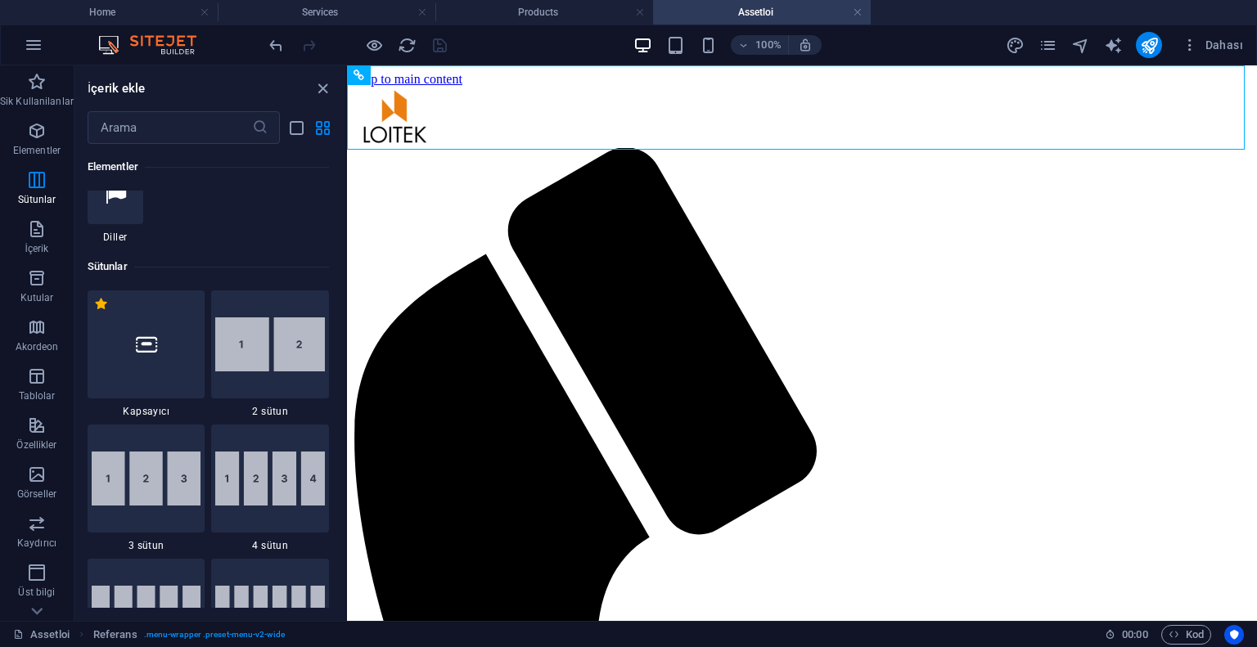
scroll to position [0, 0]
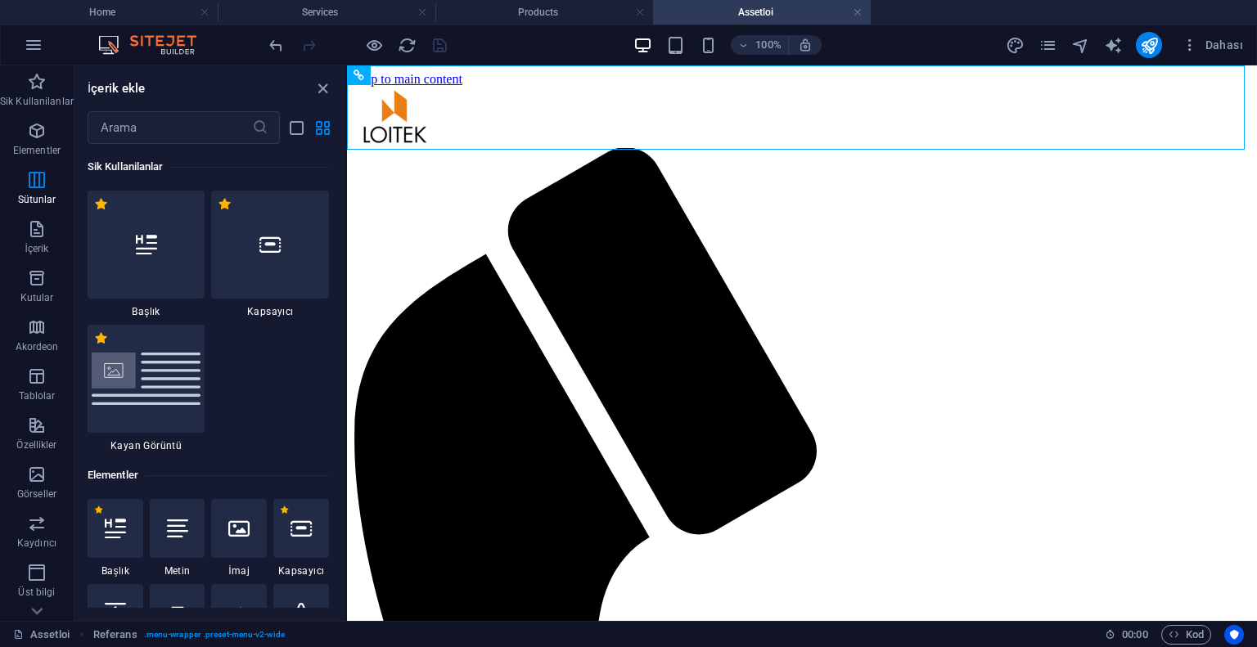
click at [272, 218] on div at bounding box center [270, 245] width 118 height 108
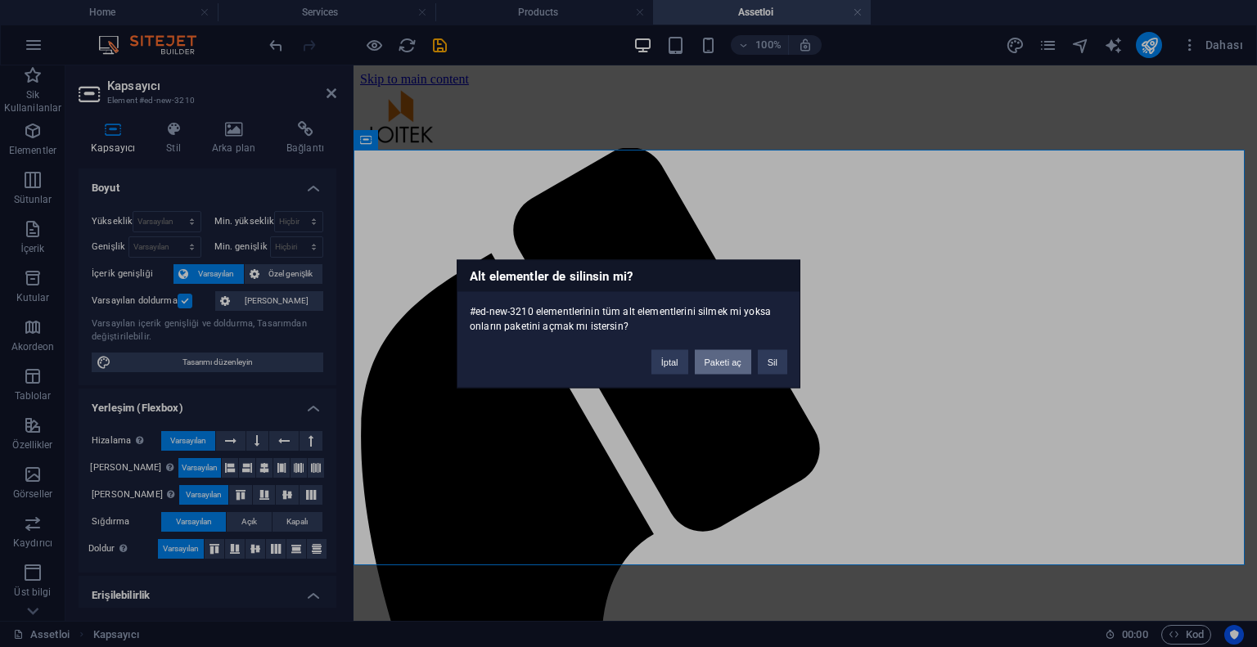
click at [708, 353] on button "Paketi aç" at bounding box center [723, 361] width 56 height 25
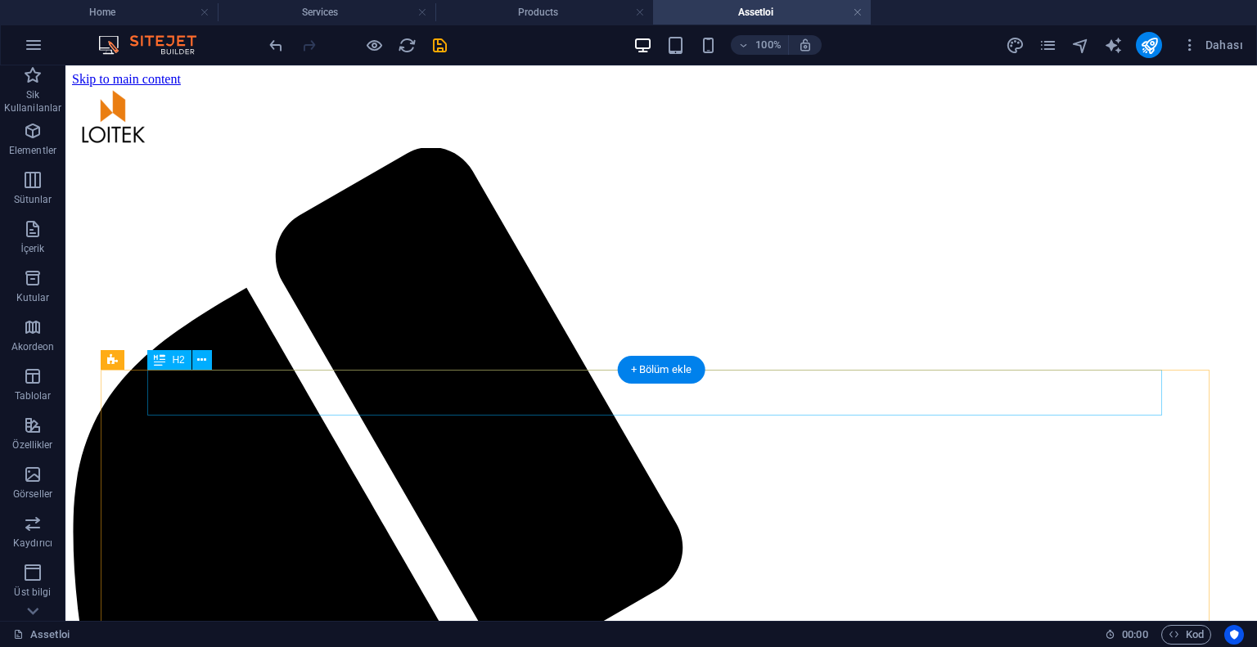
scroll to position [164, 0]
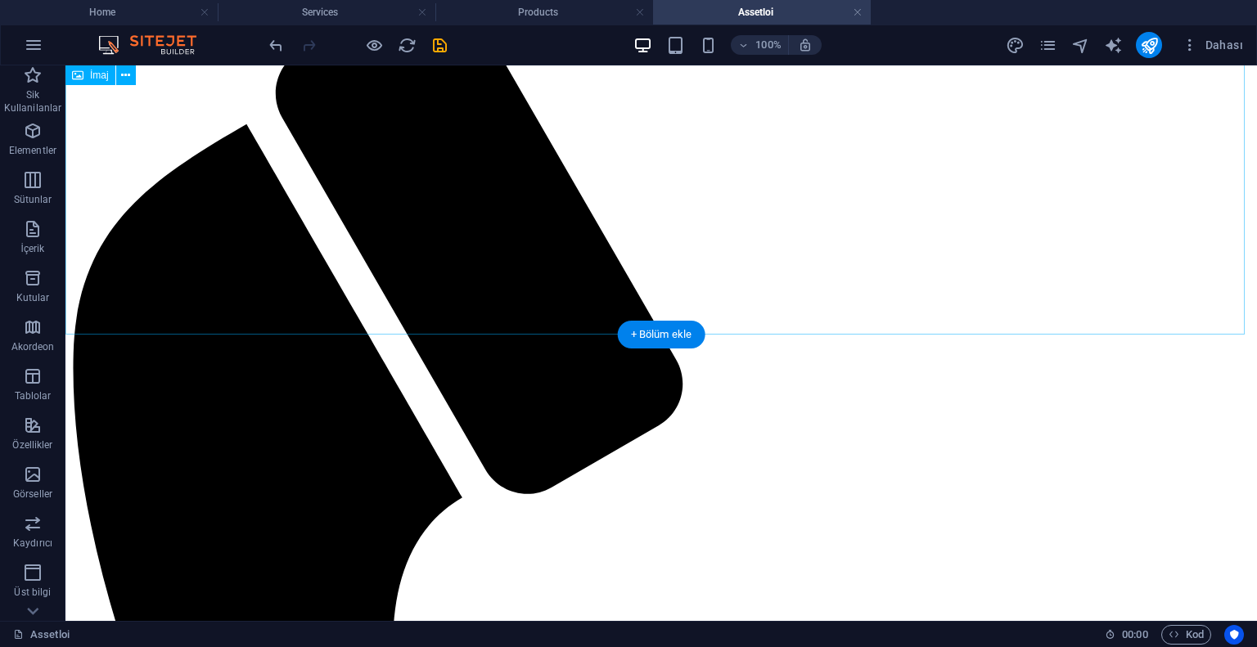
select select "%"
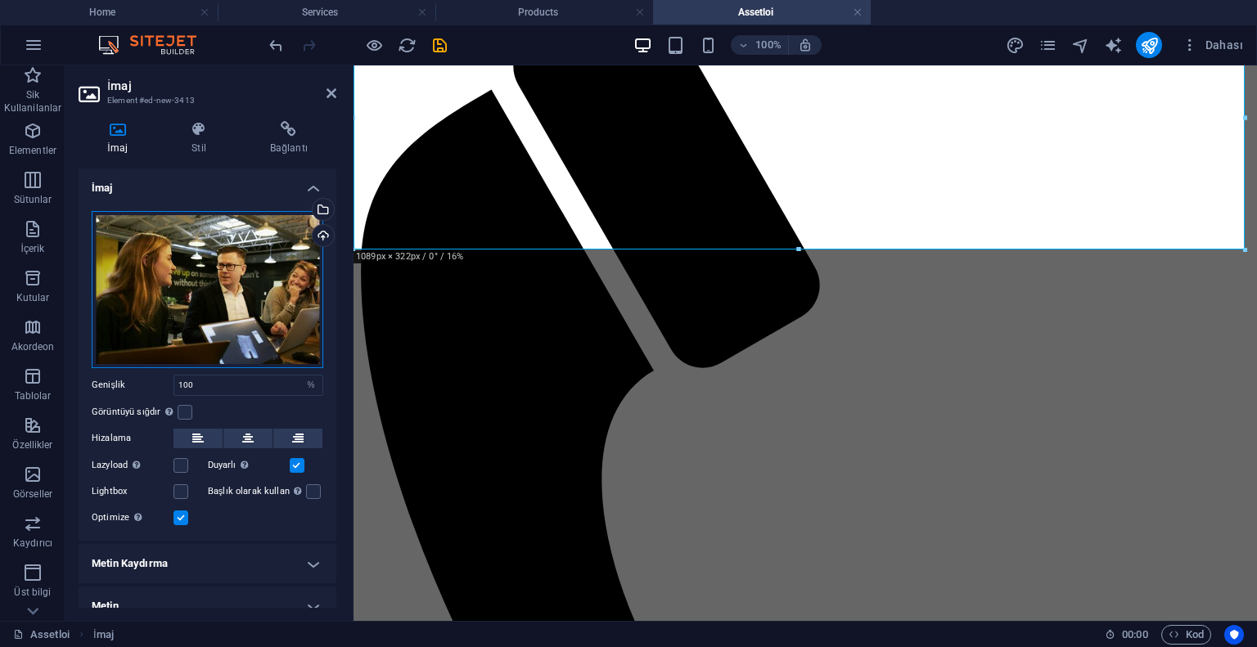
click at [246, 278] on div "Dosyaları buraya sürükleyin, dosyaları seçmek için tıklayın veya Dosyalardan ya…" at bounding box center [208, 289] width 232 height 157
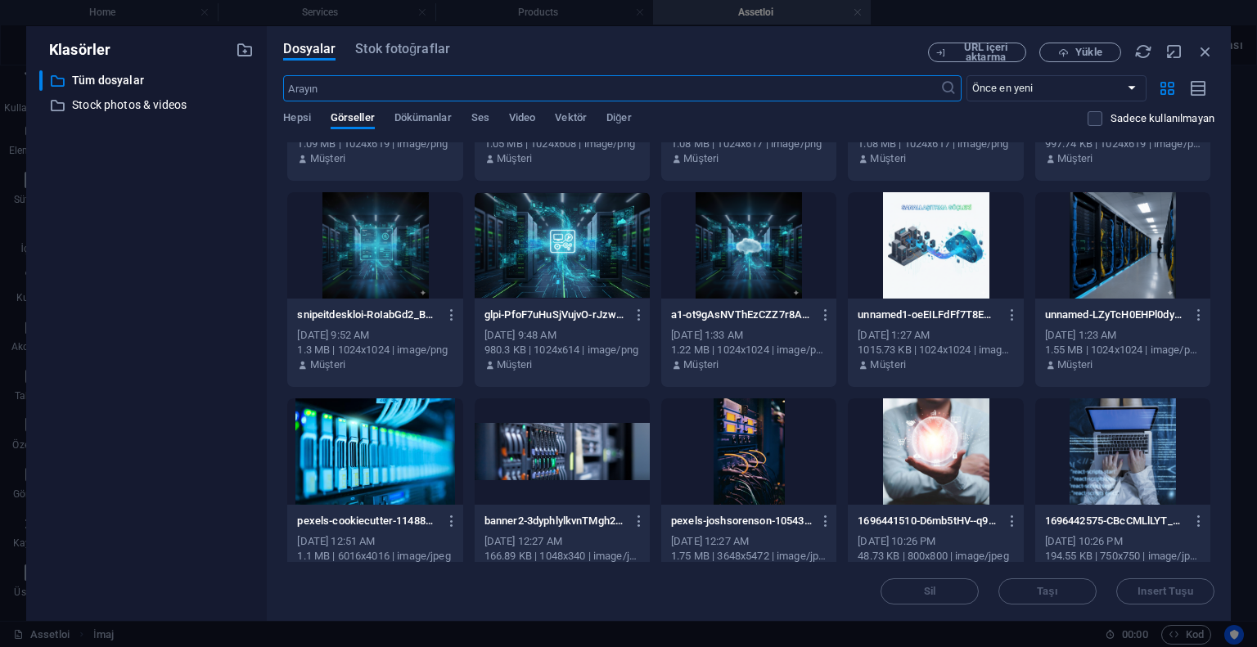
scroll to position [818, 0]
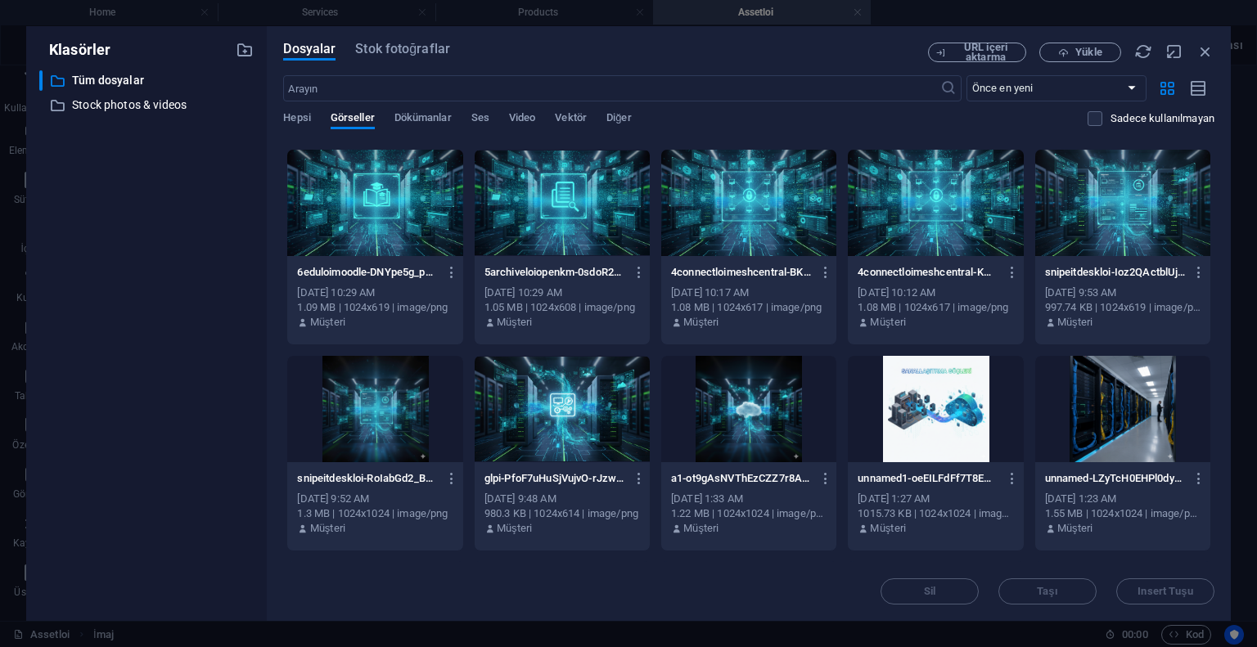
click at [544, 411] on div at bounding box center [562, 409] width 175 height 106
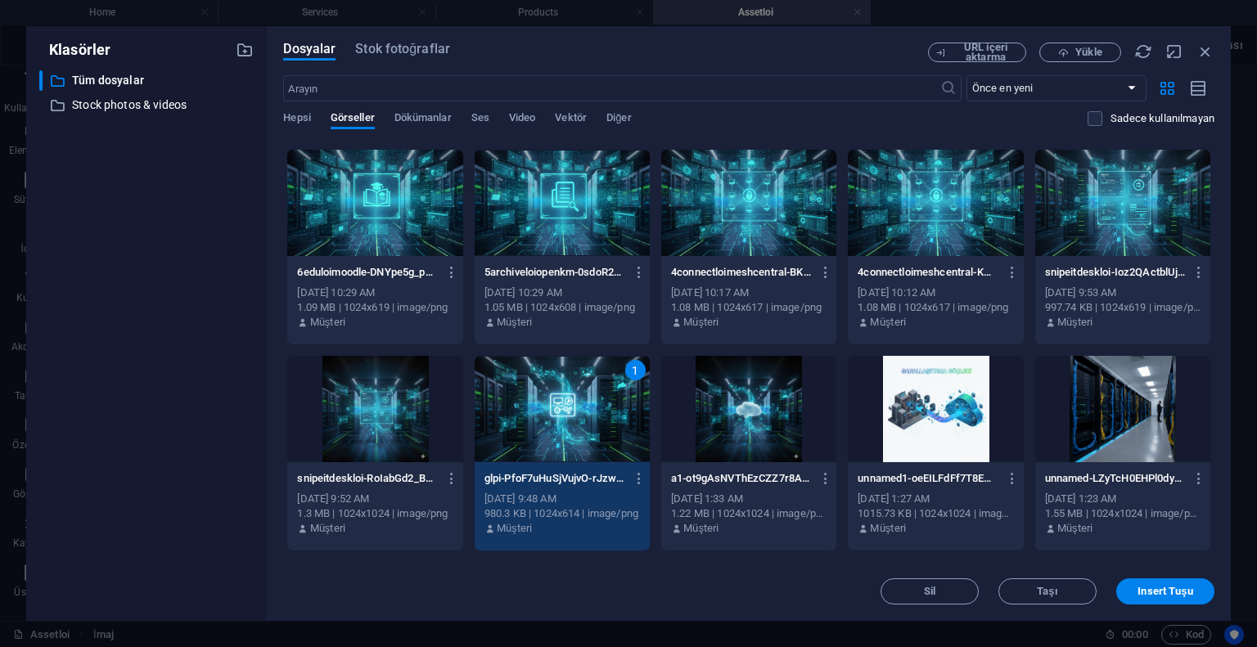
click at [547, 410] on div "1" at bounding box center [562, 409] width 175 height 106
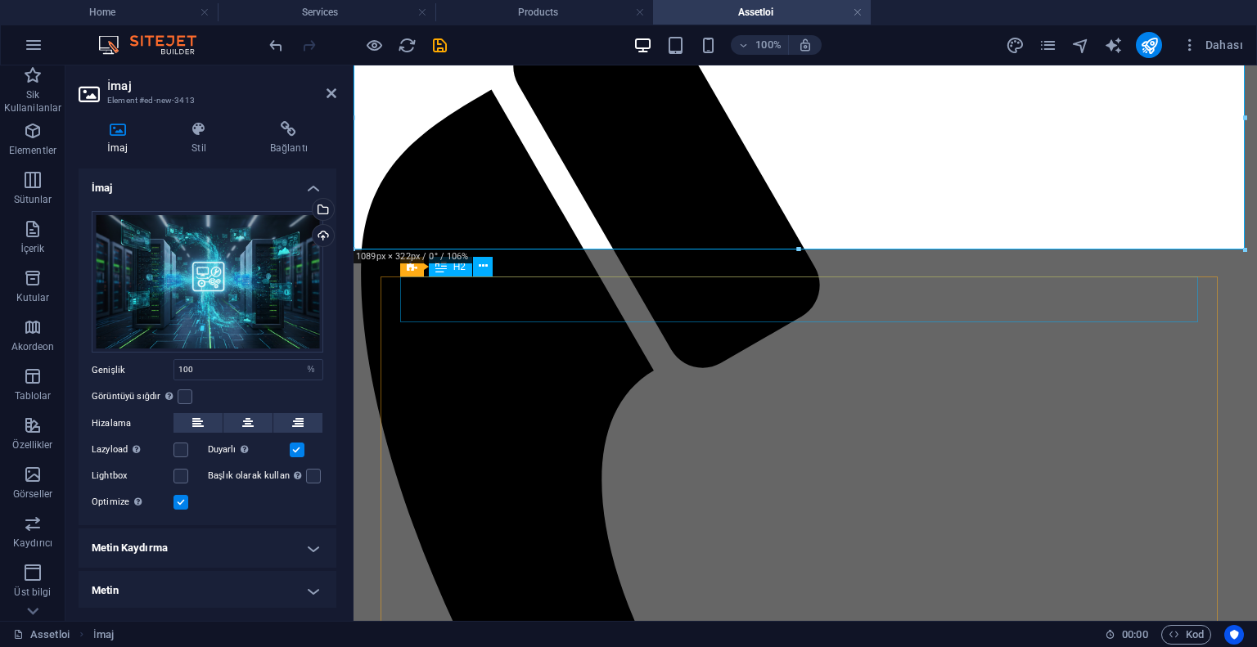
scroll to position [0, 0]
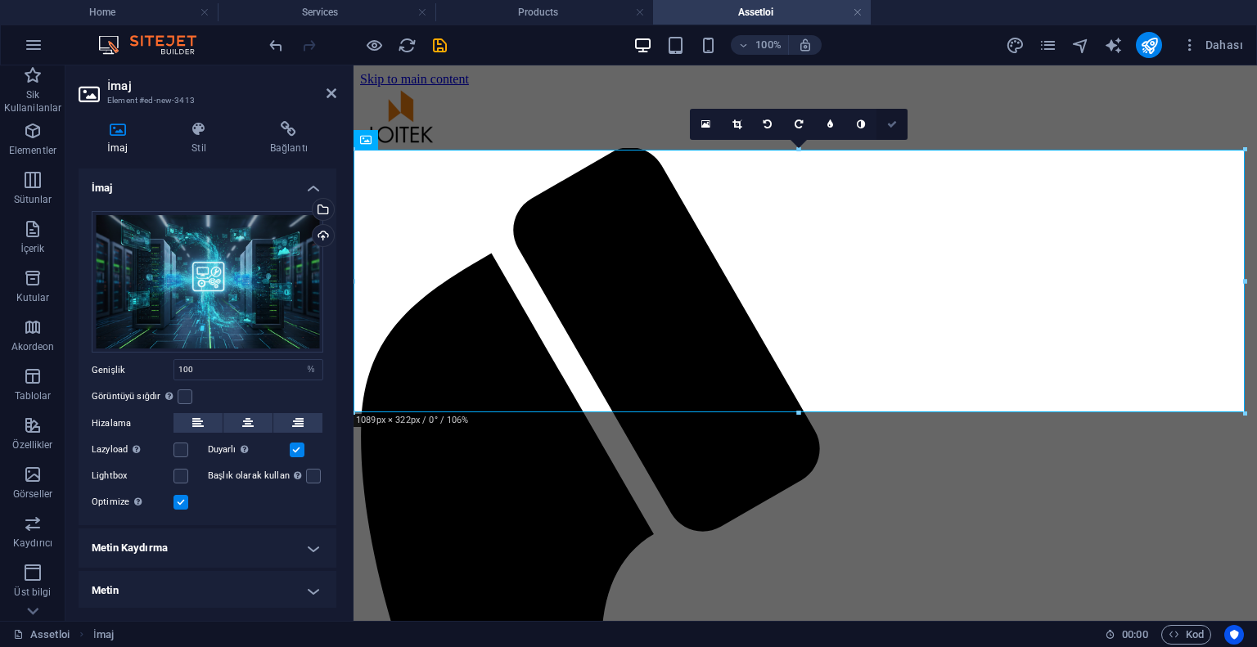
click at [891, 129] on link at bounding box center [891, 124] width 31 height 31
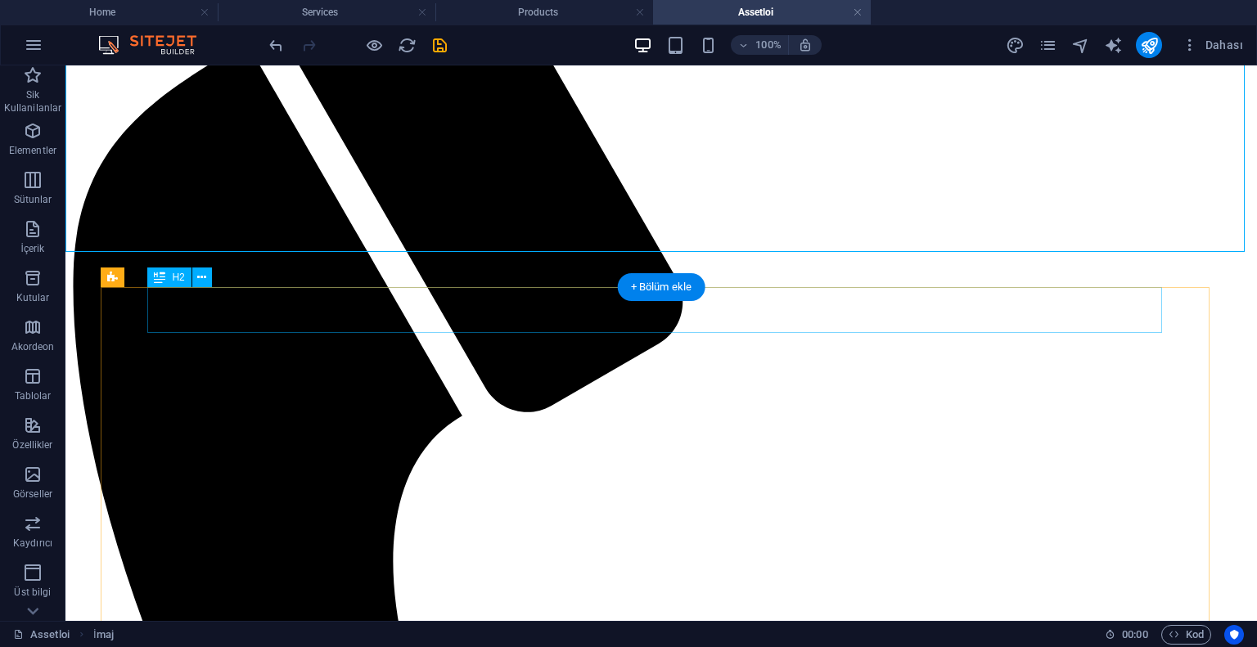
scroll to position [327, 0]
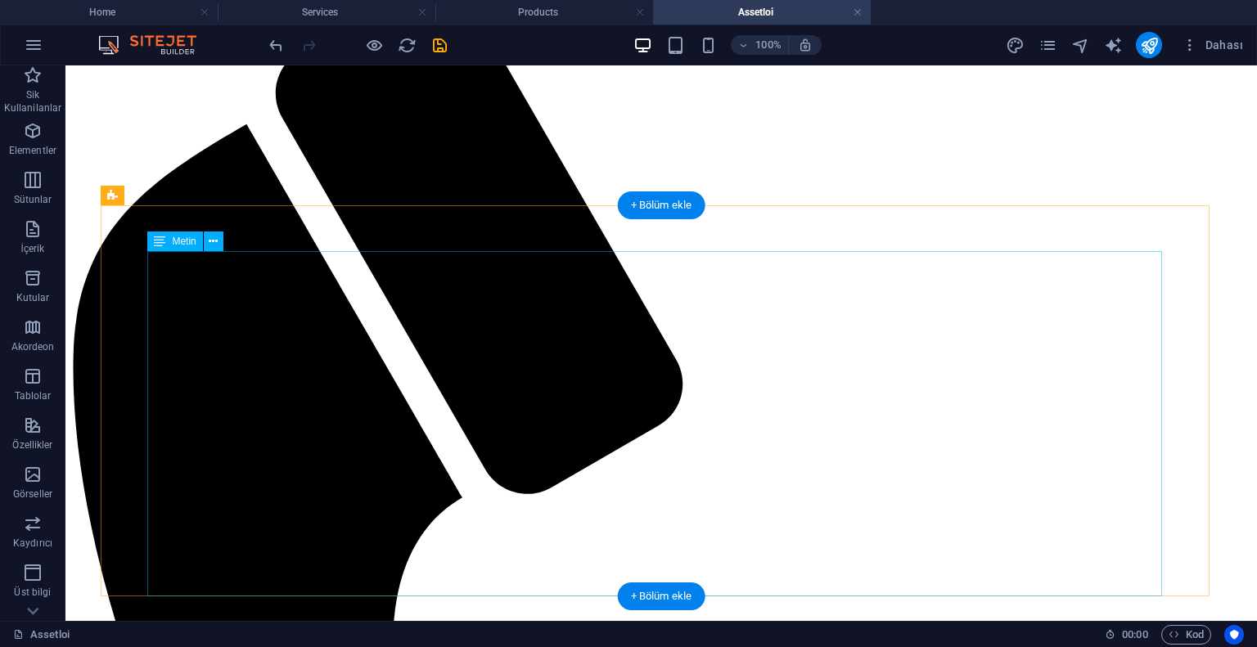
scroll to position [82, 0]
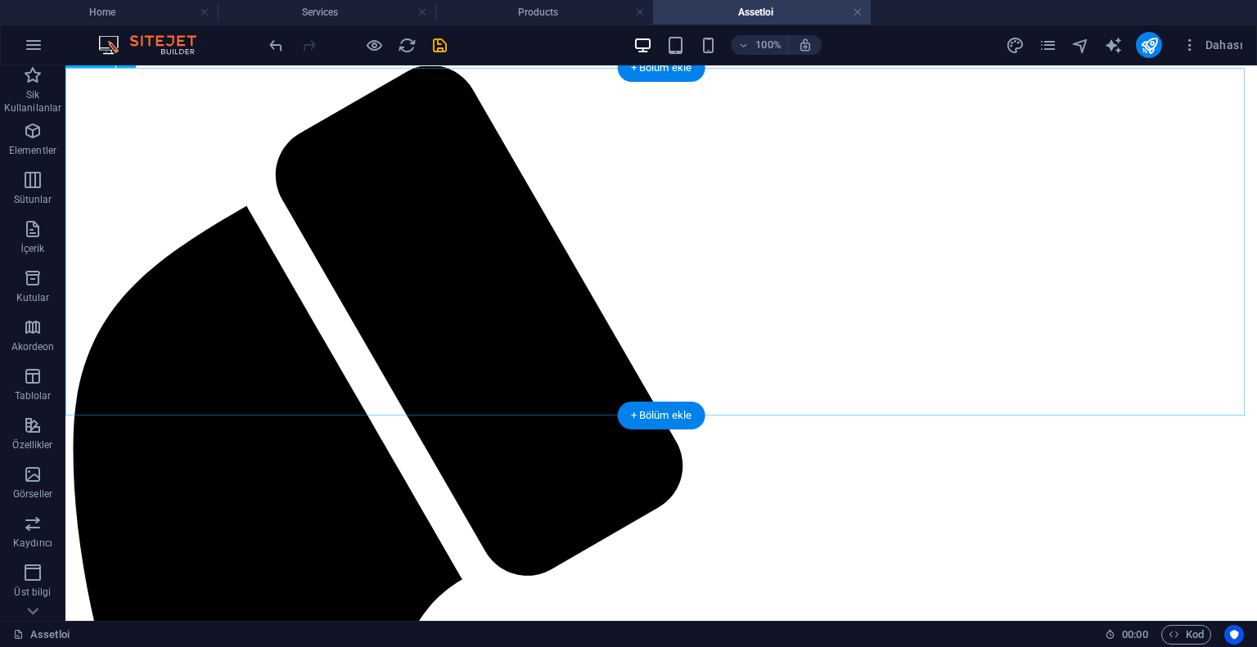
select select "%"
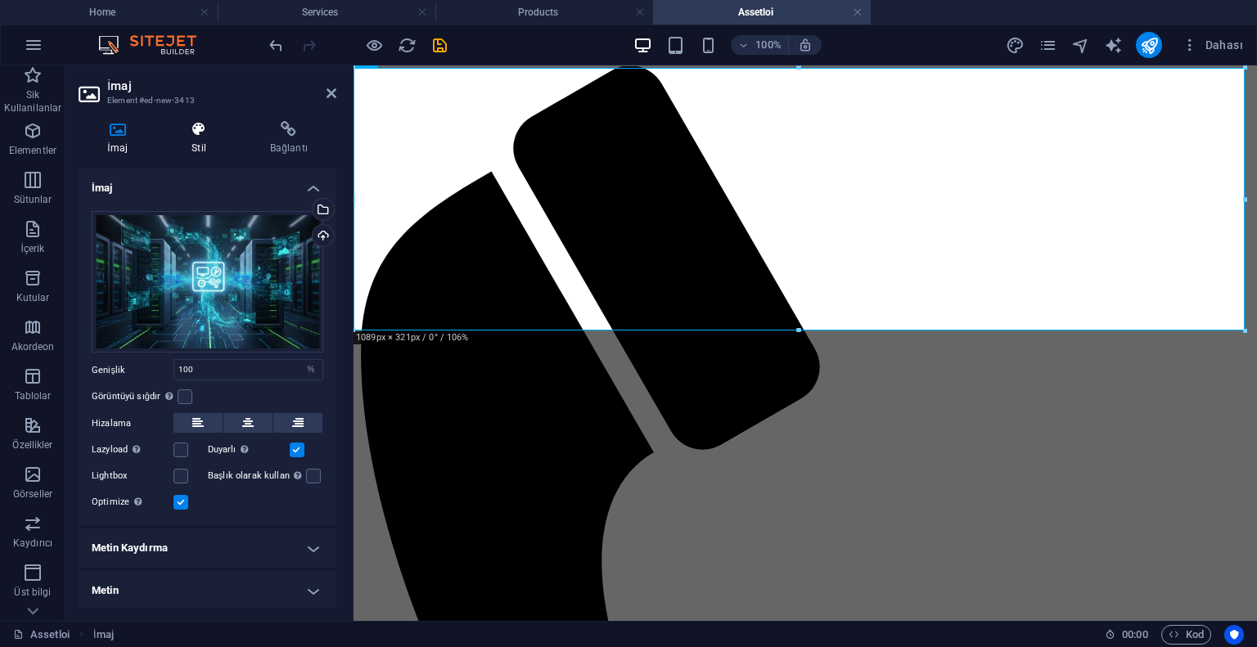
click at [195, 121] on icon at bounding box center [199, 129] width 72 height 16
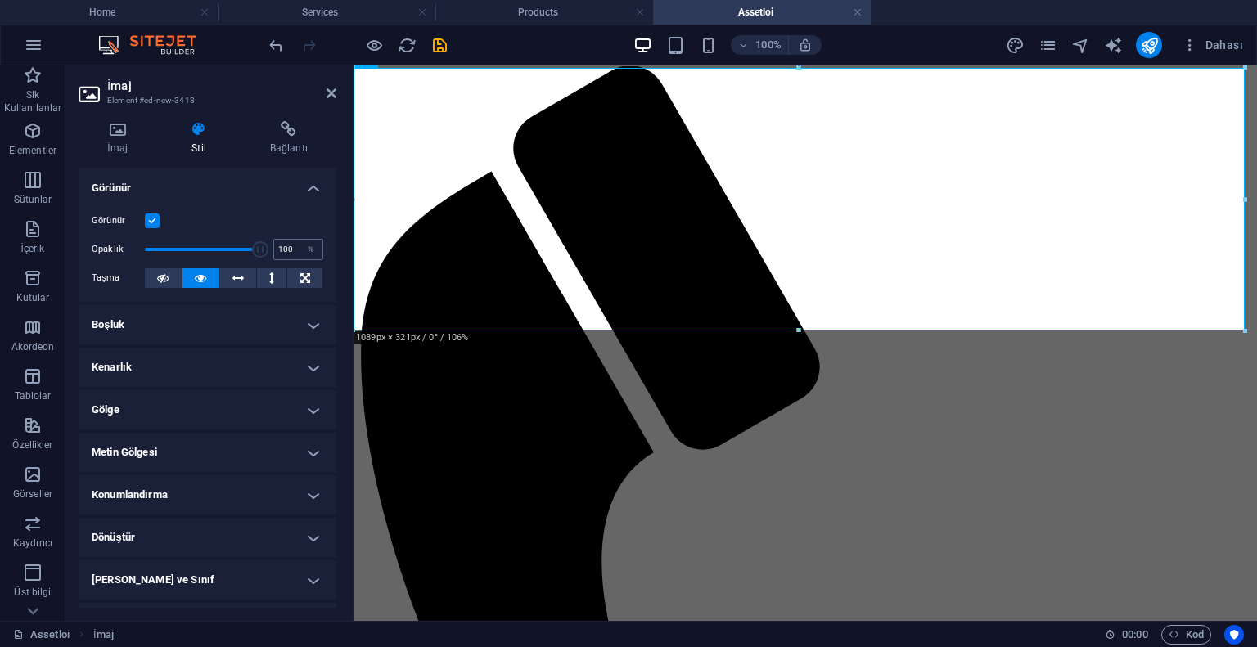
drag, startPoint x: 231, startPoint y: 248, endPoint x: 291, endPoint y: 254, distance: 60.9
click at [291, 254] on div "Opaklık 100 %" at bounding box center [208, 249] width 232 height 25
click at [245, 246] on span at bounding box center [247, 249] width 16 height 16
type input "90"
click at [245, 246] on span at bounding box center [249, 249] width 16 height 16
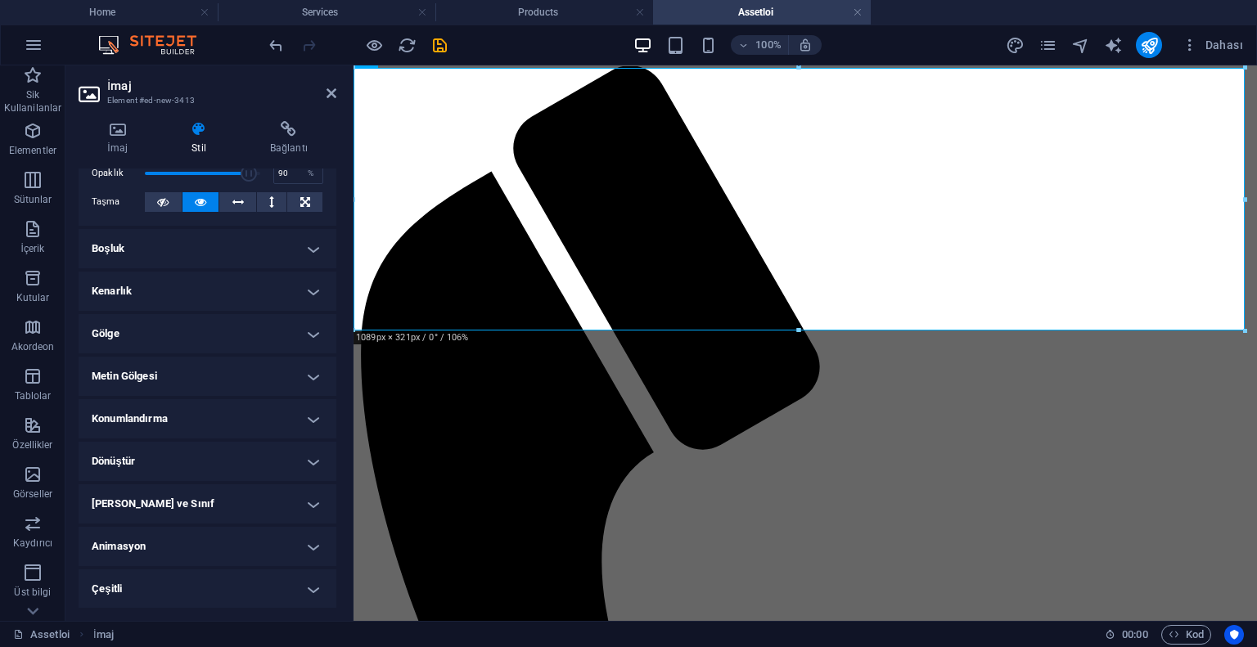
scroll to position [0, 0]
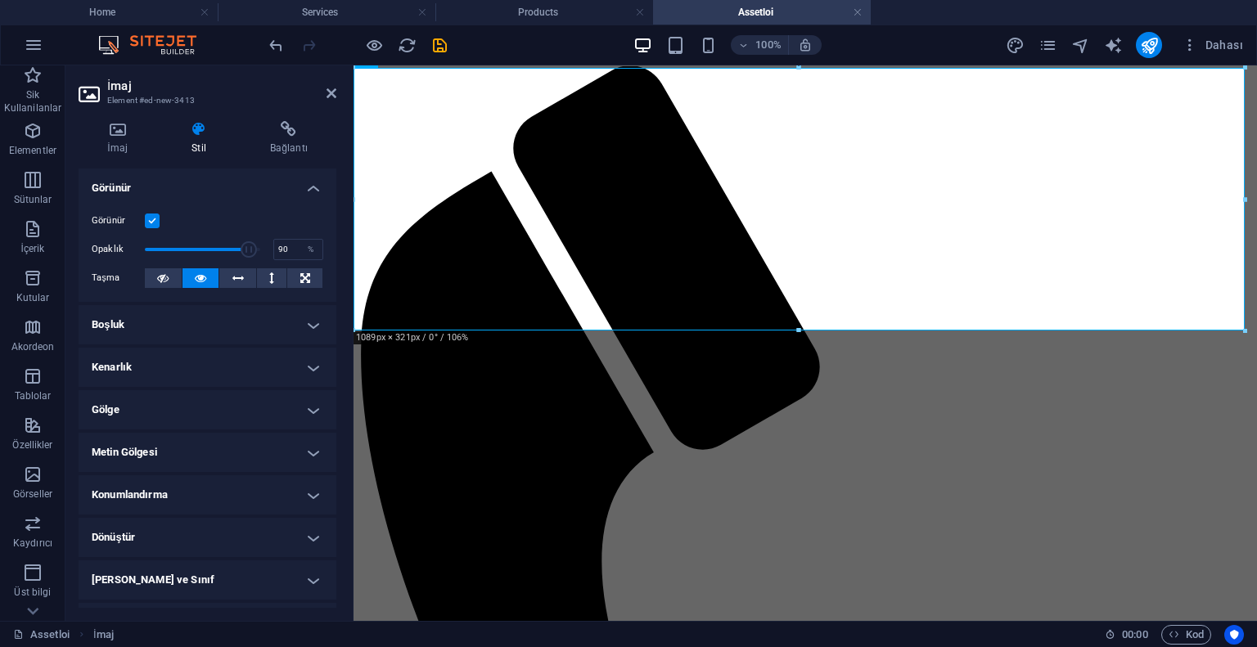
click at [324, 98] on header "İmaj Element #ed-new-3413" at bounding box center [208, 86] width 258 height 43
click at [326, 95] on icon at bounding box center [331, 93] width 10 height 13
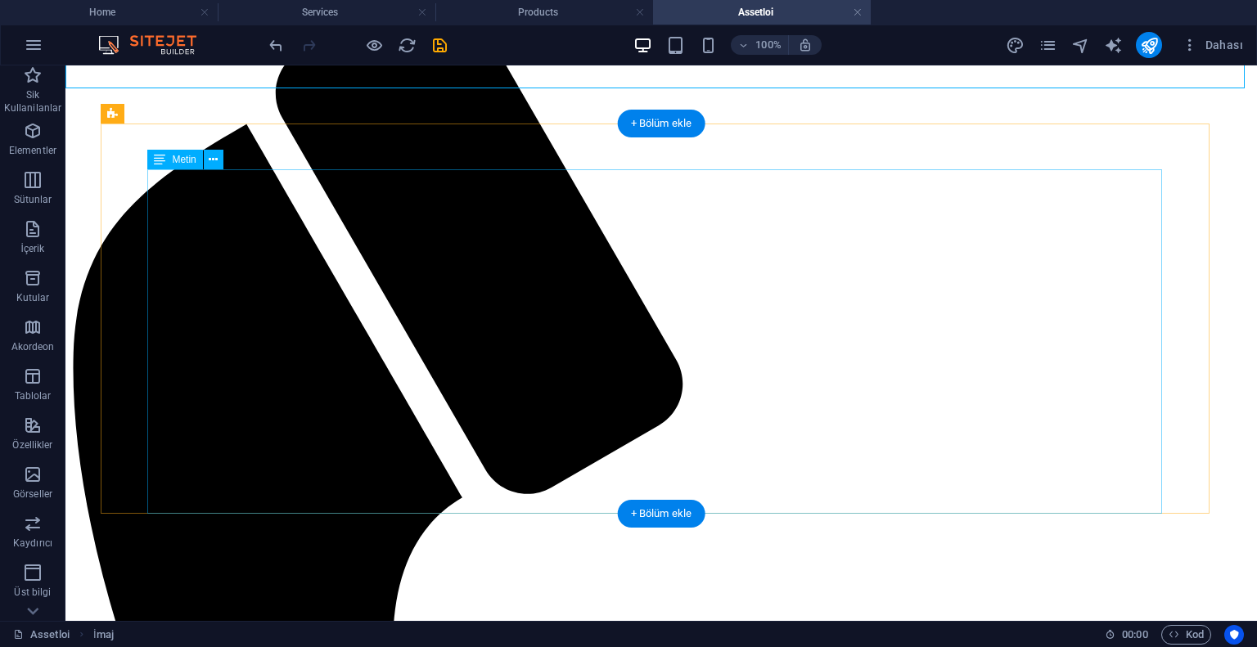
scroll to position [409, 0]
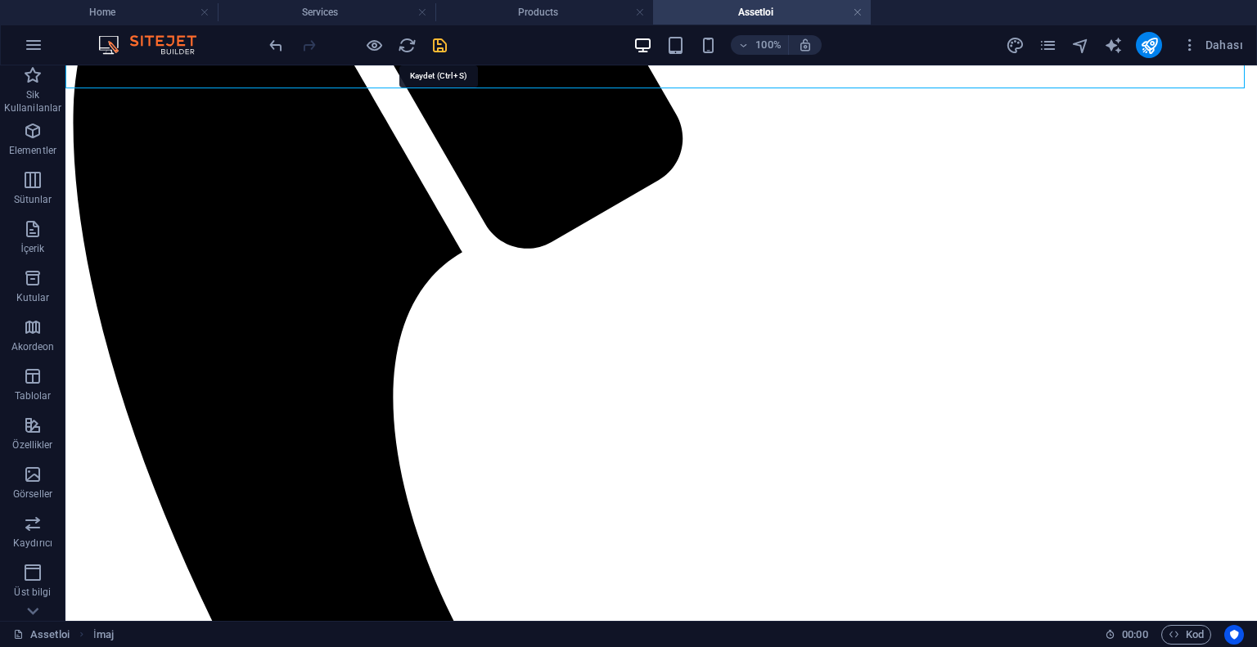
click at [436, 47] on icon "save" at bounding box center [439, 45] width 19 height 19
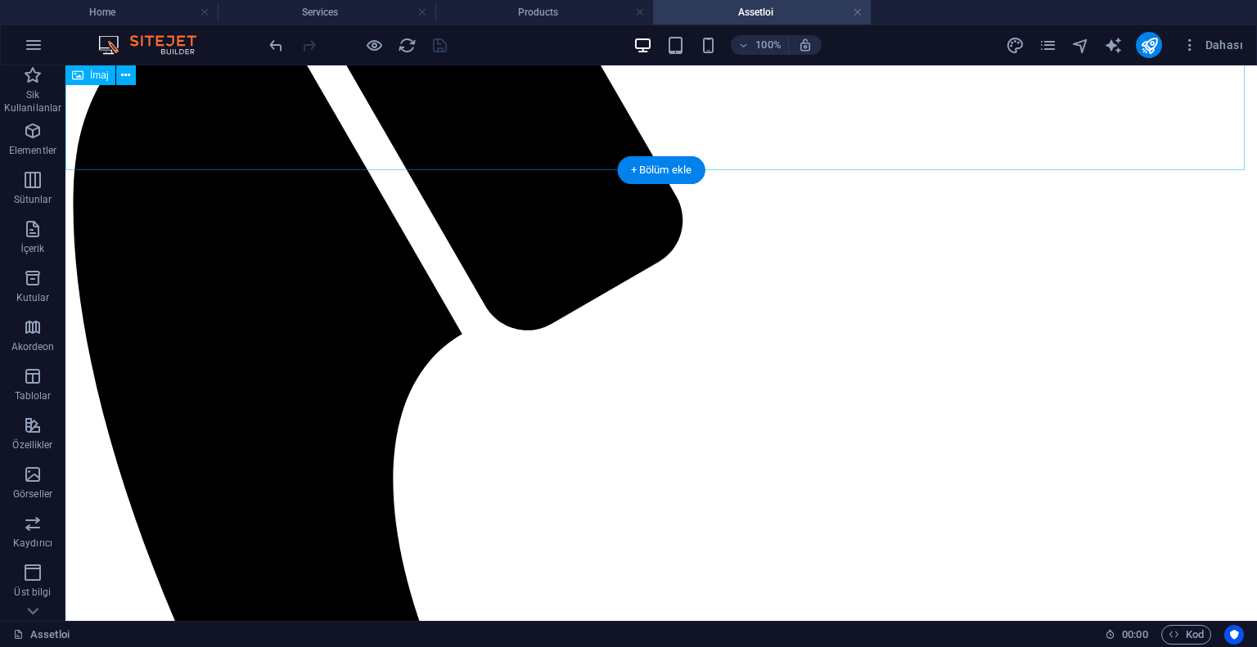
scroll to position [0, 0]
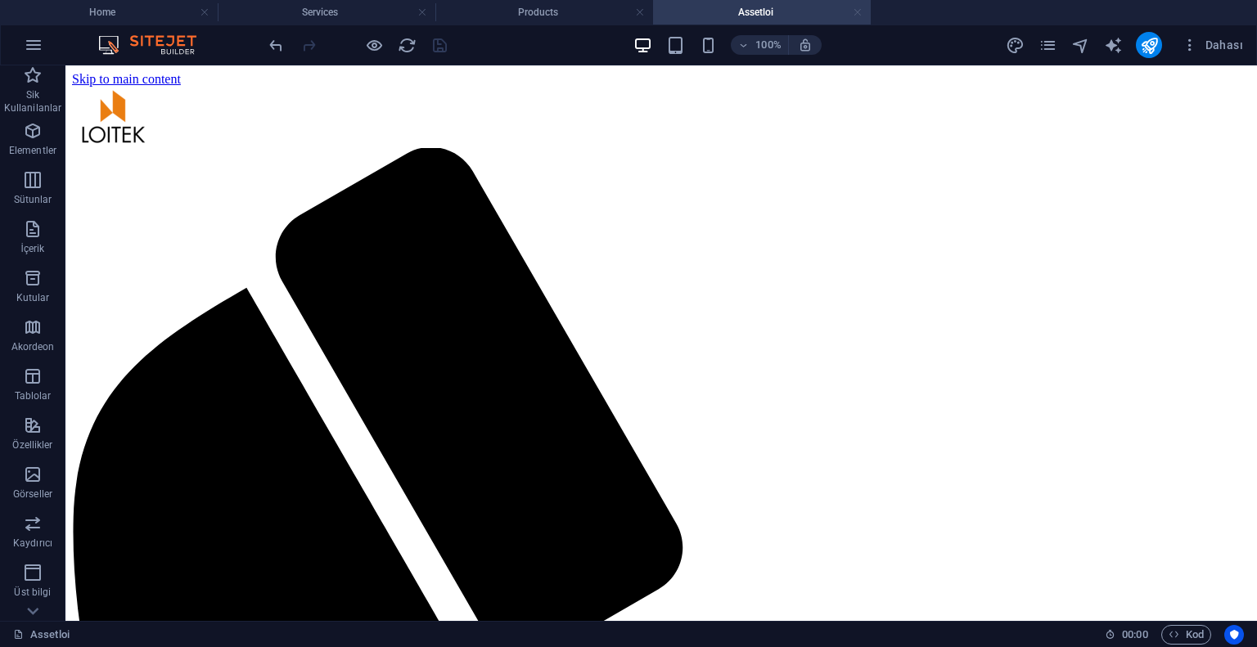
click at [858, 12] on link at bounding box center [858, 13] width 10 height 16
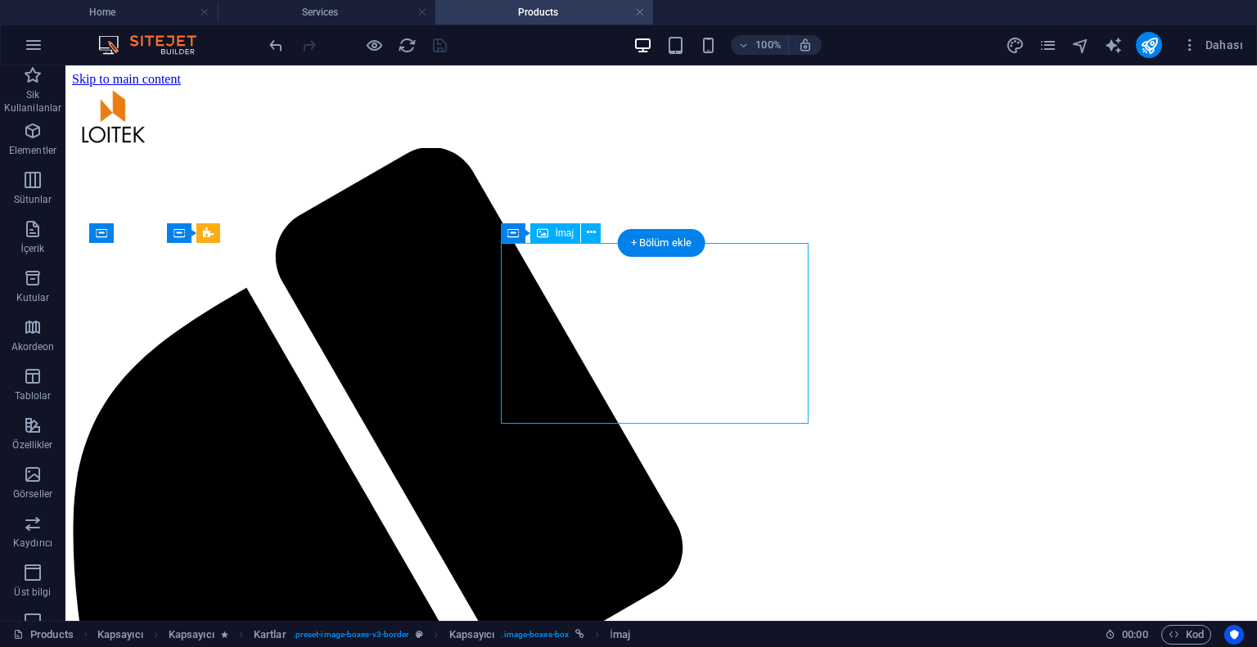
select select "%"
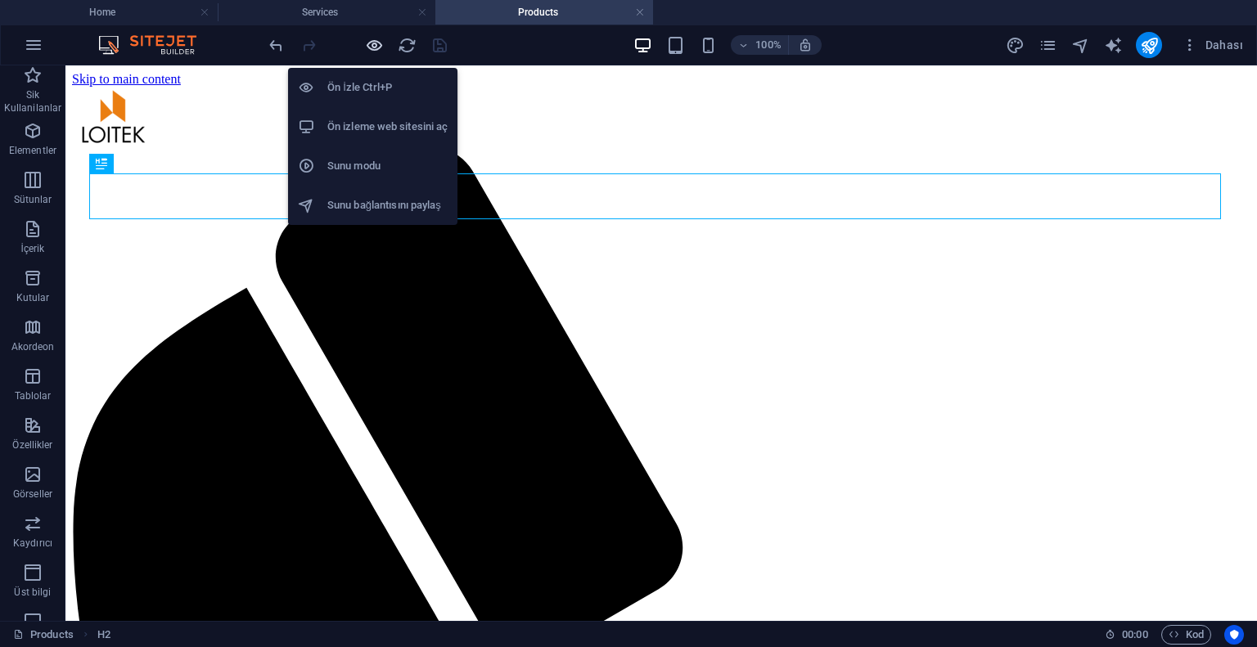
click at [372, 42] on icon "button" at bounding box center [374, 45] width 19 height 19
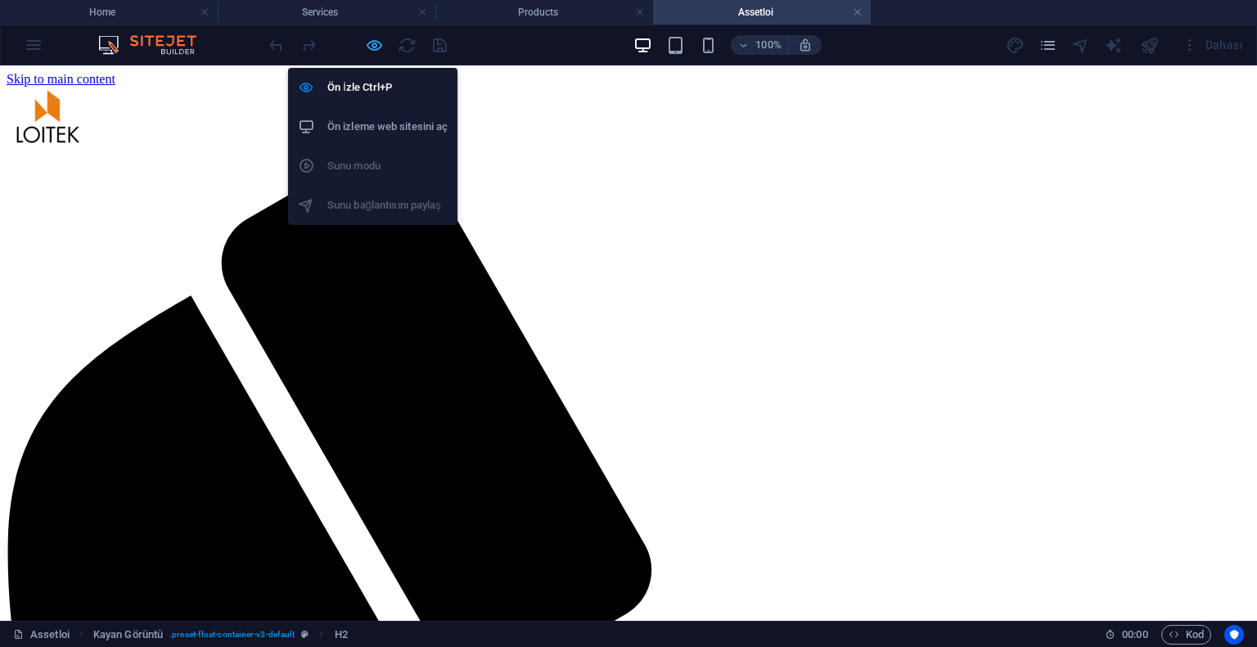
click at [367, 42] on icon "button" at bounding box center [374, 45] width 19 height 19
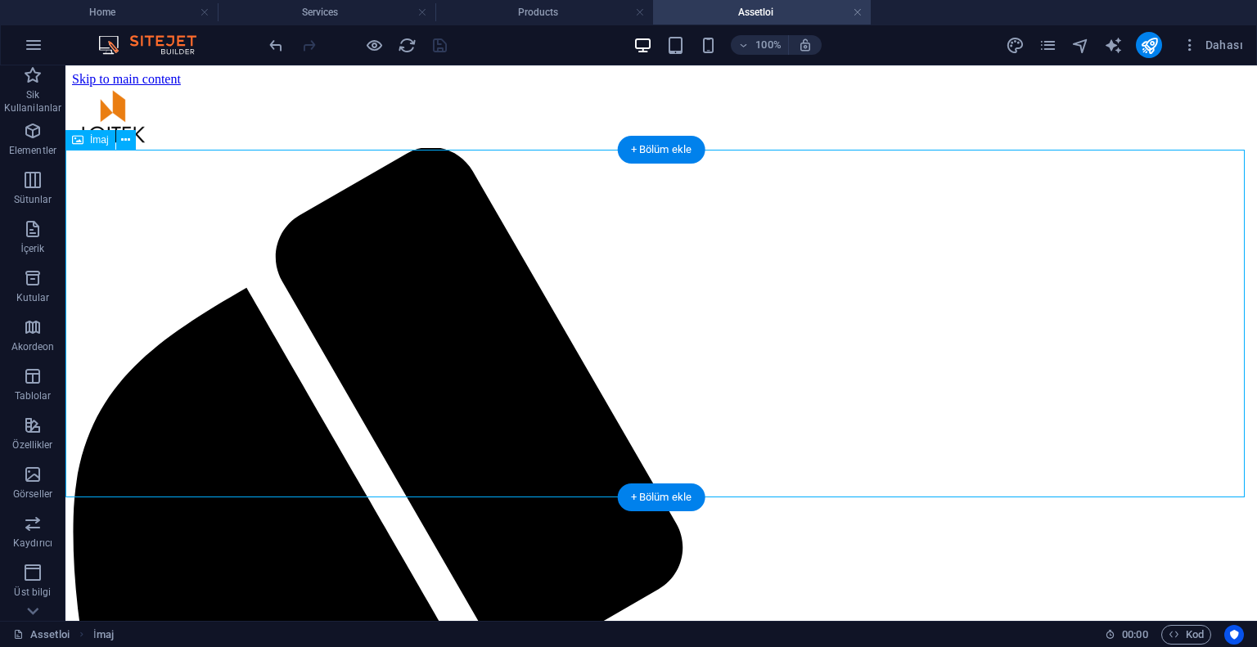
drag, startPoint x: 504, startPoint y: 254, endPoint x: 174, endPoint y: 255, distance: 329.7
select select "%"
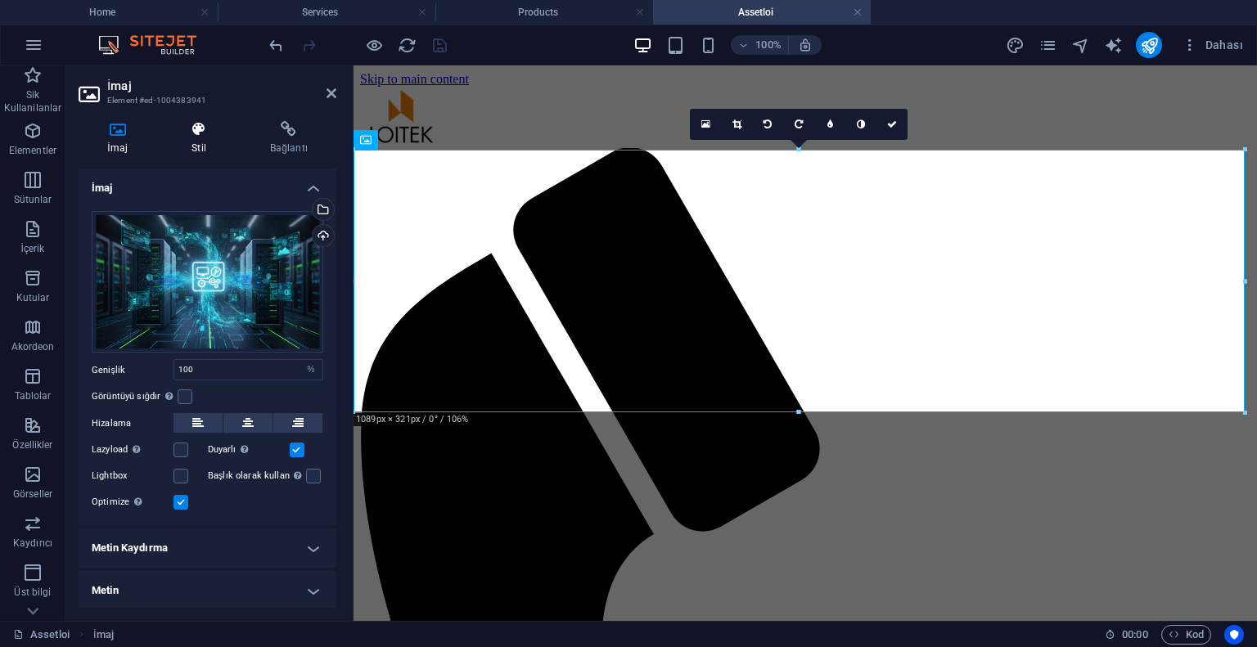
click at [209, 120] on div "İmaj Stil Bağlantı İmaj Dosyaları buraya sürükleyin, dosyaları seçmek için tıkl…" at bounding box center [207, 364] width 284 height 513
click at [205, 139] on h4 "Stil" at bounding box center [202, 138] width 79 height 34
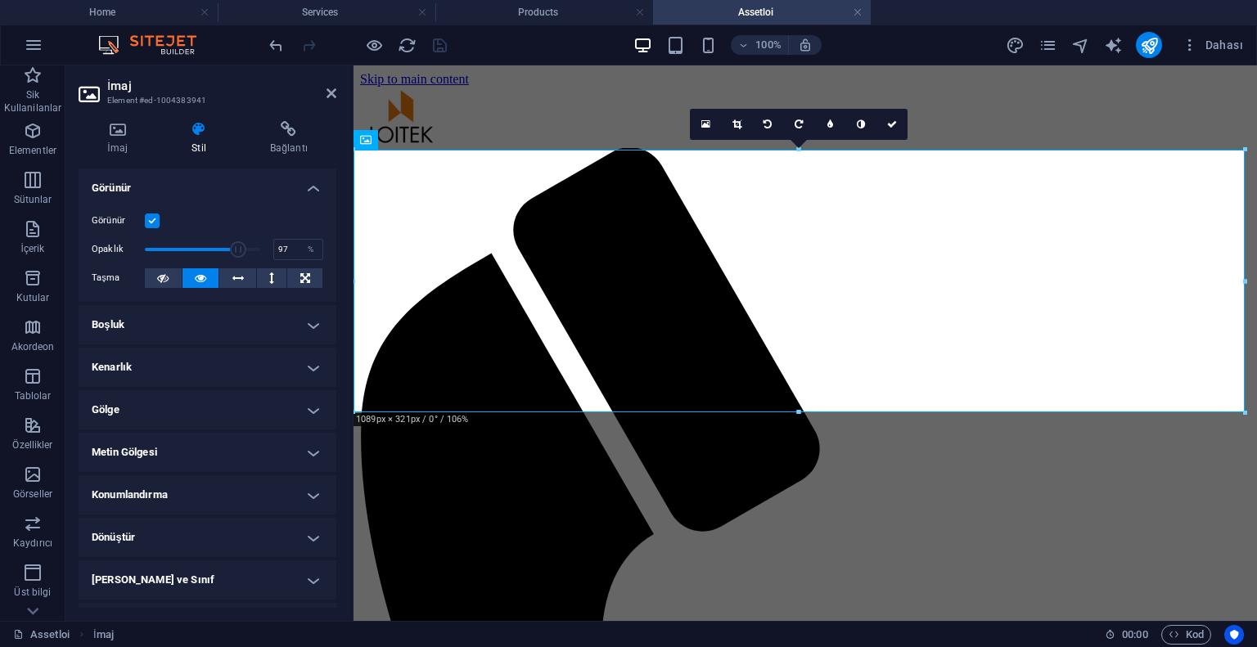
type input "100"
drag, startPoint x: 236, startPoint y: 245, endPoint x: 292, endPoint y: 248, distance: 56.5
click at [292, 248] on div "Opaklık 100 %" at bounding box center [208, 249] width 232 height 25
click at [889, 124] on icon at bounding box center [892, 124] width 10 height 10
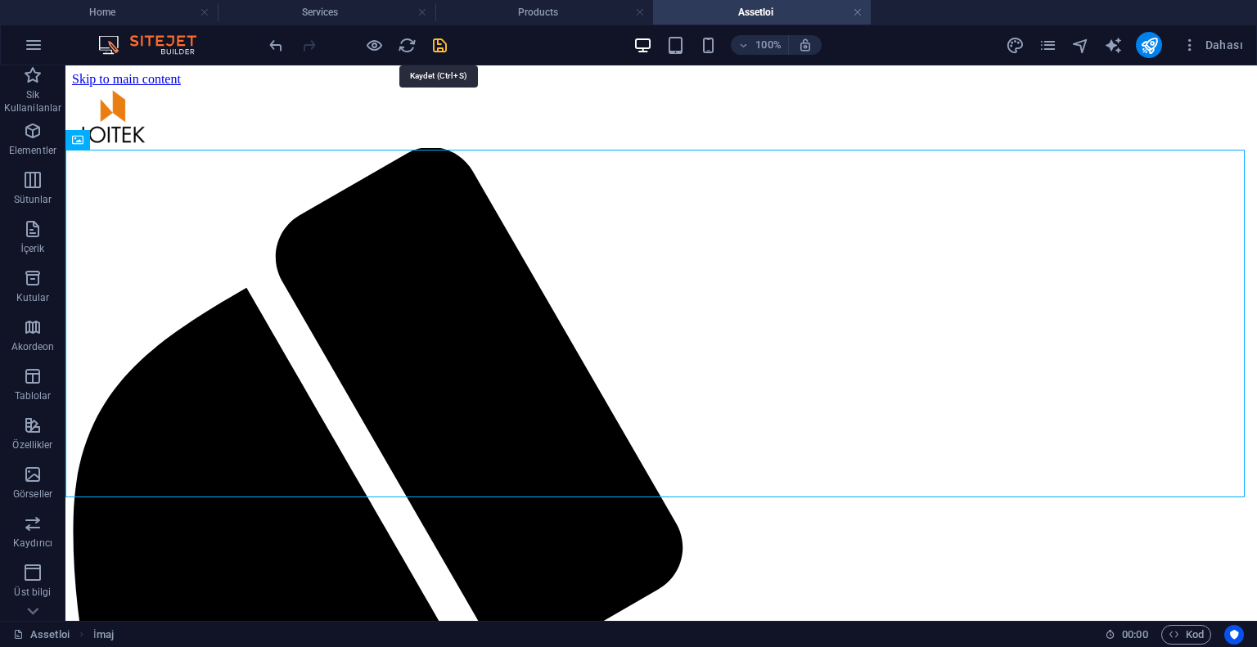
click at [435, 50] on icon "save" at bounding box center [439, 45] width 19 height 19
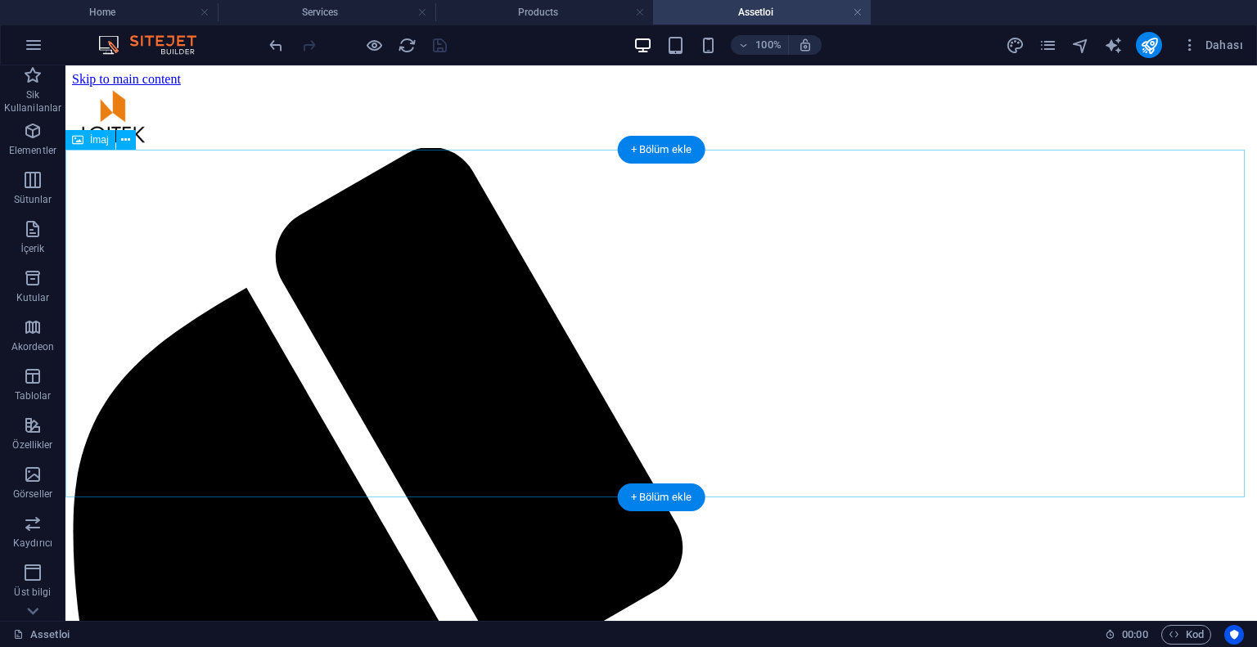
click at [853, 12] on link at bounding box center [858, 13] width 10 height 16
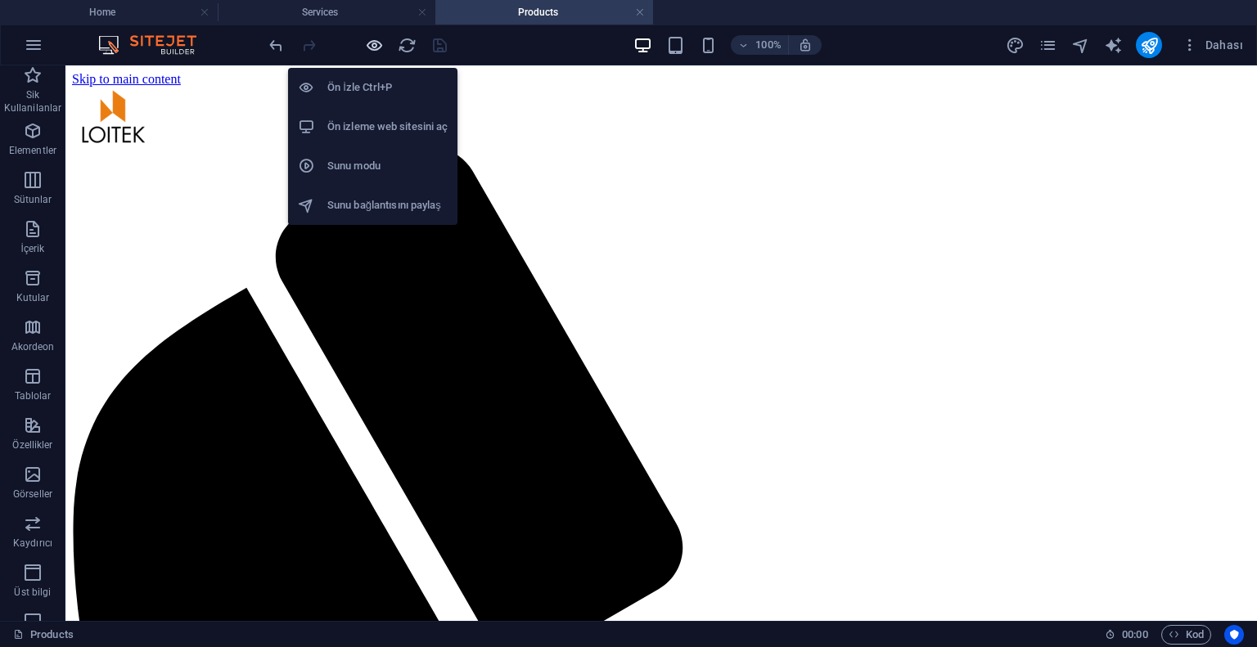
click at [372, 48] on icon "button" at bounding box center [374, 45] width 19 height 19
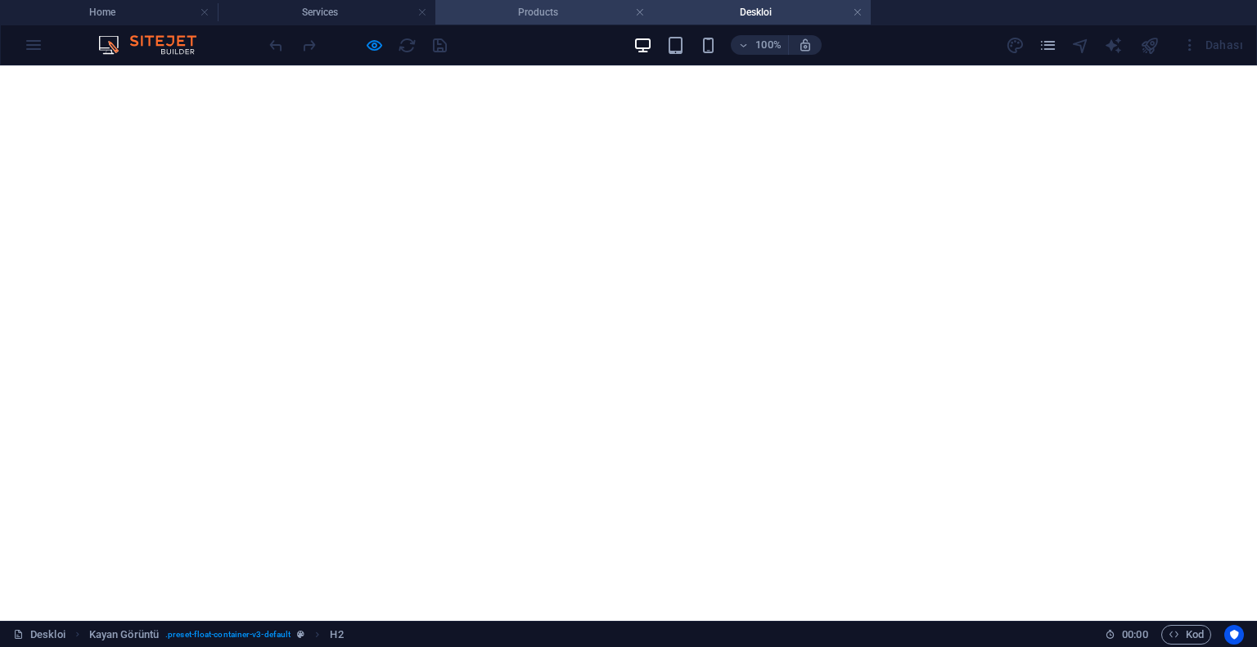
click at [527, 13] on h4 "Products" at bounding box center [544, 12] width 218 height 18
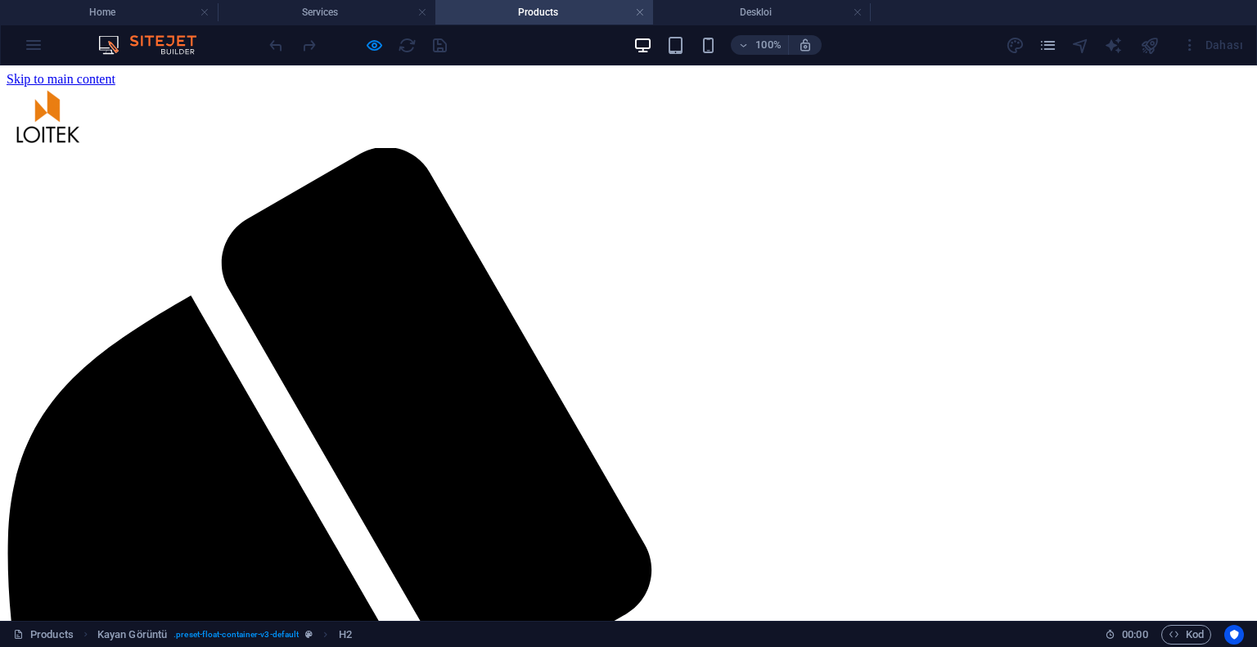
click at [542, 19] on h4 "Products" at bounding box center [544, 12] width 218 height 18
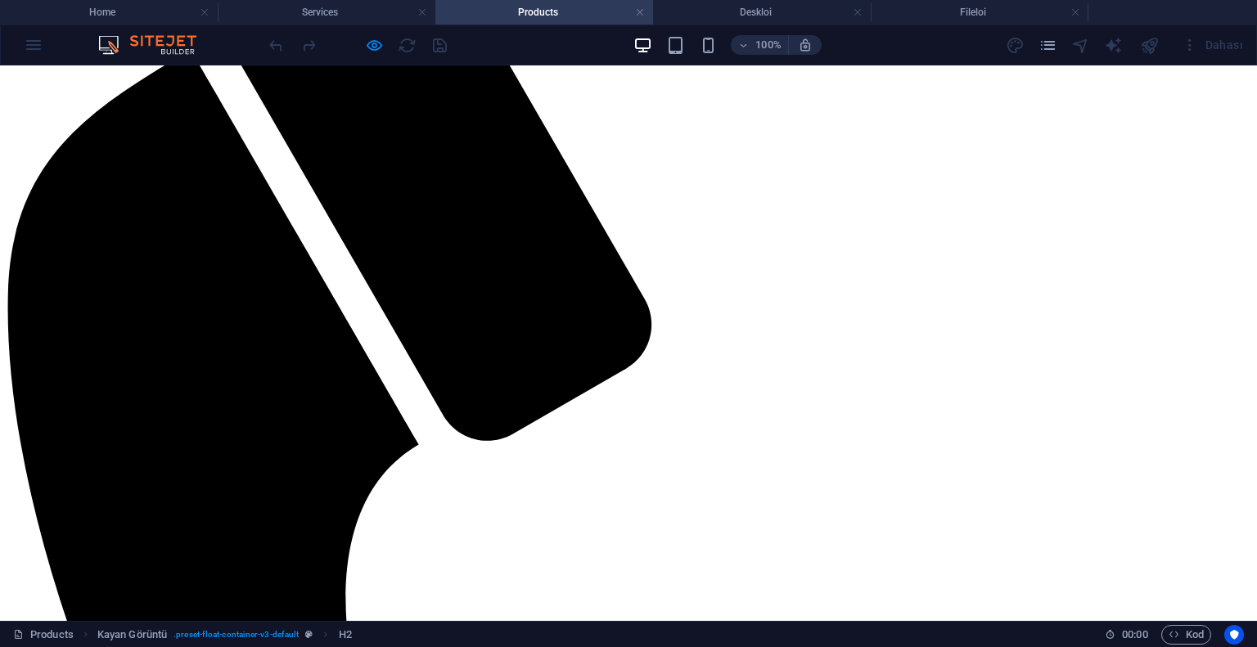
scroll to position [327, 0]
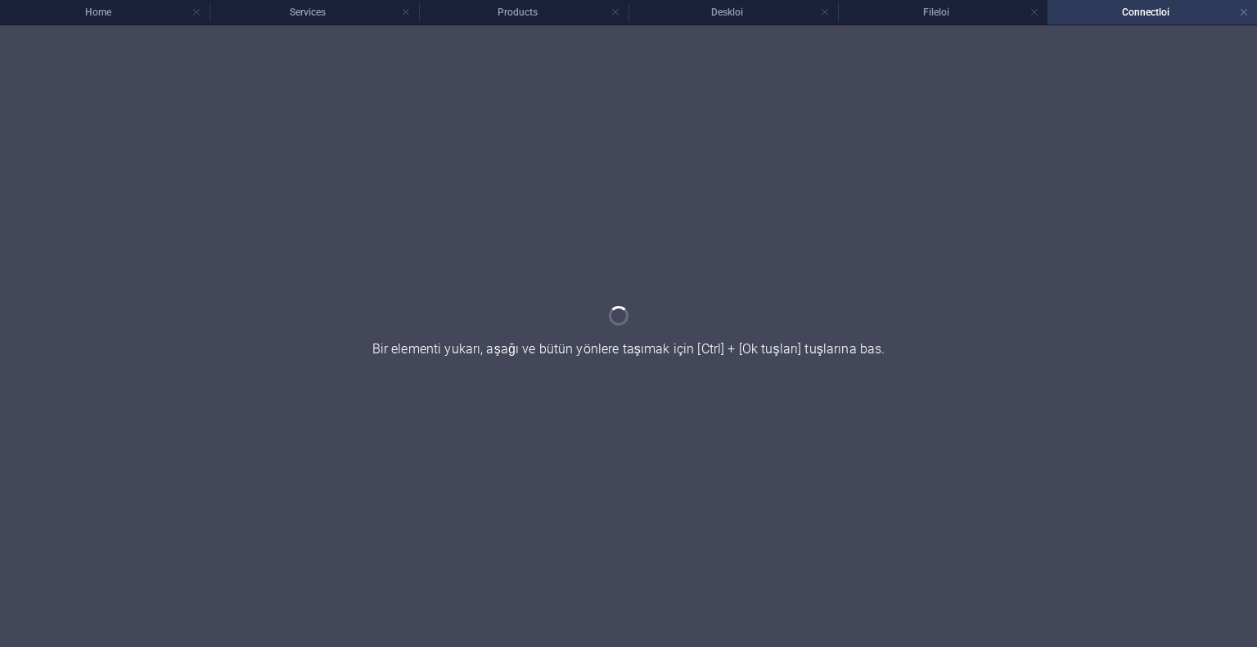
scroll to position [0, 0]
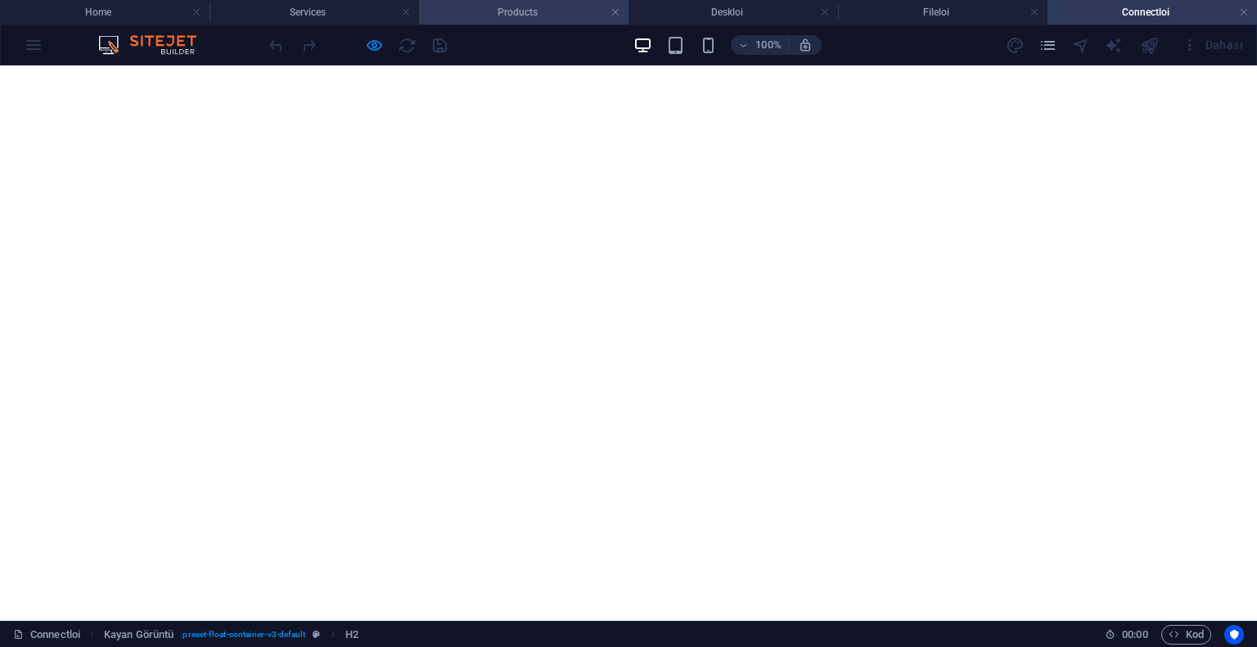
click at [506, 15] on h4 "Products" at bounding box center [523, 12] width 209 height 18
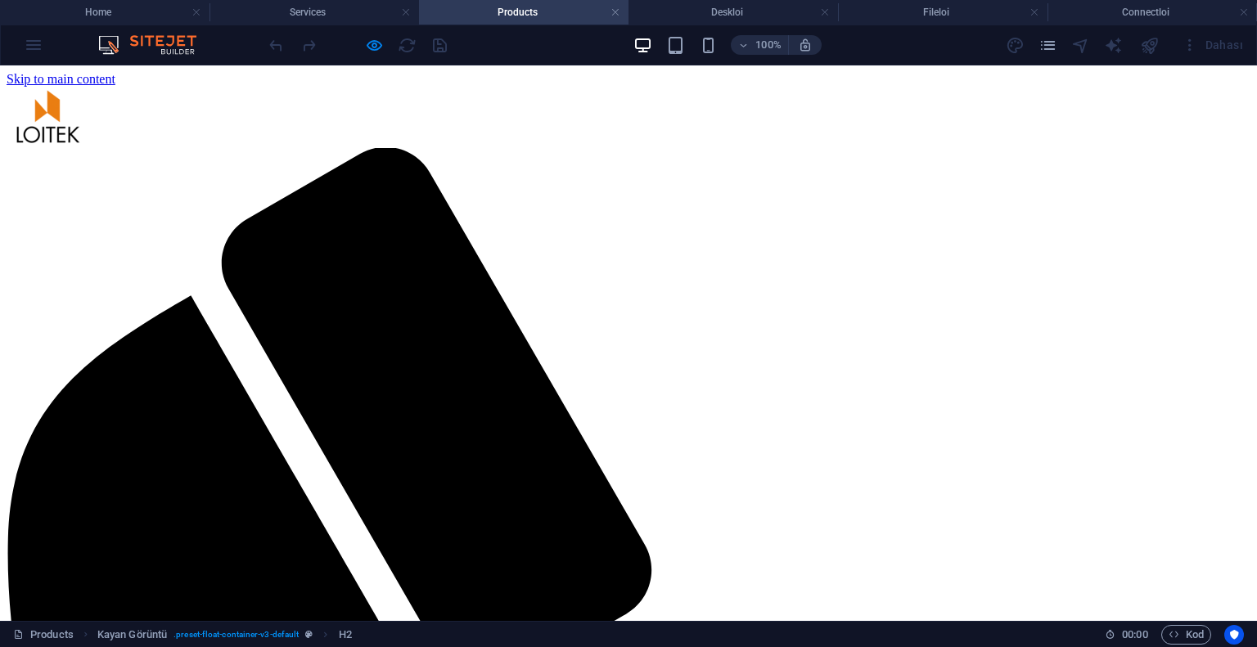
scroll to position [327, 0]
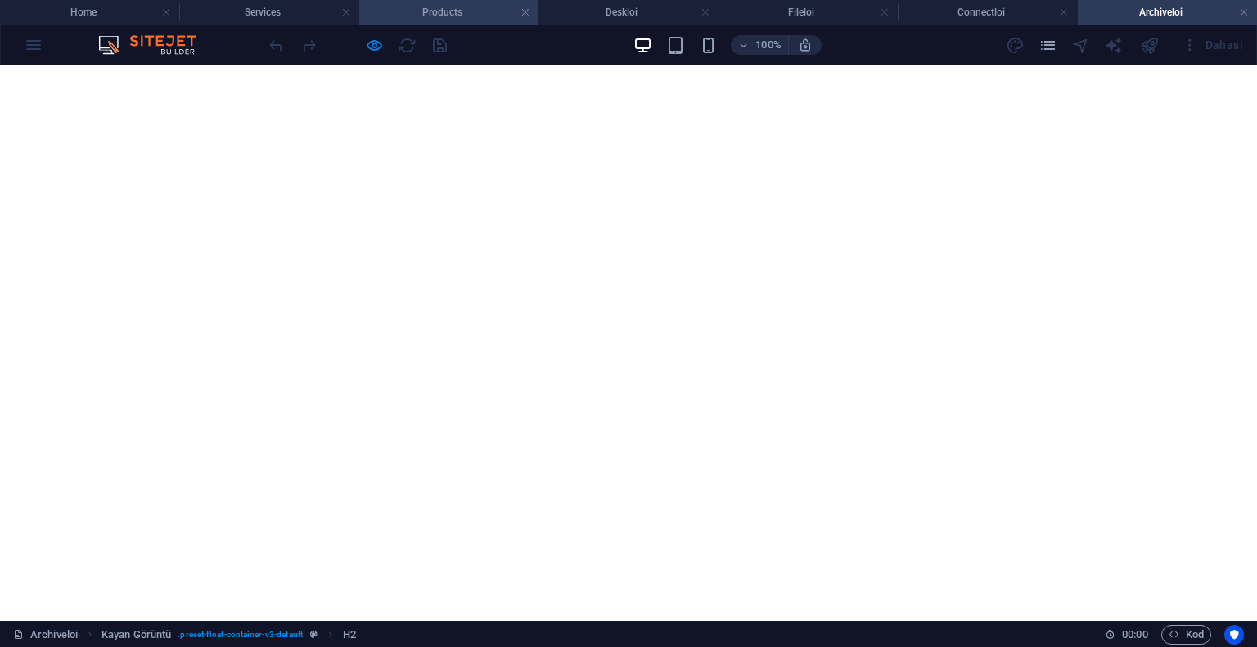
scroll to position [0, 0]
click at [429, 16] on h4 "Products" at bounding box center [448, 12] width 179 height 18
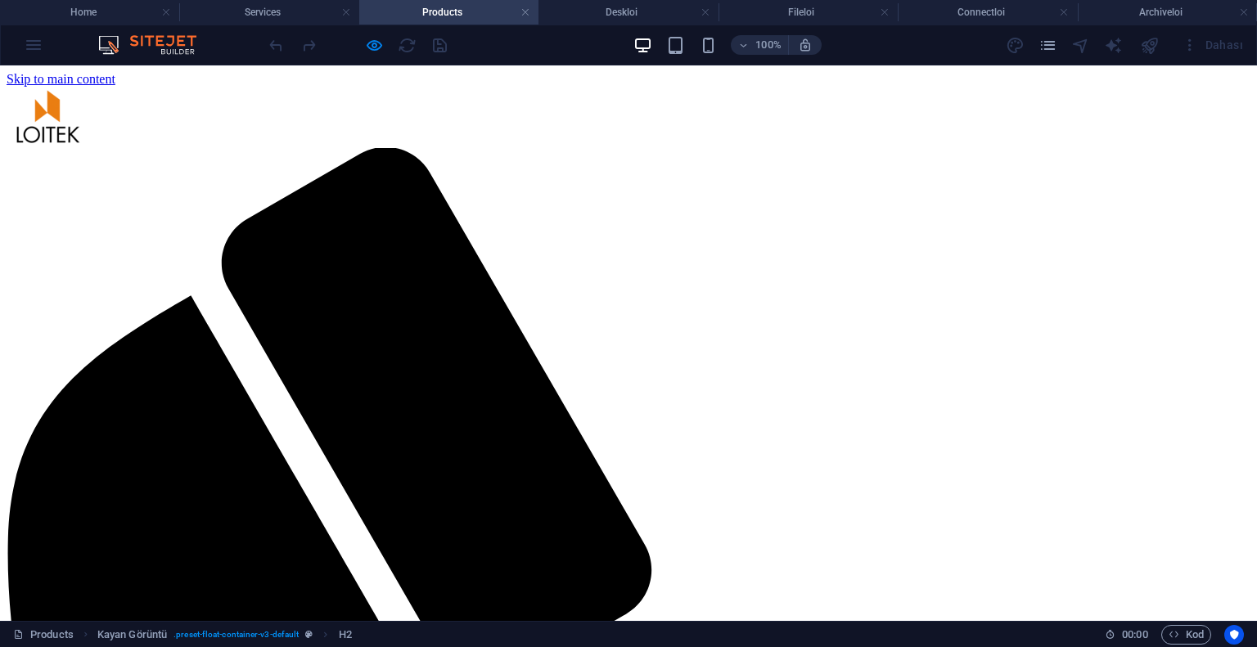
scroll to position [327, 0]
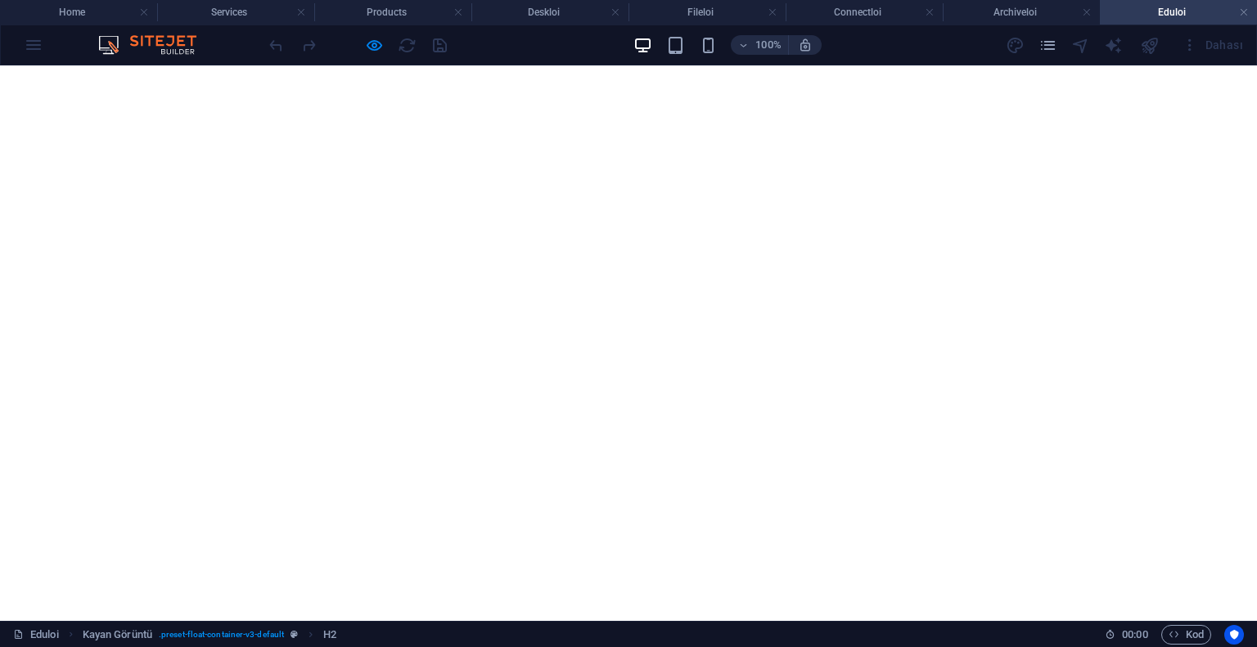
scroll to position [0, 0]
click at [407, 19] on h4 "Products" at bounding box center [392, 12] width 157 height 18
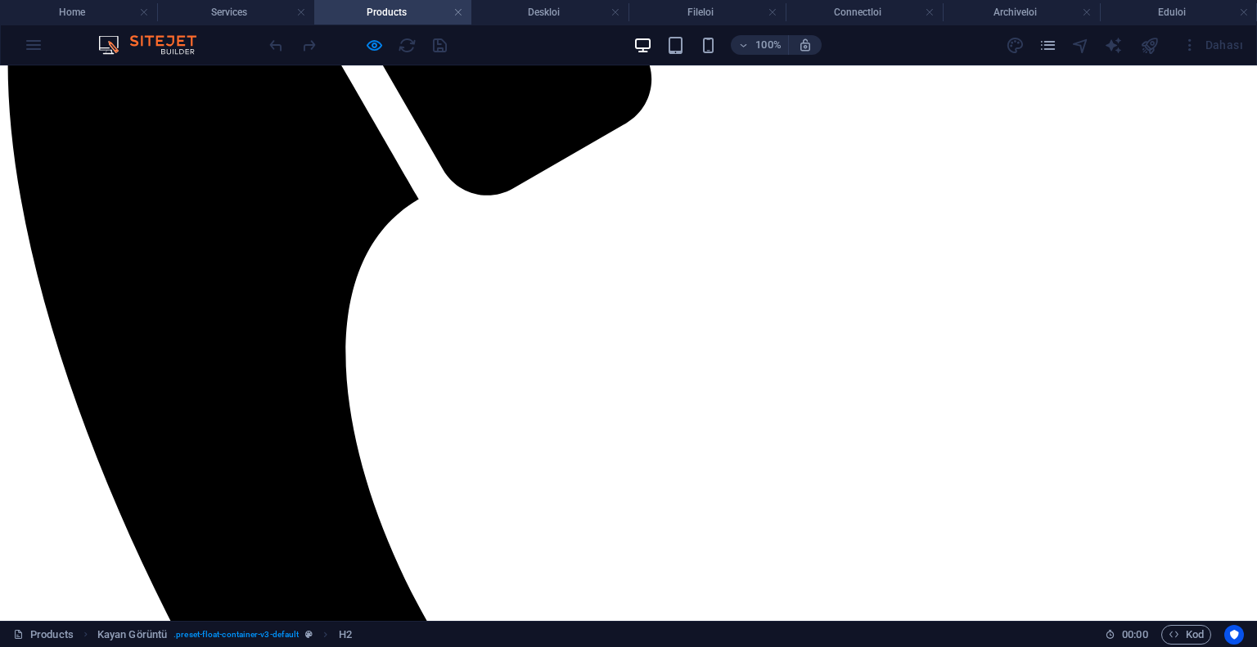
scroll to position [655, 0]
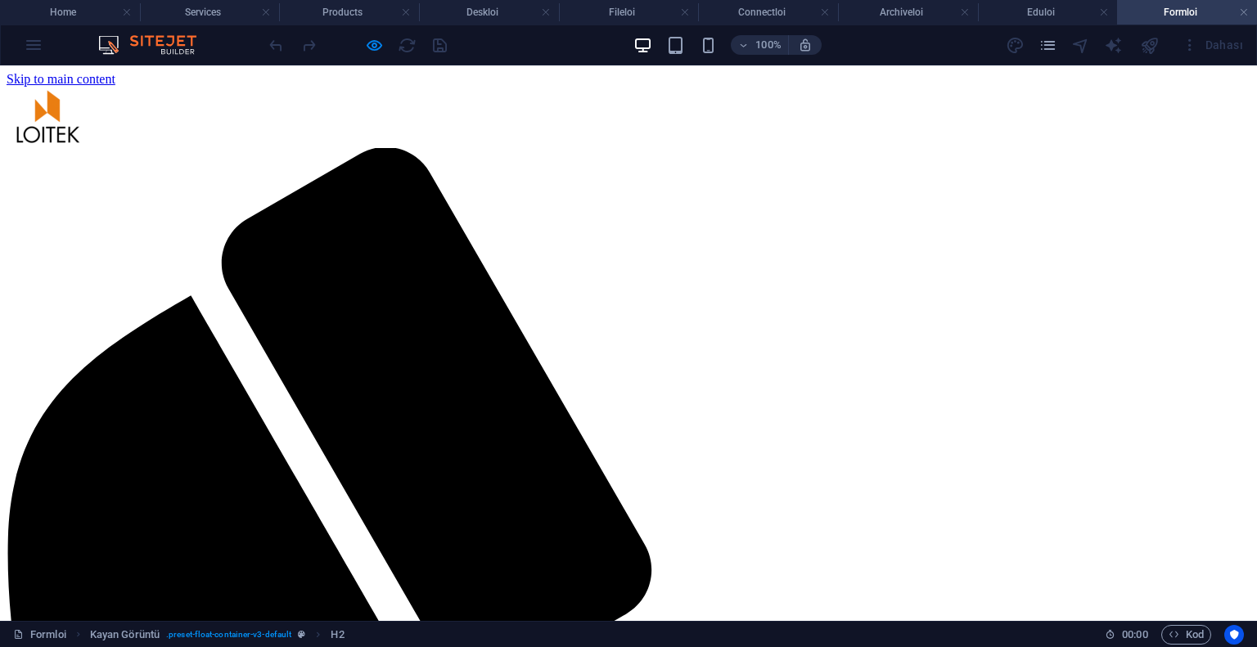
scroll to position [0, 0]
click at [340, 11] on h4 "Products" at bounding box center [349, 12] width 140 height 18
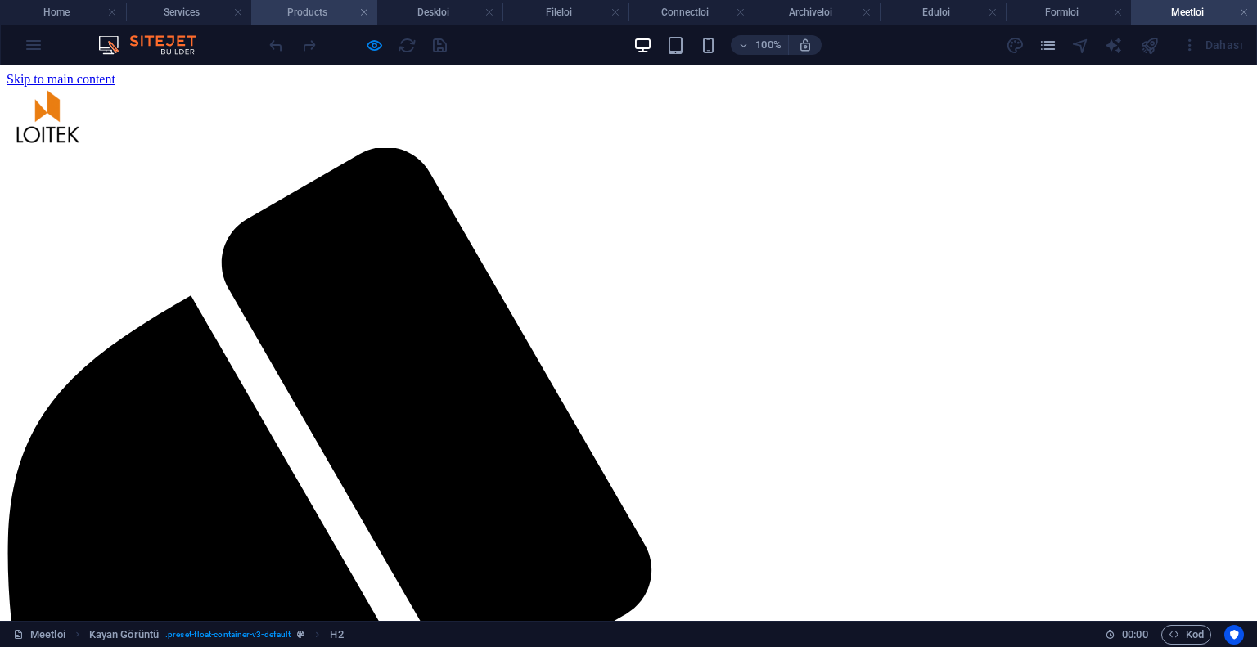
scroll to position [0, 0]
click at [308, 12] on h4 "Products" at bounding box center [314, 12] width 126 height 18
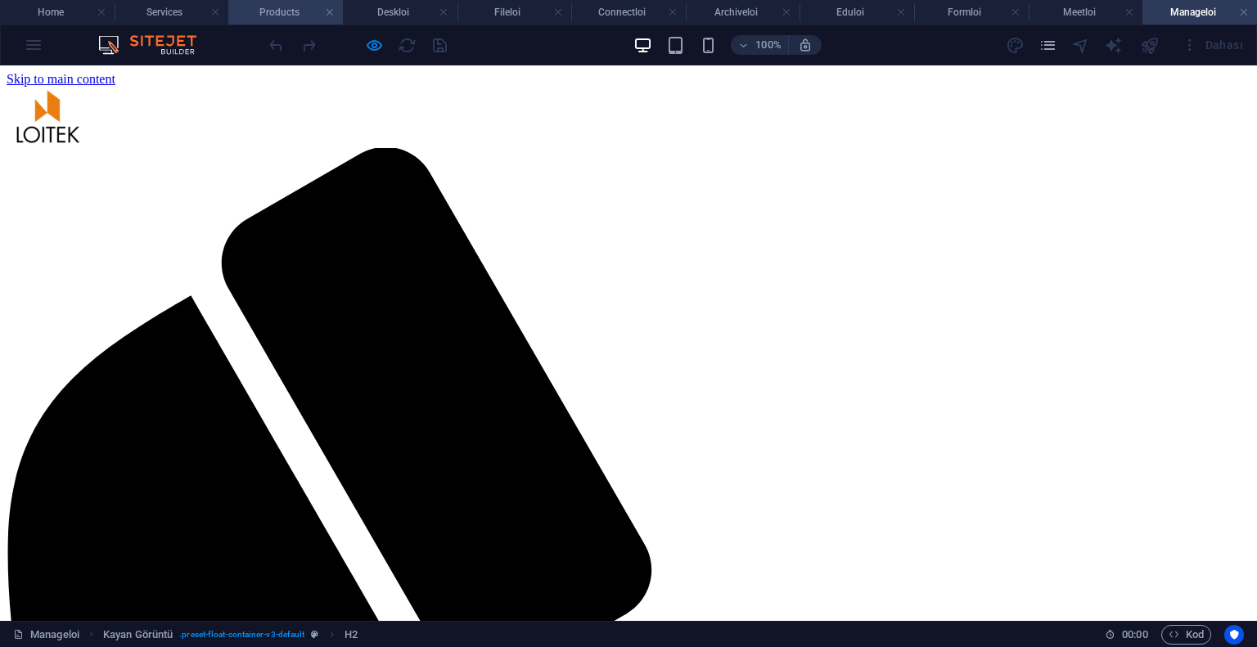
scroll to position [0, 0]
click at [401, 16] on h4 "Deskloi" at bounding box center [400, 12] width 115 height 18
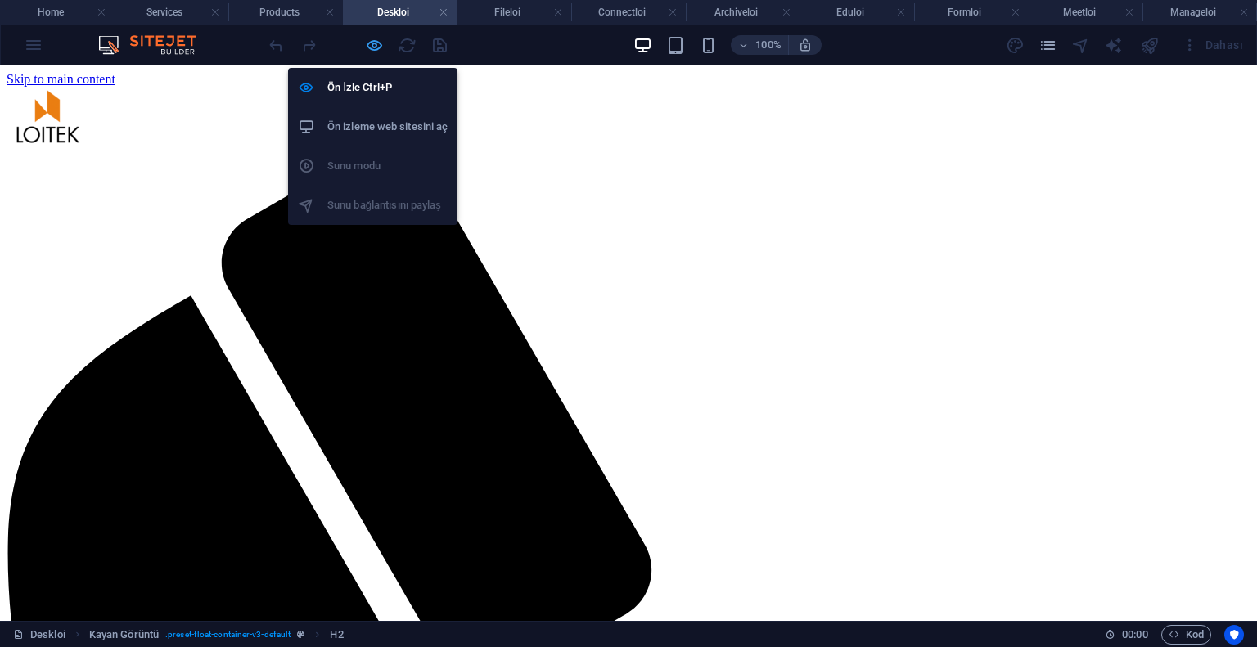
click at [374, 45] on icon "button" at bounding box center [374, 45] width 19 height 19
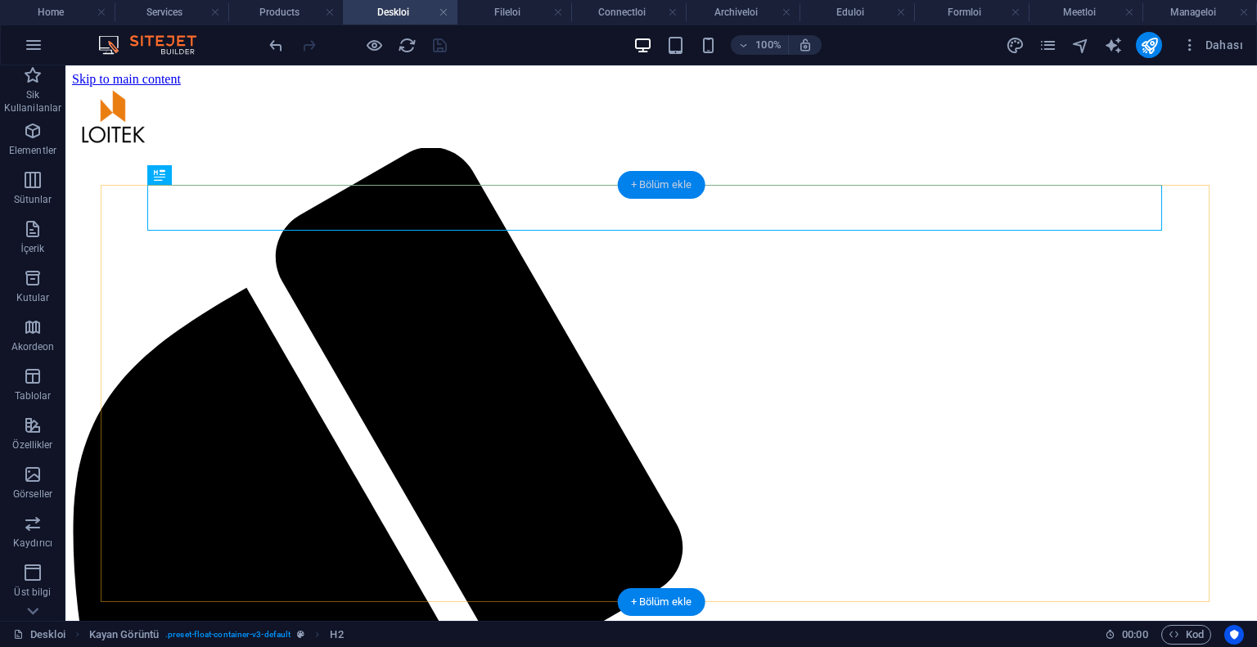
click at [661, 178] on div "+ Bölüm ekle" at bounding box center [662, 185] width 88 height 28
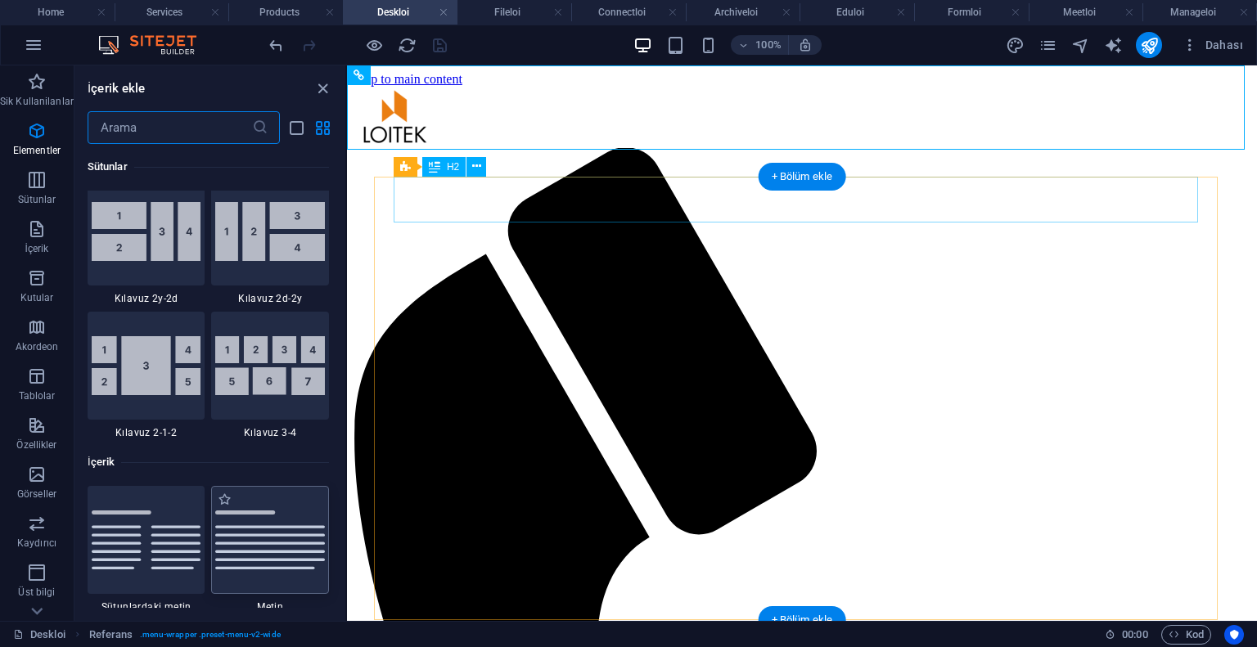
scroll to position [2997, 0]
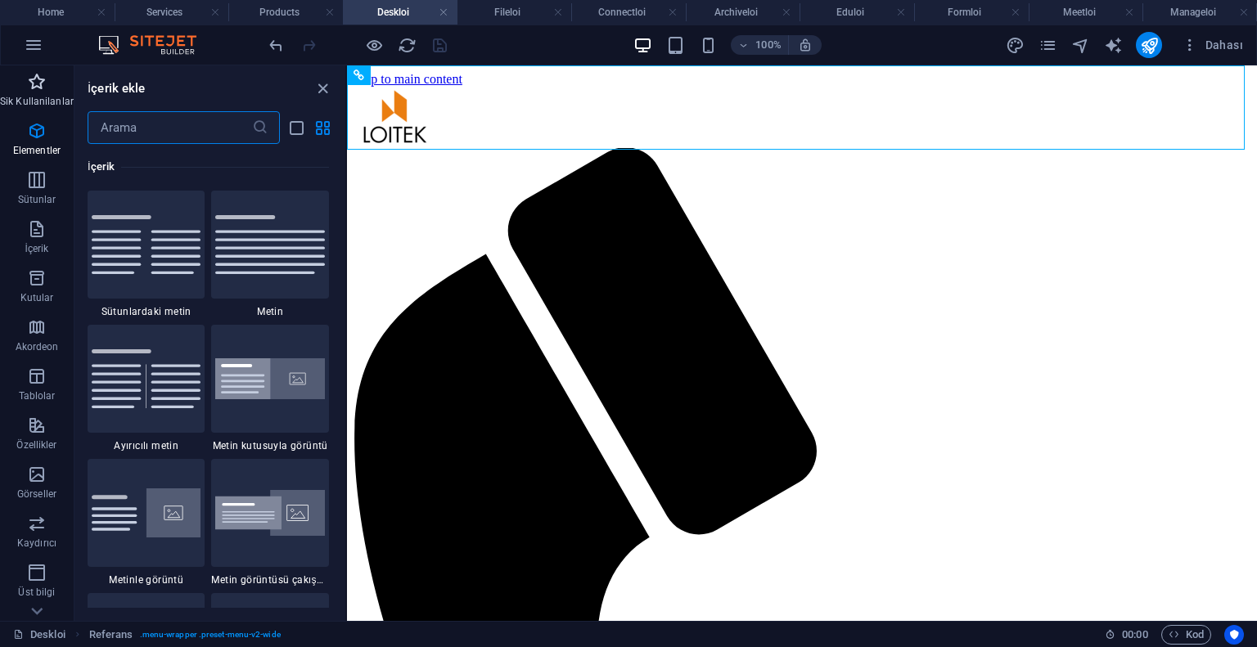
click at [47, 65] on button "Sik Kullanilanlar" at bounding box center [37, 89] width 74 height 49
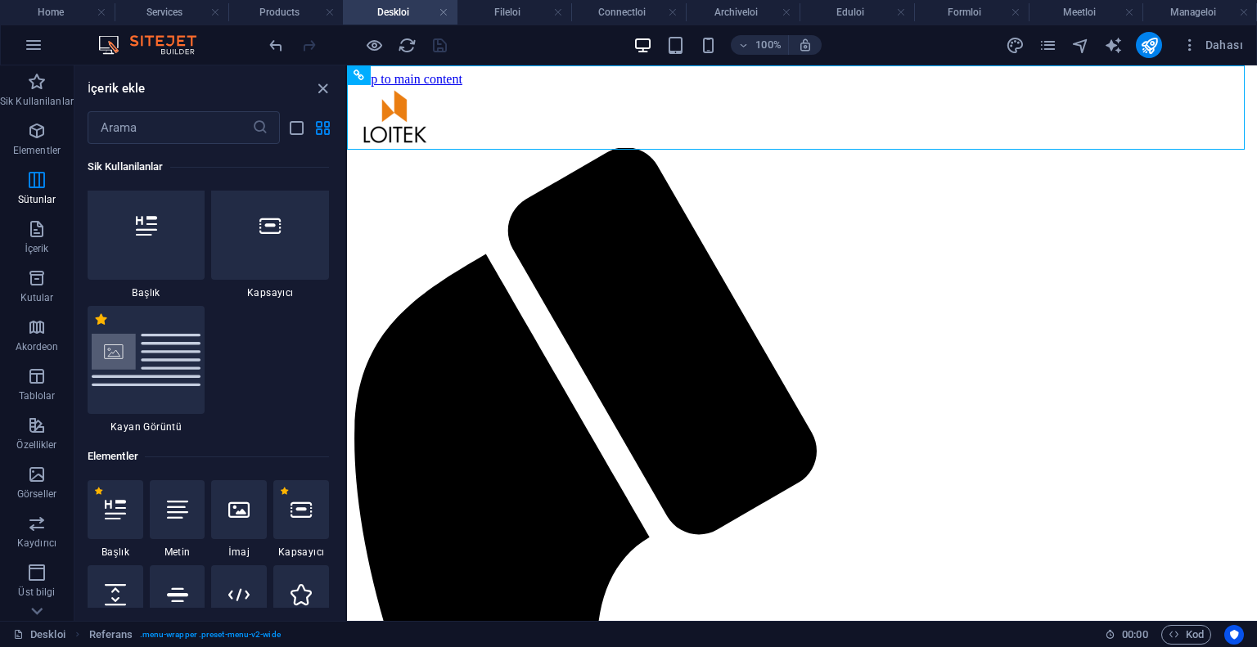
scroll to position [0, 0]
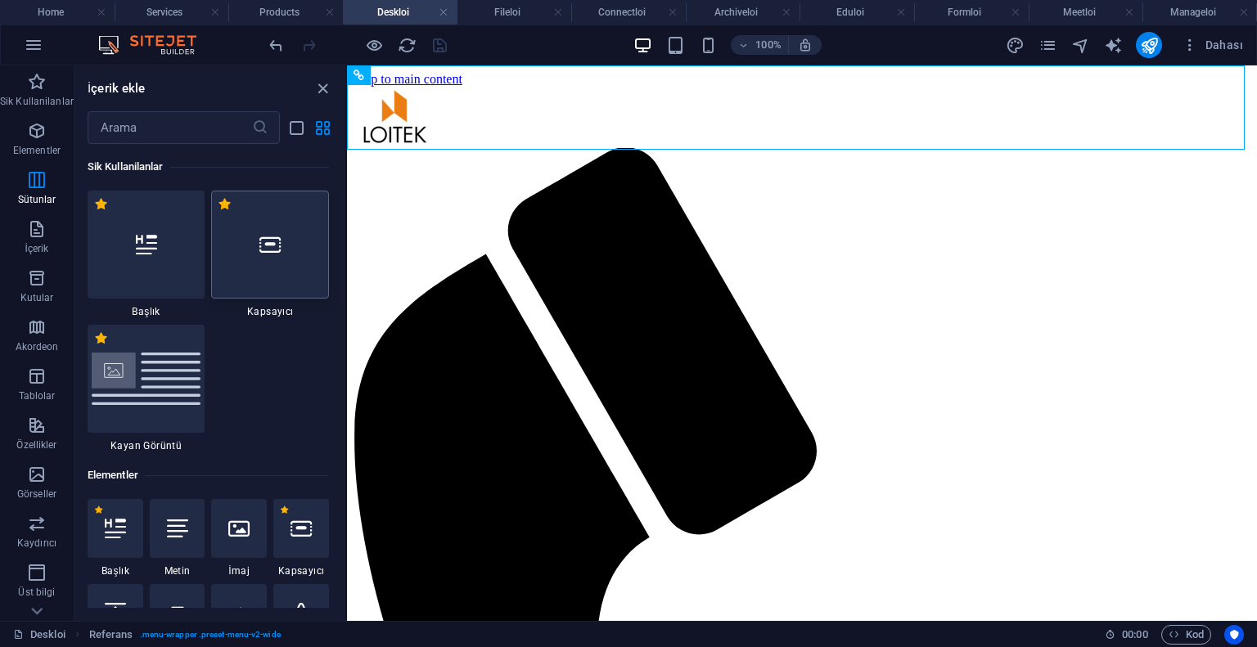
click at [314, 238] on div at bounding box center [270, 245] width 118 height 108
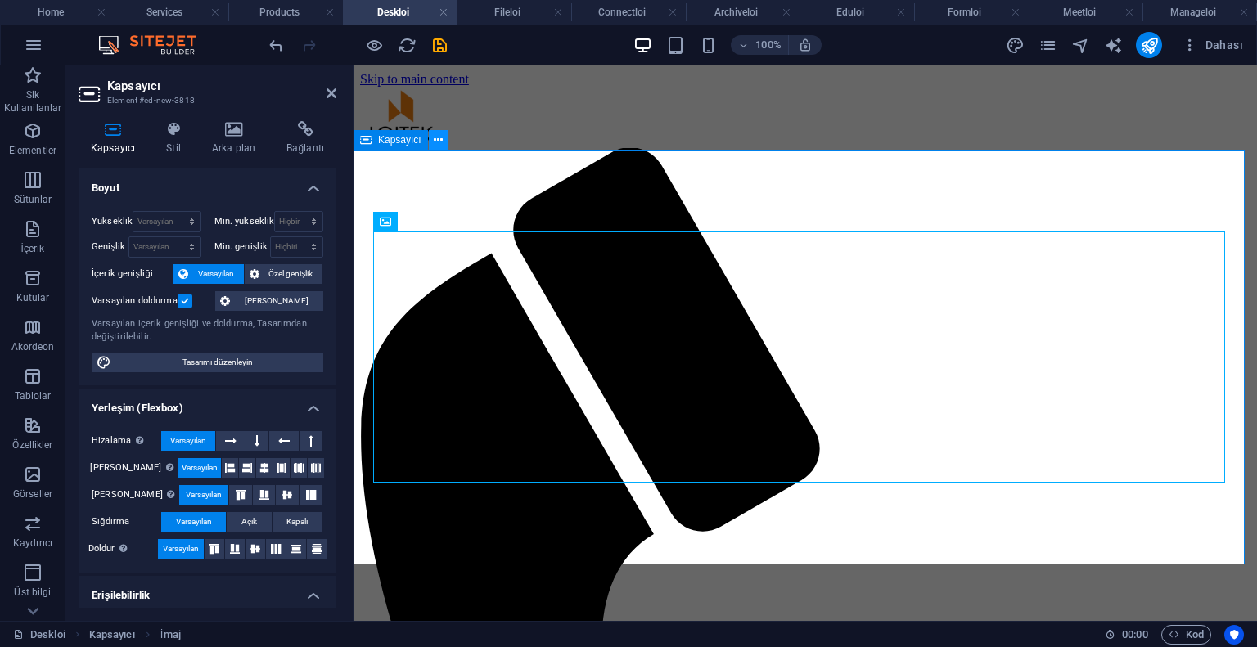
click at [439, 142] on icon at bounding box center [438, 140] width 9 height 17
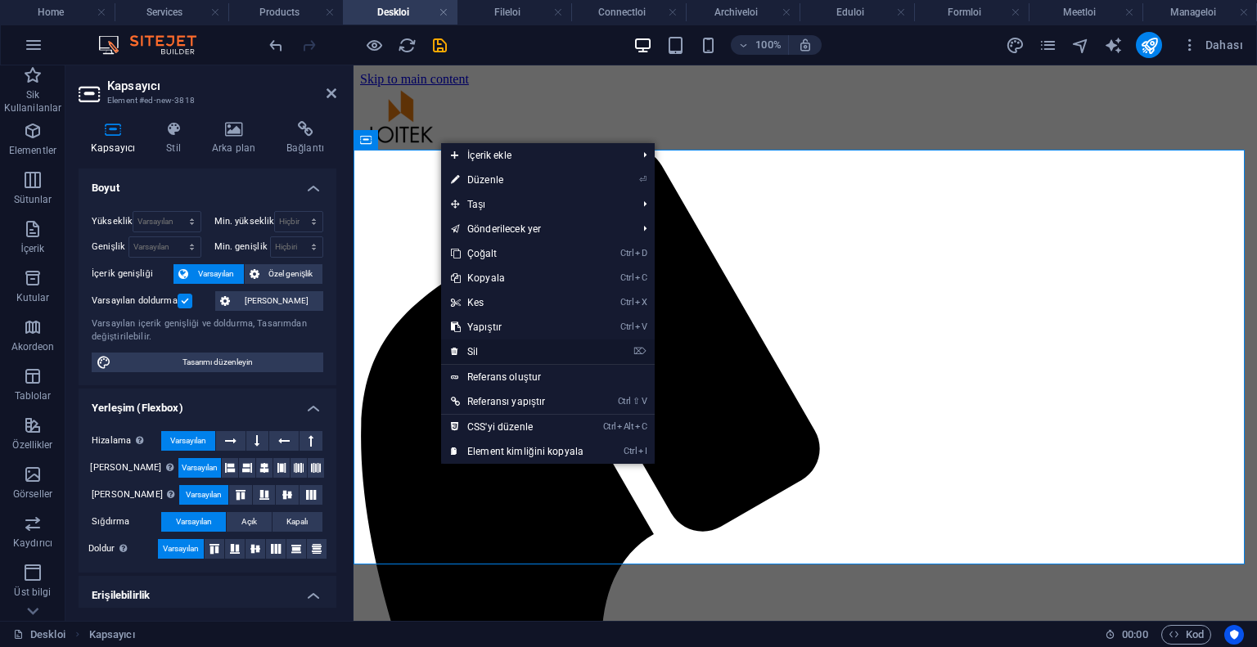
click at [517, 344] on link "⌦ Sil" at bounding box center [517, 352] width 152 height 25
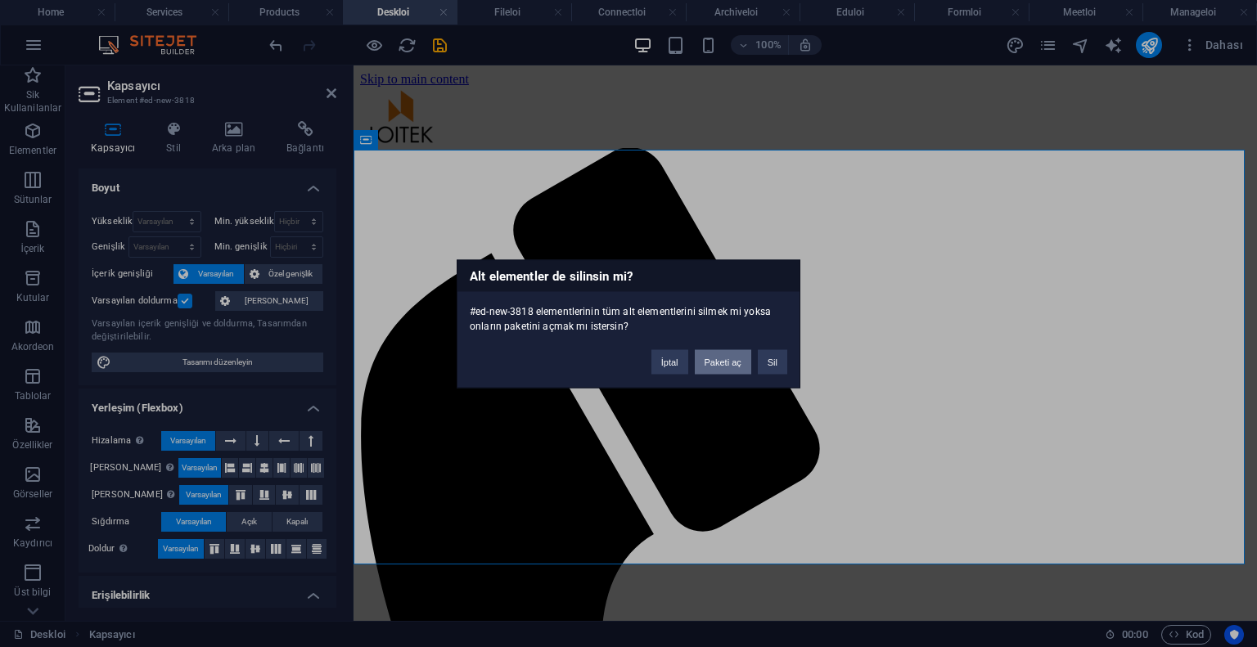
click at [713, 356] on button "Paketi aç" at bounding box center [723, 361] width 56 height 25
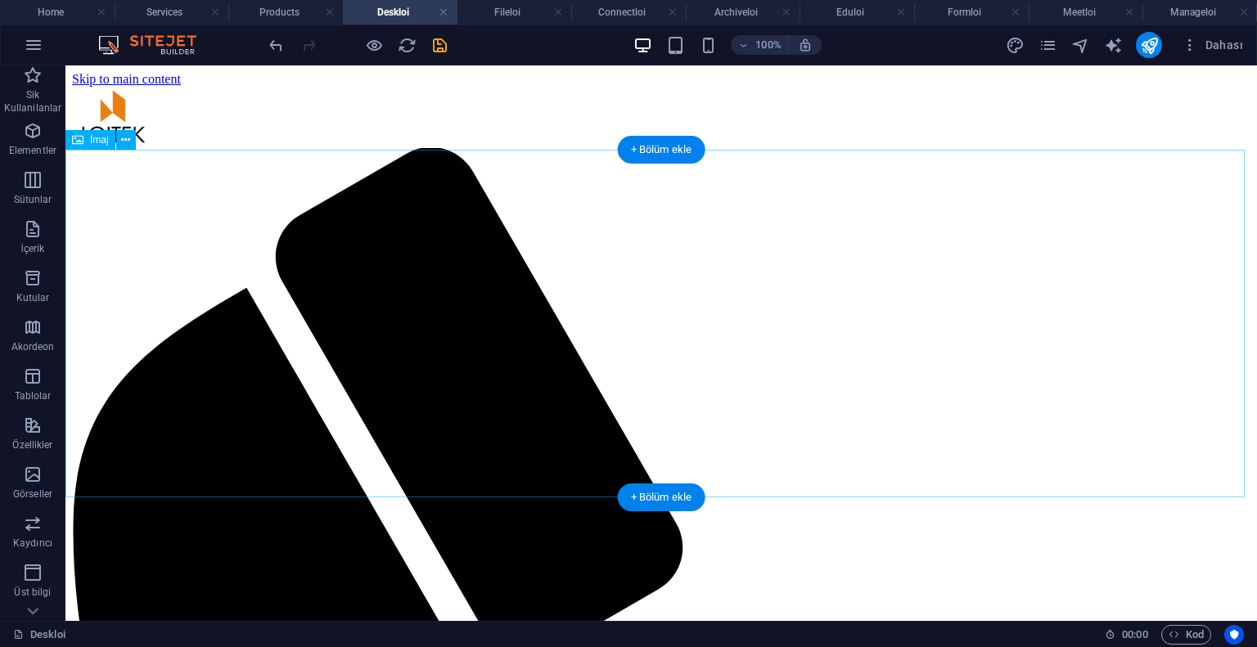
scroll to position [164, 0]
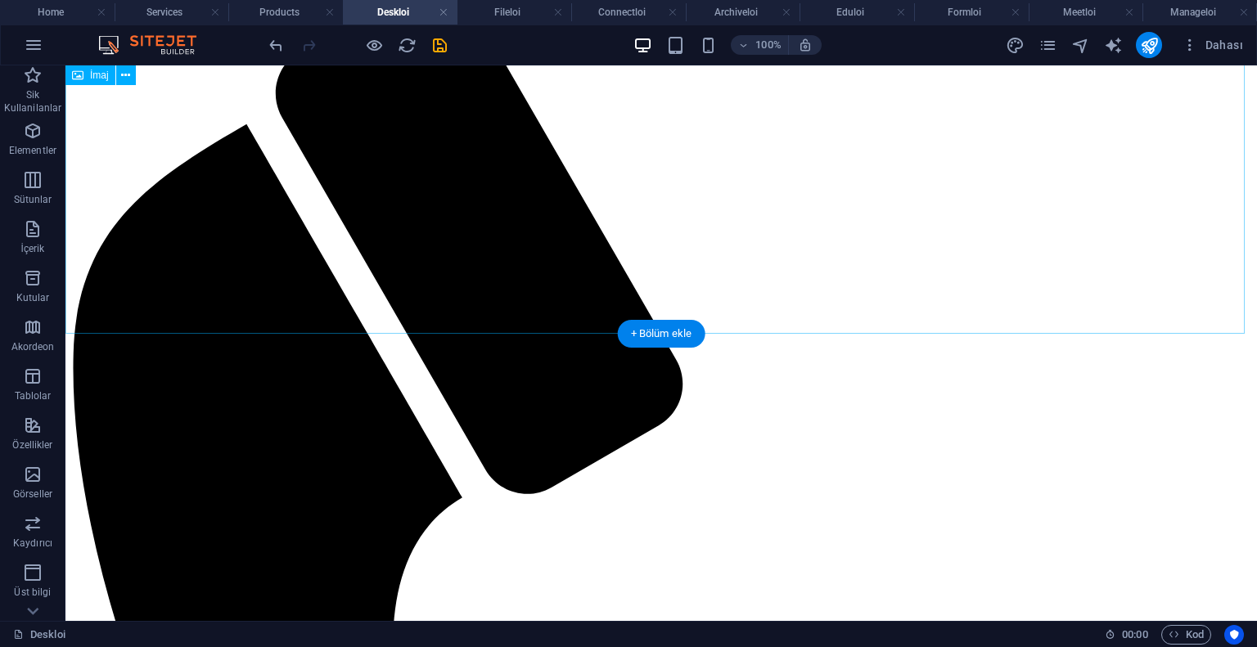
select select "%"
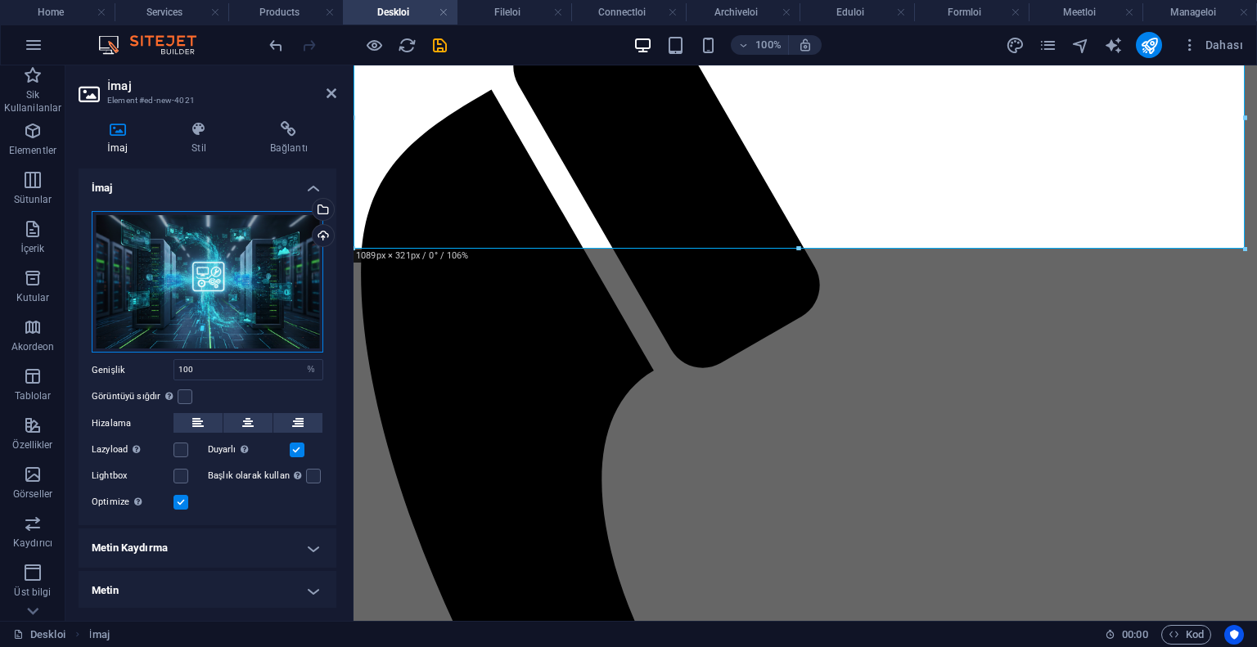
click at [227, 258] on div "Dosyaları buraya sürükleyin, dosyaları seçmek için tıklayın veya Dosyalardan ya…" at bounding box center [208, 282] width 232 height 142
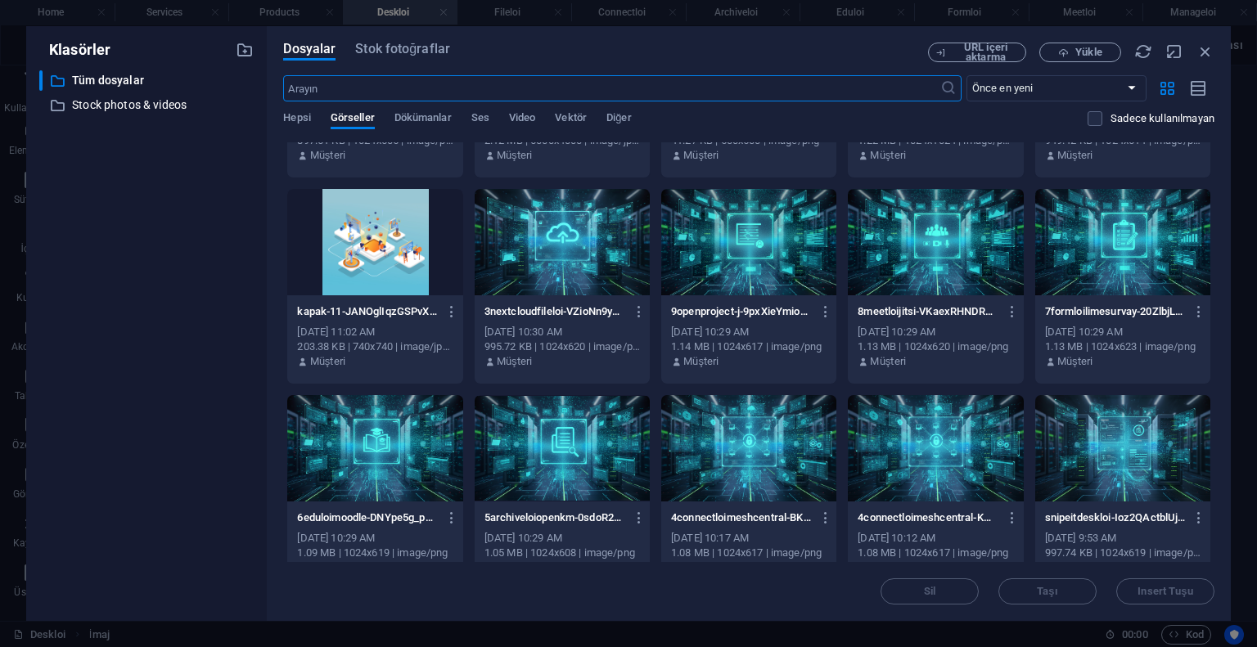
scroll to position [655, 0]
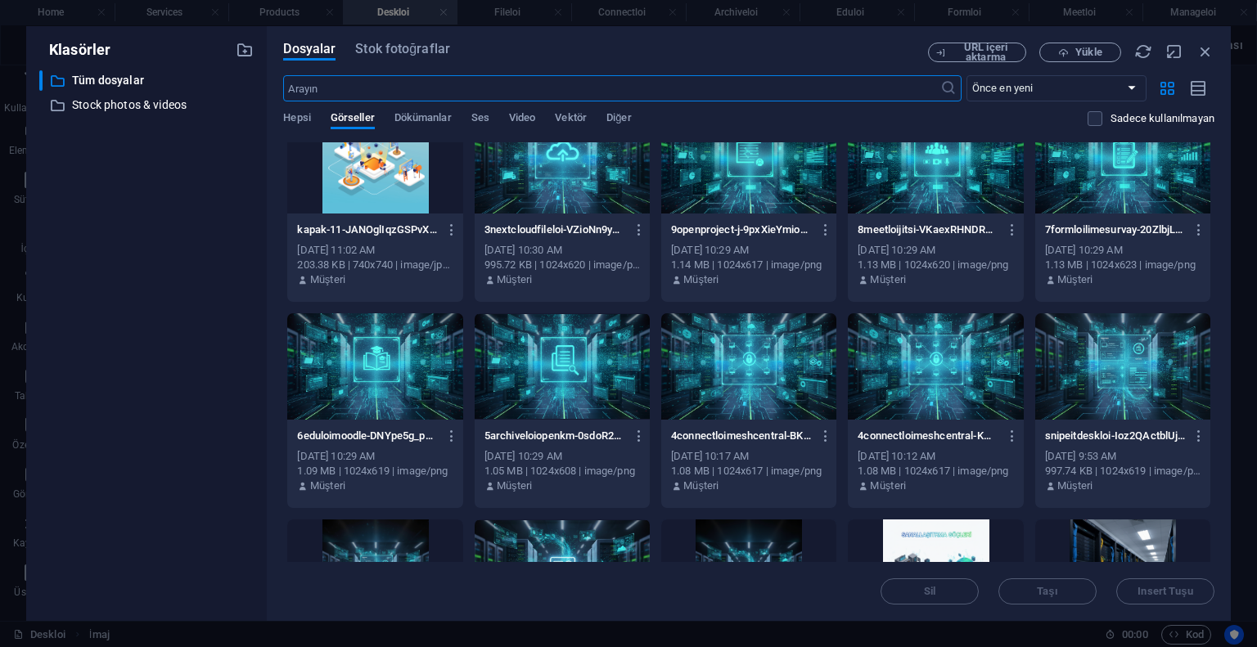
click at [1155, 366] on div at bounding box center [1122, 366] width 175 height 106
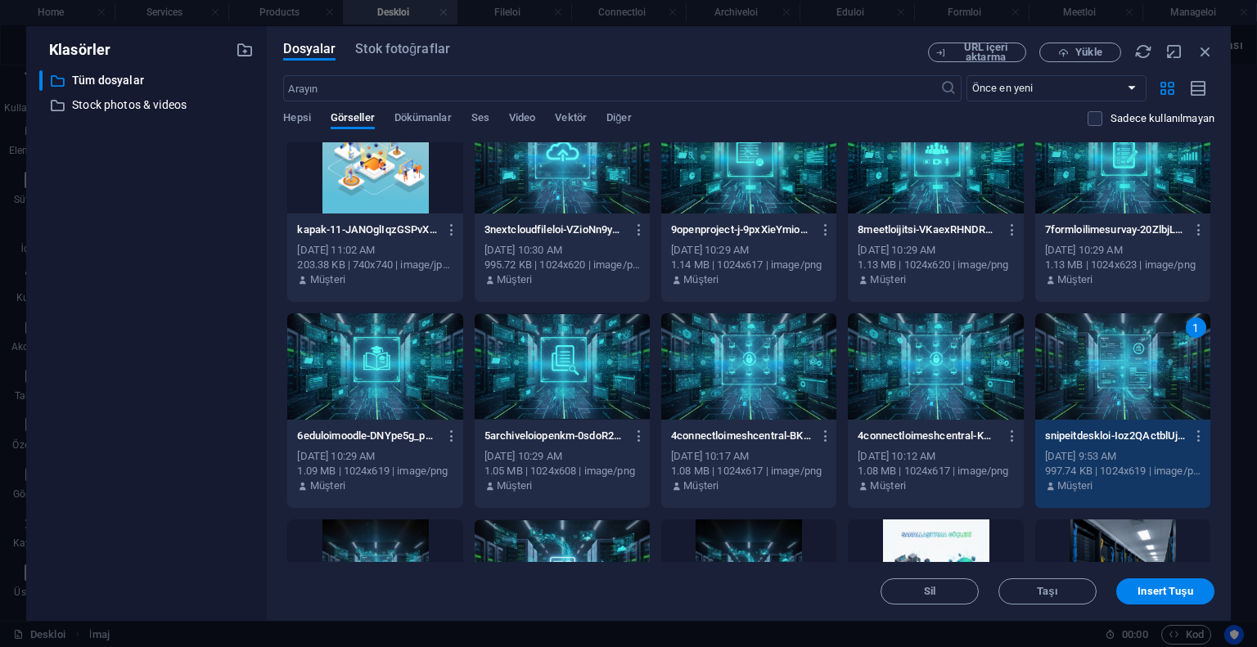
click at [1155, 366] on div "1" at bounding box center [1122, 366] width 175 height 106
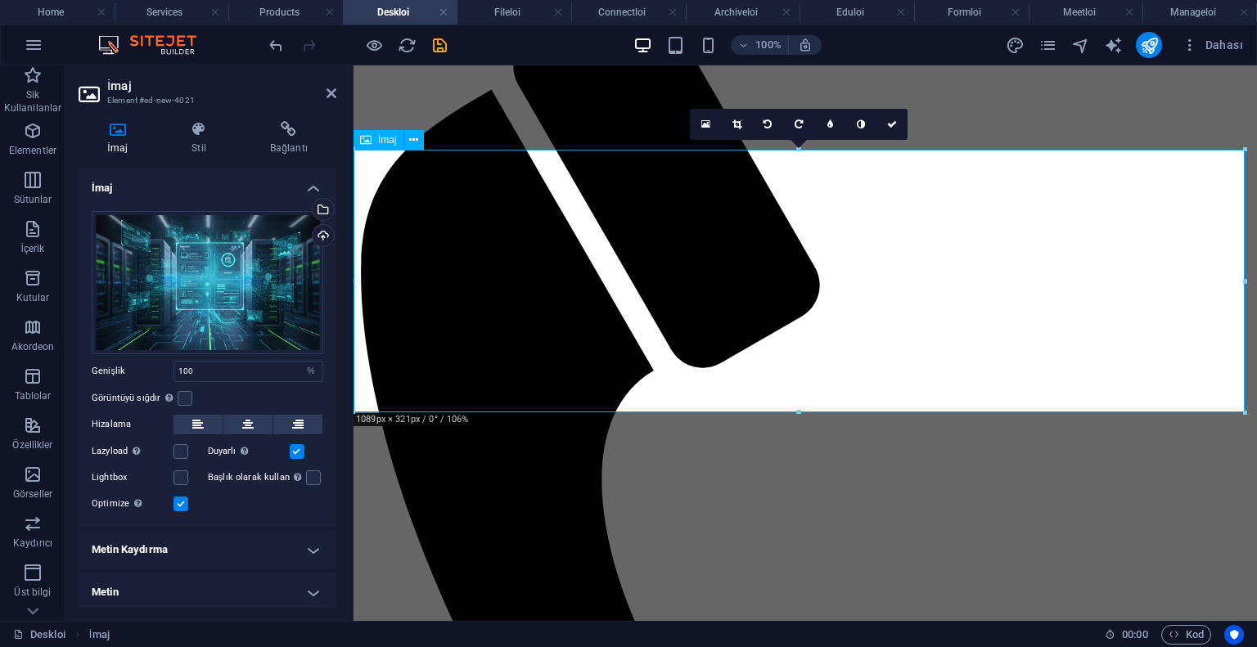
scroll to position [0, 0]
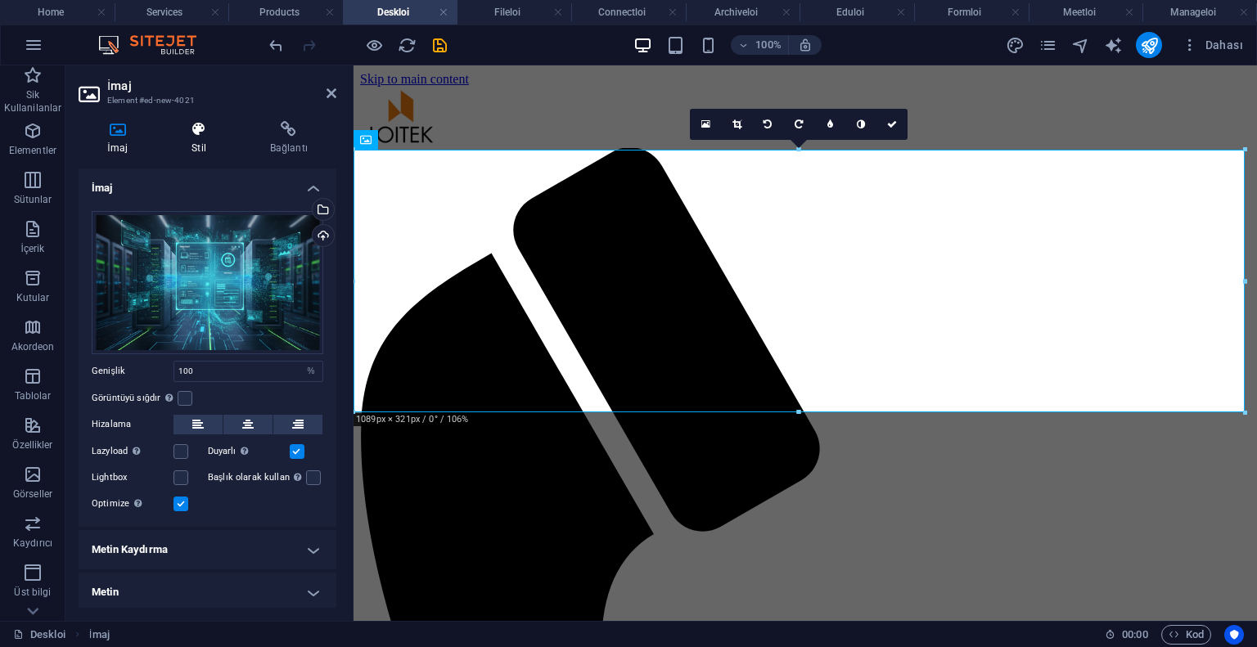
click at [216, 128] on icon at bounding box center [199, 129] width 72 height 16
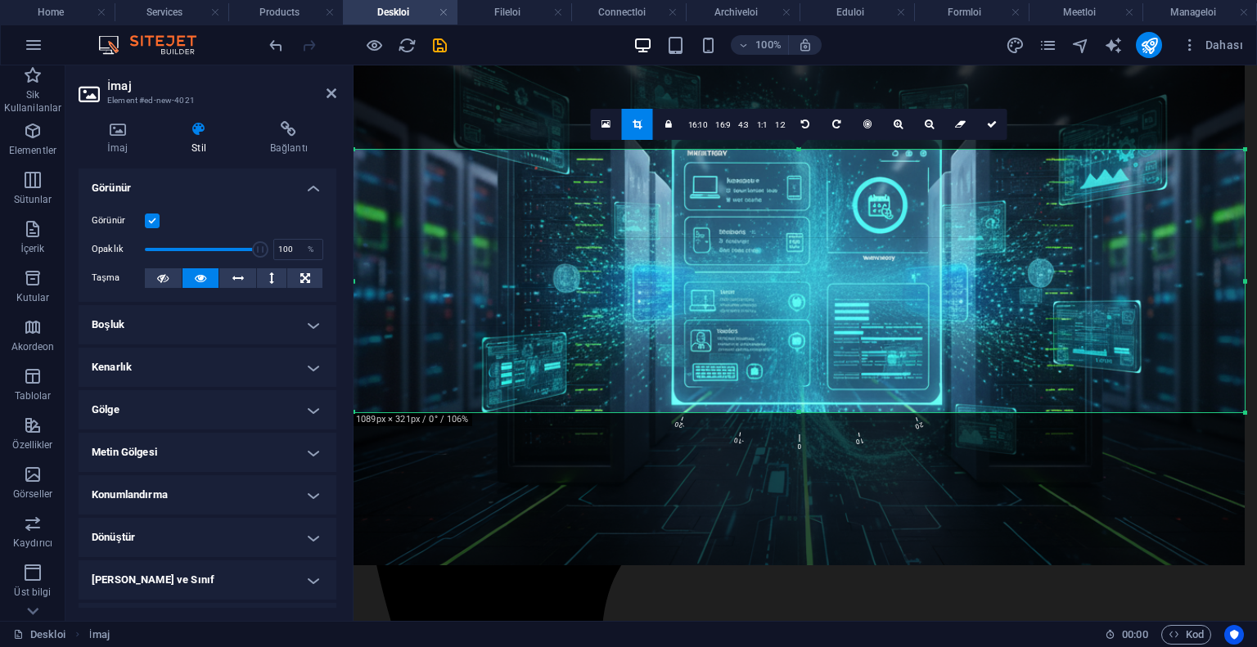
drag, startPoint x: 1189, startPoint y: 334, endPoint x: 1191, endPoint y: 349, distance: 14.9
click at [838, 281] on div at bounding box center [798, 294] width 891 height 538
click at [830, 278] on div at bounding box center [798, 297] width 891 height 538
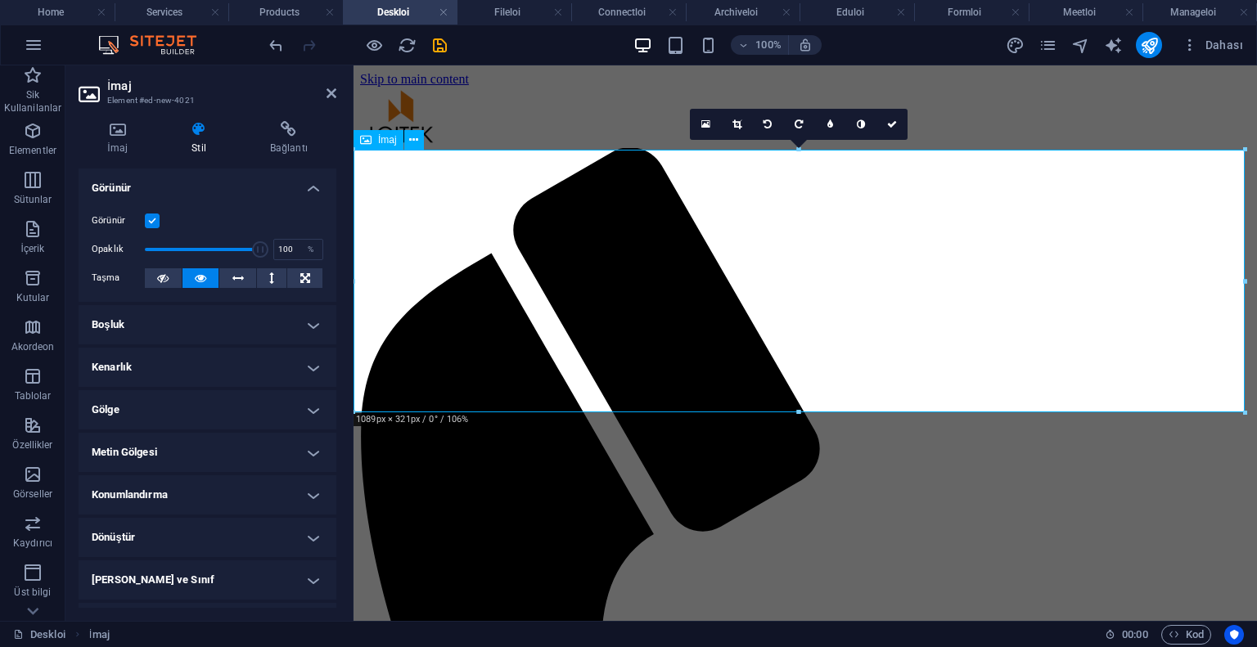
click at [428, 410] on div at bounding box center [798, 413] width 891 height 6
click at [421, 415] on div at bounding box center [798, 413] width 891 height 6
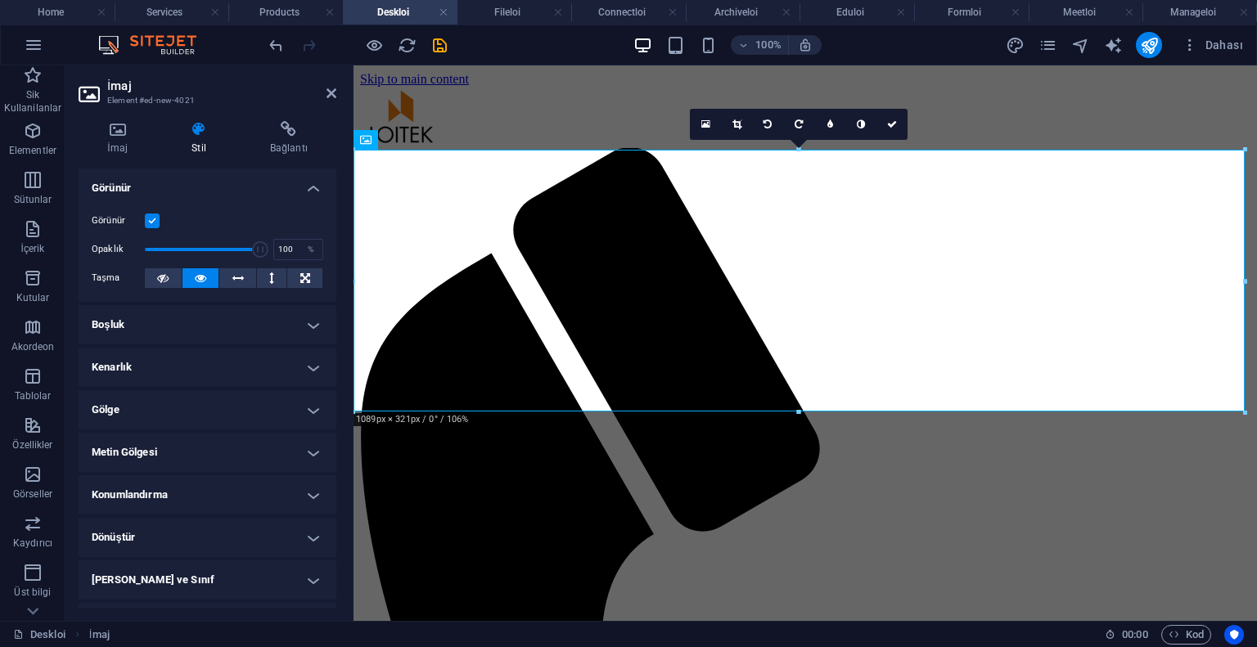
click at [421, 415] on div at bounding box center [798, 413] width 891 height 6
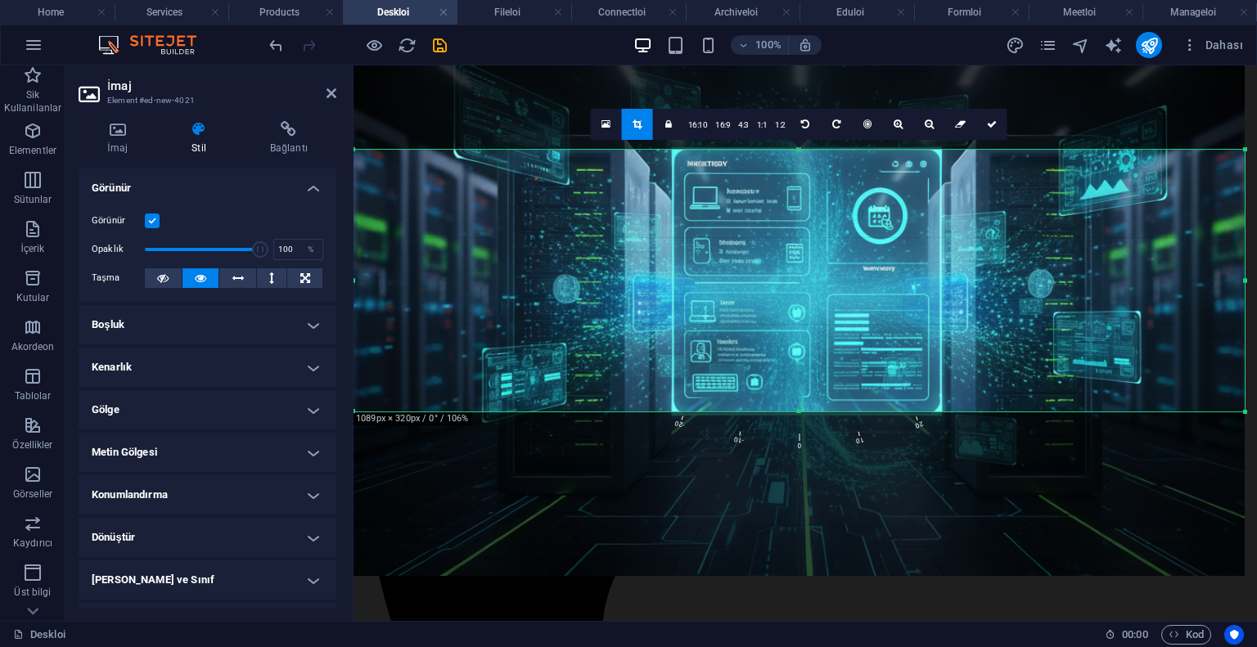
drag, startPoint x: 825, startPoint y: 317, endPoint x: 828, endPoint y: 326, distance: 10.3
click at [828, 326] on div at bounding box center [798, 307] width 891 height 538
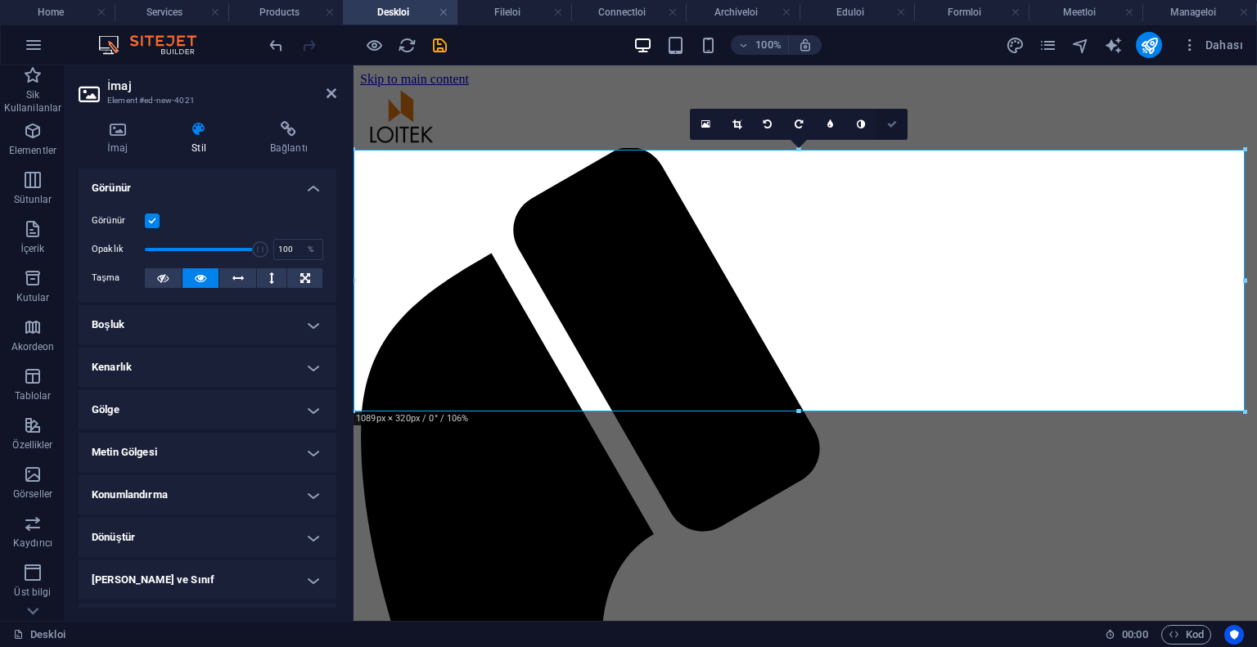
click at [898, 117] on link at bounding box center [891, 124] width 31 height 31
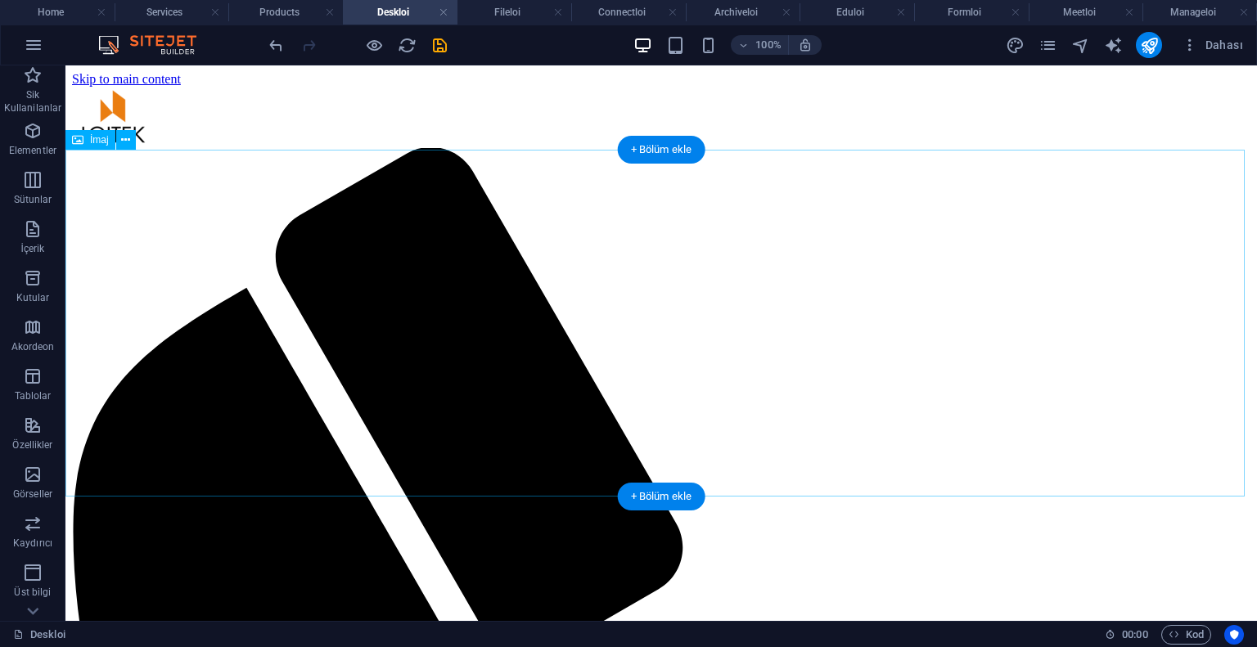
scroll to position [82, 0]
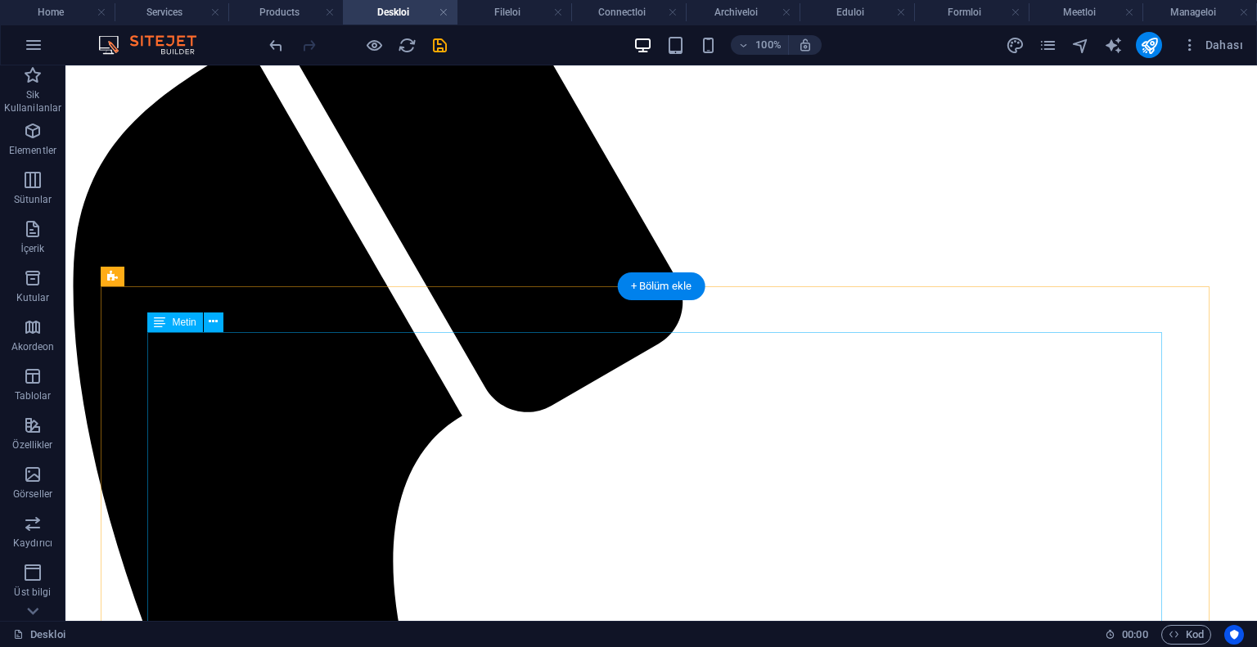
scroll to position [0, 0]
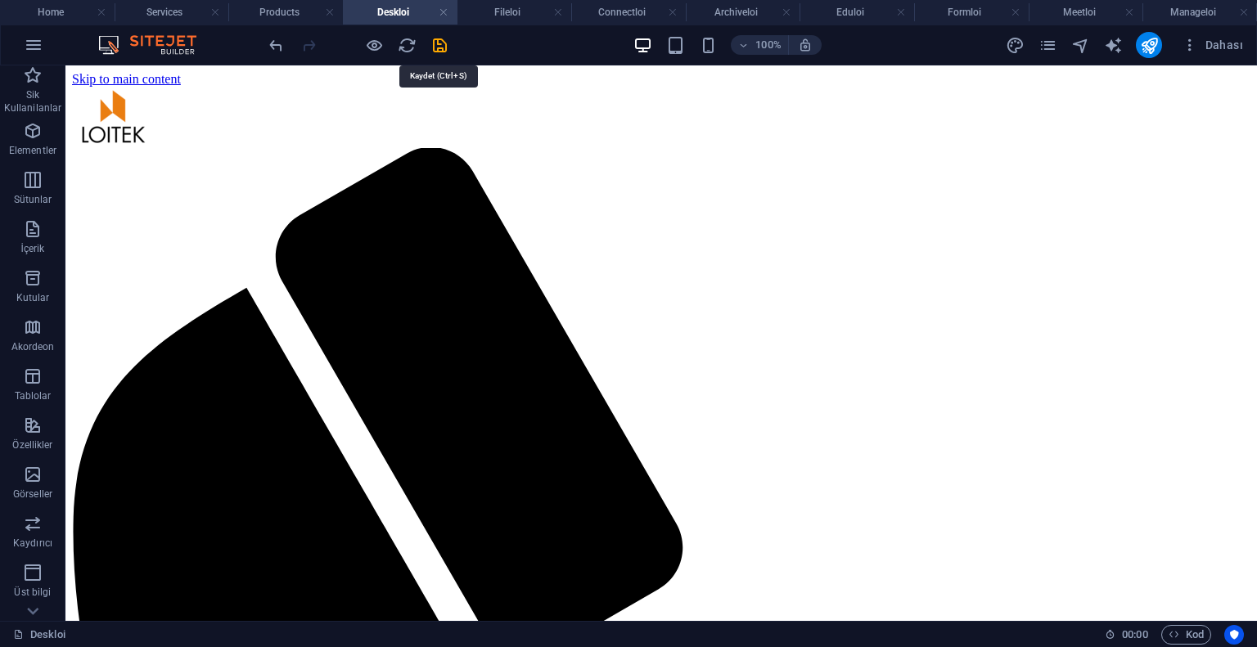
drag, startPoint x: 442, startPoint y: 42, endPoint x: 445, endPoint y: 16, distance: 26.4
click at [442, 42] on icon "save" at bounding box center [439, 45] width 19 height 19
click at [445, 11] on link at bounding box center [444, 13] width 10 height 16
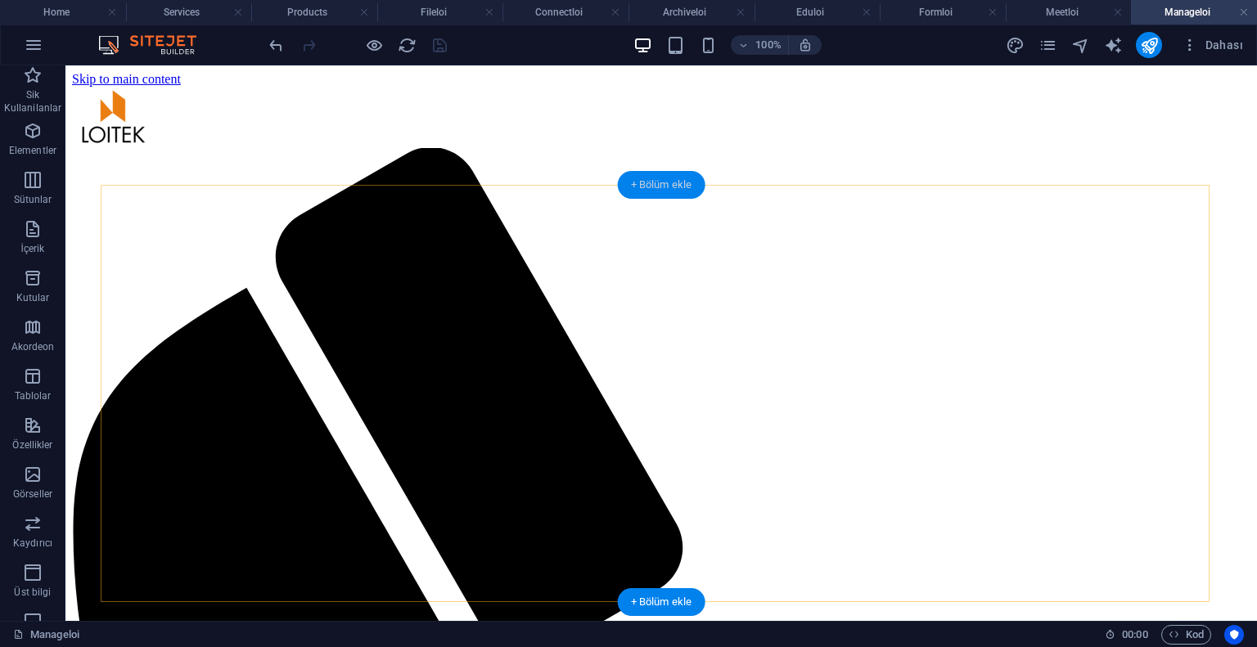
click at [664, 192] on div "+ Bölüm ekle" at bounding box center [662, 185] width 88 height 28
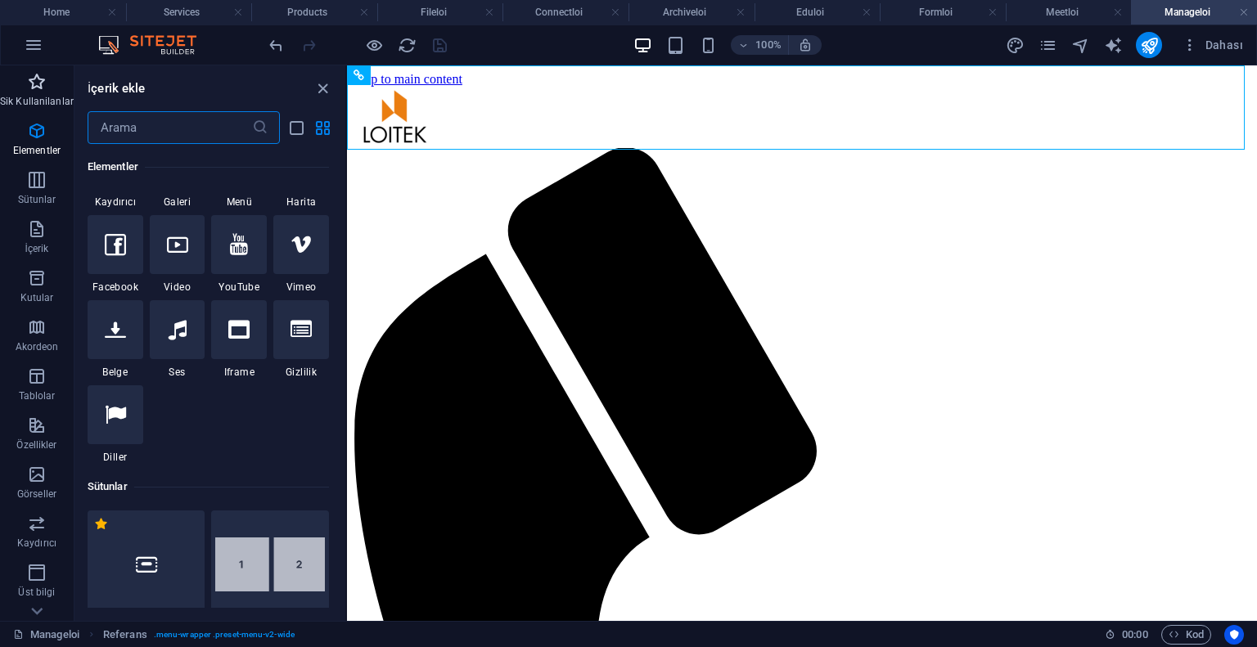
click at [56, 85] on span "Sik Kullanilanlar" at bounding box center [37, 91] width 74 height 39
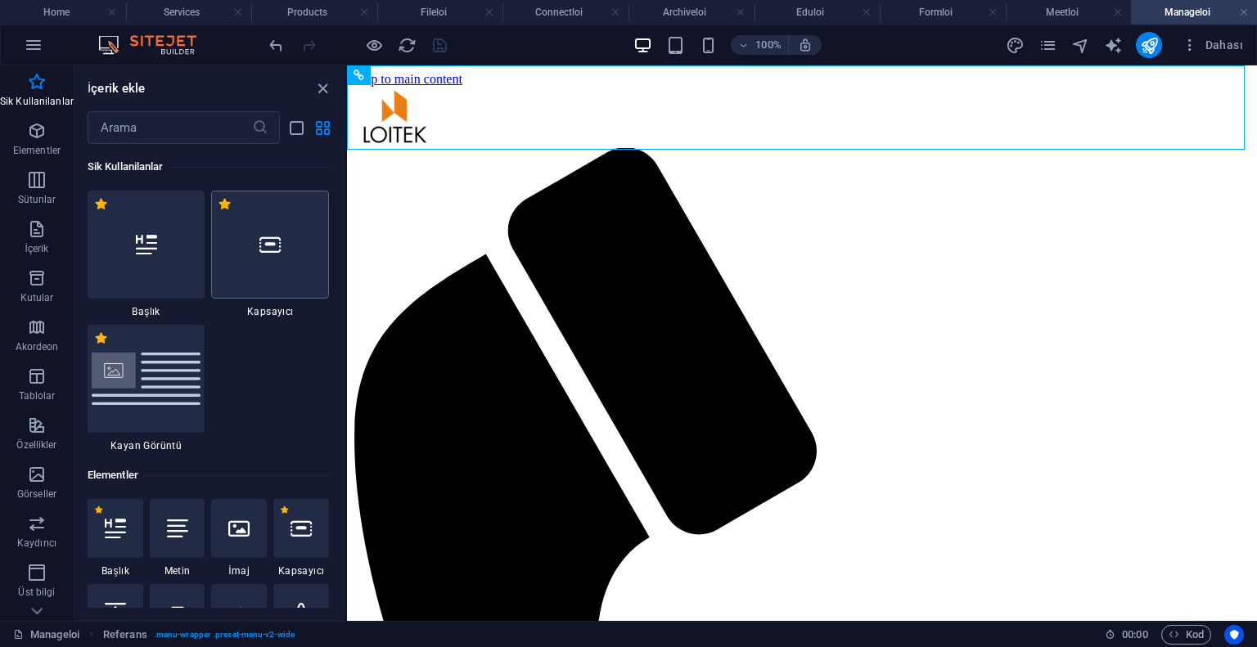
click at [268, 231] on div at bounding box center [270, 245] width 118 height 108
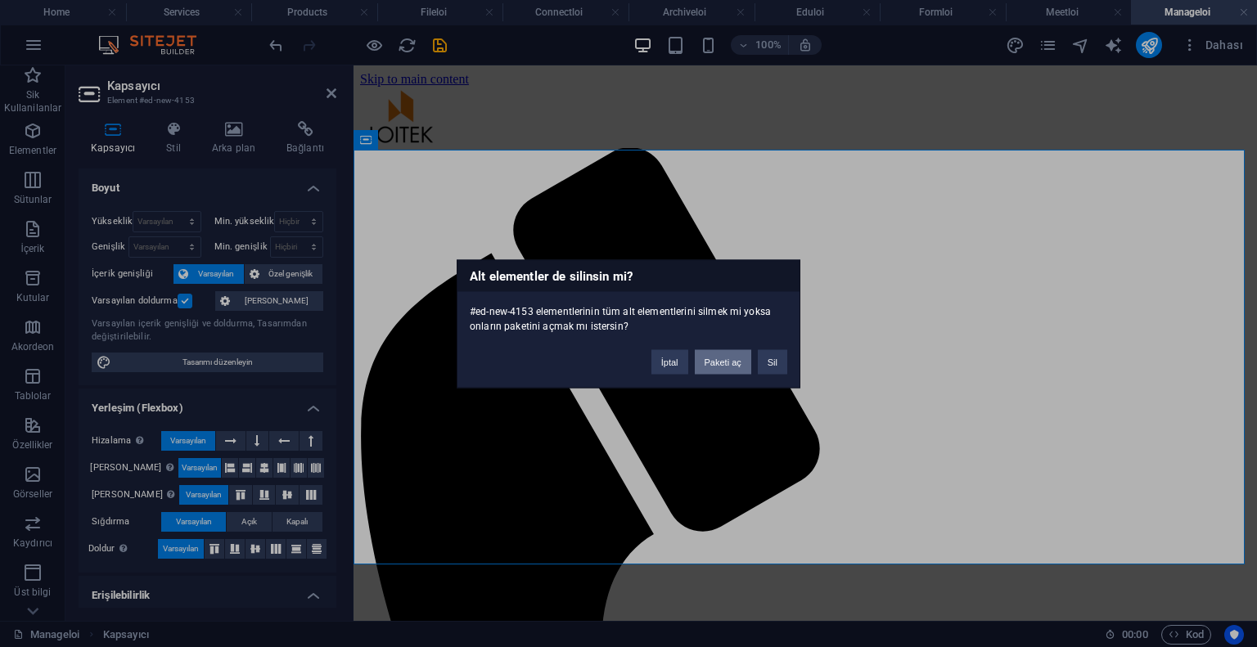
click at [721, 362] on button "Paketi aç" at bounding box center [723, 361] width 56 height 25
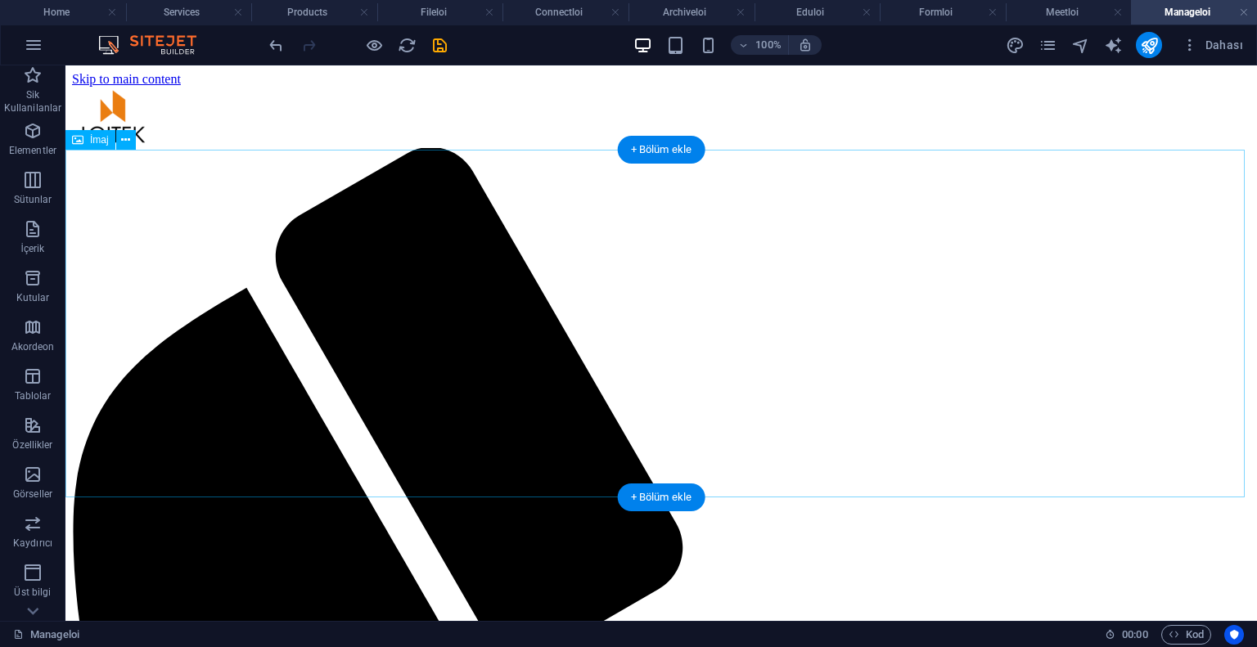
scroll to position [164, 0]
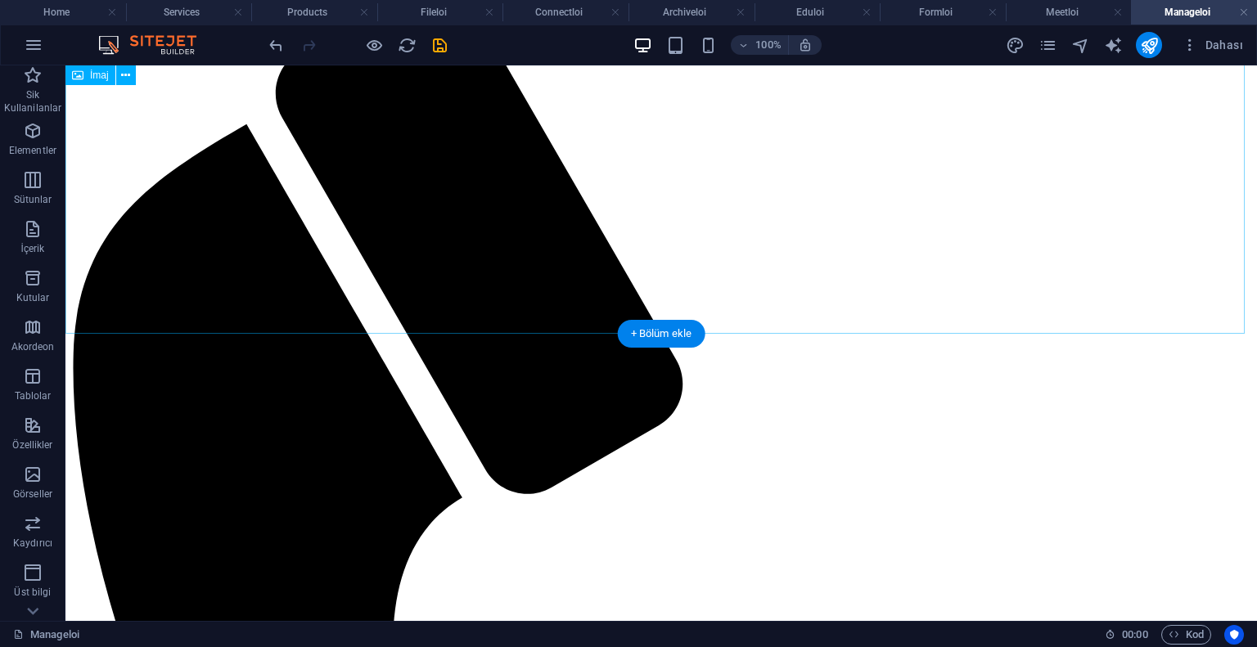
select select "%"
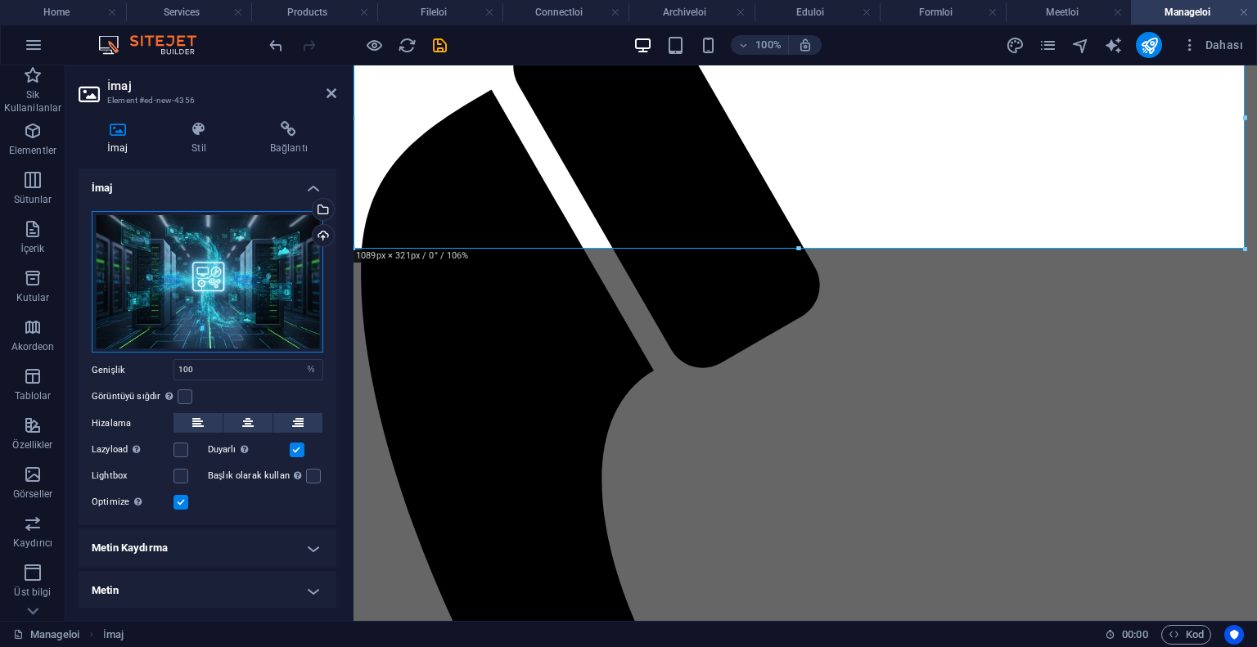
click at [252, 250] on div "Dosyaları buraya sürükleyin, dosyaları seçmek için tıklayın veya Dosyalardan ya…" at bounding box center [208, 282] width 232 height 142
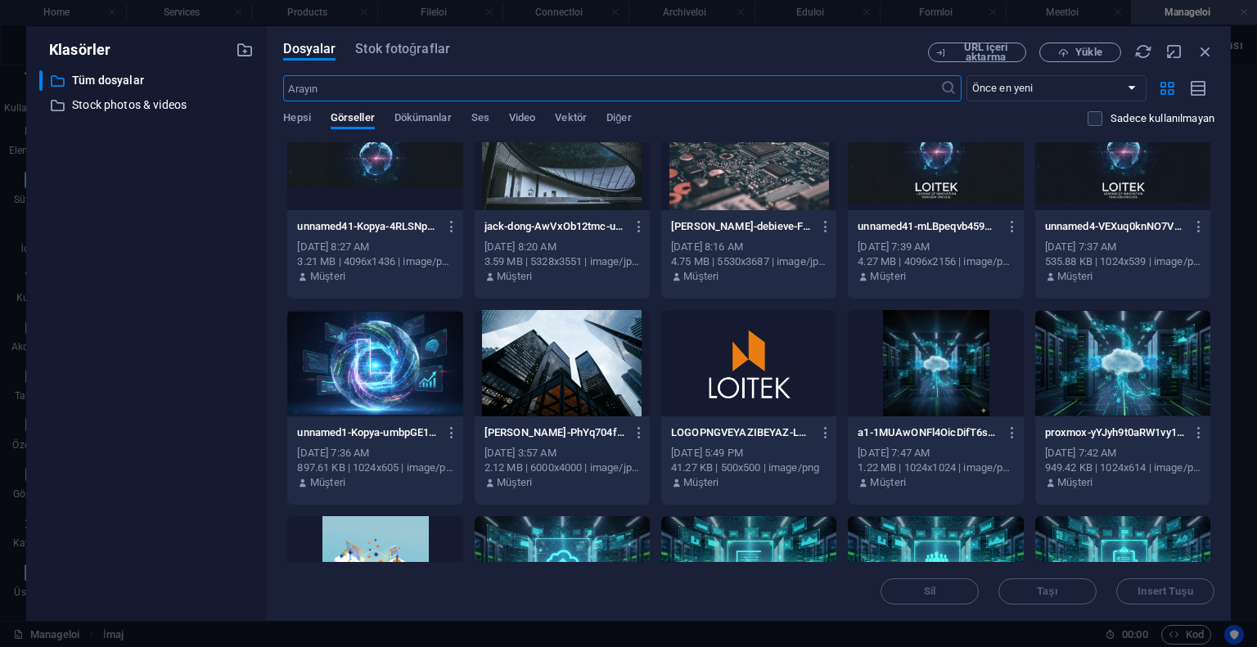
scroll to position [491, 0]
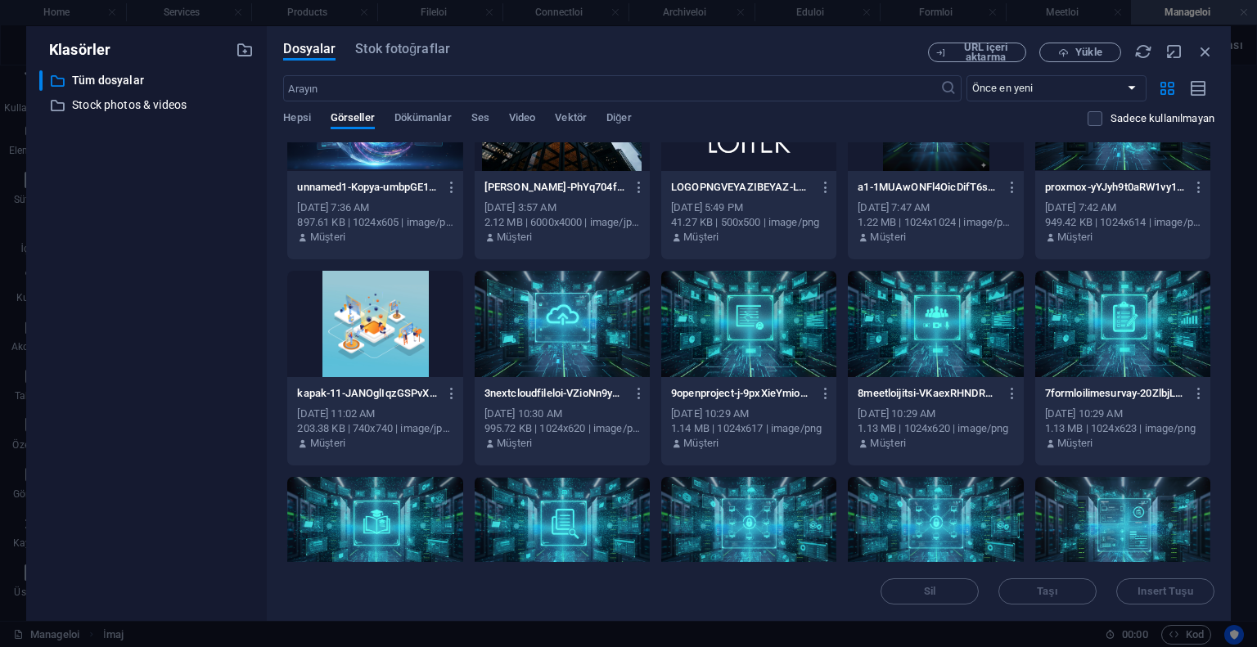
click at [772, 347] on div at bounding box center [748, 324] width 175 height 106
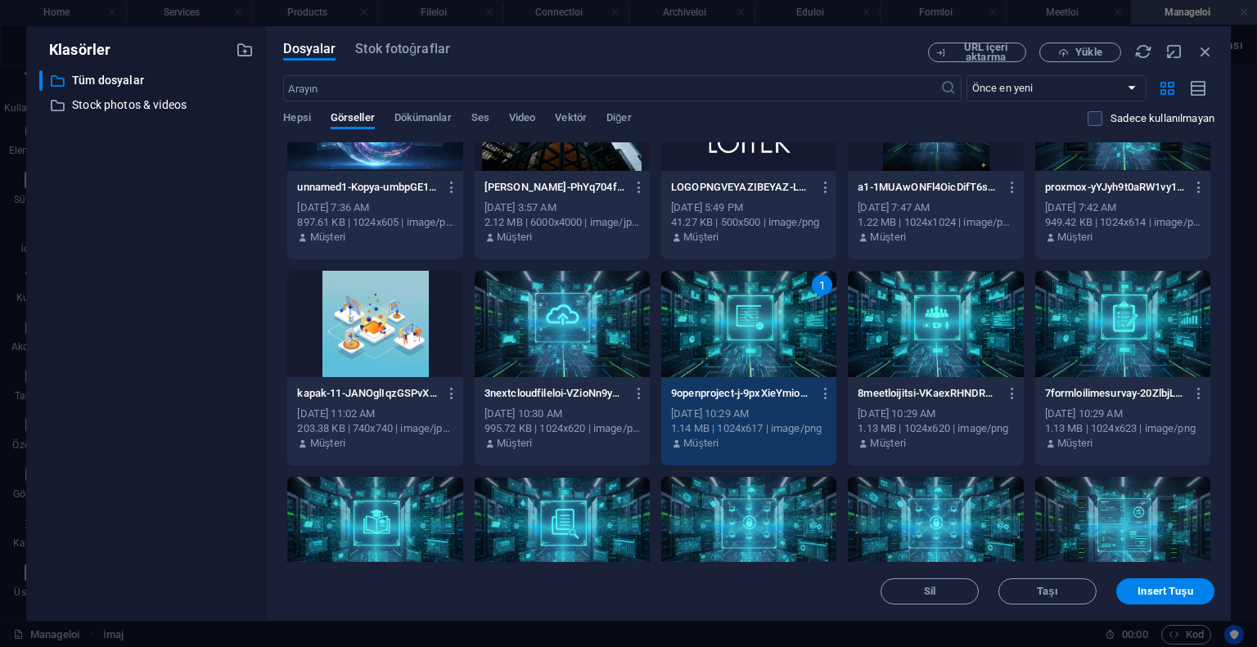
click at [772, 347] on div "1" at bounding box center [748, 324] width 175 height 106
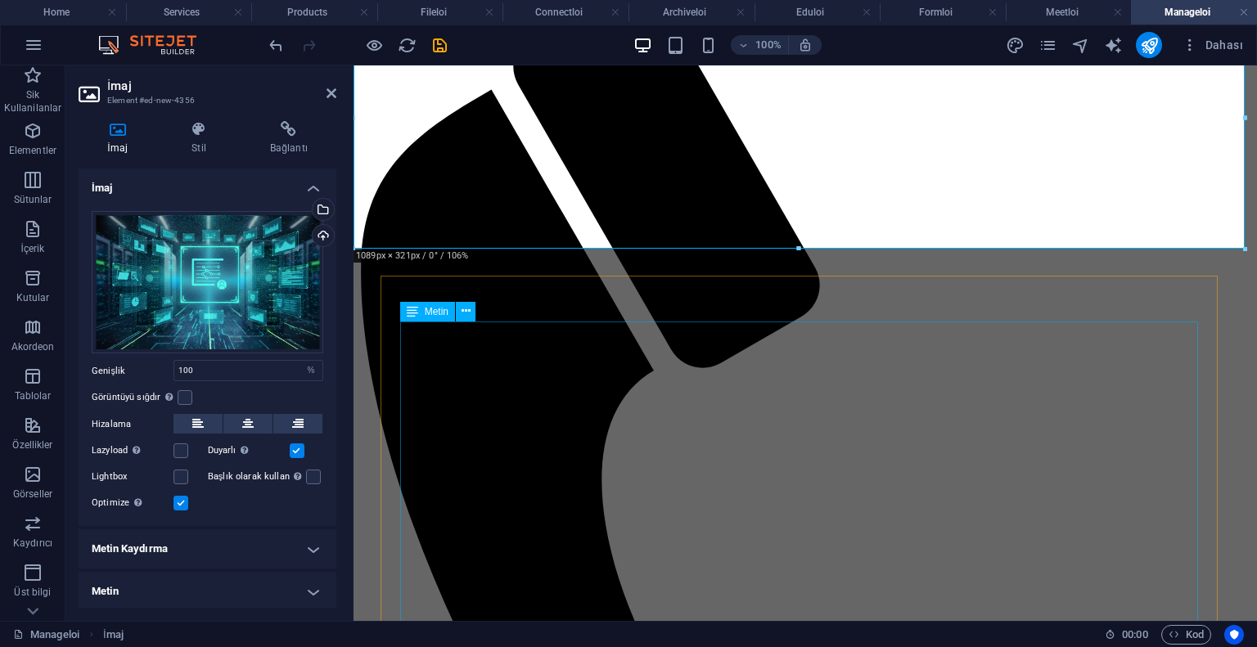
scroll to position [0, 0]
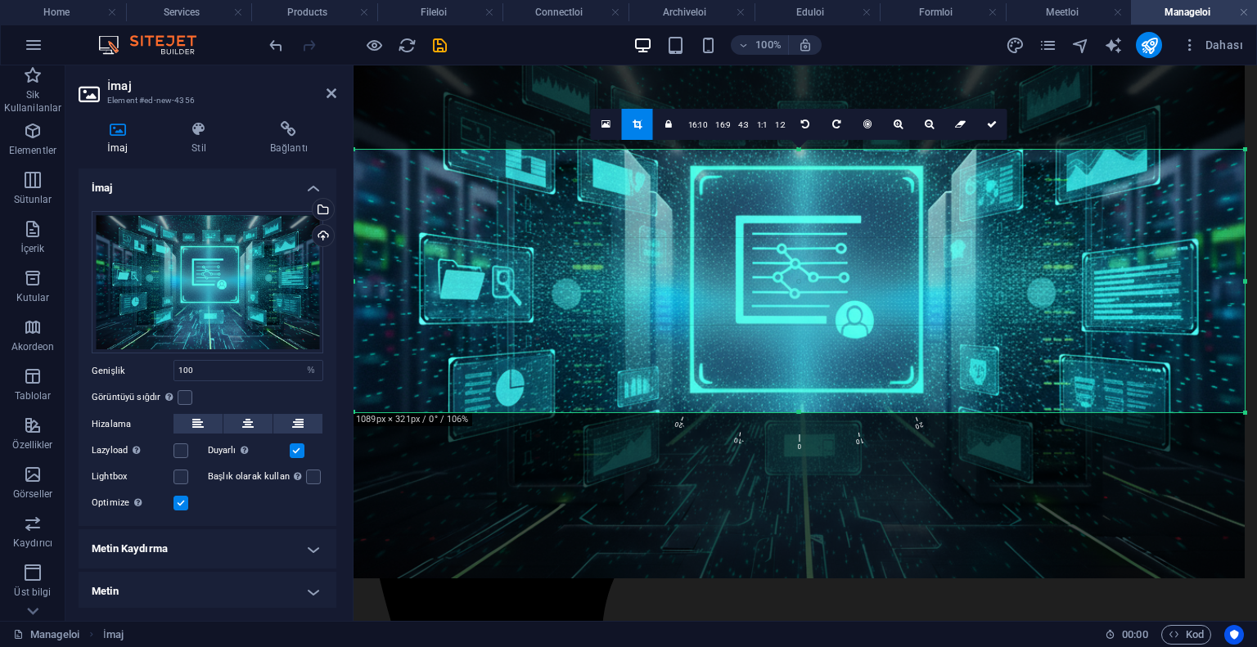
drag, startPoint x: 745, startPoint y: 332, endPoint x: 743, endPoint y: 361, distance: 28.7
click at [743, 361] on div at bounding box center [798, 310] width 891 height 537
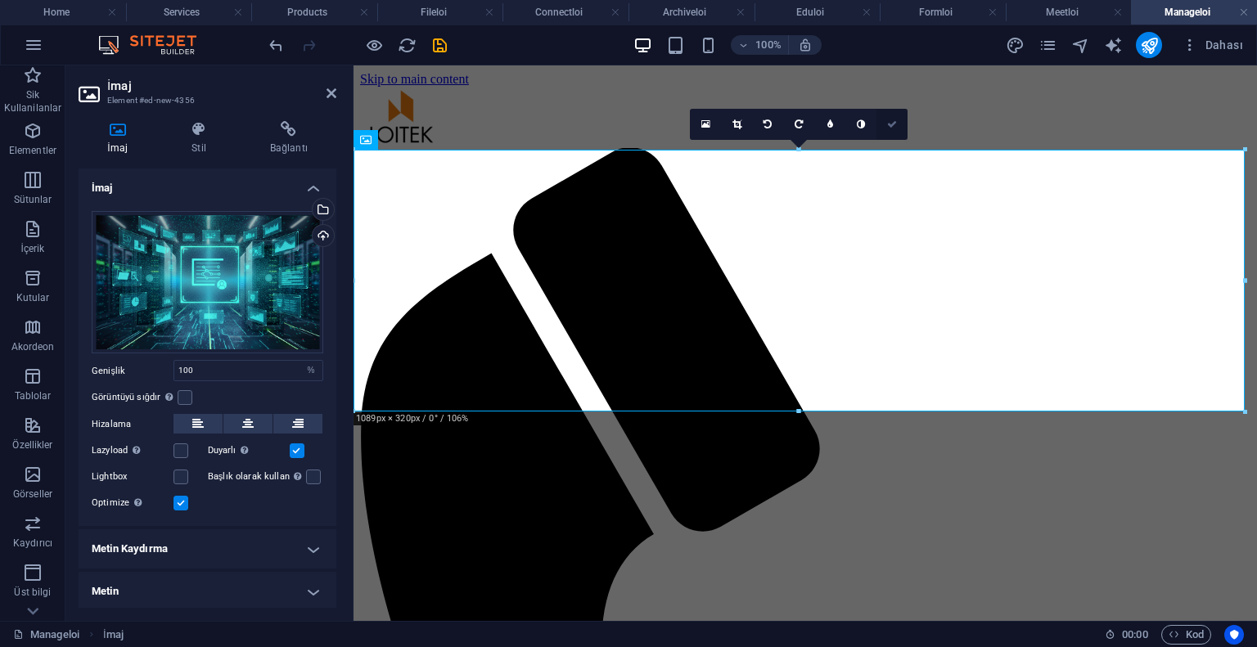
drag, startPoint x: 823, startPoint y: 54, endPoint x: 889, endPoint y: 119, distance: 92.6
click at [889, 119] on icon at bounding box center [892, 124] width 10 height 10
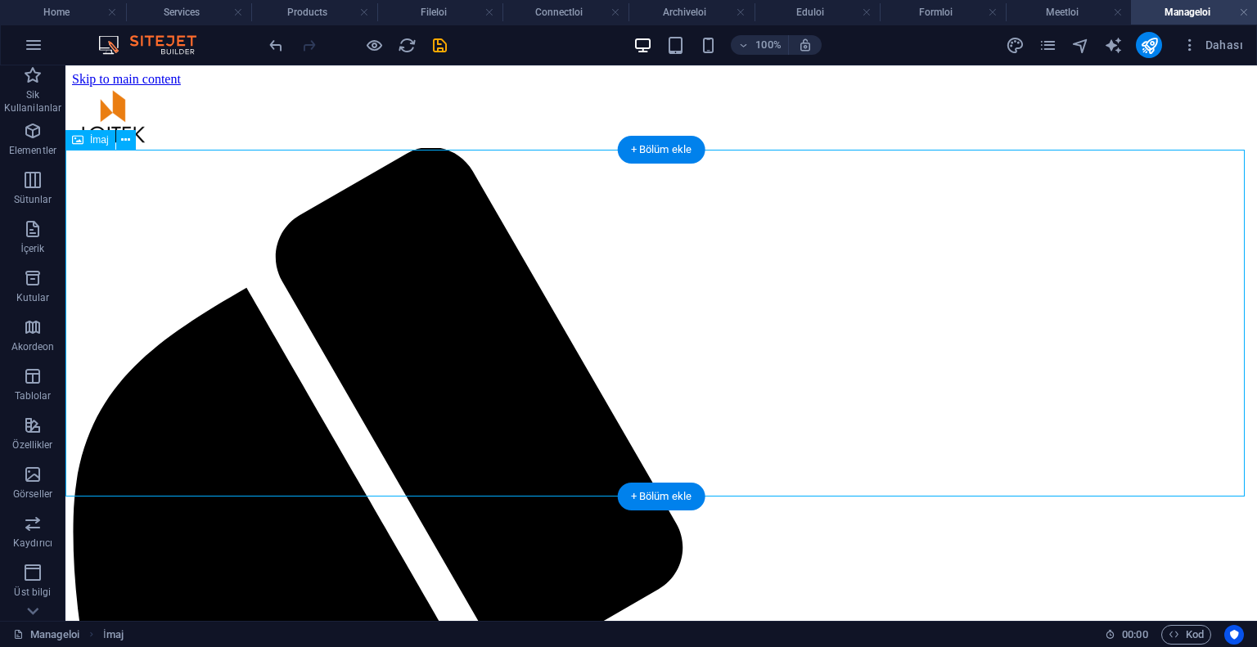
scroll to position [327, 0]
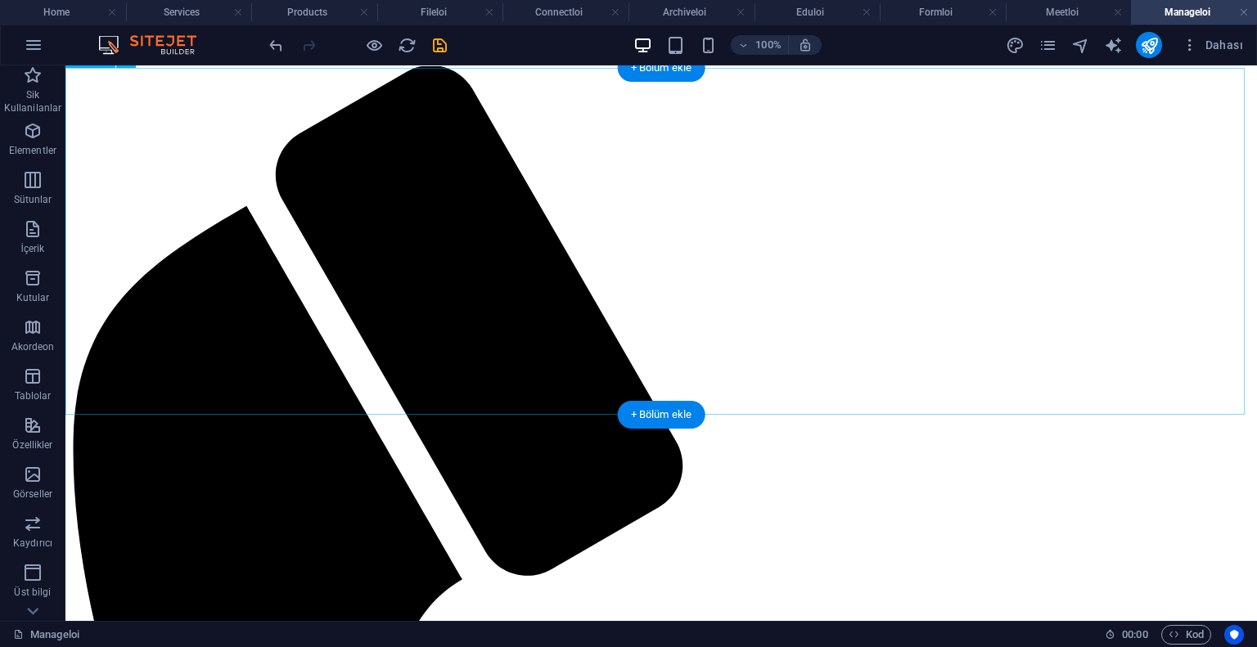
scroll to position [0, 0]
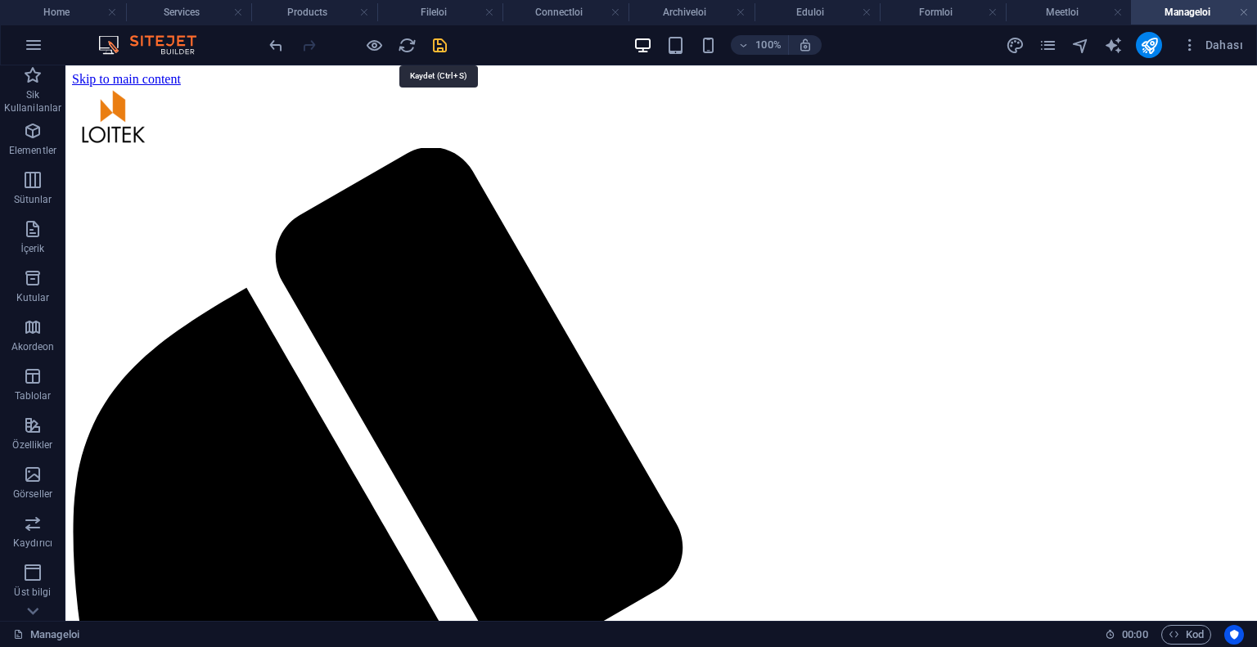
click at [439, 48] on icon "save" at bounding box center [439, 45] width 19 height 19
click at [1243, 10] on link at bounding box center [1244, 13] width 10 height 16
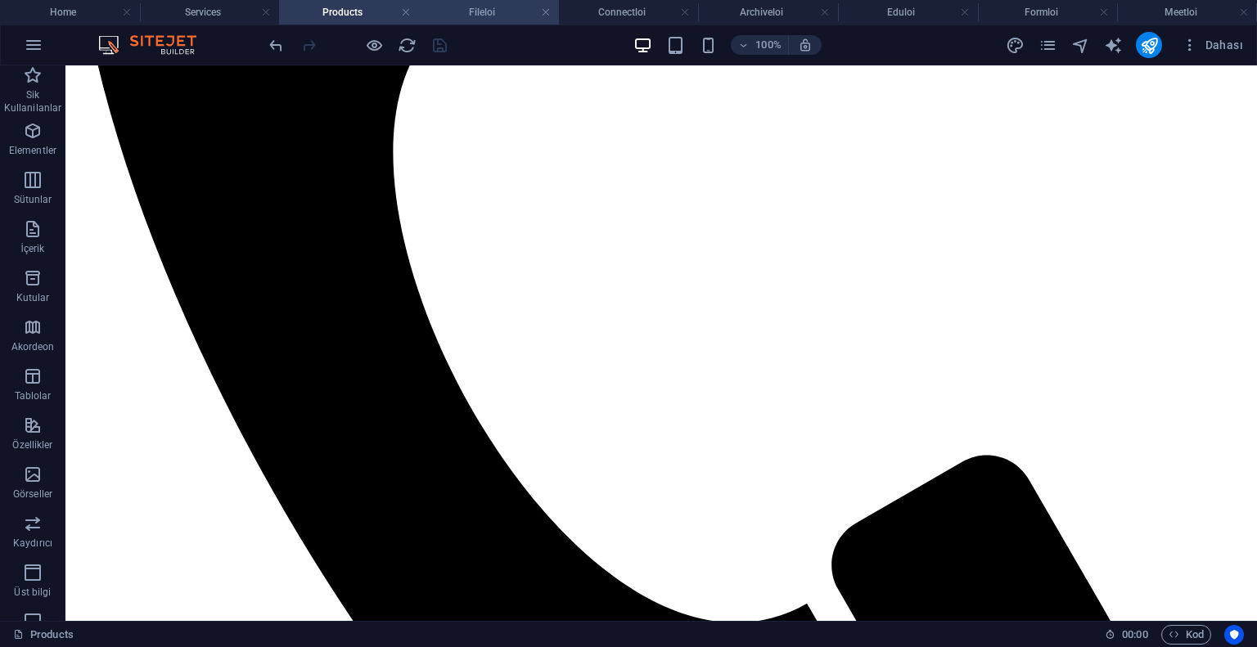
click at [475, 14] on h4 "Fileloi" at bounding box center [489, 12] width 140 height 18
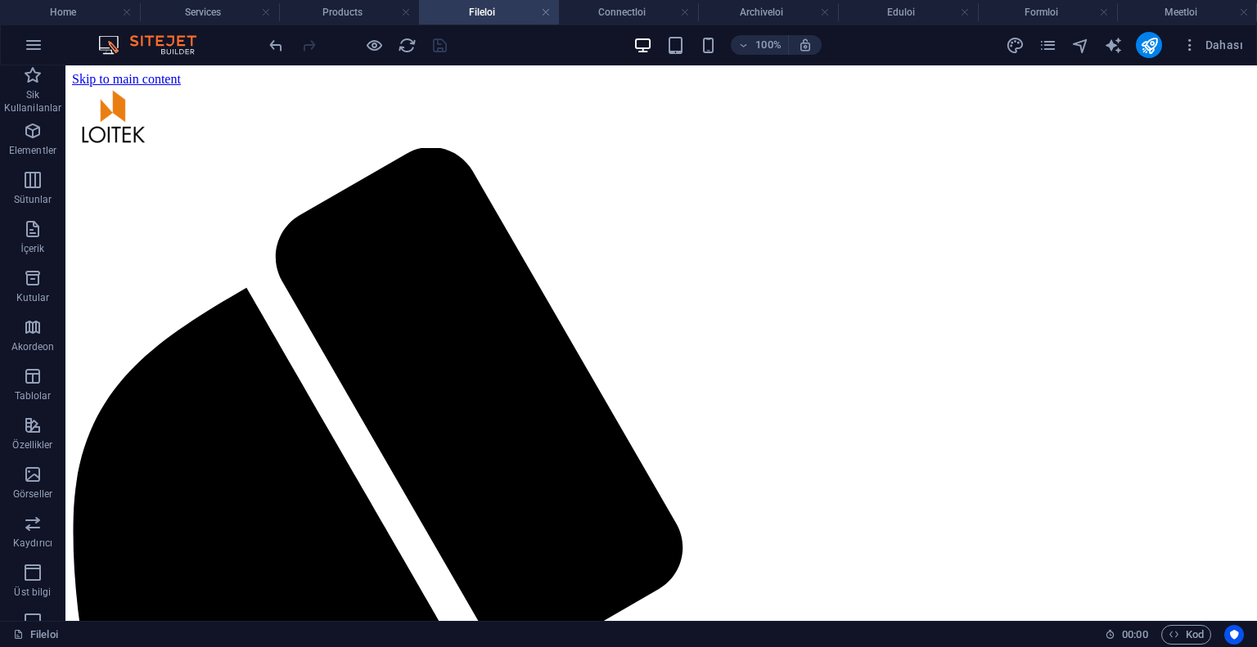
scroll to position [0, 0]
click at [659, 178] on div "+ Bölüm ekle" at bounding box center [662, 185] width 88 height 28
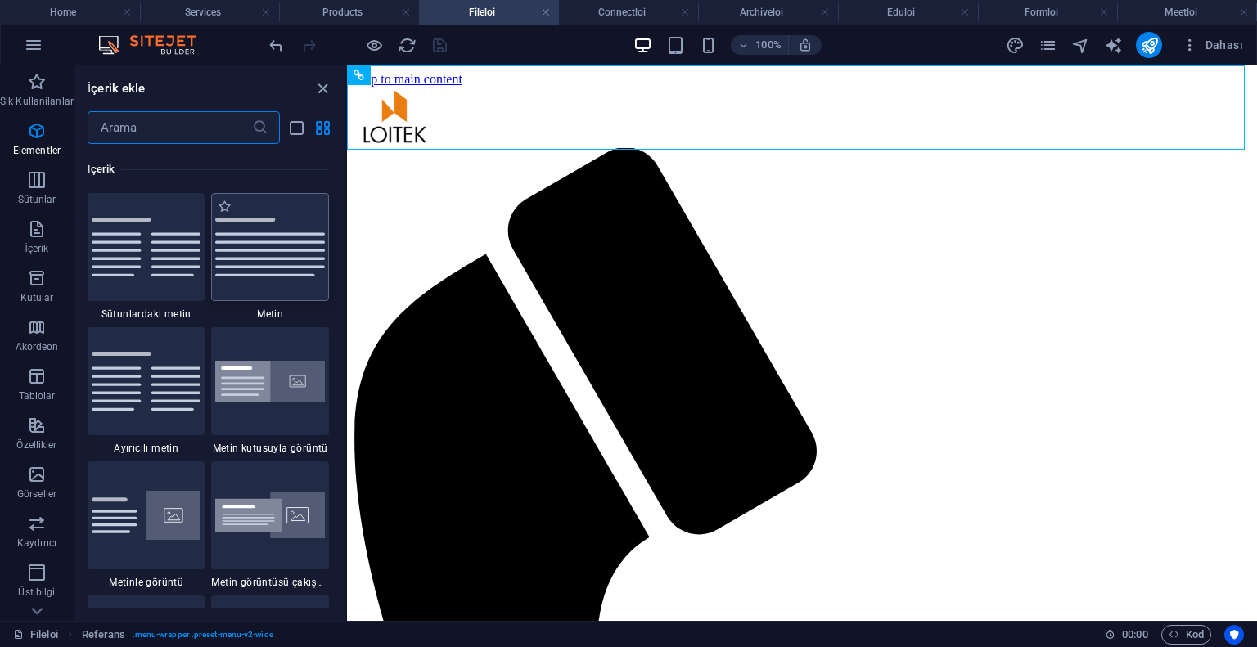
scroll to position [2997, 0]
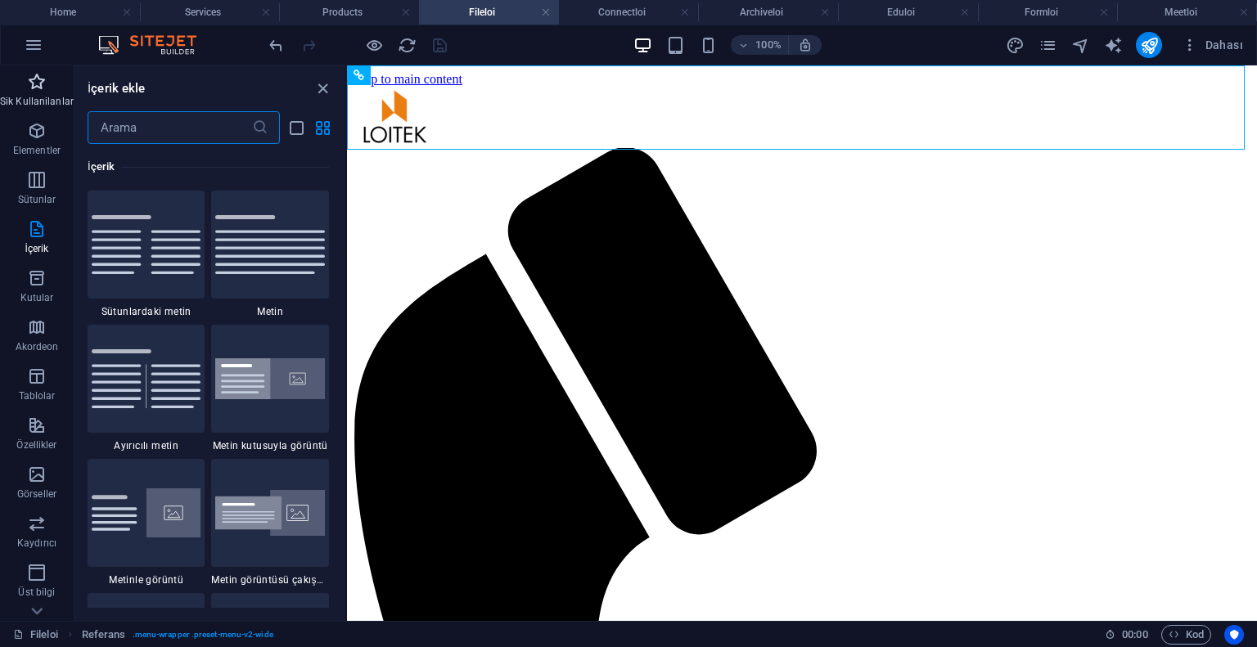
click at [22, 88] on span "Sik Kullanilanlar" at bounding box center [37, 91] width 74 height 39
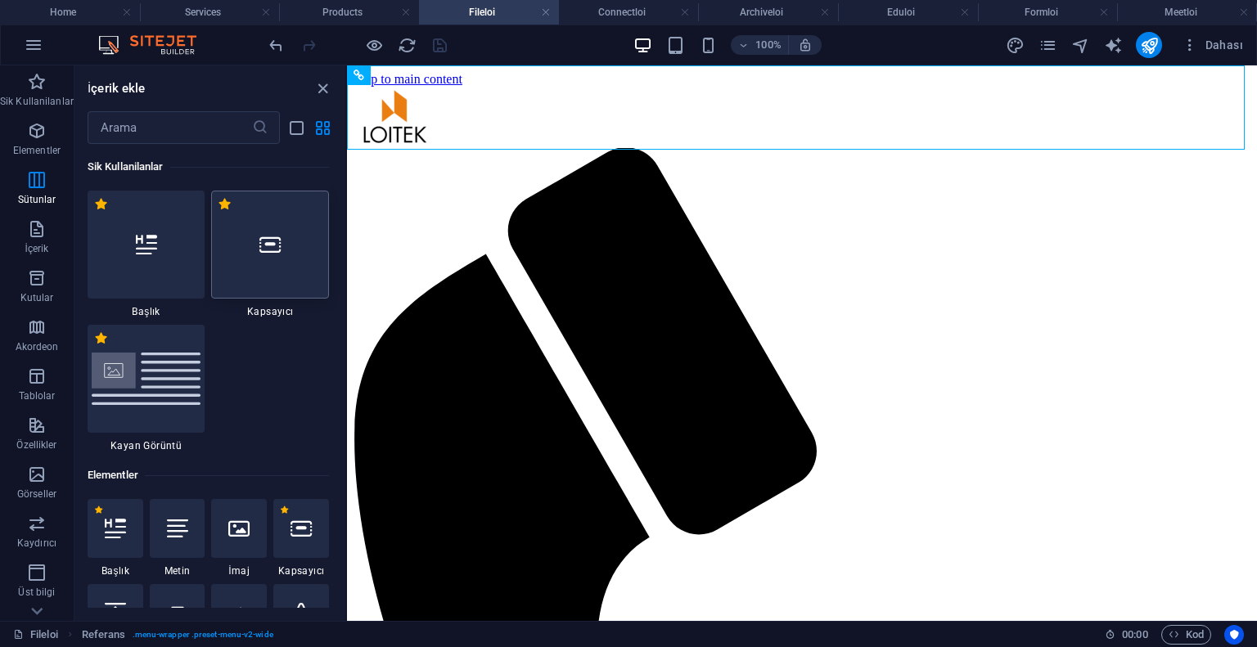
scroll to position [0, 0]
click at [282, 248] on div at bounding box center [270, 245] width 118 height 108
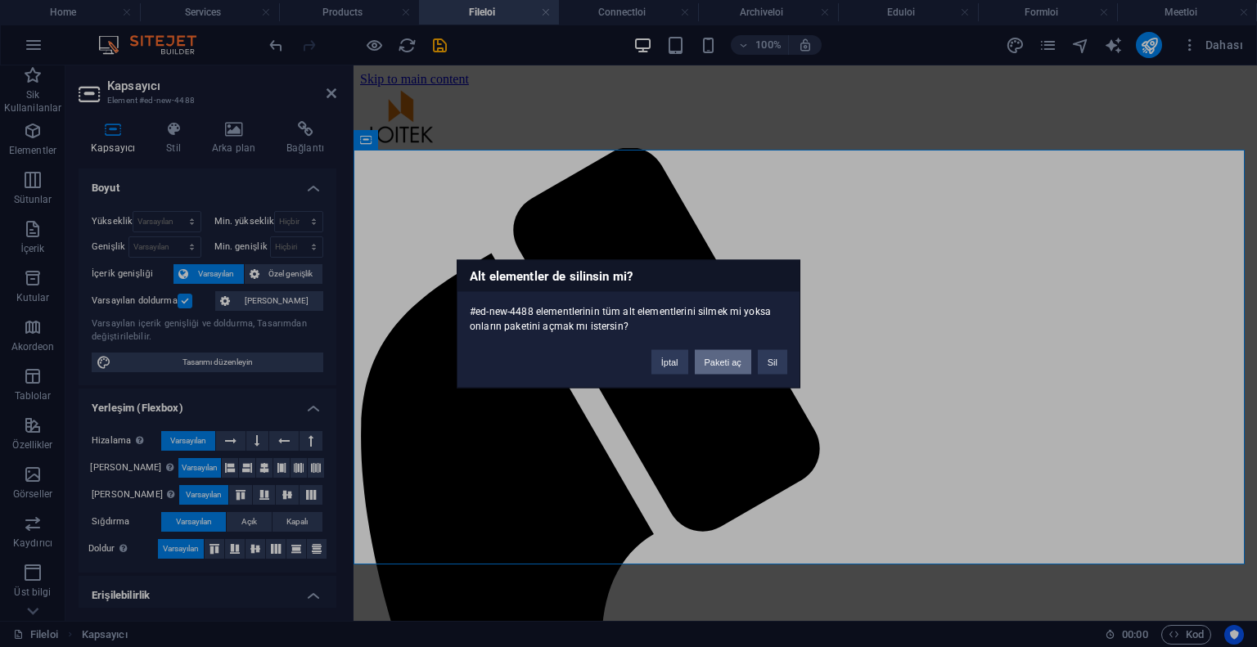
click at [716, 349] on button "Paketi aç" at bounding box center [723, 361] width 56 height 25
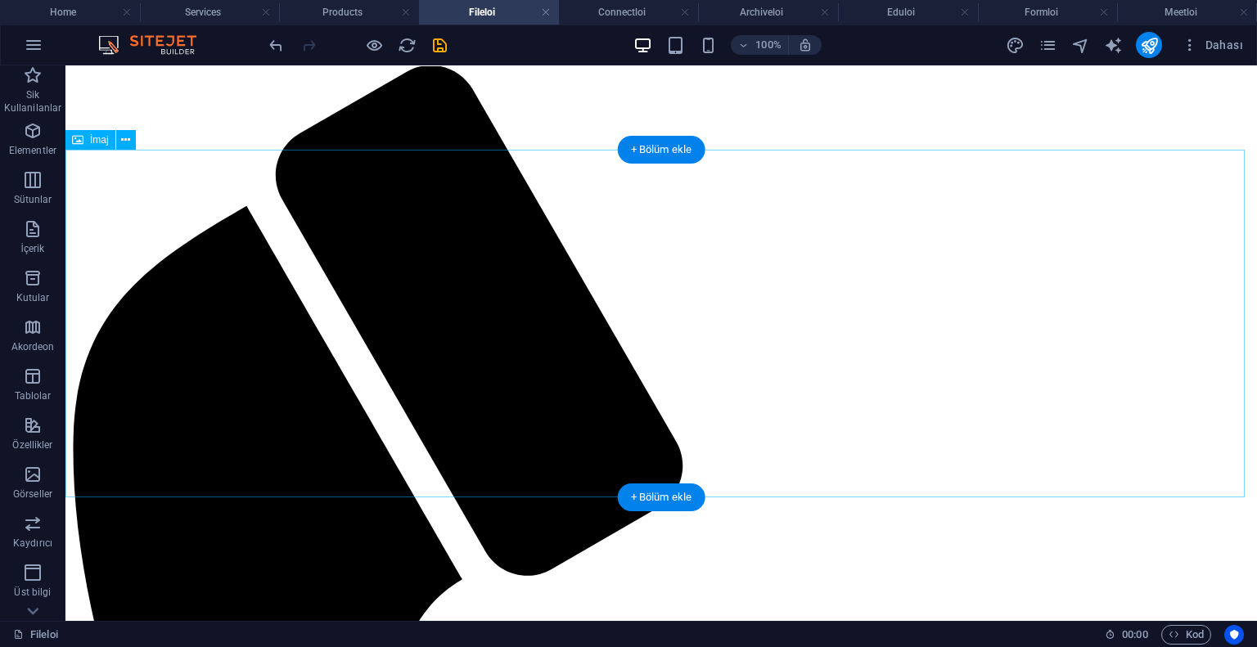
scroll to position [164, 0]
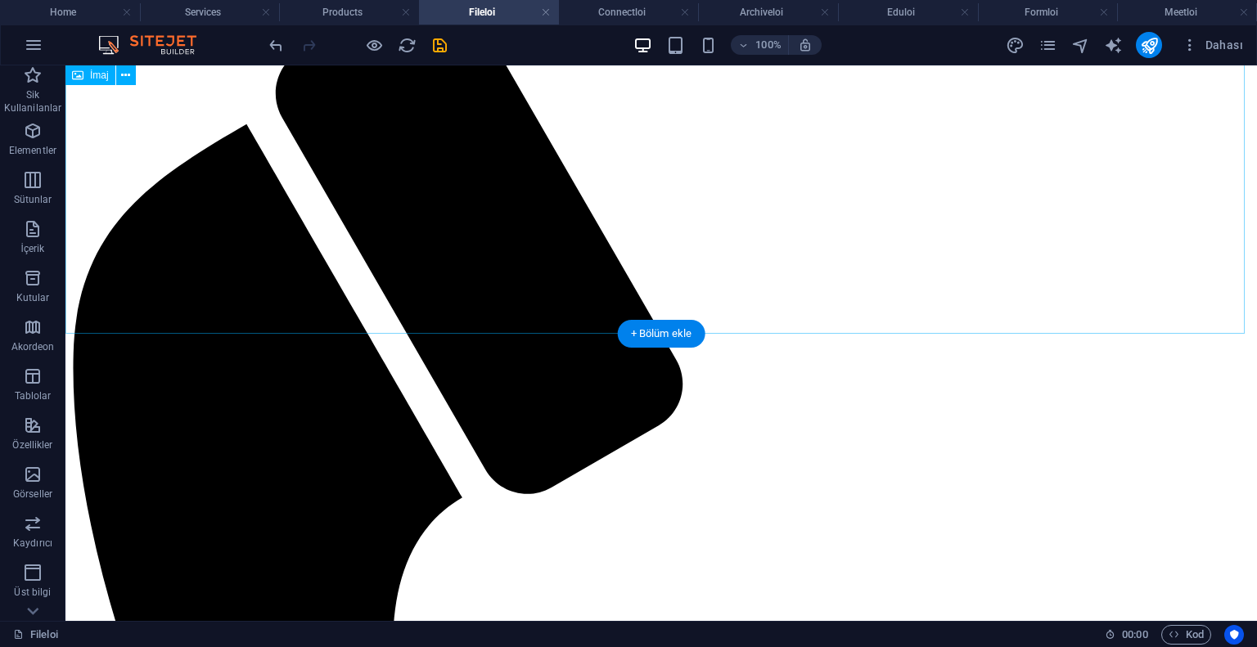
select select "%"
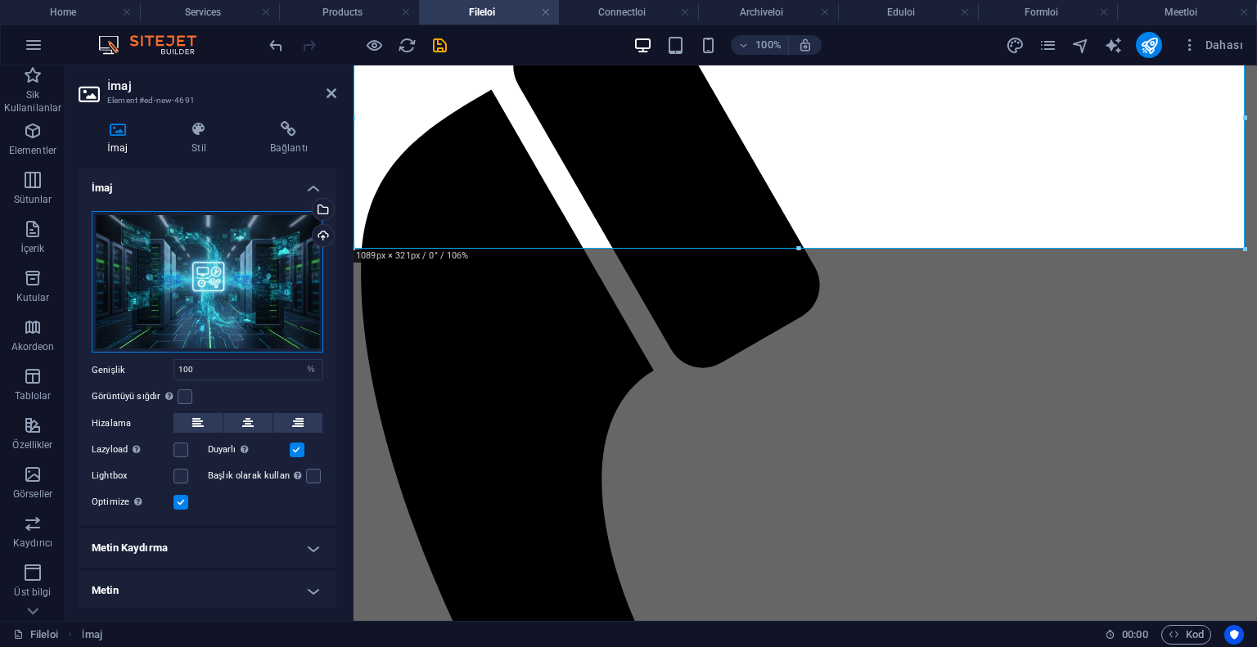
click at [225, 259] on div "Dosyaları buraya sürükleyin, dosyaları seçmek için tıklayın veya Dosyalardan ya…" at bounding box center [208, 282] width 232 height 142
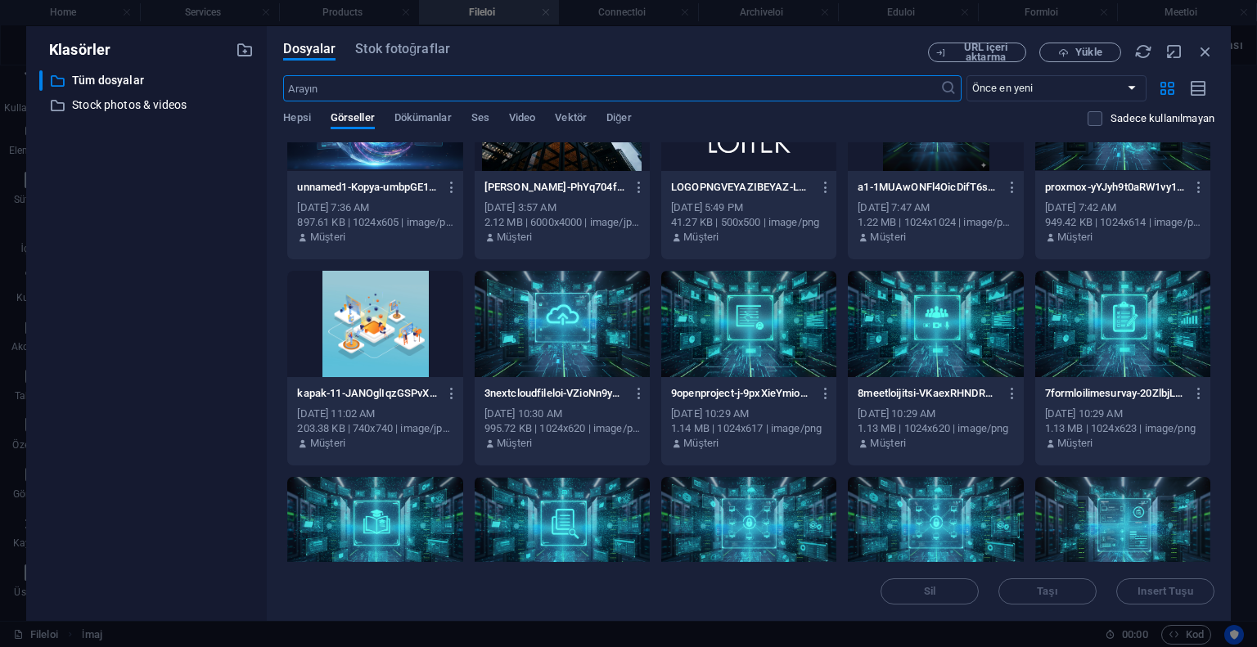
scroll to position [573, 0]
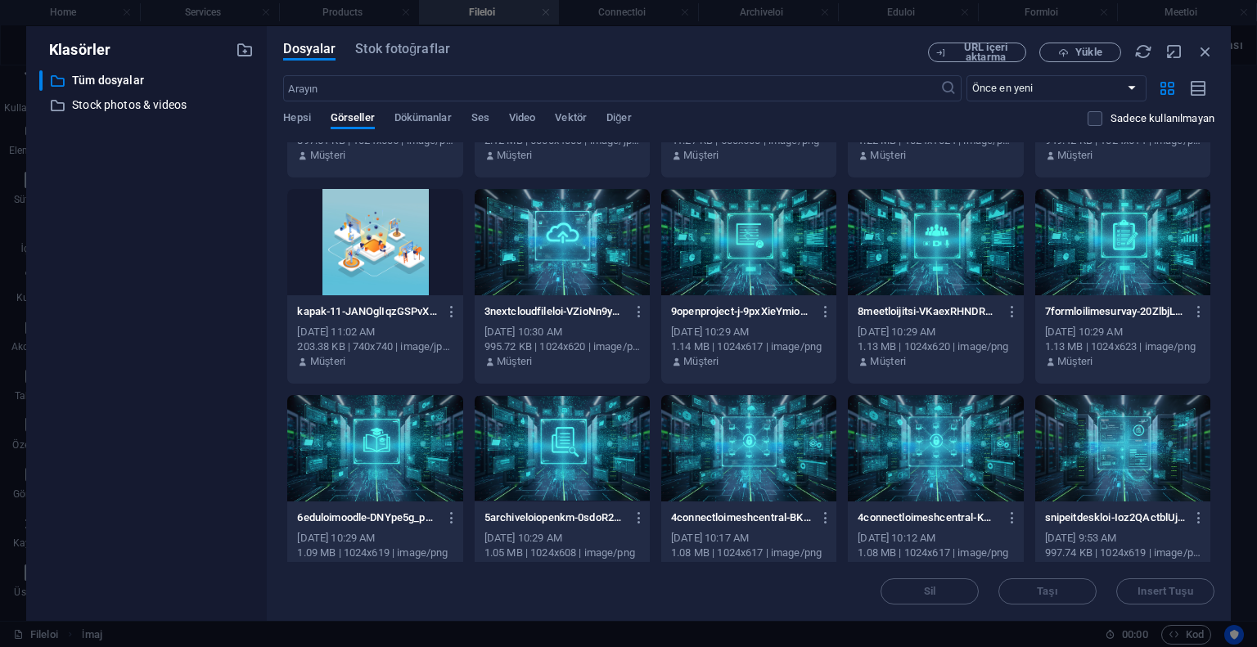
click at [545, 267] on div at bounding box center [562, 242] width 175 height 106
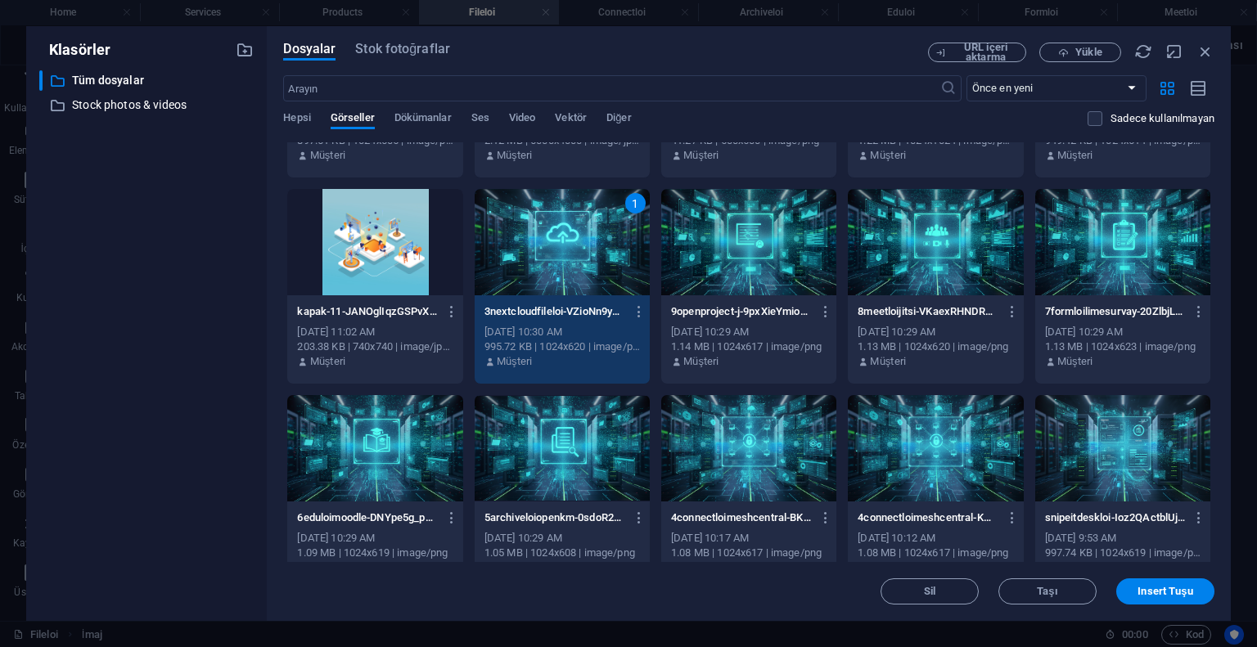
click at [544, 267] on div "1" at bounding box center [562, 242] width 175 height 106
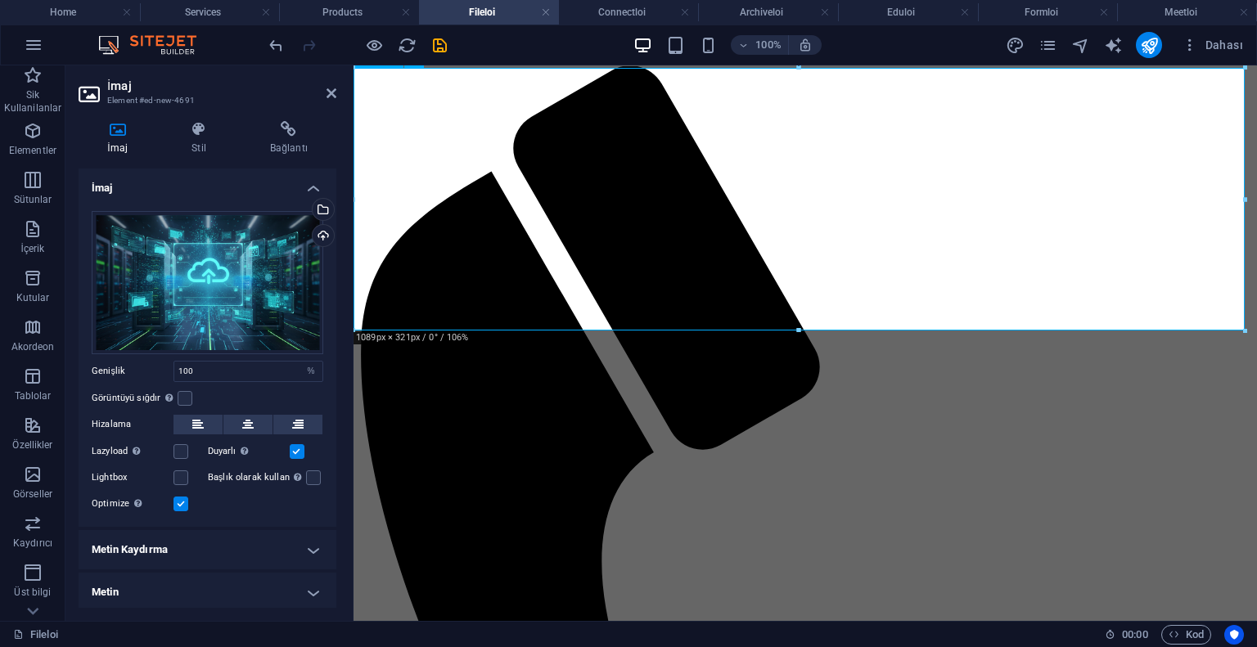
scroll to position [0, 0]
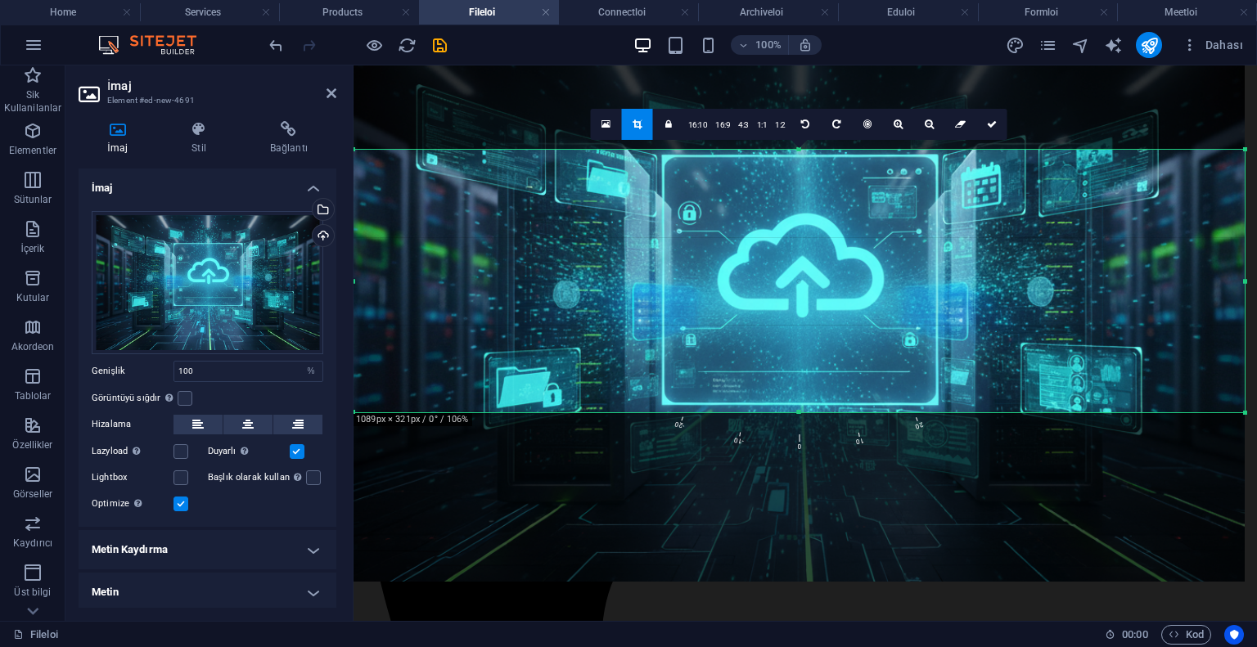
drag, startPoint x: 811, startPoint y: 250, endPoint x: 811, endPoint y: 281, distance: 31.1
click at [811, 281] on div at bounding box center [798, 312] width 891 height 539
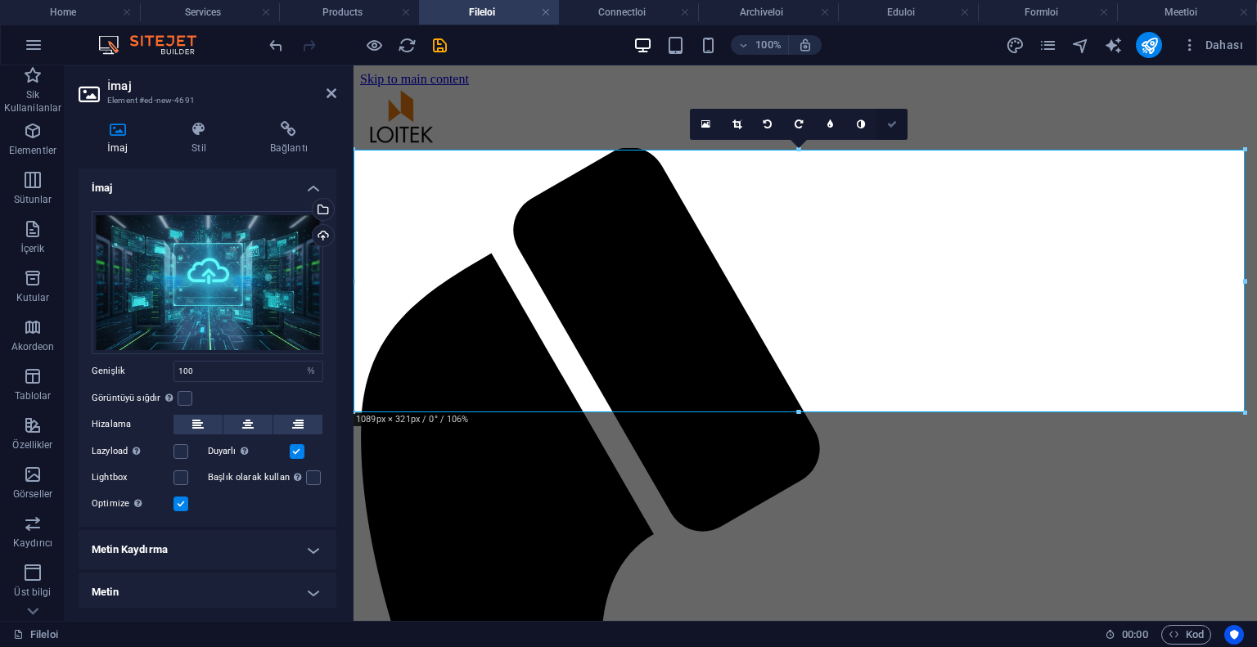
click at [897, 120] on icon at bounding box center [892, 124] width 10 height 10
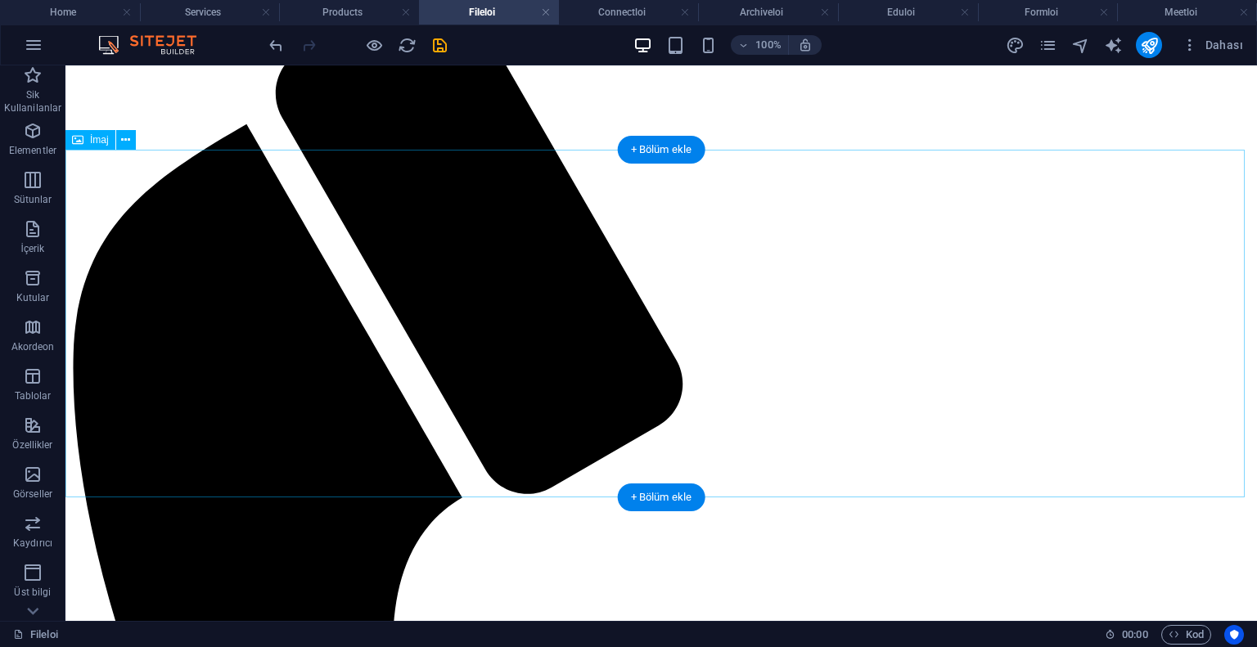
scroll to position [245, 0]
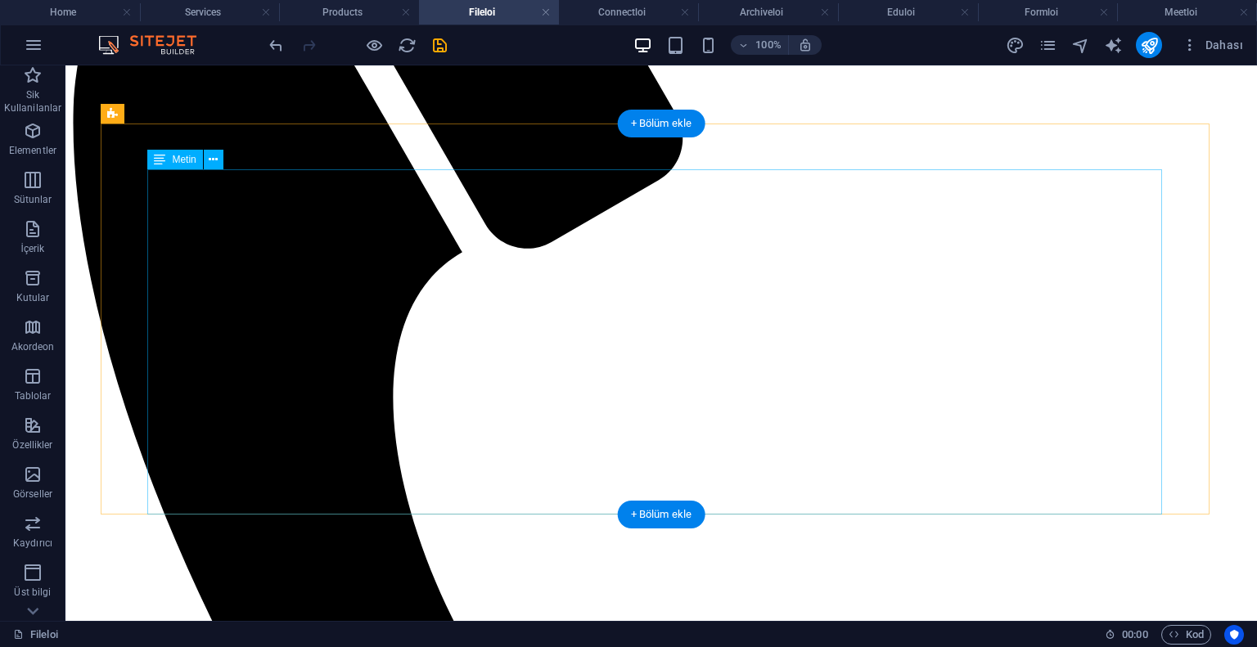
scroll to position [0, 0]
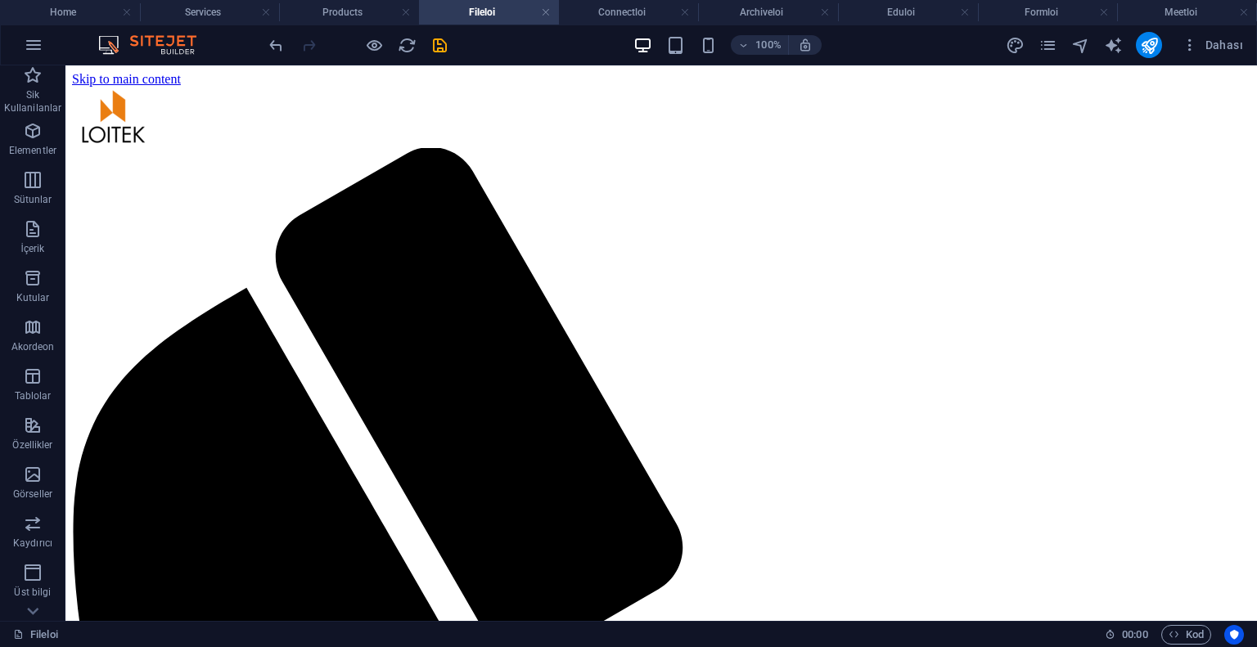
click at [449, 48] on div "100% Dahası" at bounding box center [758, 45] width 984 height 26
click at [439, 47] on icon "save" at bounding box center [439, 45] width 19 height 19
click at [546, 11] on link at bounding box center [546, 13] width 10 height 16
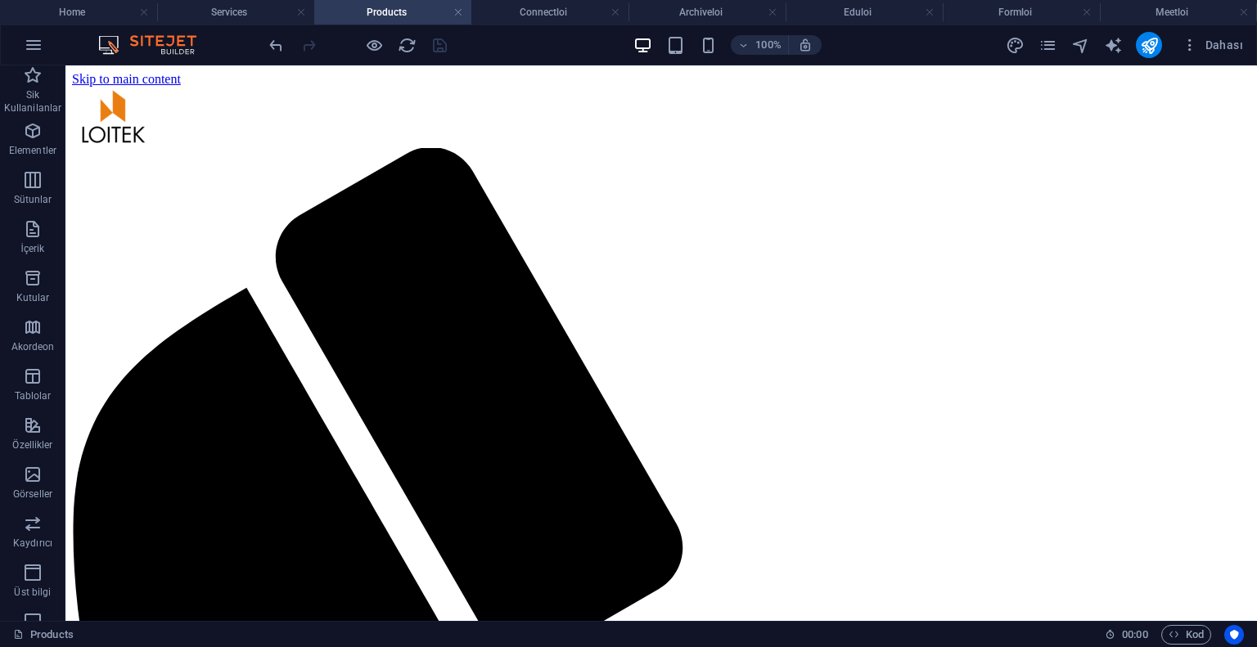
scroll to position [655, 0]
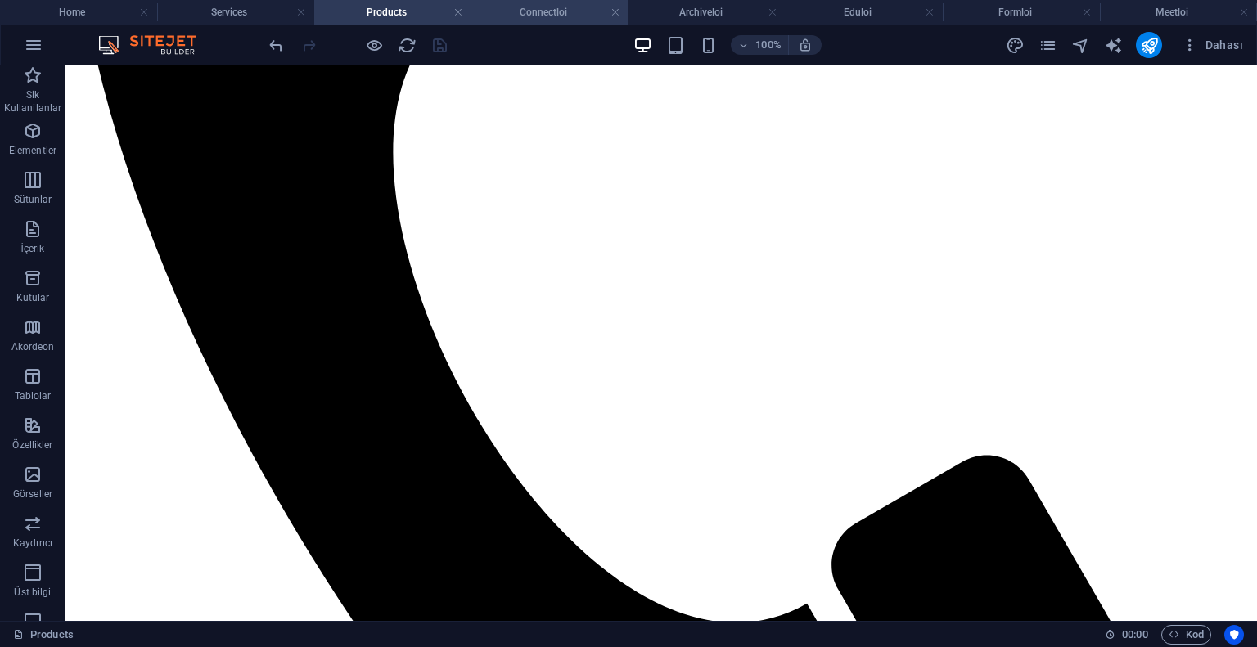
click at [556, 11] on h4 "Connectloi" at bounding box center [549, 12] width 157 height 18
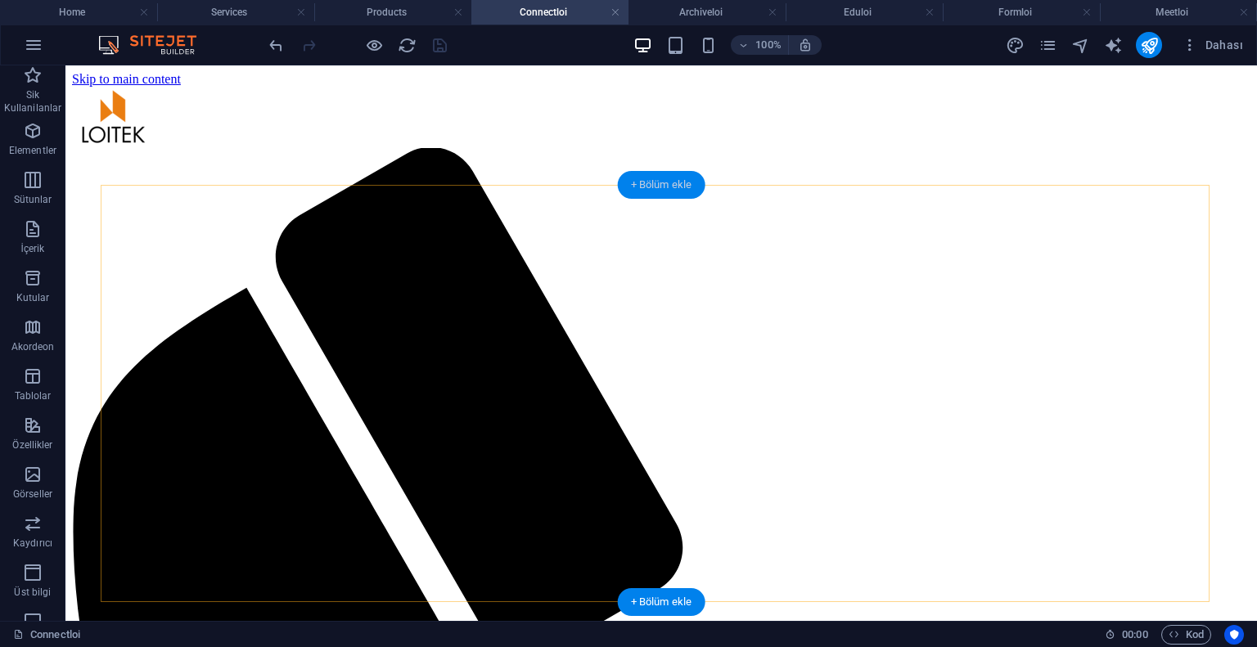
drag, startPoint x: 671, startPoint y: 180, endPoint x: 304, endPoint y: 150, distance: 367.8
click at [671, 180] on div "+ Bölüm ekle" at bounding box center [662, 185] width 88 height 28
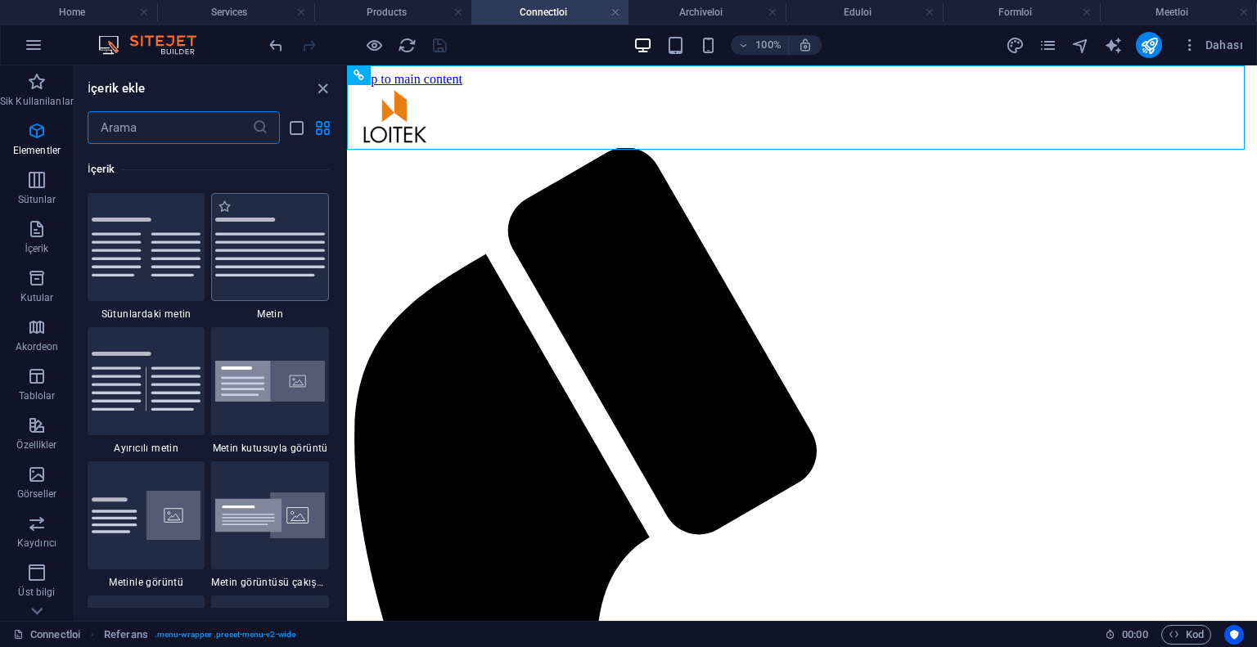
scroll to position [2997, 0]
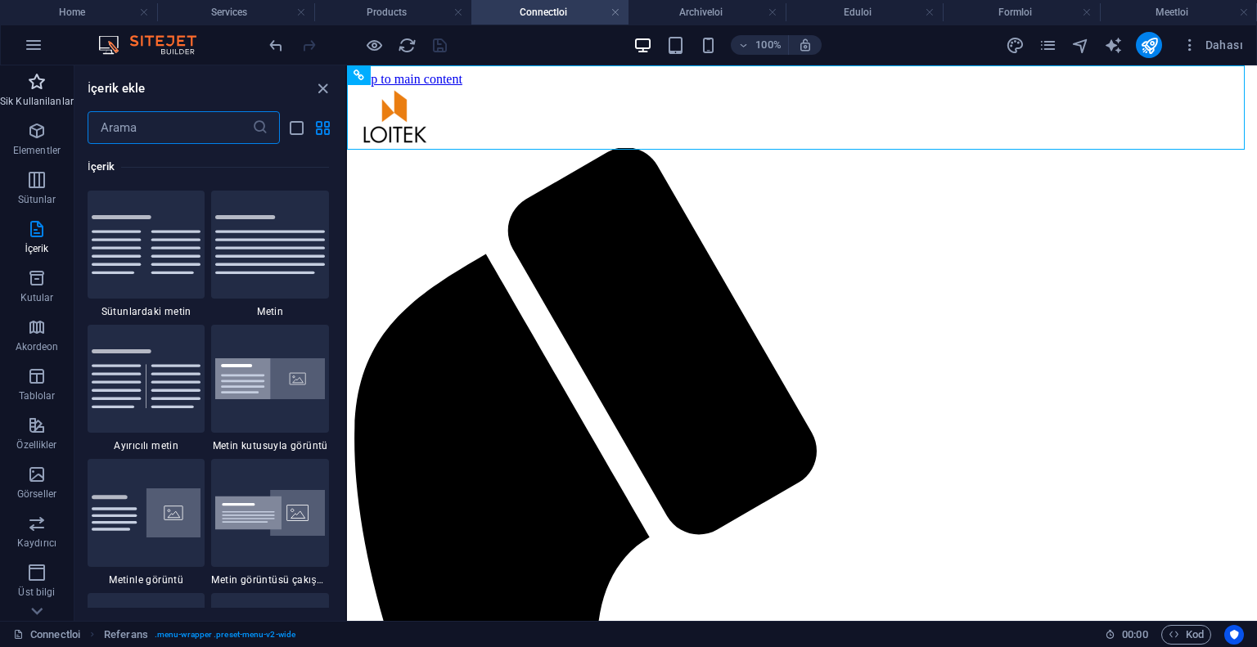
click at [27, 88] on icon "button" at bounding box center [37, 82] width 20 height 20
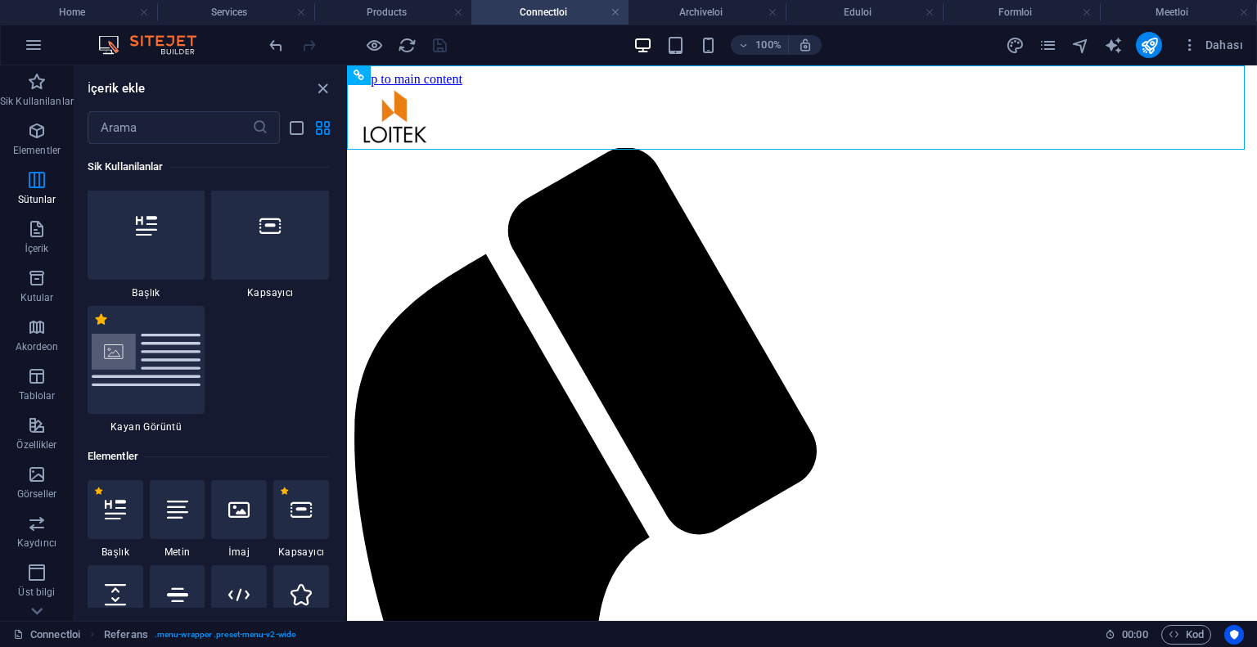
scroll to position [0, 0]
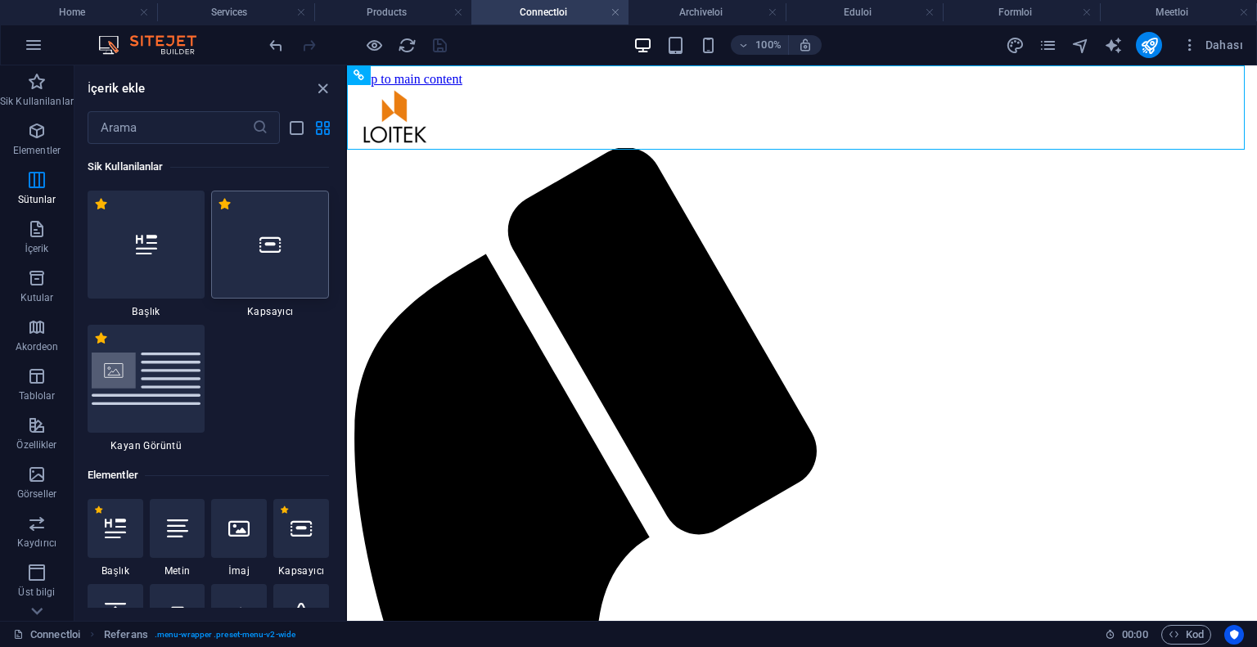
click at [308, 294] on div at bounding box center [270, 245] width 118 height 108
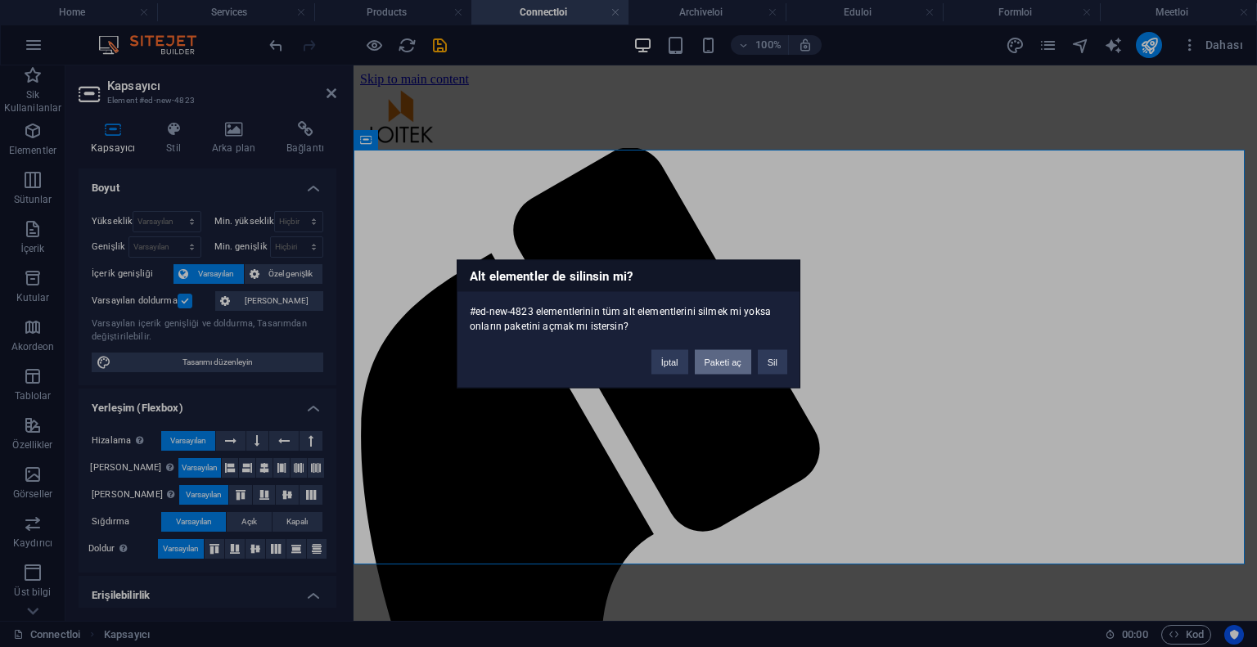
click at [707, 359] on button "Paketi aç" at bounding box center [723, 361] width 56 height 25
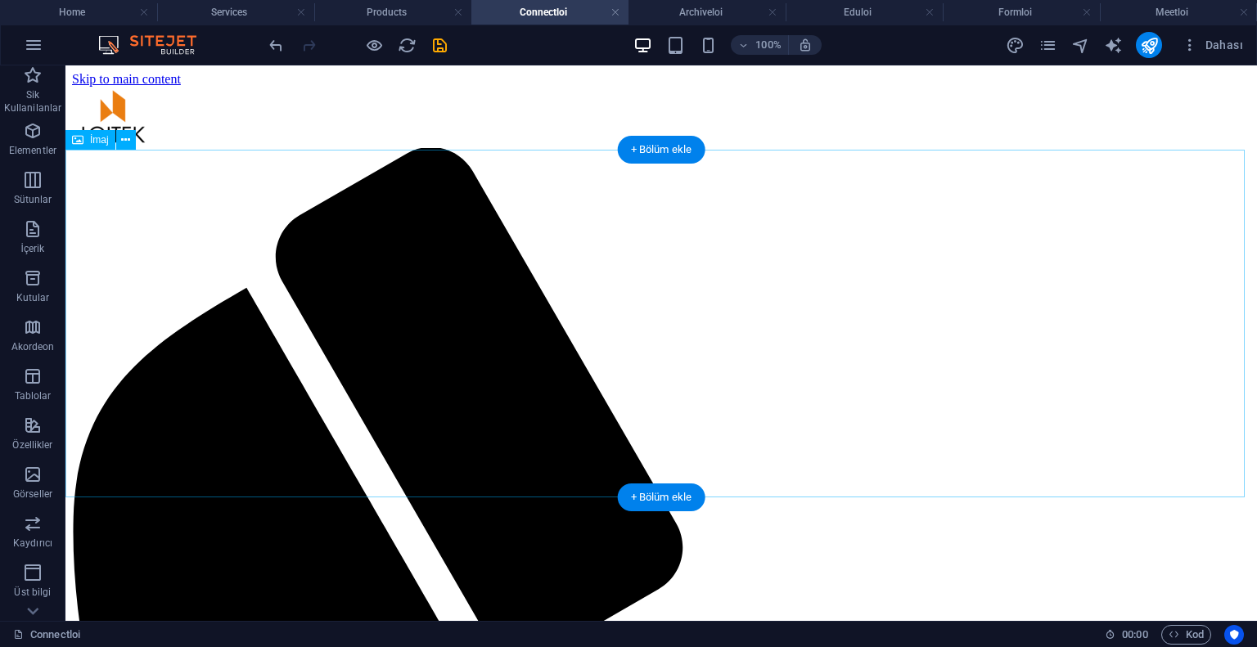
scroll to position [245, 0]
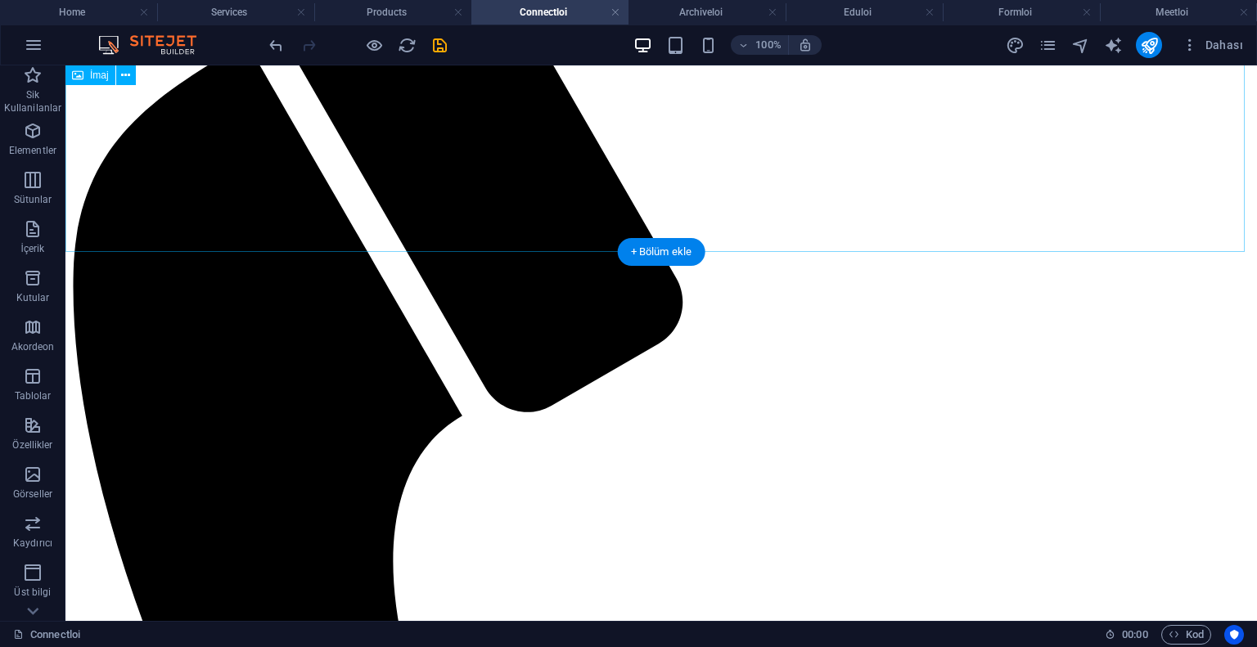
select select "%"
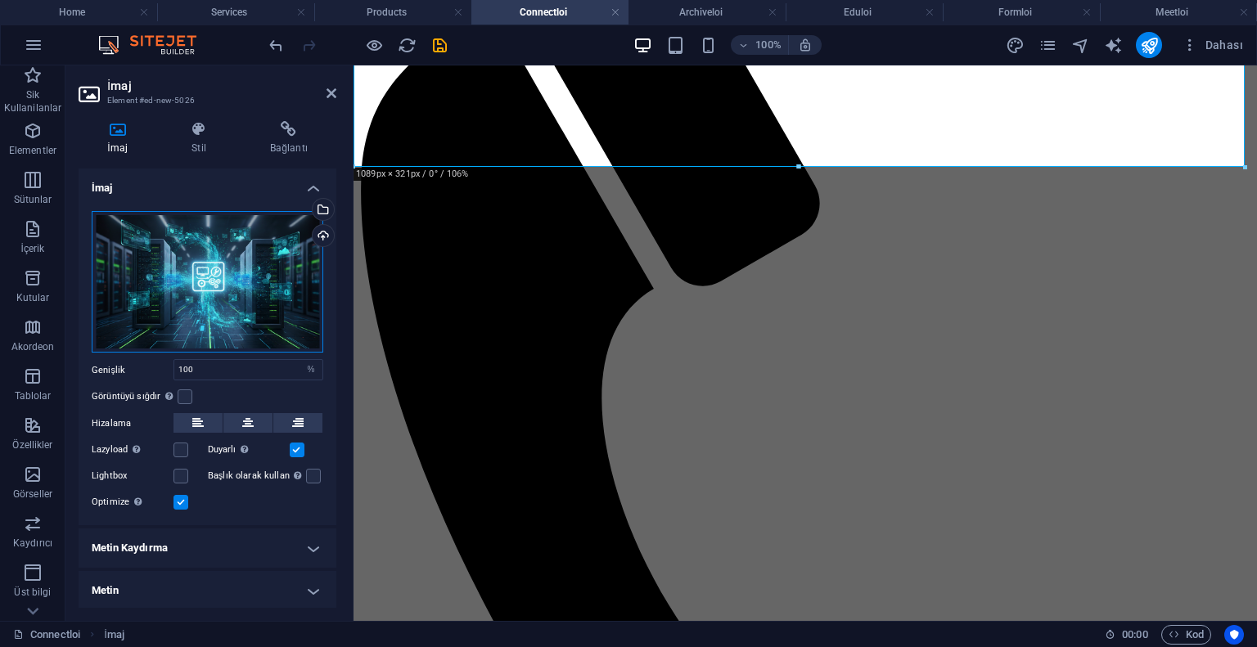
click at [273, 269] on div "Dosyaları buraya sürükleyin, dosyaları seçmek için tıklayın veya Dosyalardan ya…" at bounding box center [208, 282] width 232 height 142
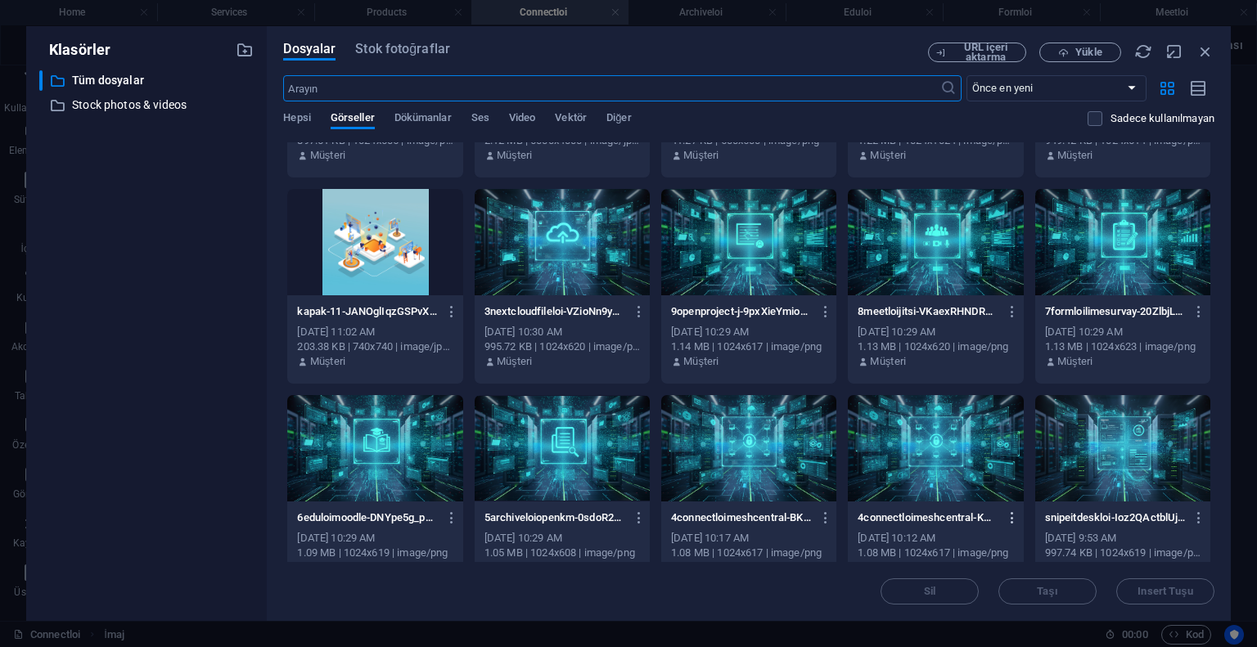
scroll to position [655, 0]
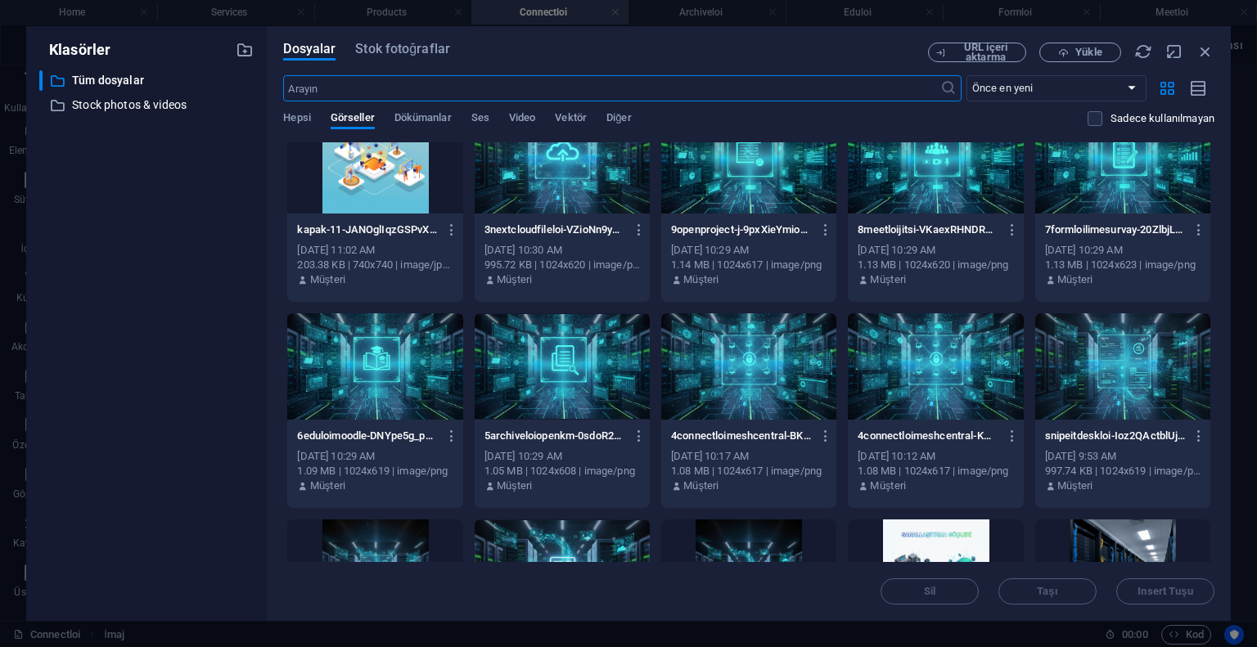
click at [764, 370] on div at bounding box center [748, 366] width 175 height 106
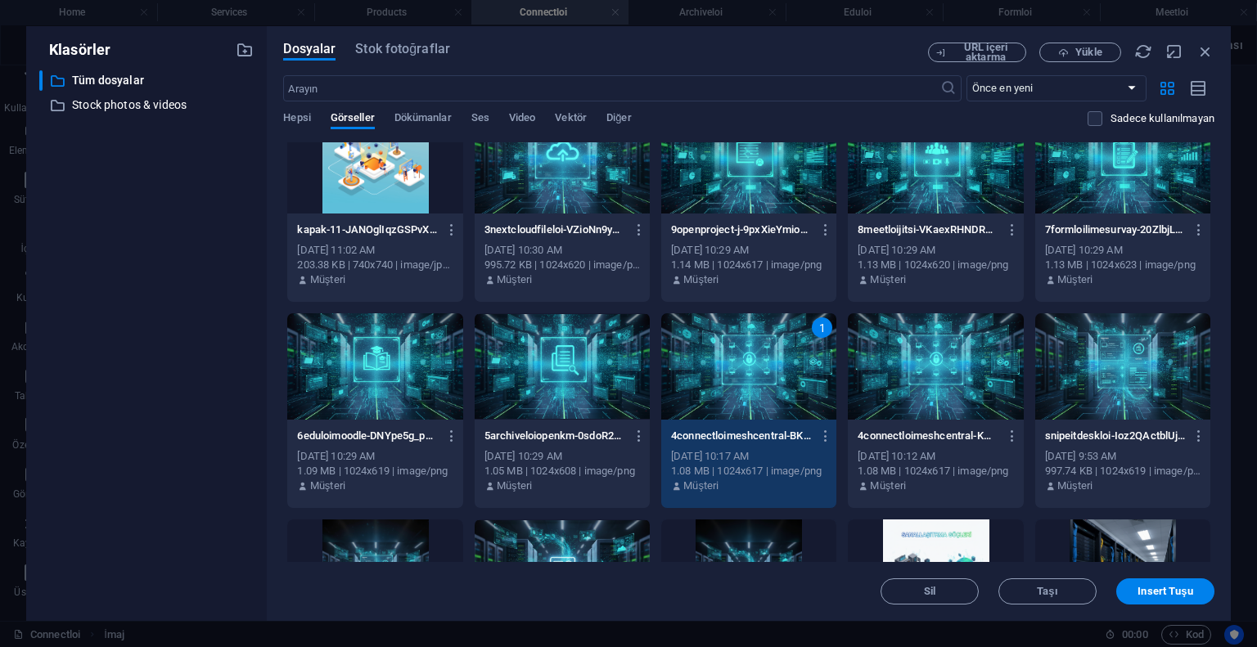
click at [764, 370] on div "1" at bounding box center [748, 366] width 175 height 106
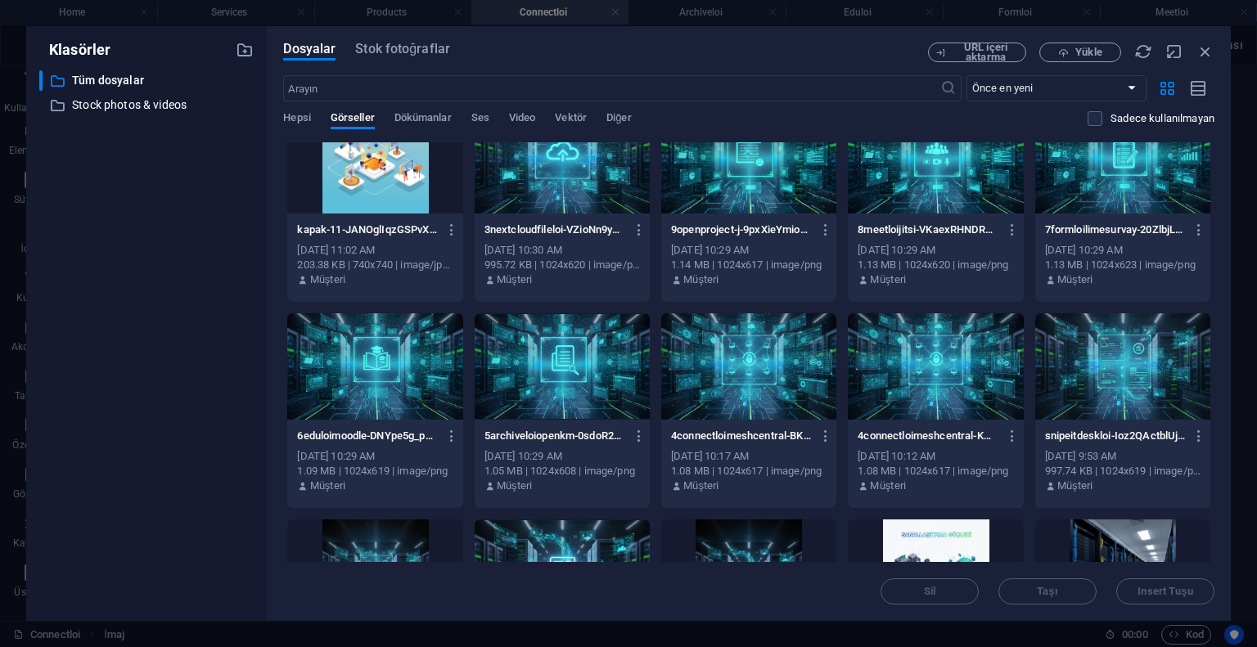
click at [760, 370] on div at bounding box center [748, 366] width 175 height 106
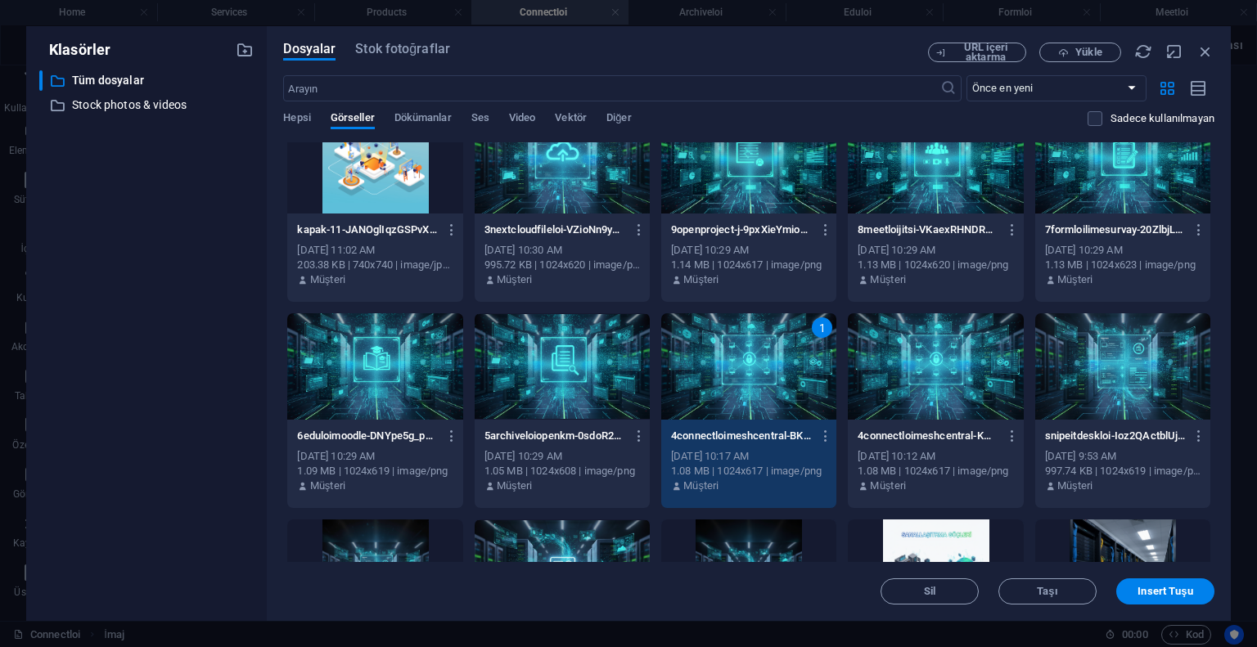
click at [760, 370] on div "1" at bounding box center [748, 366] width 175 height 106
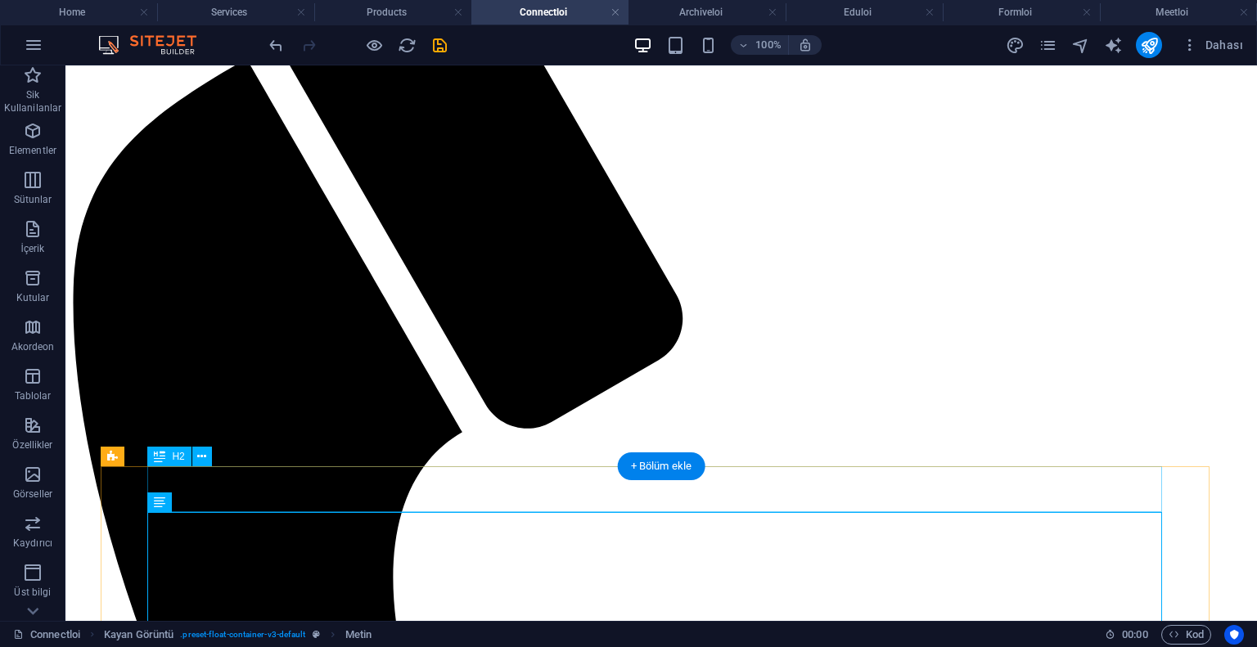
scroll to position [0, 0]
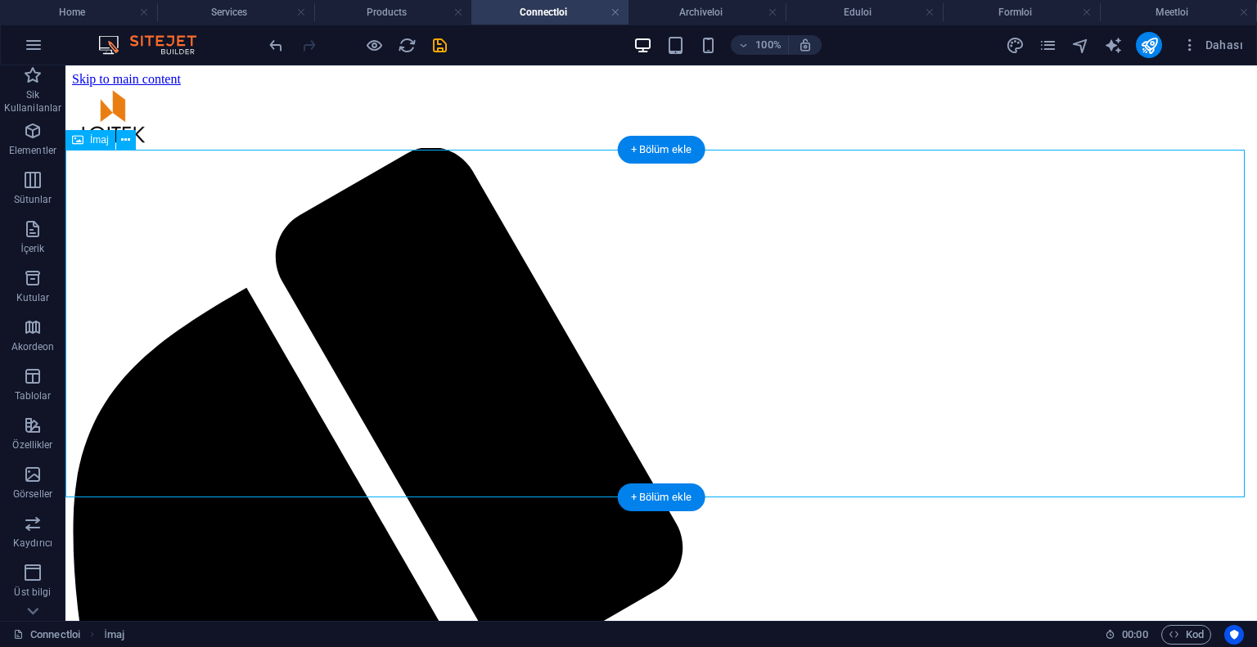
select select "%"
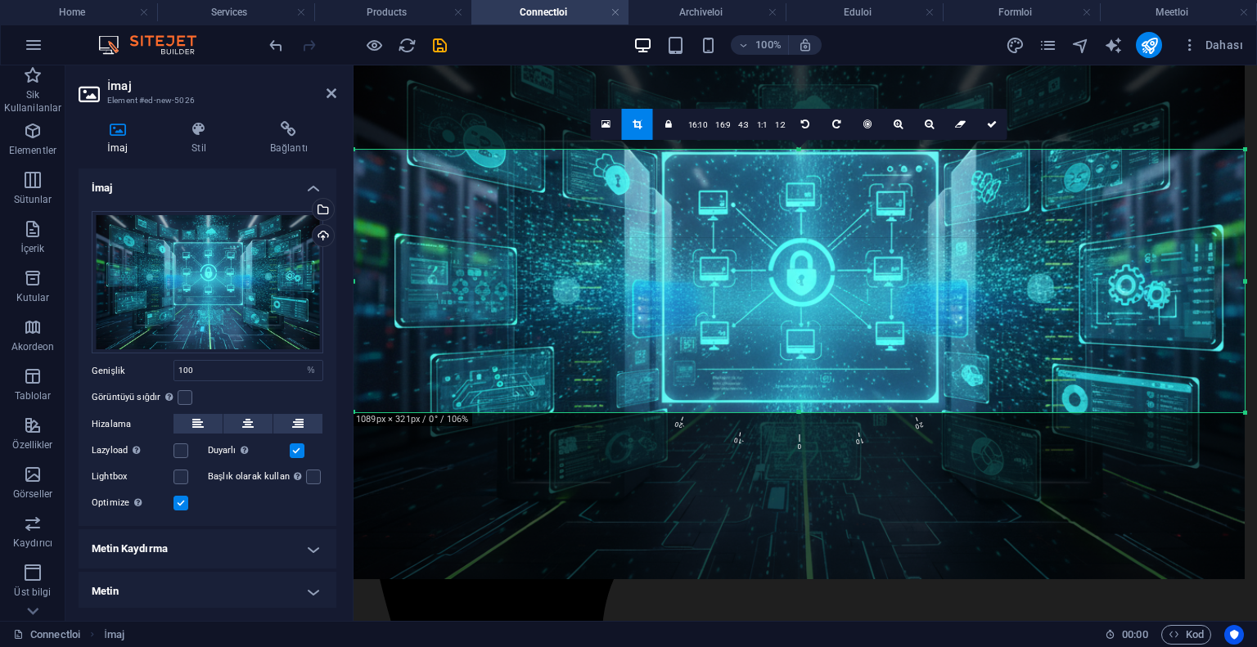
drag, startPoint x: 824, startPoint y: 299, endPoint x: 821, endPoint y: 323, distance: 24.8
click at [821, 323] on div at bounding box center [798, 311] width 891 height 537
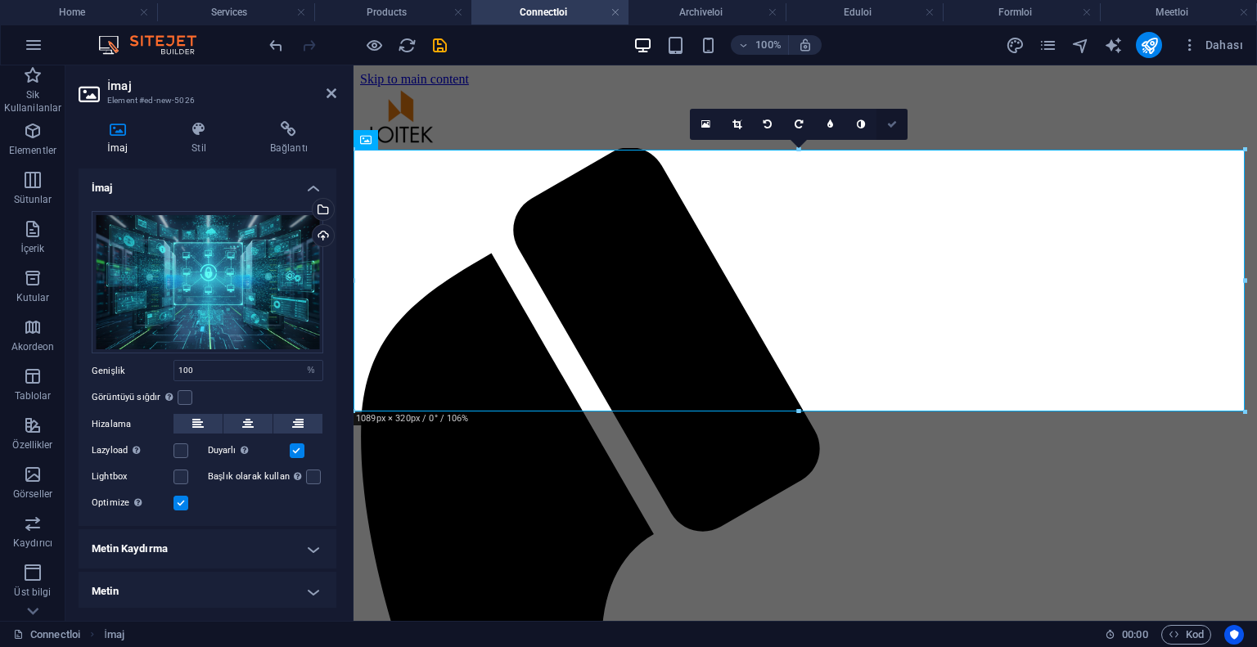
click at [888, 124] on icon at bounding box center [892, 124] width 10 height 10
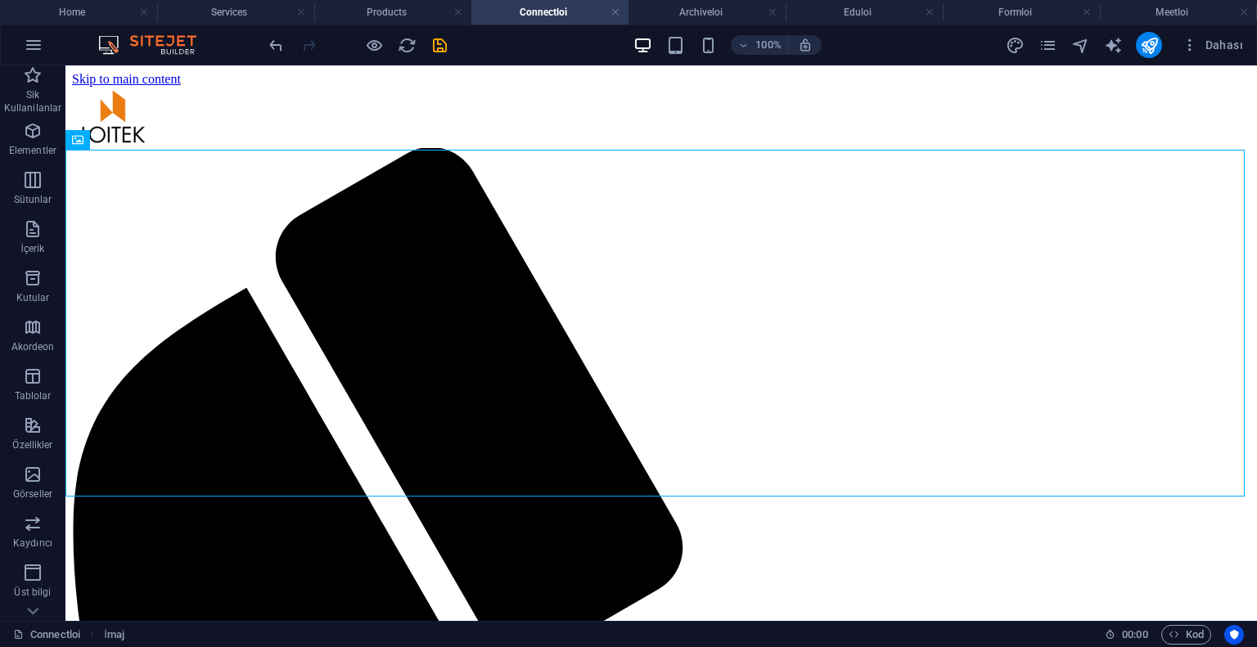
click at [439, 38] on icon "save" at bounding box center [439, 45] width 19 height 19
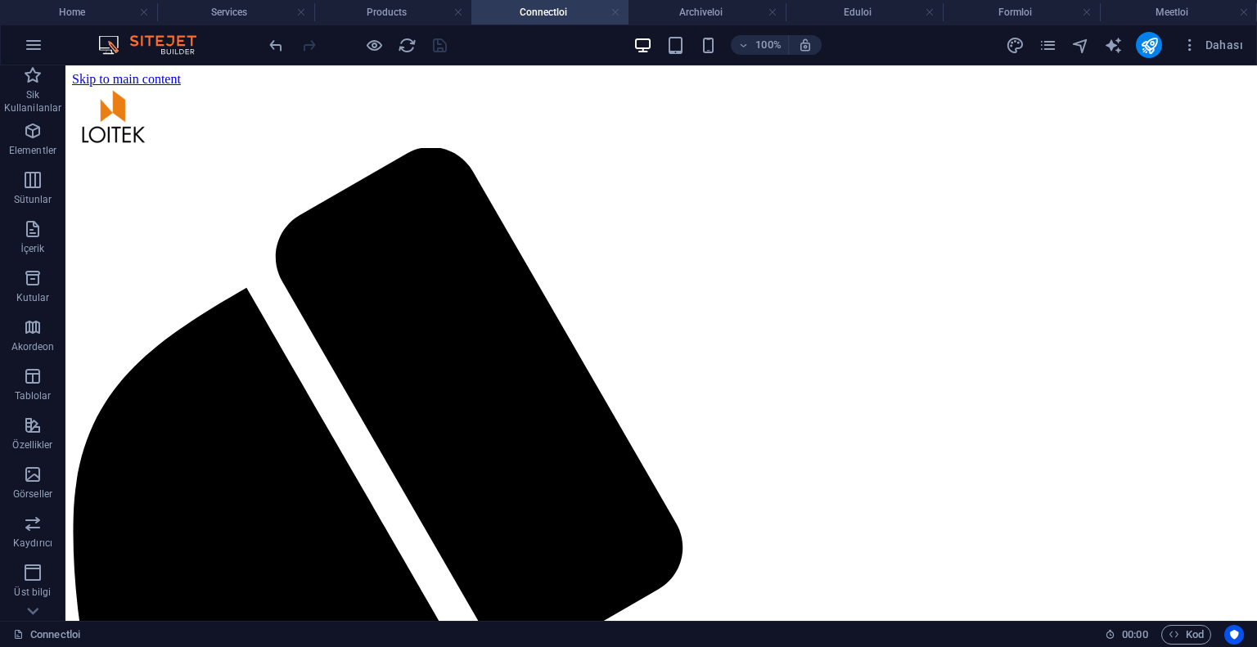
click at [618, 11] on link at bounding box center [615, 13] width 10 height 16
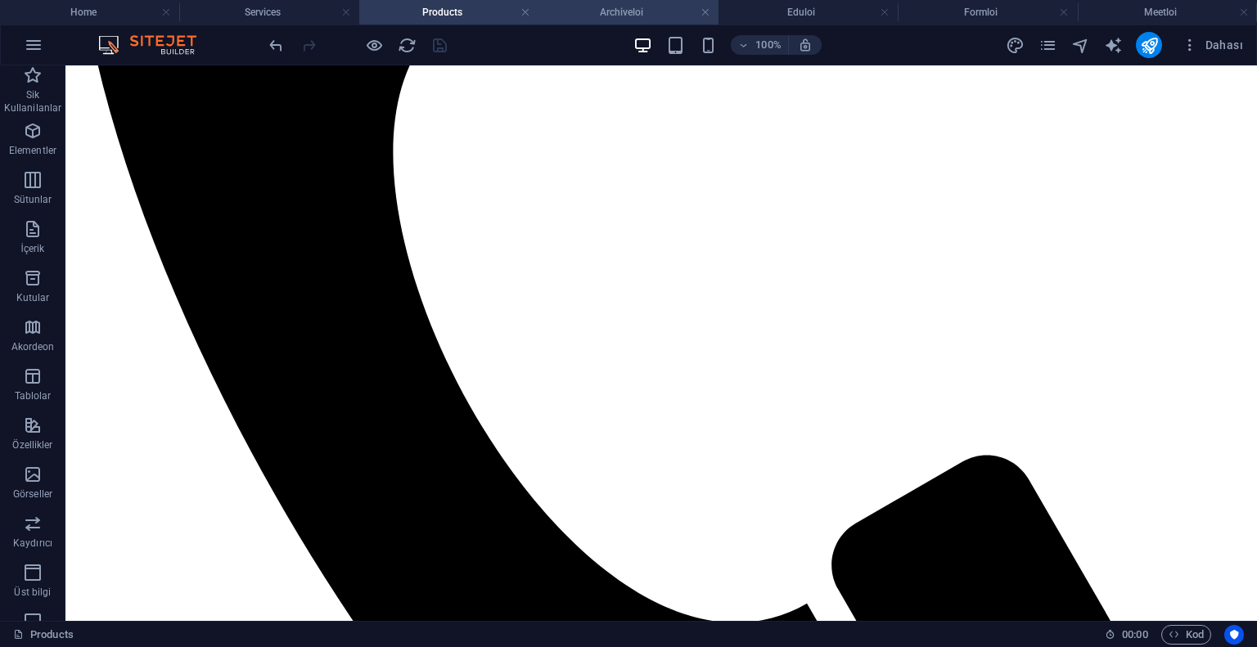
click at [592, 14] on h4 "Archiveloi" at bounding box center [627, 12] width 179 height 18
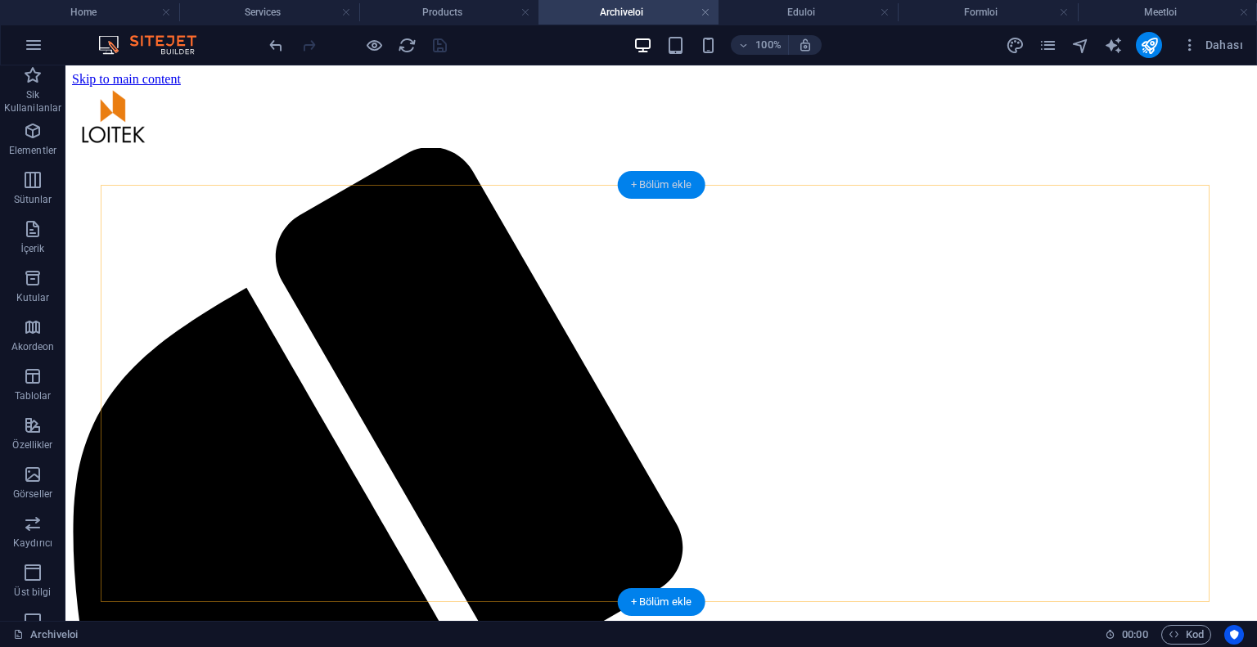
click at [660, 191] on div "+ Bölüm ekle" at bounding box center [662, 185] width 88 height 28
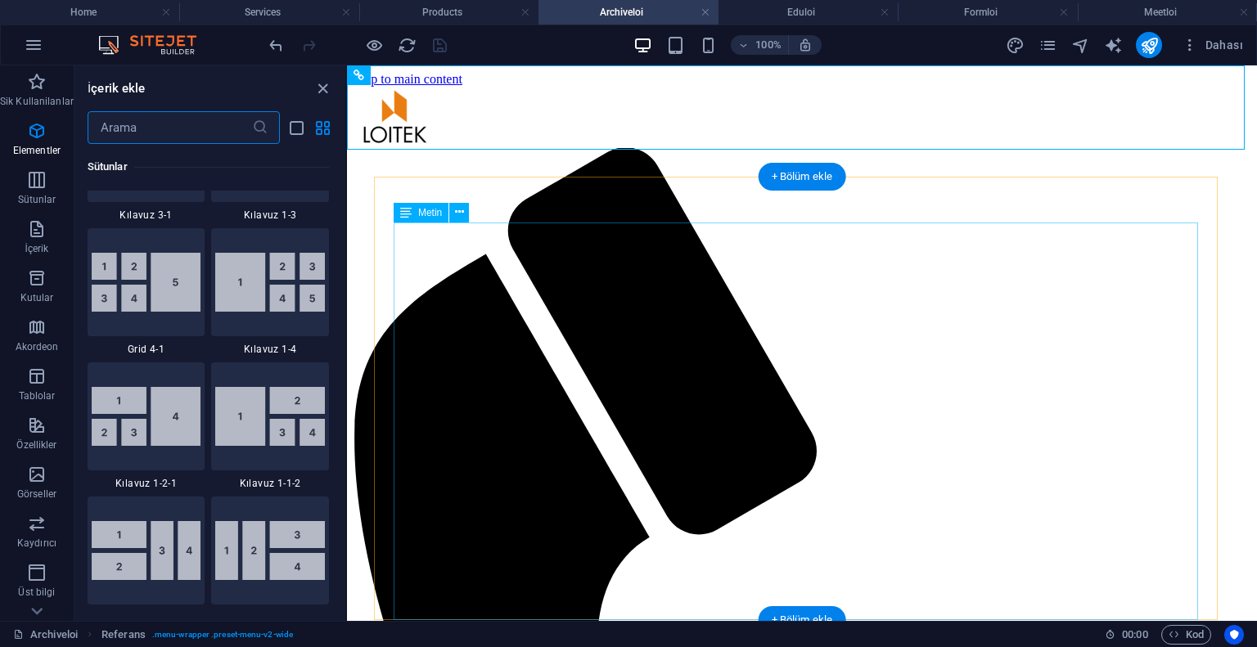
scroll to position [2997, 0]
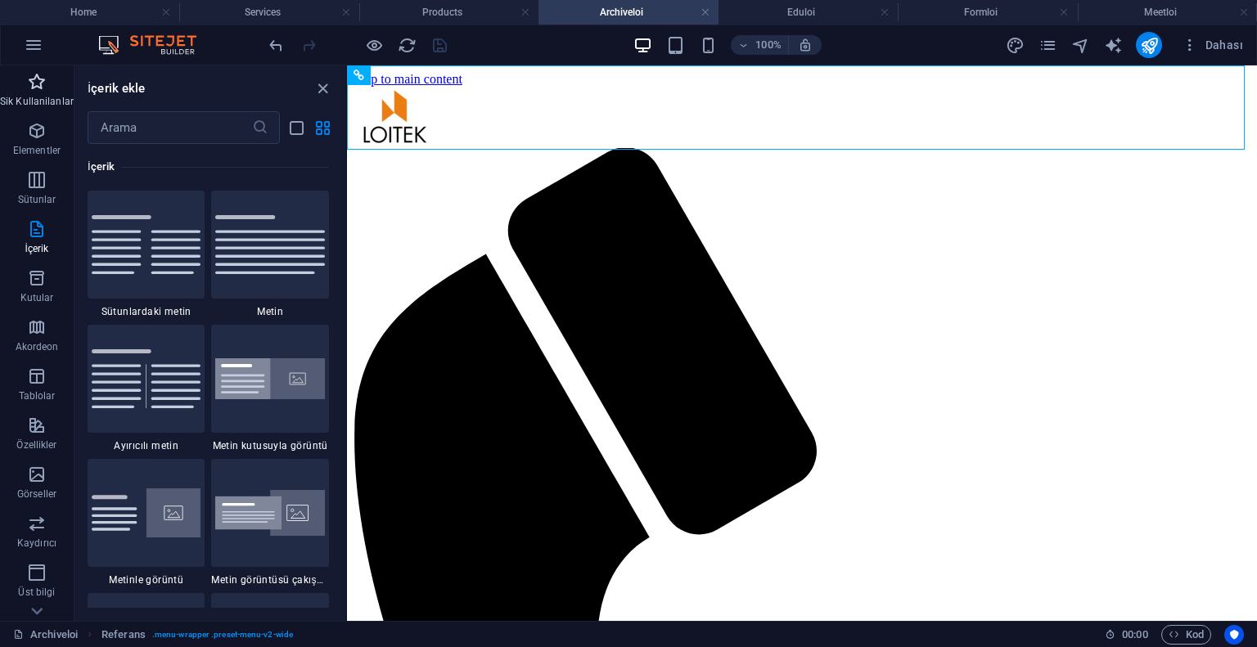
click at [35, 95] on p "Sik Kullanilanlar" at bounding box center [37, 101] width 74 height 13
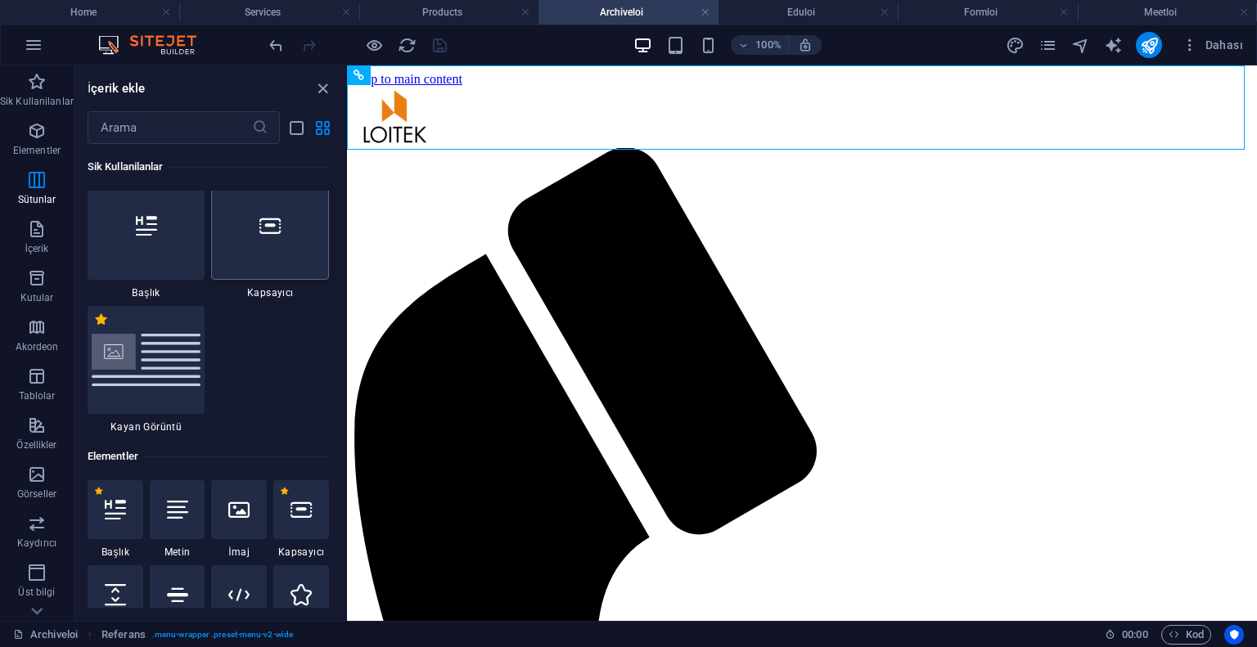
scroll to position [0, 0]
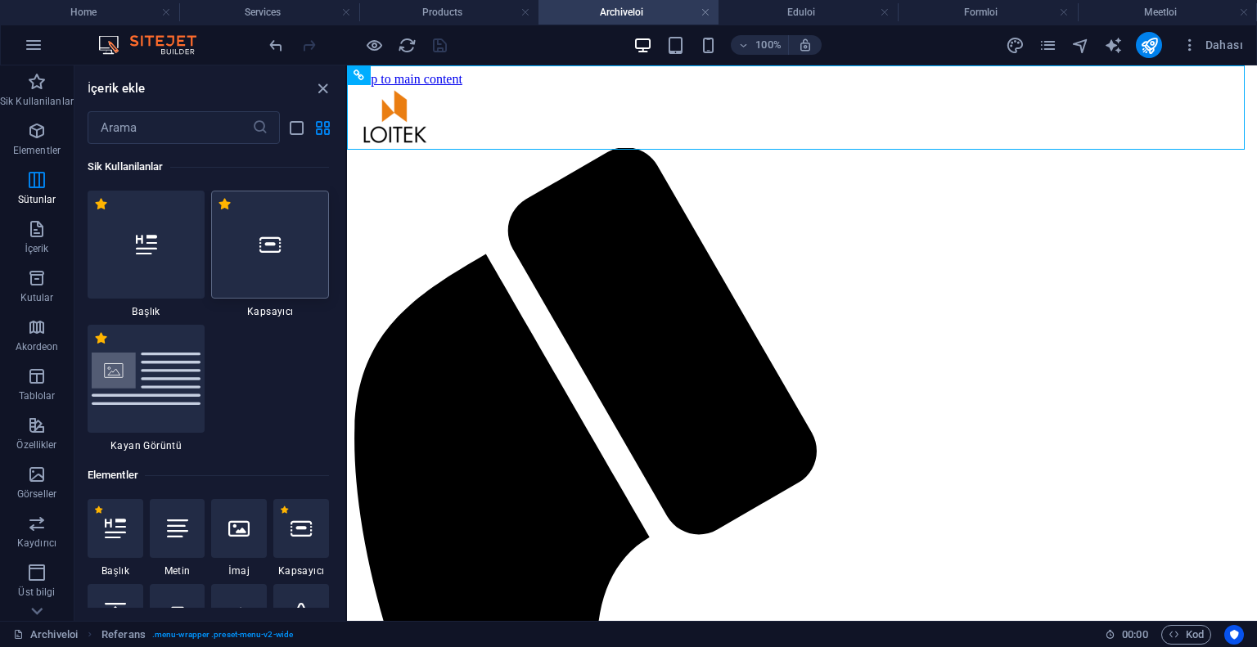
click at [284, 273] on div at bounding box center [270, 245] width 118 height 108
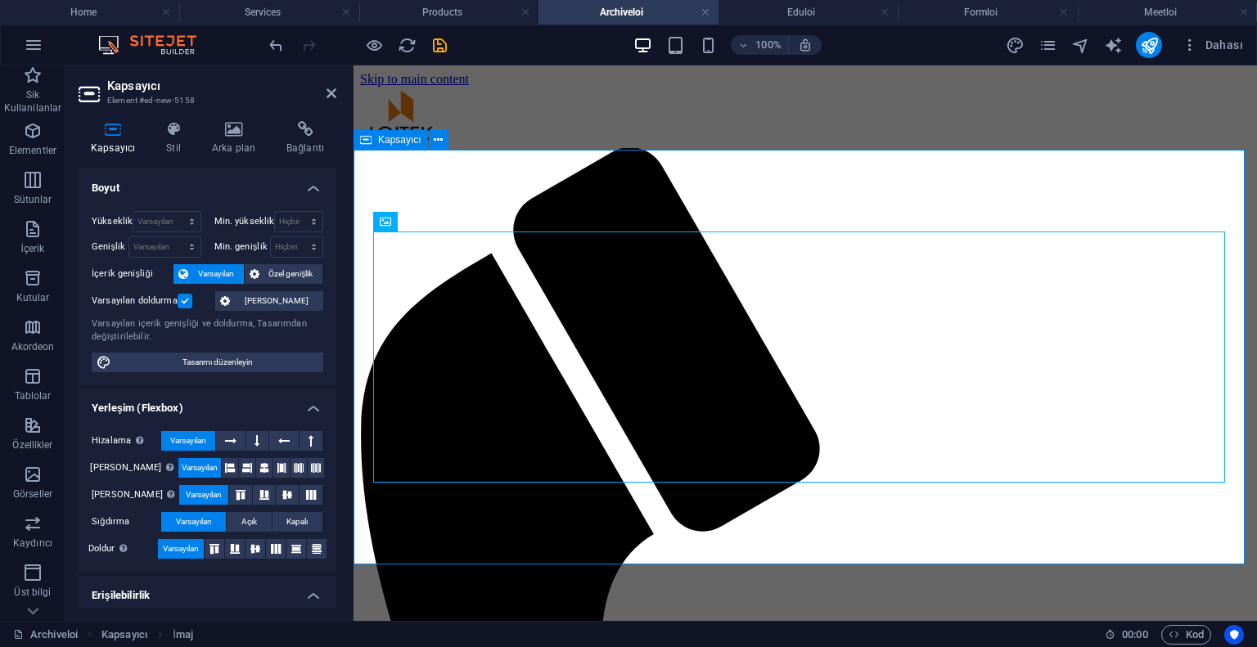
drag, startPoint x: 509, startPoint y: 163, endPoint x: 515, endPoint y: 173, distance: 12.1
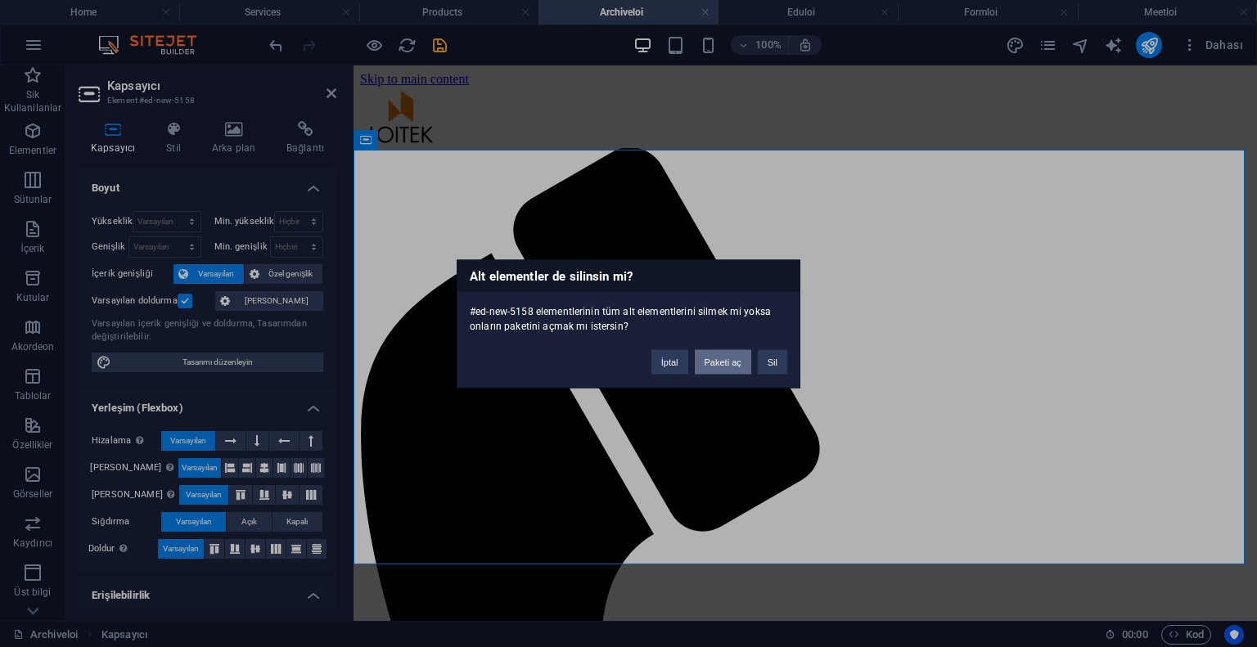
click at [727, 369] on button "Paketi aç" at bounding box center [723, 361] width 56 height 25
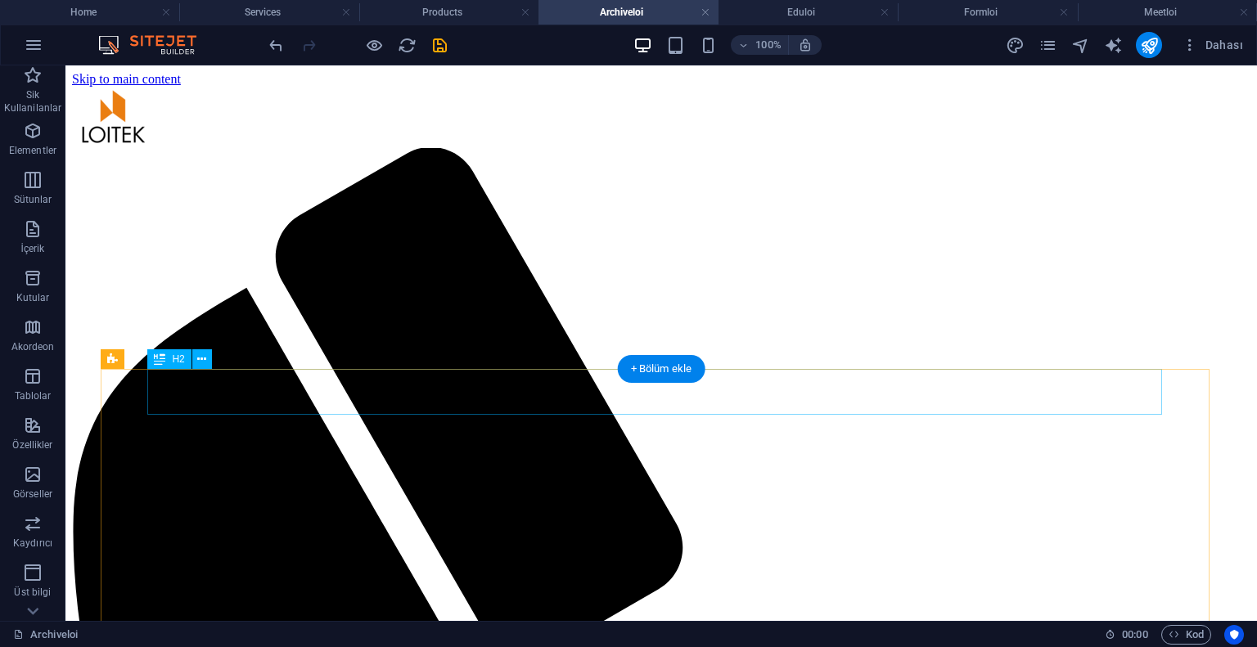
scroll to position [245, 0]
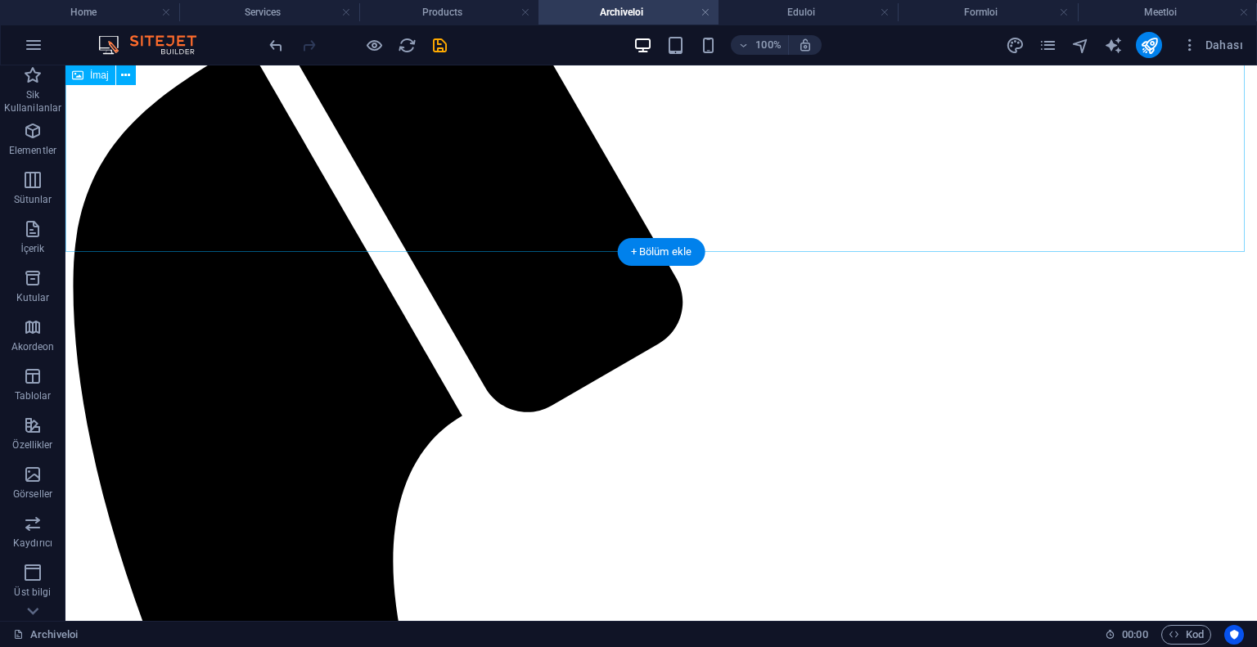
select select "%"
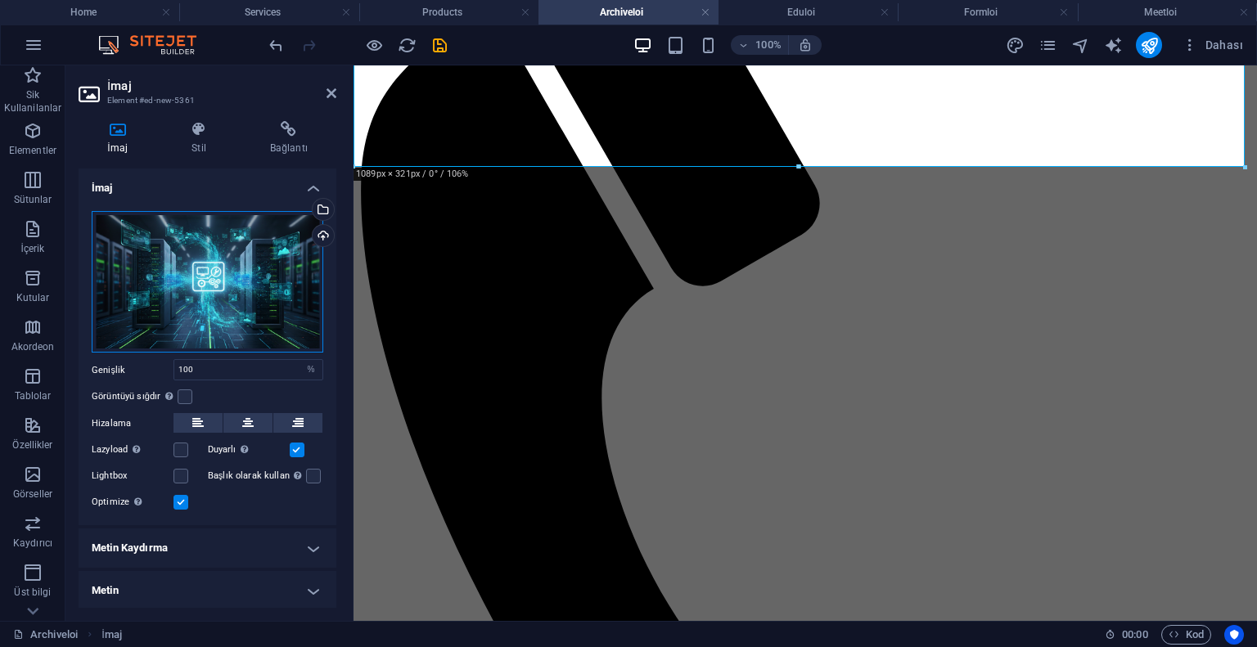
click at [203, 266] on div "Dosyaları buraya sürükleyin, dosyaları seçmek için tıklayın veya Dosyalardan ya…" at bounding box center [208, 282] width 232 height 142
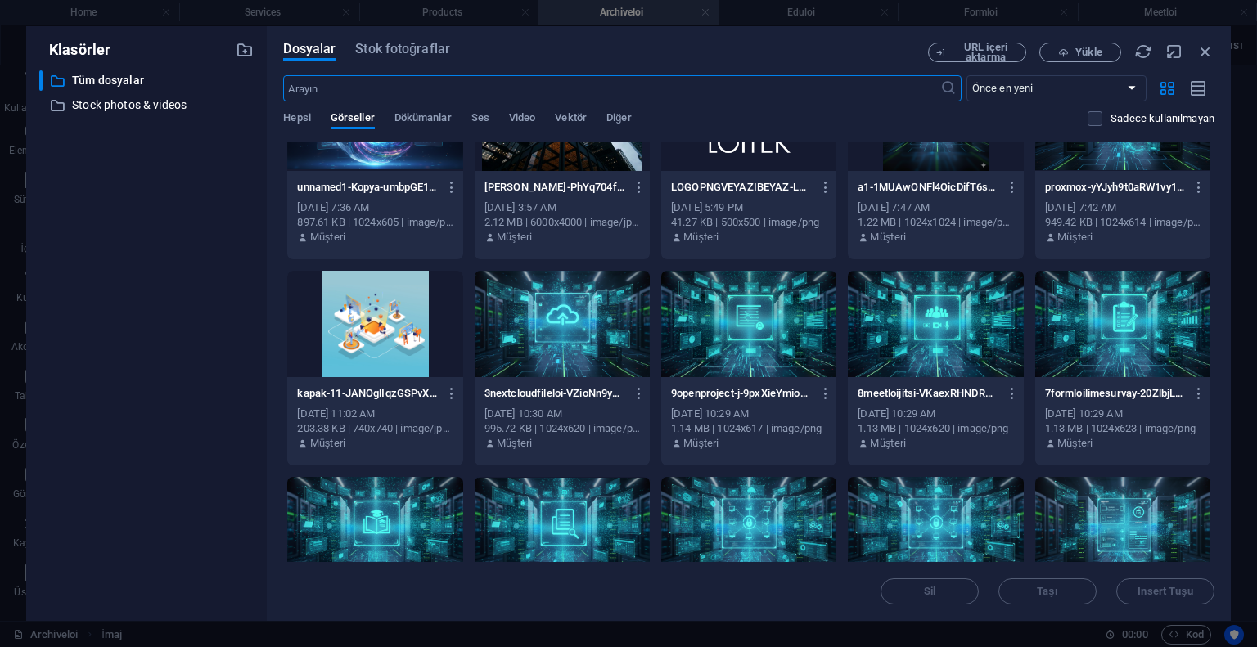
scroll to position [573, 0]
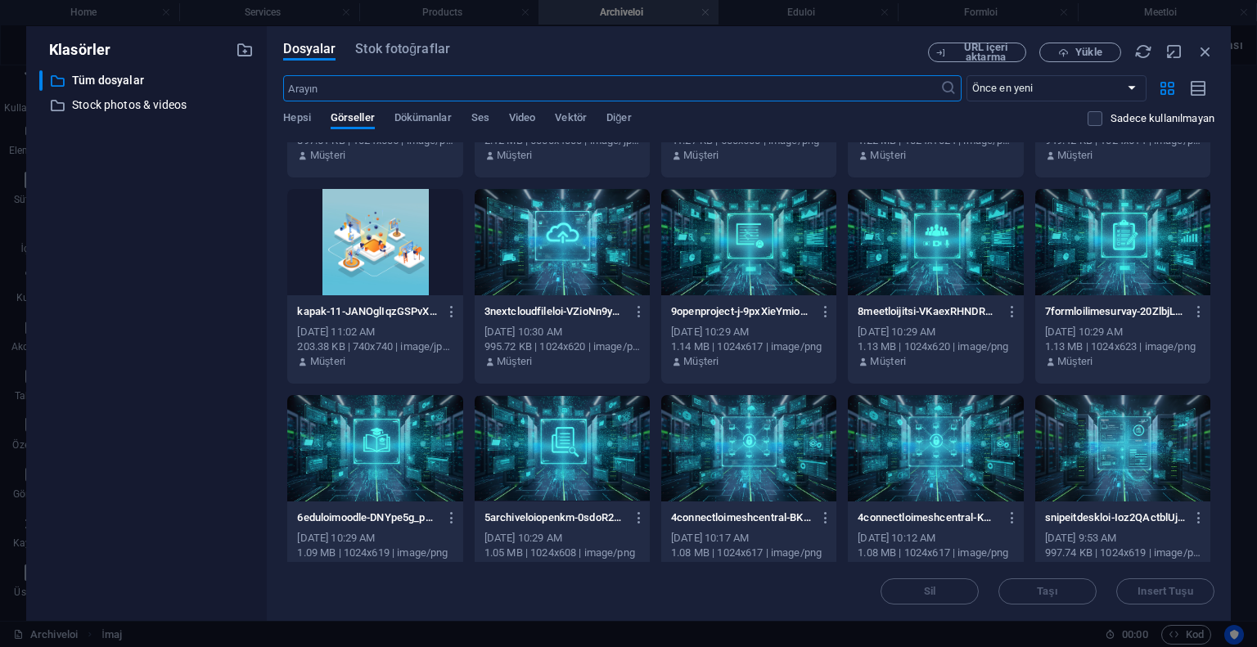
click at [605, 445] on div at bounding box center [562, 448] width 175 height 106
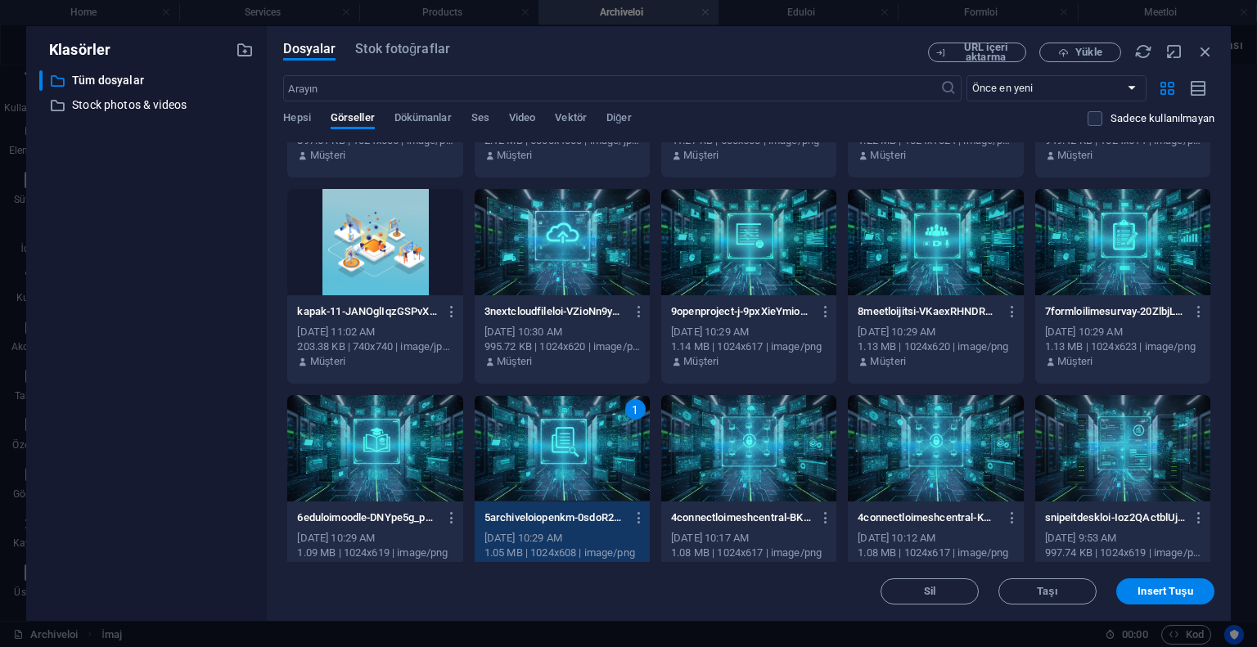
click at [605, 445] on div "1" at bounding box center [562, 448] width 175 height 106
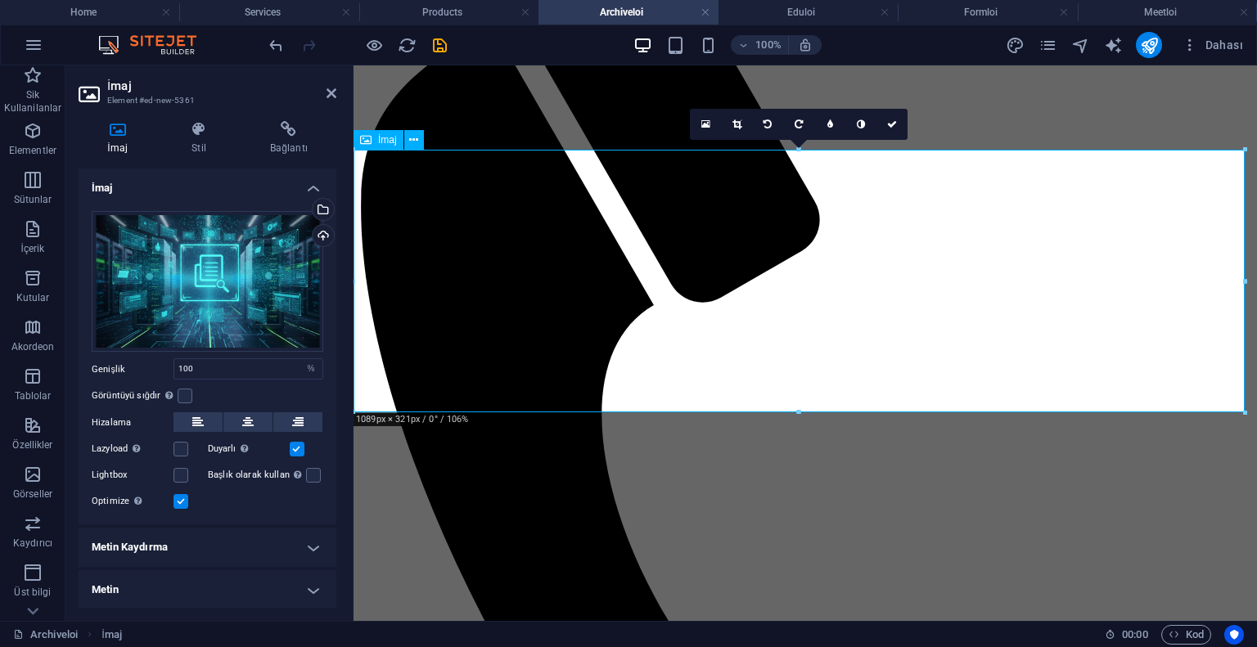
scroll to position [0, 0]
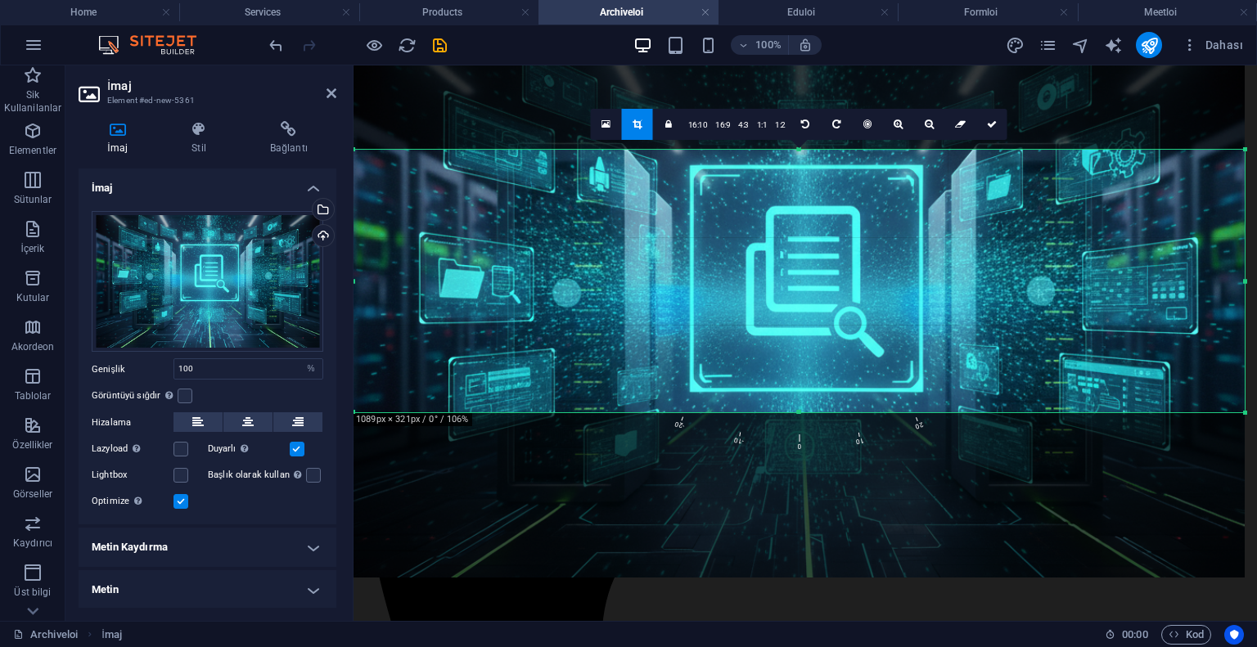
drag, startPoint x: 819, startPoint y: 298, endPoint x: 821, endPoint y: 330, distance: 32.0
click at [821, 330] on div at bounding box center [798, 312] width 891 height 529
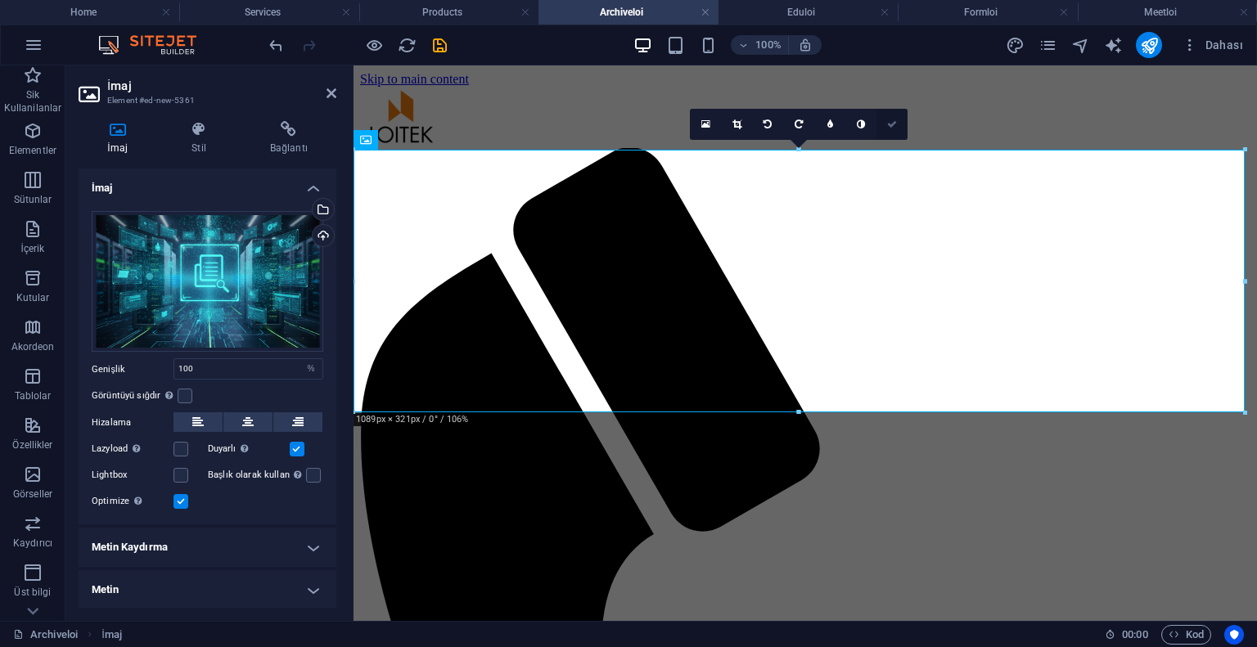
click at [894, 127] on icon at bounding box center [892, 124] width 10 height 10
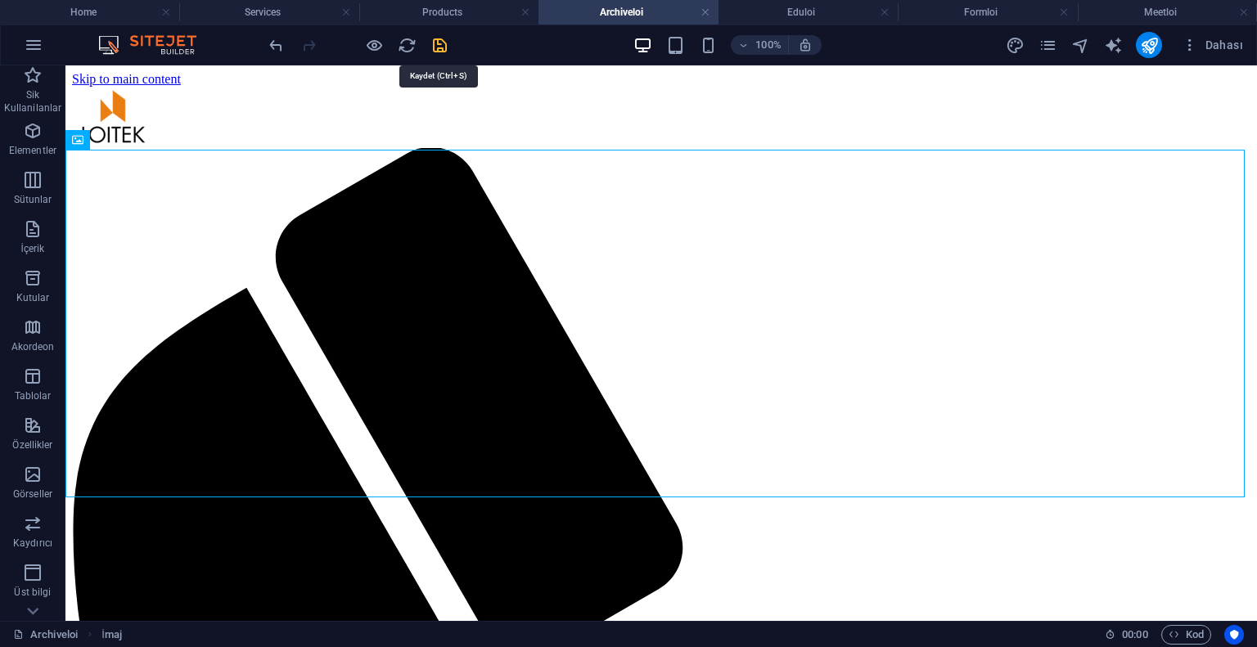
click at [436, 43] on icon "save" at bounding box center [439, 45] width 19 height 19
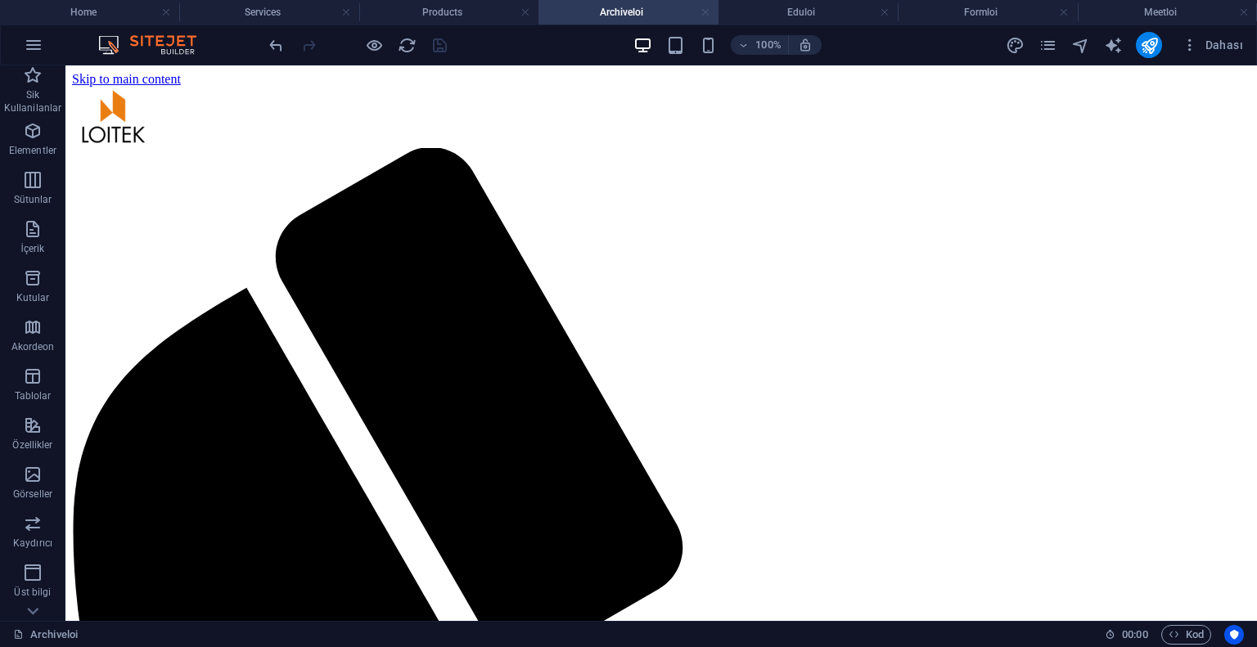
click at [703, 14] on link at bounding box center [705, 13] width 10 height 16
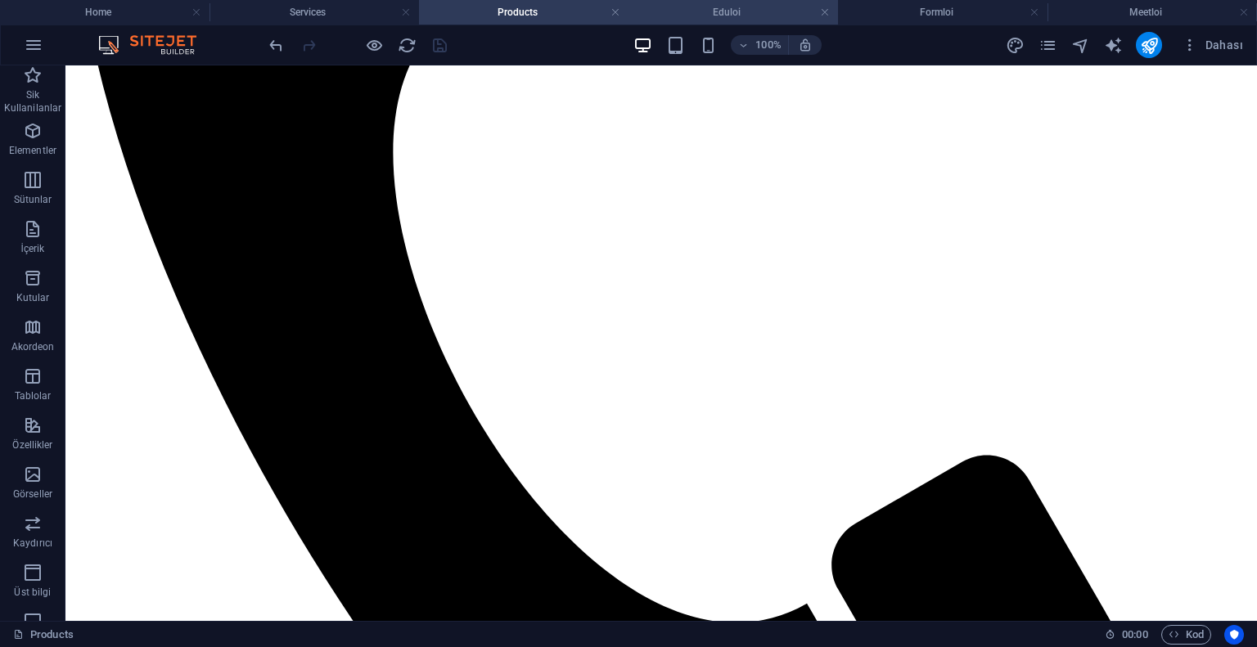
click at [696, 9] on h4 "Eduloi" at bounding box center [732, 12] width 209 height 18
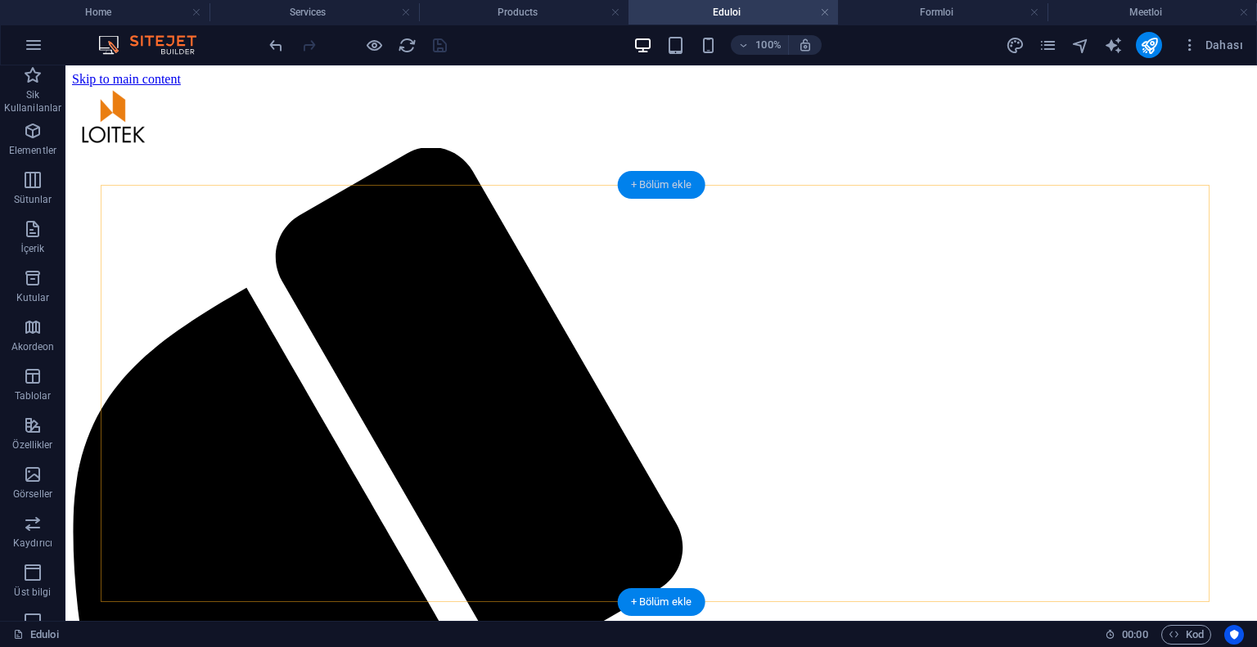
drag, startPoint x: 656, startPoint y: 176, endPoint x: 313, endPoint y: 136, distance: 345.2
click at [656, 176] on div "+ Bölüm ekle" at bounding box center [662, 185] width 88 height 28
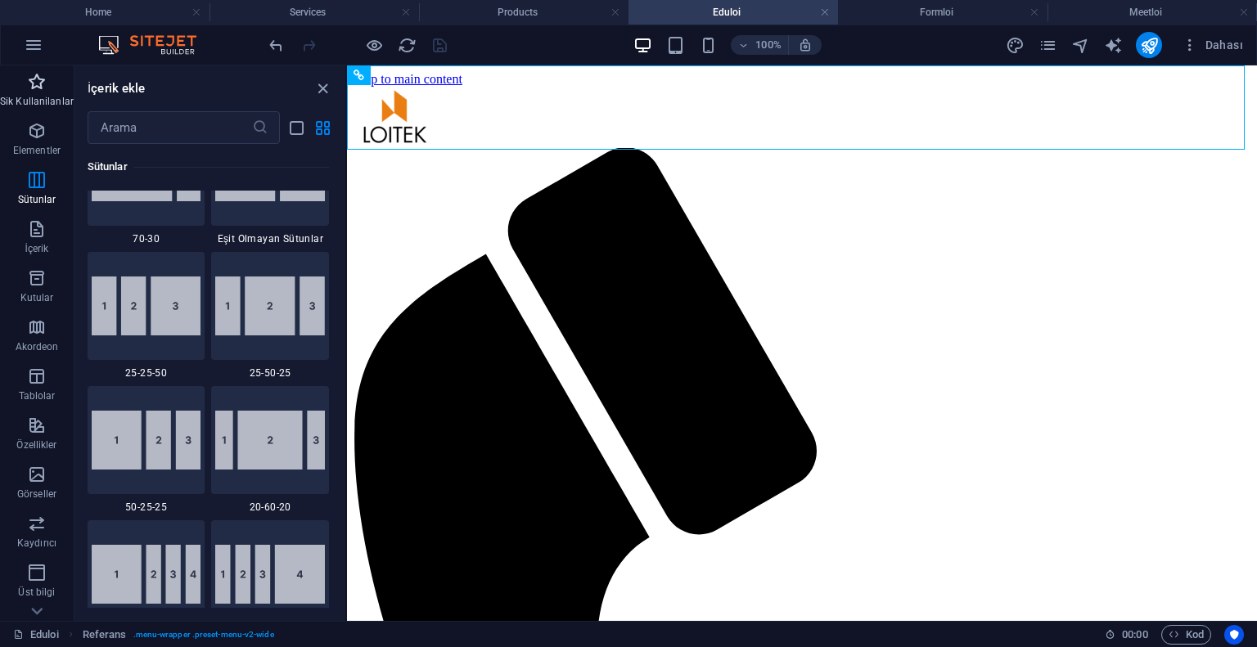
click at [29, 79] on icon "button" at bounding box center [37, 82] width 20 height 20
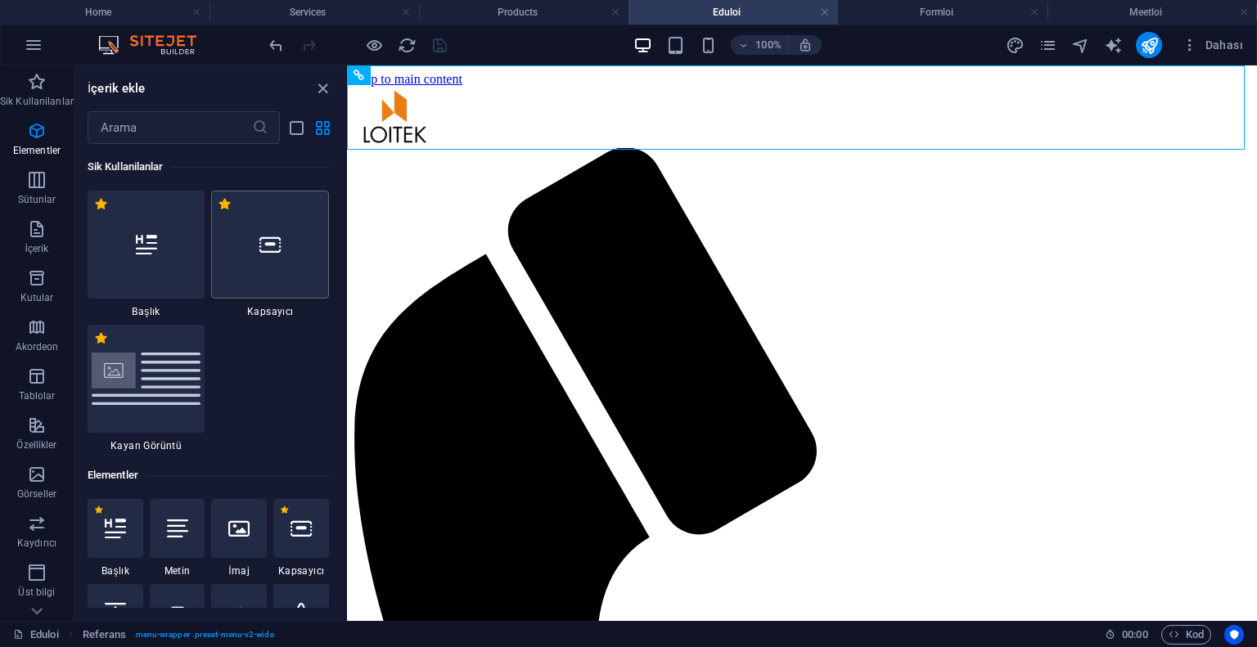
click at [289, 234] on div at bounding box center [270, 245] width 118 height 108
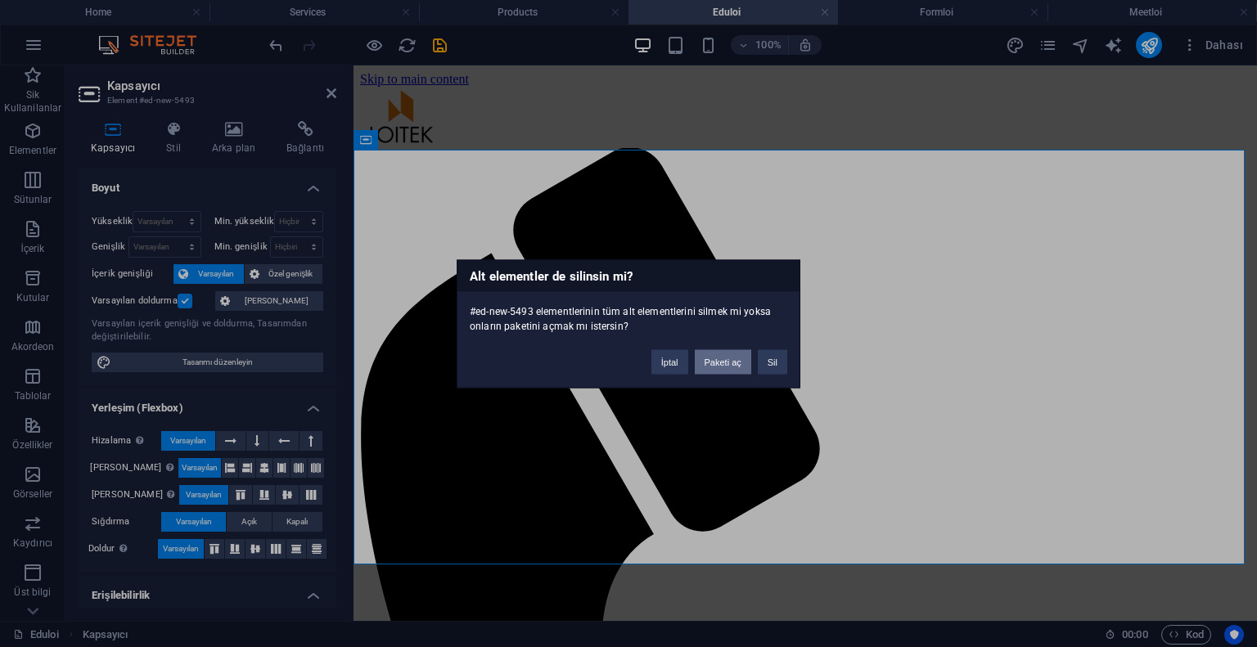
click at [730, 359] on button "Paketi aç" at bounding box center [723, 361] width 56 height 25
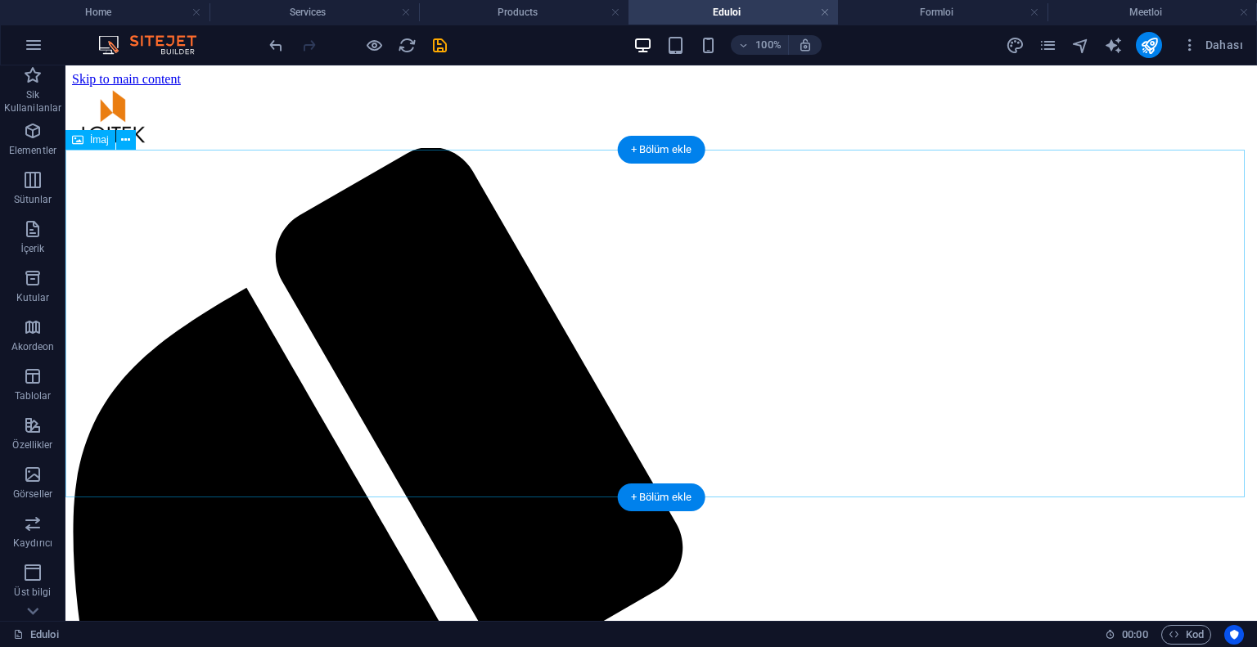
scroll to position [164, 0]
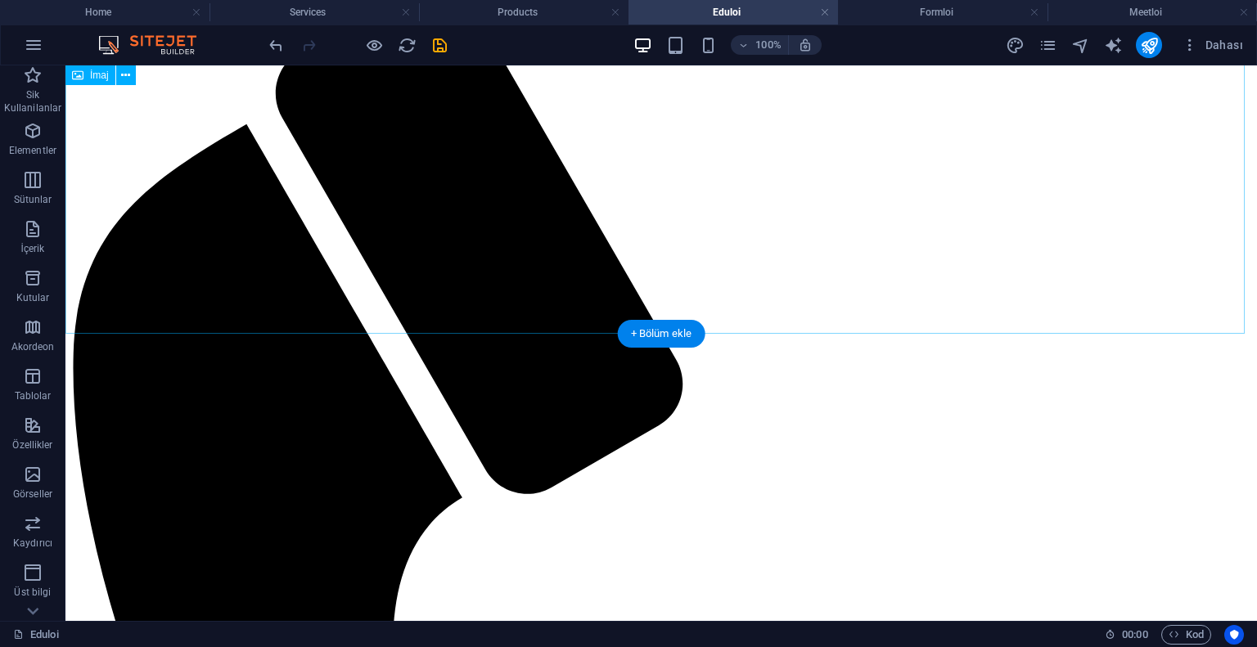
select select "%"
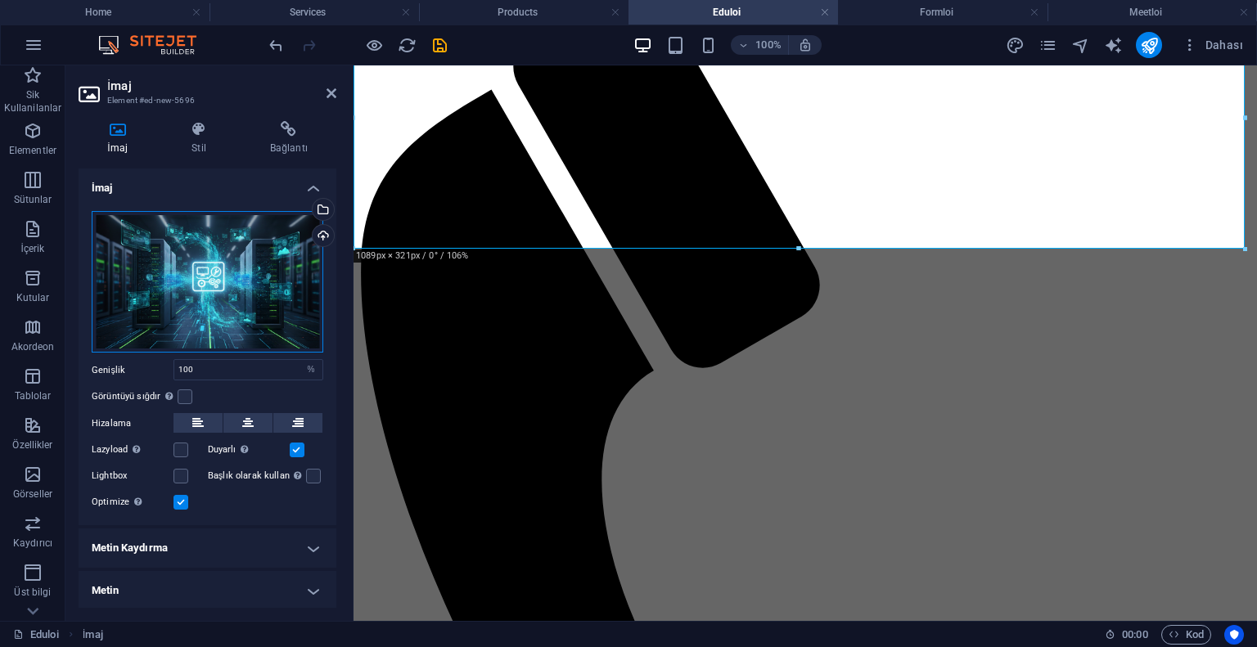
click at [218, 258] on div "Dosyaları buraya sürükleyin, dosyaları seçmek için tıklayın veya Dosyalardan ya…" at bounding box center [208, 282] width 232 height 142
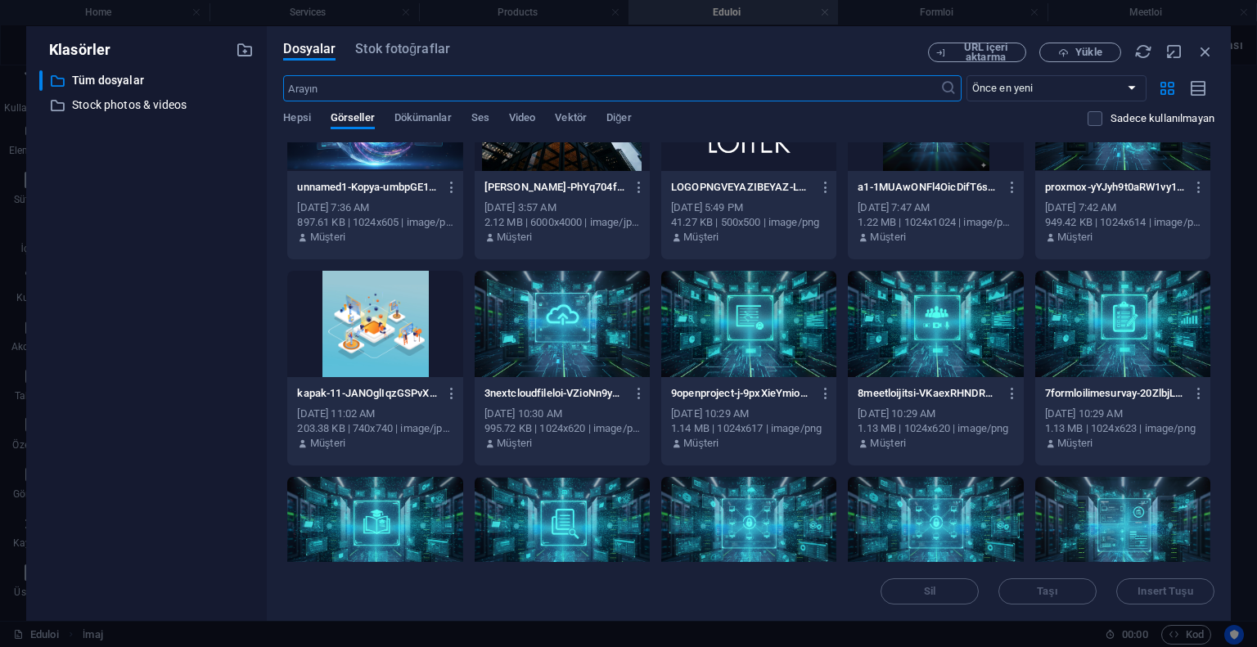
scroll to position [655, 0]
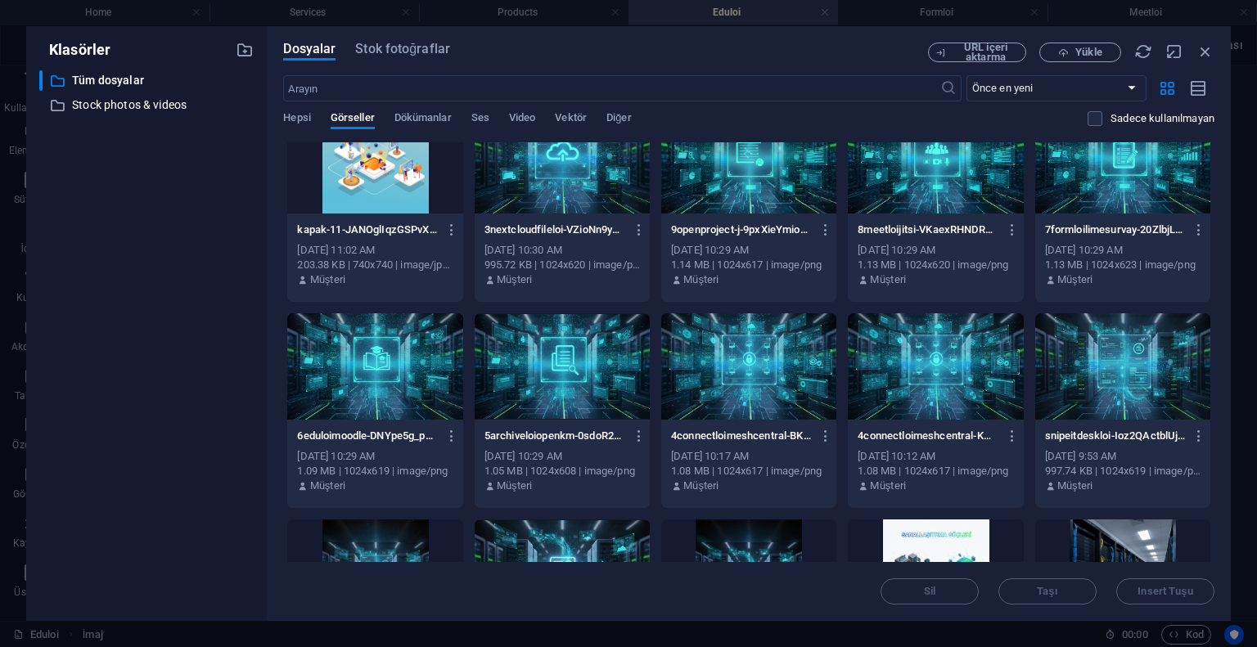
click at [400, 368] on div at bounding box center [374, 366] width 175 height 106
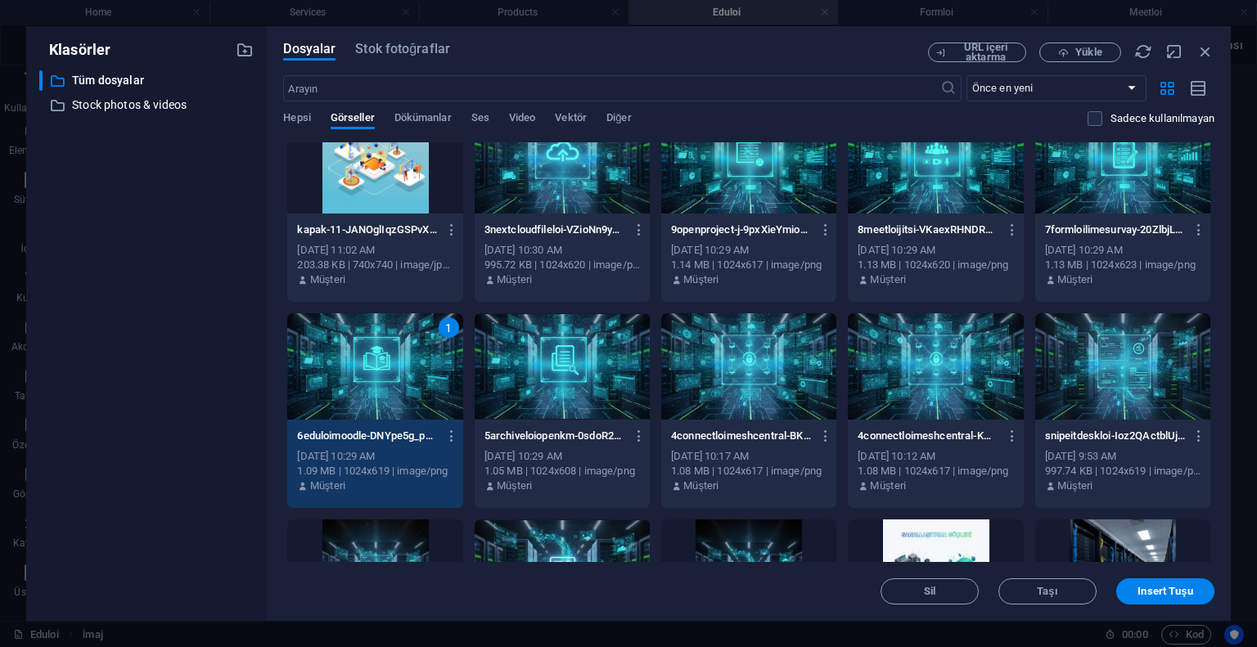
click at [399, 368] on div "1" at bounding box center [374, 366] width 175 height 106
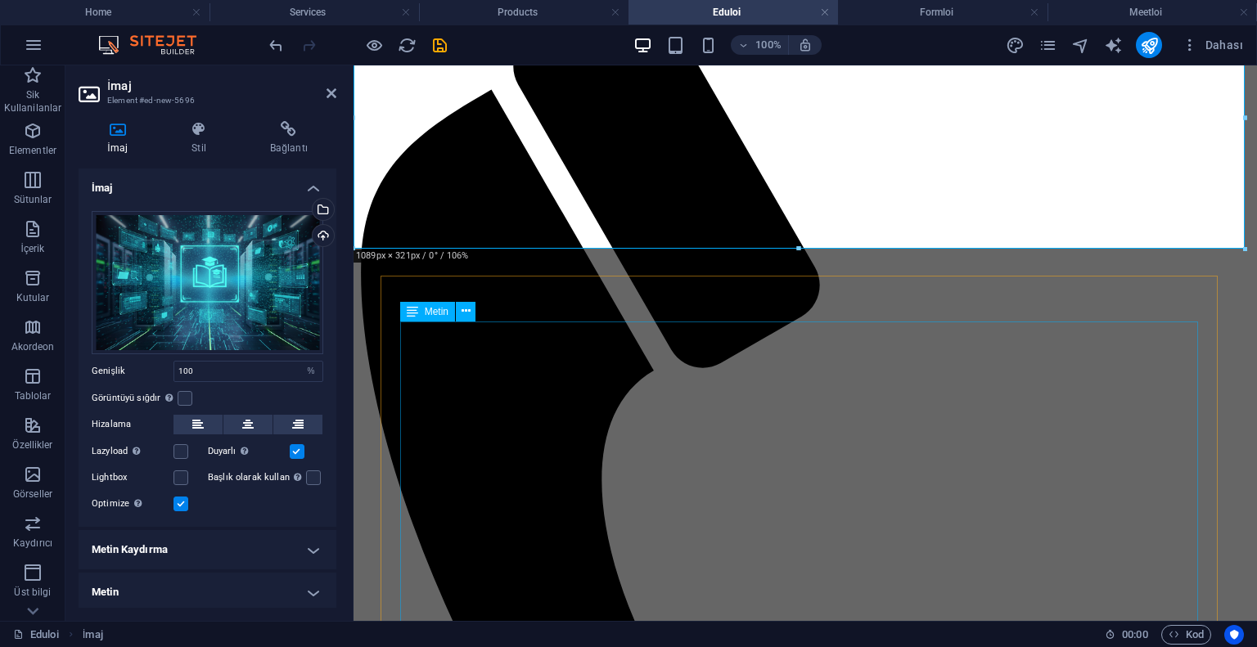
scroll to position [0, 0]
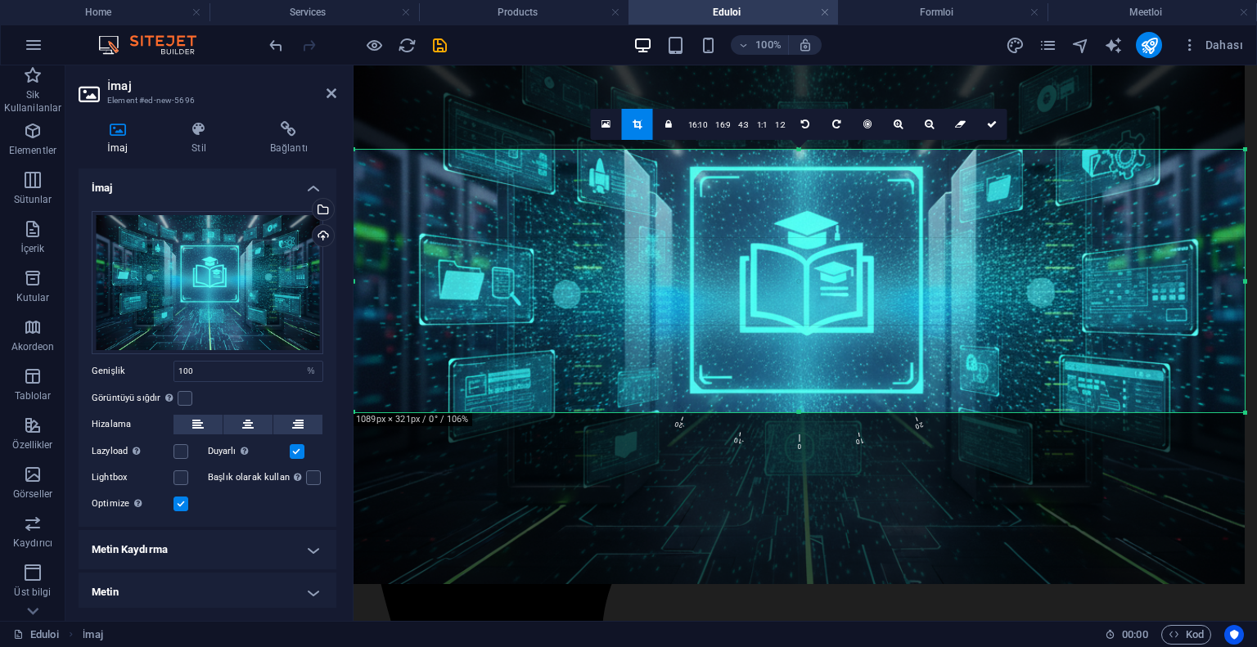
drag, startPoint x: 838, startPoint y: 289, endPoint x: 838, endPoint y: 313, distance: 24.5
click at [838, 313] on div at bounding box center [798, 315] width 891 height 538
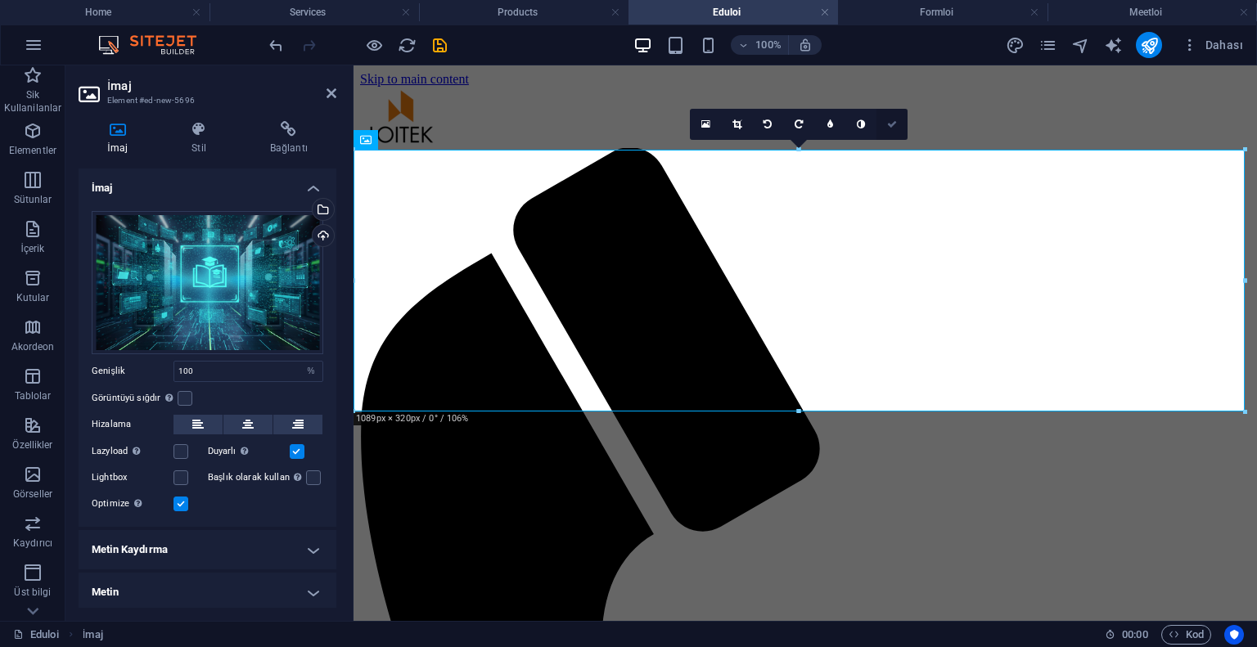
click at [894, 127] on icon at bounding box center [892, 124] width 10 height 10
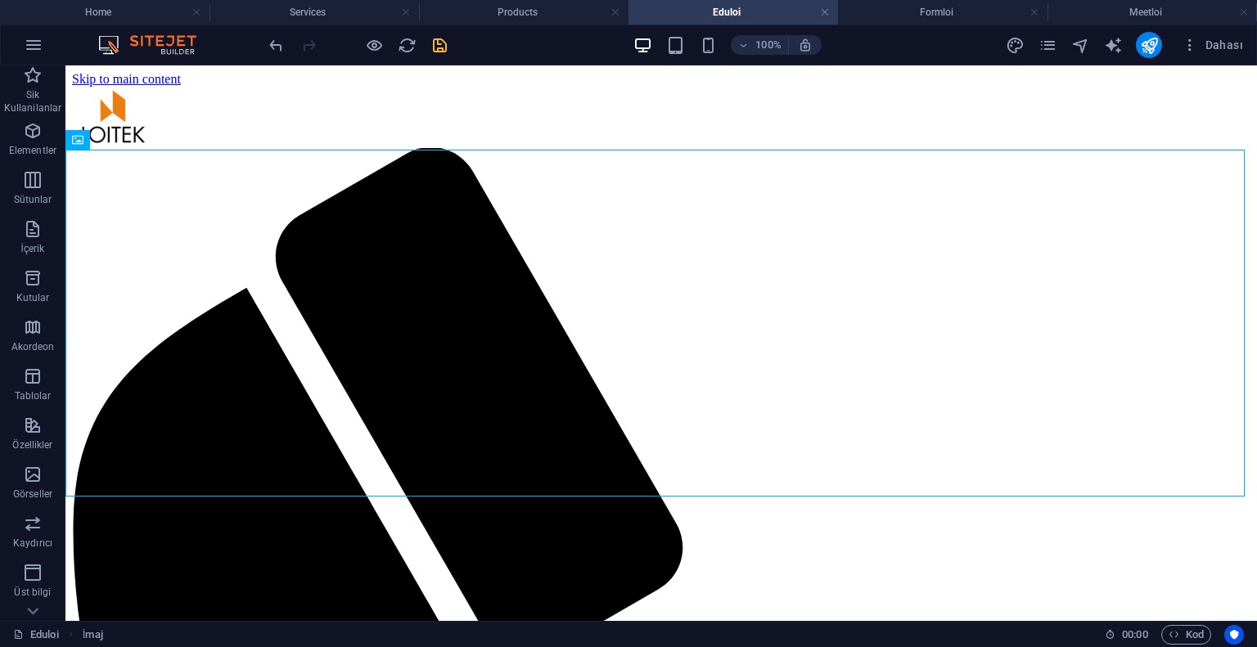
click at [430, 41] on icon "save" at bounding box center [439, 45] width 19 height 19
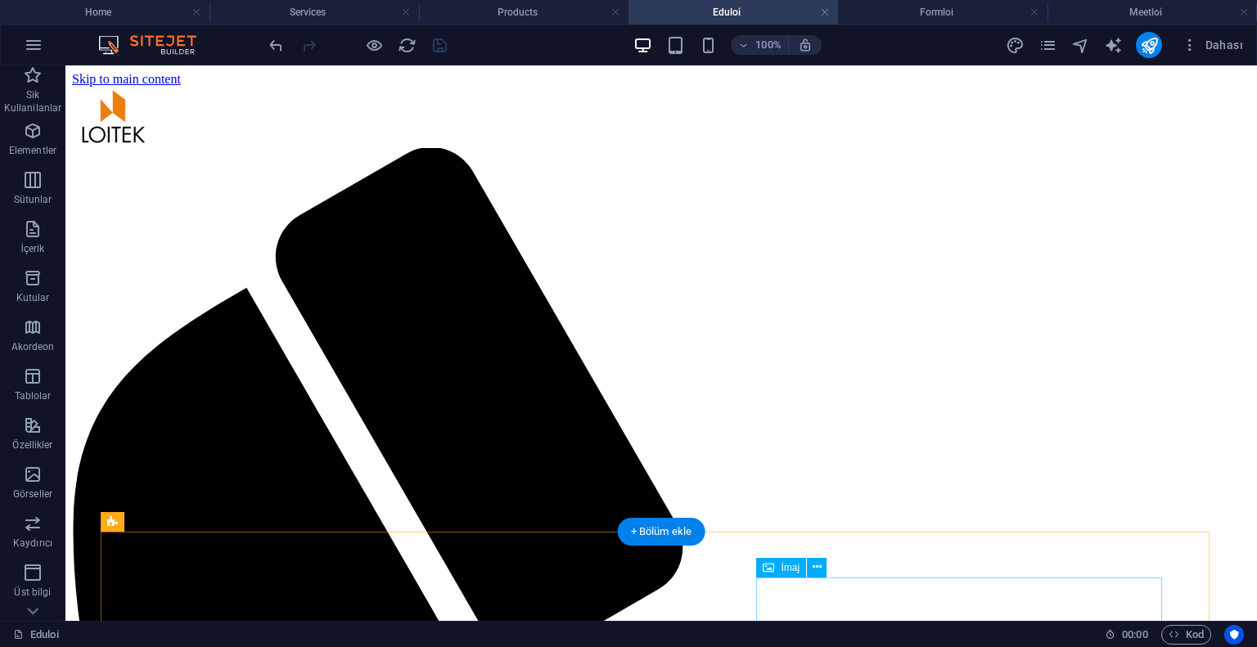
click at [437, 47] on icon "save" at bounding box center [439, 45] width 19 height 19
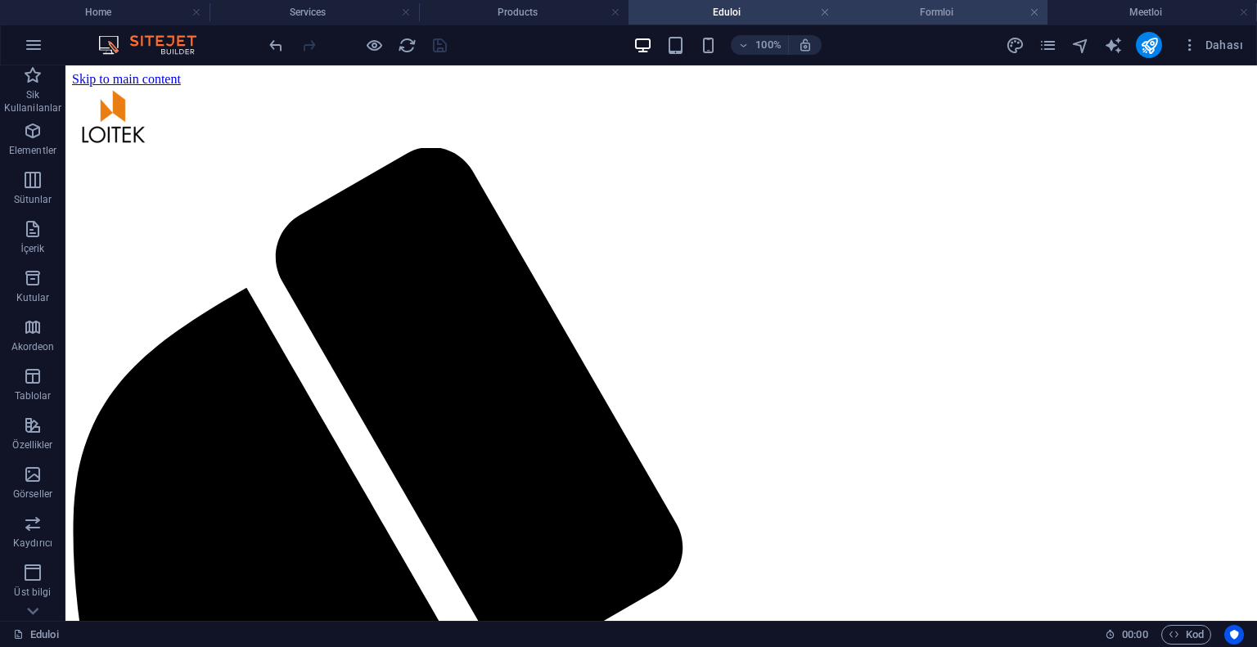
click at [908, 9] on h4 "Formloi" at bounding box center [942, 12] width 209 height 18
click at [828, 11] on link at bounding box center [825, 13] width 10 height 16
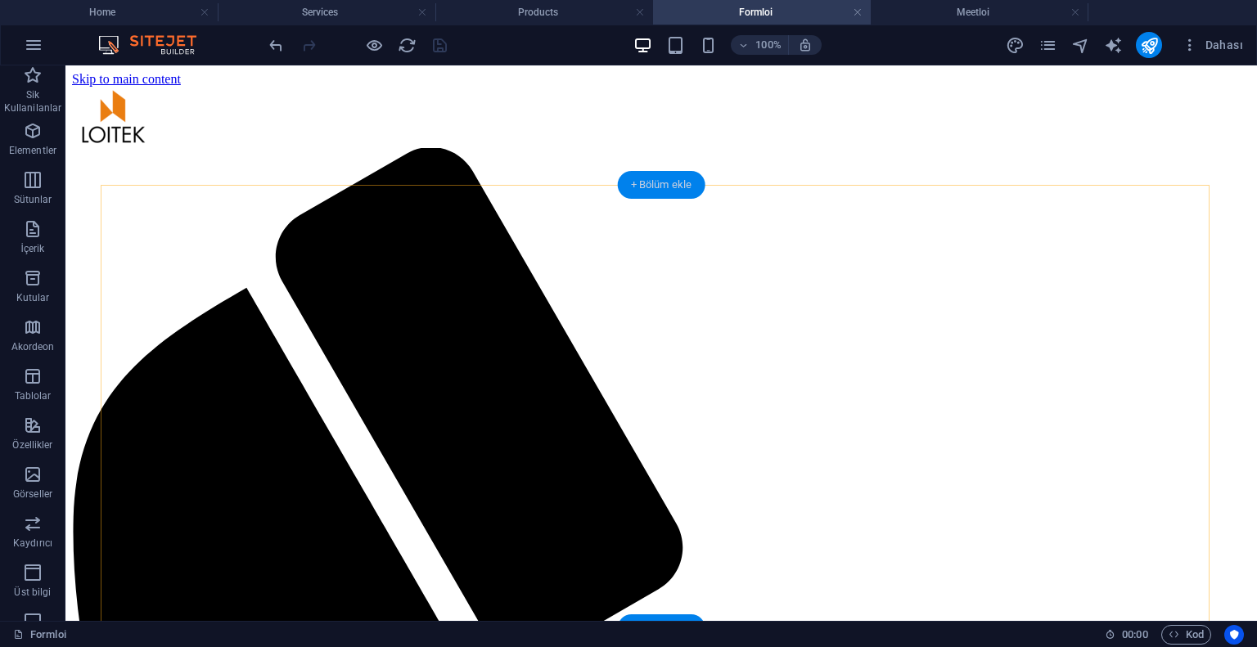
drag, startPoint x: 662, startPoint y: 182, endPoint x: 310, endPoint y: 125, distance: 356.5
click at [662, 182] on div "+ Bölüm ekle" at bounding box center [662, 185] width 88 height 28
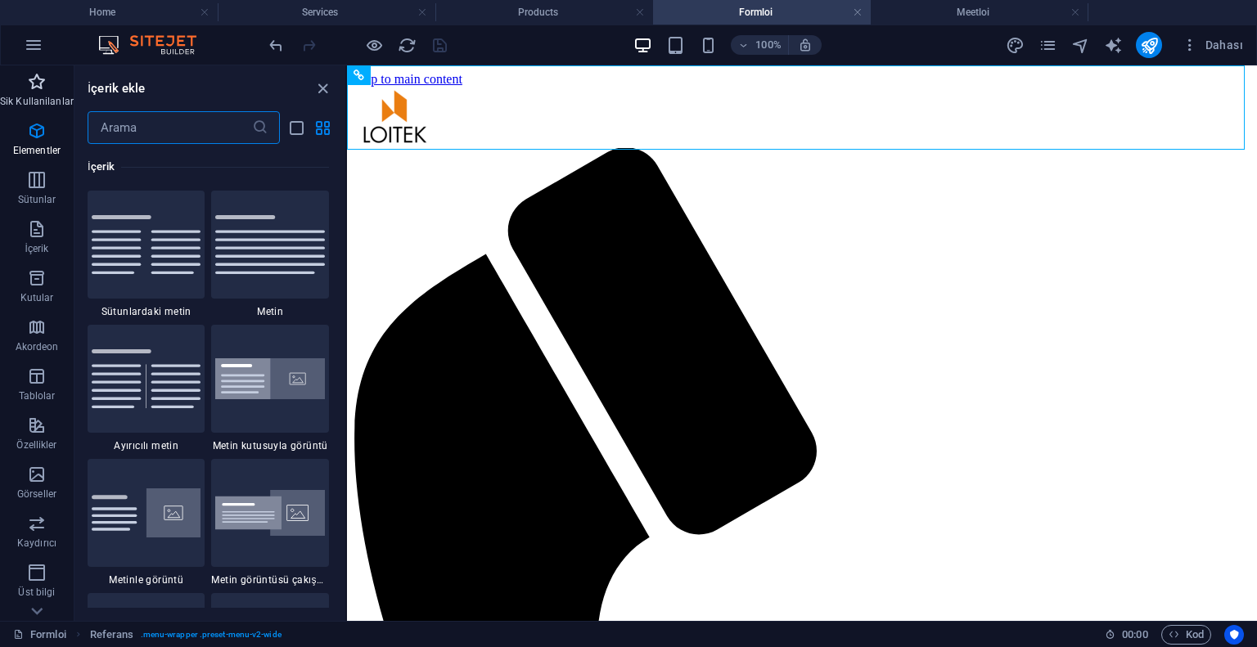
click at [26, 95] on p "Sik Kullanilanlar" at bounding box center [37, 101] width 74 height 13
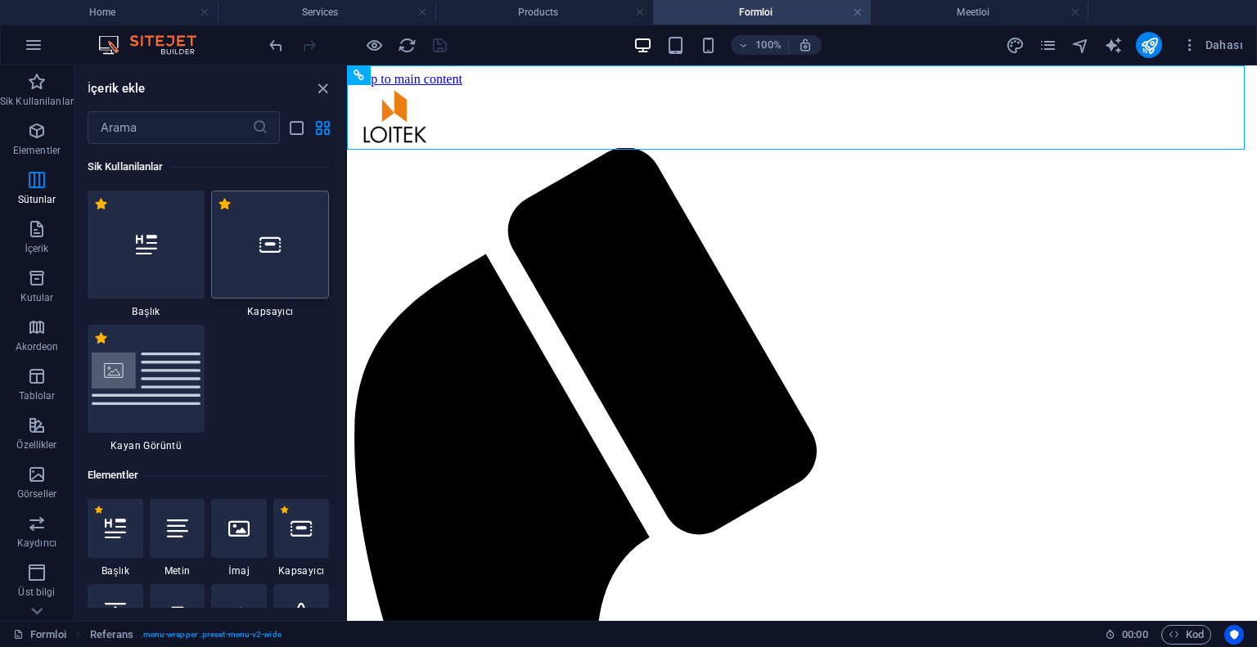
click at [285, 261] on div at bounding box center [270, 245] width 118 height 108
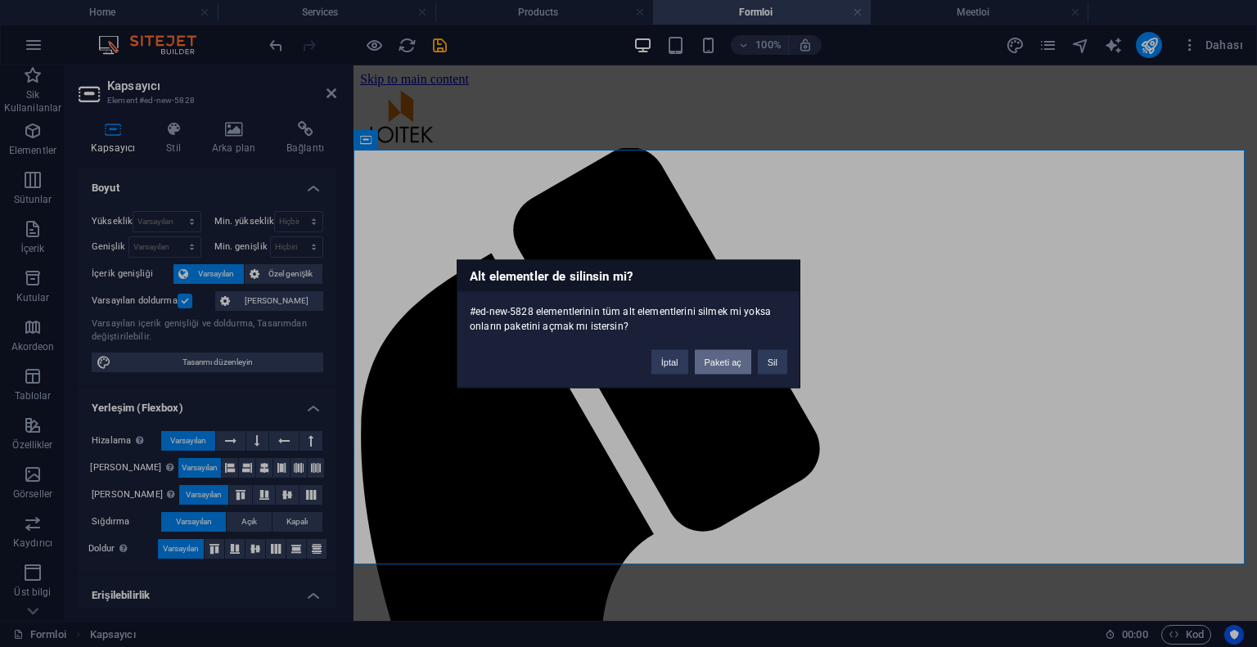
click at [721, 362] on button "Paketi aç" at bounding box center [723, 361] width 56 height 25
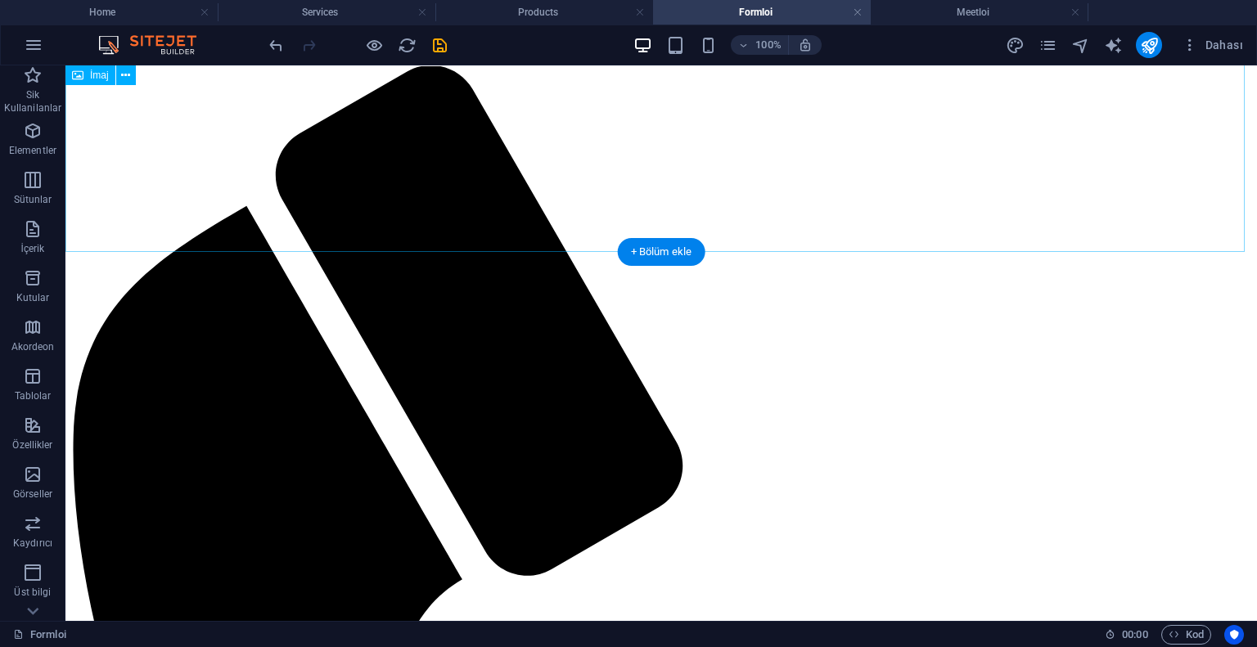
scroll to position [245, 0]
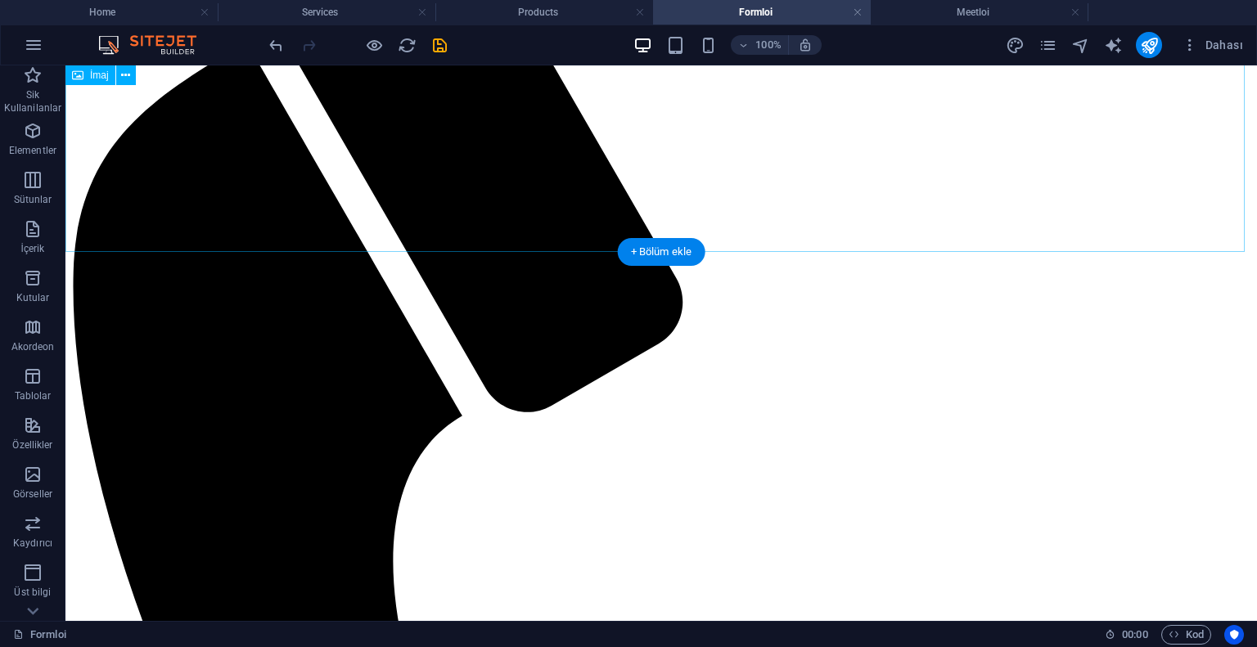
select select "%"
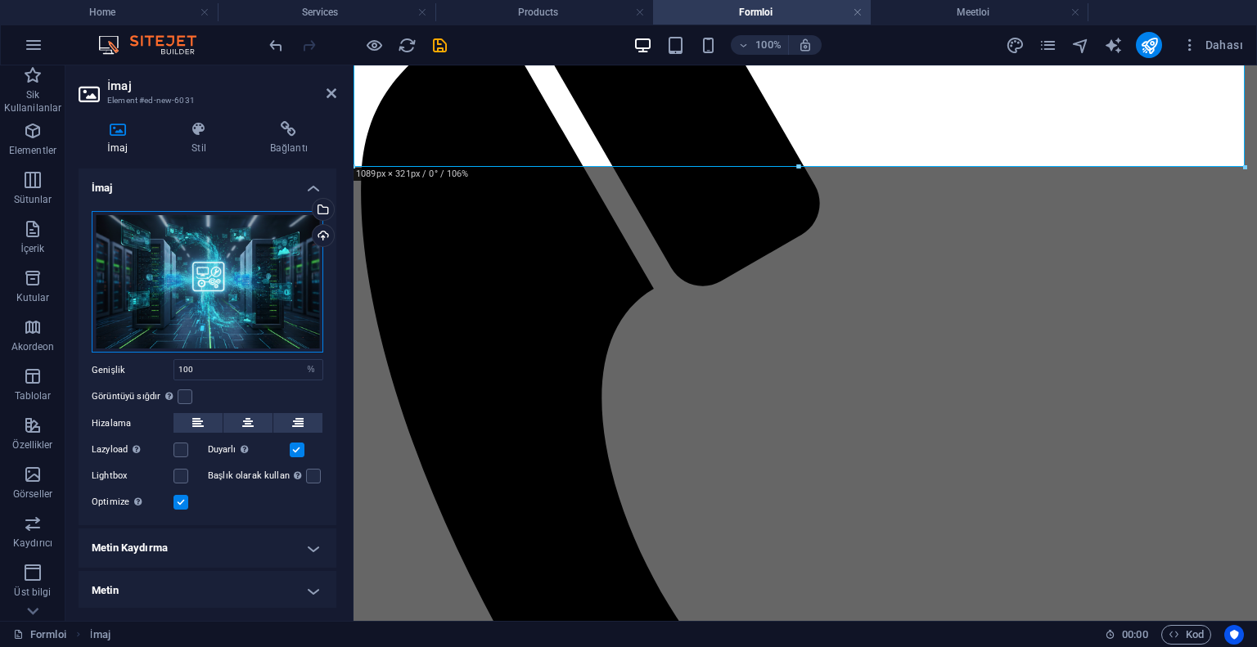
click at [169, 291] on div "Dosyaları buraya sürükleyin, dosyaları seçmek için tıklayın veya Dosyalardan ya…" at bounding box center [208, 282] width 232 height 142
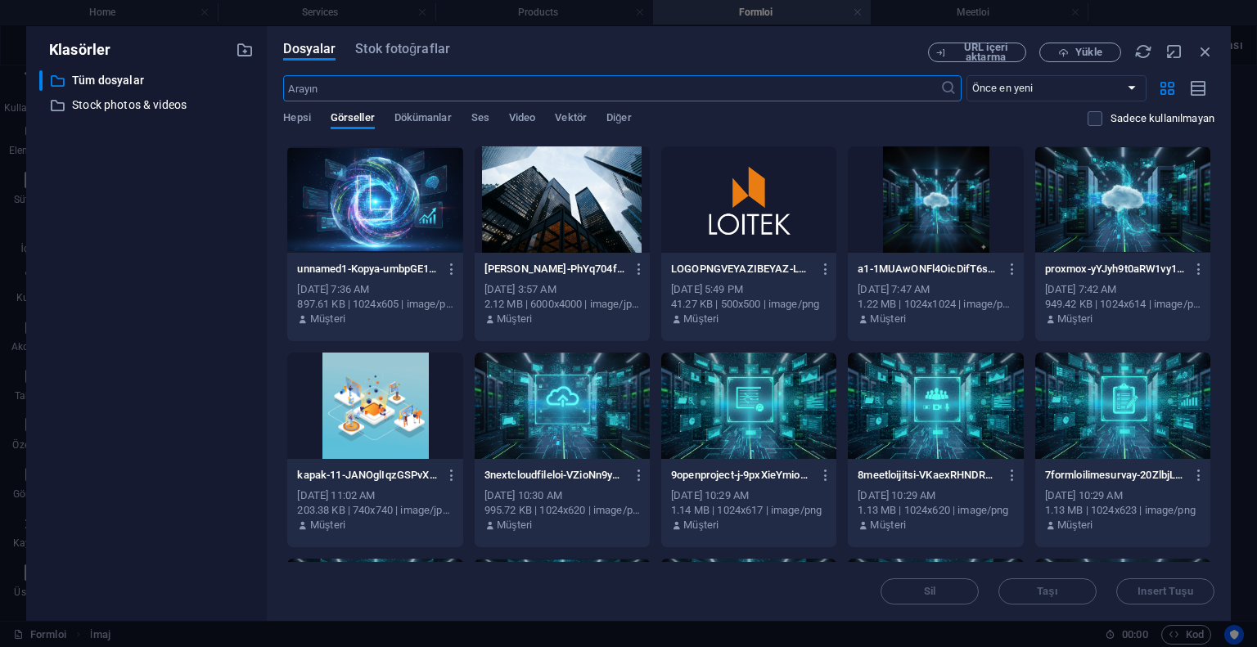
scroll to position [491, 0]
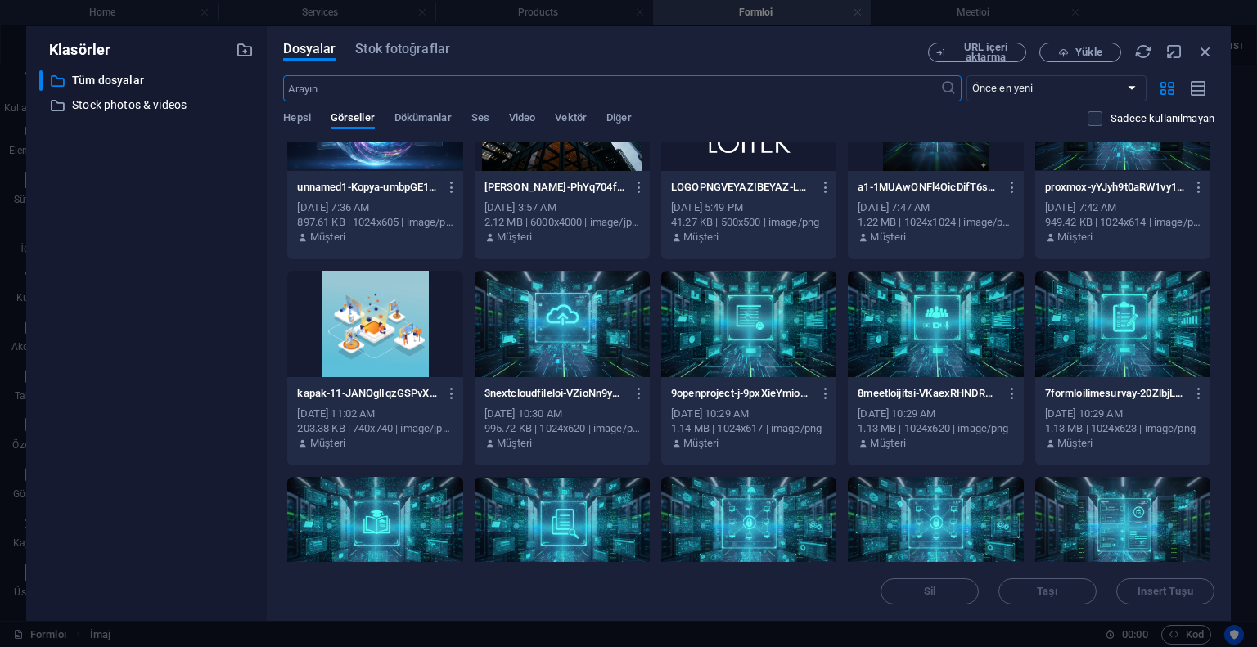
click at [1101, 356] on div at bounding box center [1122, 324] width 175 height 106
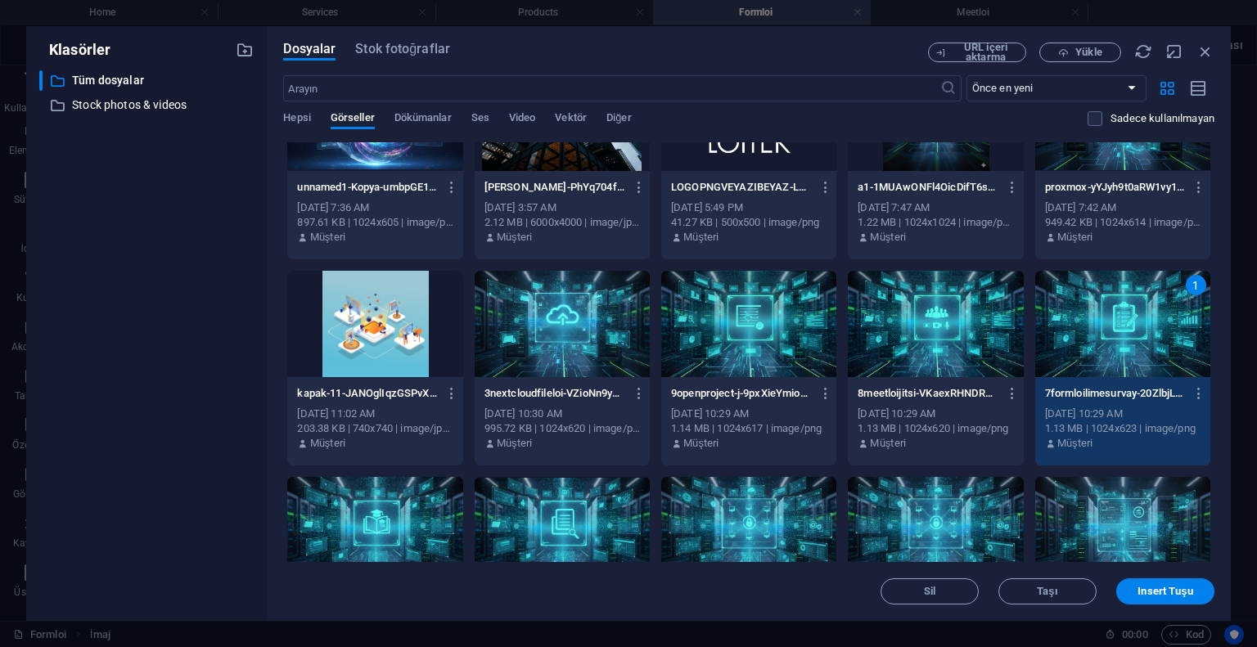
click at [1101, 356] on div "1" at bounding box center [1122, 324] width 175 height 106
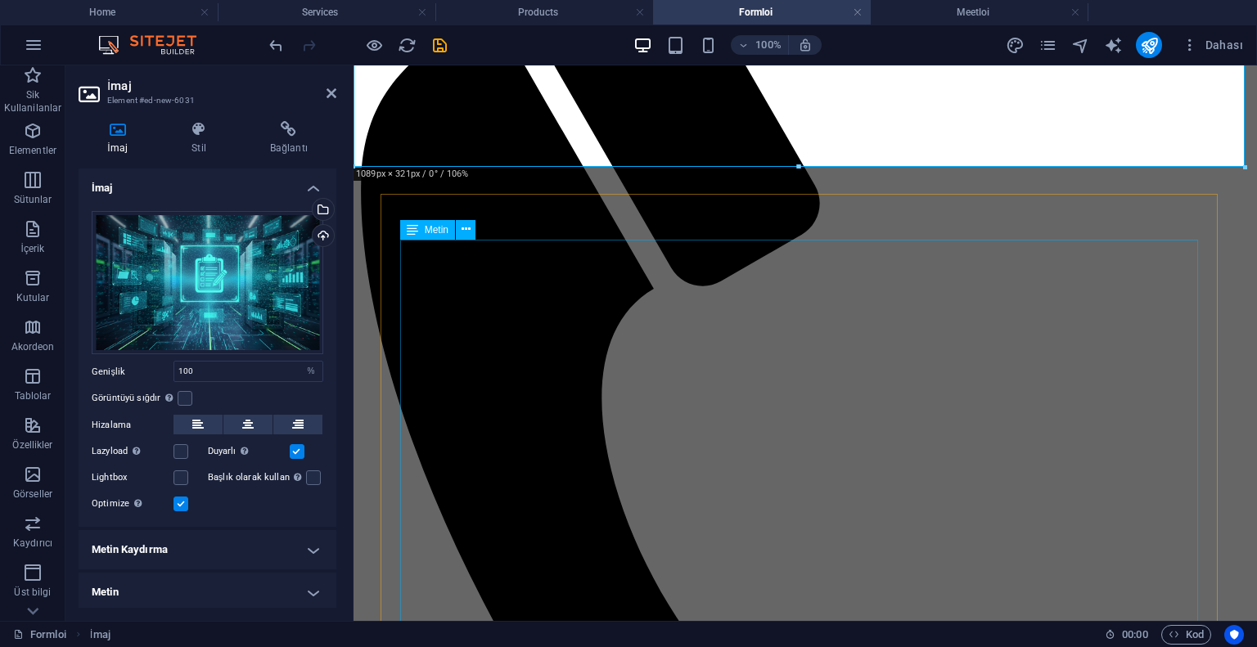
scroll to position [0, 0]
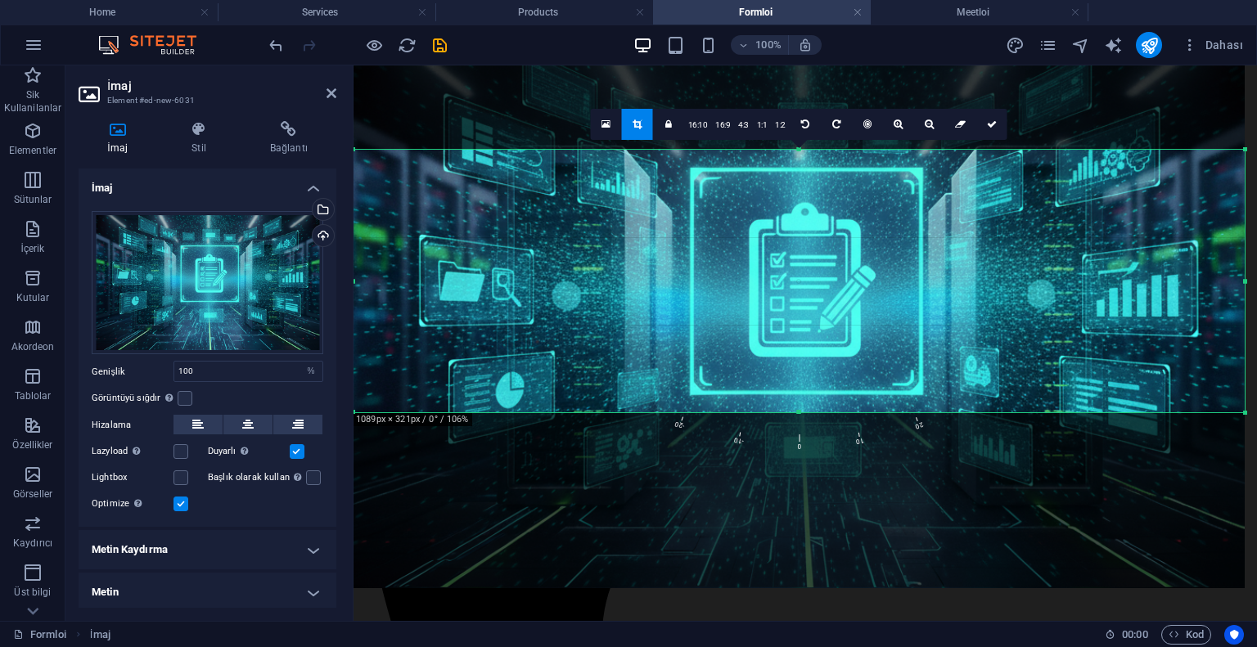
drag, startPoint x: 440, startPoint y: 189, endPoint x: 795, endPoint y: 290, distance: 369.3
click at [795, 290] on div at bounding box center [798, 317] width 891 height 542
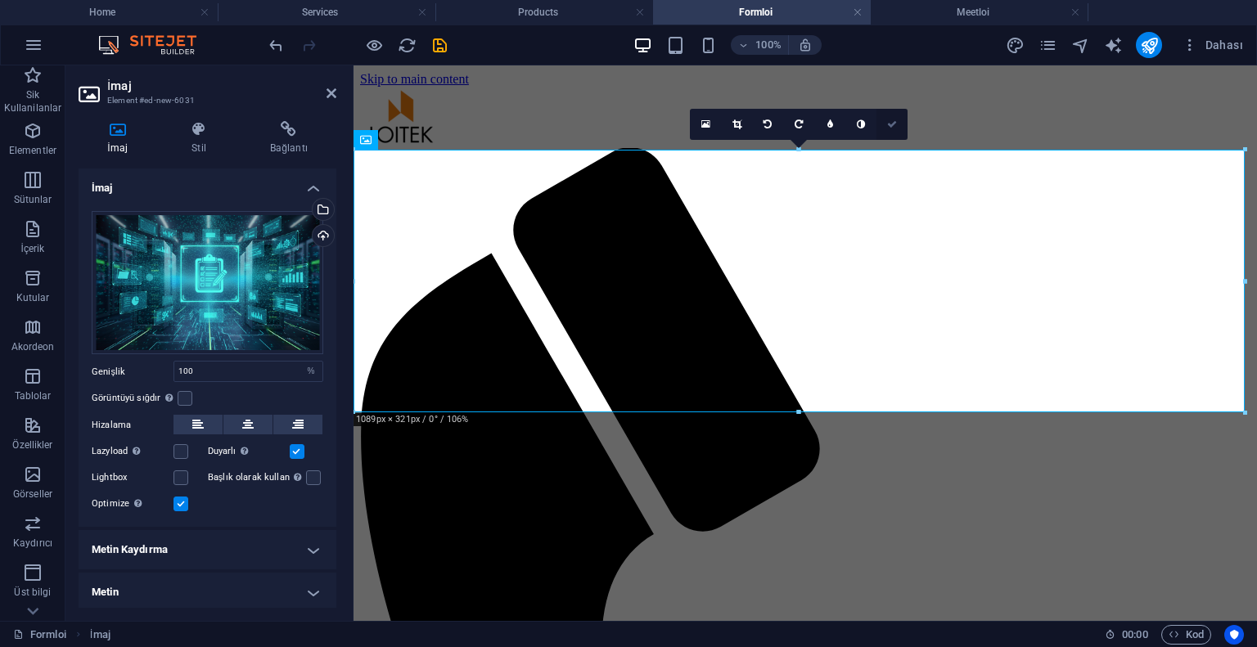
click at [897, 124] on link at bounding box center [891, 124] width 31 height 31
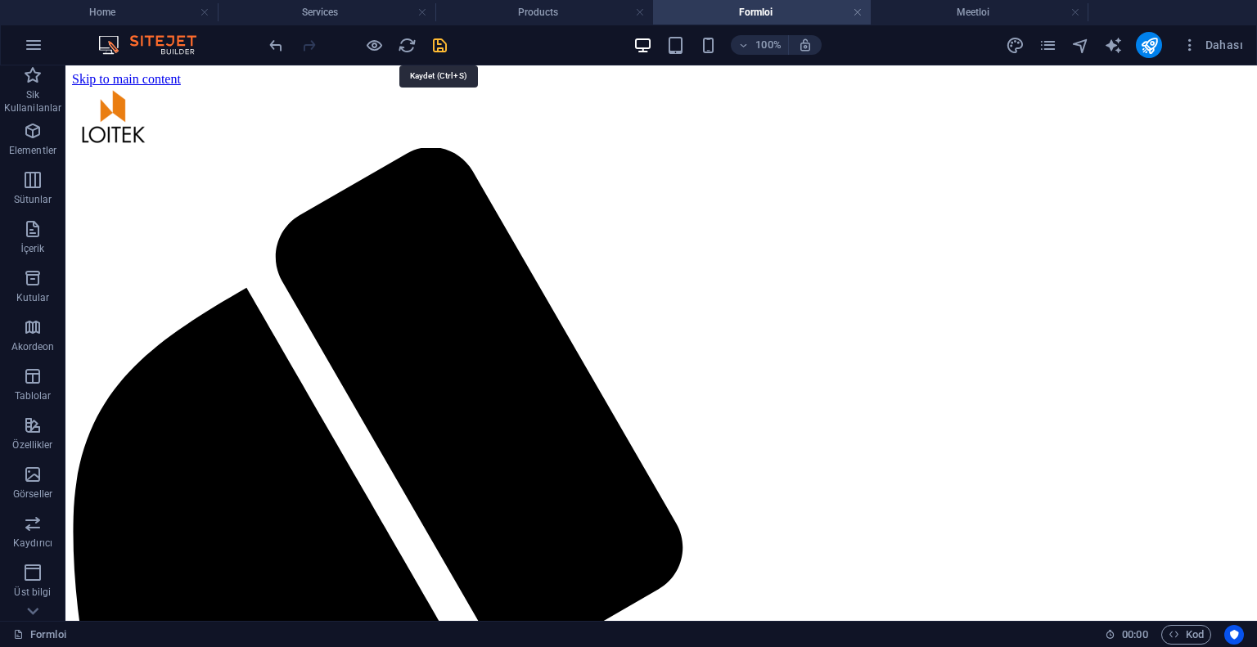
click at [438, 40] on icon "save" at bounding box center [439, 45] width 19 height 19
click at [858, 16] on link at bounding box center [858, 13] width 10 height 16
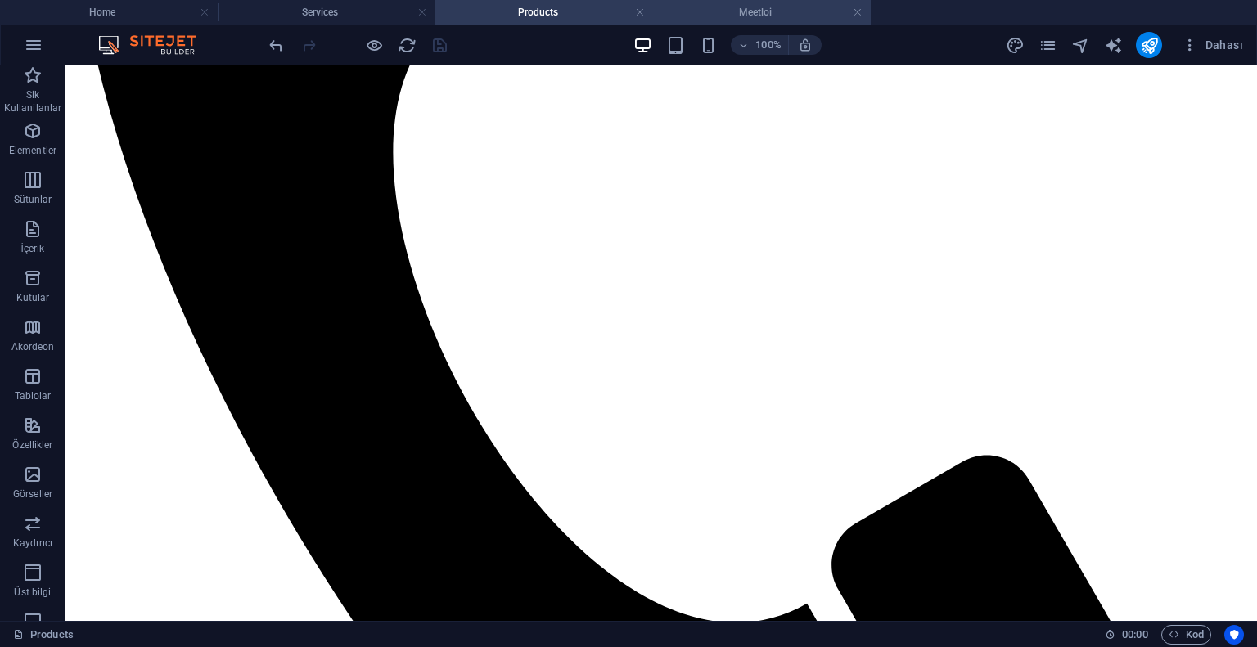
click at [728, 8] on h4 "Meetloi" at bounding box center [762, 12] width 218 height 18
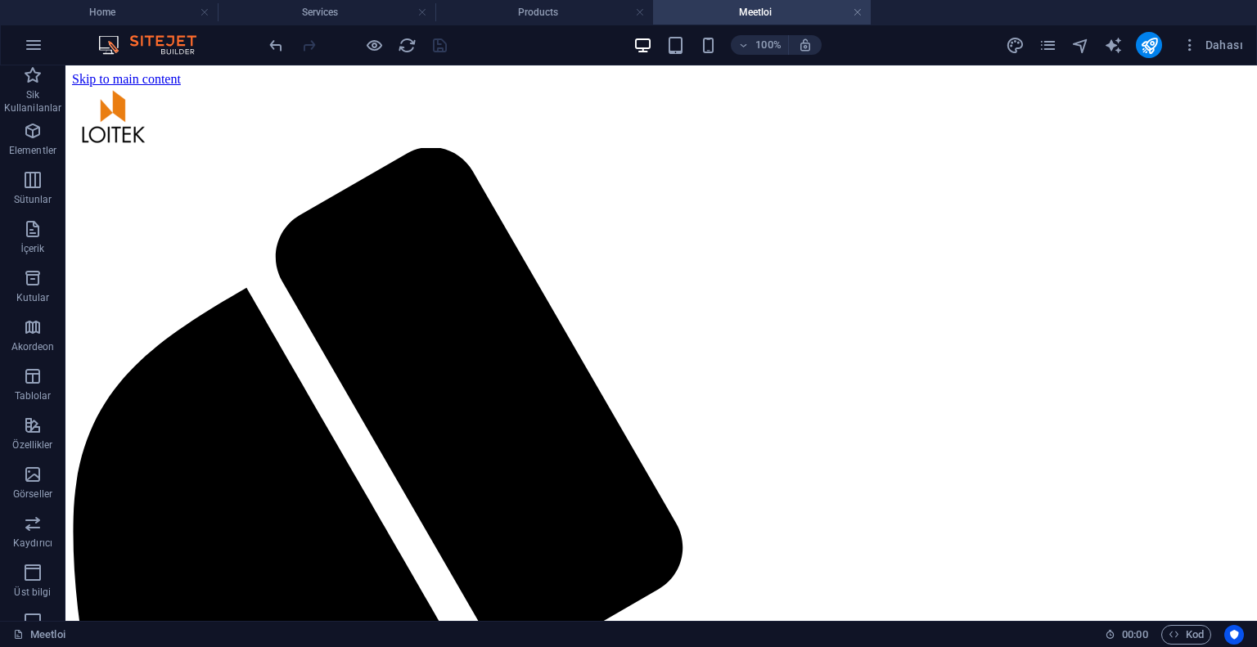
scroll to position [0, 0]
click at [651, 186] on div "+ Bölüm ekle" at bounding box center [662, 185] width 88 height 28
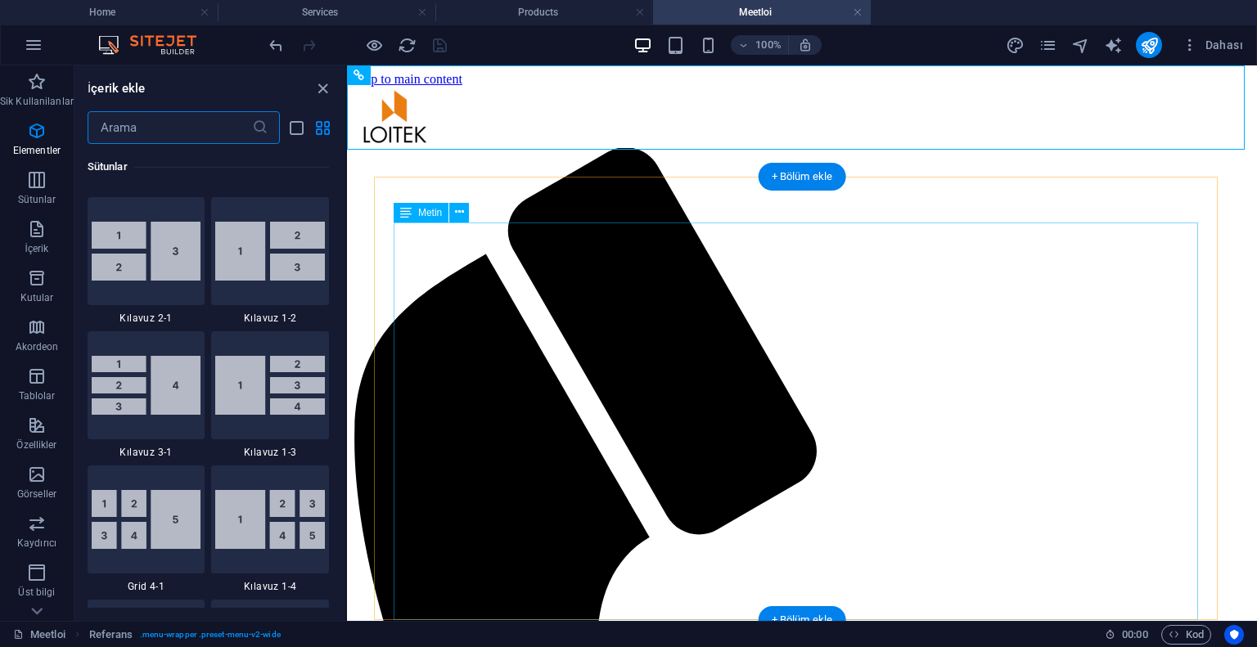
scroll to position [2997, 0]
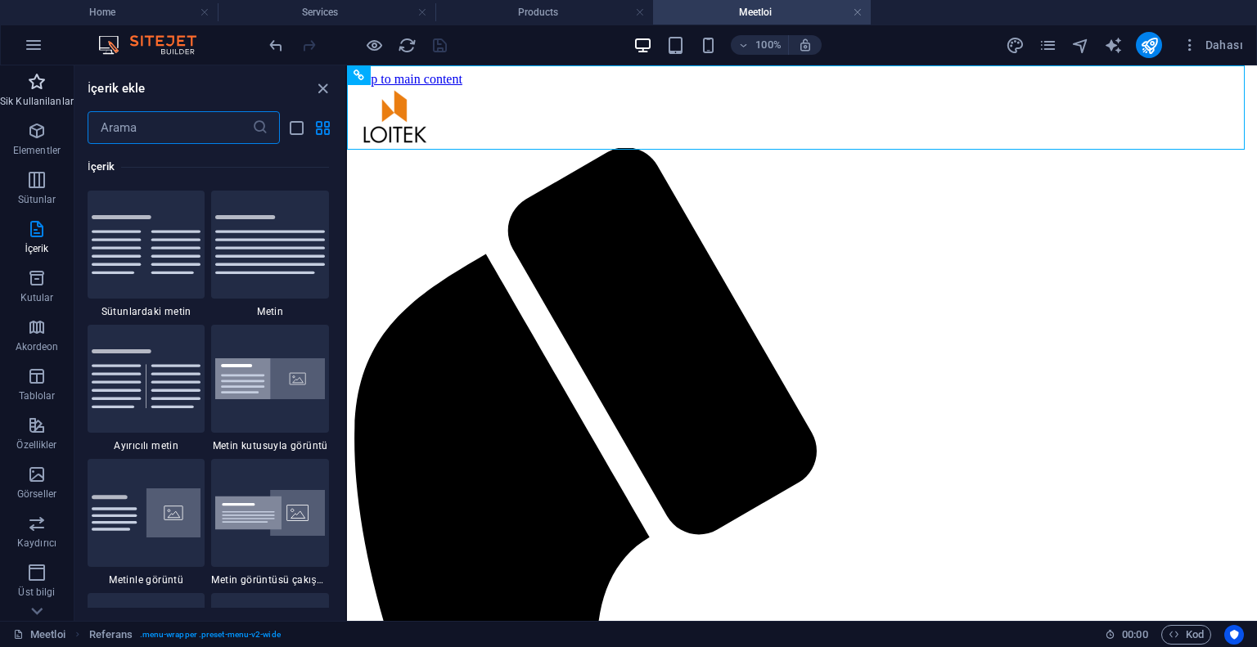
click at [19, 76] on span "Sik Kullanilanlar" at bounding box center [37, 91] width 74 height 39
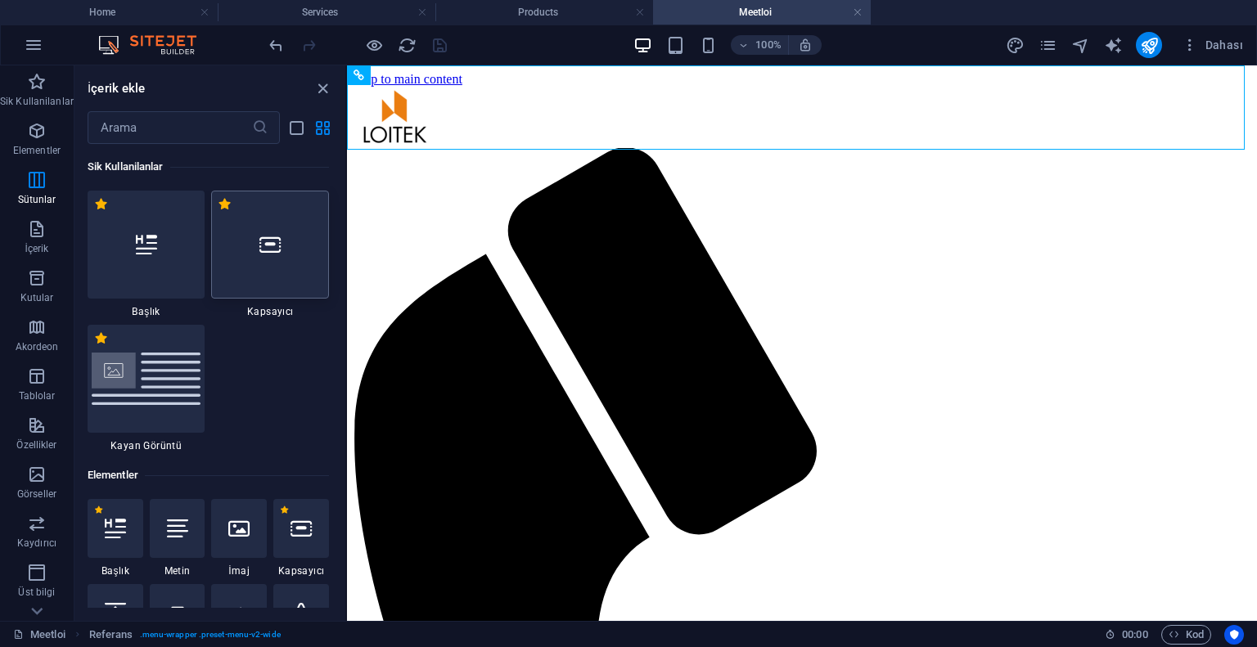
scroll to position [0, 0]
click at [265, 239] on icon at bounding box center [269, 244] width 21 height 21
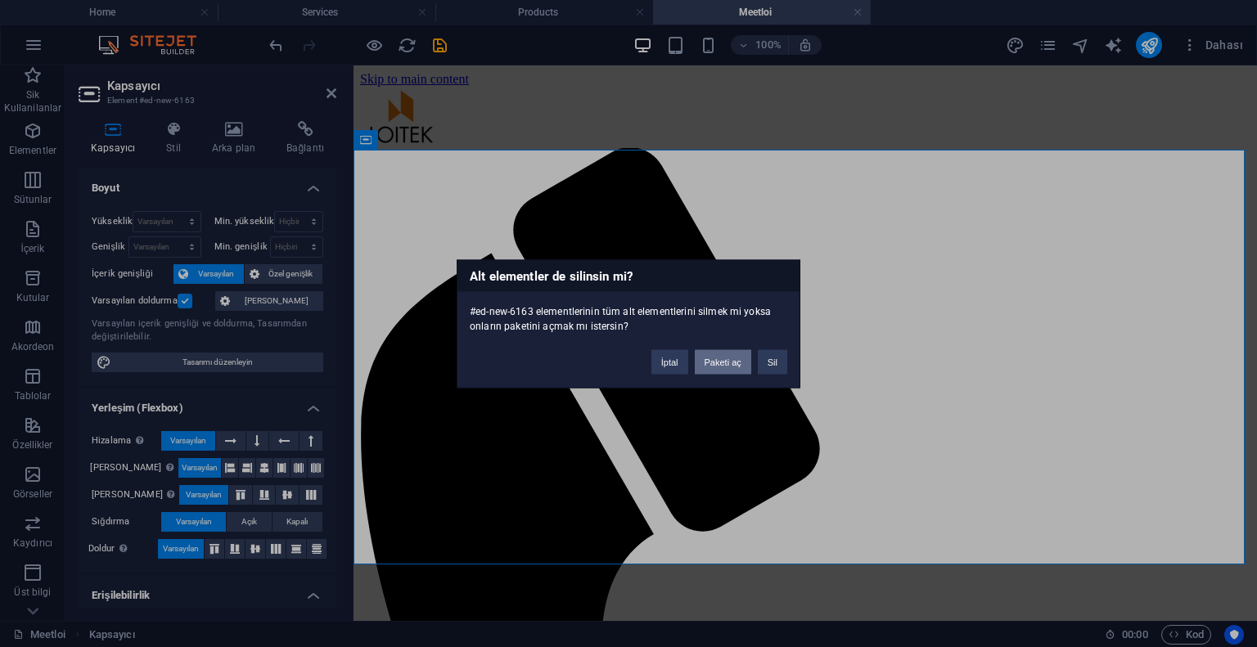
click at [707, 354] on button "Paketi aç" at bounding box center [723, 361] width 56 height 25
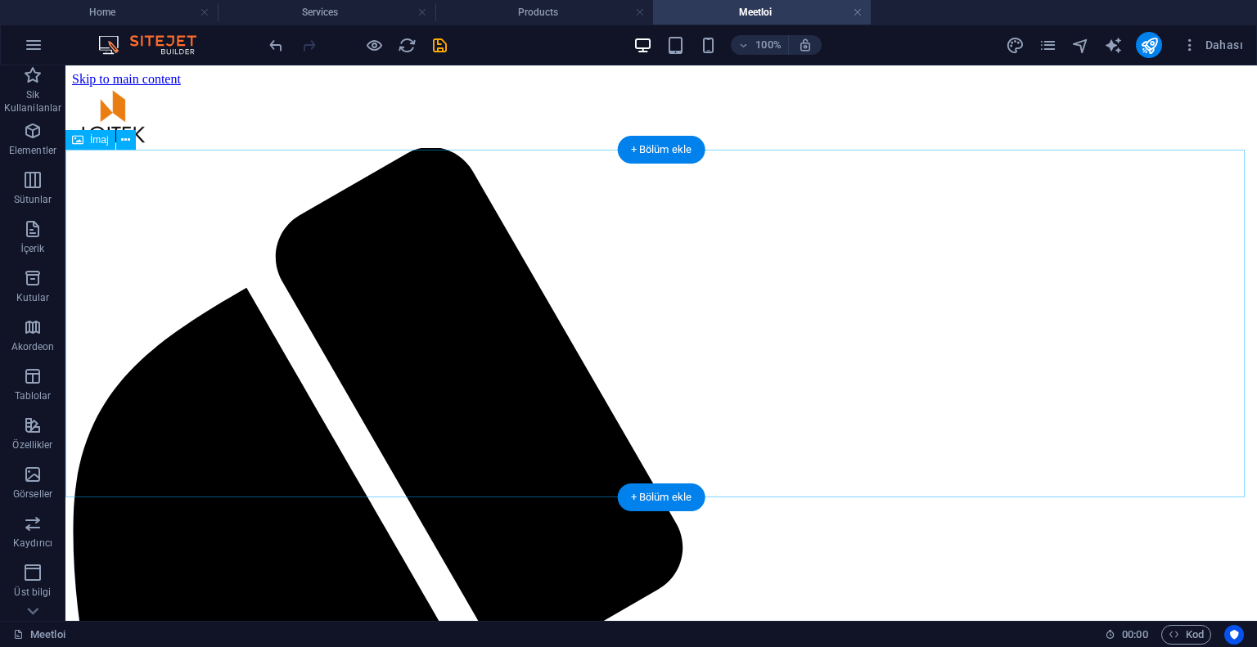
select select "%"
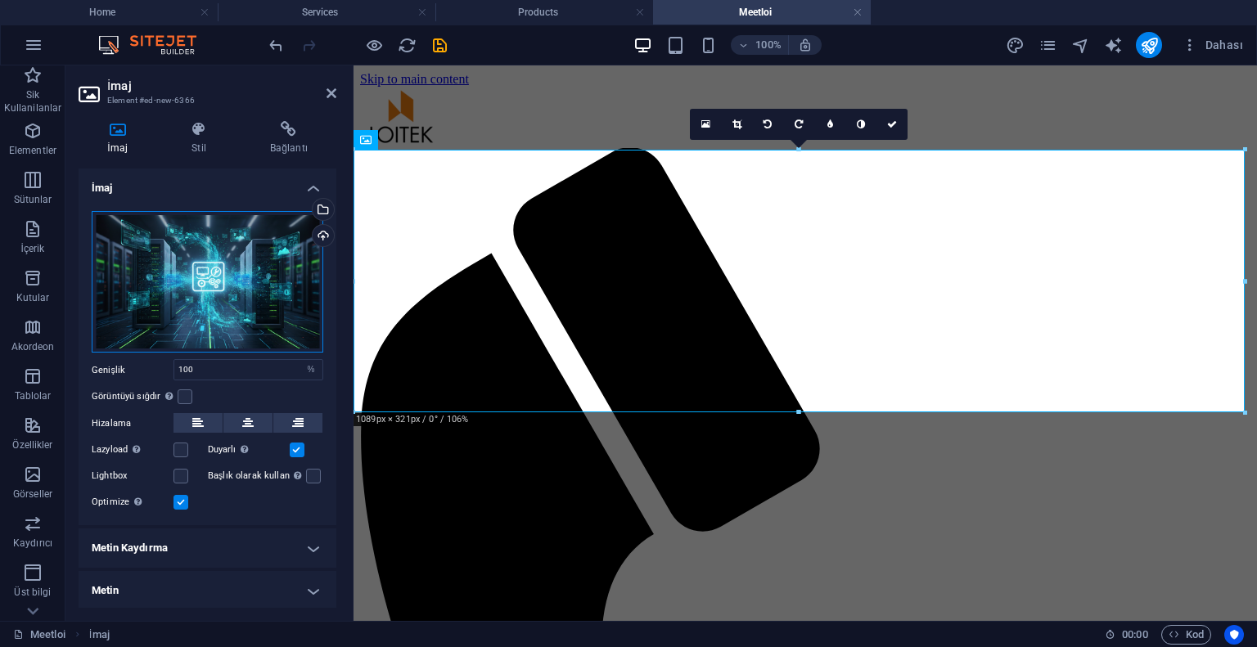
click at [259, 290] on div "Dosyaları buraya sürükleyin, dosyaları seçmek için tıklayın veya Dosyalardan ya…" at bounding box center [208, 282] width 232 height 142
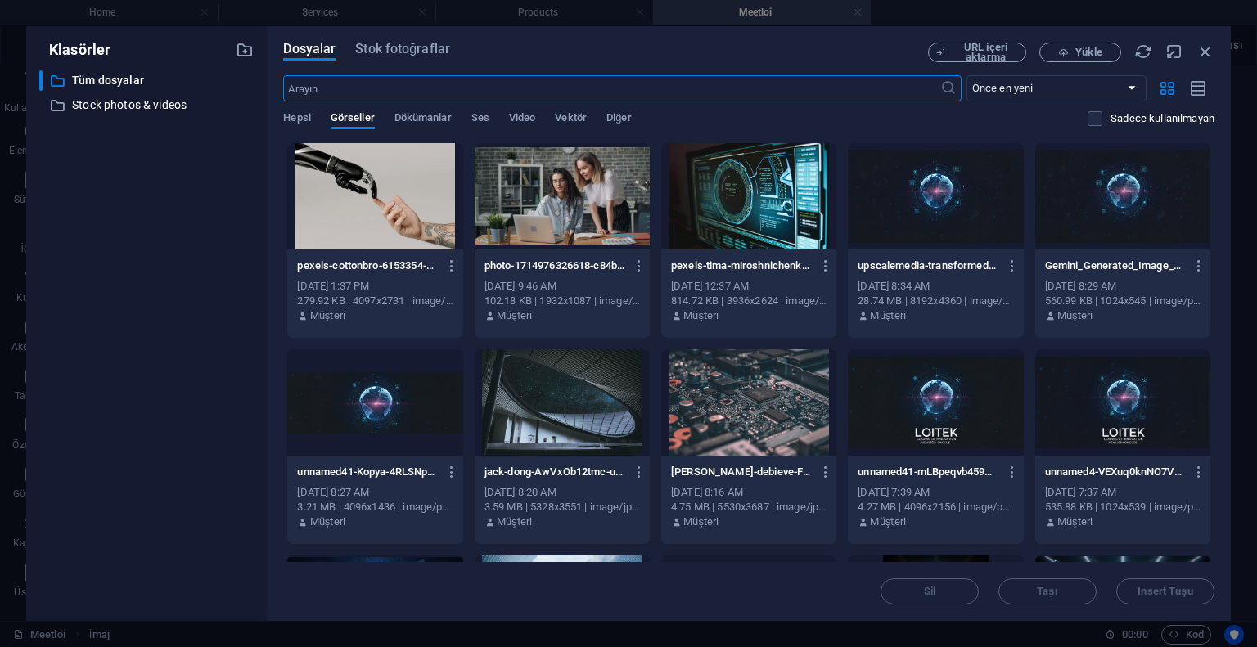
scroll to position [327, 0]
select select "%"
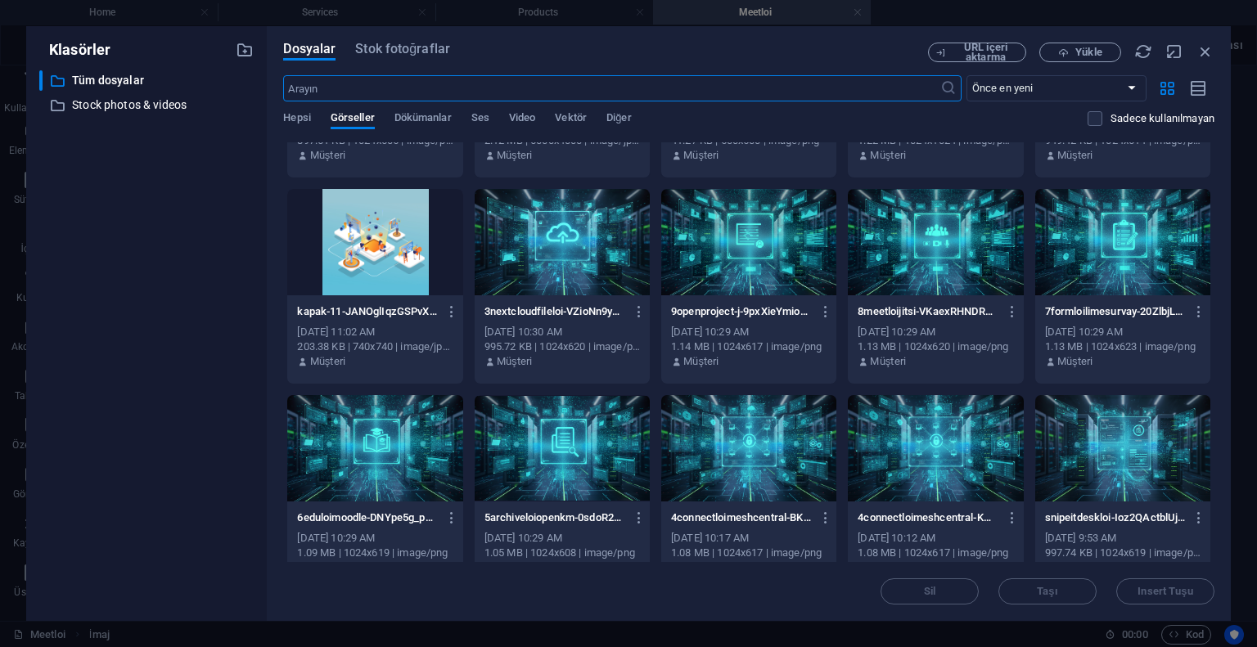
click at [920, 308] on p "8meetloijitsi-VKaexRHNDRUMjYHXoCj_cQ.png" at bounding box center [928, 311] width 141 height 15
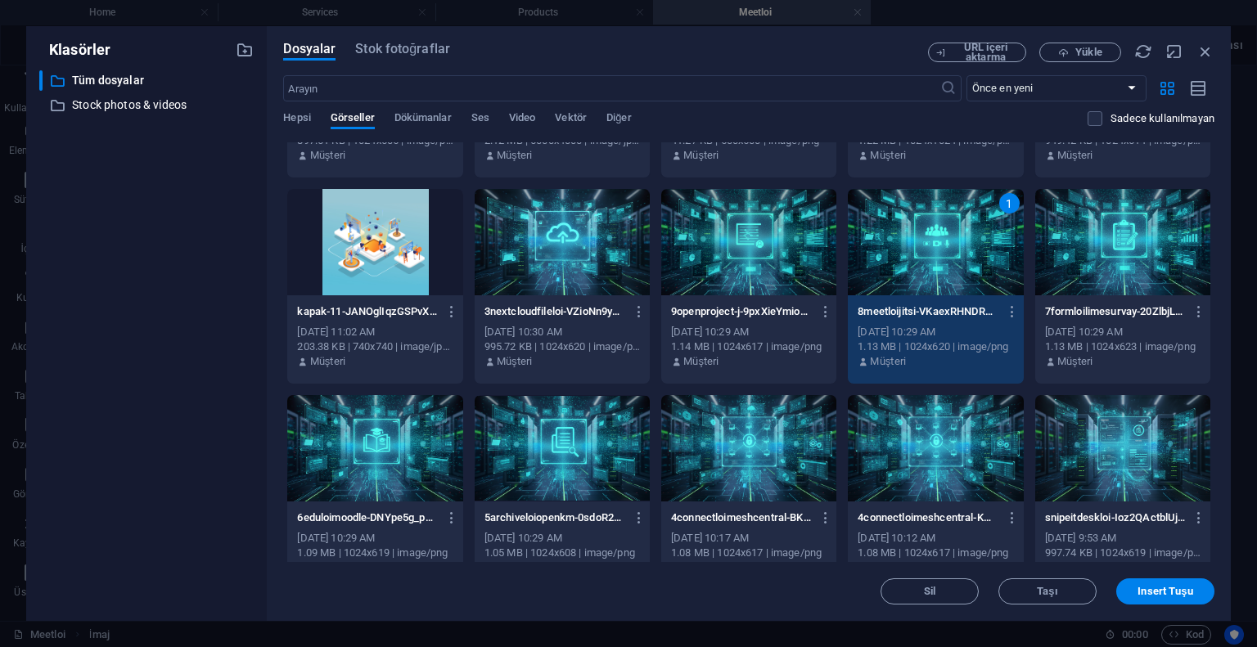
click at [920, 308] on p "8meetloijitsi-VKaexRHNDRUMjYHXoCj_cQ.png" at bounding box center [928, 311] width 141 height 15
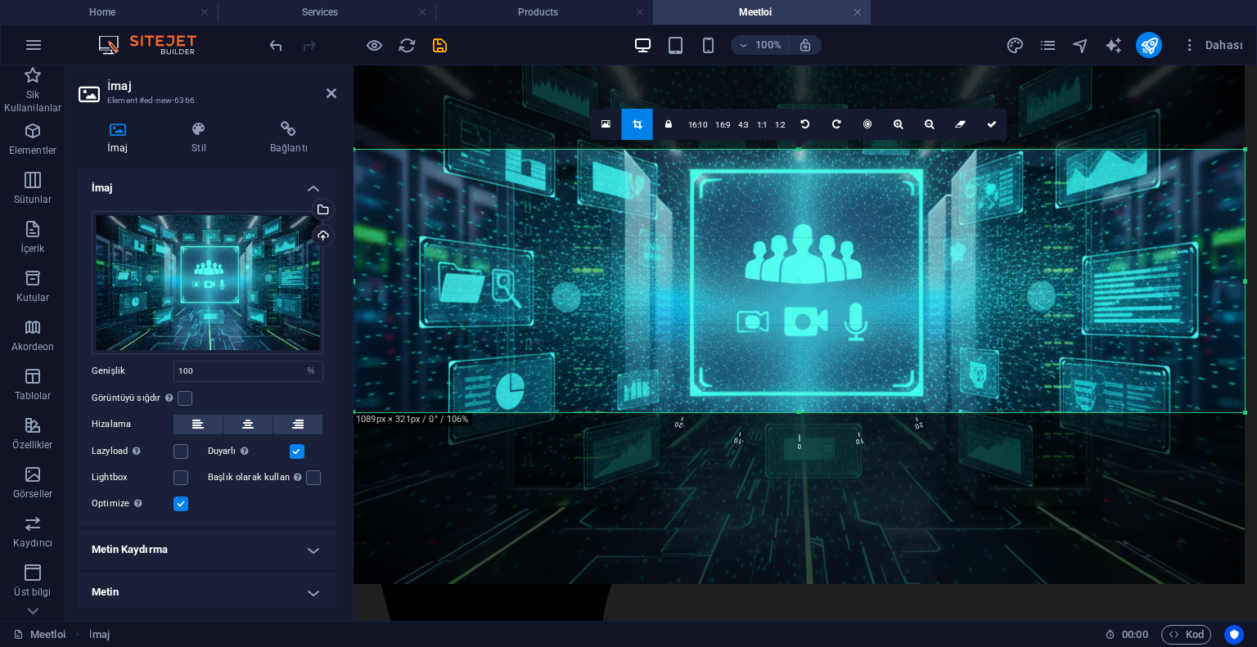
drag, startPoint x: 853, startPoint y: 297, endPoint x: 853, endPoint y: 323, distance: 26.2
click at [853, 323] on div at bounding box center [798, 314] width 891 height 539
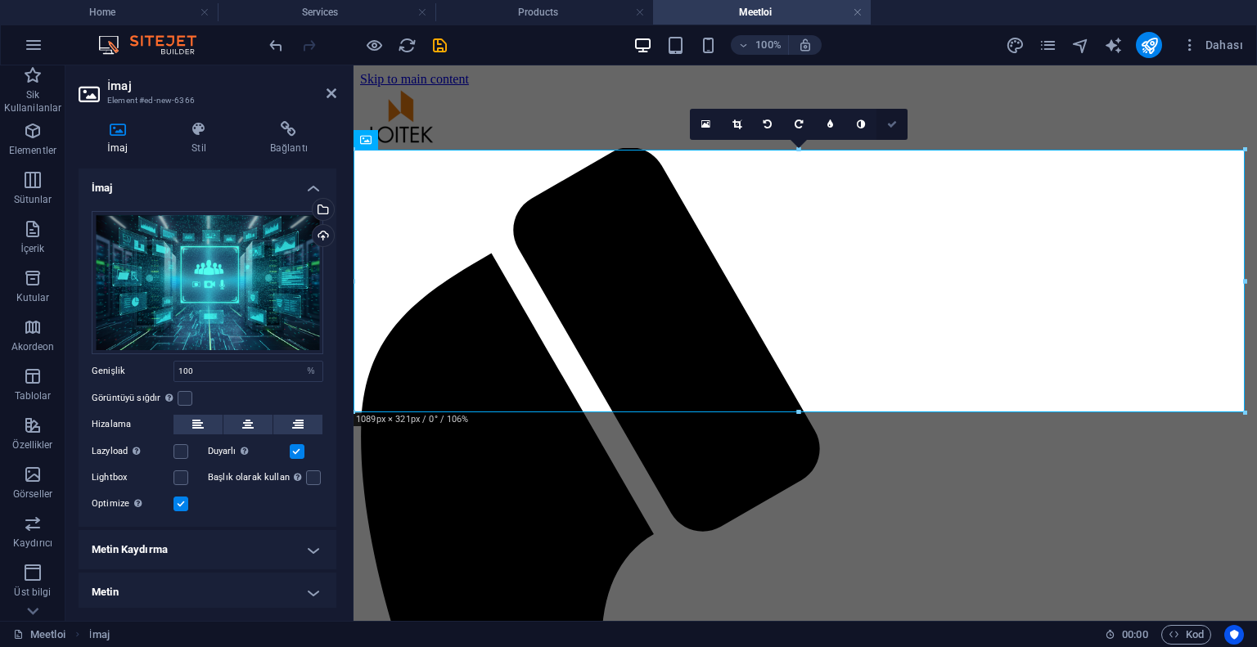
click at [889, 122] on icon at bounding box center [892, 124] width 10 height 10
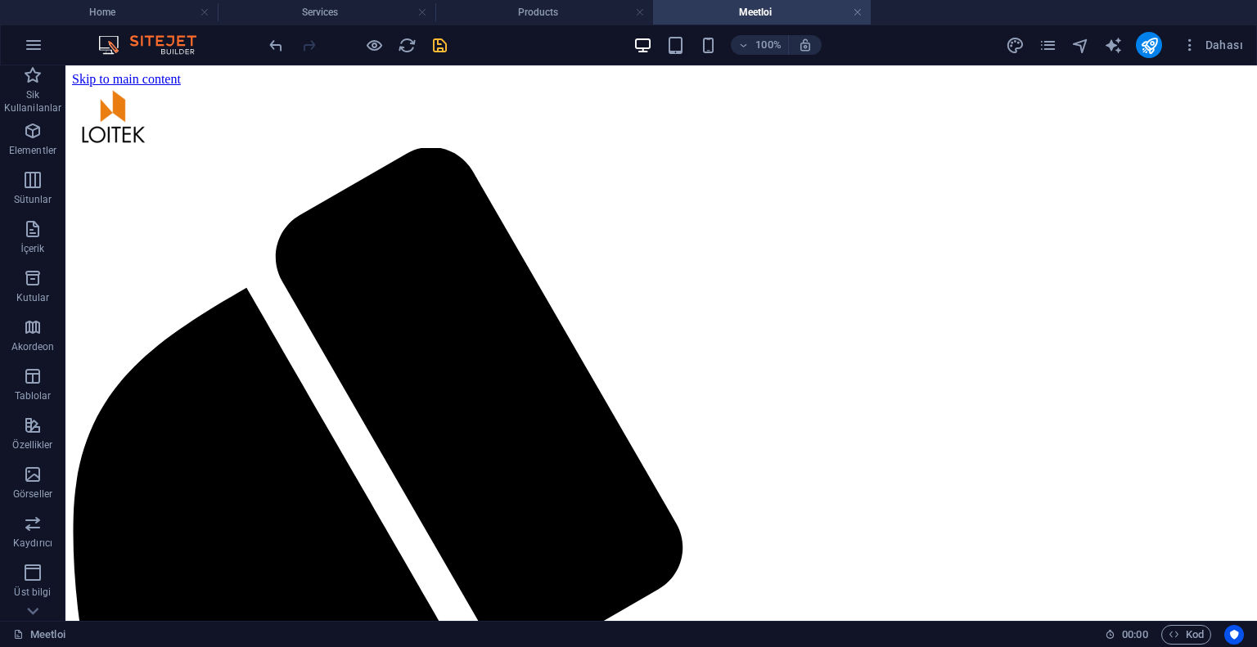
click at [443, 52] on icon "save" at bounding box center [439, 45] width 19 height 19
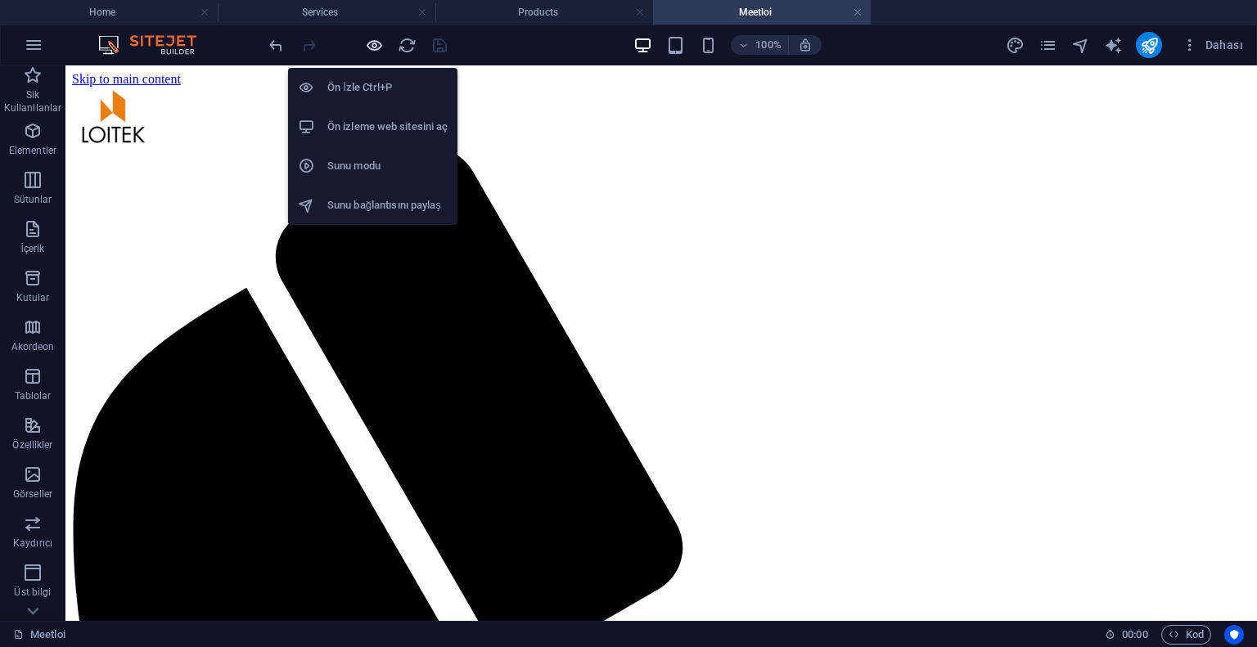
click at [378, 49] on icon "button" at bounding box center [374, 45] width 19 height 19
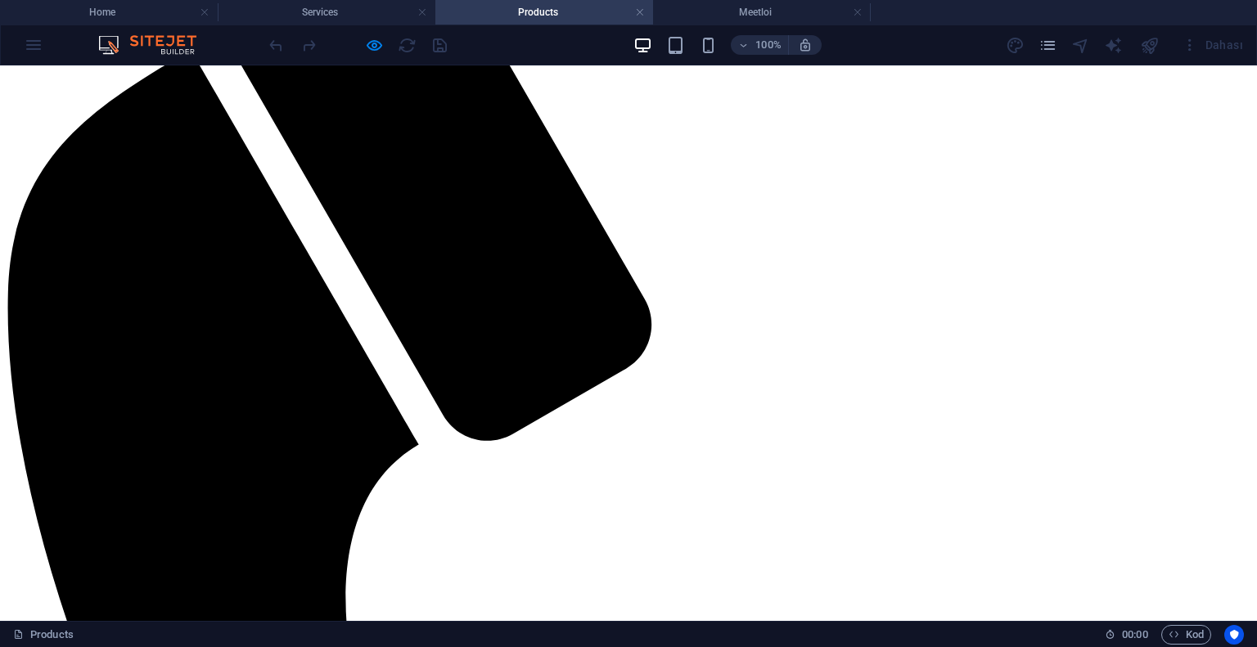
scroll to position [0, 0]
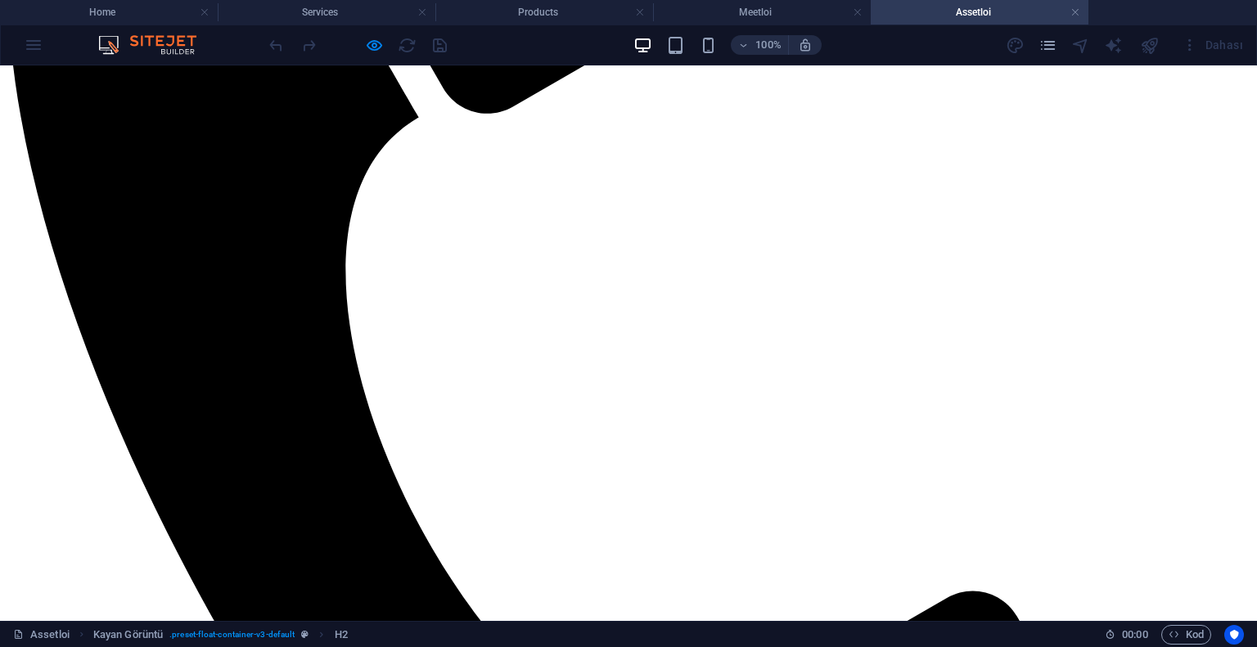
scroll to position [164, 0]
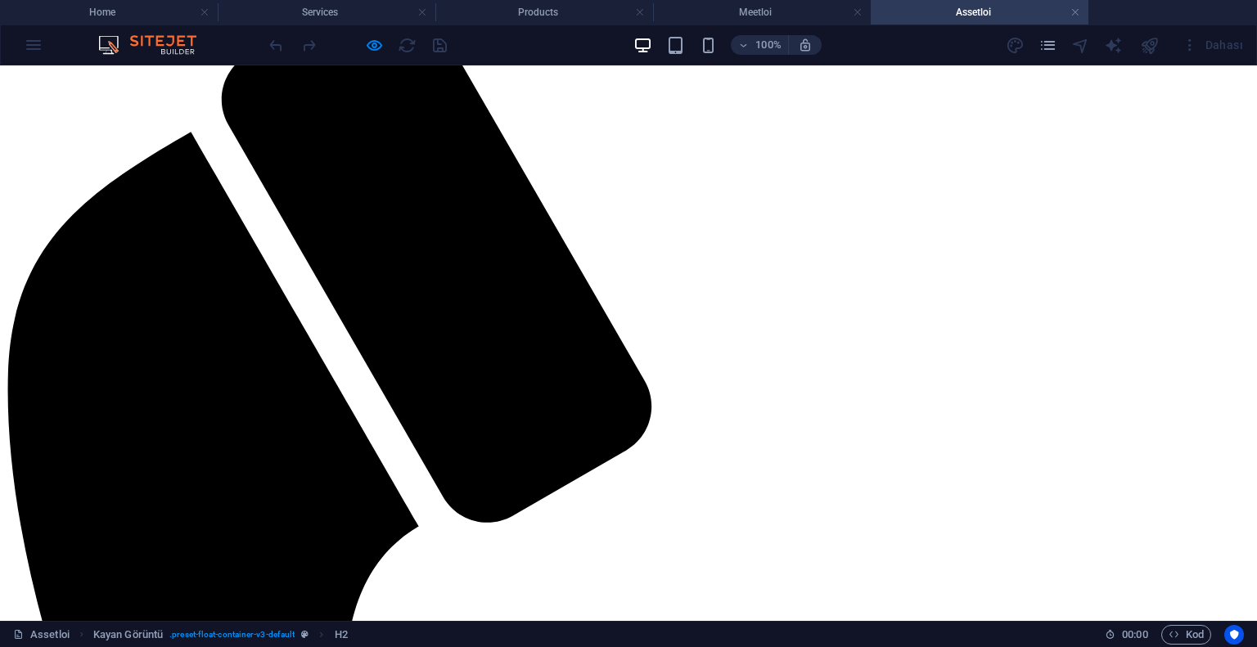
click at [1065, 25] on div "100% Dahası" at bounding box center [628, 44] width 1255 height 39
click at [1073, 11] on link at bounding box center [1075, 13] width 10 height 16
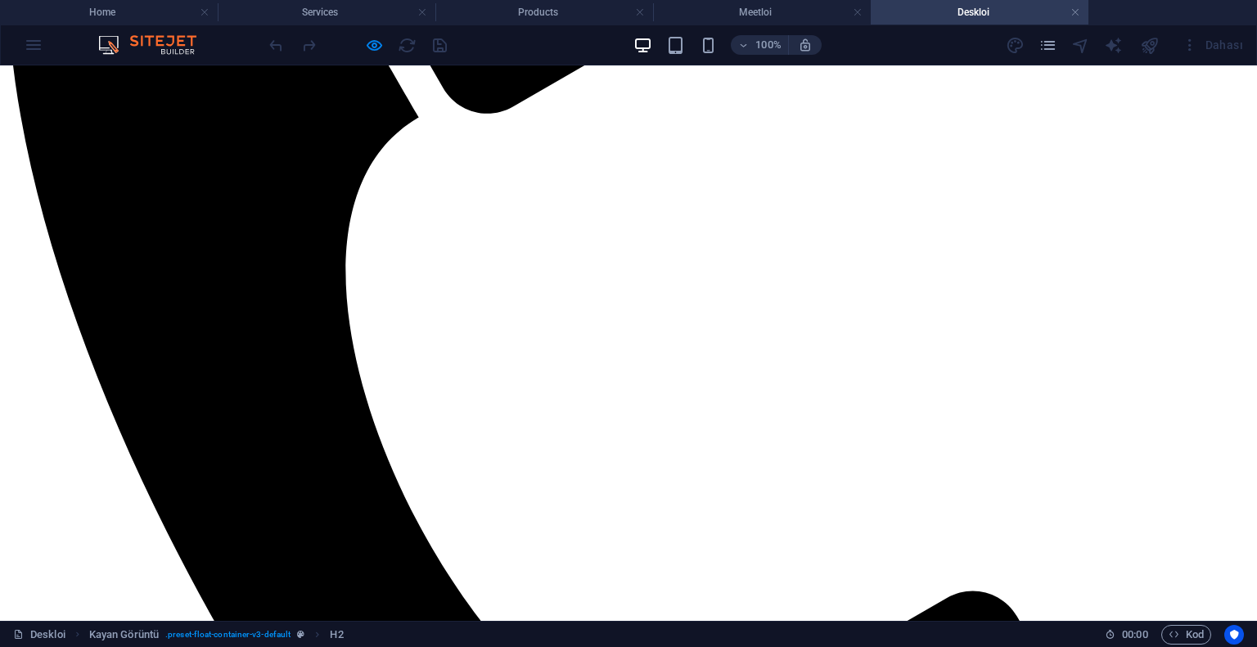
scroll to position [82, 0]
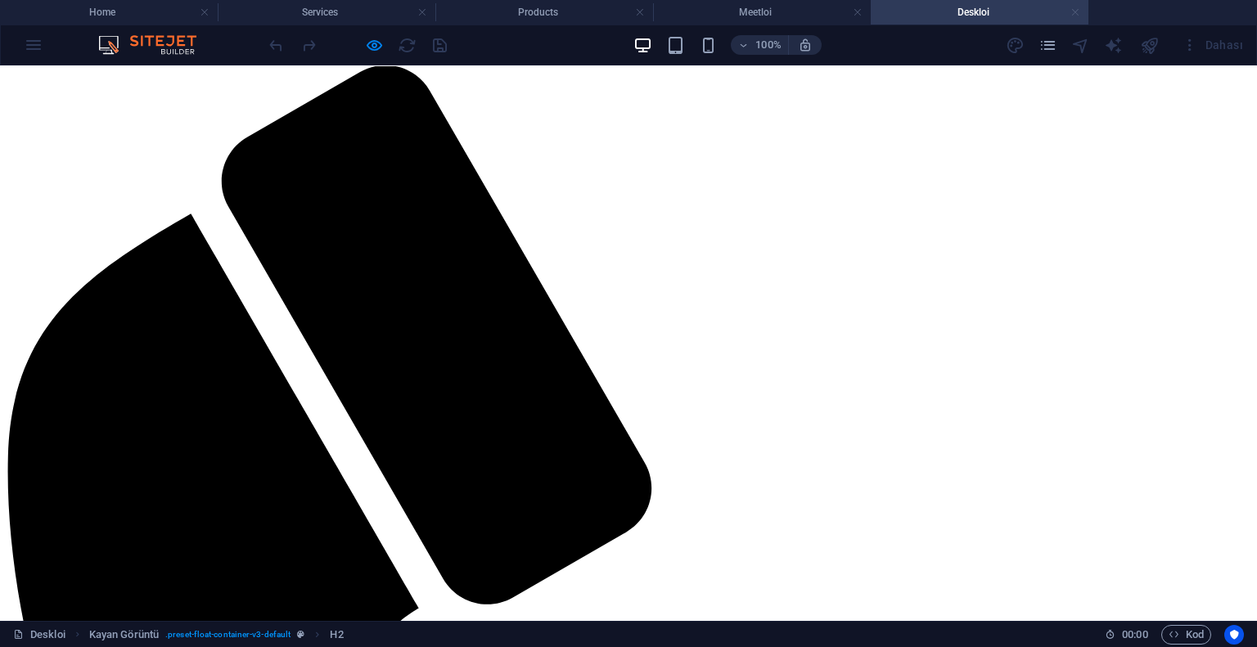
click at [1075, 20] on link at bounding box center [1075, 13] width 10 height 16
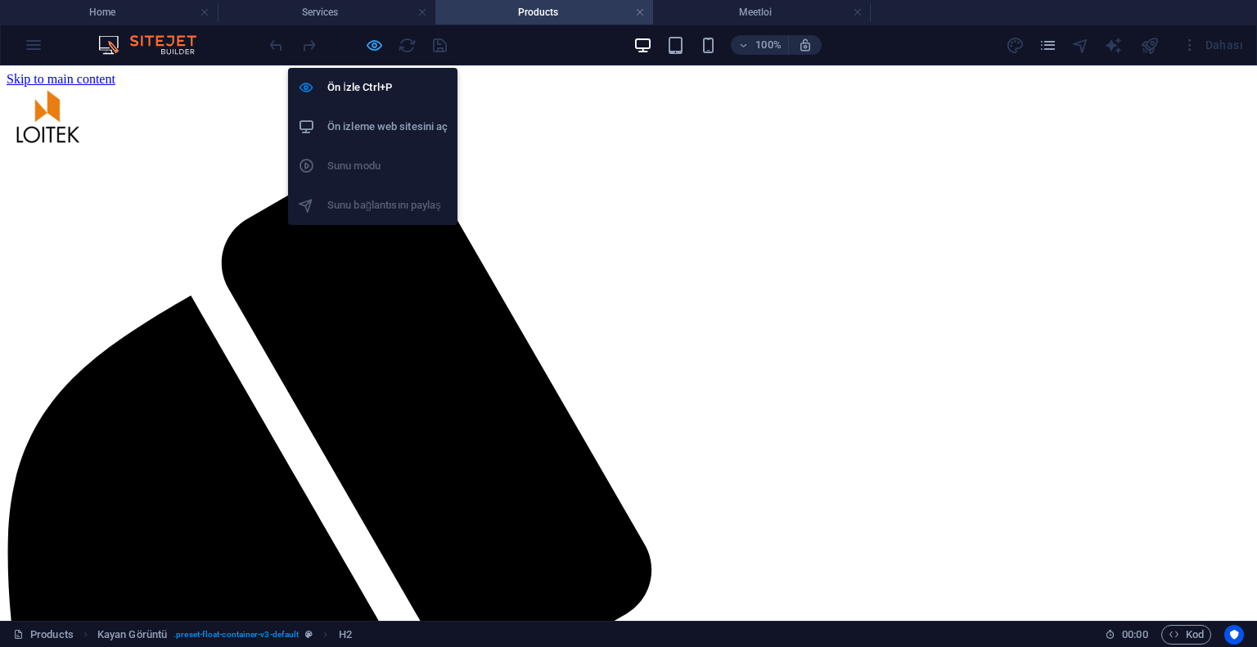
click at [373, 43] on icon "button" at bounding box center [374, 45] width 19 height 19
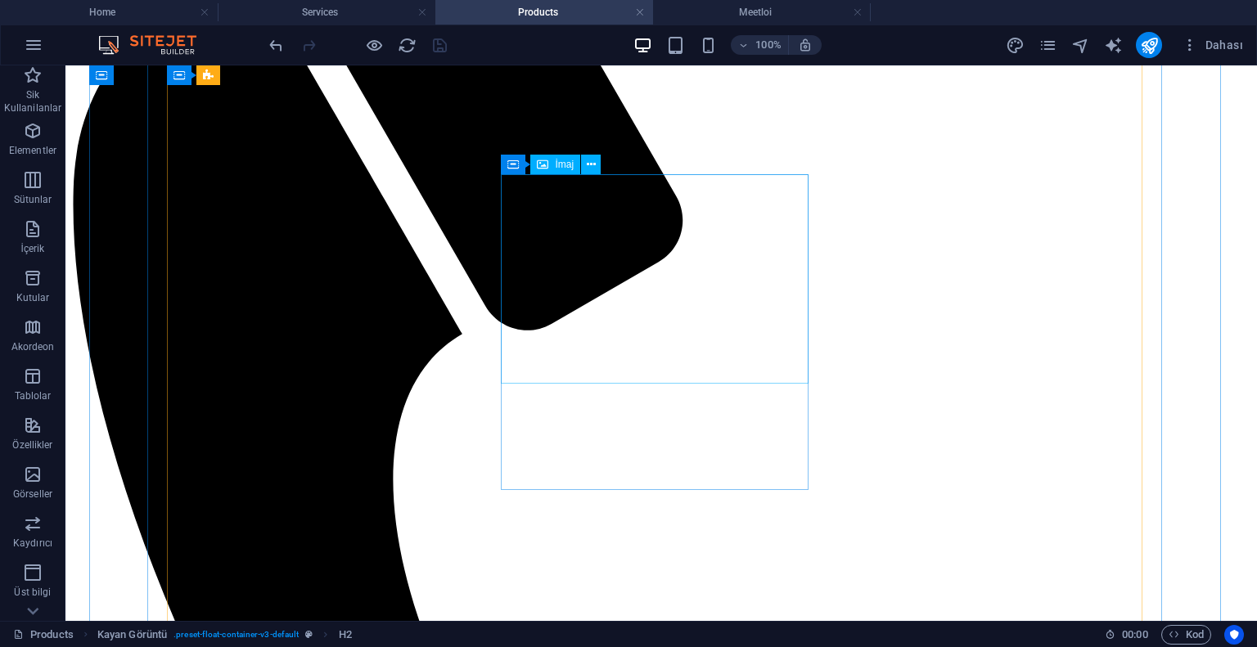
scroll to position [409, 0]
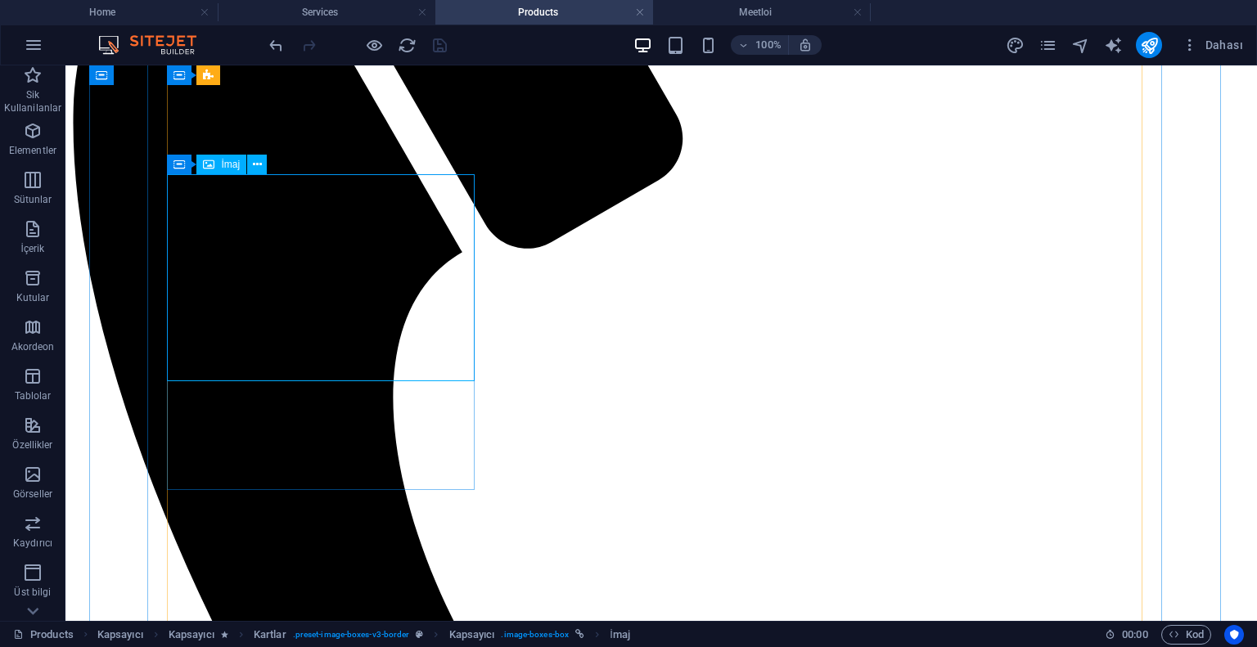
select select "%"
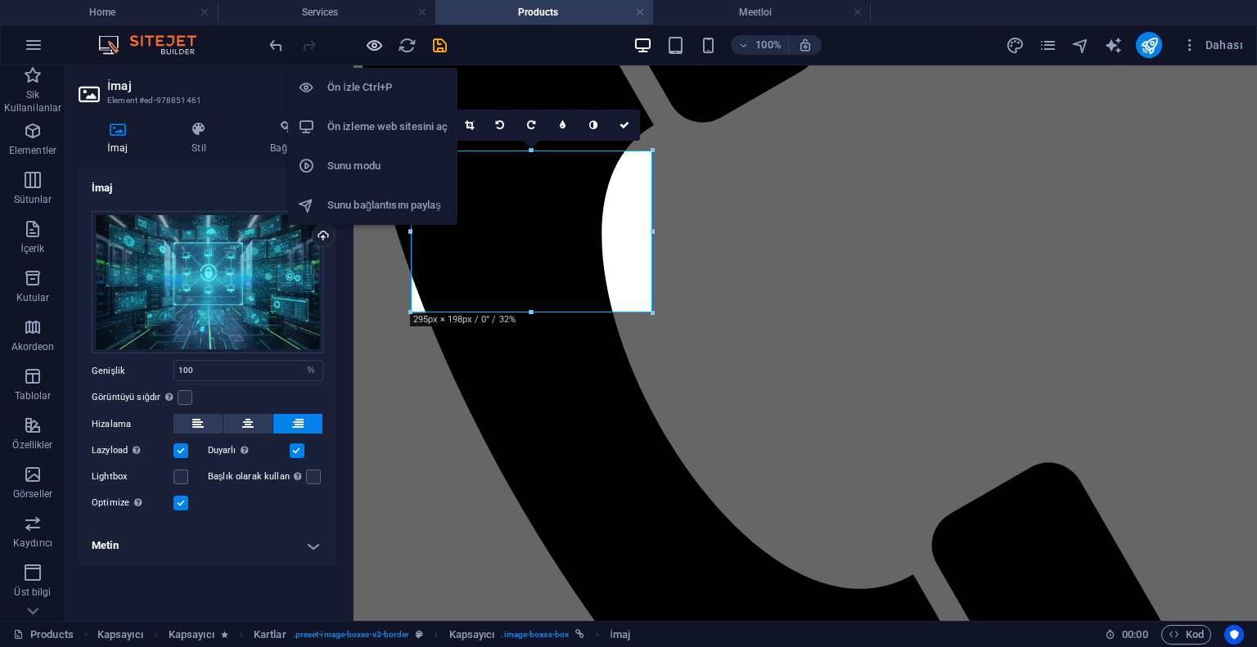
click at [376, 38] on icon "button" at bounding box center [374, 45] width 19 height 19
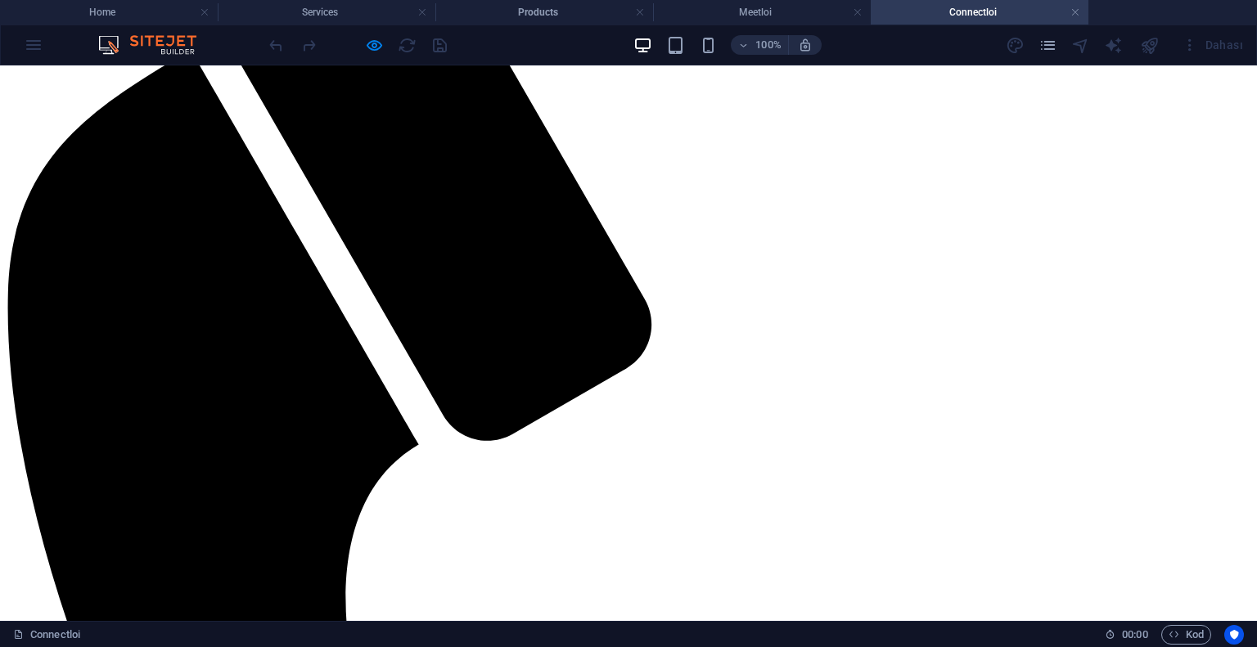
scroll to position [164, 0]
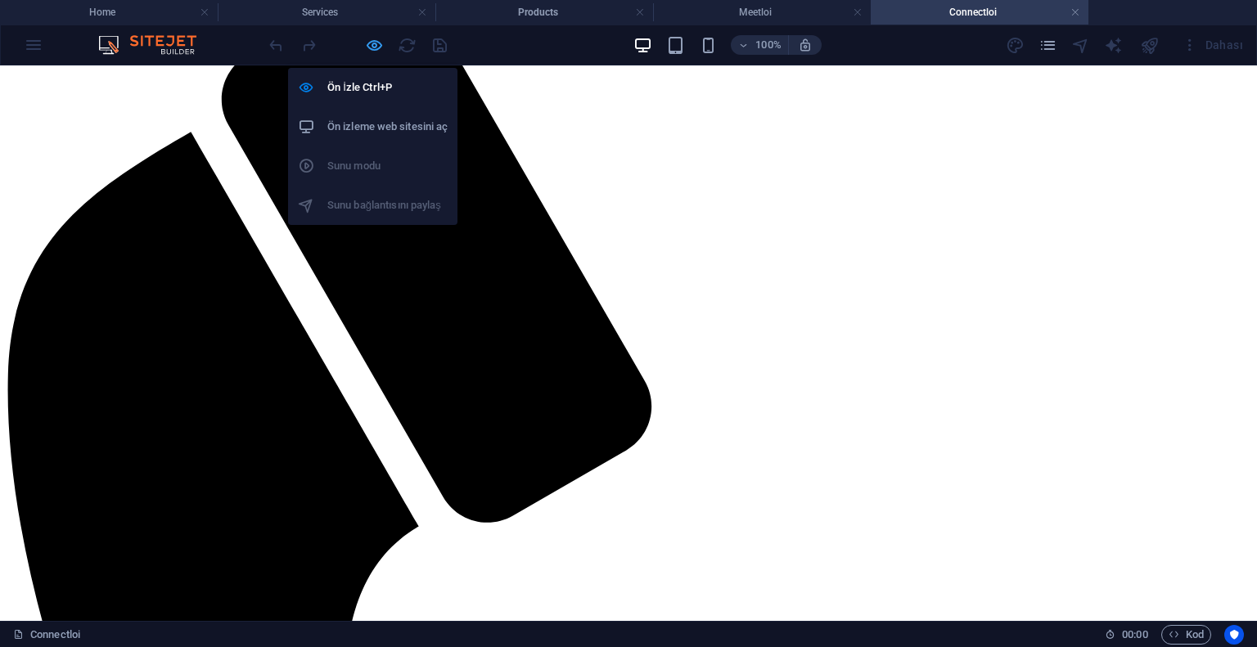
click at [374, 43] on icon "button" at bounding box center [374, 45] width 19 height 19
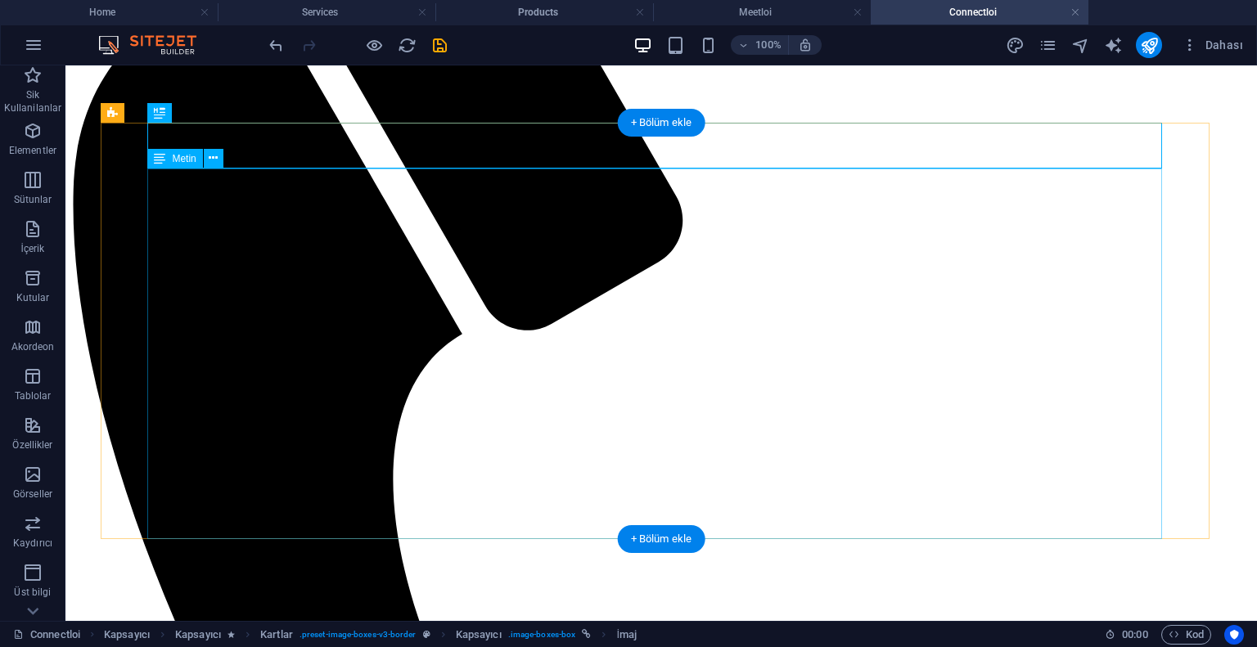
scroll to position [409, 0]
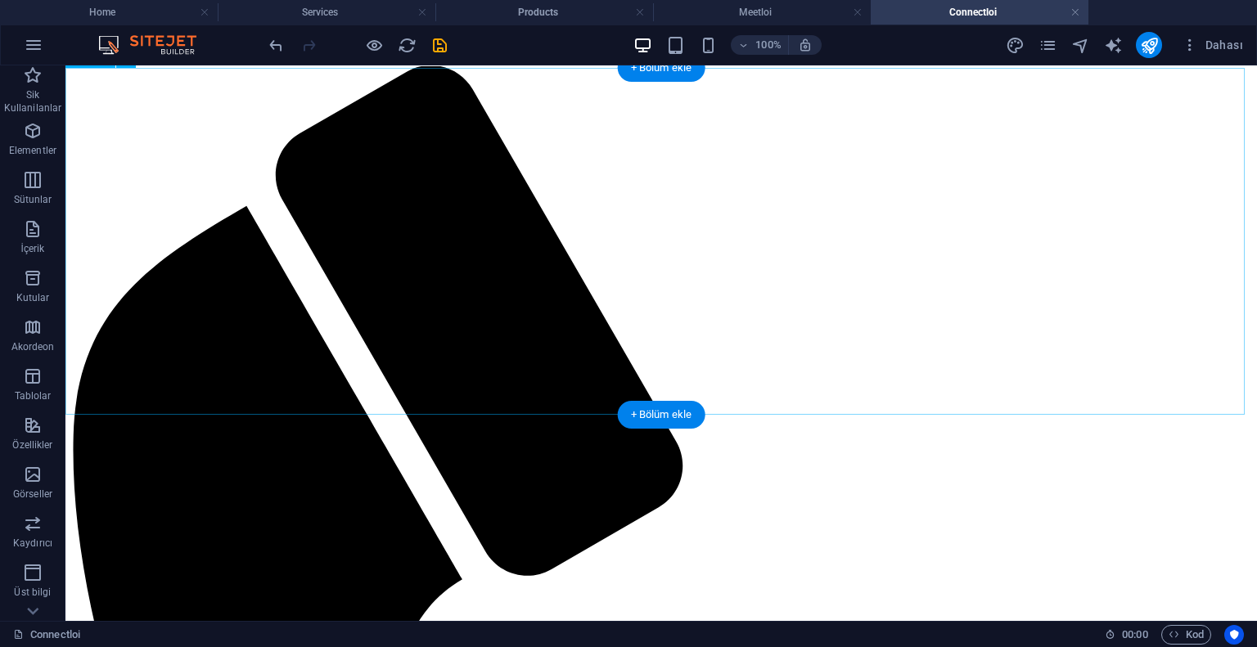
scroll to position [0, 0]
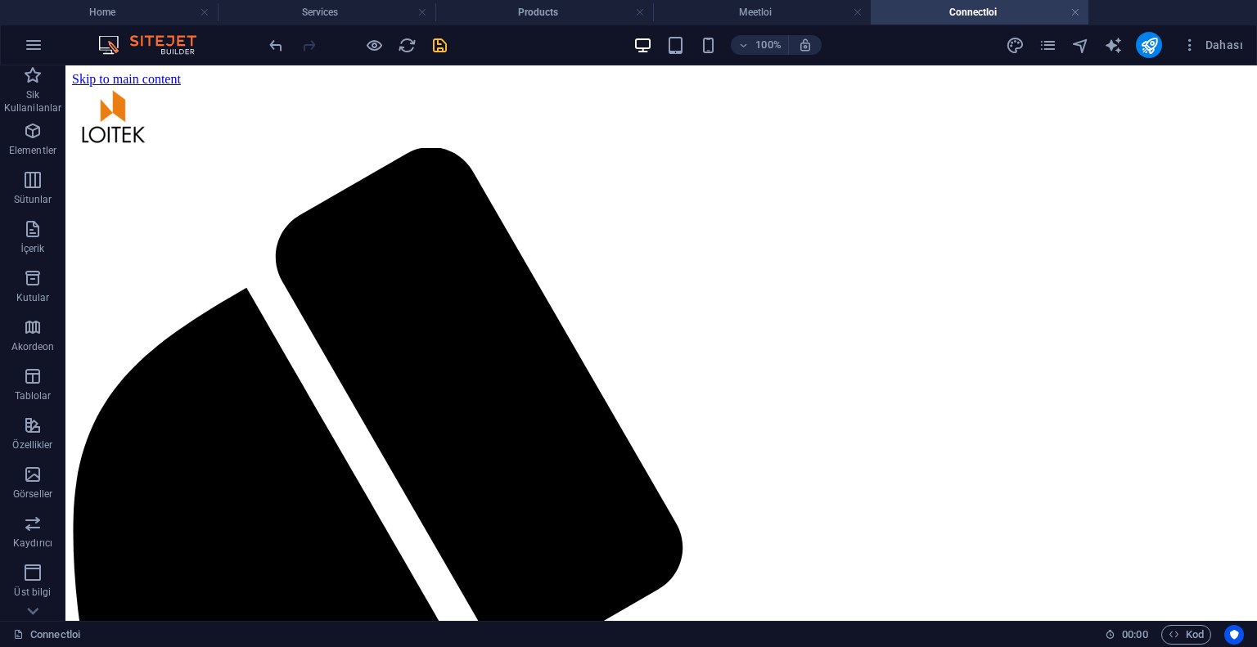
click at [442, 47] on icon "save" at bounding box center [439, 45] width 19 height 19
select select "%"
click at [858, 11] on link at bounding box center [858, 13] width 10 height 16
click at [858, 12] on link at bounding box center [858, 13] width 10 height 16
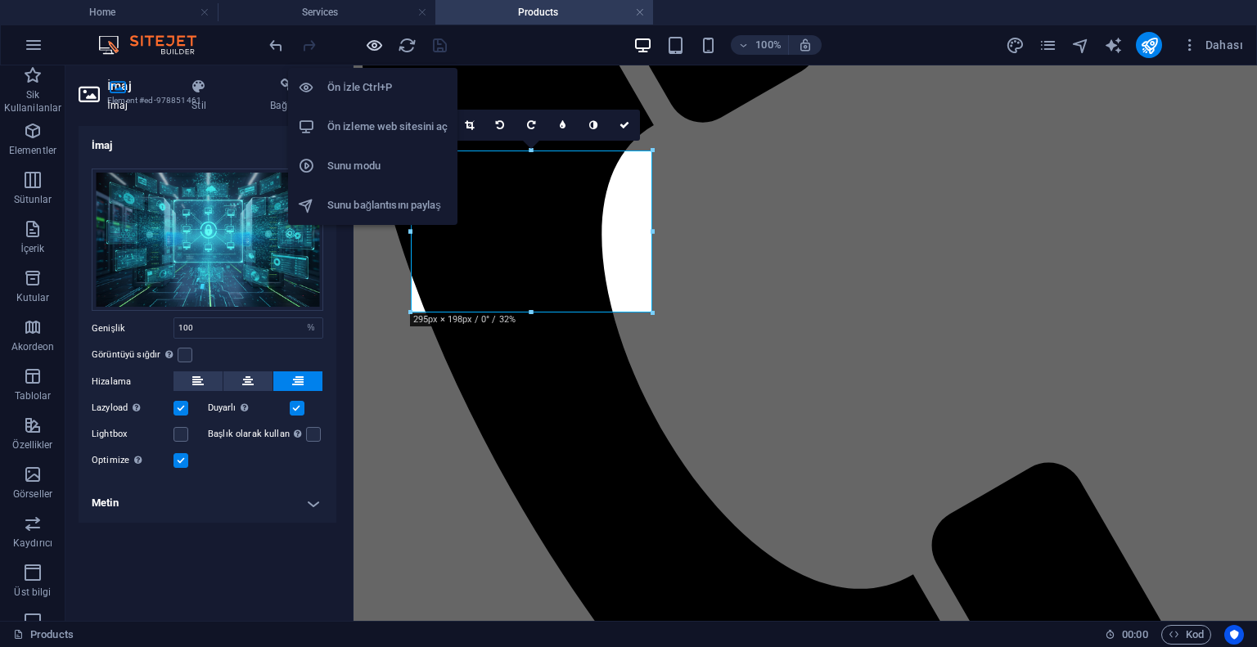
click at [370, 39] on icon "button" at bounding box center [374, 45] width 19 height 19
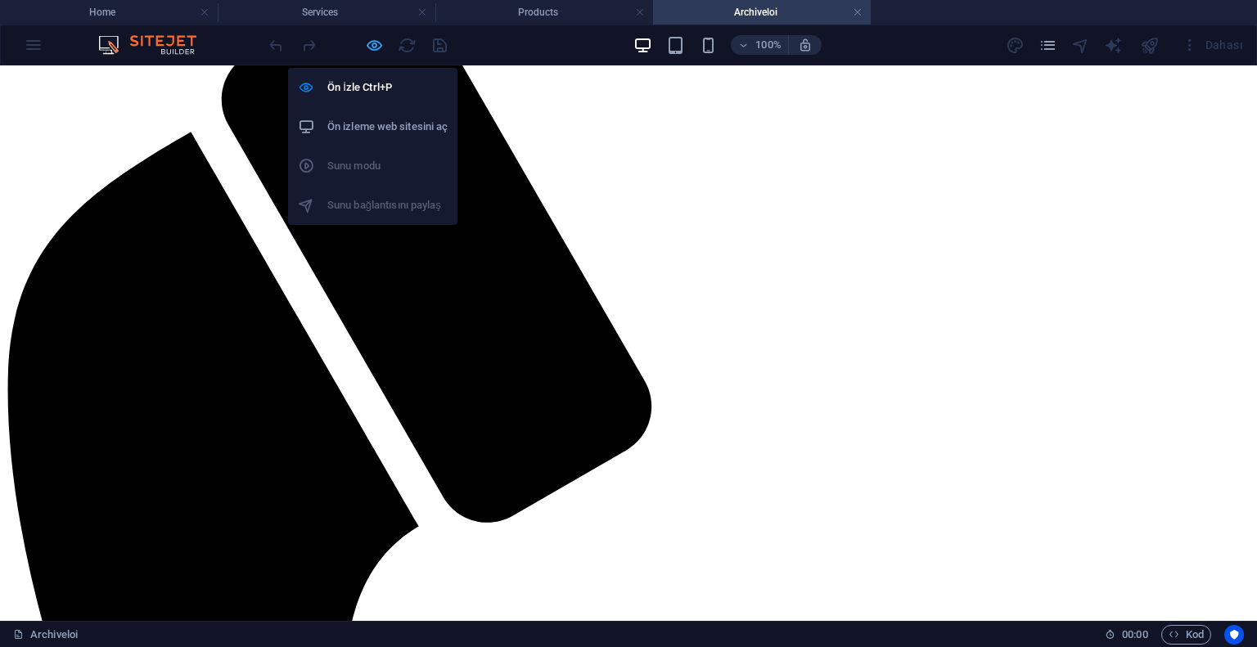
click at [367, 47] on icon "button" at bounding box center [374, 45] width 19 height 19
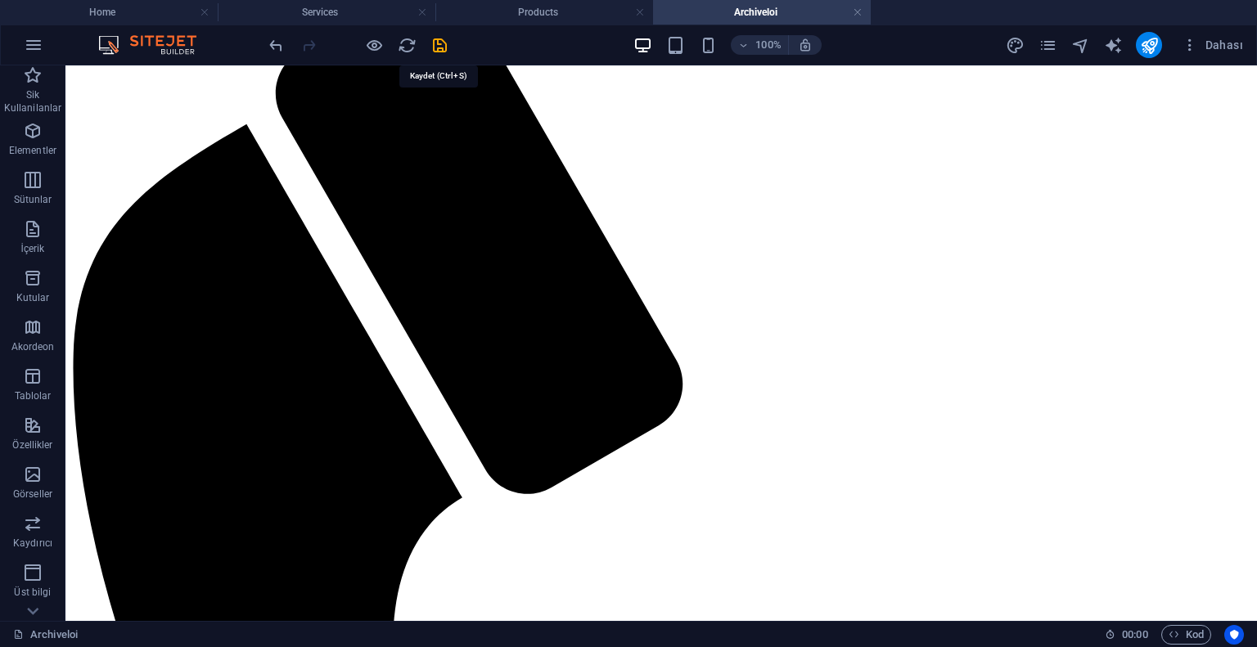
drag, startPoint x: 442, startPoint y: 45, endPoint x: 458, endPoint y: 45, distance: 16.4
click at [441, 45] on icon "save" at bounding box center [439, 45] width 19 height 19
select select "%"
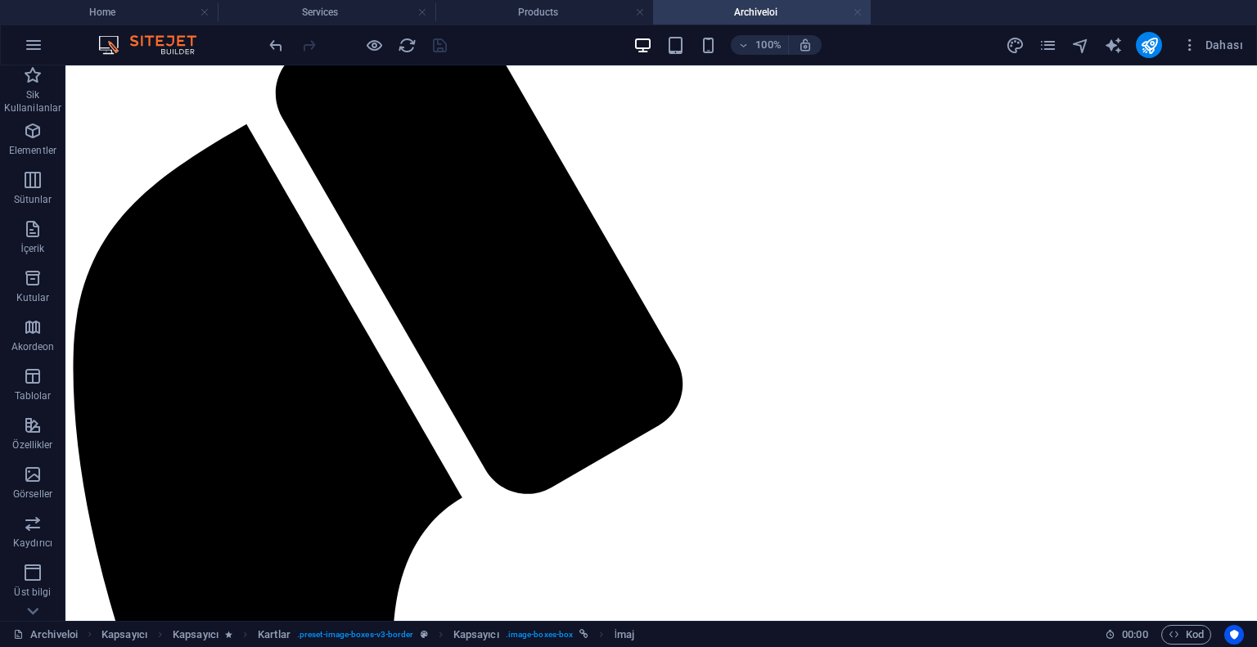
click at [857, 12] on link at bounding box center [858, 13] width 10 height 16
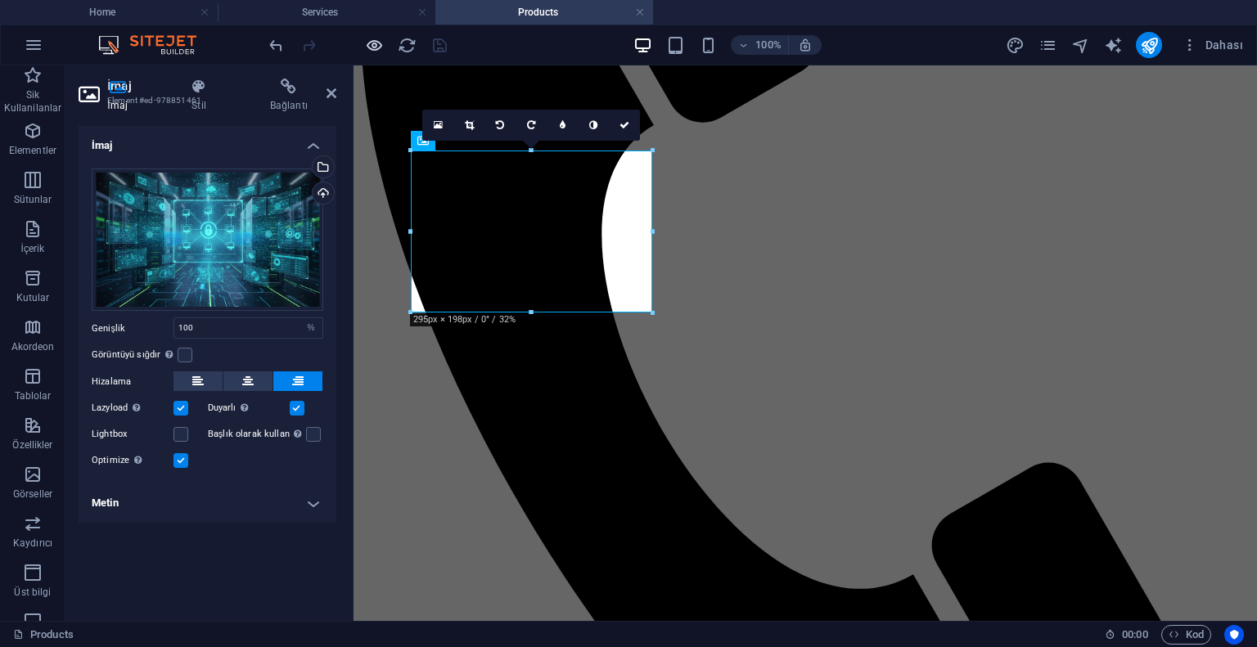
click at [371, 33] on div at bounding box center [357, 45] width 183 height 26
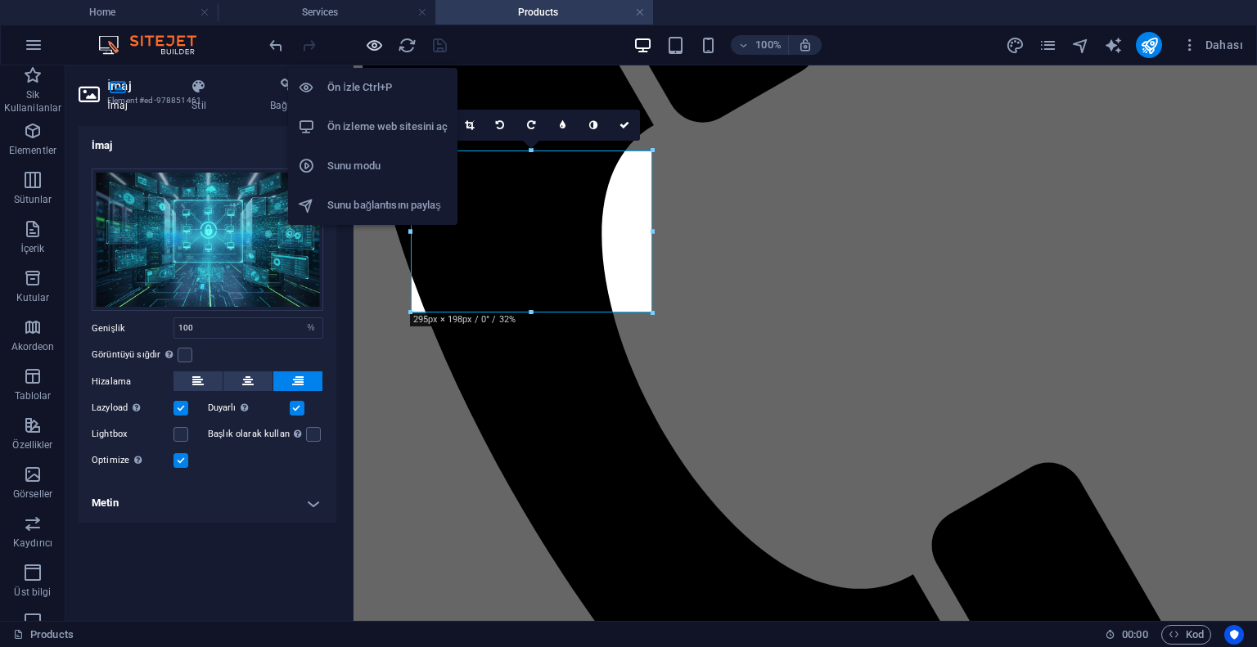
click at [372, 47] on icon "button" at bounding box center [374, 45] width 19 height 19
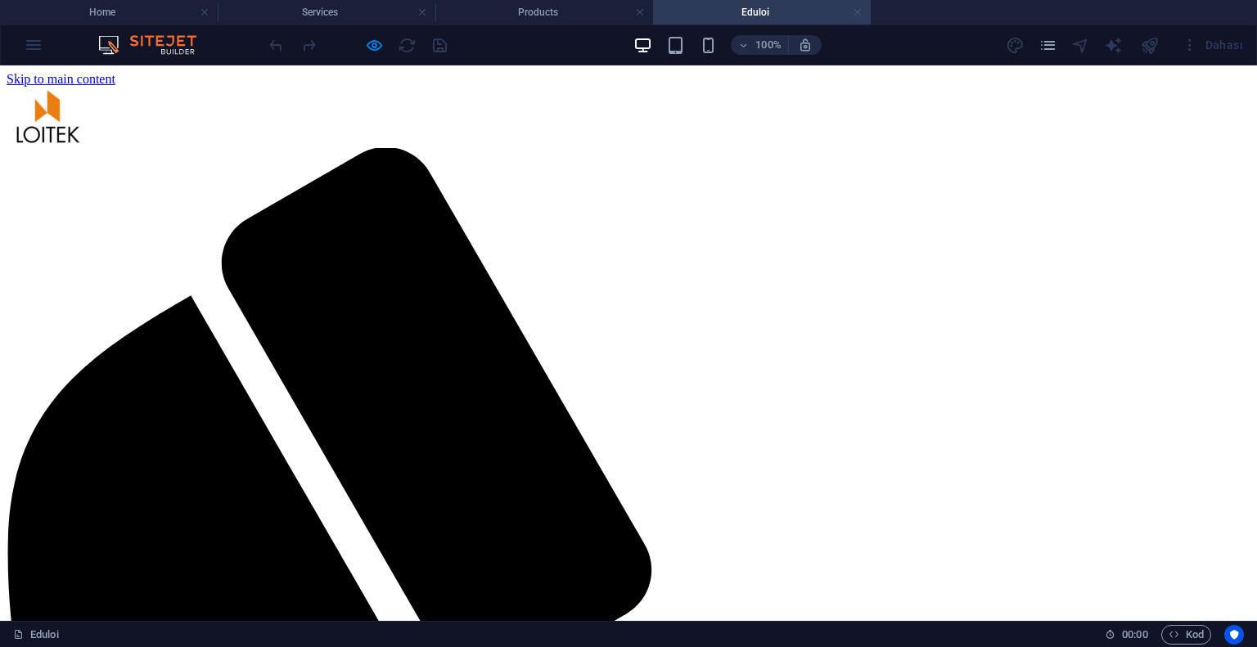
click at [860, 15] on link at bounding box center [858, 13] width 10 height 16
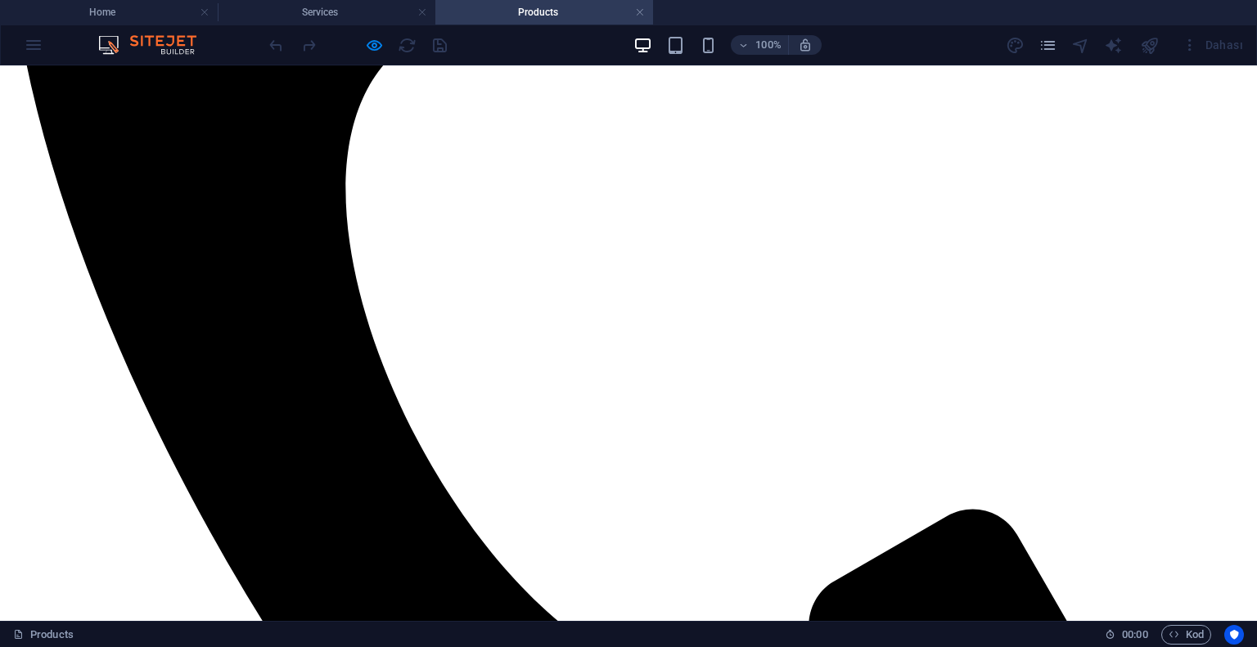
scroll to position [736, 0]
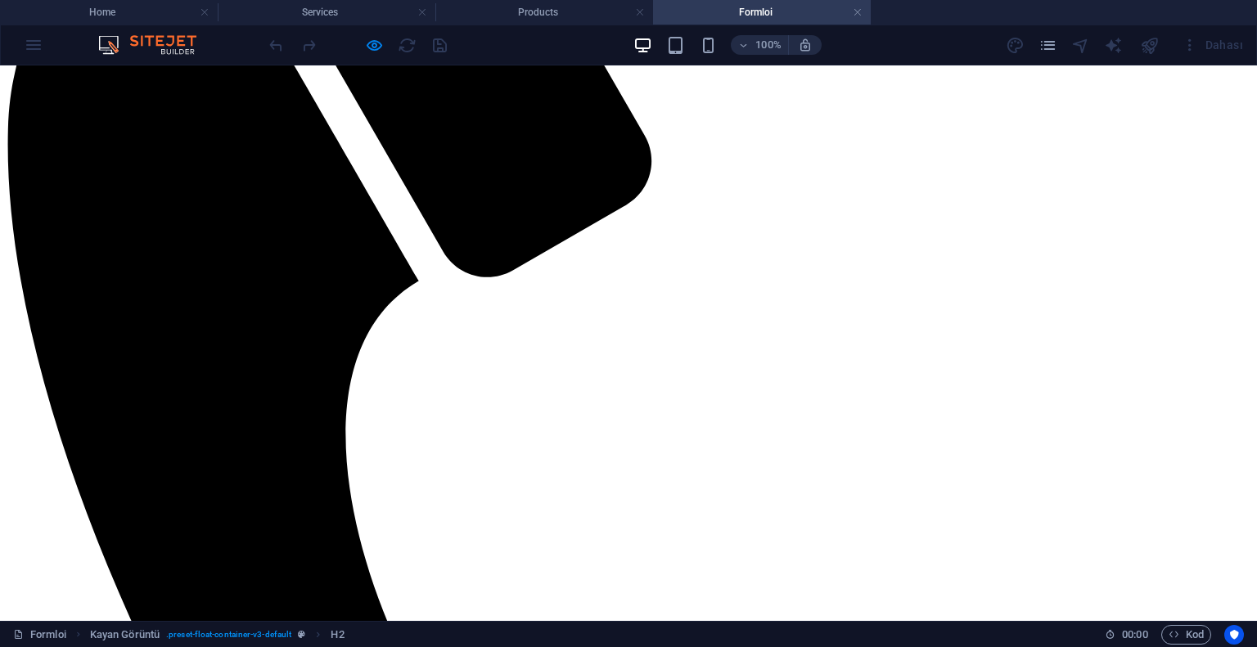
scroll to position [82, 0]
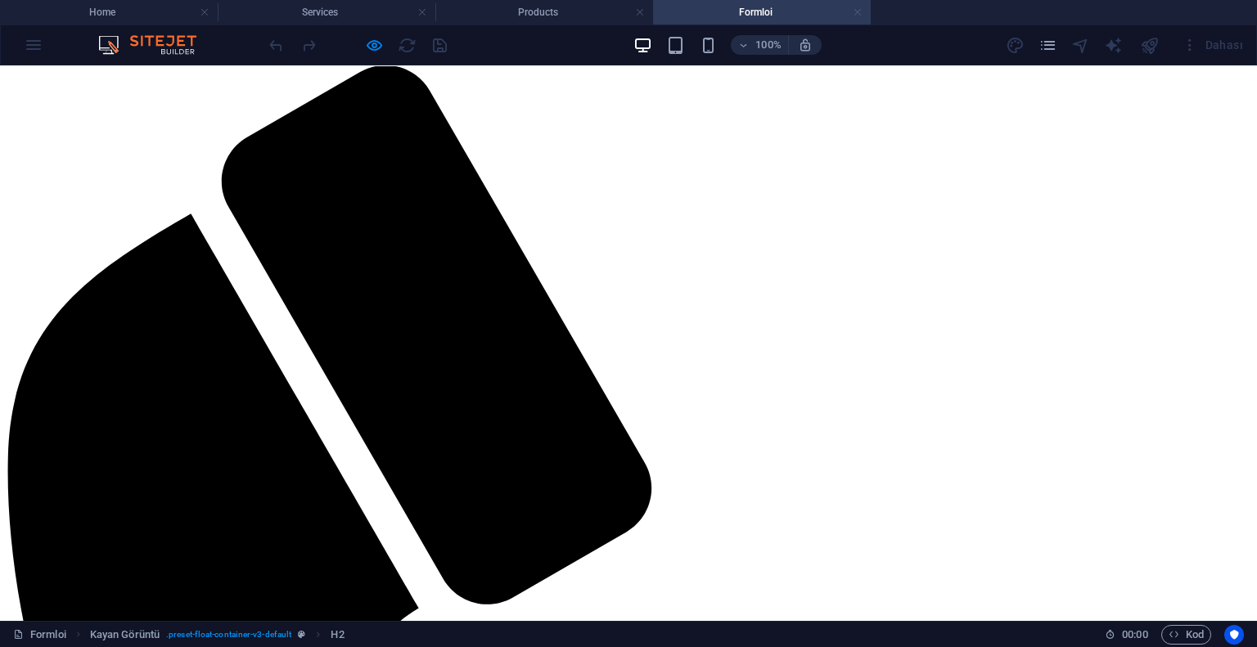
click at [858, 13] on link at bounding box center [858, 13] width 10 height 16
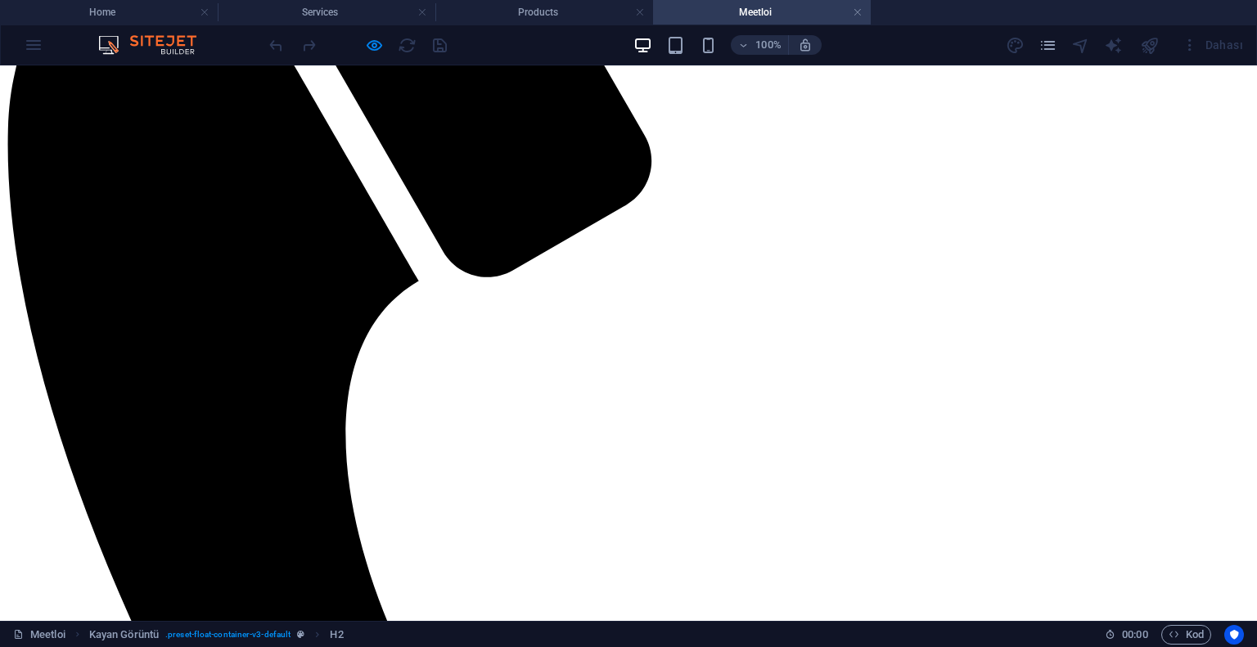
scroll to position [82, 0]
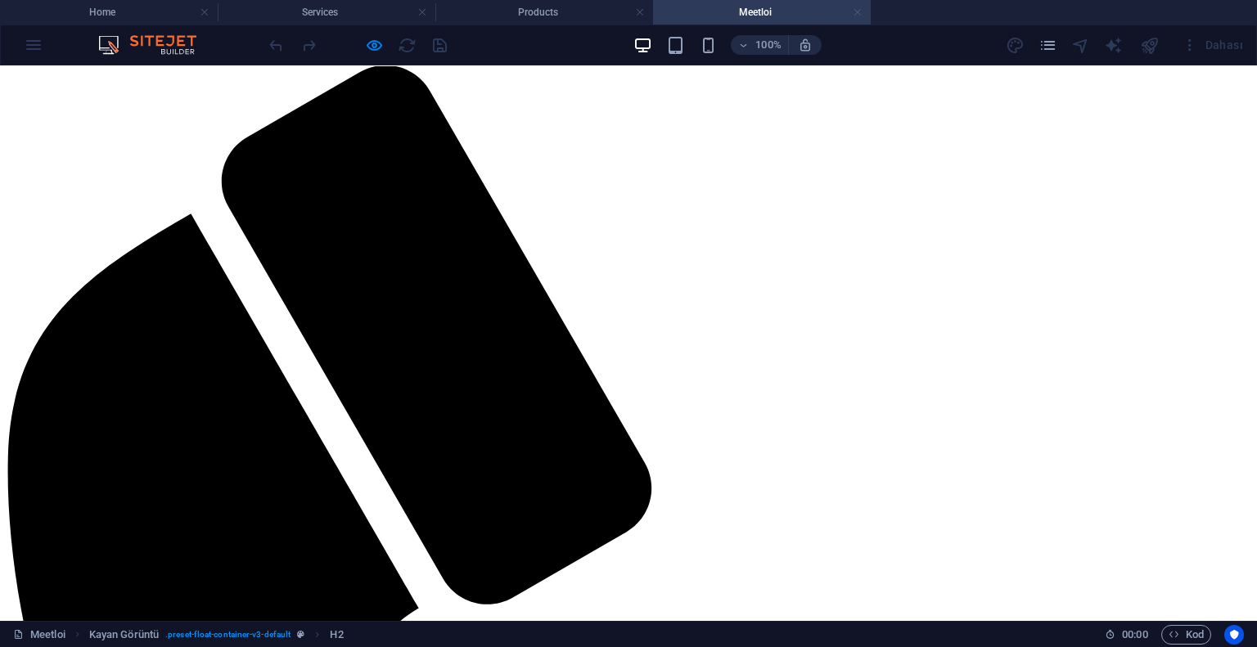
click at [859, 12] on link at bounding box center [858, 13] width 10 height 16
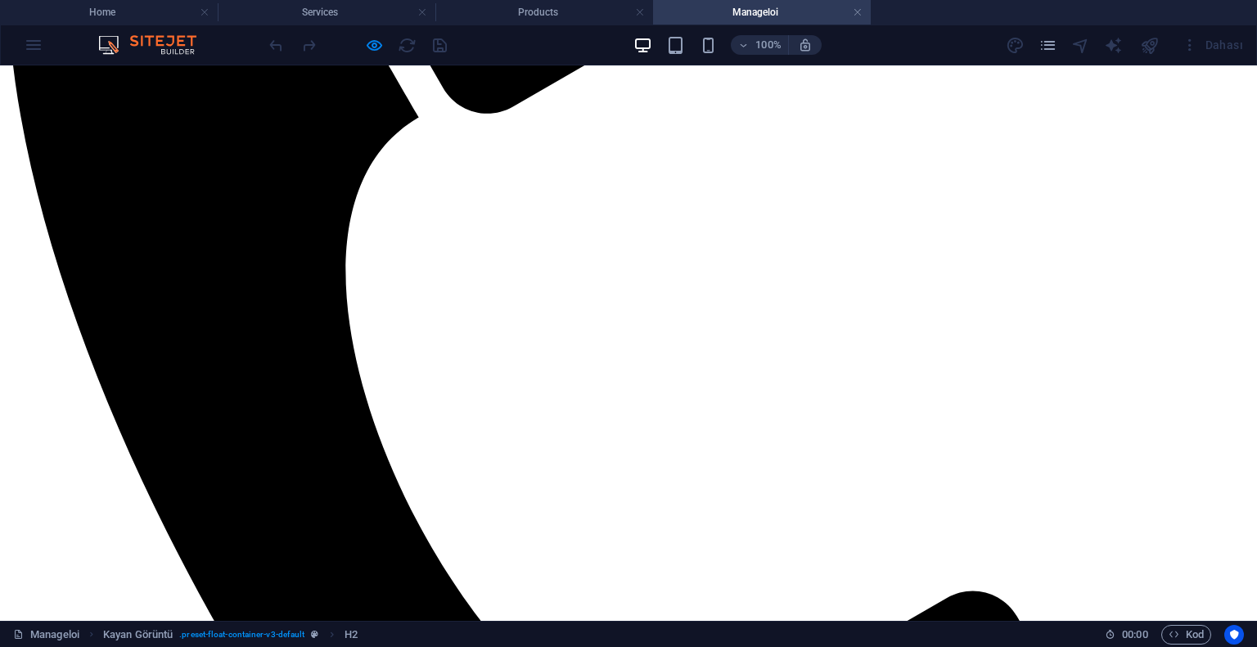
scroll to position [82, 0]
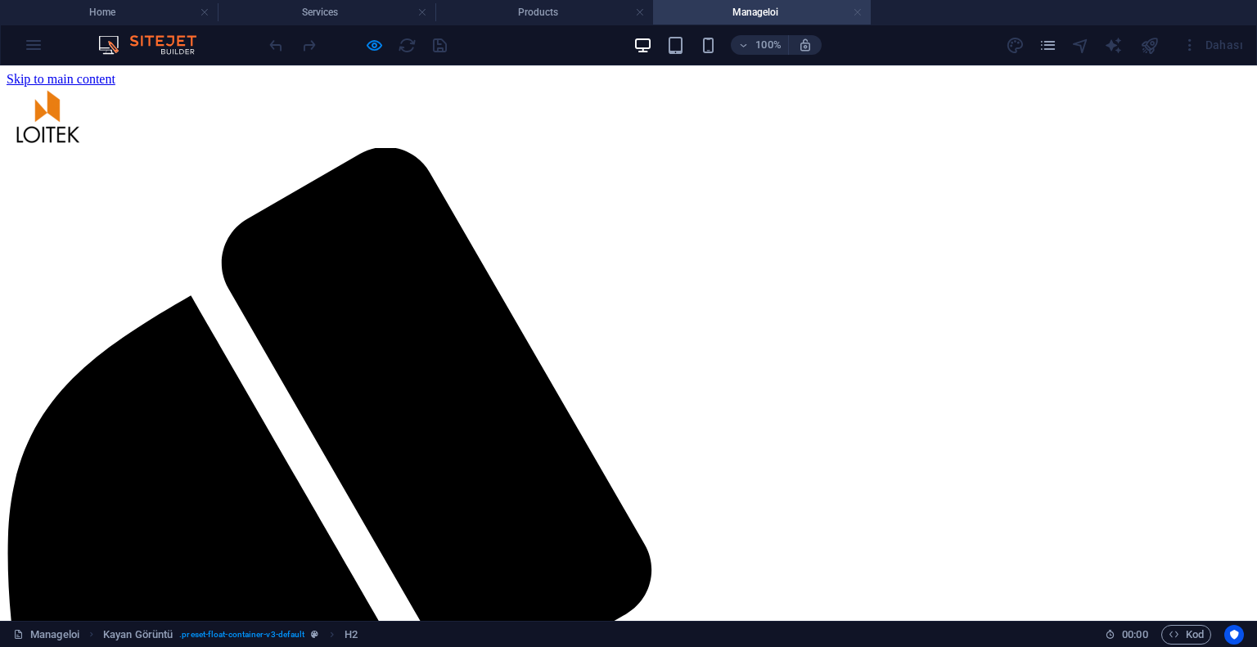
click at [861, 16] on link at bounding box center [858, 13] width 10 height 16
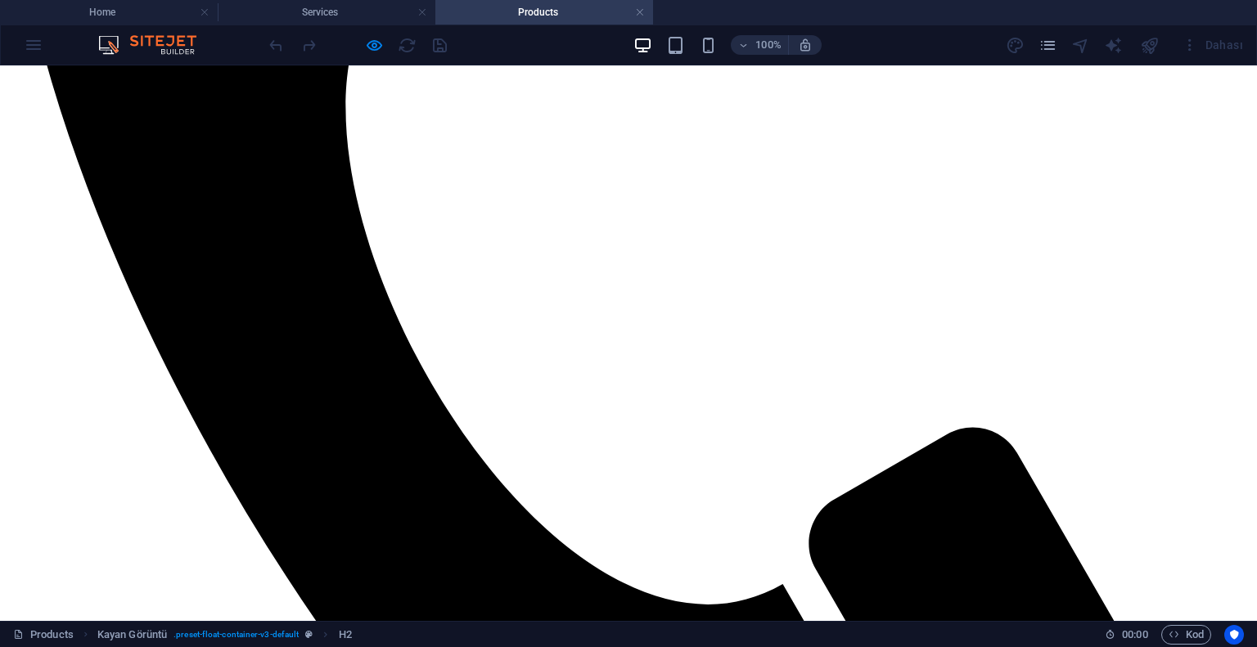
click at [861, 16] on ul "Home Services Products" at bounding box center [628, 12] width 1257 height 25
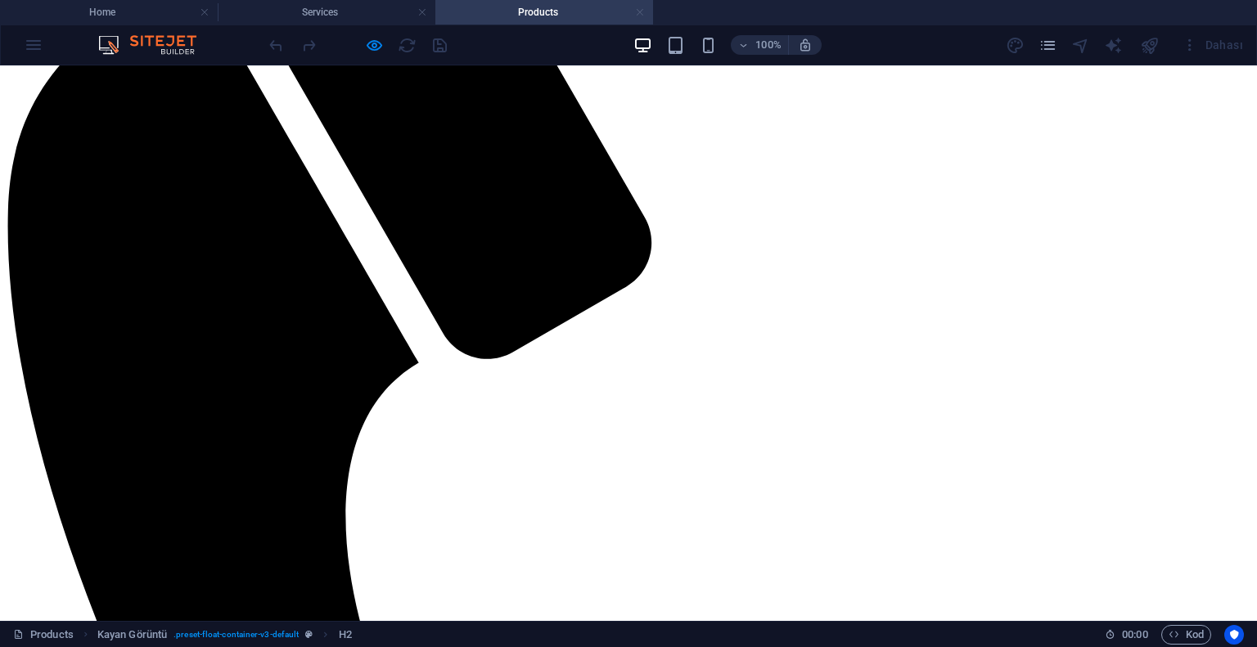
click at [639, 16] on link at bounding box center [640, 13] width 10 height 16
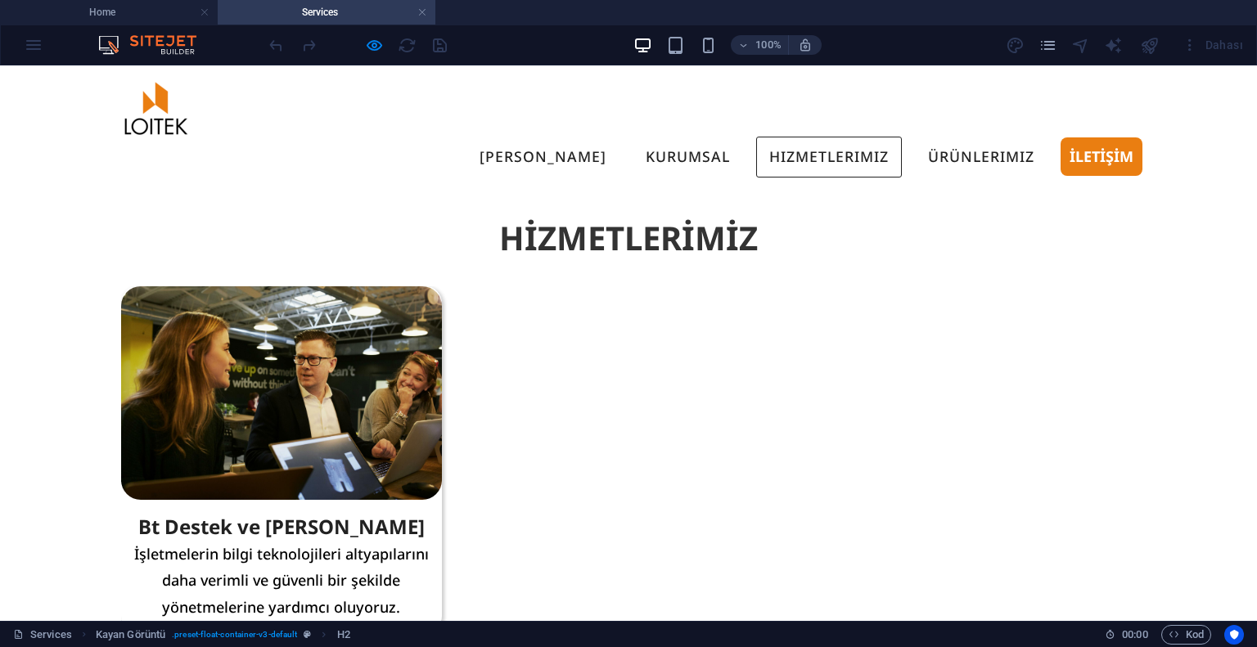
click at [531, 215] on h2 "HİZMETLERİMİZ" at bounding box center [628, 238] width 1207 height 46
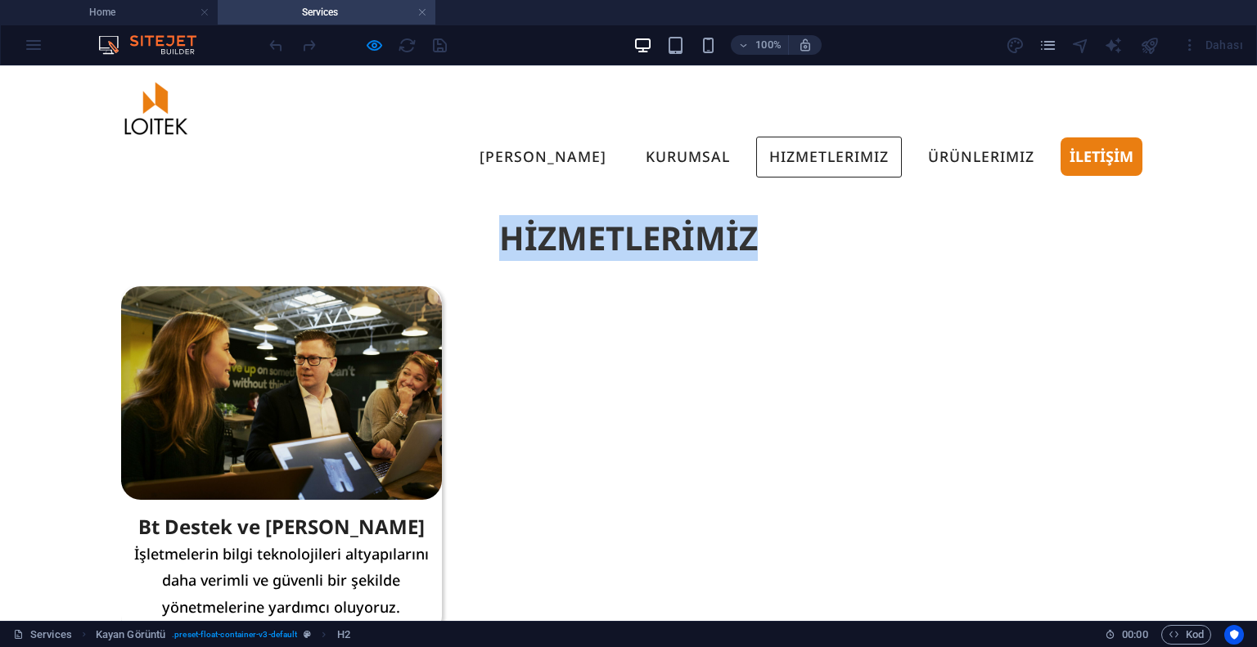
click at [531, 215] on h2 "HİZMETLERİMİZ" at bounding box center [628, 238] width 1207 height 46
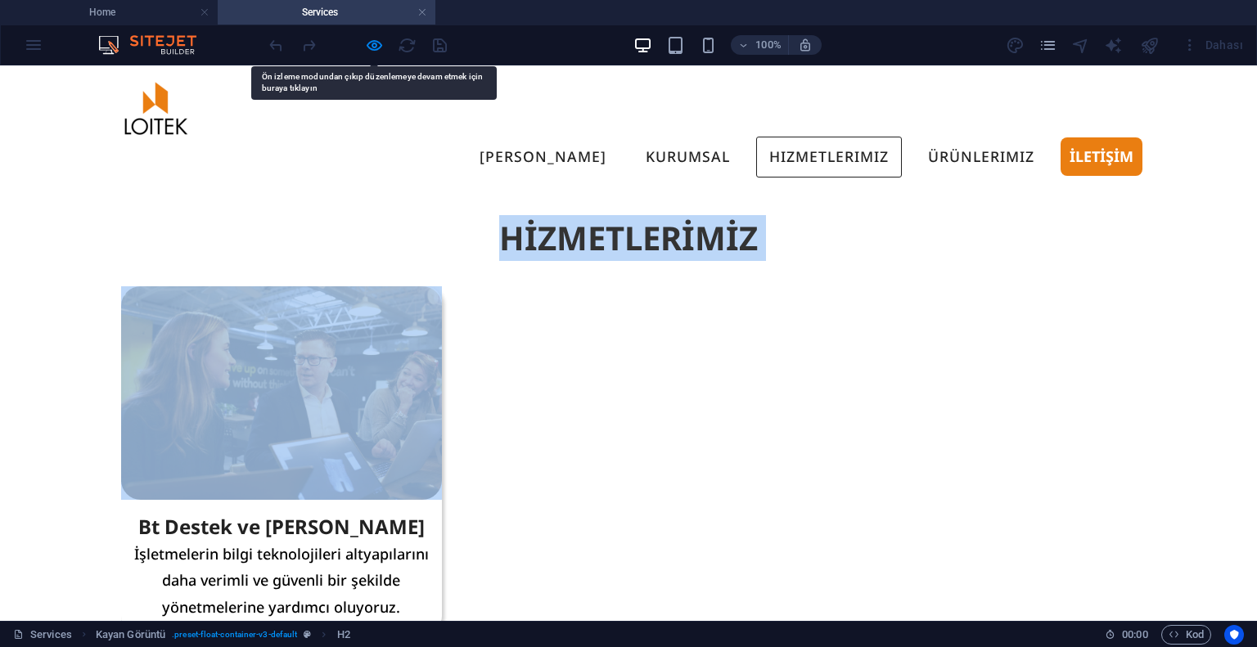
click at [533, 215] on h2 "HİZMETLERİMİZ" at bounding box center [628, 238] width 1207 height 46
click at [154, 125] on img at bounding box center [156, 108] width 82 height 58
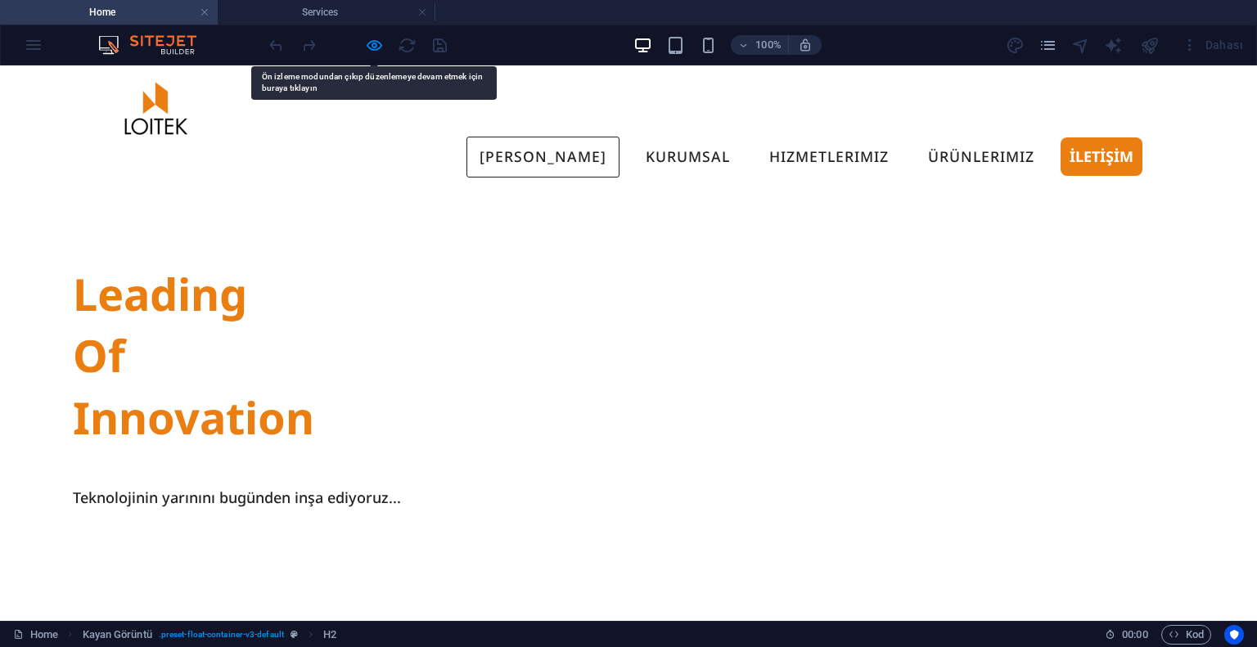
click at [157, 140] on div "Menu Ana Sayfa KURUMSAL Hizmetlerimiz BT Destek ve Danışmanlık Yazılım Geliştir…" at bounding box center [628, 127] width 1257 height 125
click at [693, 137] on link "KURUMSAL" at bounding box center [687, 157] width 110 height 41
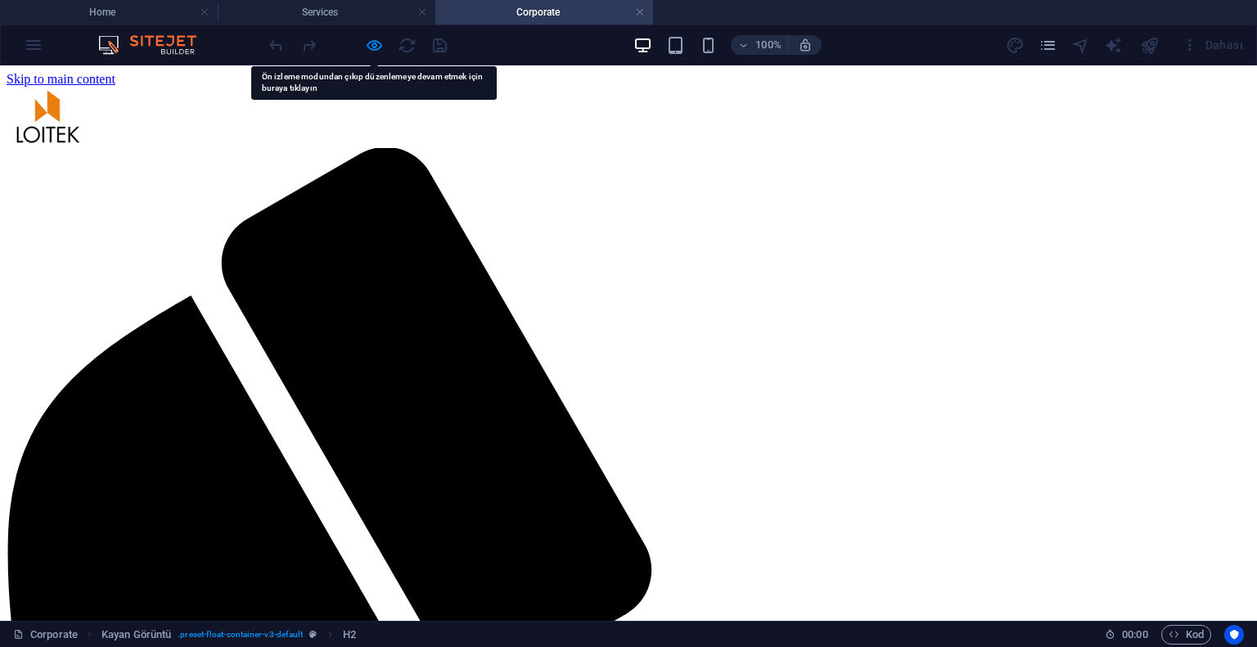
scroll to position [0, 0]
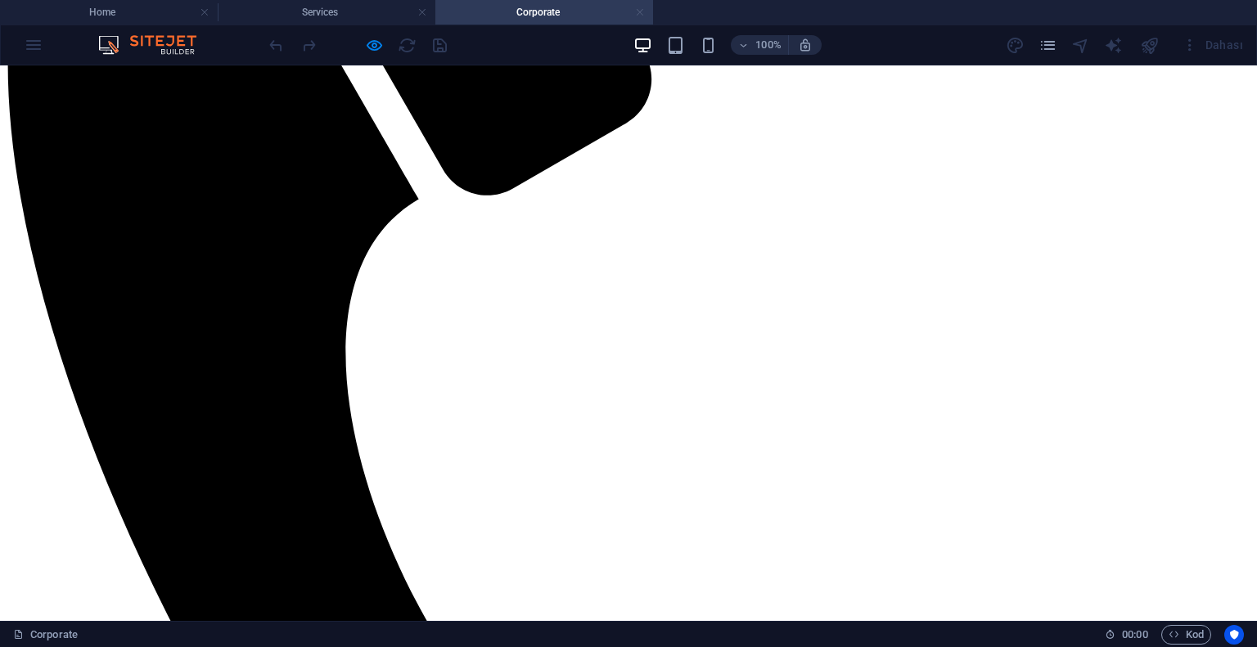
click at [641, 12] on link at bounding box center [640, 13] width 10 height 16
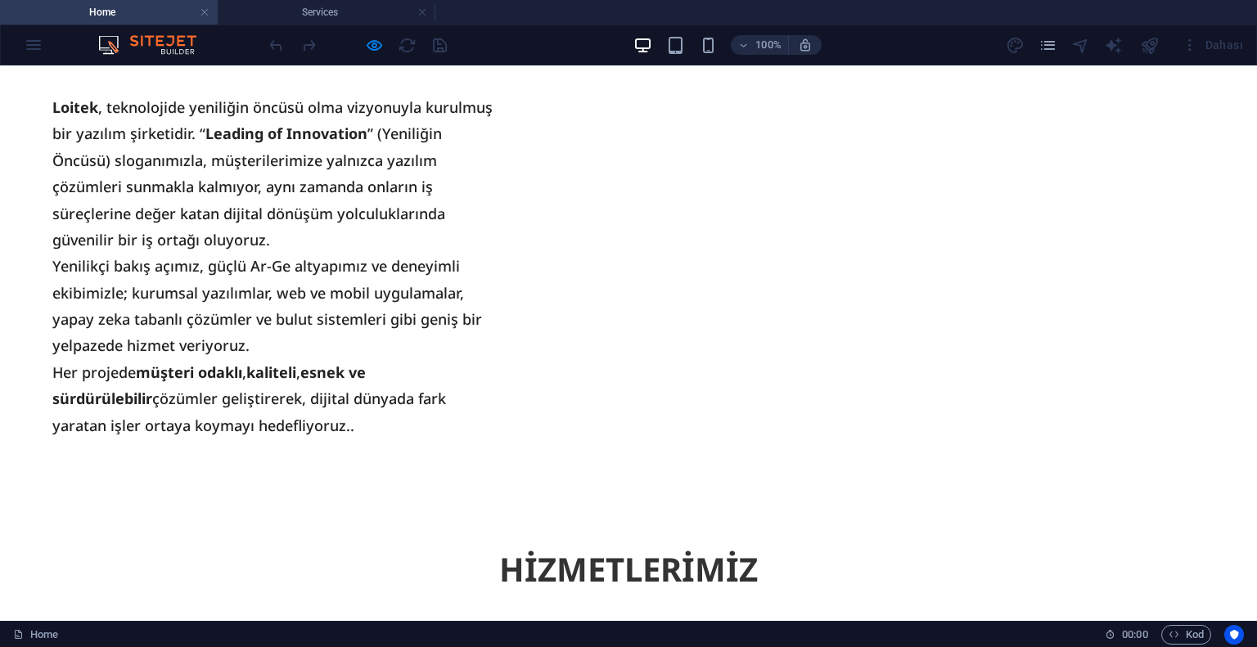
click at [1054, 38] on icon "pages" at bounding box center [1047, 45] width 19 height 19
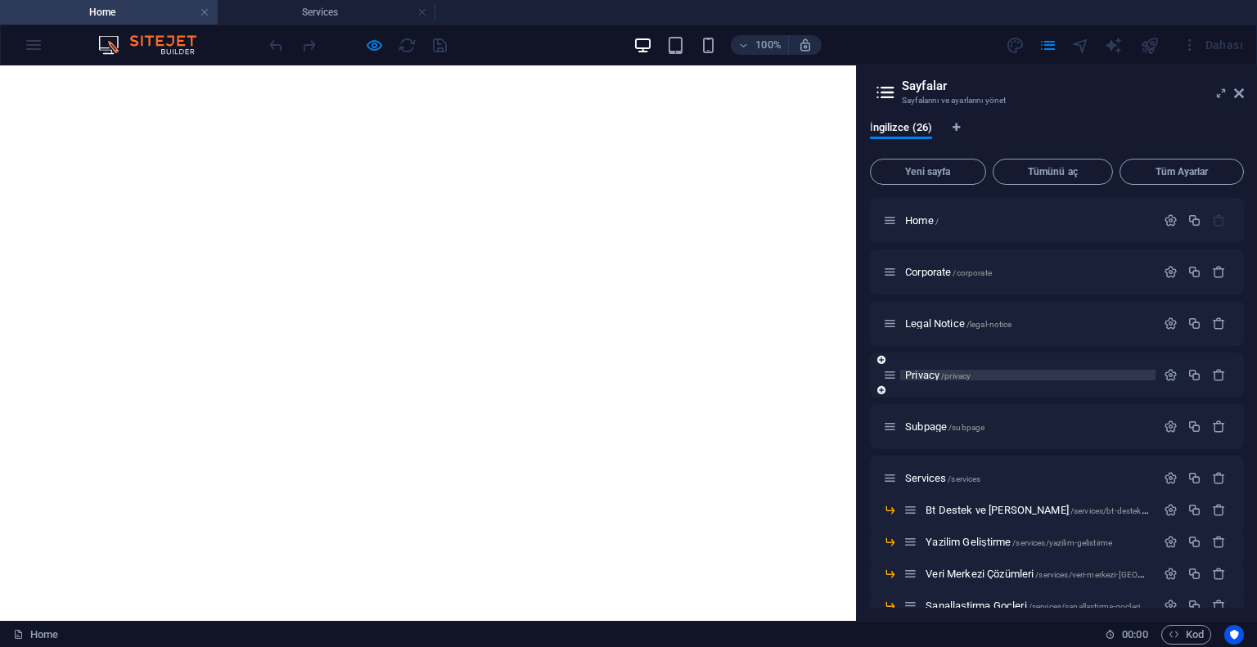
click at [931, 377] on span "Privacy /privacy" at bounding box center [937, 375] width 65 height 12
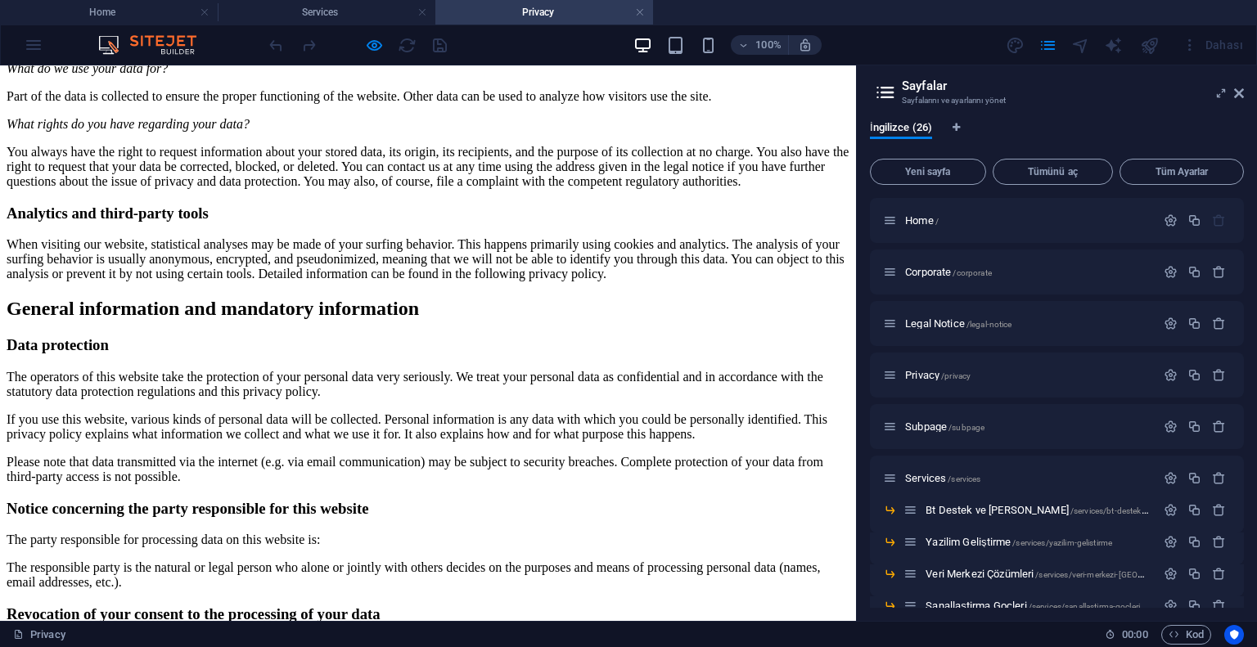
scroll to position [82, 0]
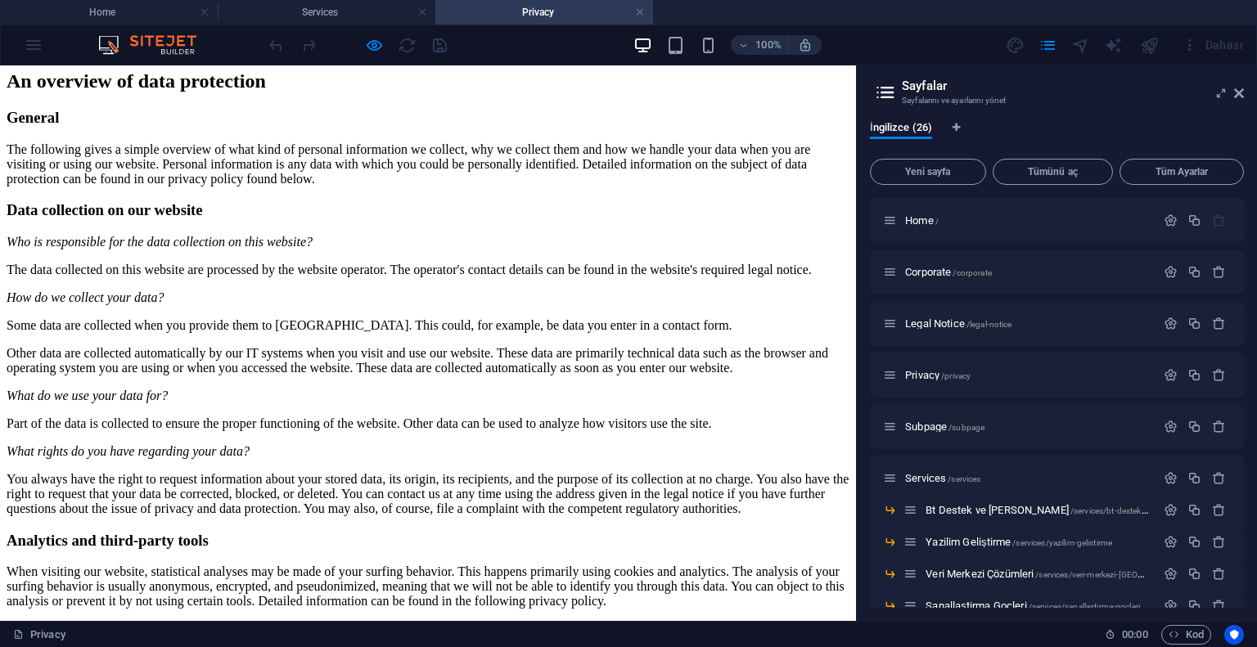
click at [367, 46] on icon "button" at bounding box center [374, 45] width 19 height 19
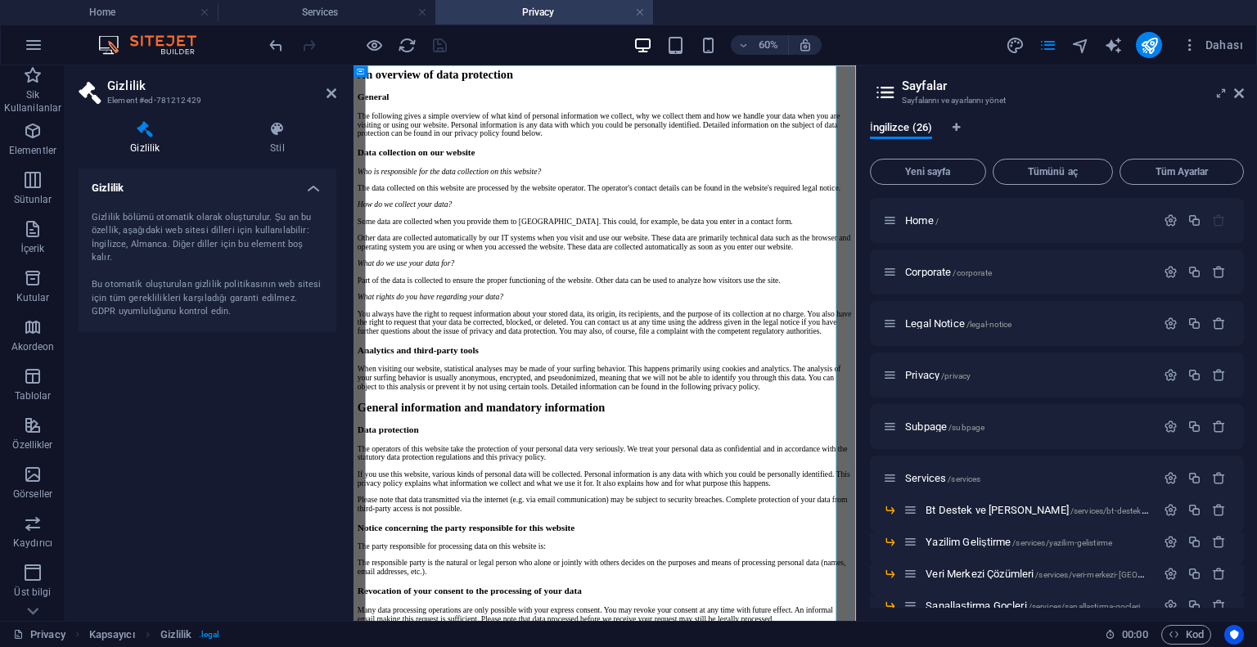
click at [232, 157] on div "Gizlilik Stil Gizlilik Gizlilik bölümü otomatik olarak oluşturulur. Şu an bu öz…" at bounding box center [208, 364] width 258 height 487
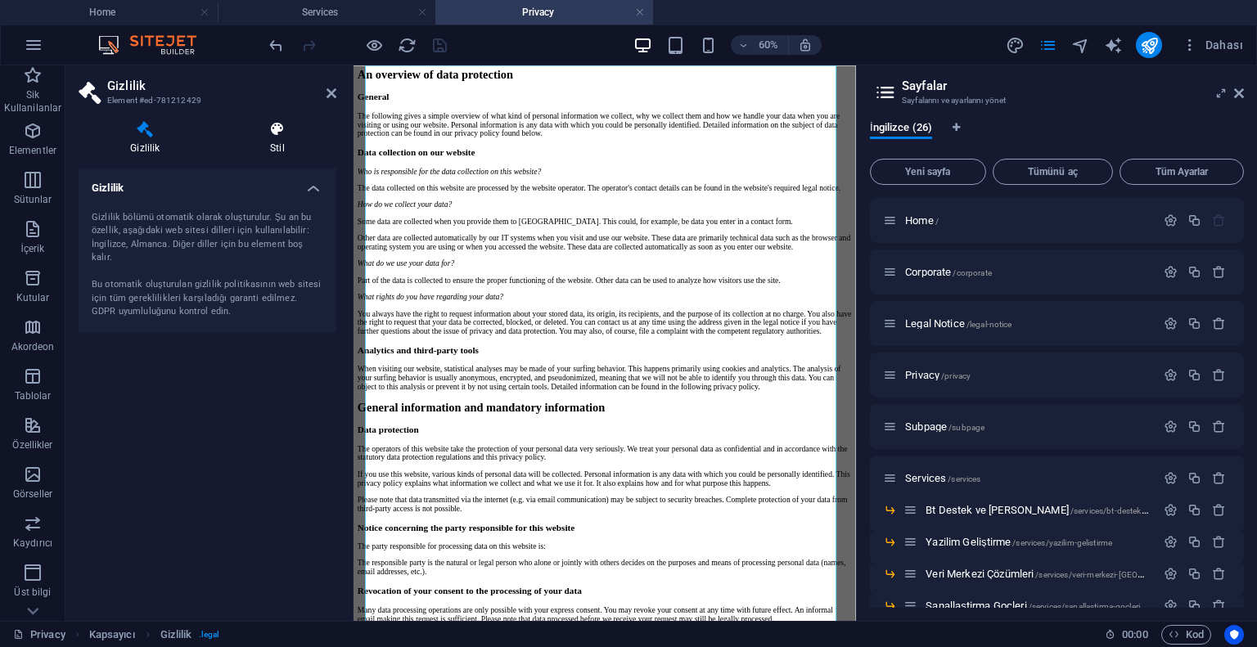
click at [263, 144] on h4 "Stil" at bounding box center [277, 138] width 118 height 34
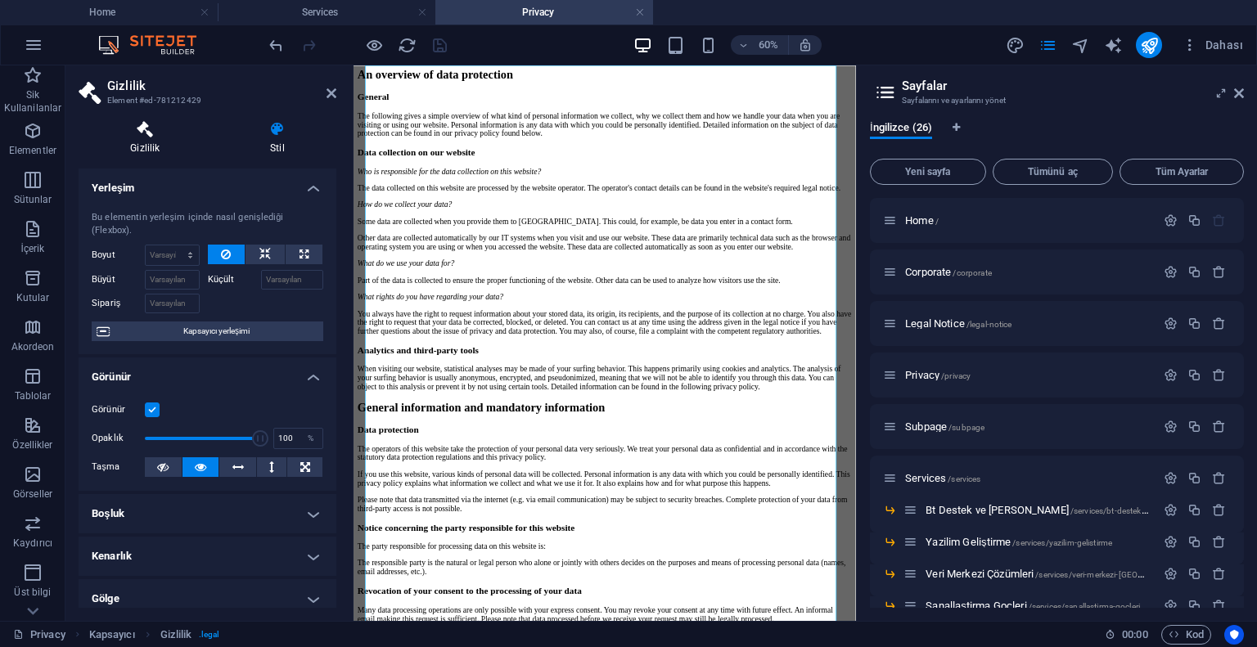
click at [182, 143] on h4 "Gizlilik" at bounding box center [149, 138] width 140 height 34
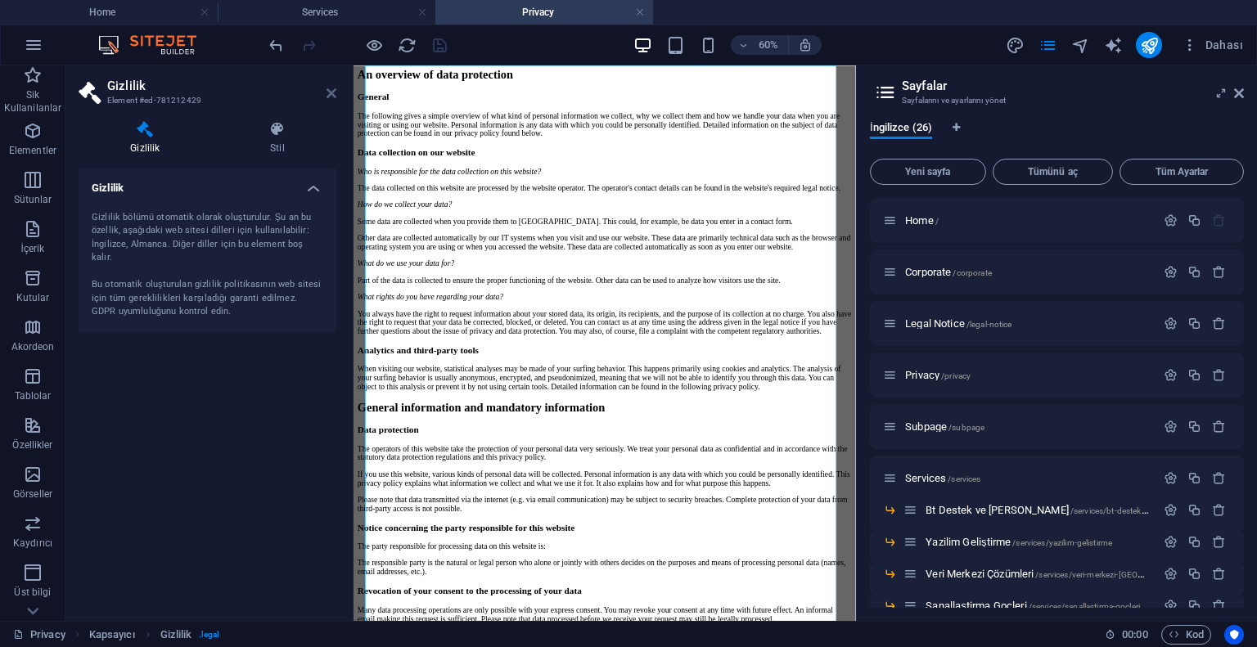
click at [334, 93] on icon at bounding box center [331, 93] width 10 height 13
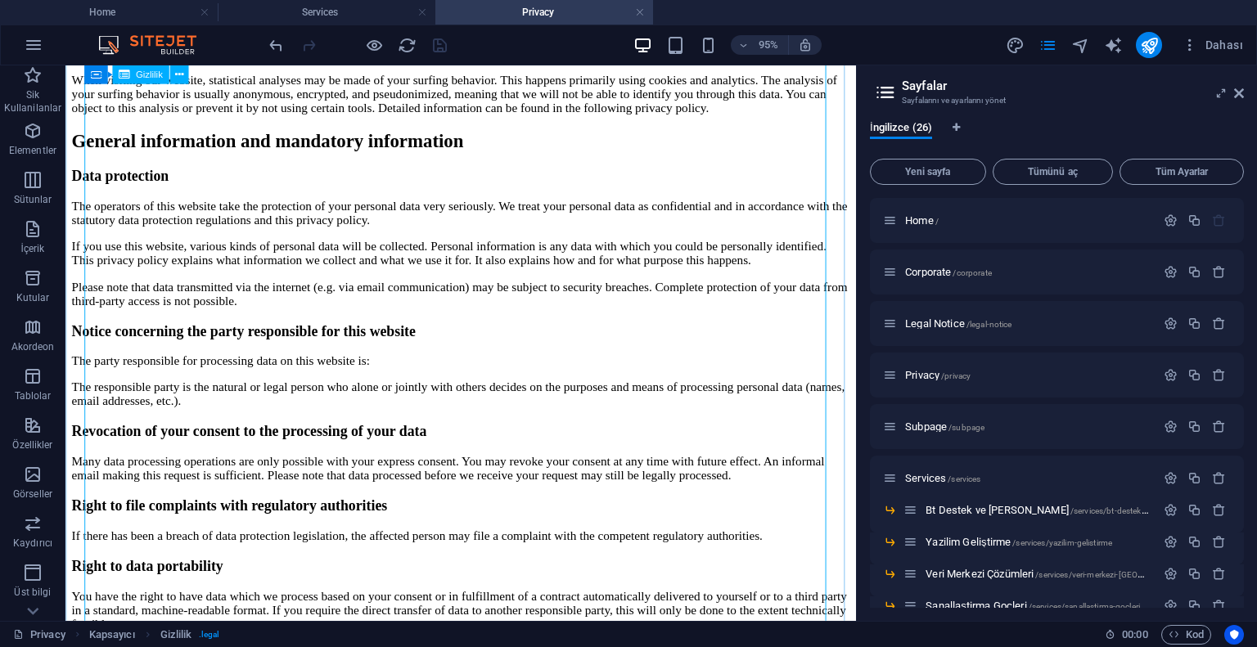
scroll to position [900, 0]
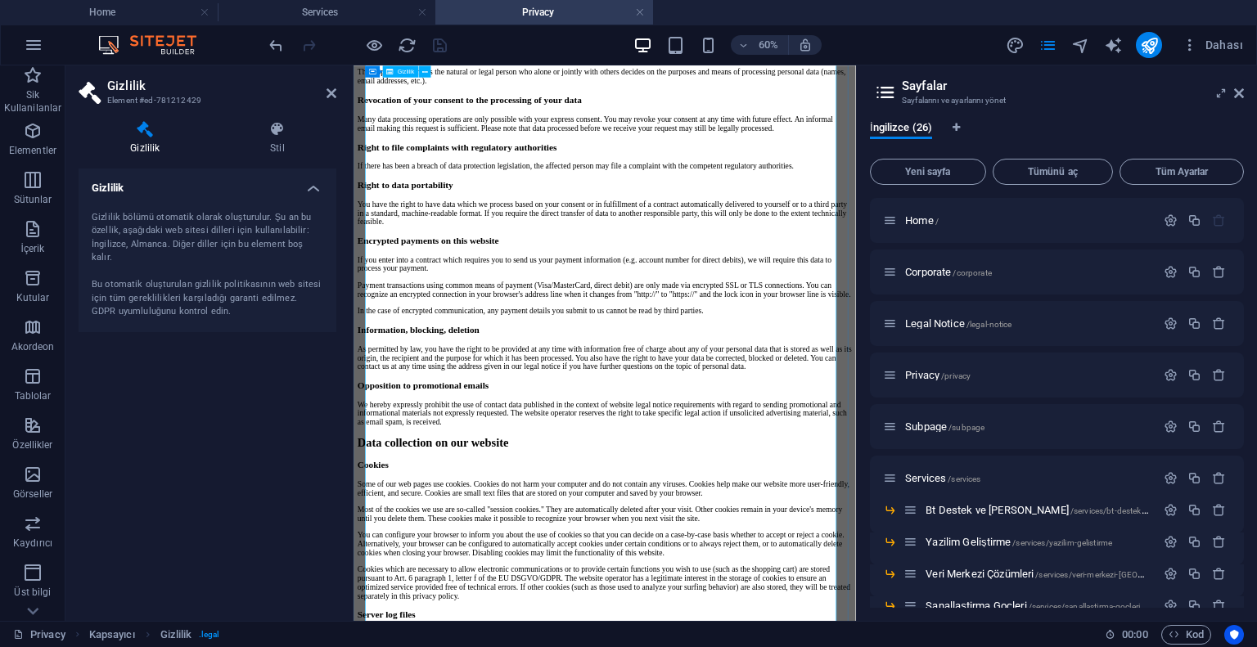
click at [281, 128] on icon at bounding box center [277, 129] width 118 height 16
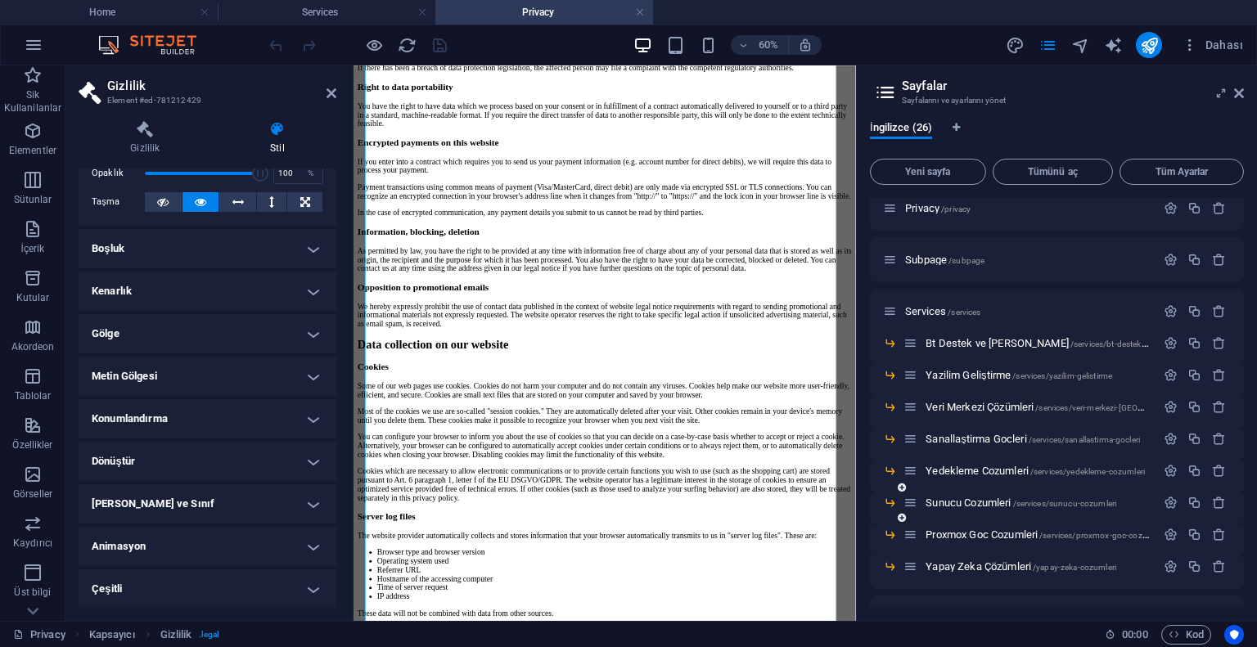
scroll to position [0, 0]
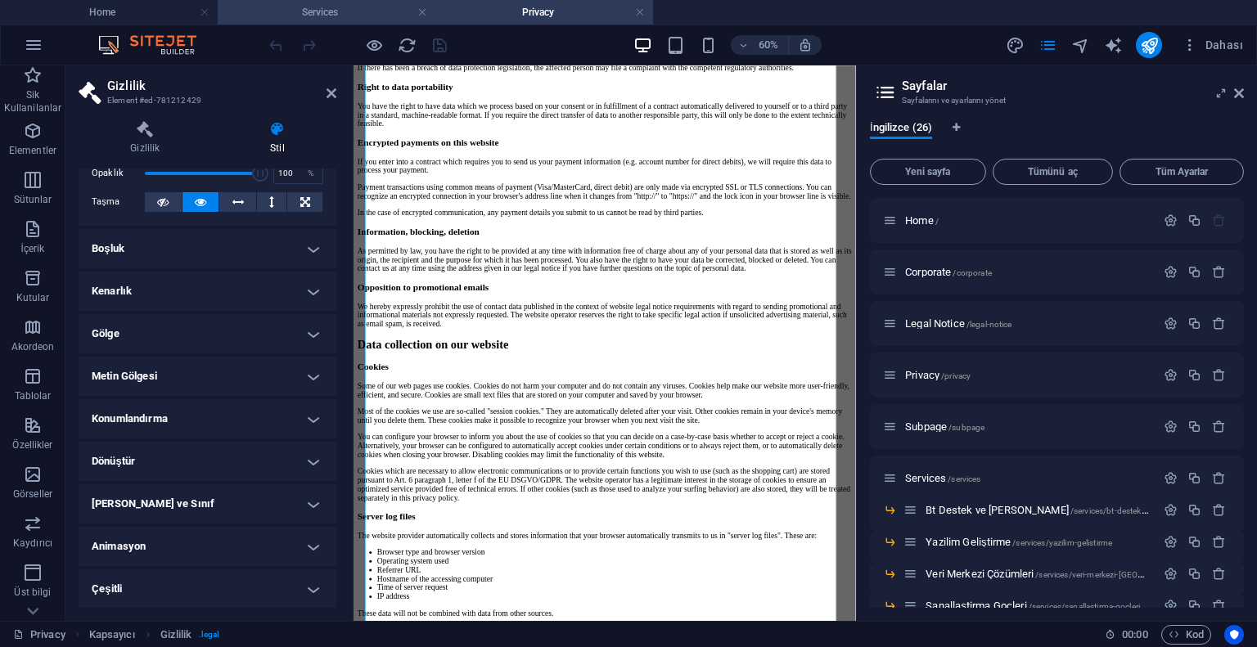
click at [326, 3] on h4 "Services" at bounding box center [327, 12] width 218 height 18
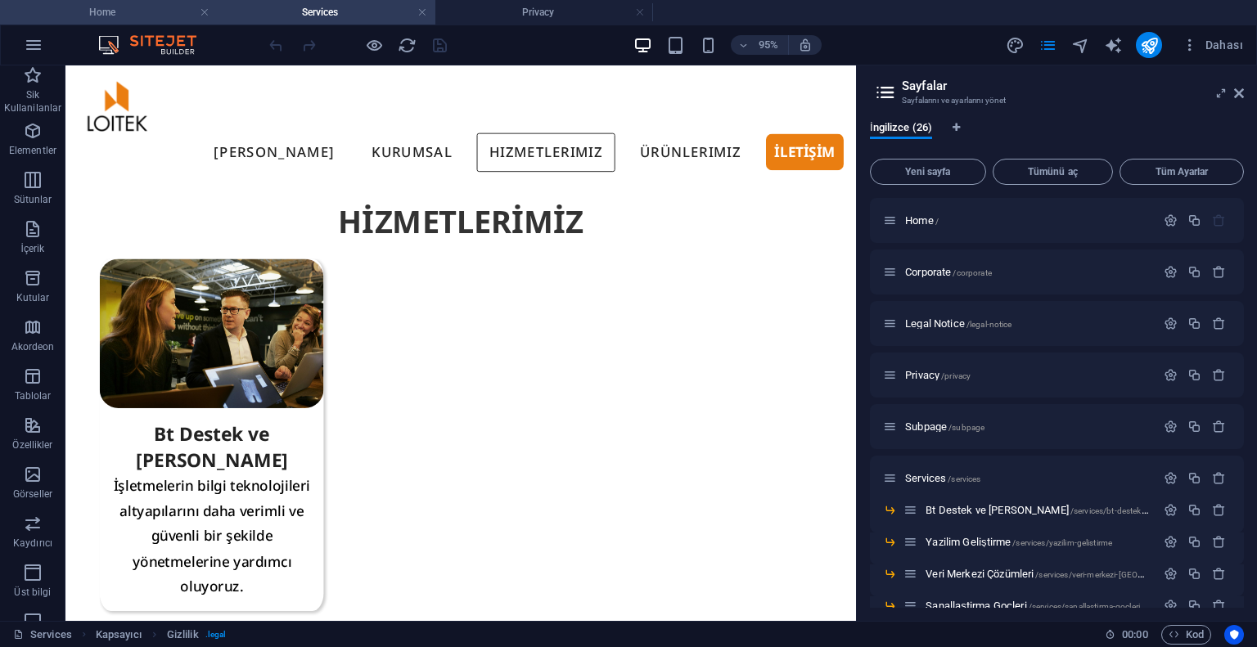
click at [151, 8] on h4 "Home" at bounding box center [109, 12] width 218 height 18
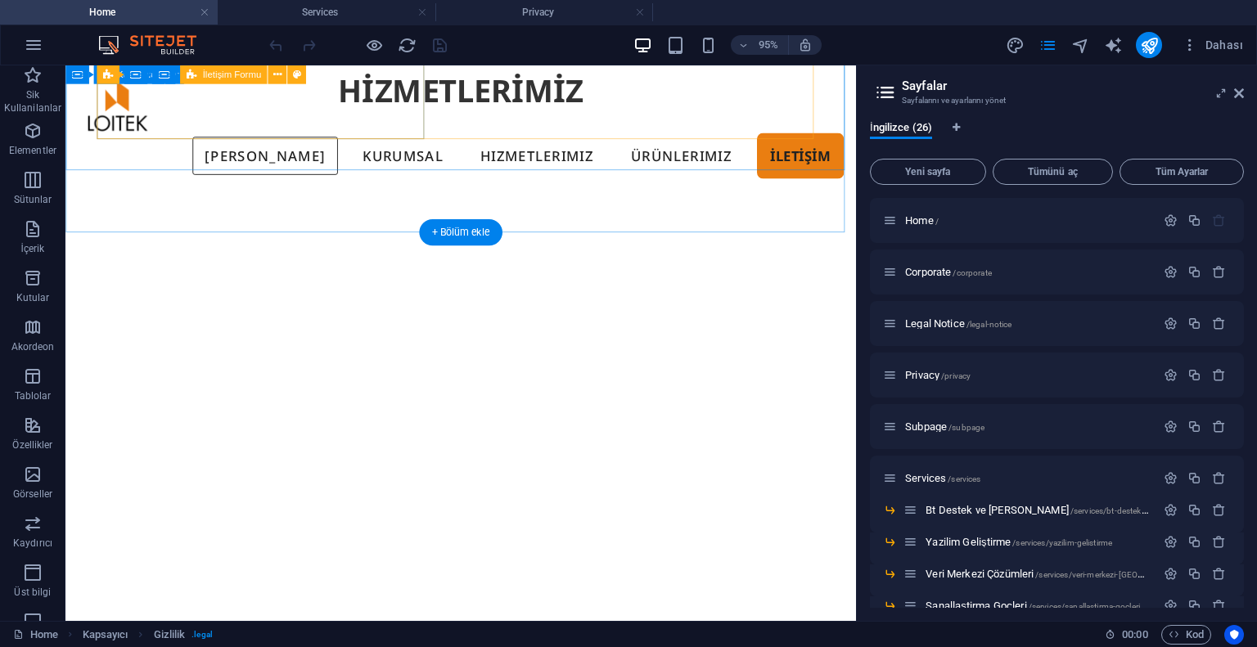
scroll to position [3026, 0]
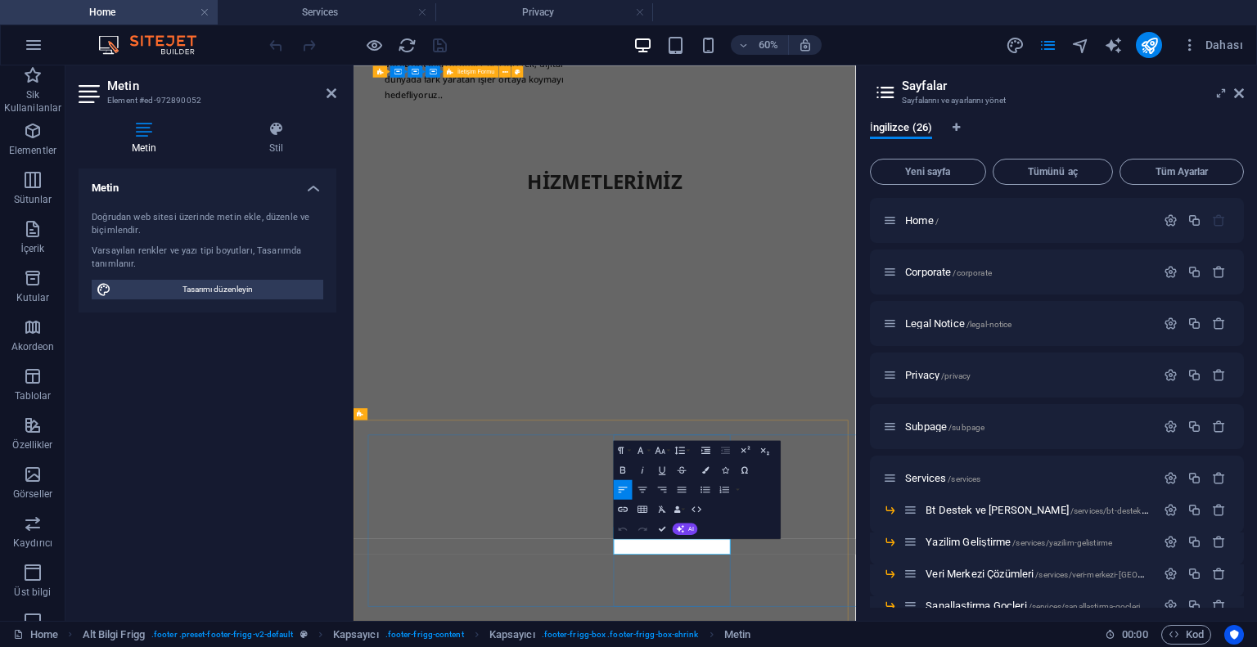
click at [623, 510] on icon "button" at bounding box center [622, 508] width 11 height 11
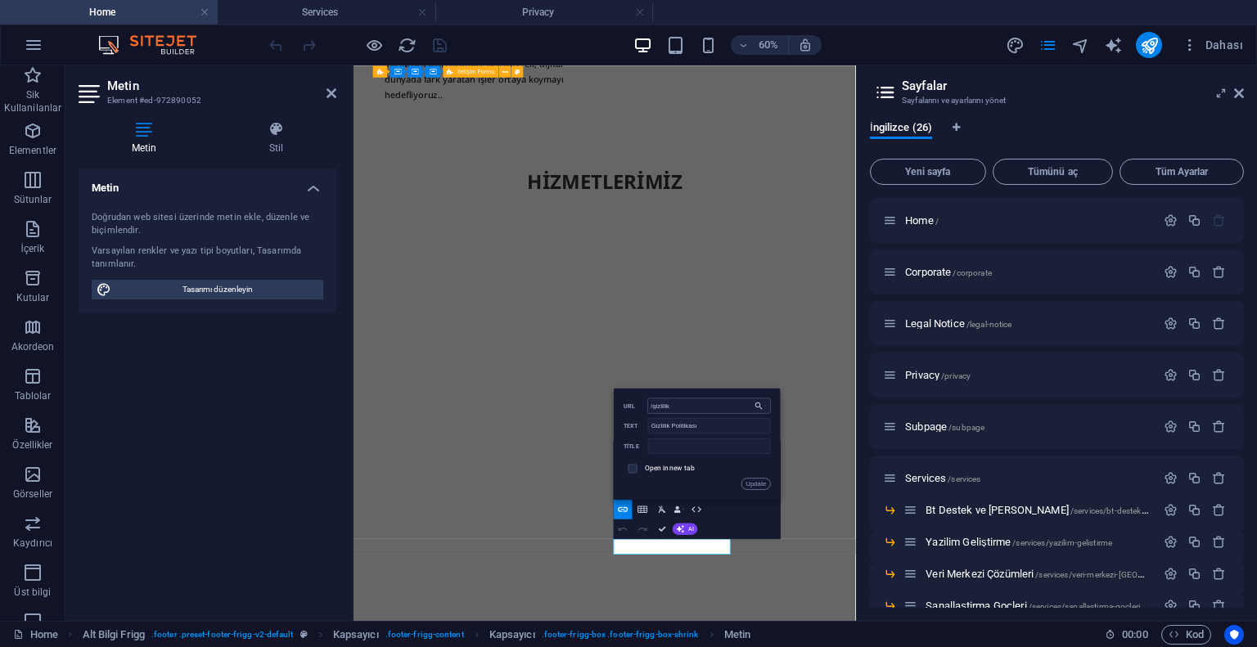
click at [719, 407] on input "/gizlilik" at bounding box center [709, 406] width 124 height 16
click at [761, 406] on icon "button" at bounding box center [759, 404] width 10 height 11
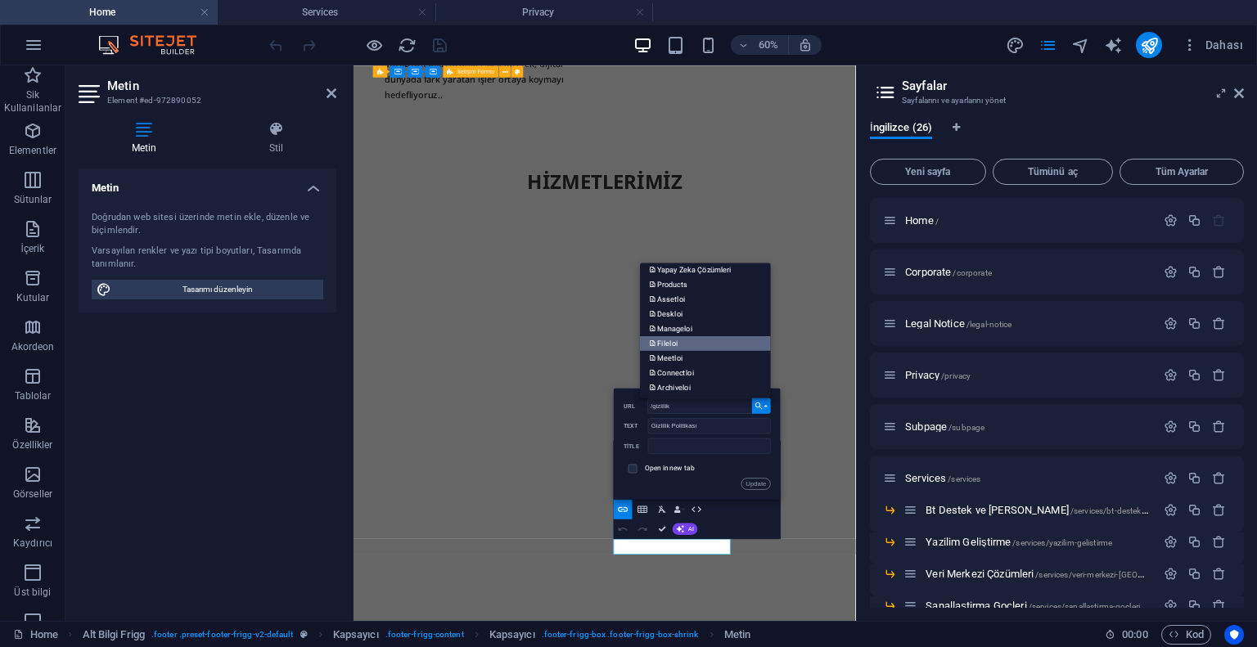
scroll to position [0, 0]
click at [711, 317] on link "Privacy" at bounding box center [705, 318] width 131 height 15
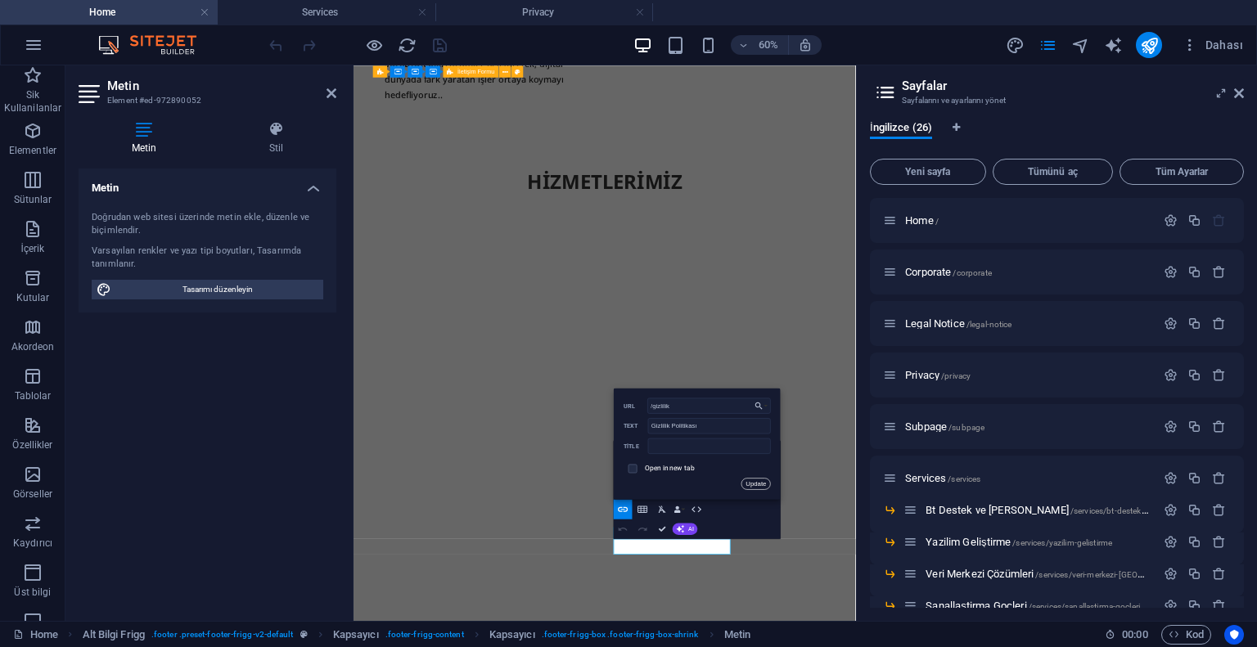
click at [758, 487] on button "Update" at bounding box center [755, 483] width 29 height 11
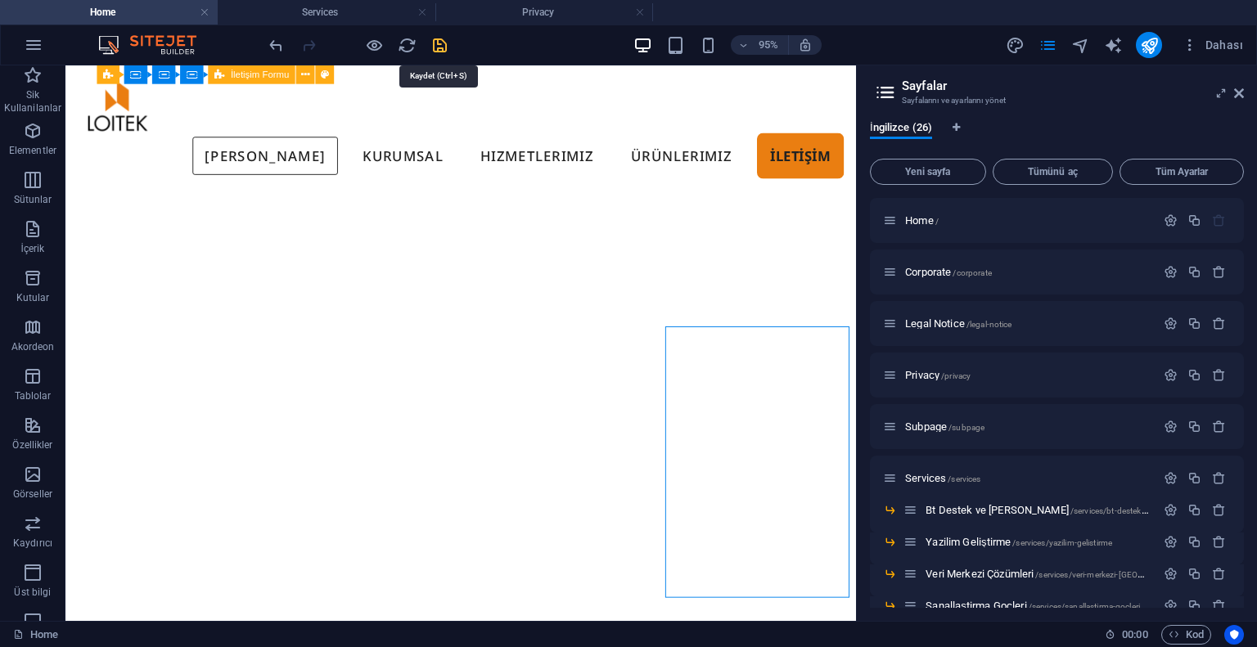
click at [434, 52] on icon "save" at bounding box center [439, 45] width 19 height 19
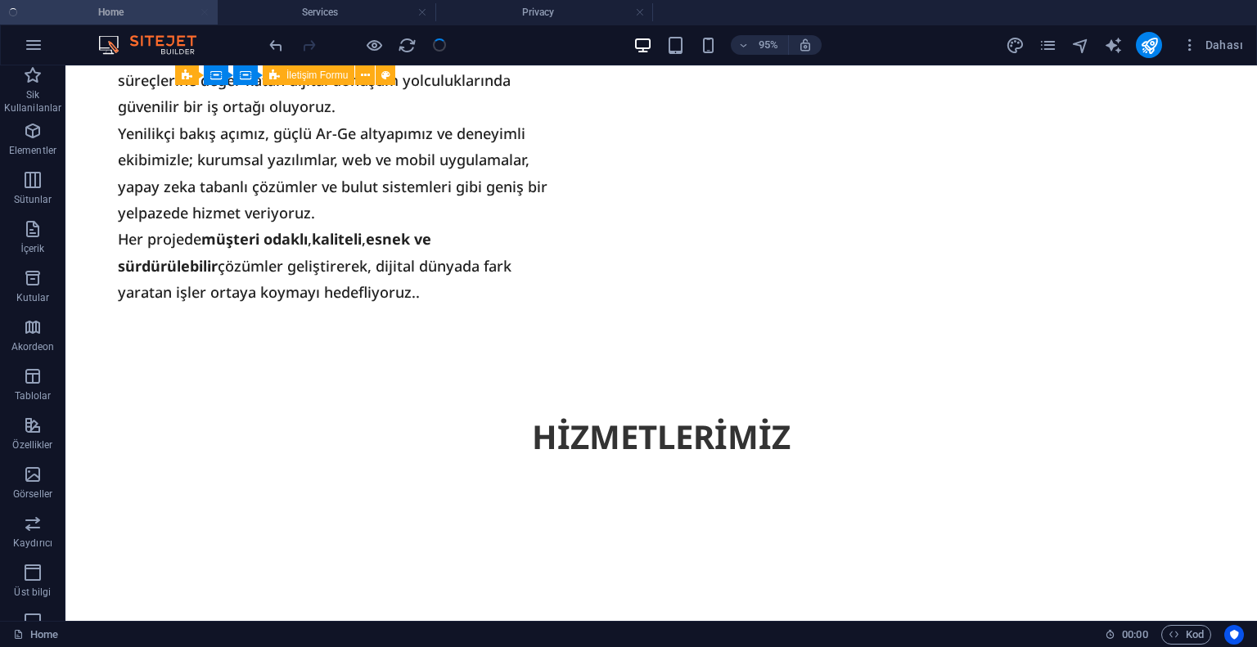
checkbox input "false"
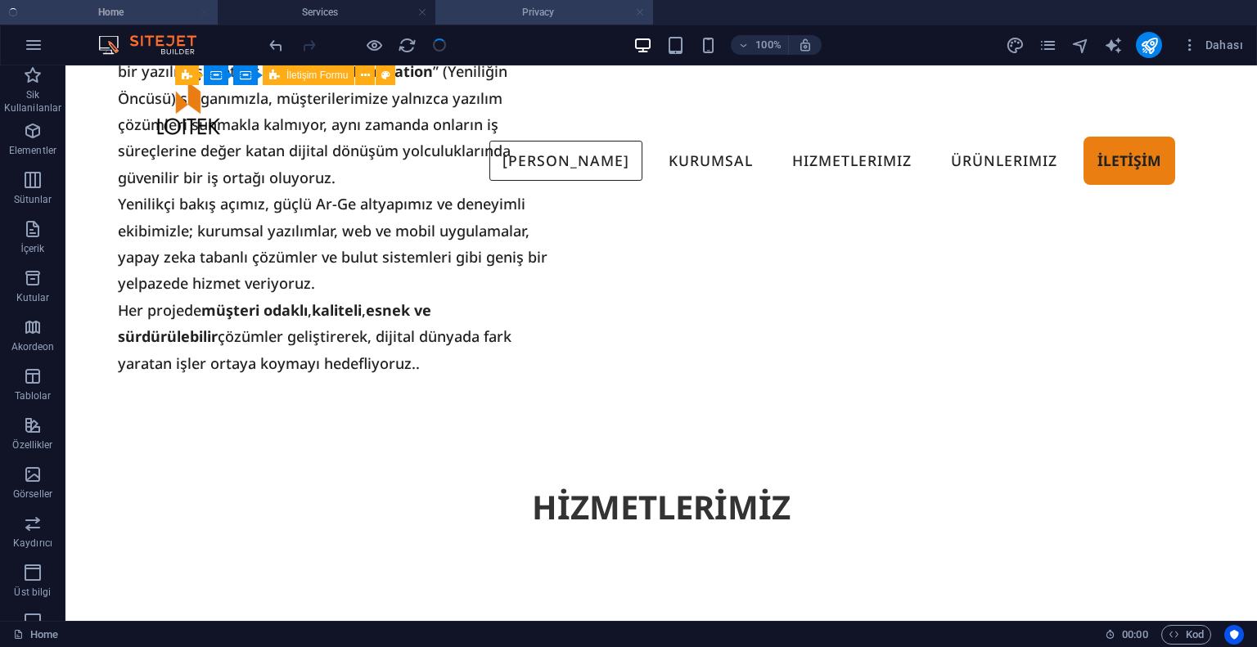
click at [641, 9] on link at bounding box center [640, 13] width 10 height 16
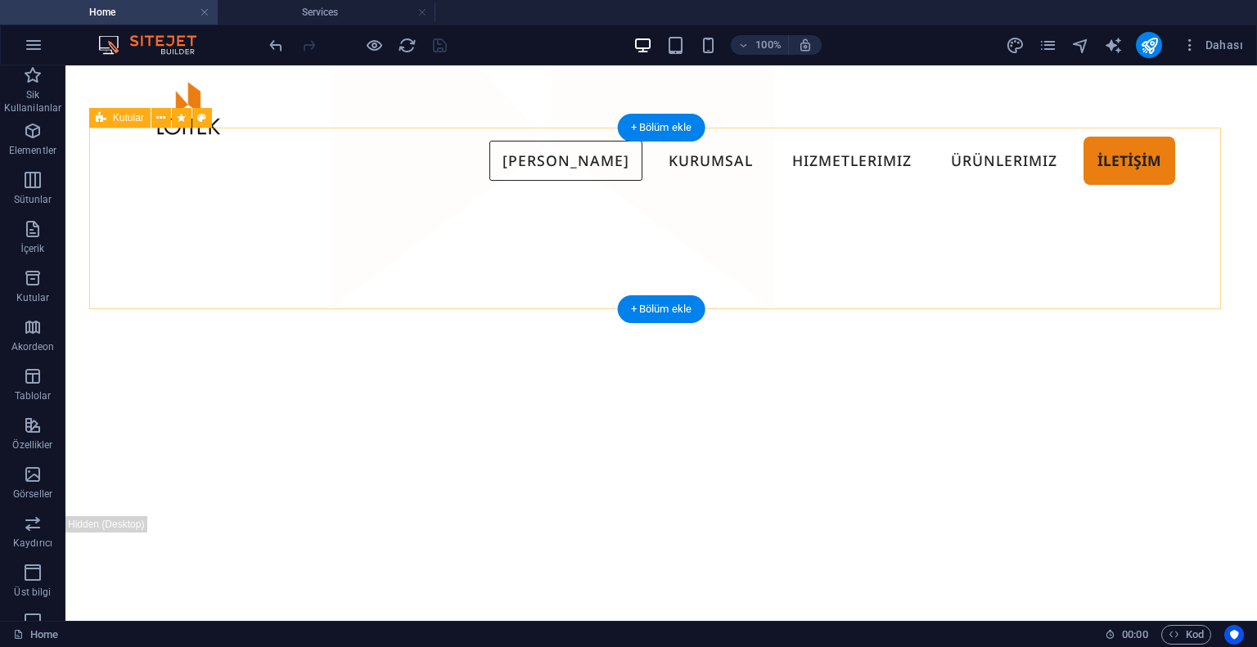
scroll to position [1851, 0]
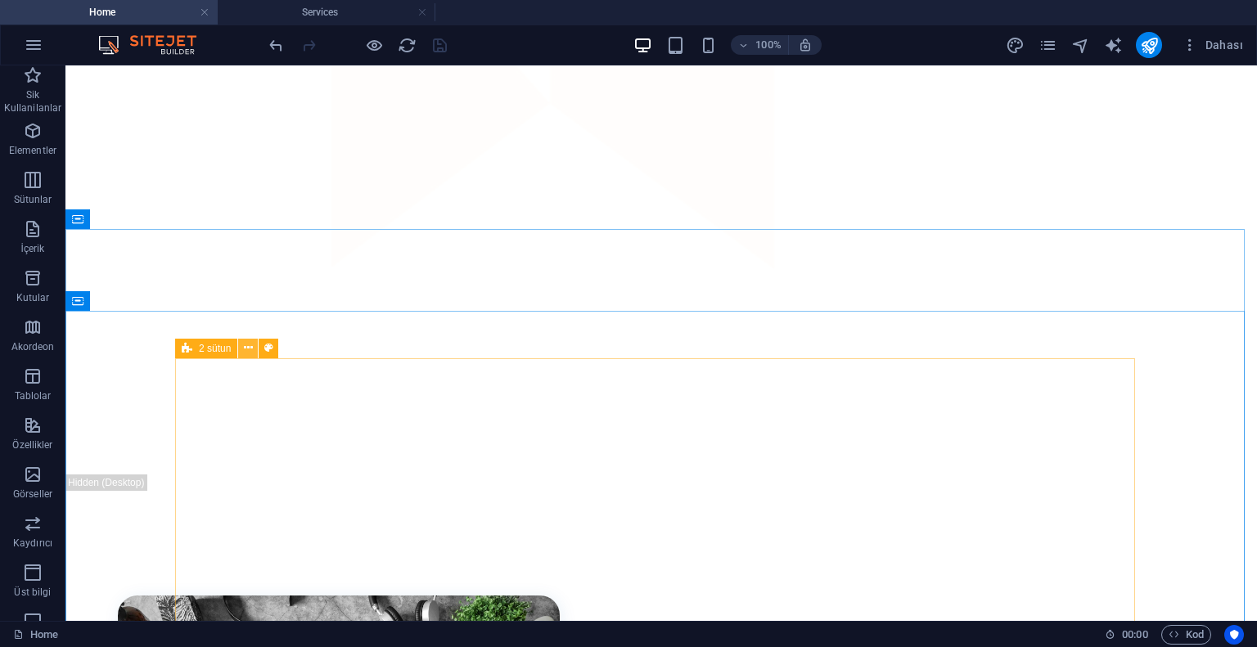
click at [255, 351] on button at bounding box center [248, 349] width 20 height 20
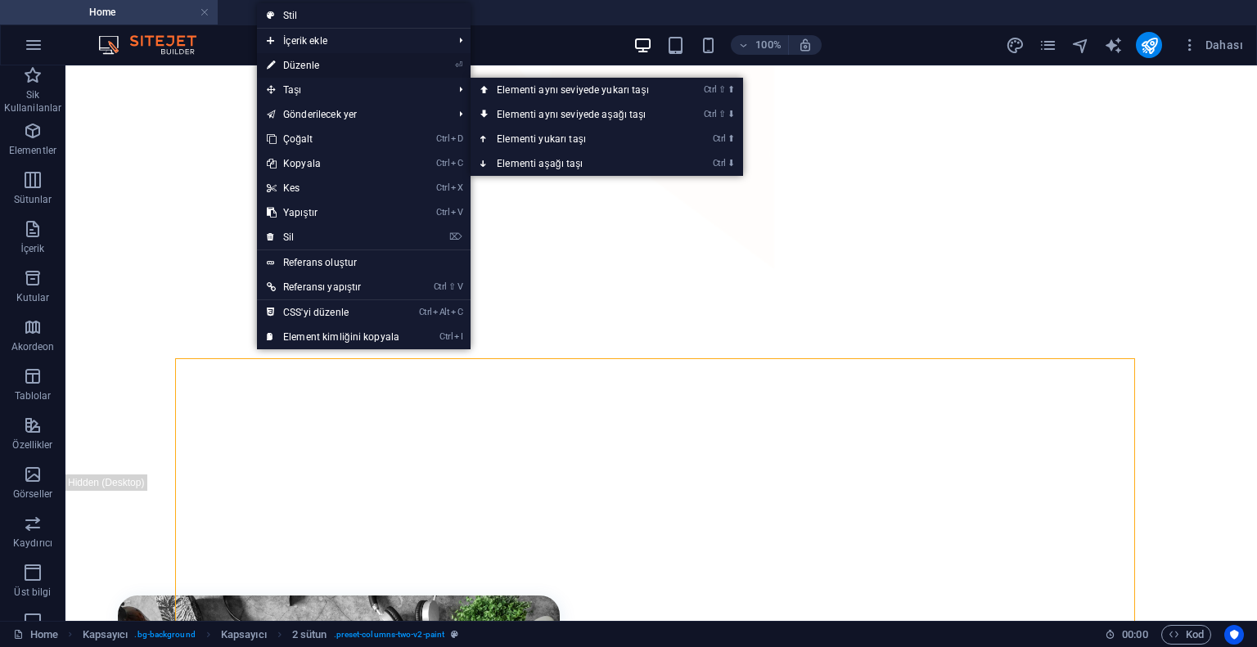
click at [319, 70] on link "⏎ Düzenle" at bounding box center [333, 65] width 152 height 25
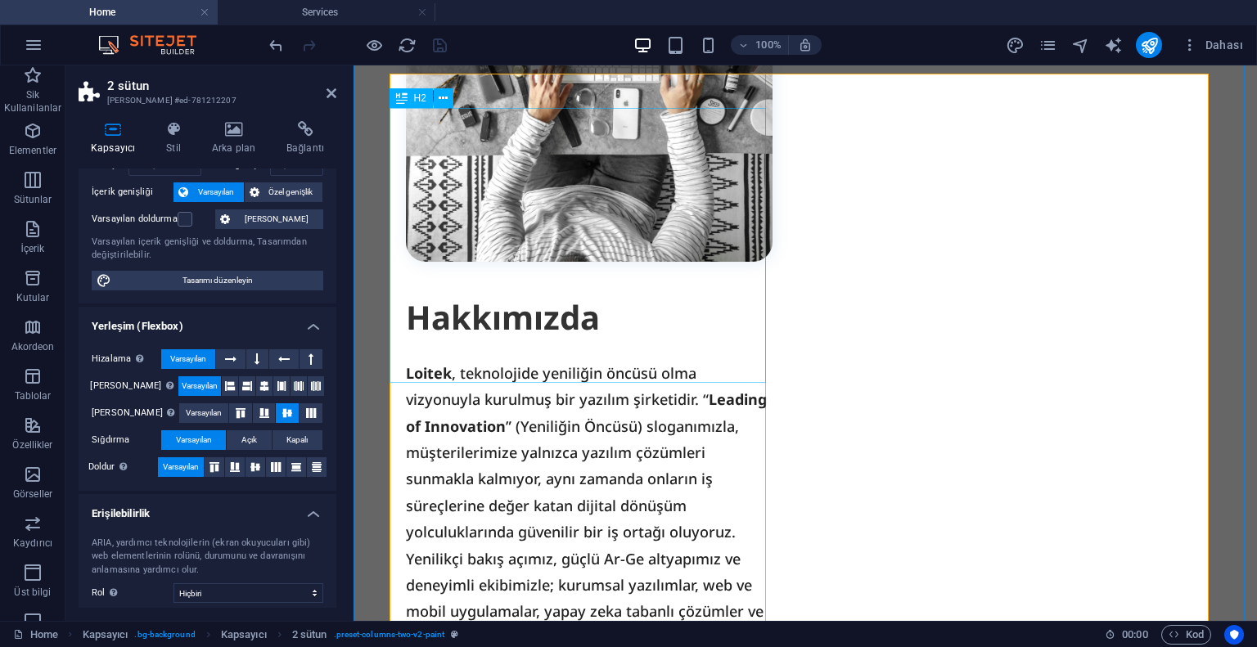
scroll to position [2283, 0]
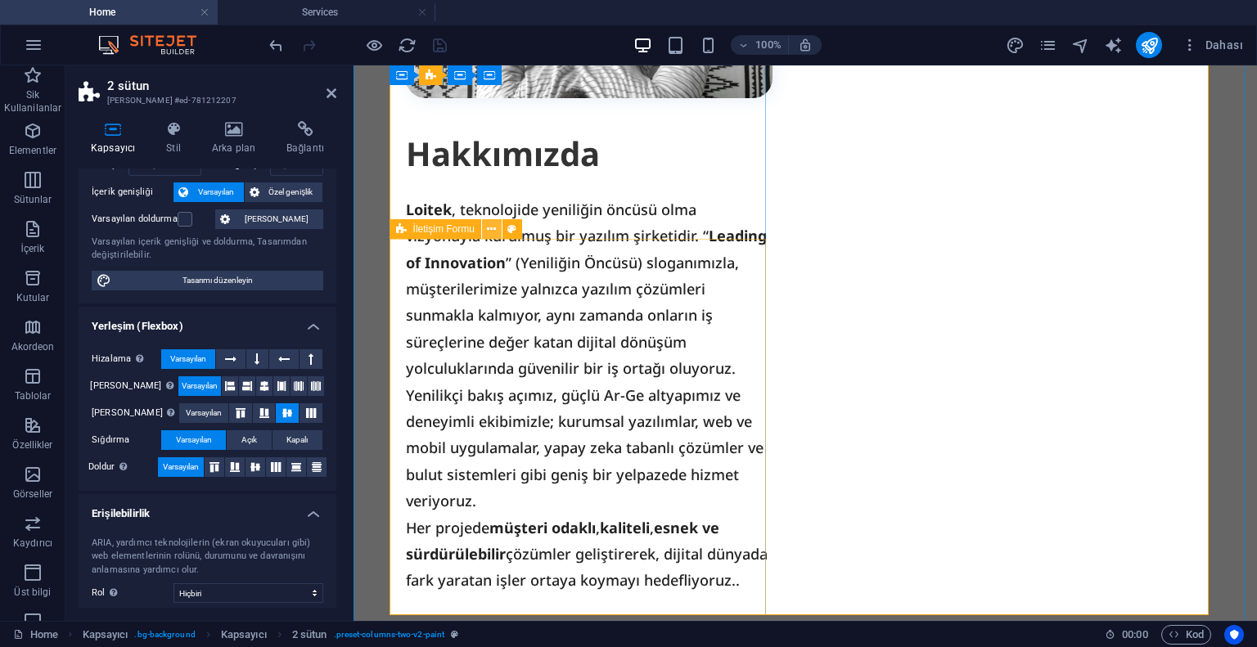
click at [488, 232] on icon at bounding box center [491, 229] width 9 height 17
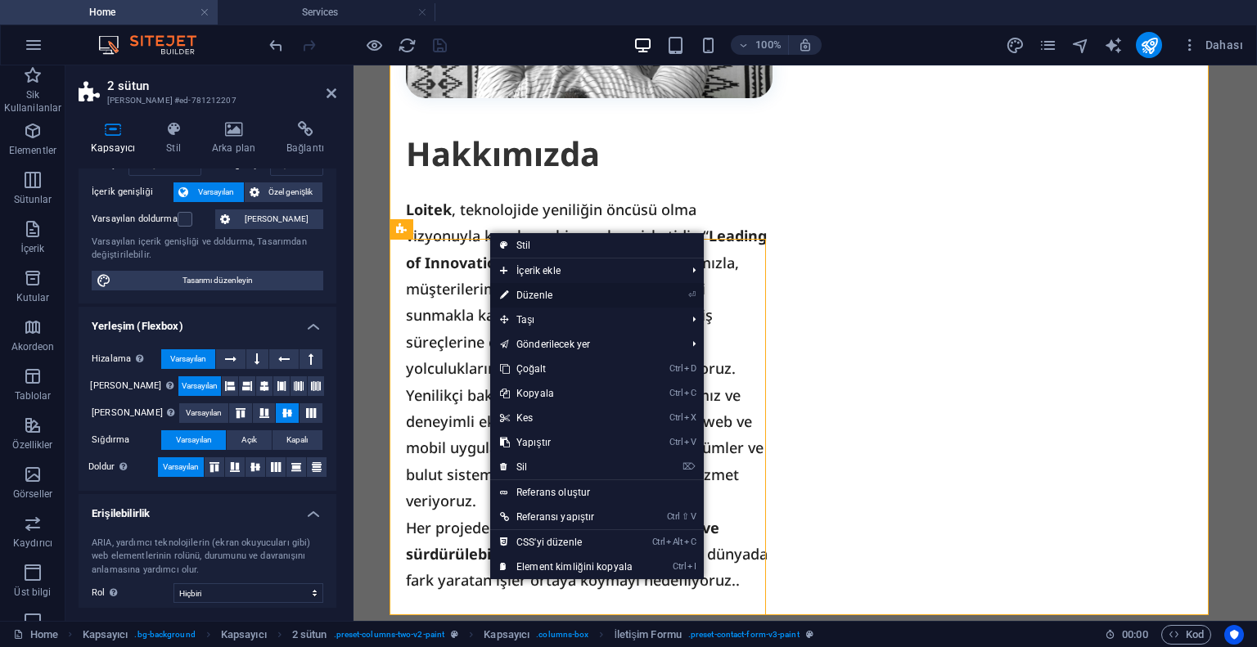
click at [532, 290] on link "⏎ Düzenle" at bounding box center [566, 295] width 152 height 25
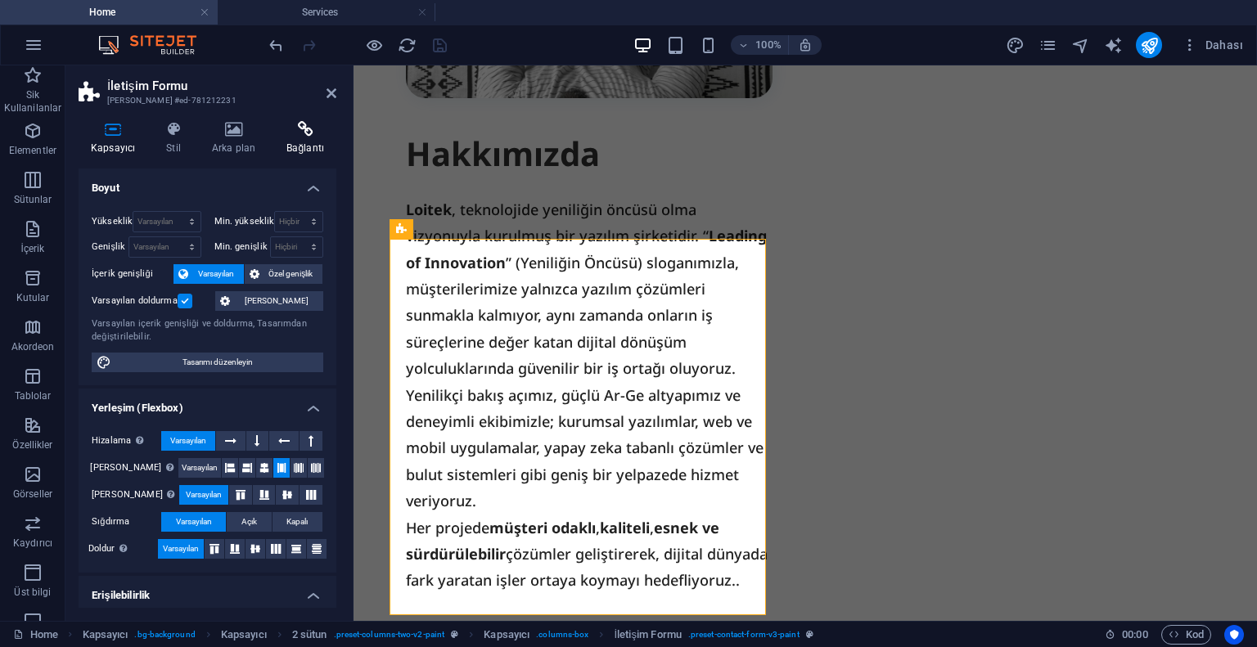
click at [326, 137] on icon at bounding box center [305, 129] width 62 height 16
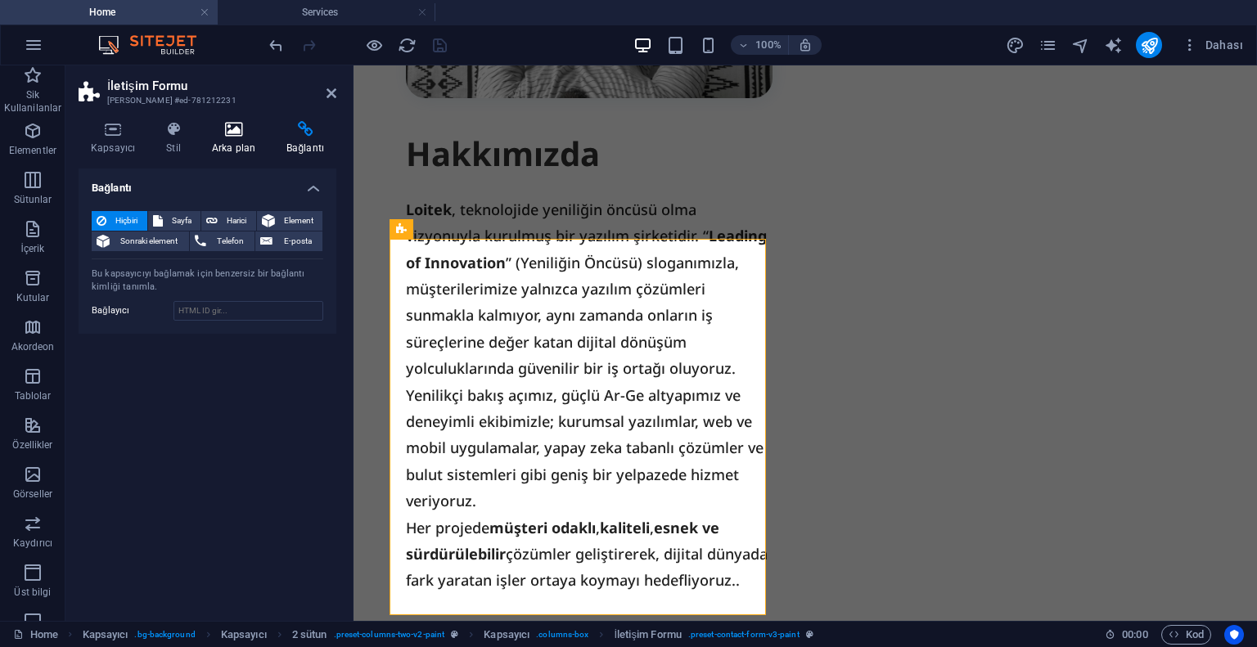
click at [239, 135] on icon at bounding box center [234, 129] width 68 height 16
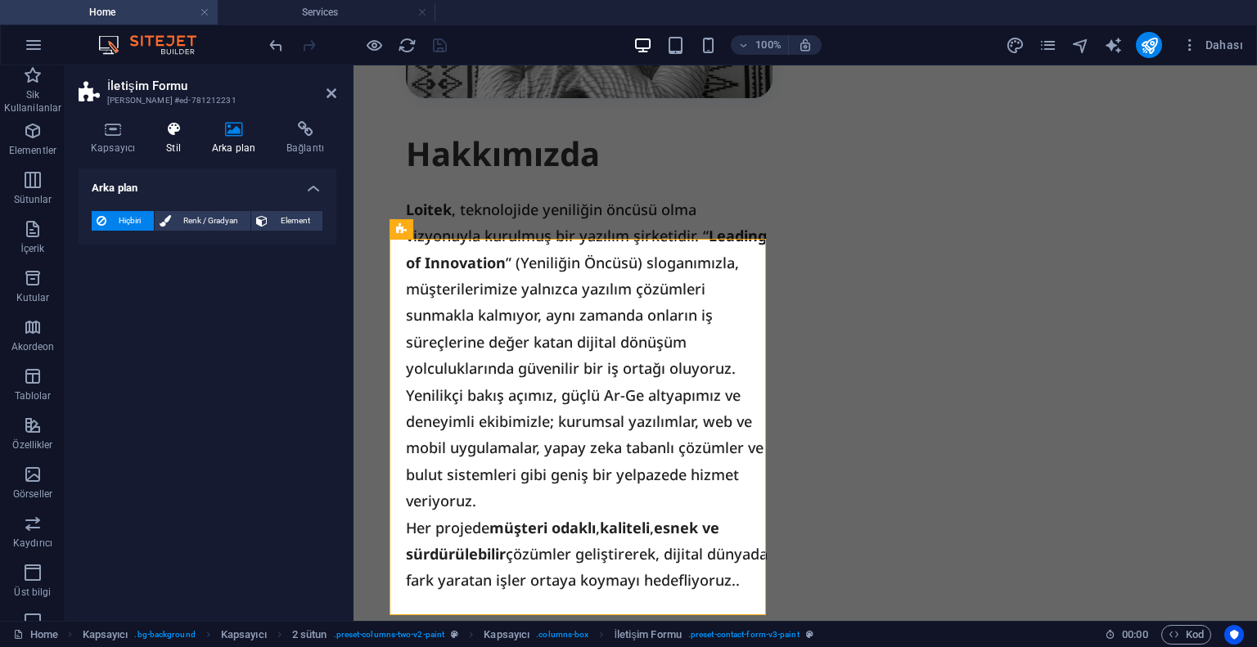
click at [155, 133] on icon at bounding box center [173, 129] width 39 height 16
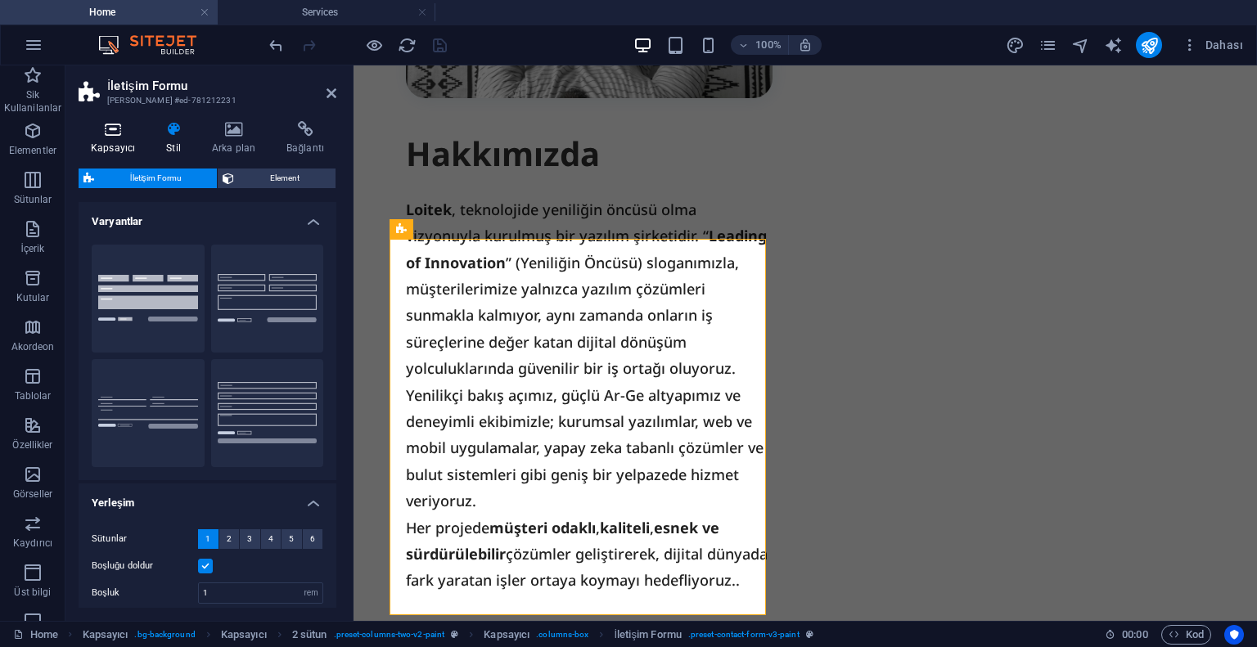
click at [114, 133] on icon at bounding box center [113, 129] width 69 height 16
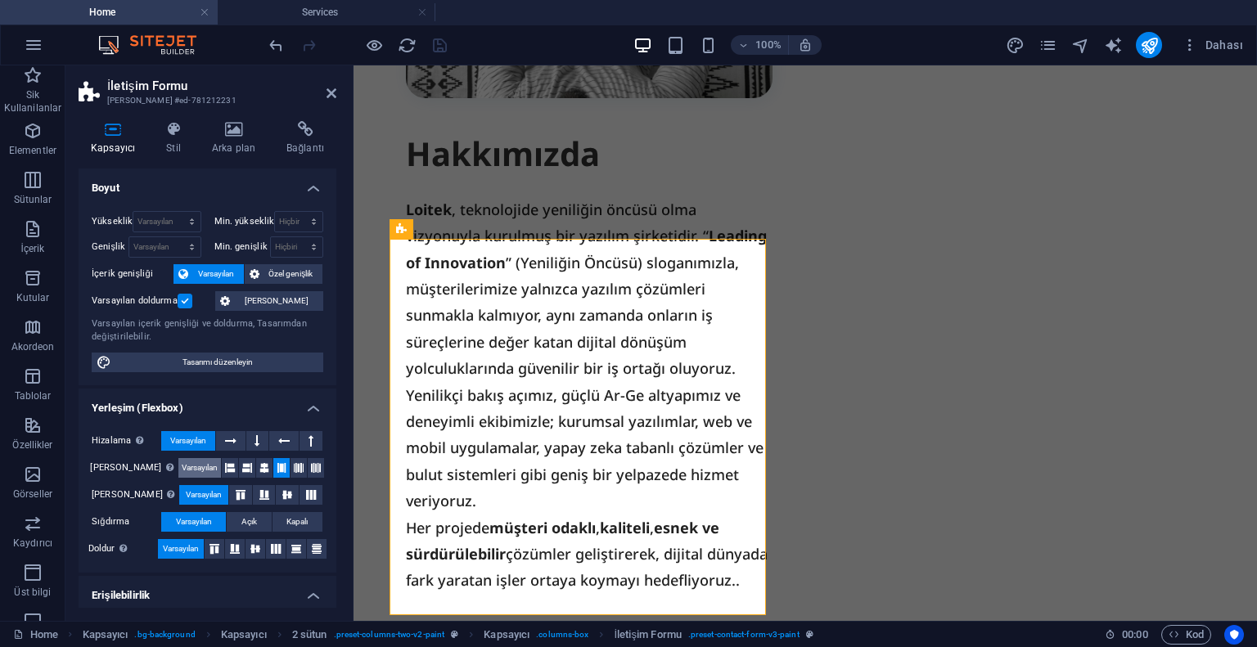
scroll to position [193, 0]
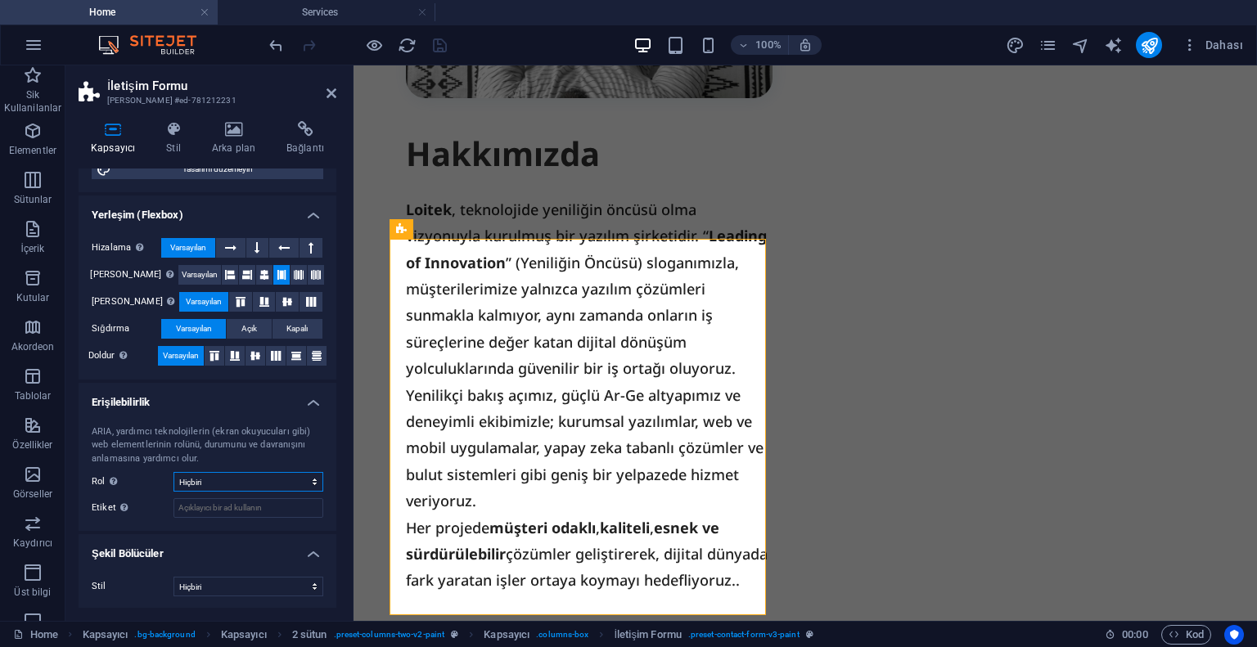
click at [242, 489] on select "Hiçbiri Alert Alt Bigi Article Banner Comment Complementary Dialog Marquee Pres…" at bounding box center [248, 482] width 150 height 20
click at [497, 234] on button at bounding box center [492, 229] width 20 height 20
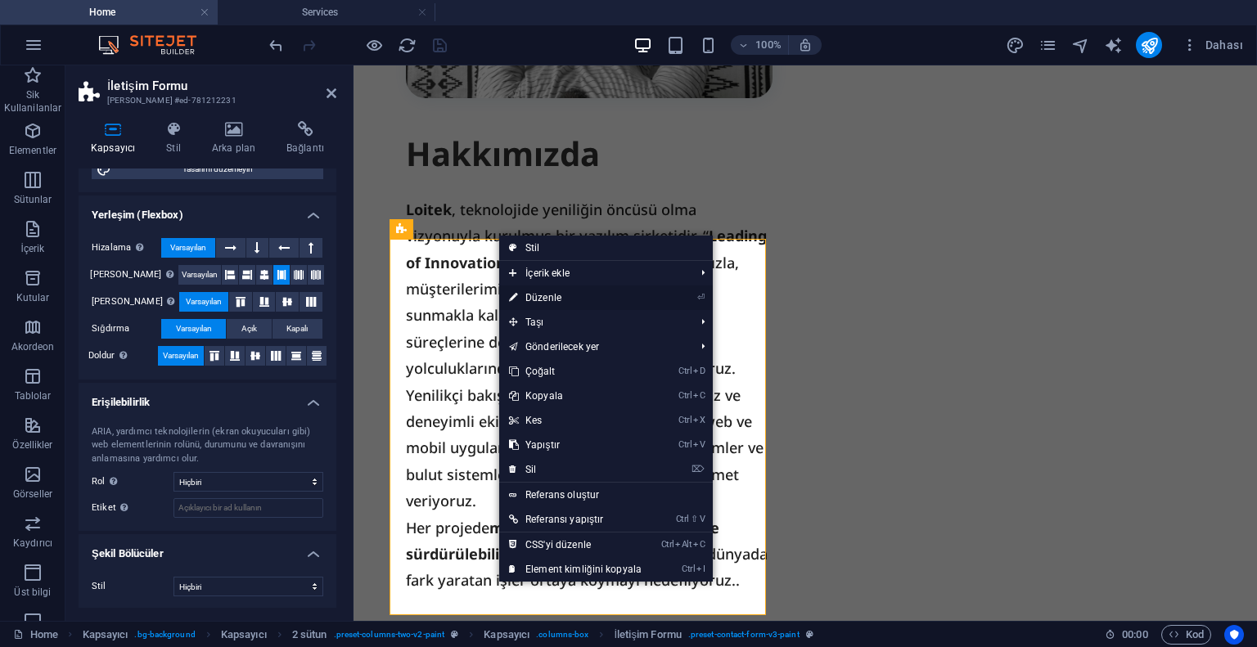
click at [537, 300] on link "⏎ Düzenle" at bounding box center [575, 298] width 152 height 25
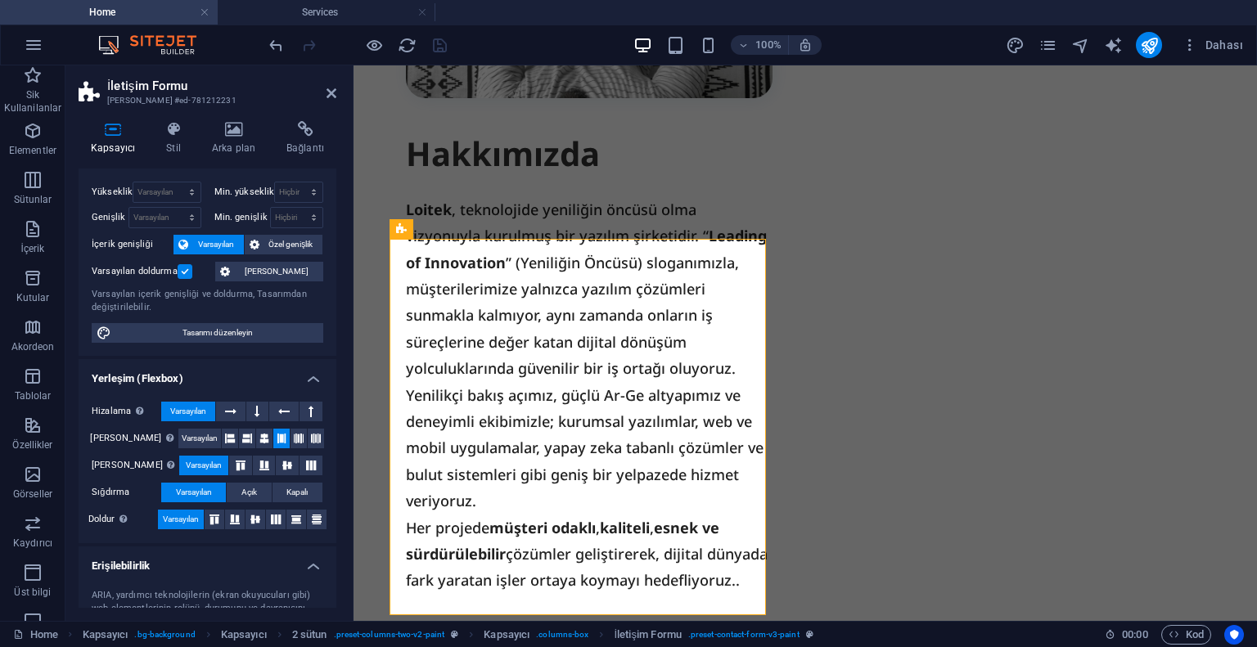
scroll to position [0, 0]
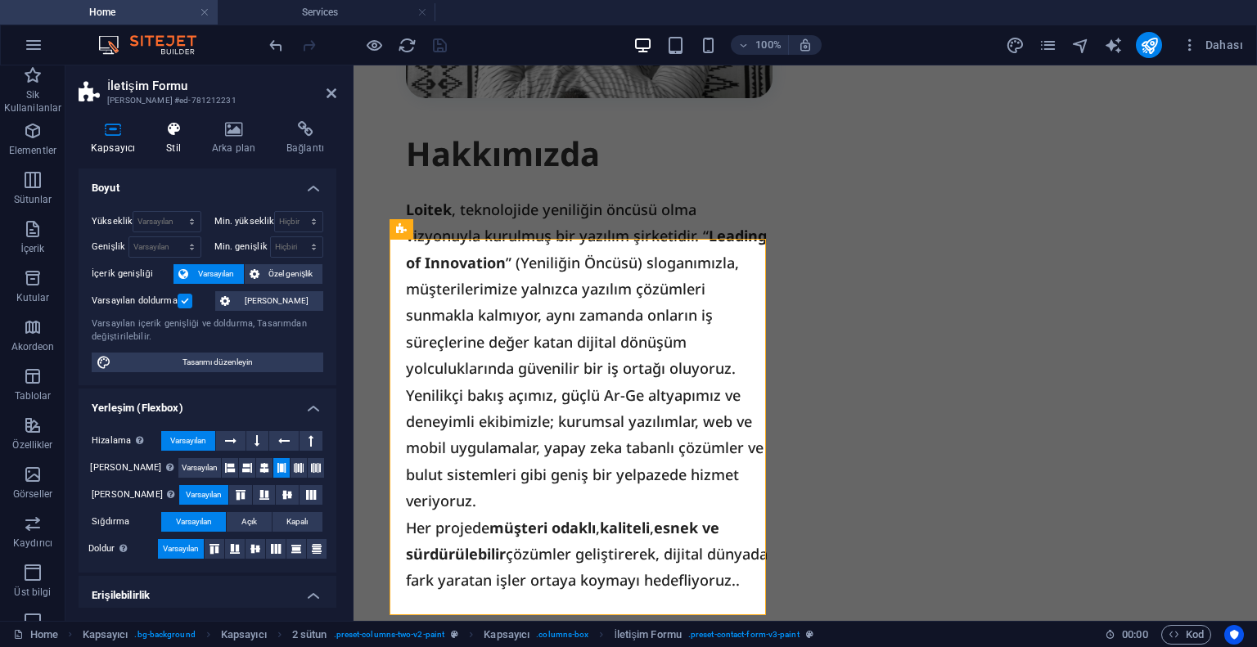
click at [179, 146] on h4 "Stil" at bounding box center [177, 138] width 46 height 34
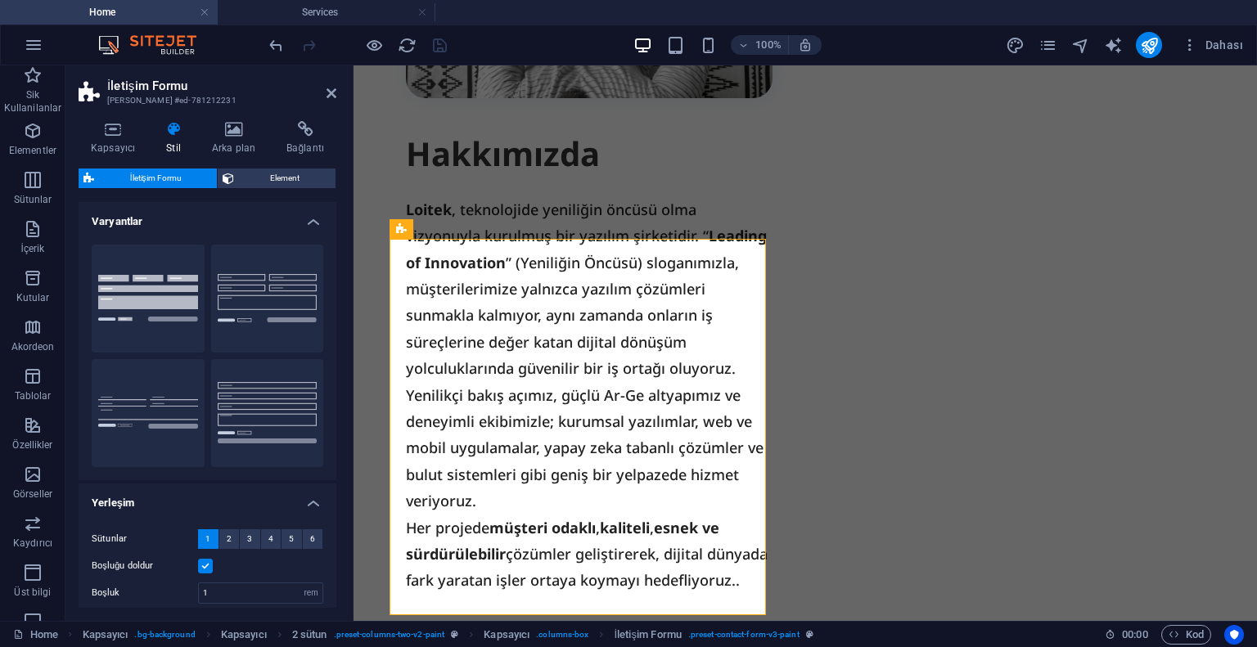
scroll to position [214, 0]
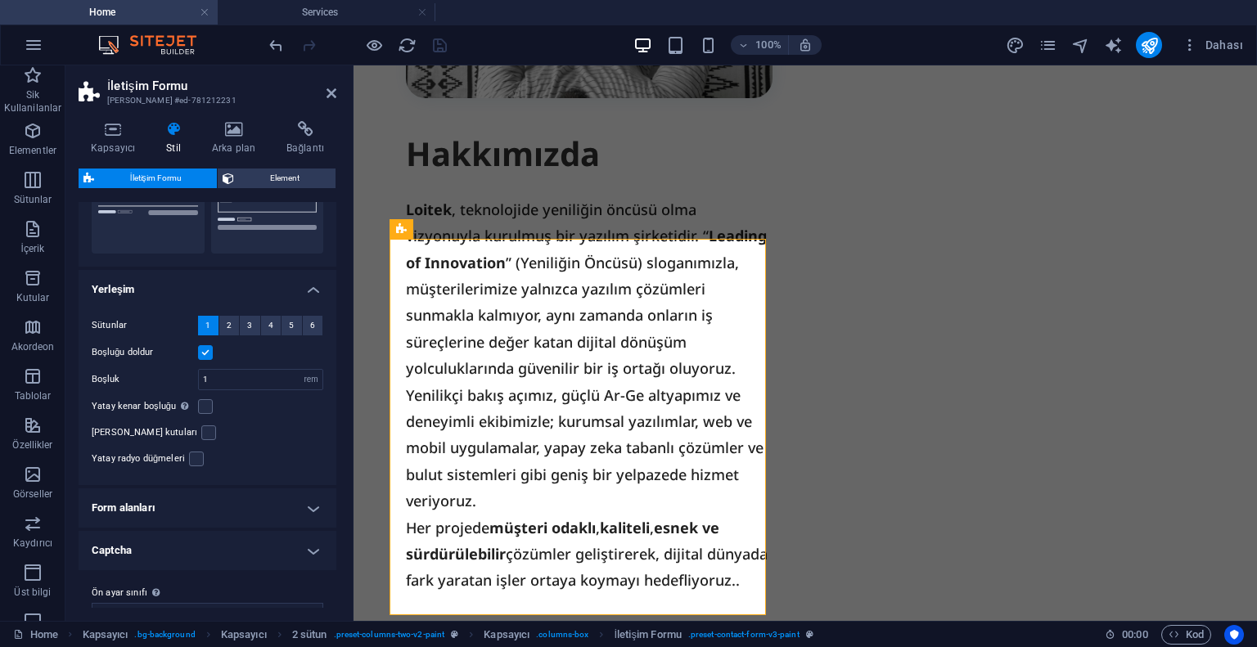
click at [157, 491] on h4 "Form alanları" at bounding box center [208, 507] width 258 height 39
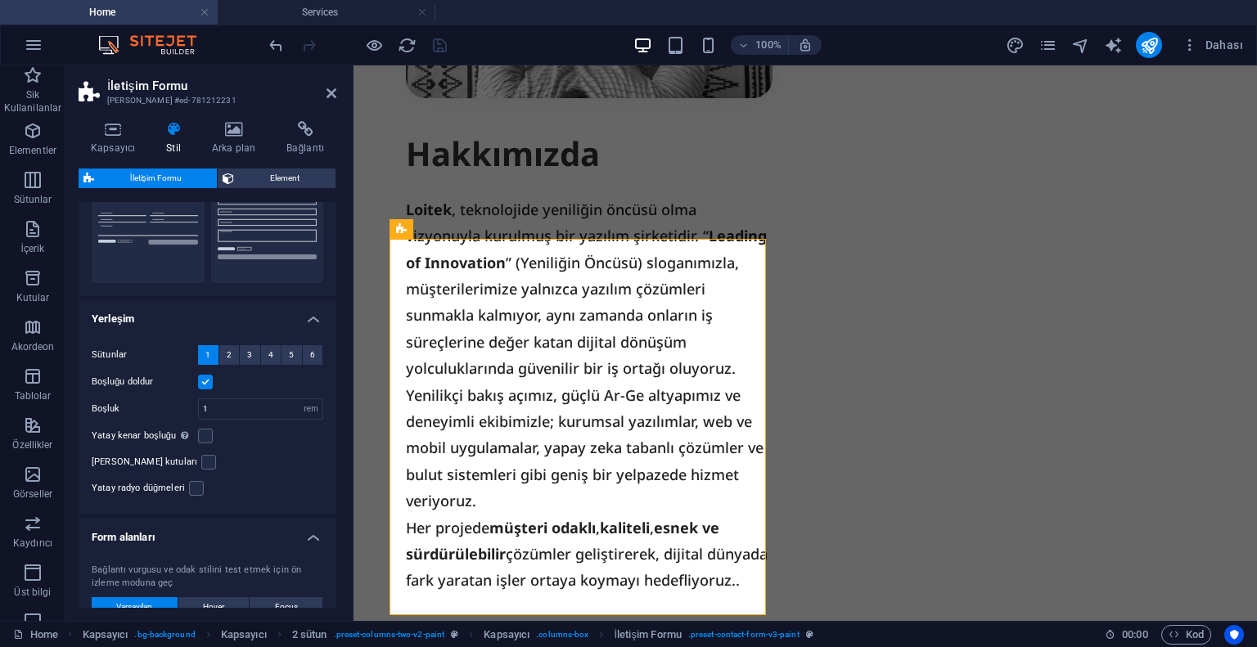
scroll to position [0, 0]
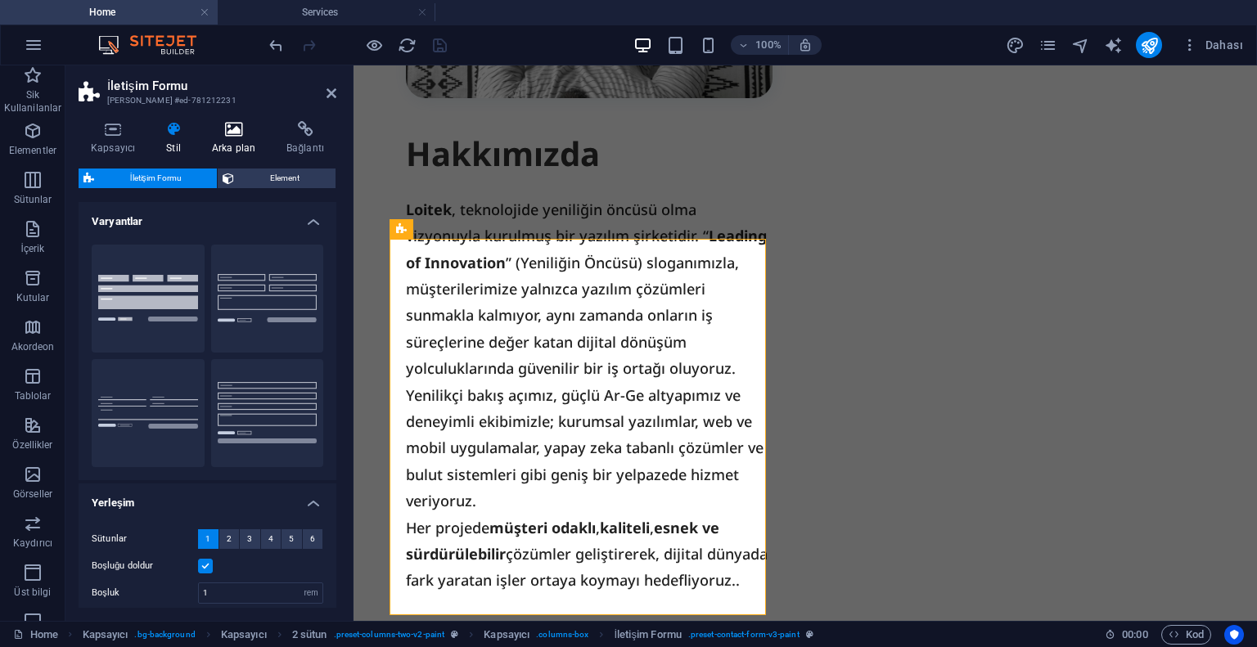
click at [229, 140] on h4 "Arka plan" at bounding box center [237, 138] width 74 height 34
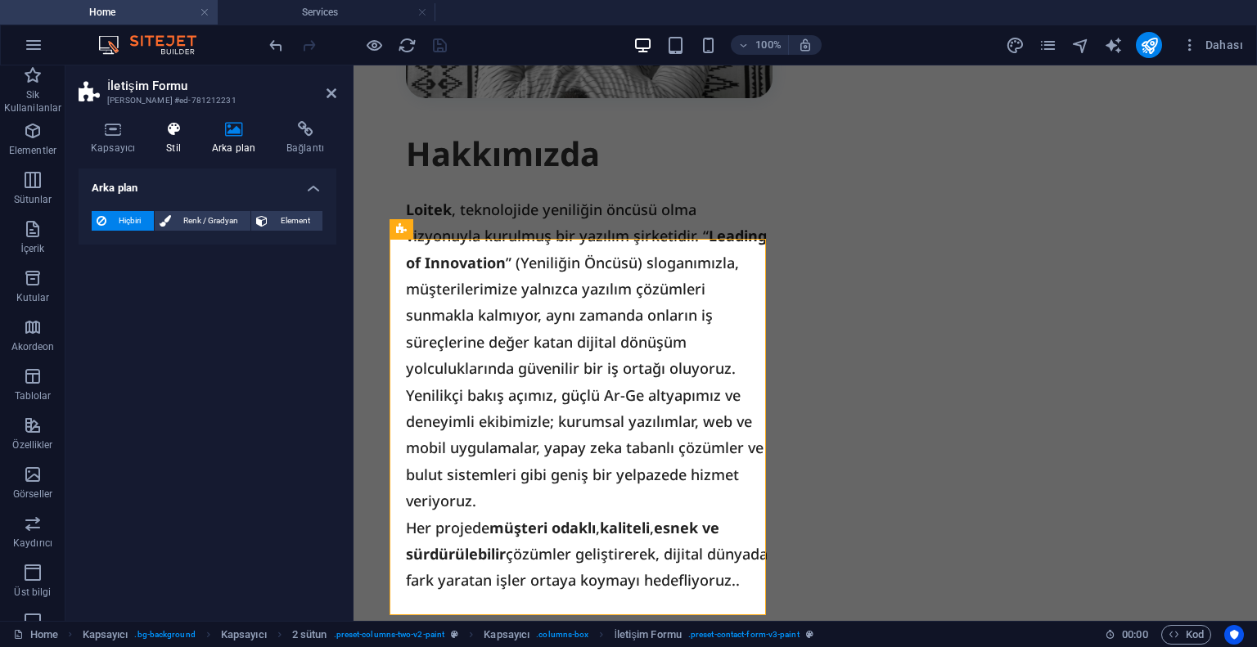
click at [178, 133] on icon at bounding box center [173, 129] width 39 height 16
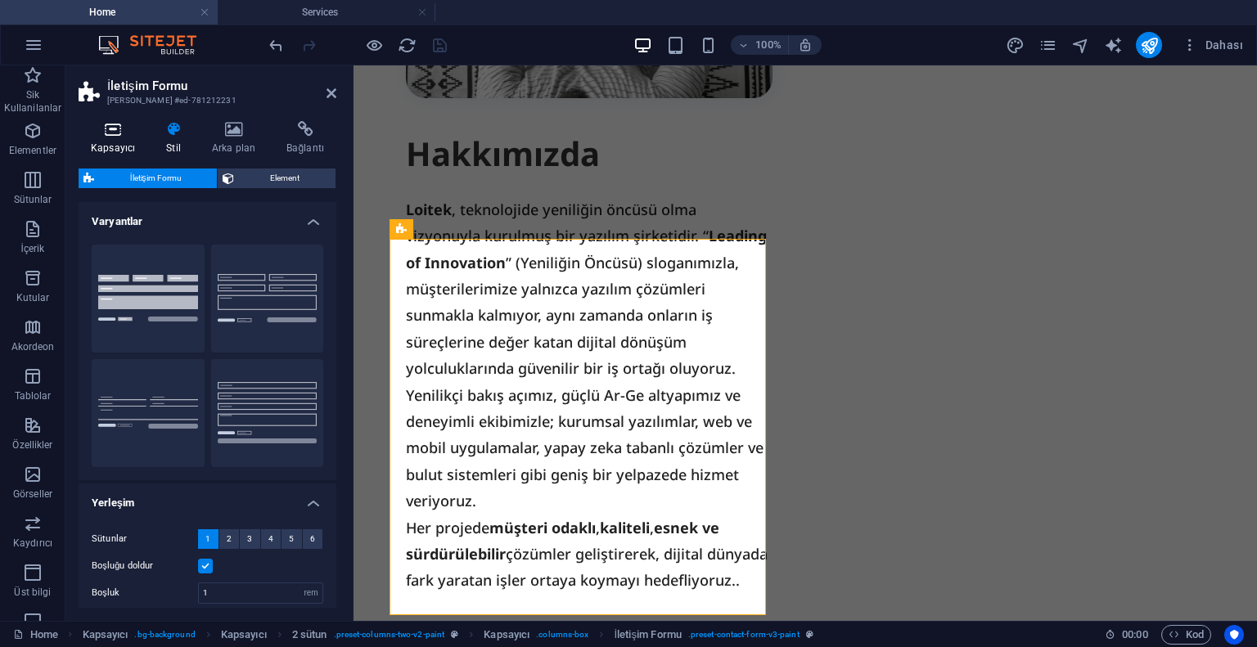
click at [100, 127] on icon at bounding box center [113, 129] width 69 height 16
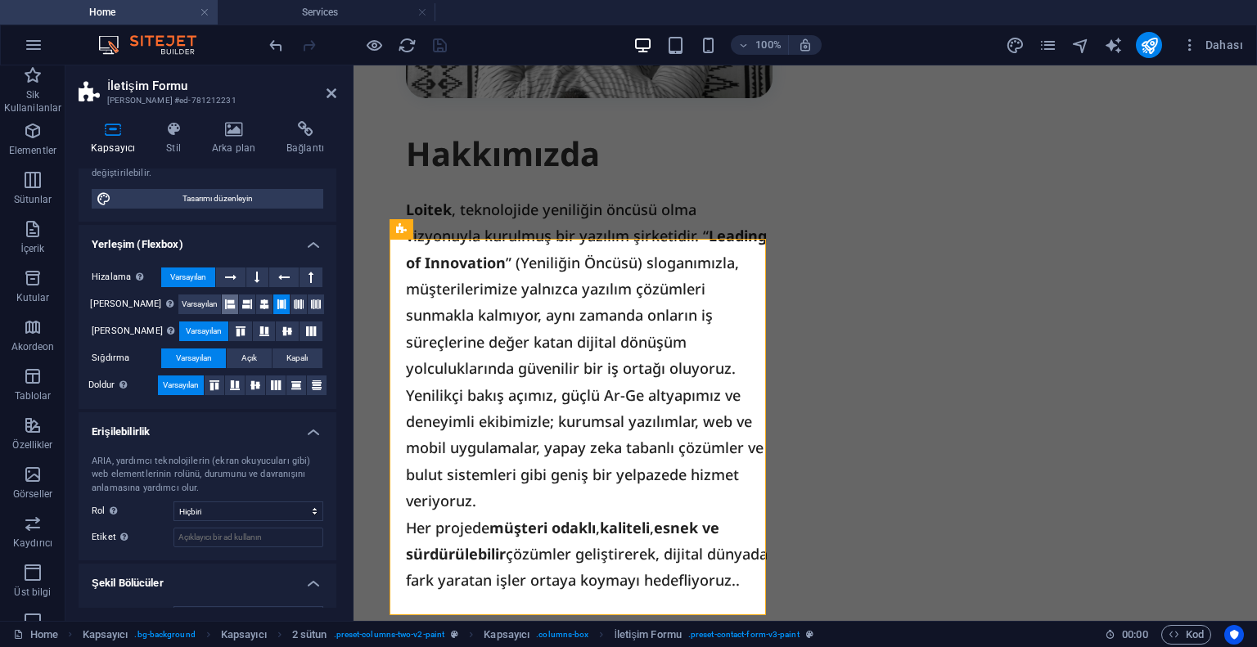
scroll to position [193, 0]
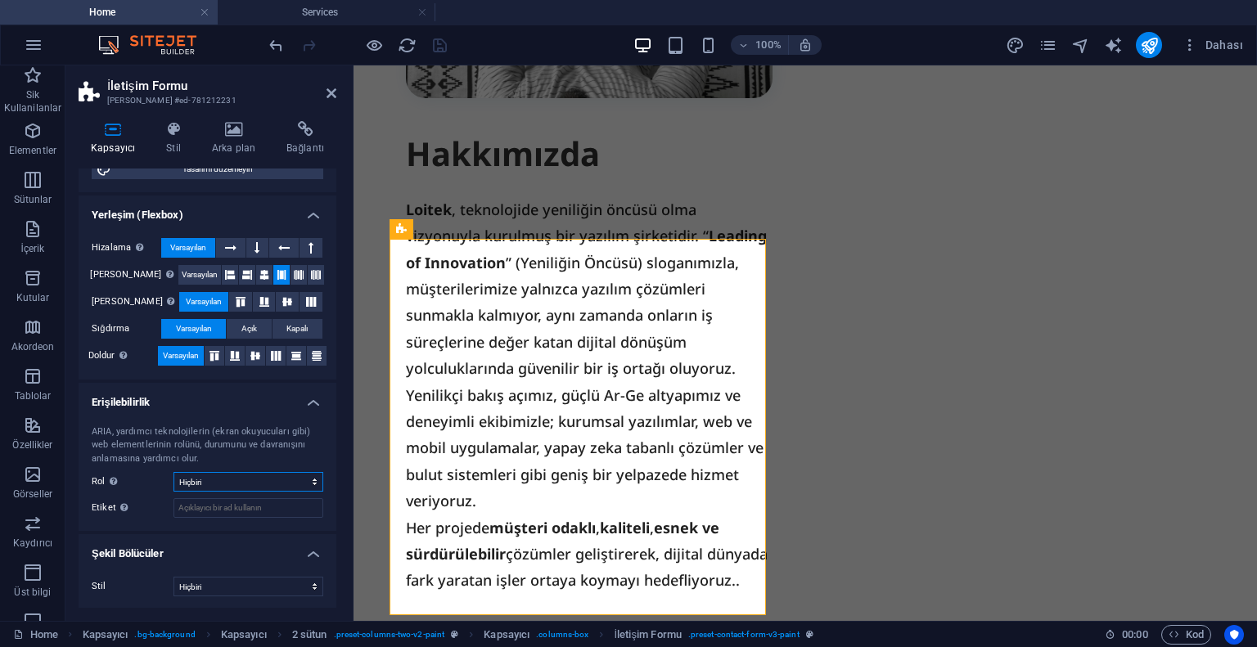
click at [257, 477] on select "Hiçbiri Alert Alt Bigi Article Banner Comment Complementary Dialog Marquee Pres…" at bounding box center [248, 482] width 150 height 20
click at [230, 582] on select "Hiçbiri Üçgen Kare Çapraz Çokgen 1 Çokgen 2 Zikzak Çoklu Zikzaklar Dalgalar Çok…" at bounding box center [248, 587] width 150 height 20
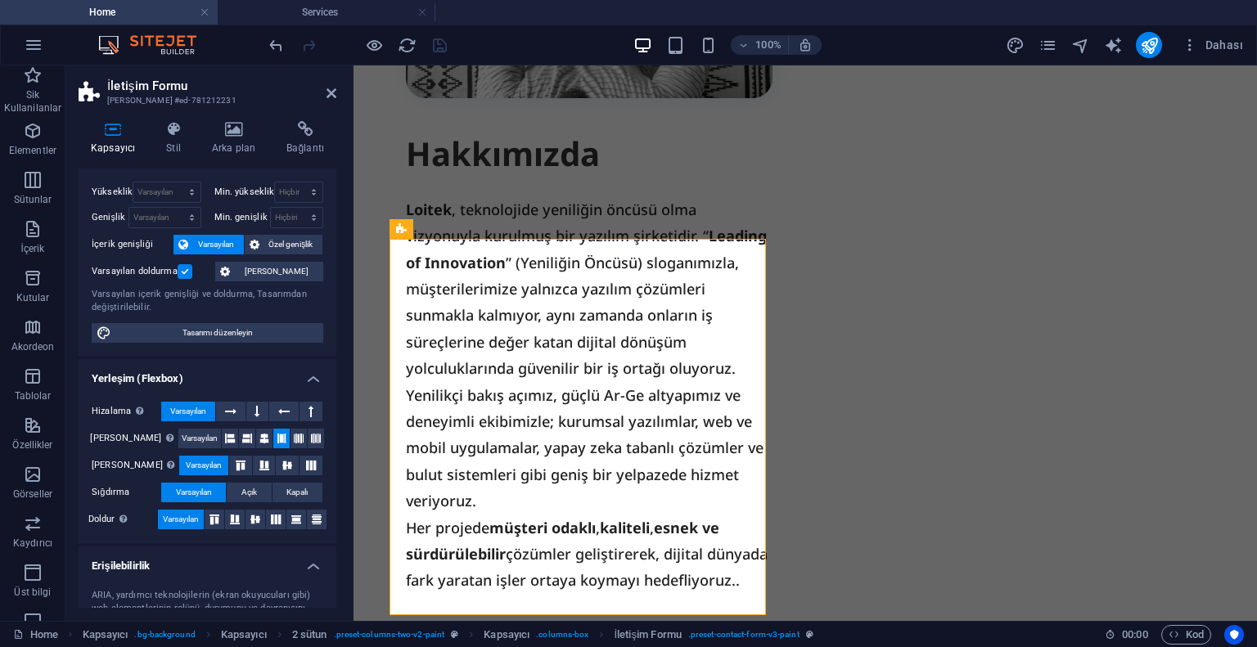
scroll to position [0, 0]
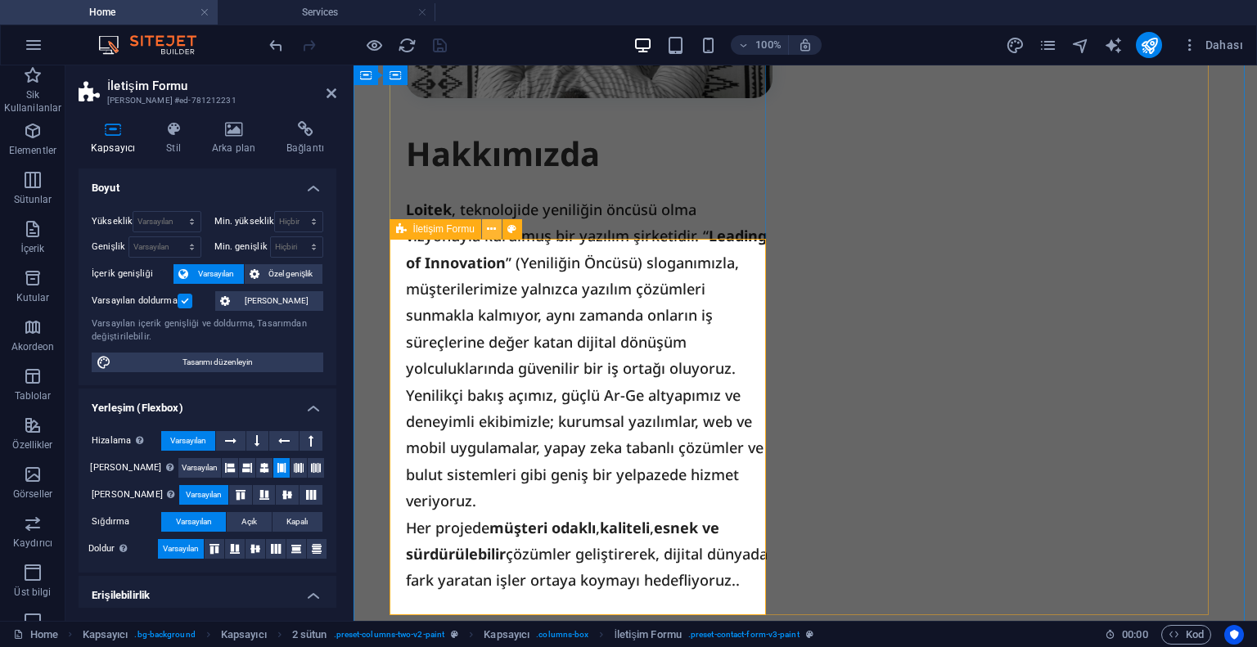
click at [488, 227] on icon at bounding box center [491, 229] width 9 height 17
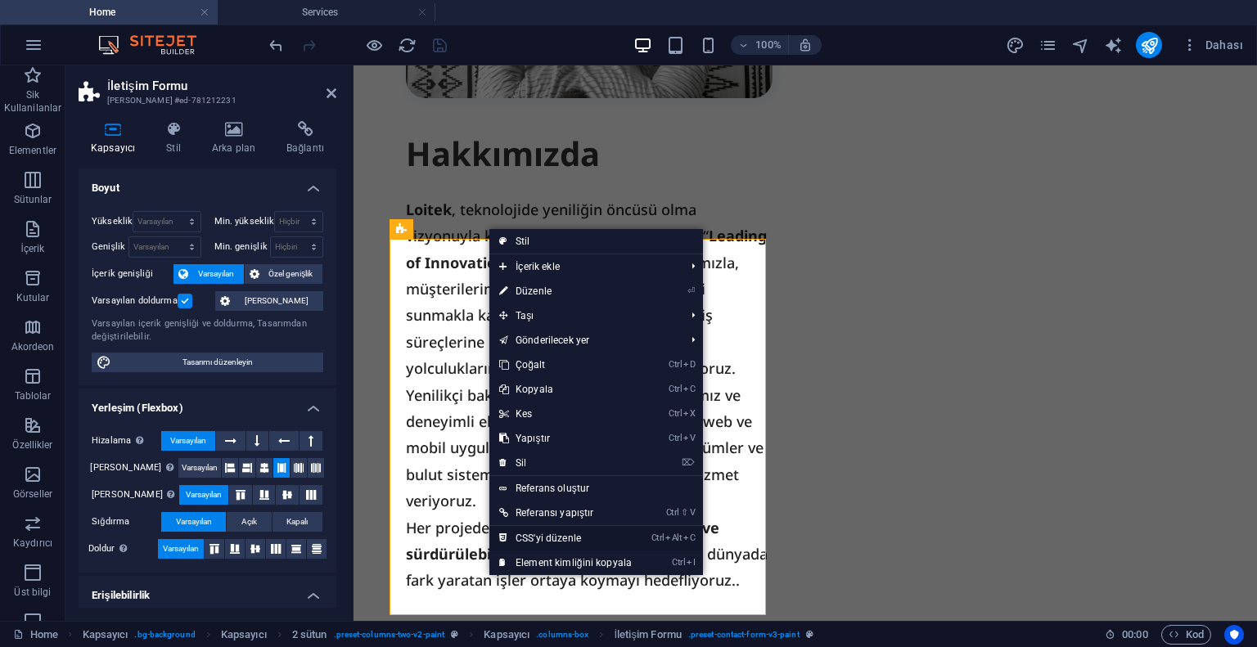
click at [534, 540] on link "Ctrl Alt C CSS'yi düzenle" at bounding box center [565, 538] width 152 height 25
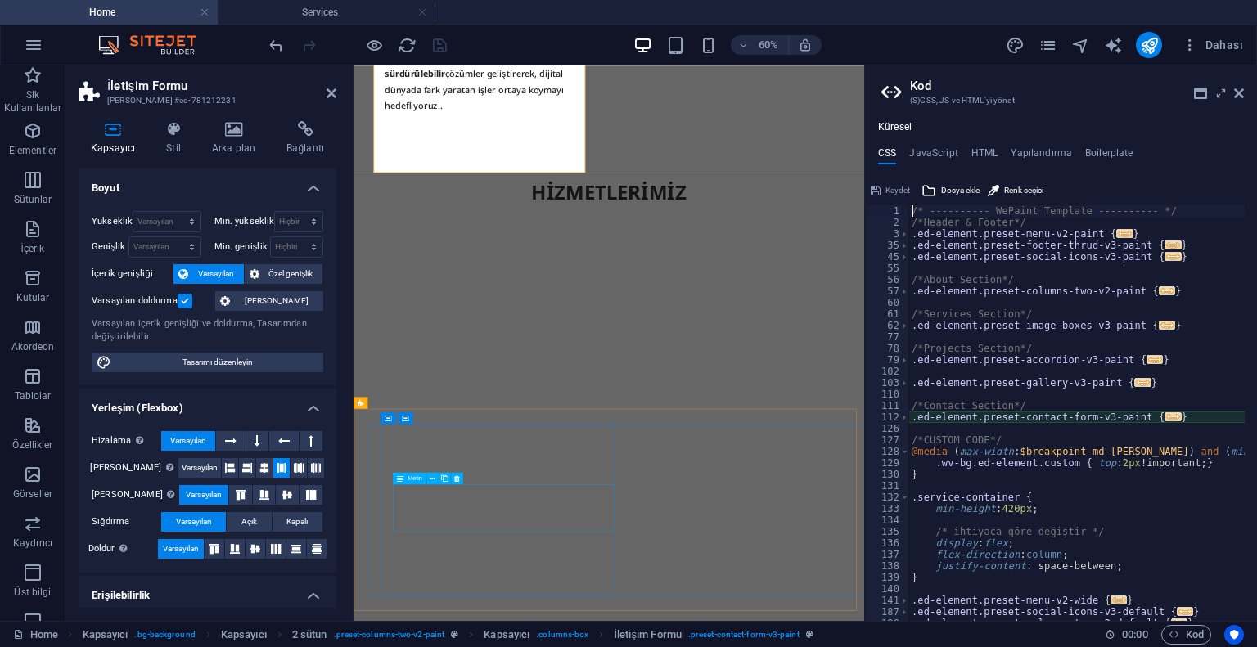
scroll to position [27, 0]
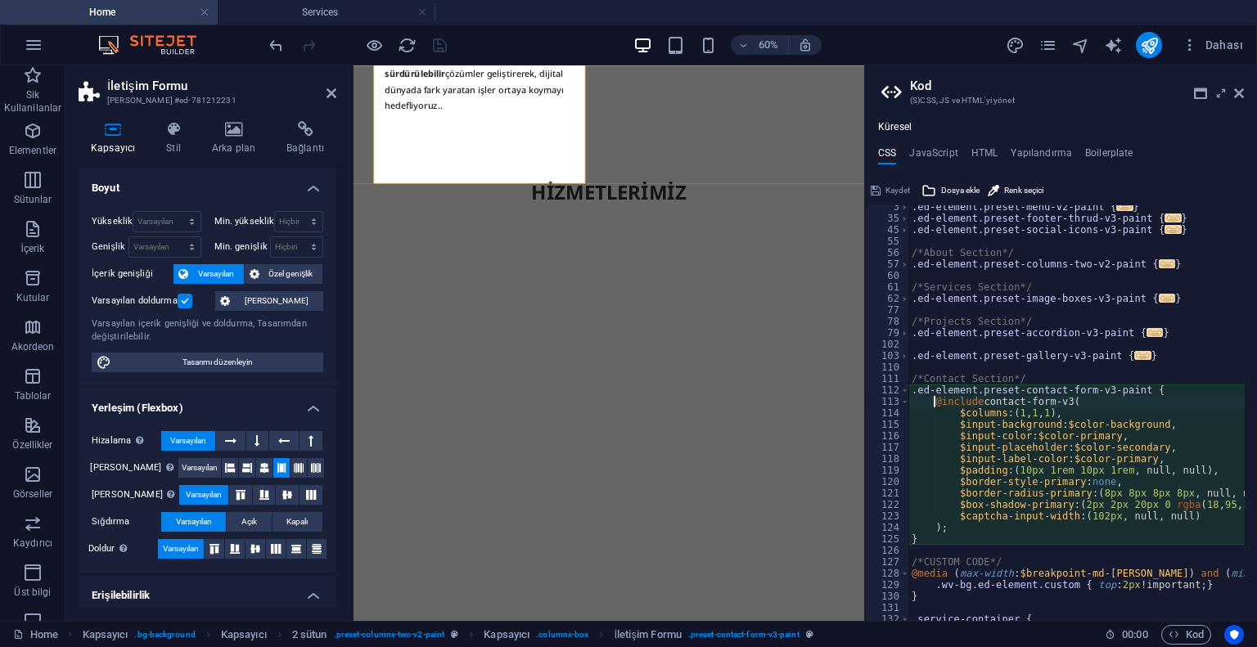
type textarea "@include c-space; }"
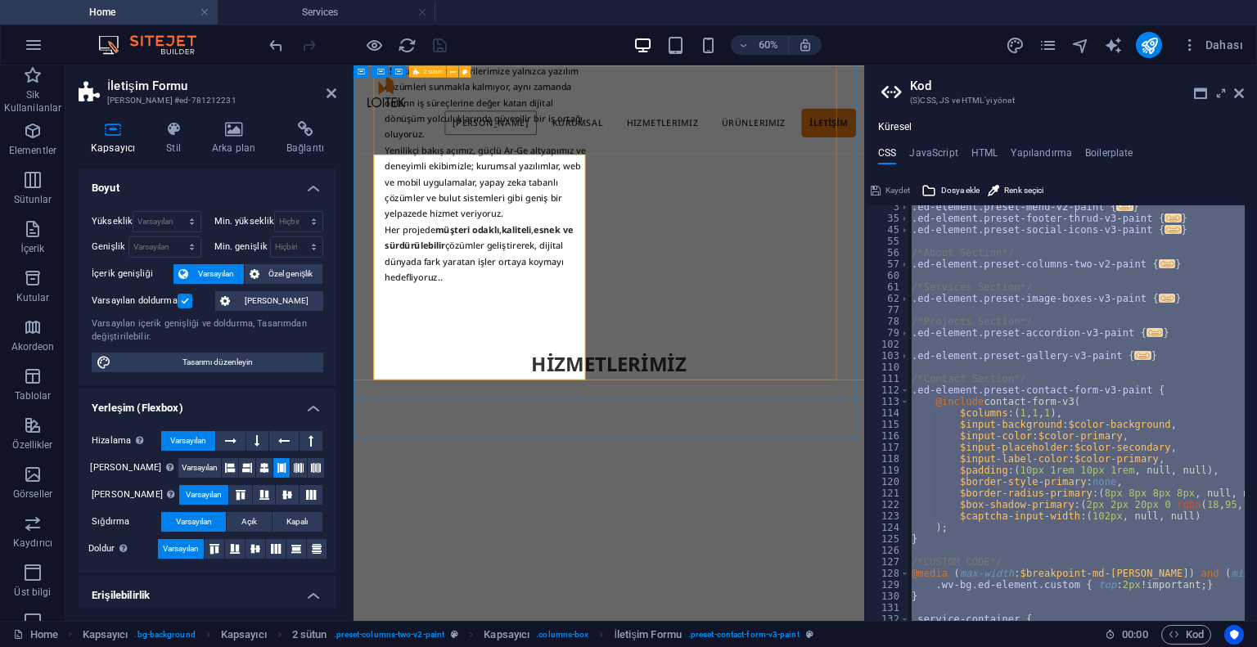
scroll to position [2202, 0]
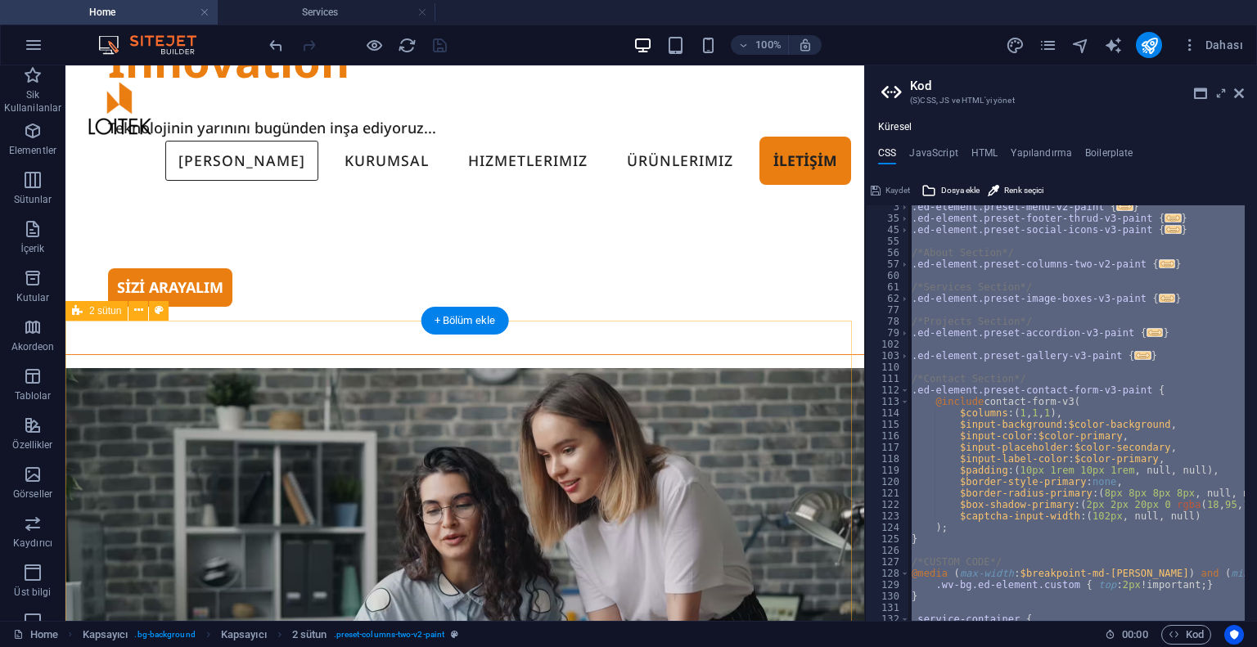
scroll to position [0, 0]
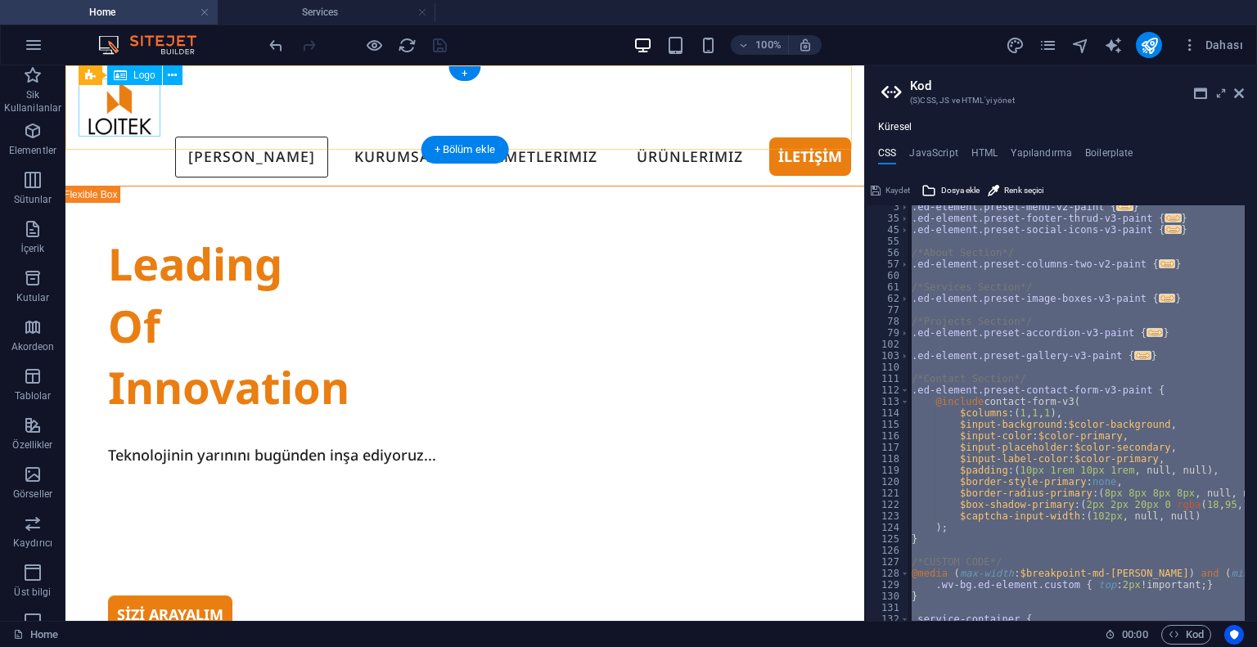
click at [122, 118] on div at bounding box center [465, 108] width 772 height 58
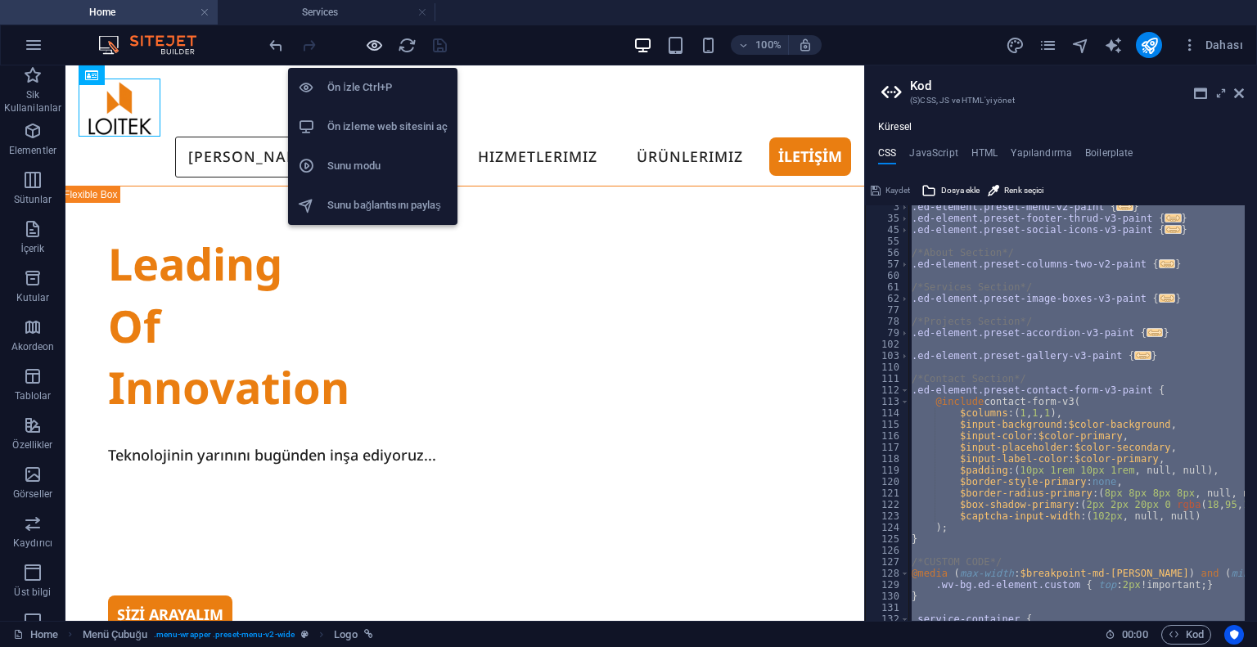
click at [376, 47] on icon "button" at bounding box center [374, 45] width 19 height 19
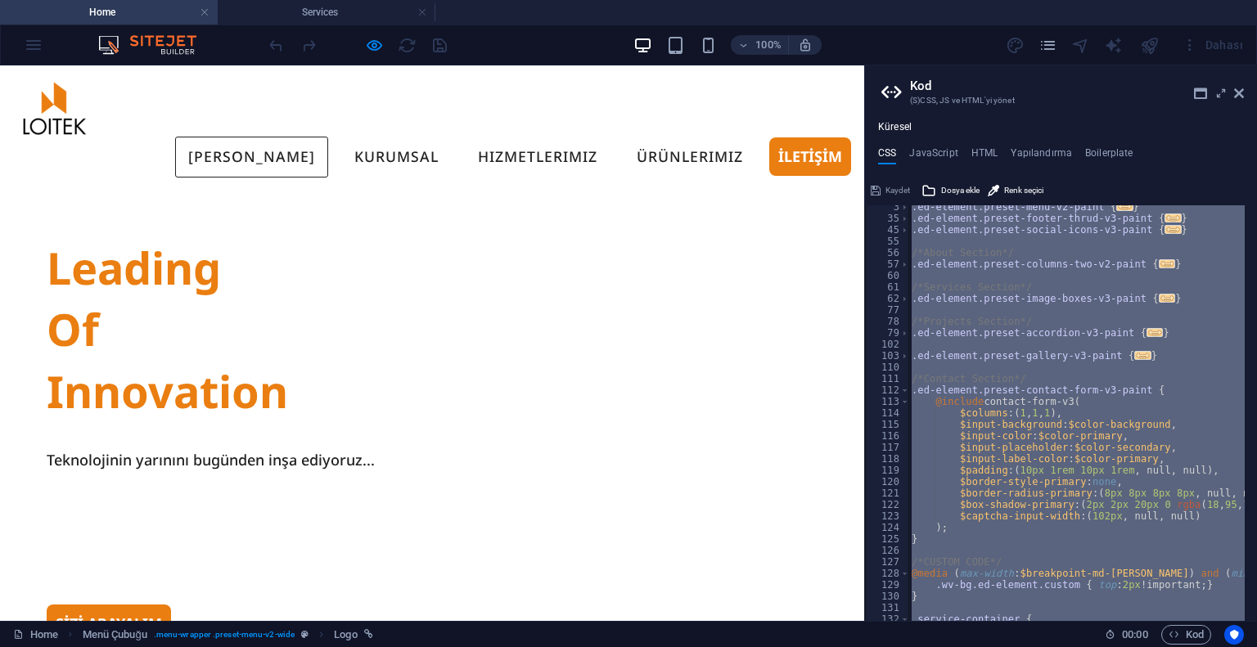
click at [61, 117] on img at bounding box center [54, 108] width 82 height 58
click at [1238, 90] on icon at bounding box center [1239, 93] width 10 height 13
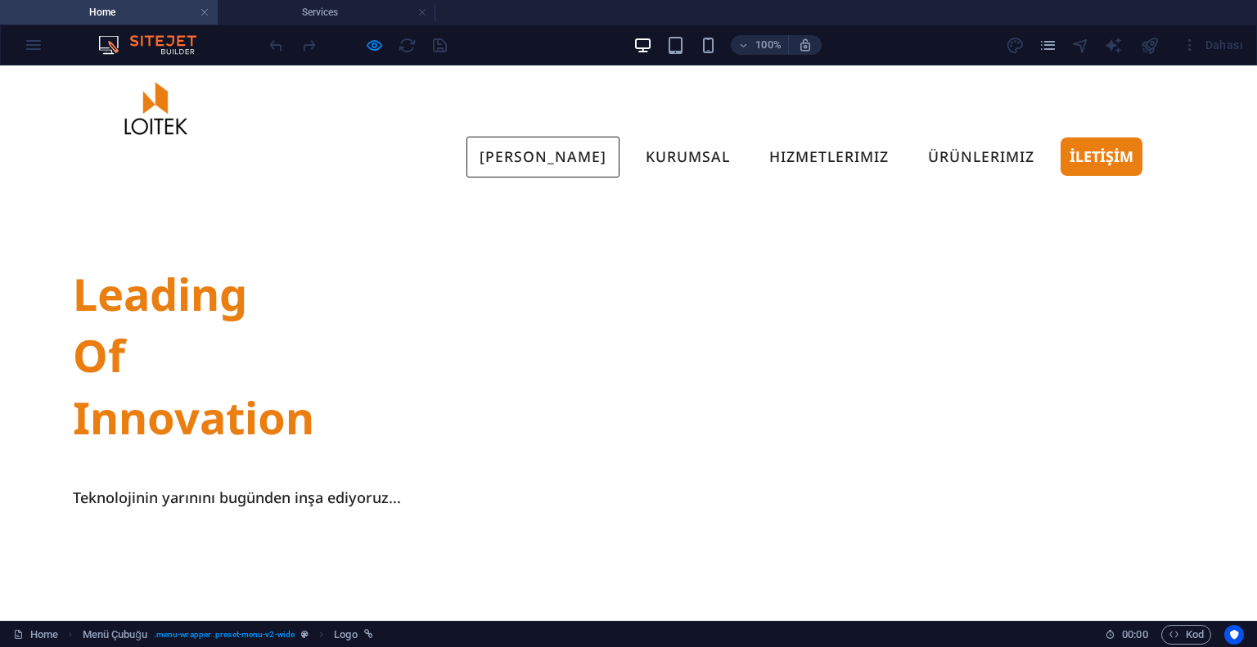
click at [540, 137] on link "[PERSON_NAME]" at bounding box center [542, 157] width 153 height 41
click at [712, 137] on link "KURUMSAL" at bounding box center [687, 157] width 110 height 41
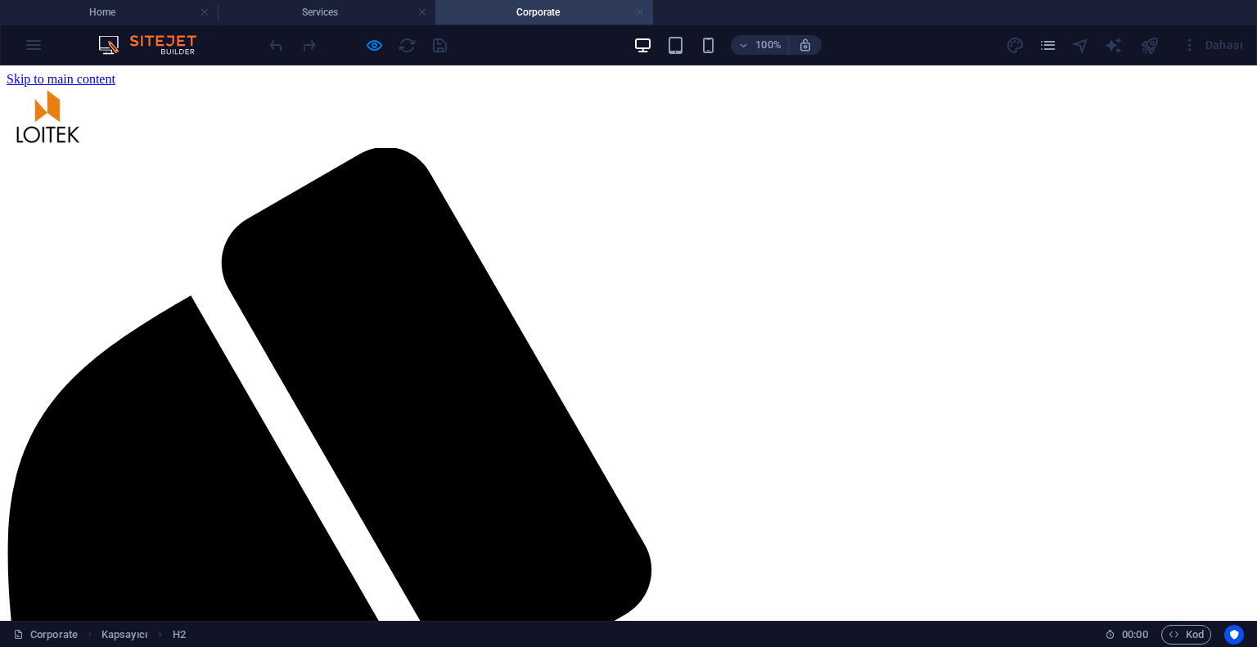
click at [638, 7] on link at bounding box center [640, 13] width 10 height 16
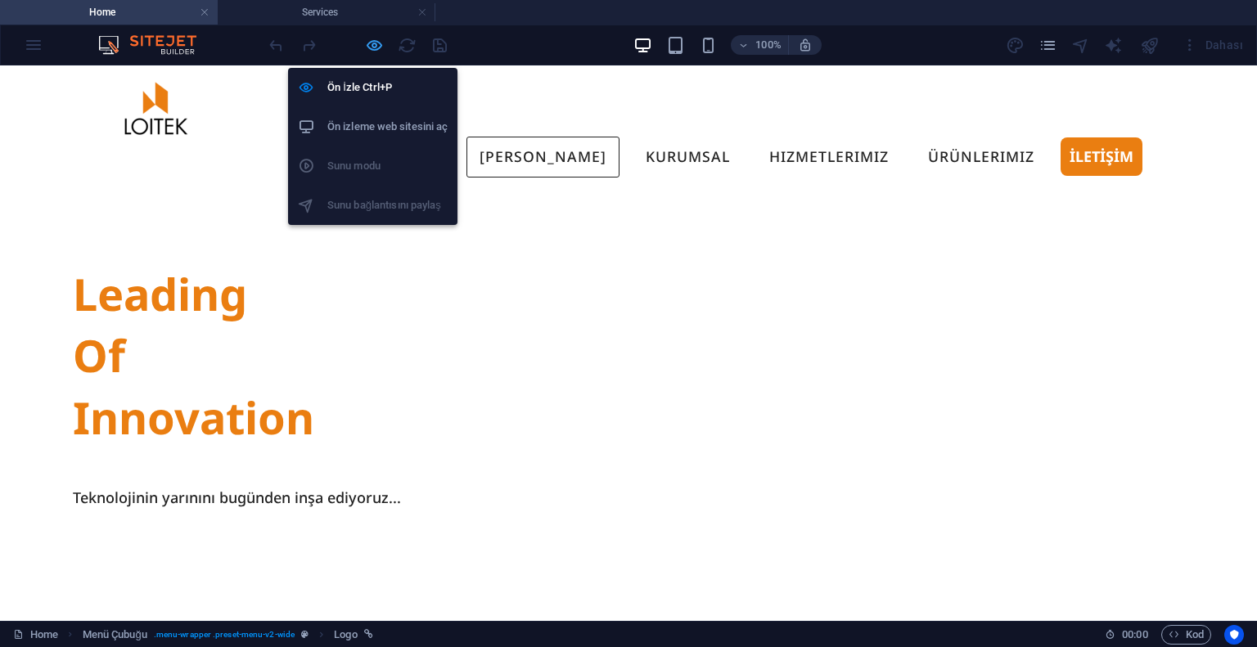
click at [377, 45] on icon "button" at bounding box center [374, 45] width 19 height 19
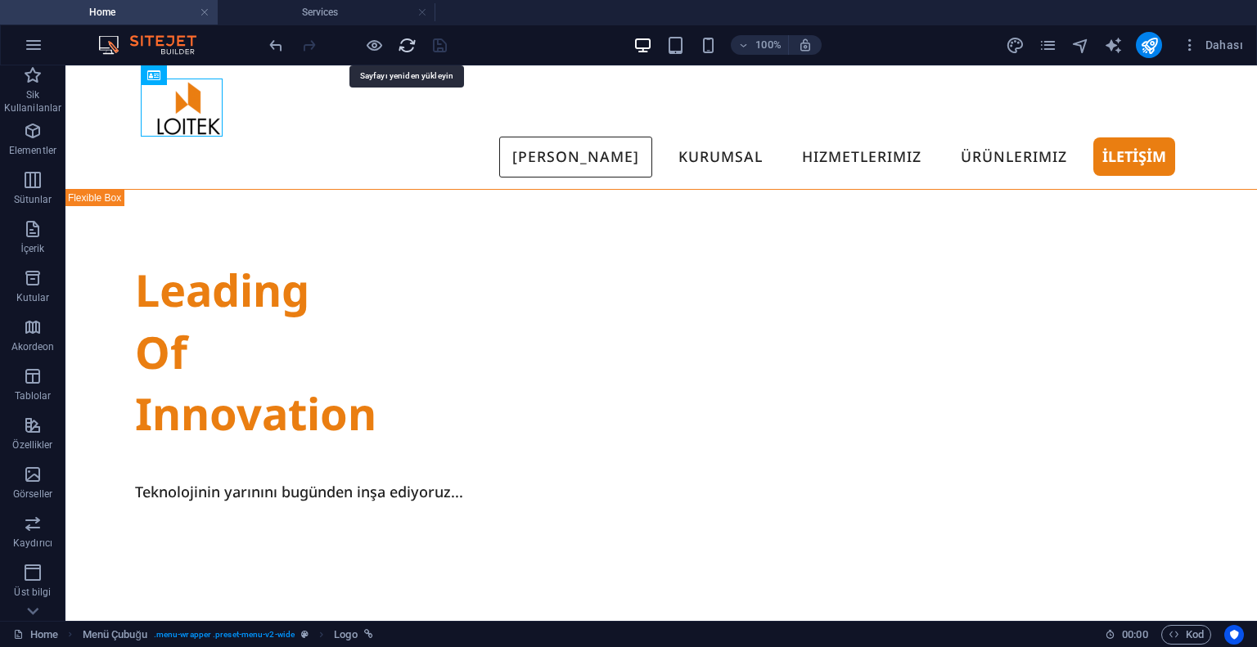
click at [401, 48] on icon "reload" at bounding box center [407, 45] width 19 height 19
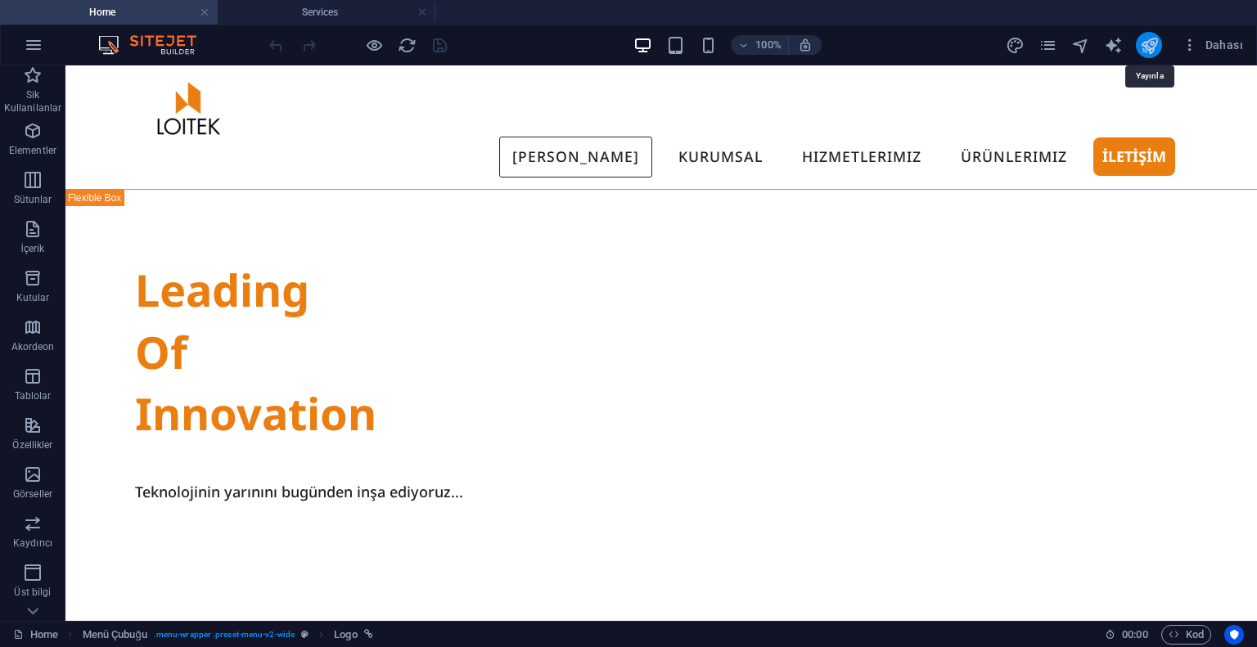
click at [1150, 39] on icon "publish" at bounding box center [1149, 45] width 19 height 19
